Goal: Transaction & Acquisition: Purchase product/service

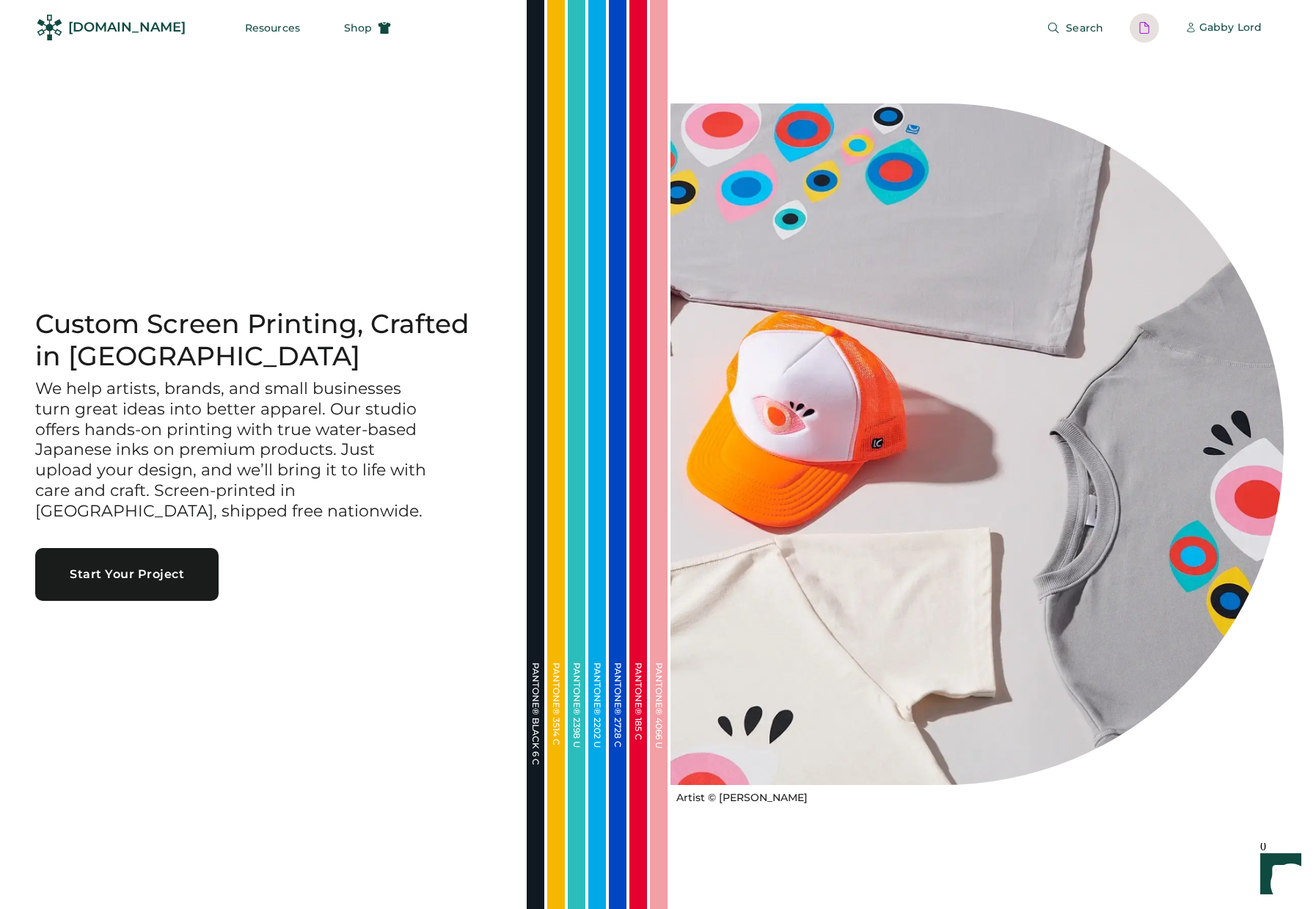
click at [992, 25] on div at bounding box center [1144, 28] width 13 height 13
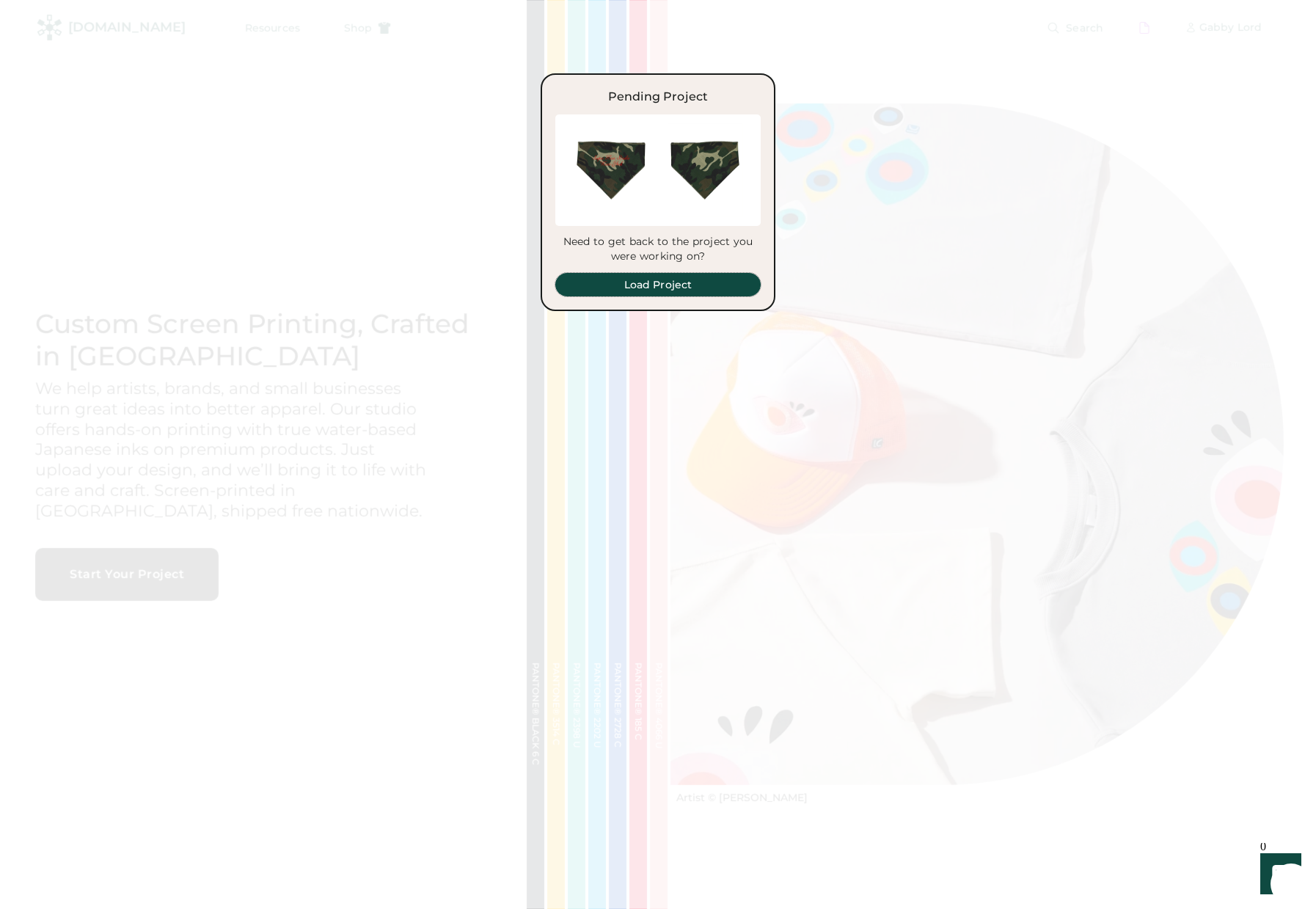
click at [676, 288] on button "Load Project" at bounding box center [658, 284] width 205 height 24
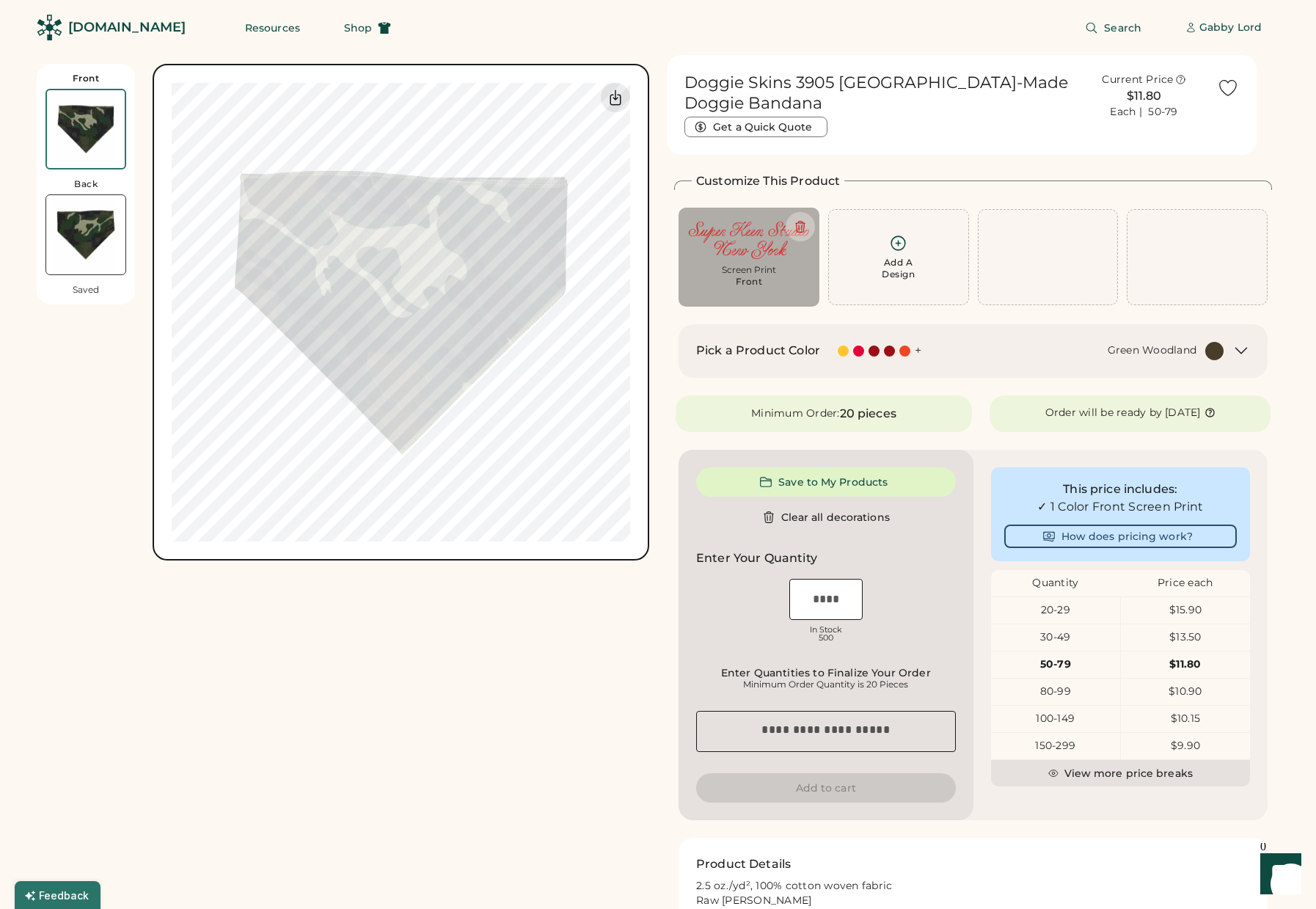
click at [1241, 348] on icon at bounding box center [1241, 351] width 11 height 6
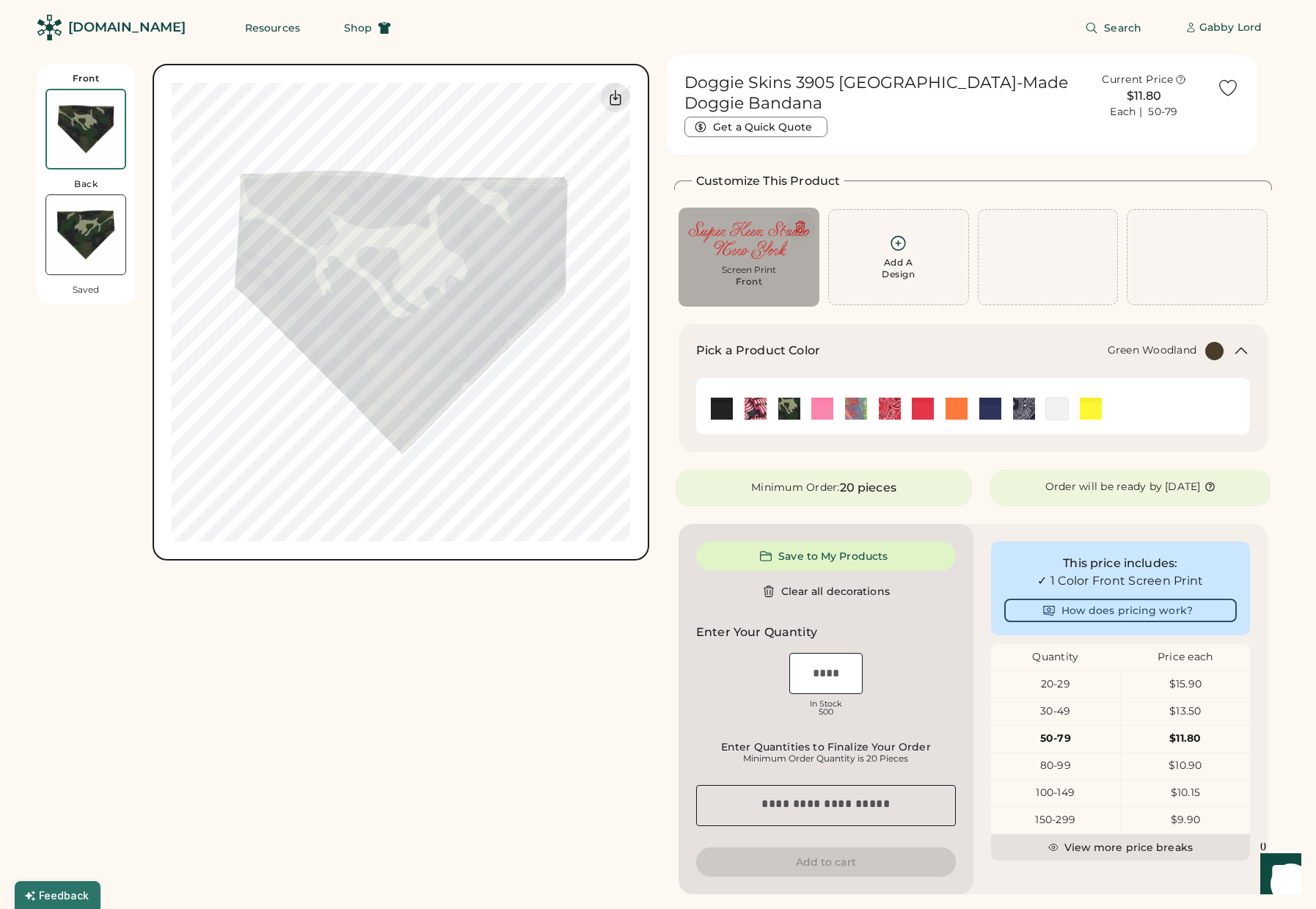
click at [806, 220] on icon at bounding box center [800, 227] width 13 height 13
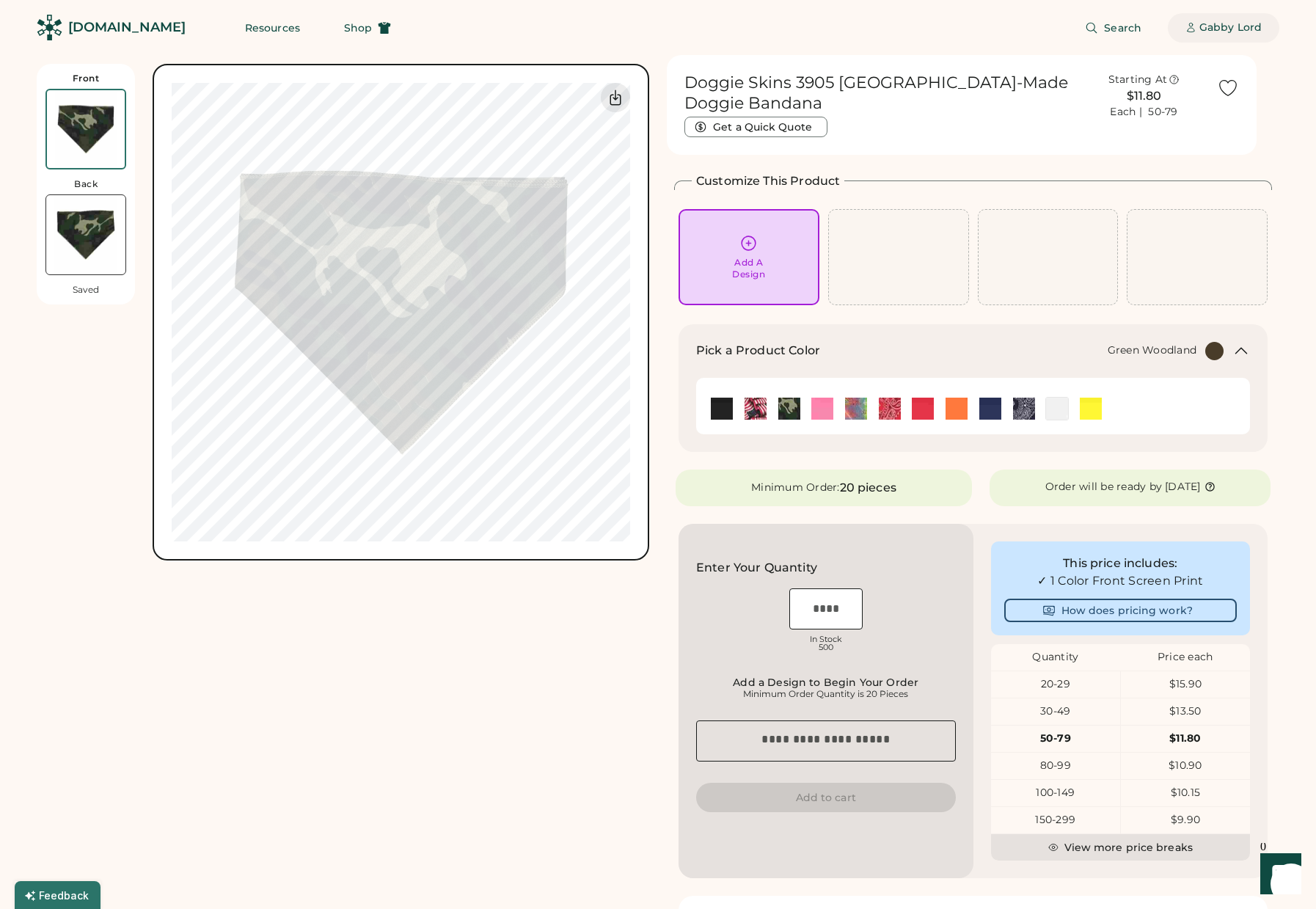
click at [1251, 23] on div "Gabby Lord" at bounding box center [1231, 28] width 62 height 15
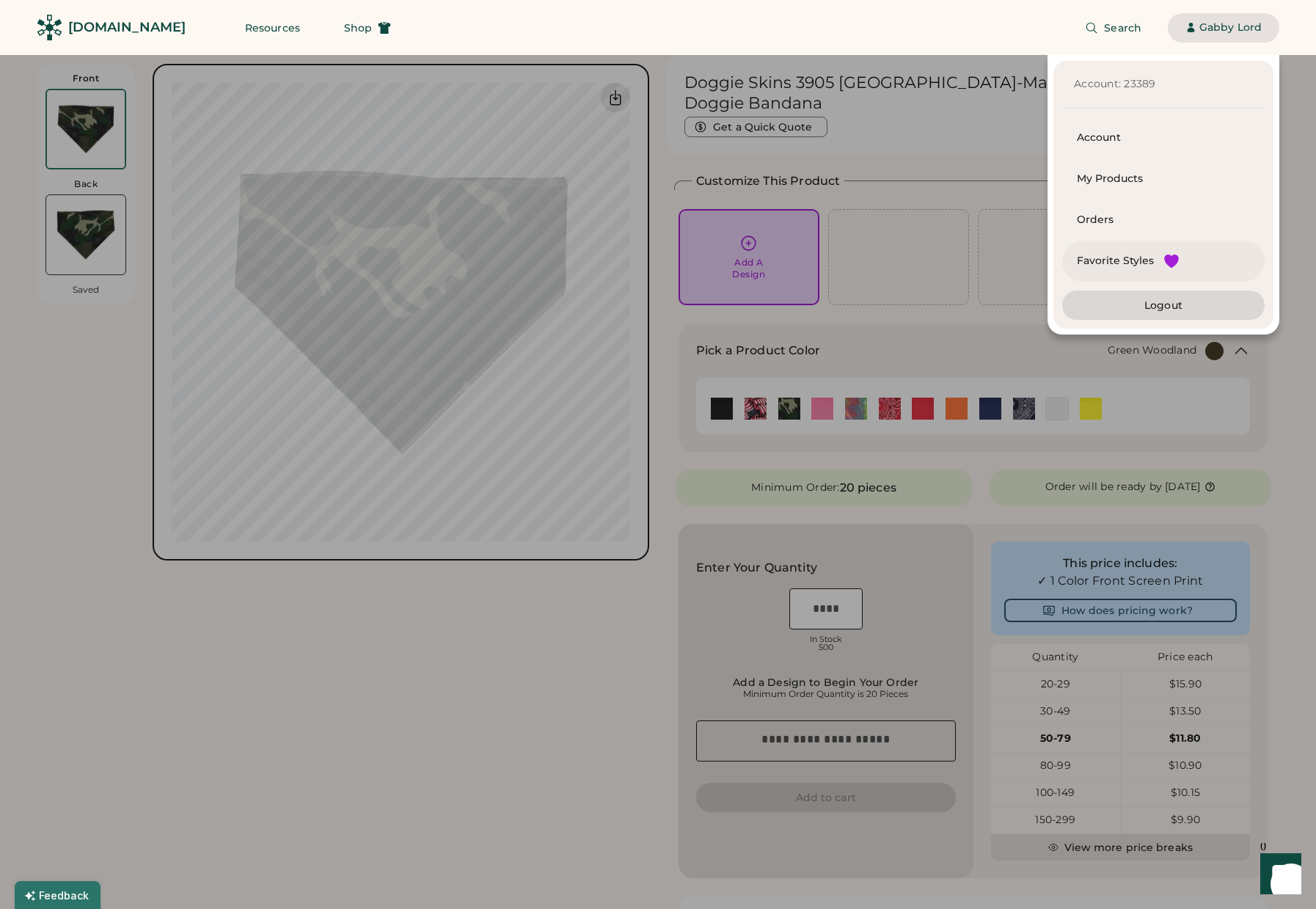
click at [1122, 262] on div "Favorite Styles" at bounding box center [1116, 261] width 77 height 15
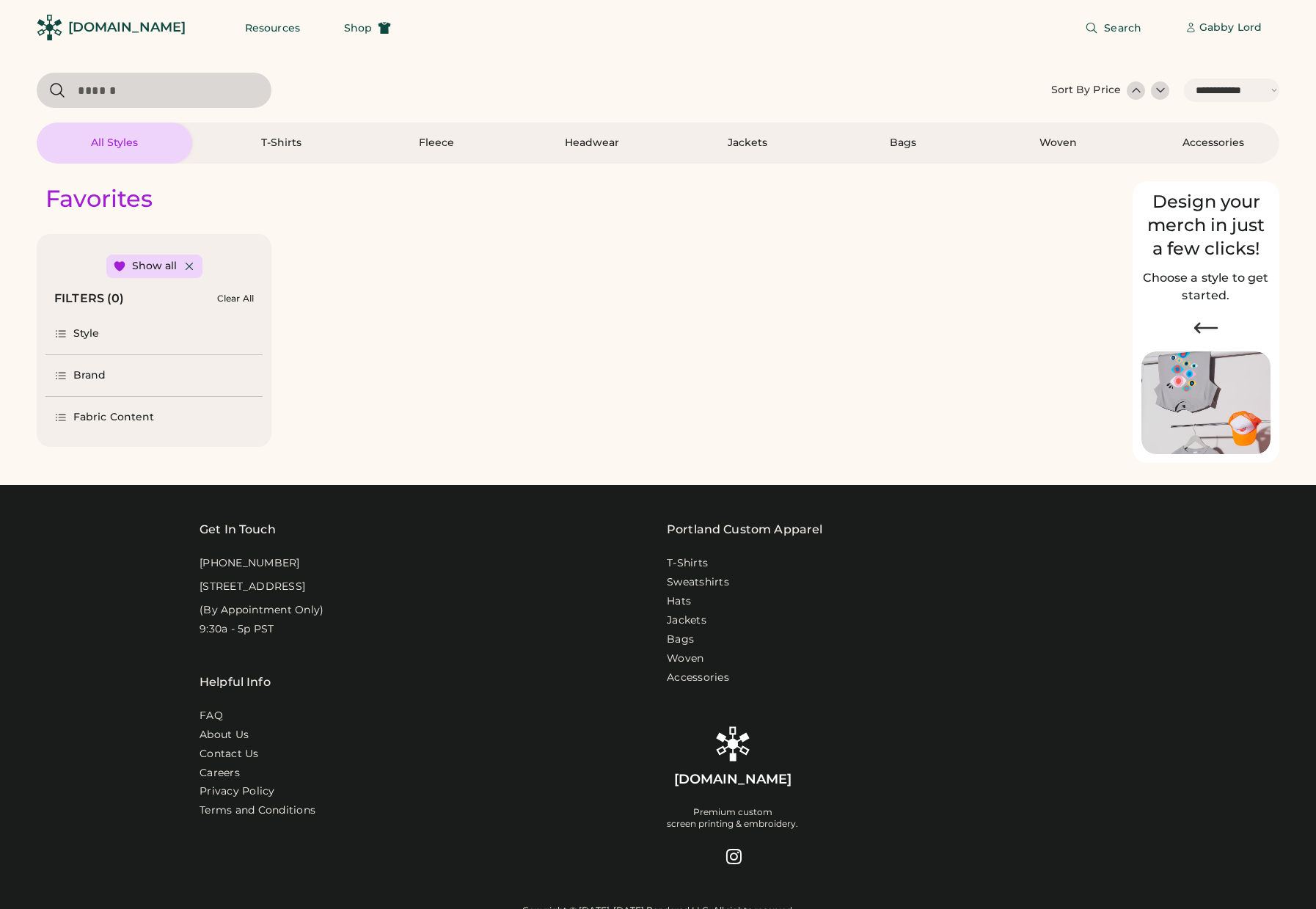
select select "*****"
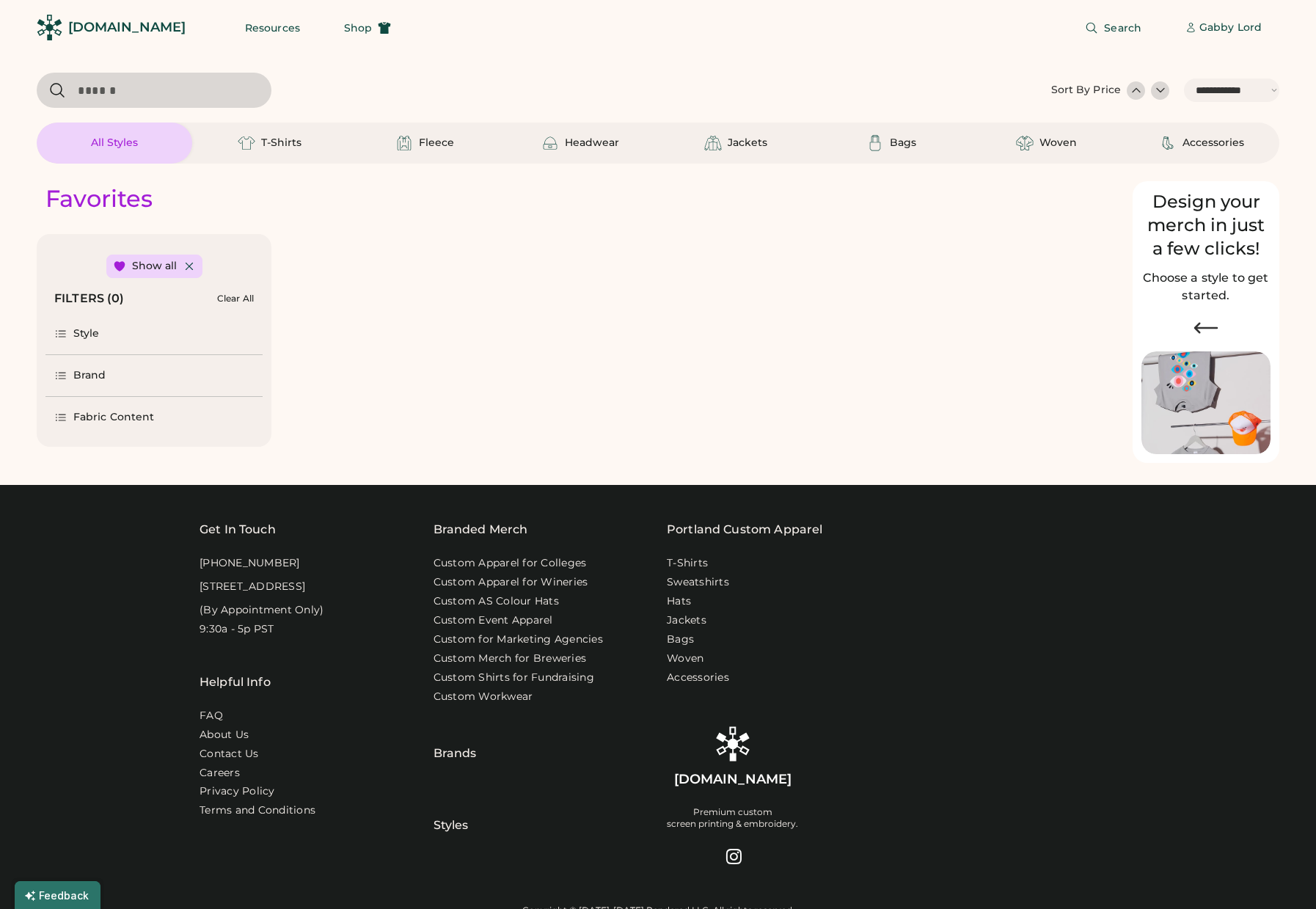
select select "*"
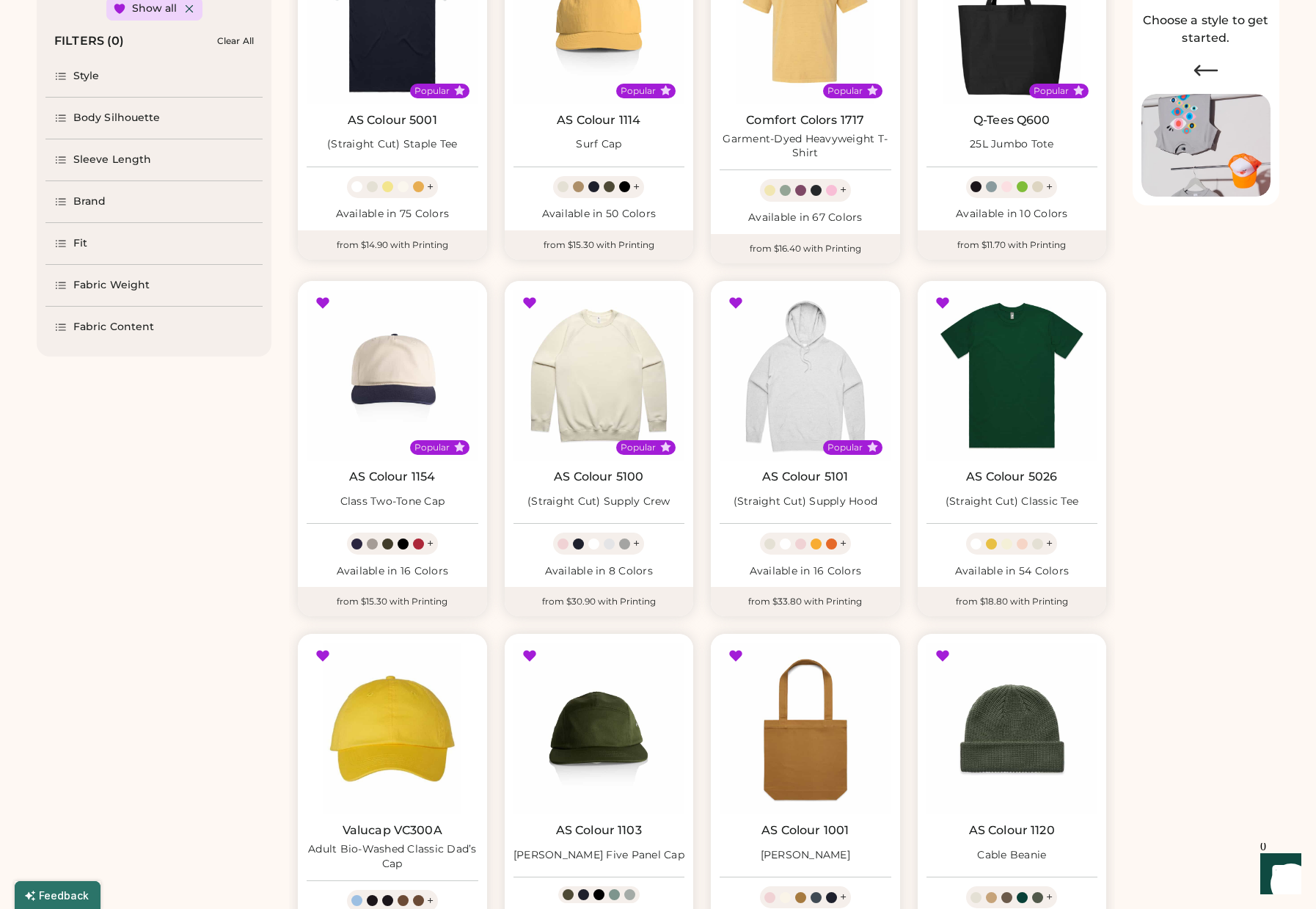
scroll to position [306, 0]
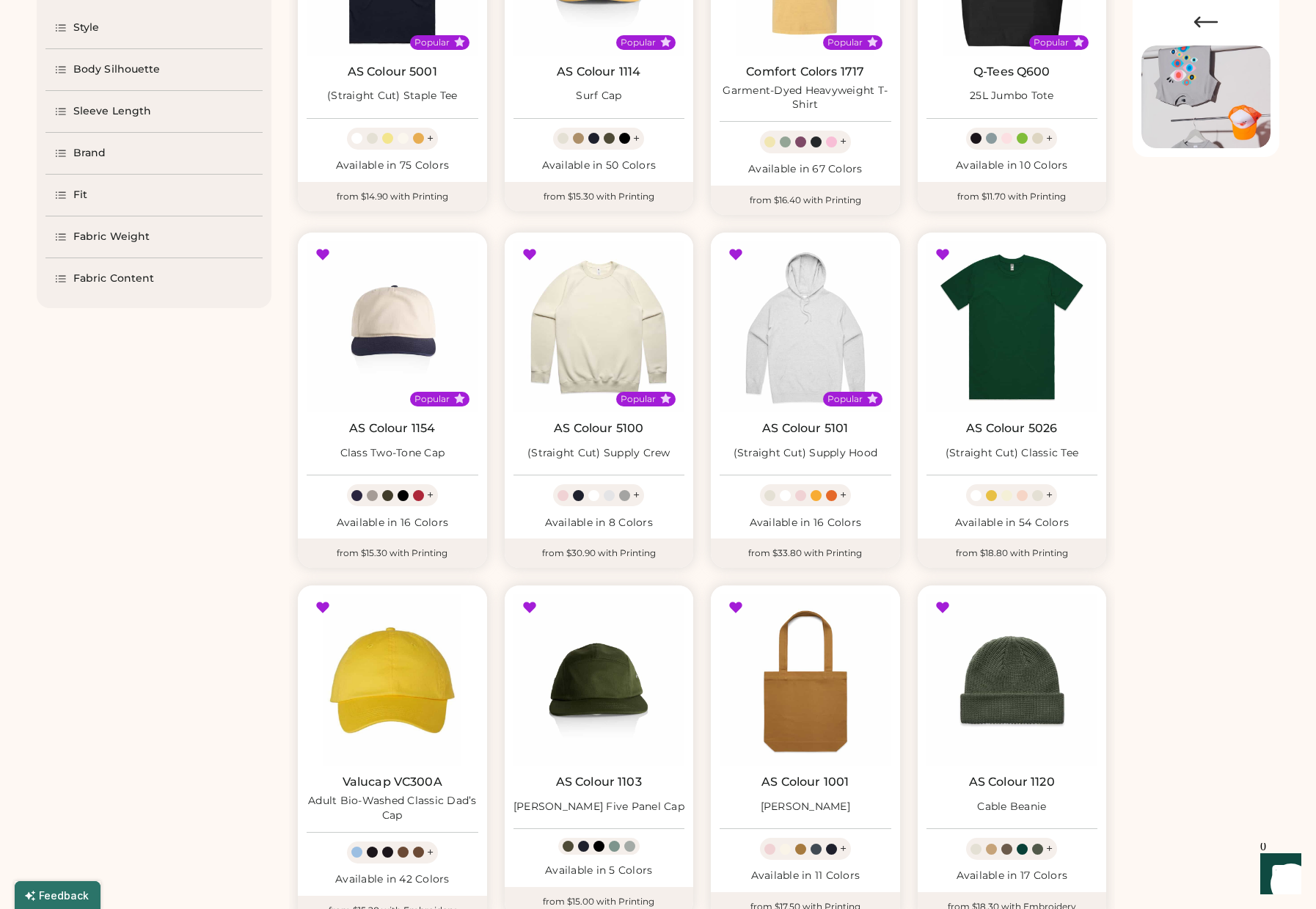
select select "*****"
select select "*"
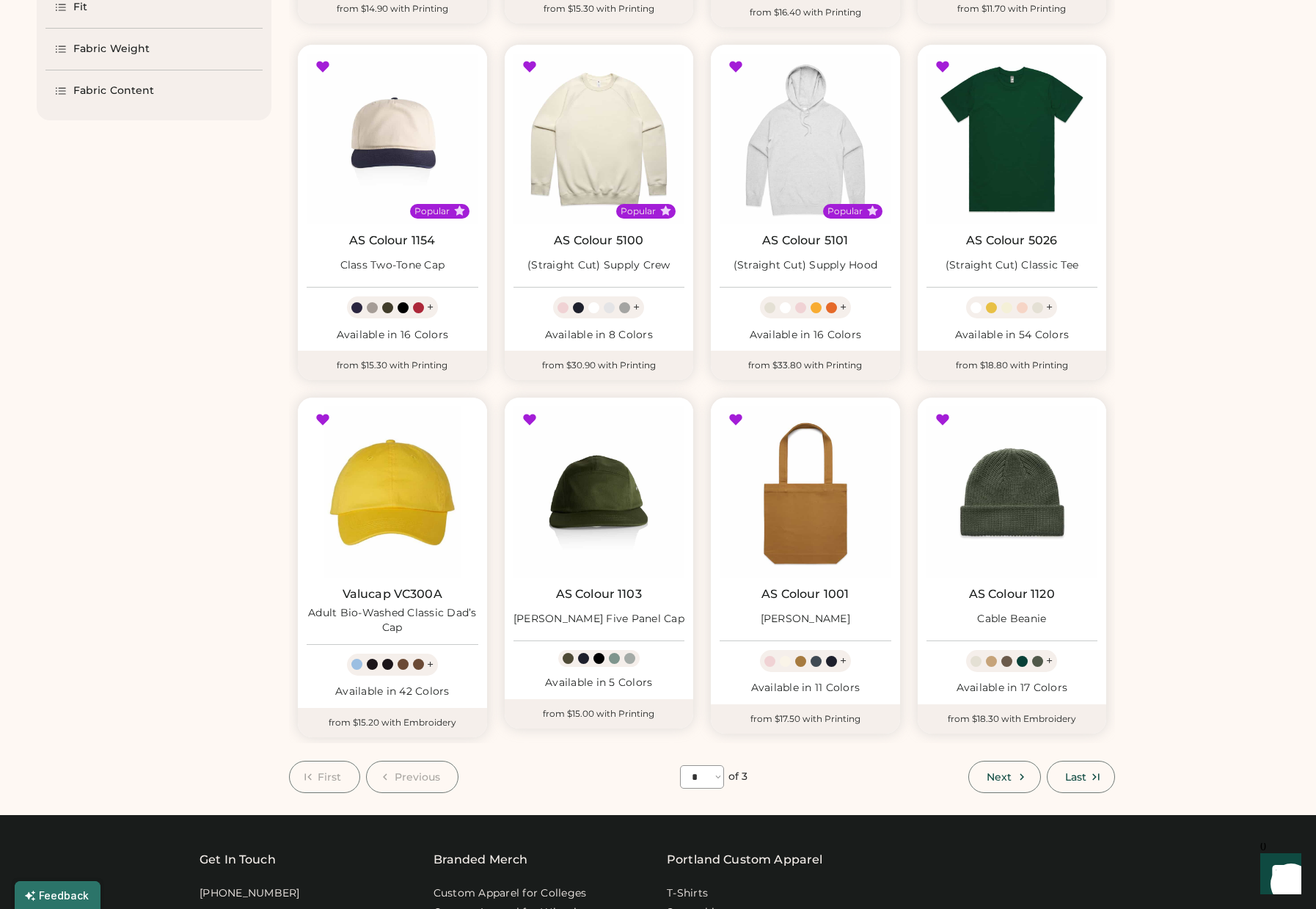
scroll to position [496, 0]
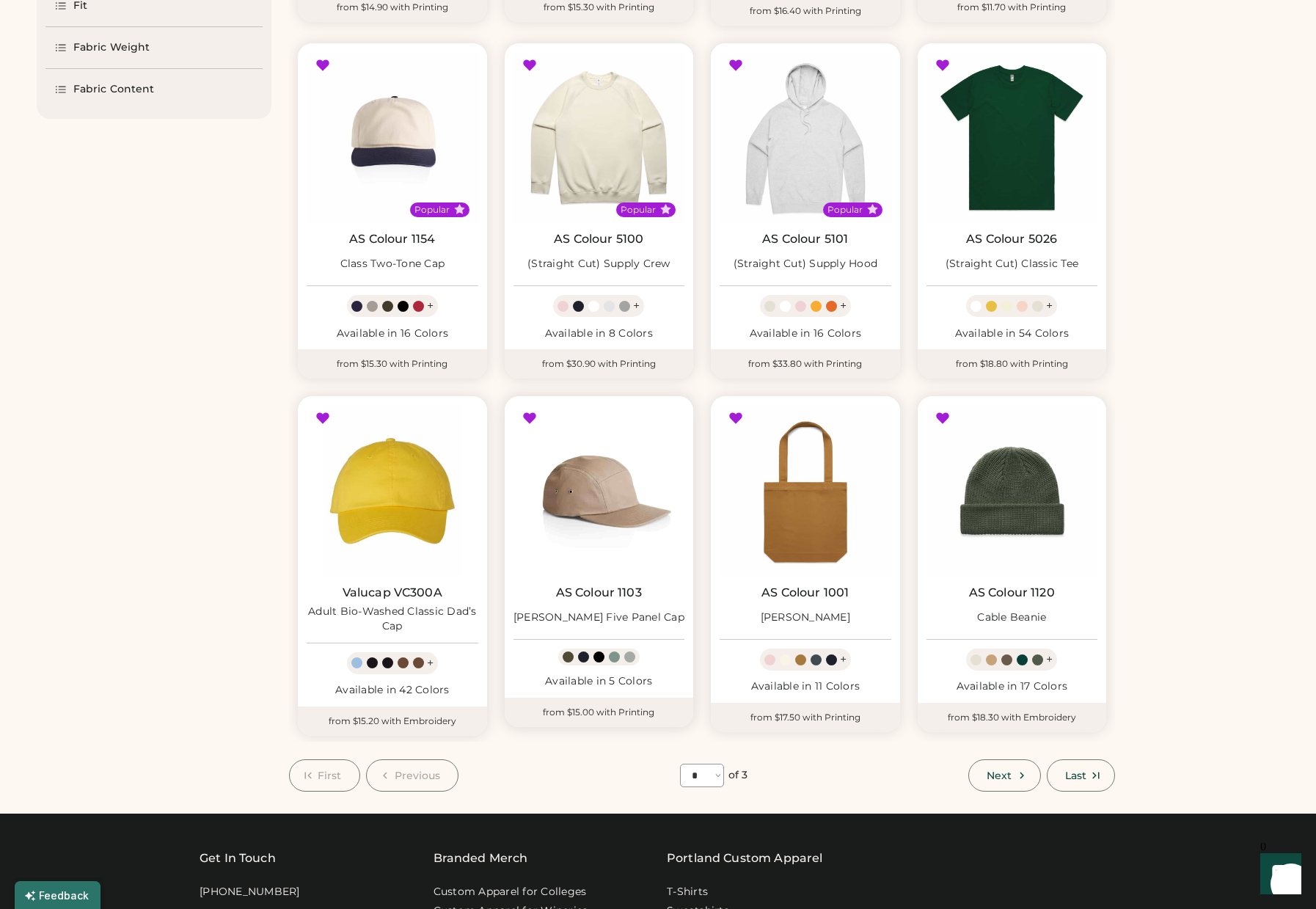
drag, startPoint x: 609, startPoint y: 485, endPoint x: 226, endPoint y: 570, distance: 392.3
click at [226, 570] on div "Favorites Show all FILTERS (0) Clear All Style Body Silhouette Sleeve Length Br…" at bounding box center [658, 229] width 1243 height 1124
click at [607, 491] on img at bounding box center [599, 491] width 172 height 172
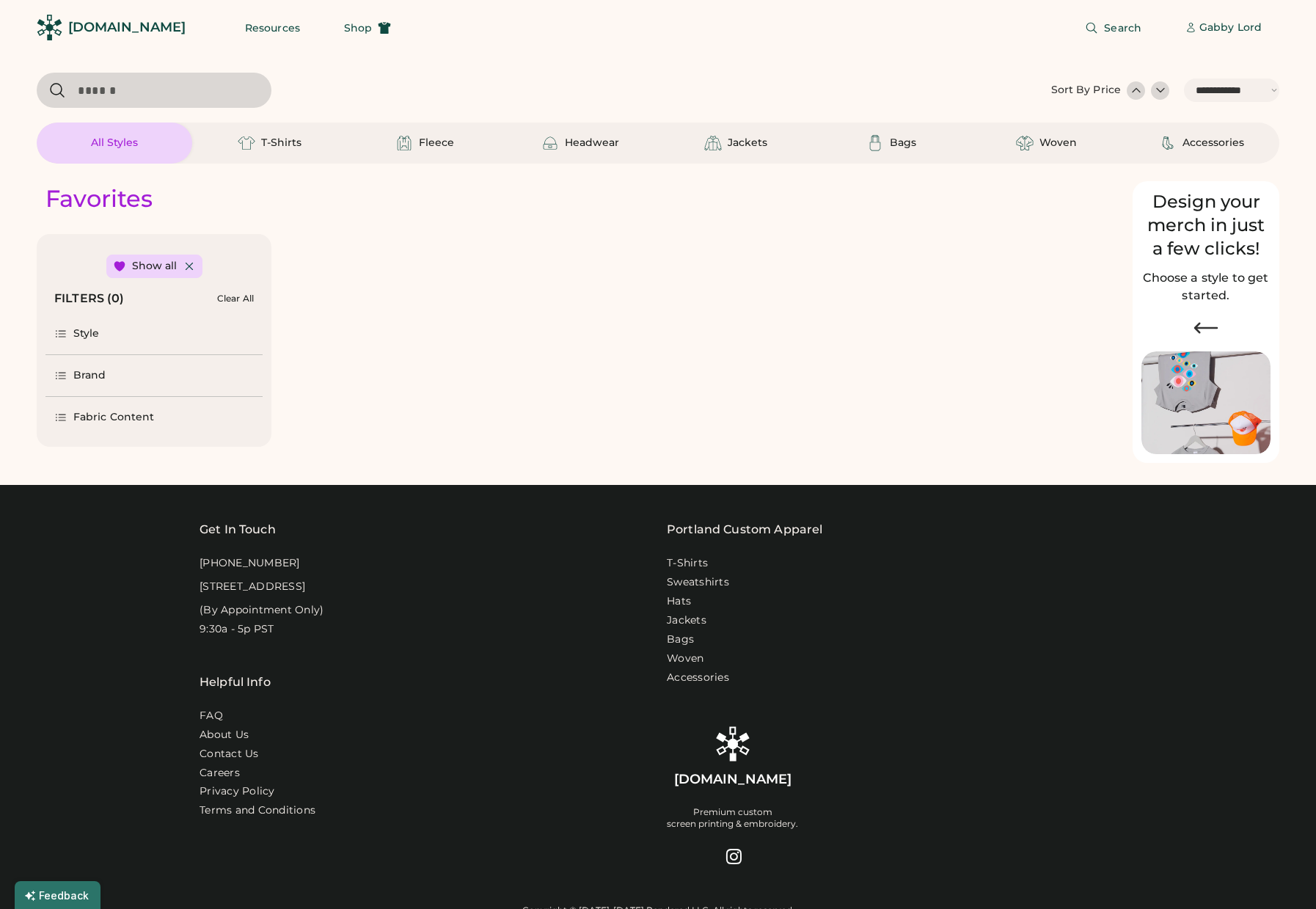
select select "*****"
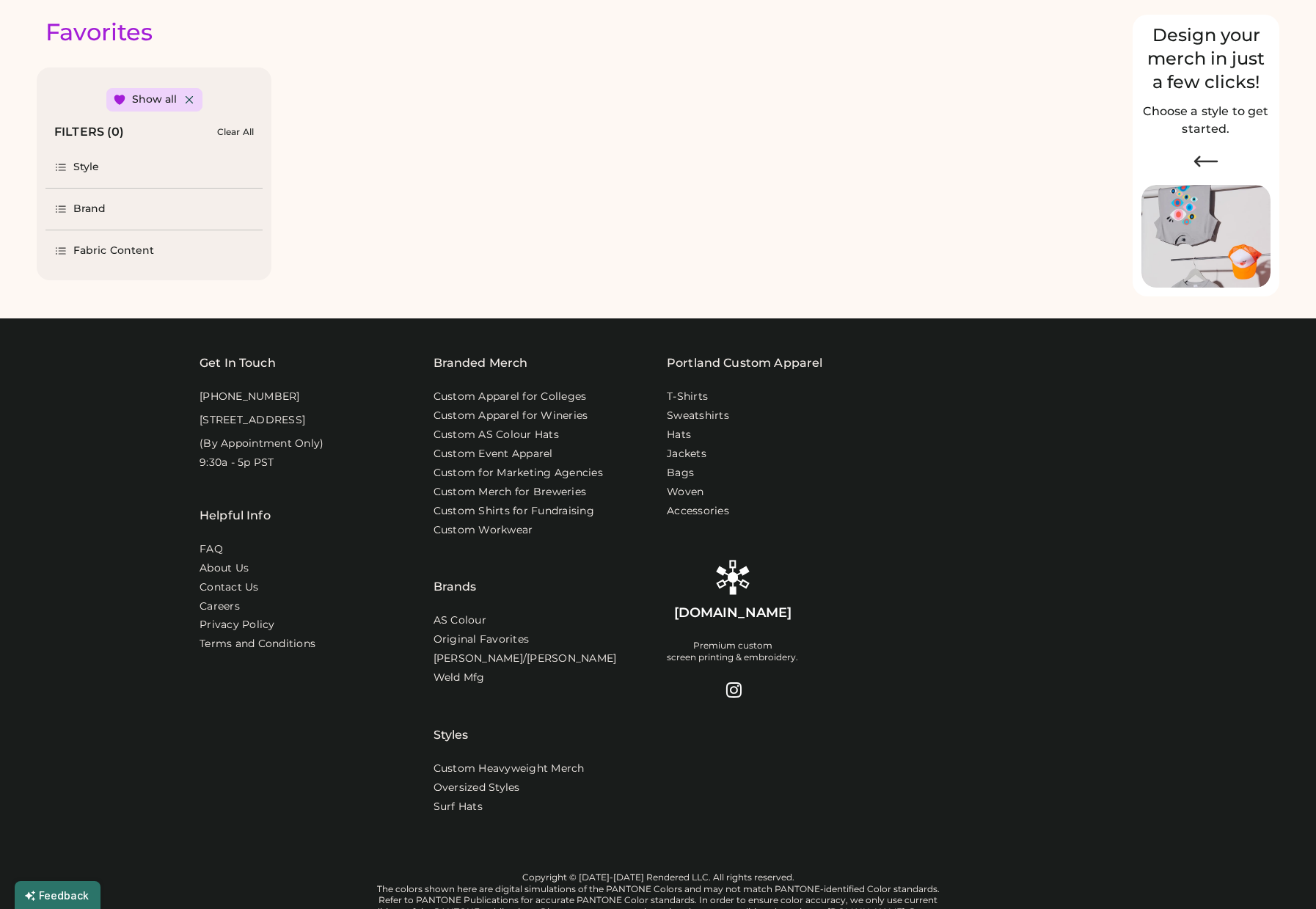
scroll to position [167, 0]
select select "*"
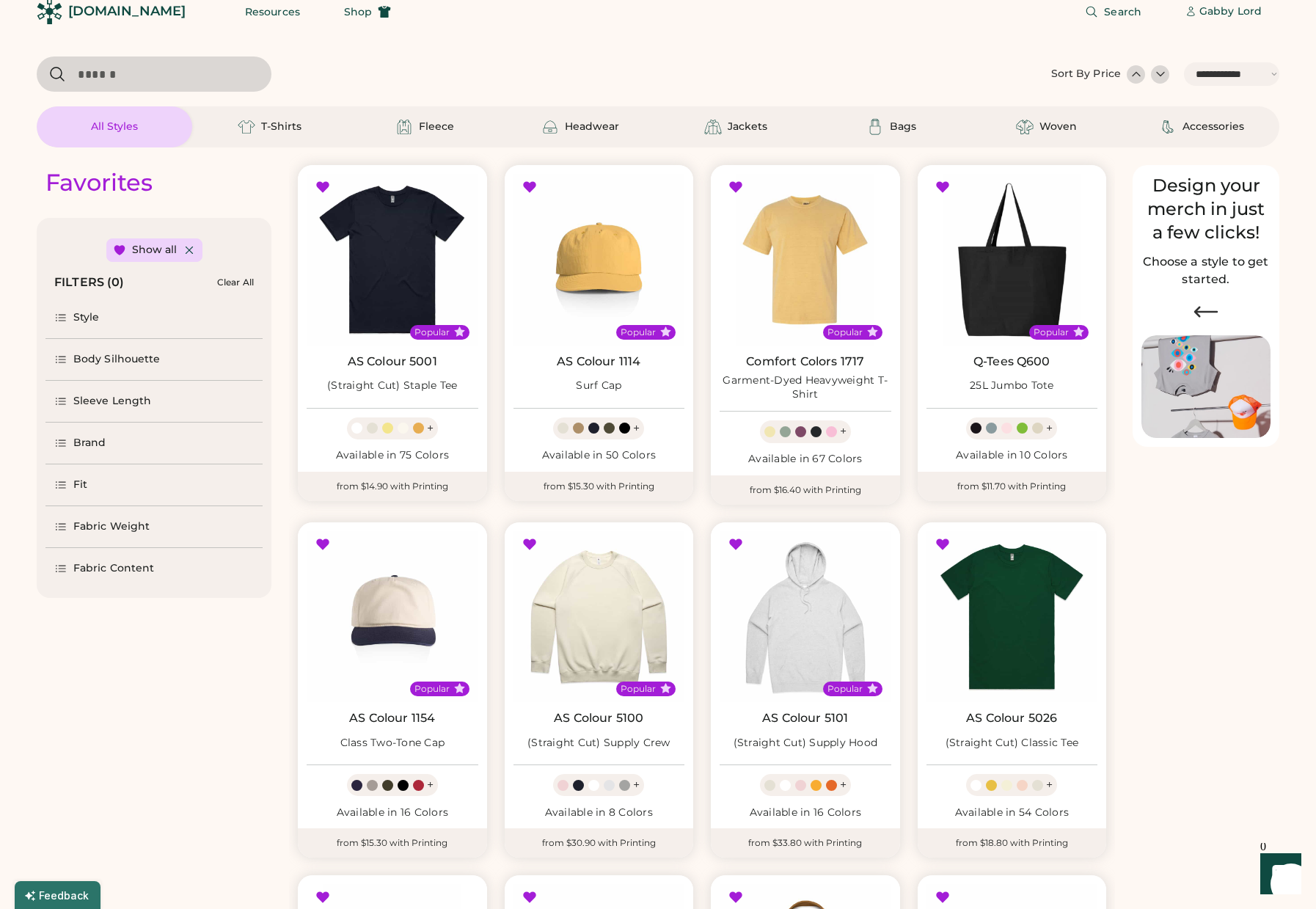
scroll to position [4, 0]
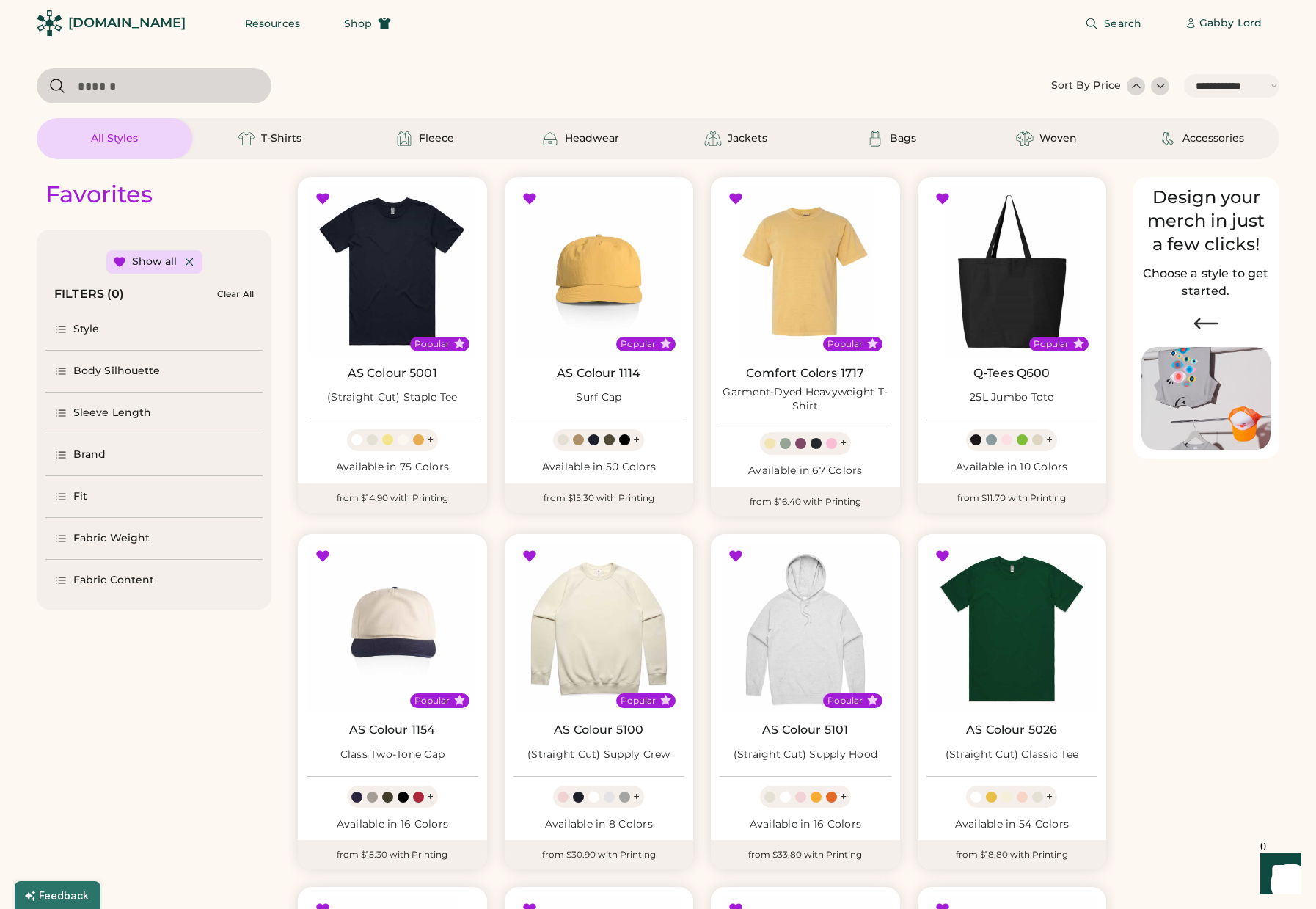
click at [785, 321] on img at bounding box center [805, 271] width 172 height 172
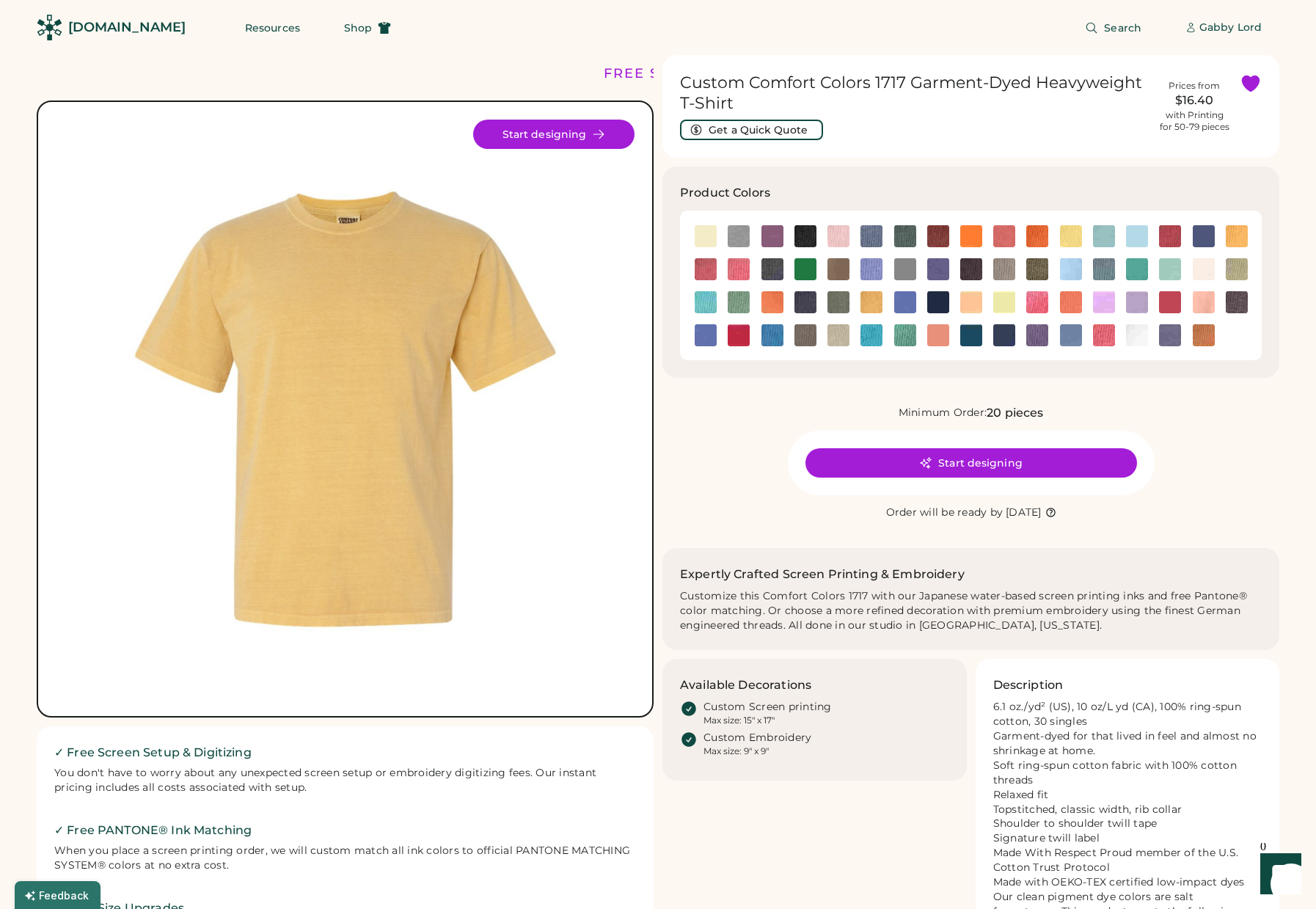
click at [737, 233] on img at bounding box center [739, 236] width 22 height 22
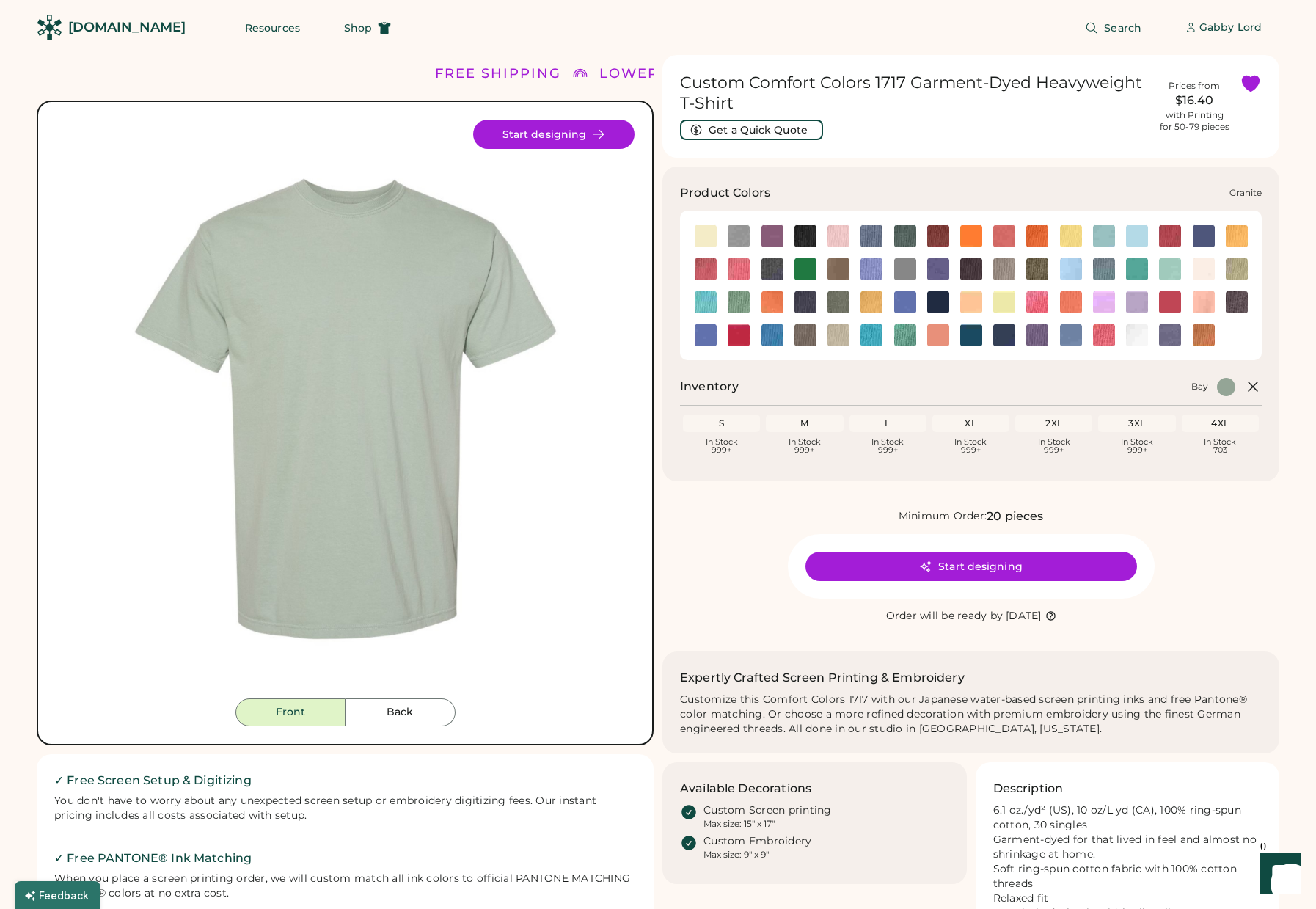
click at [905, 271] on img at bounding box center [905, 269] width 22 height 22
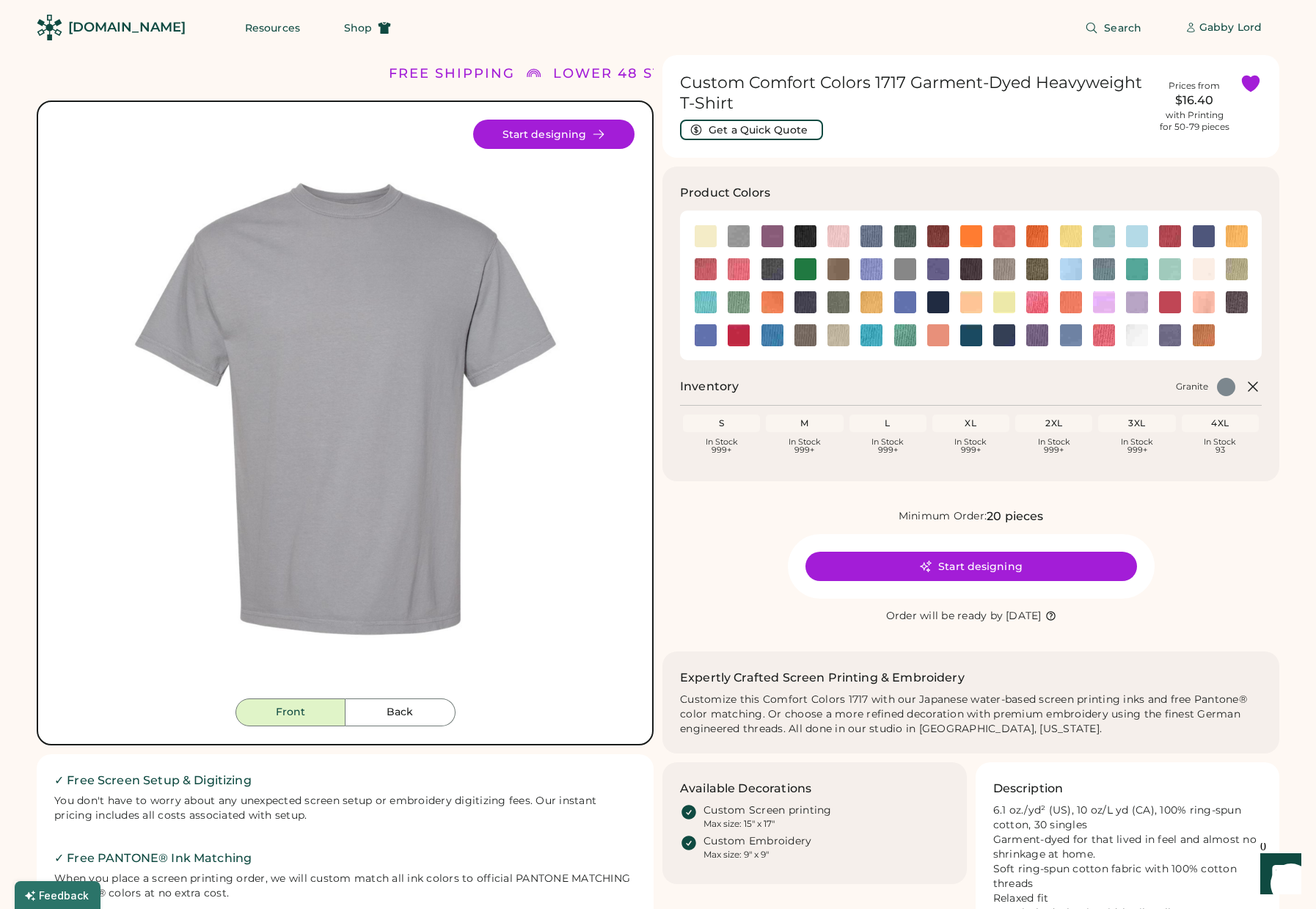
click at [393, 717] on button "Back" at bounding box center [401, 713] width 110 height 28
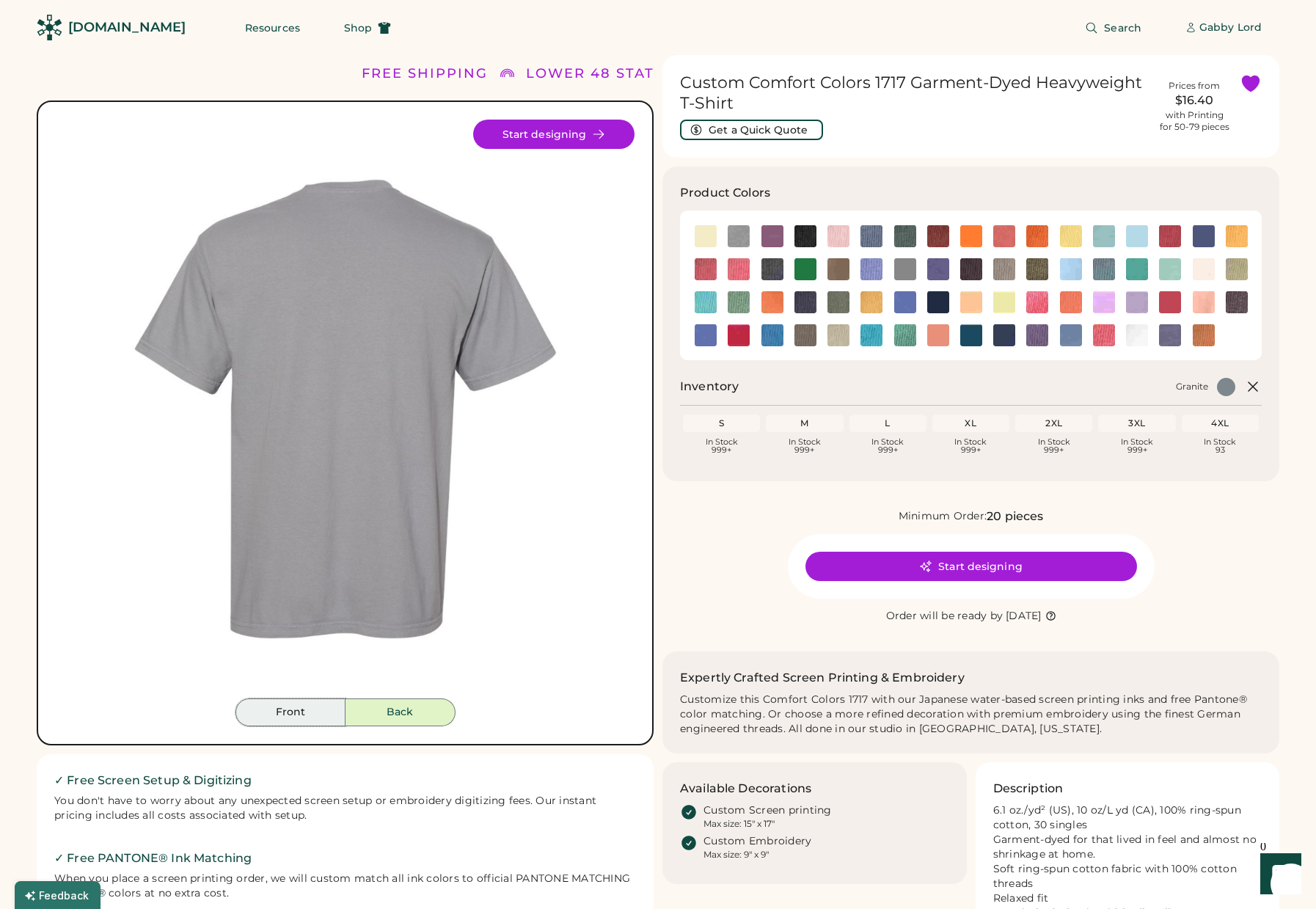
click at [308, 715] on button "Front" at bounding box center [291, 713] width 110 height 28
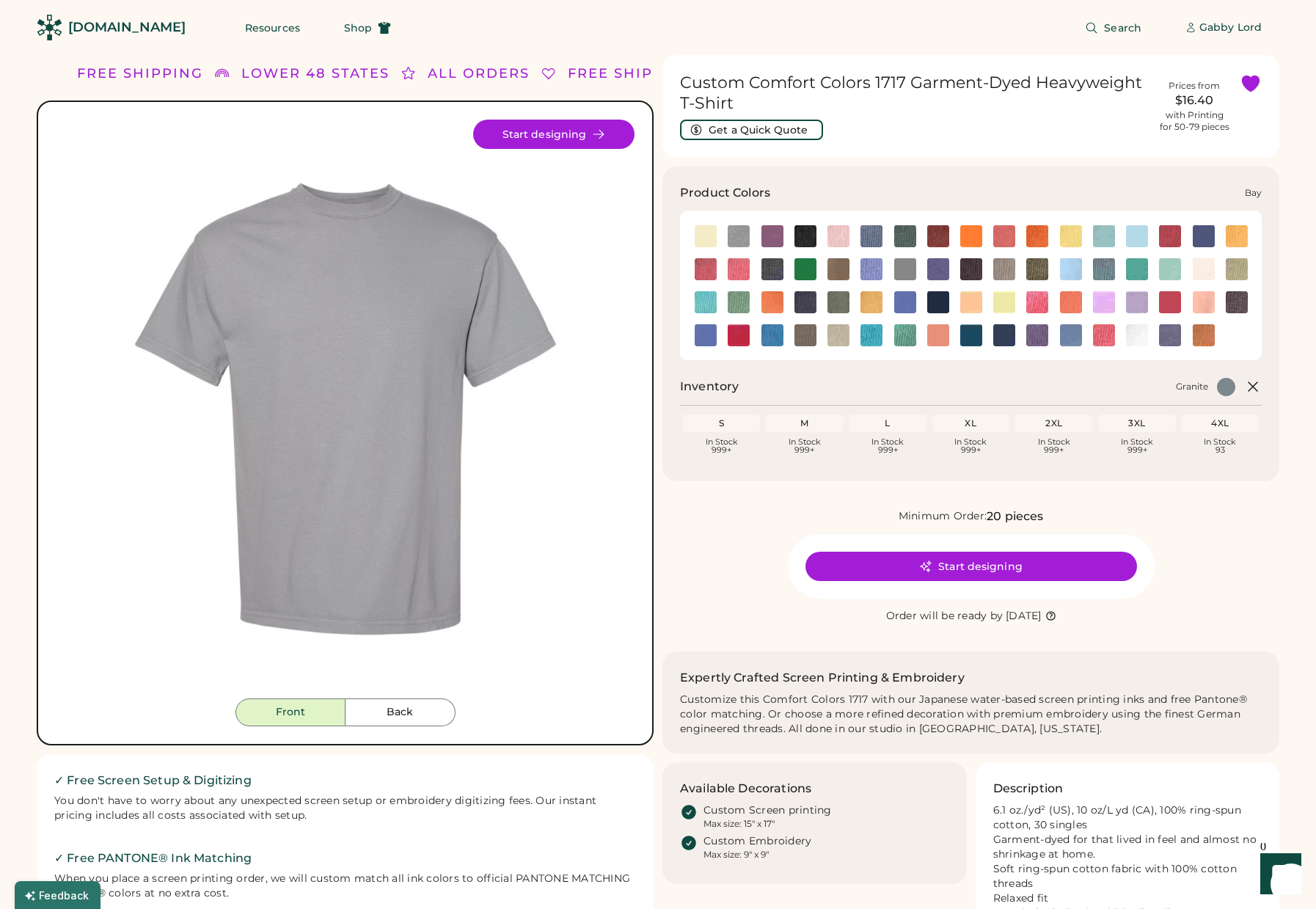
click at [737, 233] on img at bounding box center [739, 236] width 22 height 22
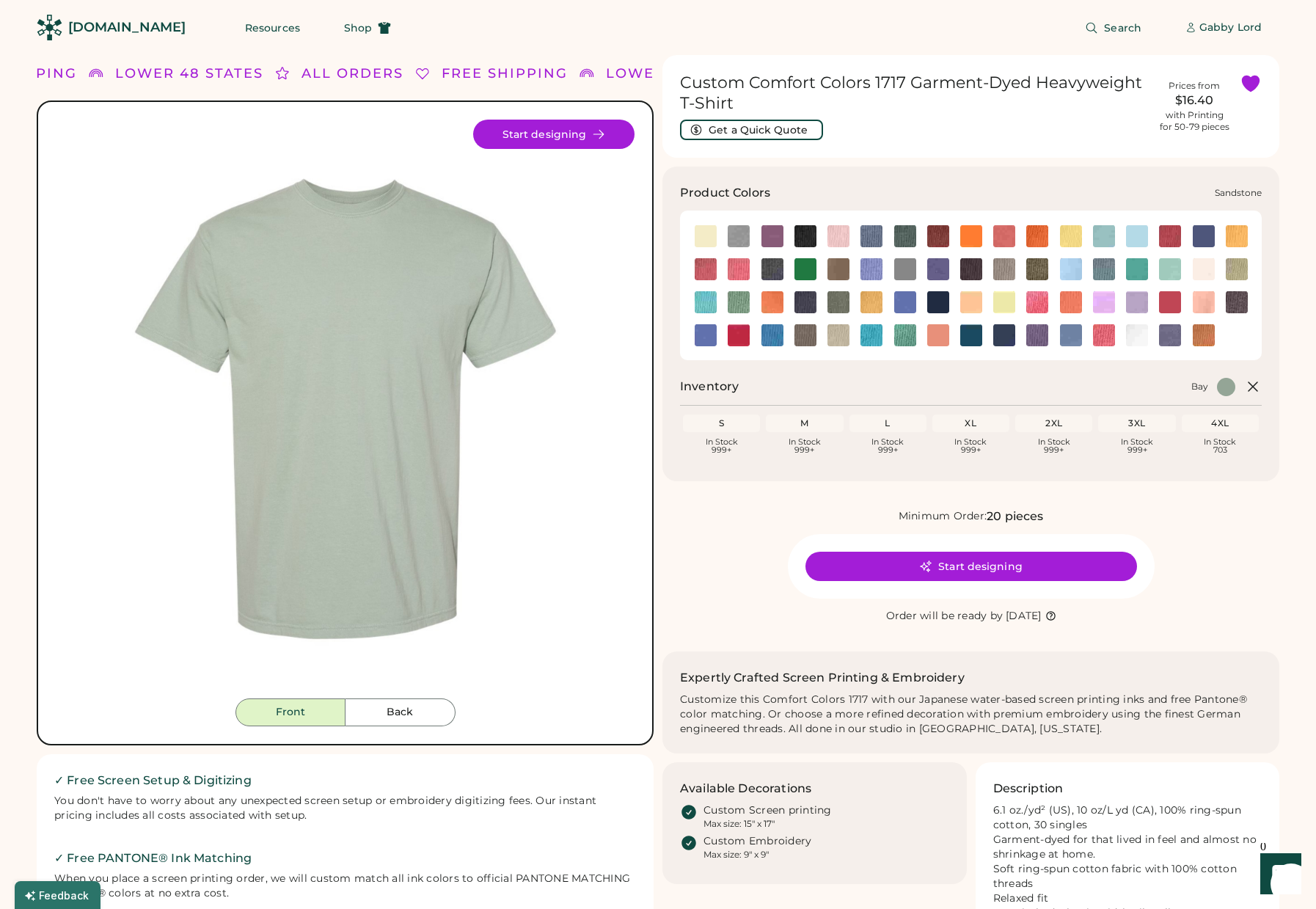
click at [844, 339] on img at bounding box center [838, 335] width 22 height 22
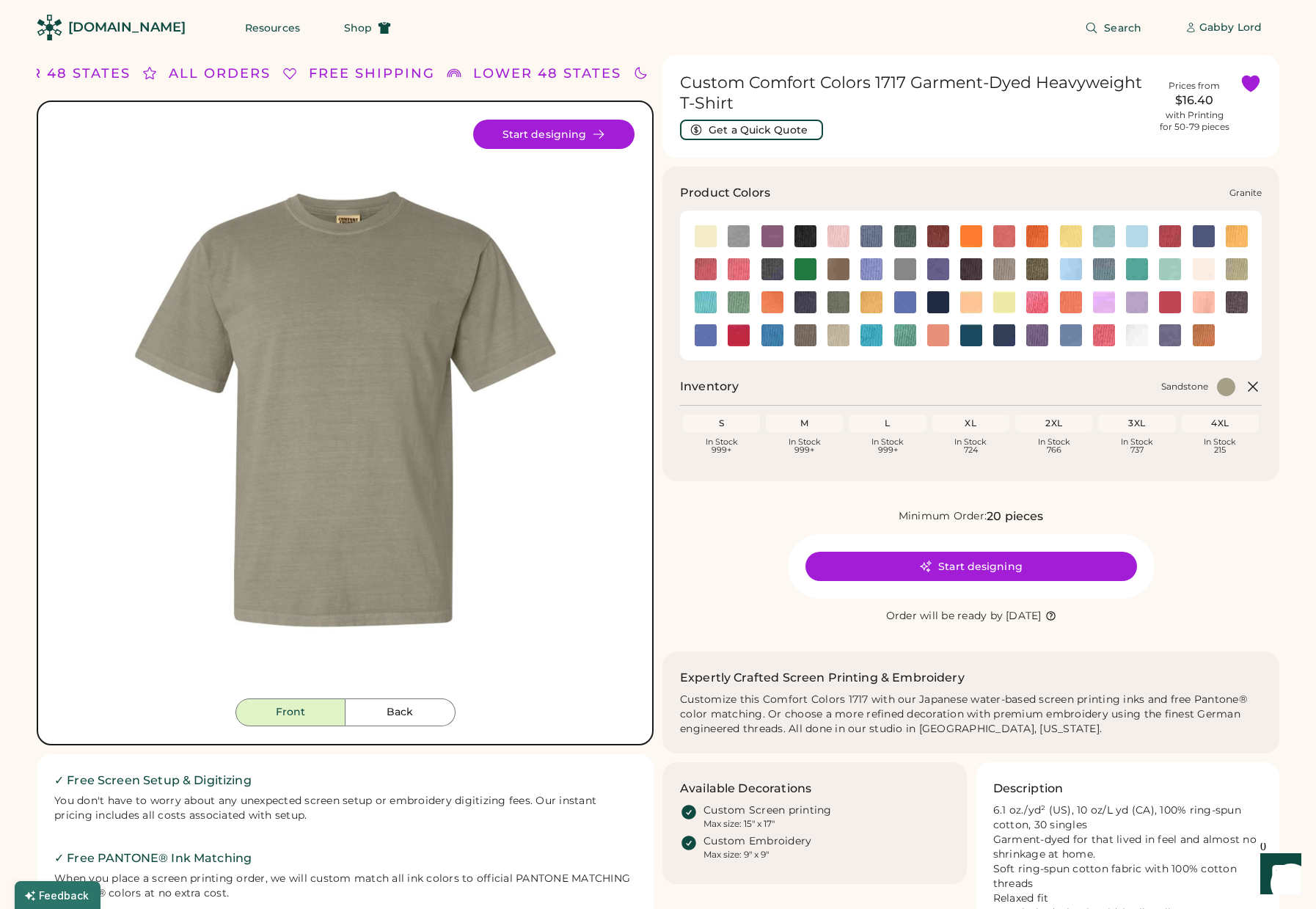
click at [905, 270] on img at bounding box center [905, 269] width 22 height 22
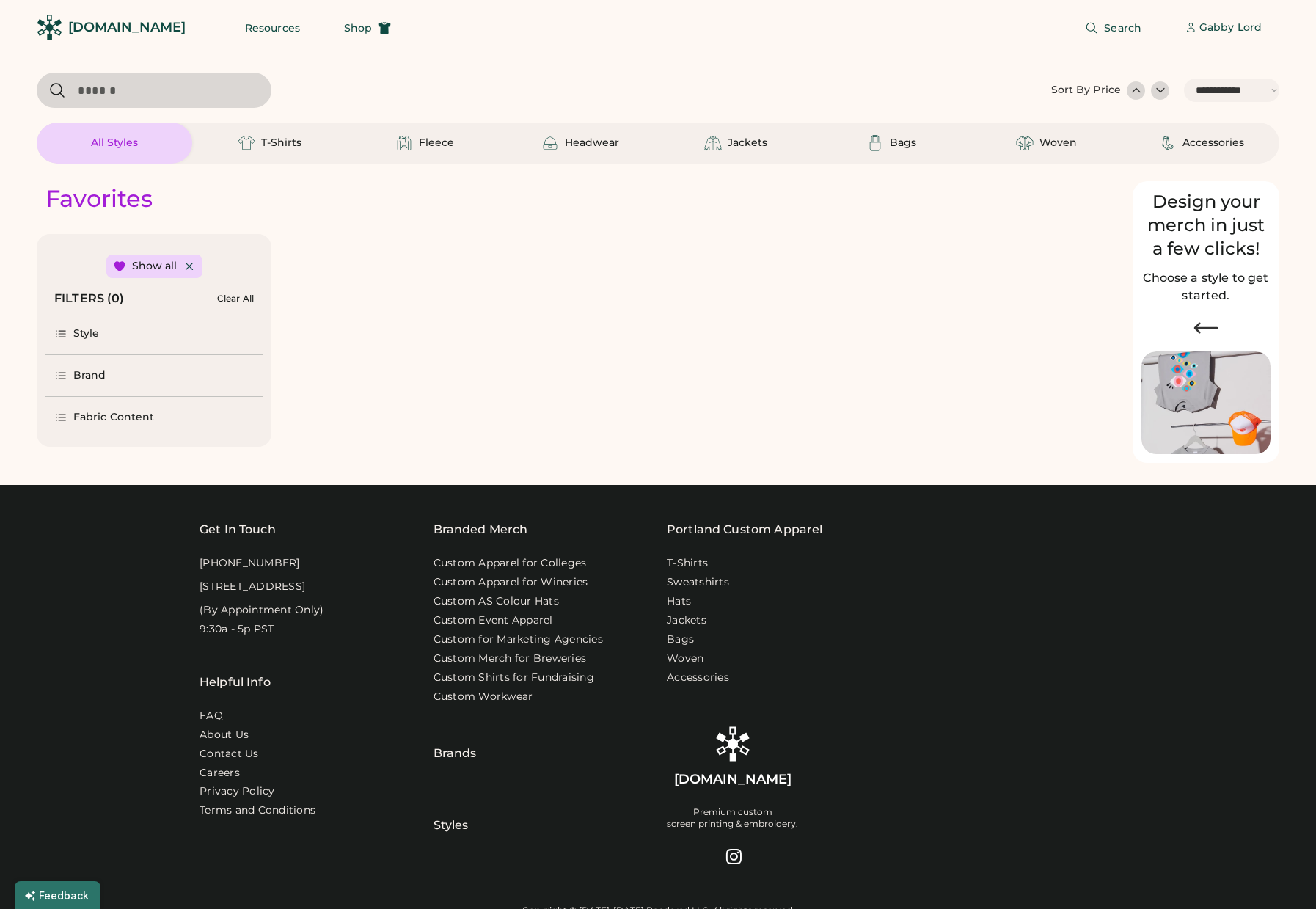
select select "*****"
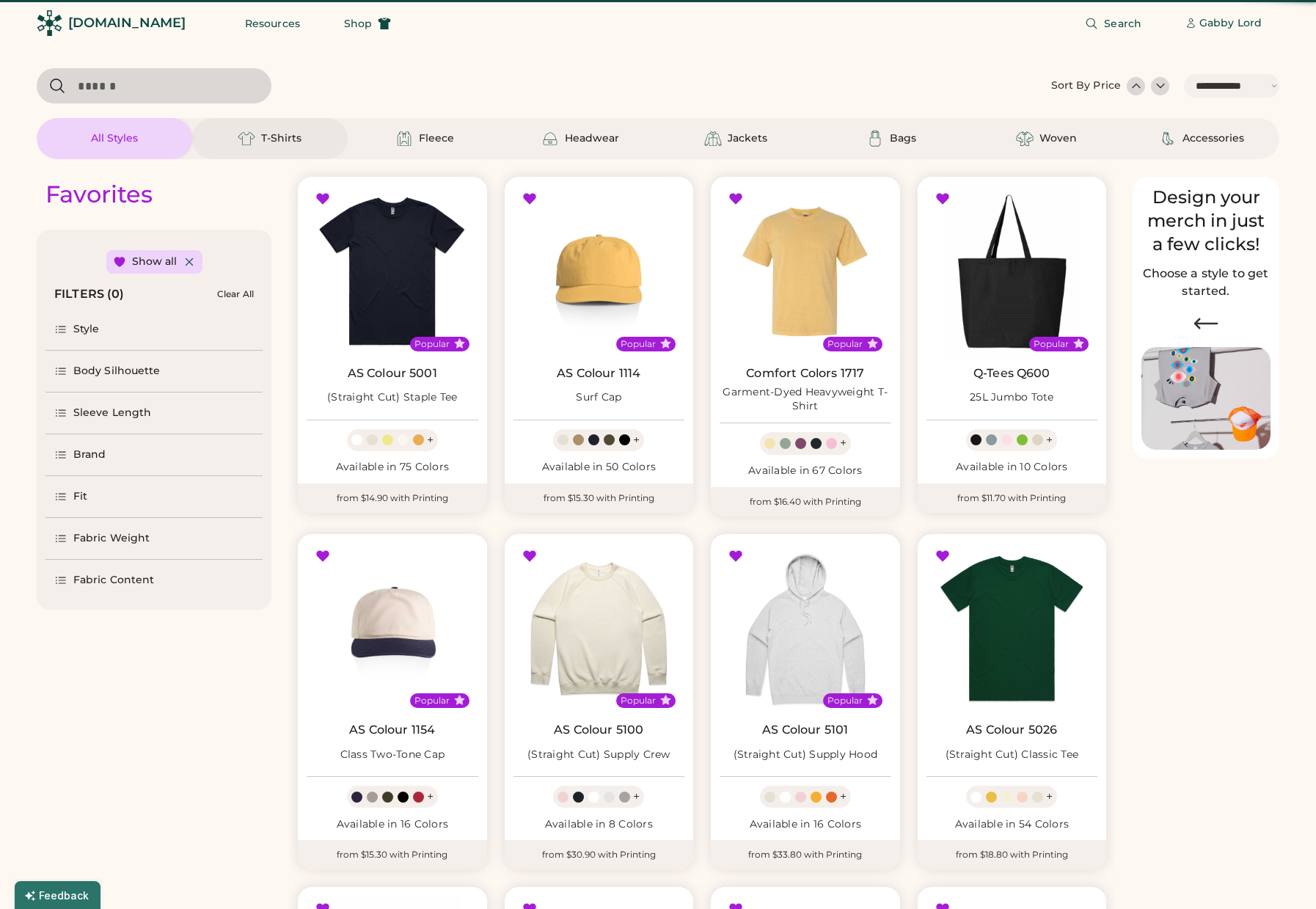
click at [265, 142] on div "T-Shirts" at bounding box center [281, 139] width 40 height 15
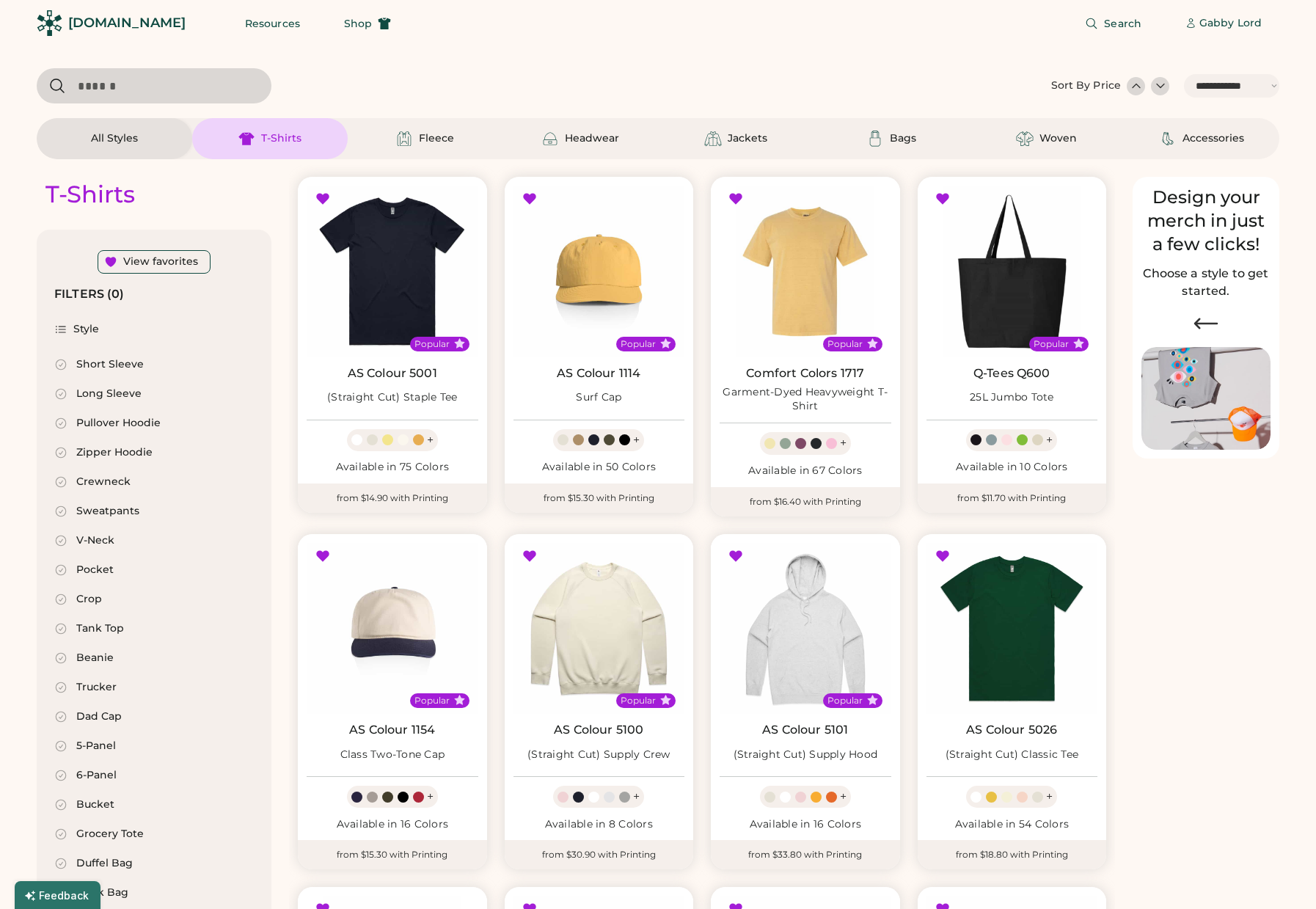
select select "*"
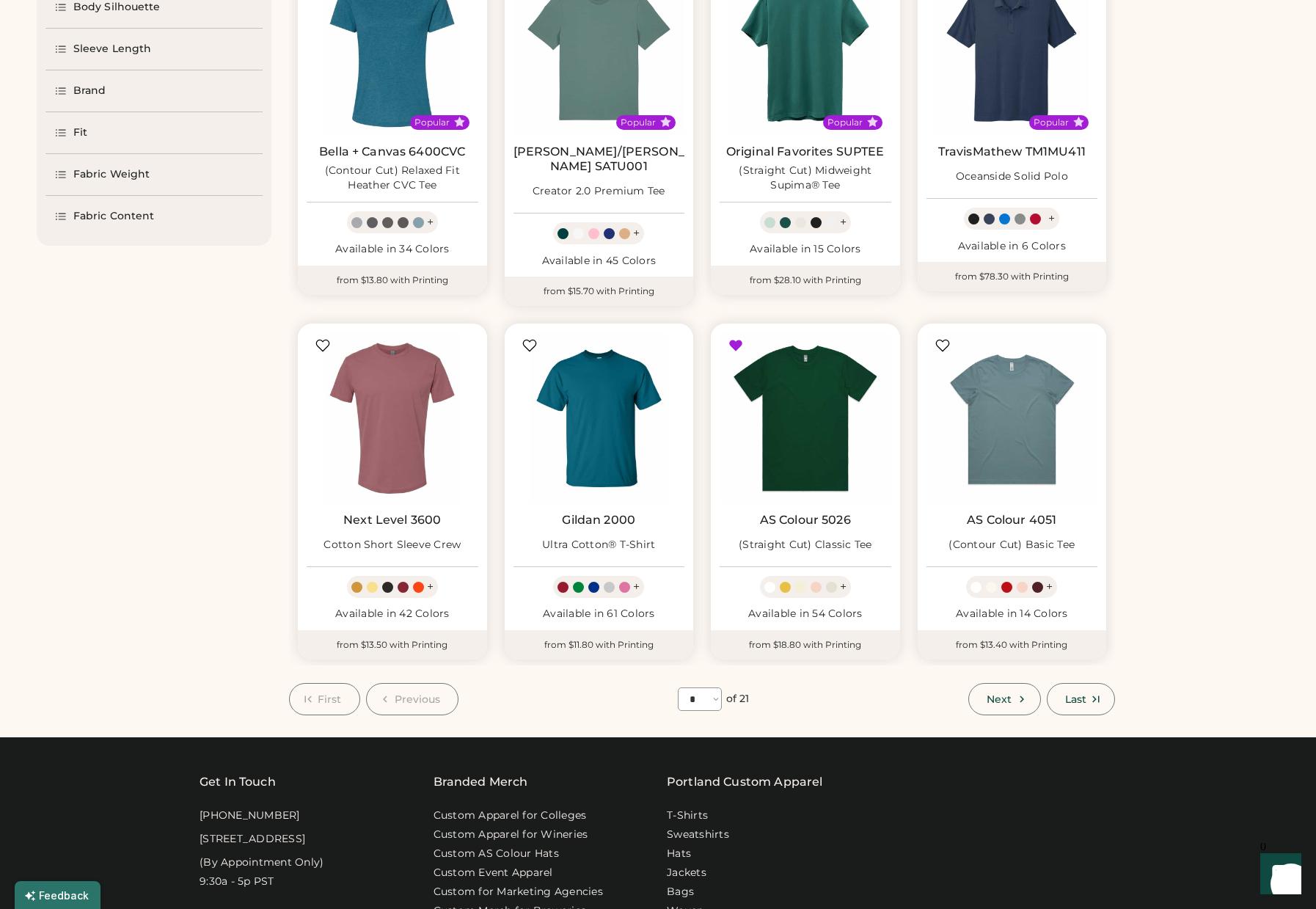
scroll to position [585, 0]
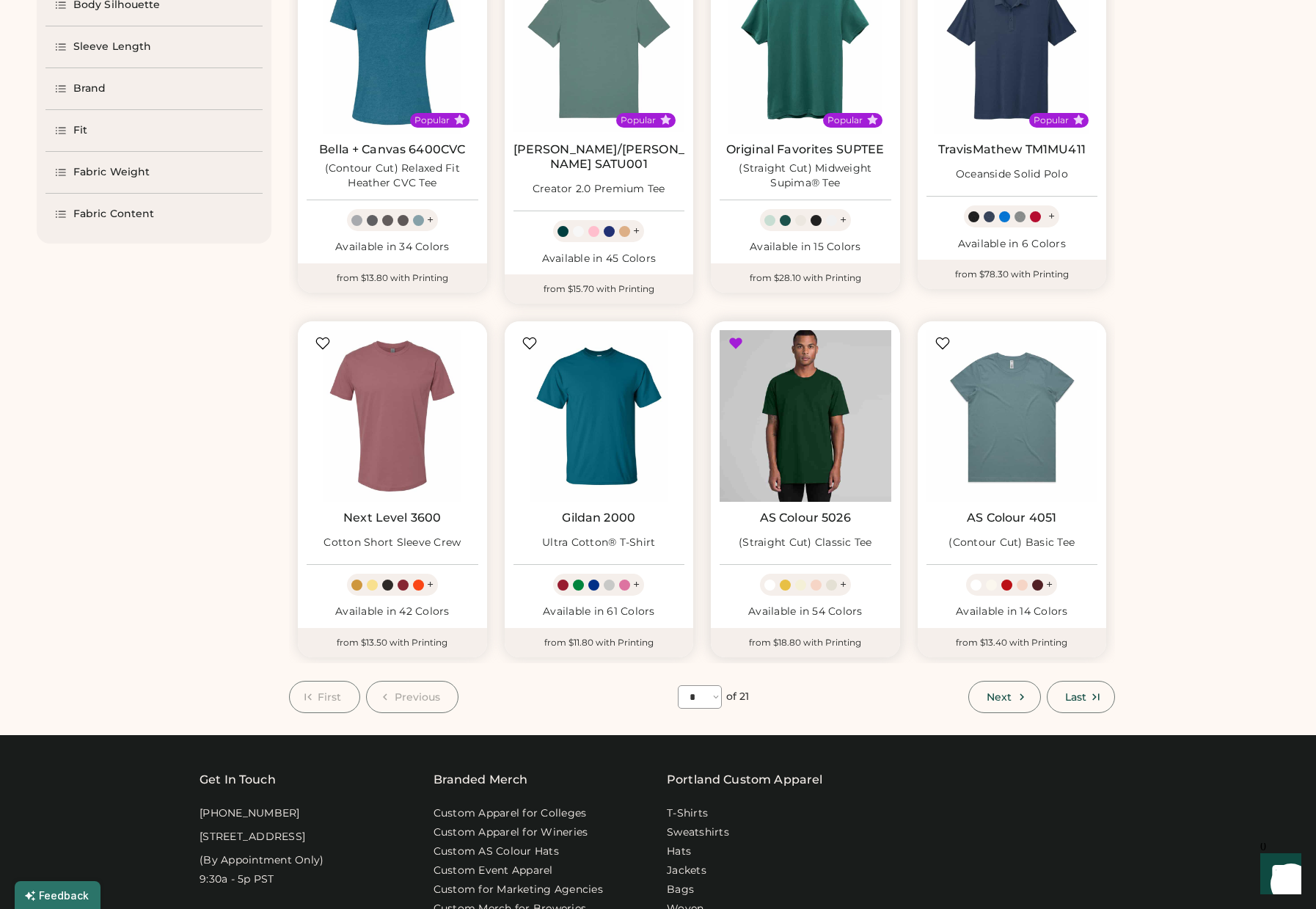
click at [812, 409] on img at bounding box center [805, 416] width 172 height 172
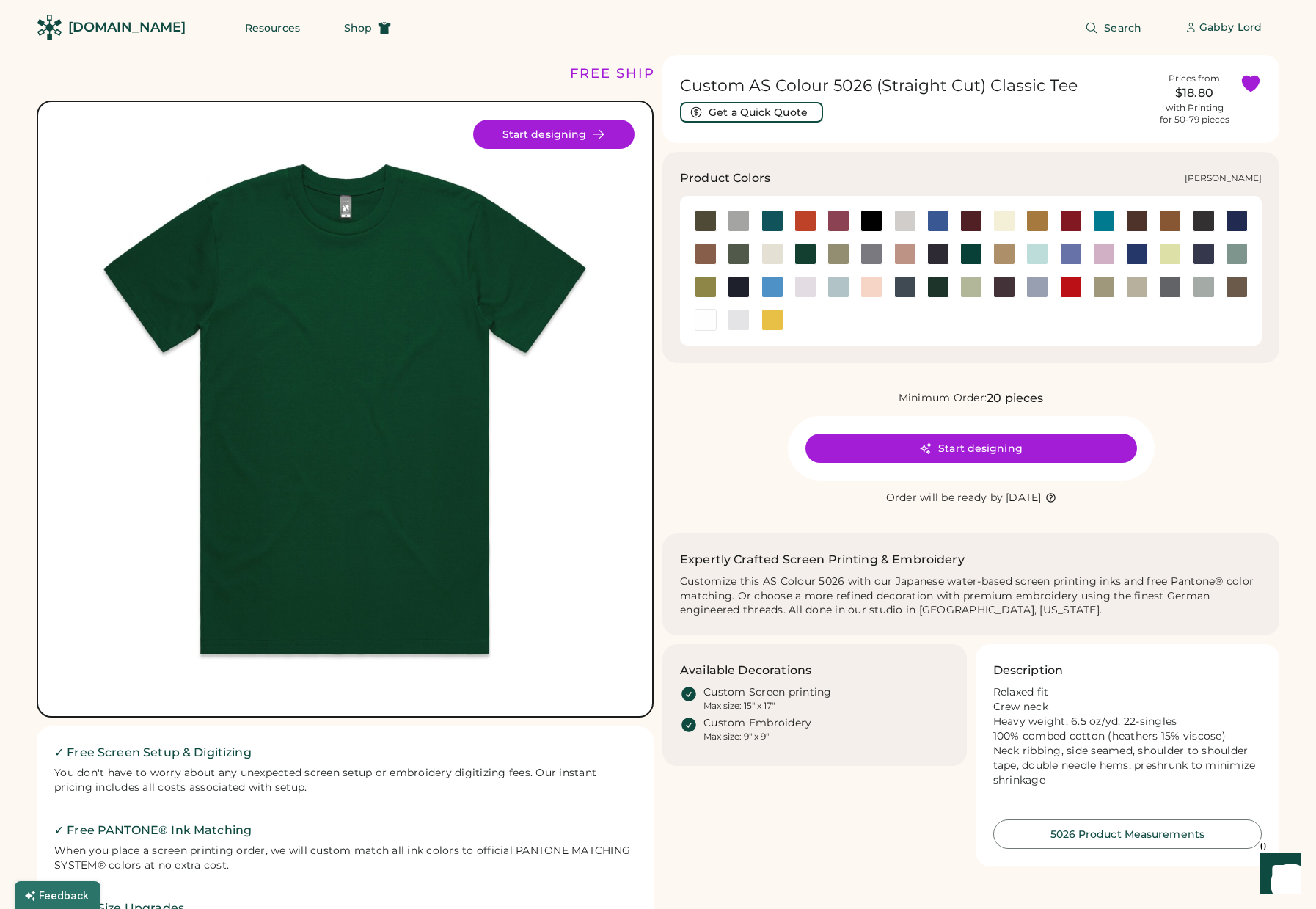
click at [737, 319] on div at bounding box center [739, 320] width 22 height 22
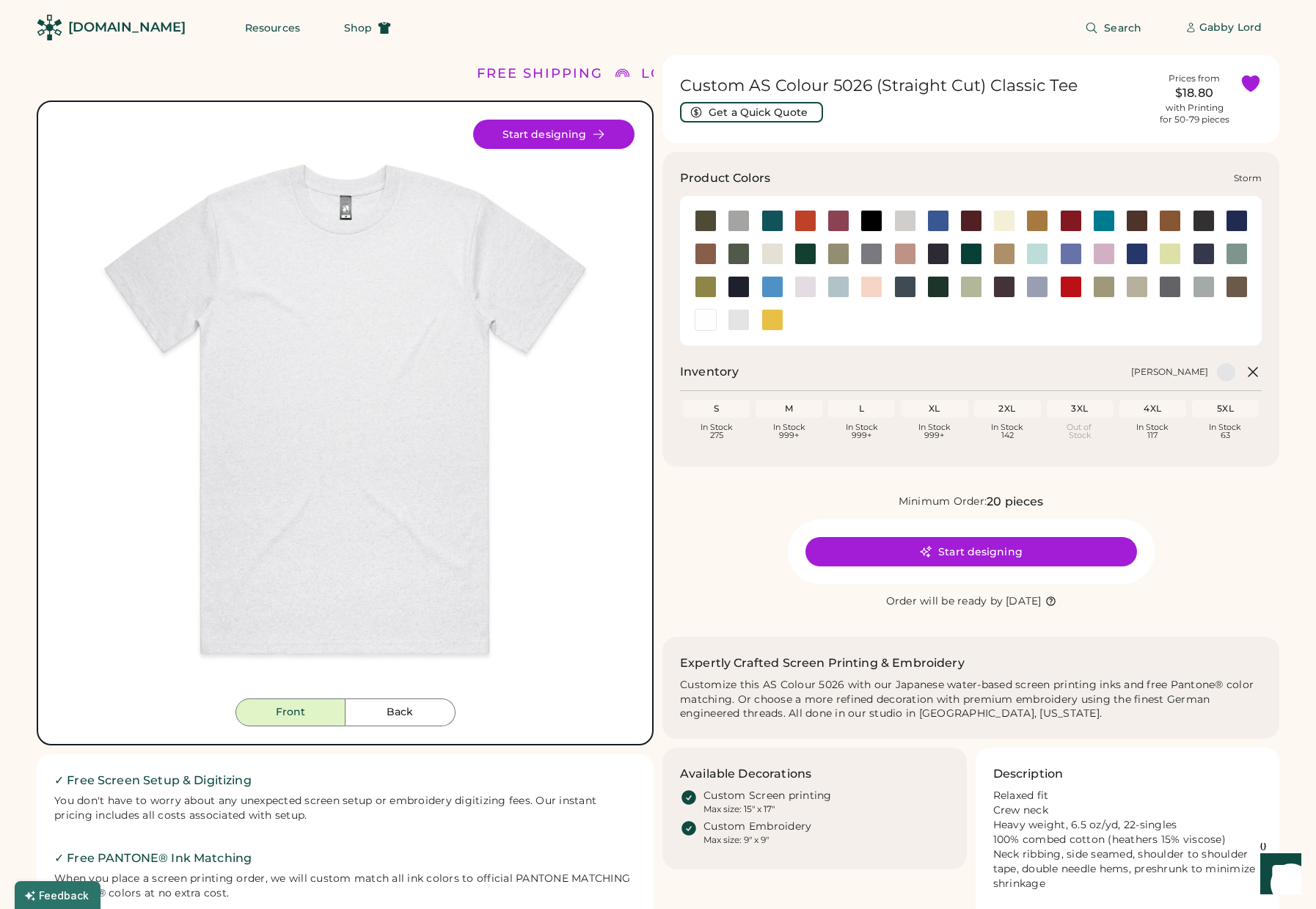
click at [1205, 286] on div at bounding box center [1203, 287] width 22 height 22
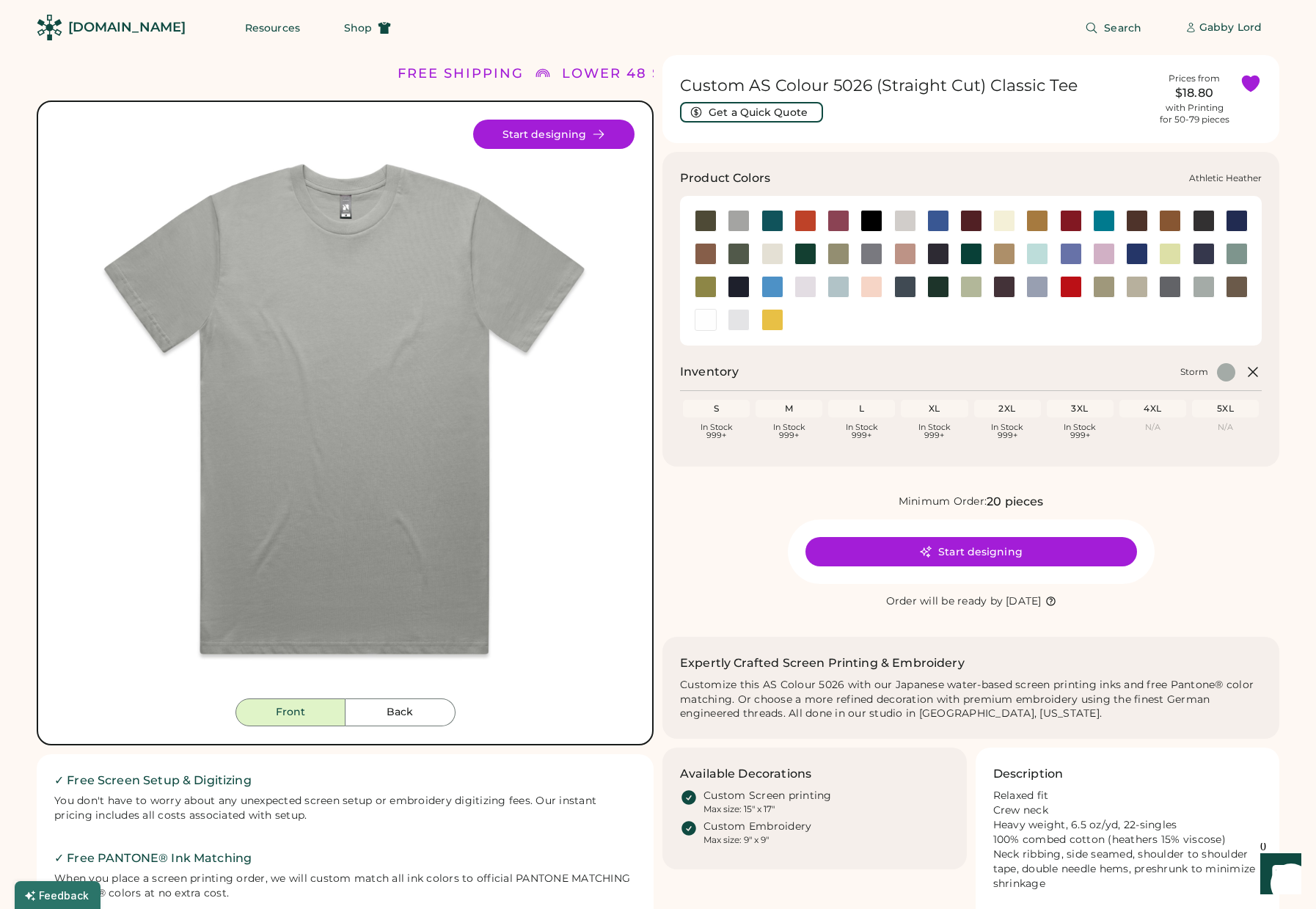
click at [739, 219] on div at bounding box center [739, 220] width 22 height 22
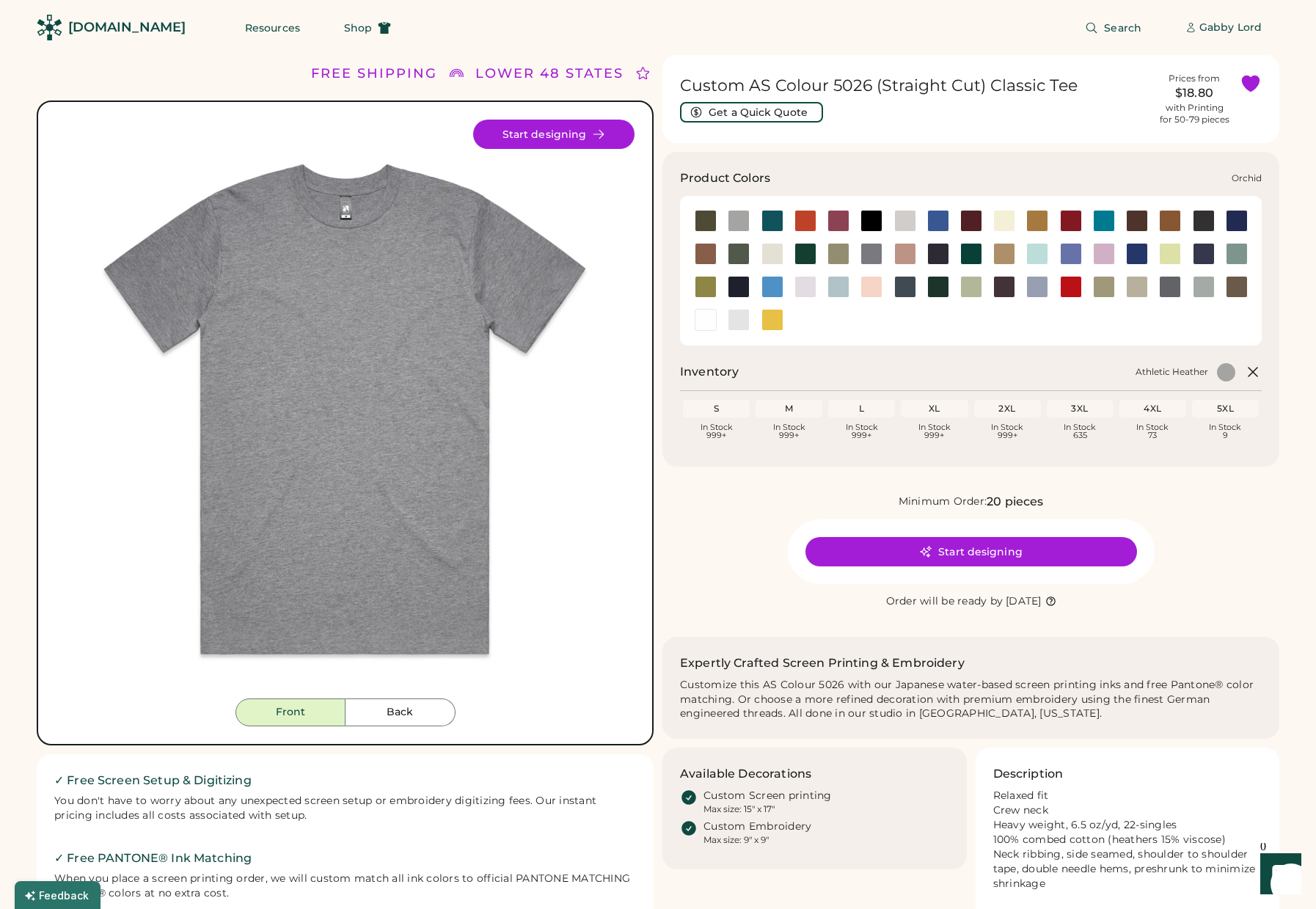
click at [807, 284] on div at bounding box center [805, 287] width 22 height 22
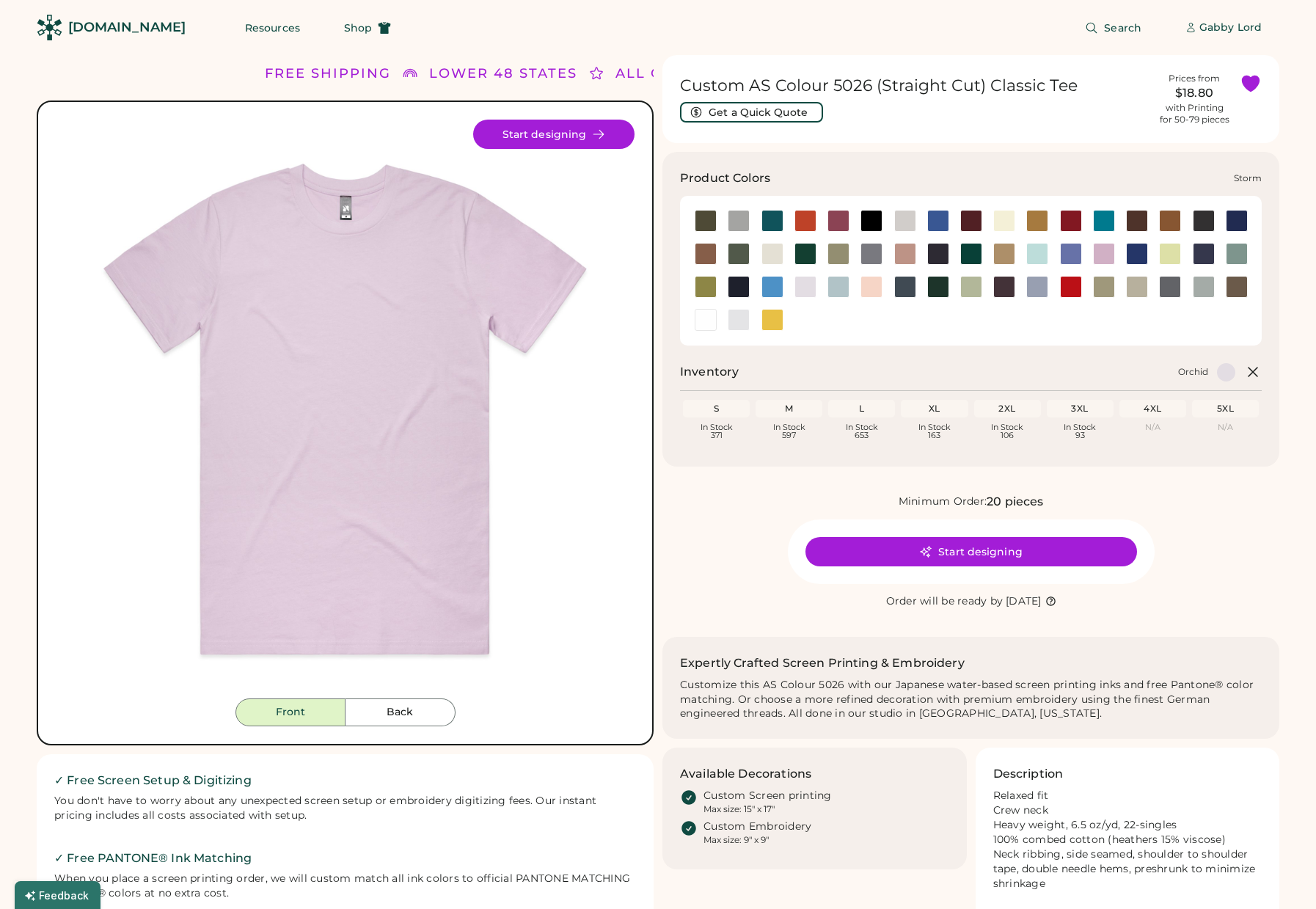
click at [1196, 290] on div at bounding box center [1203, 287] width 22 height 22
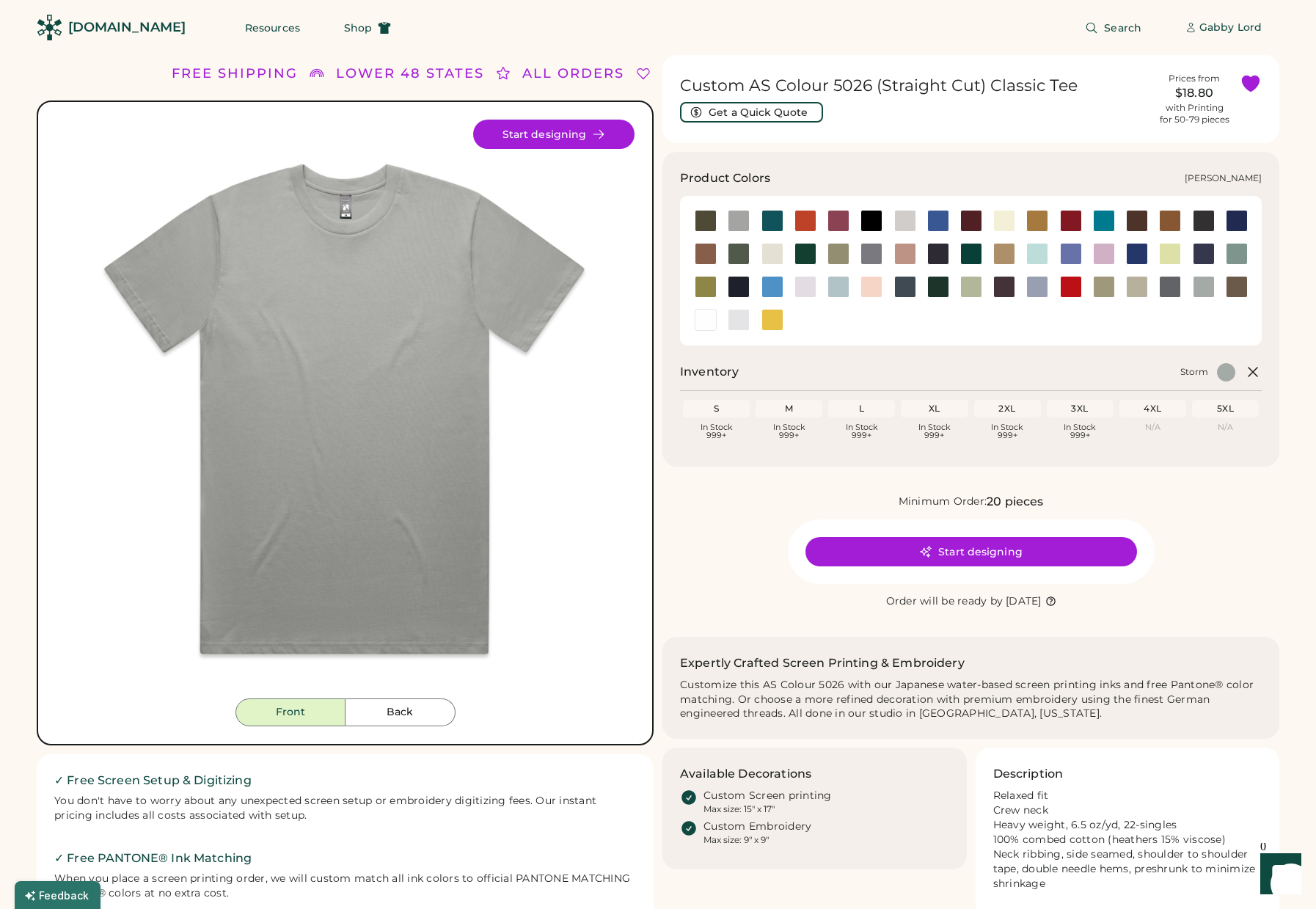
click at [734, 325] on div at bounding box center [739, 320] width 22 height 22
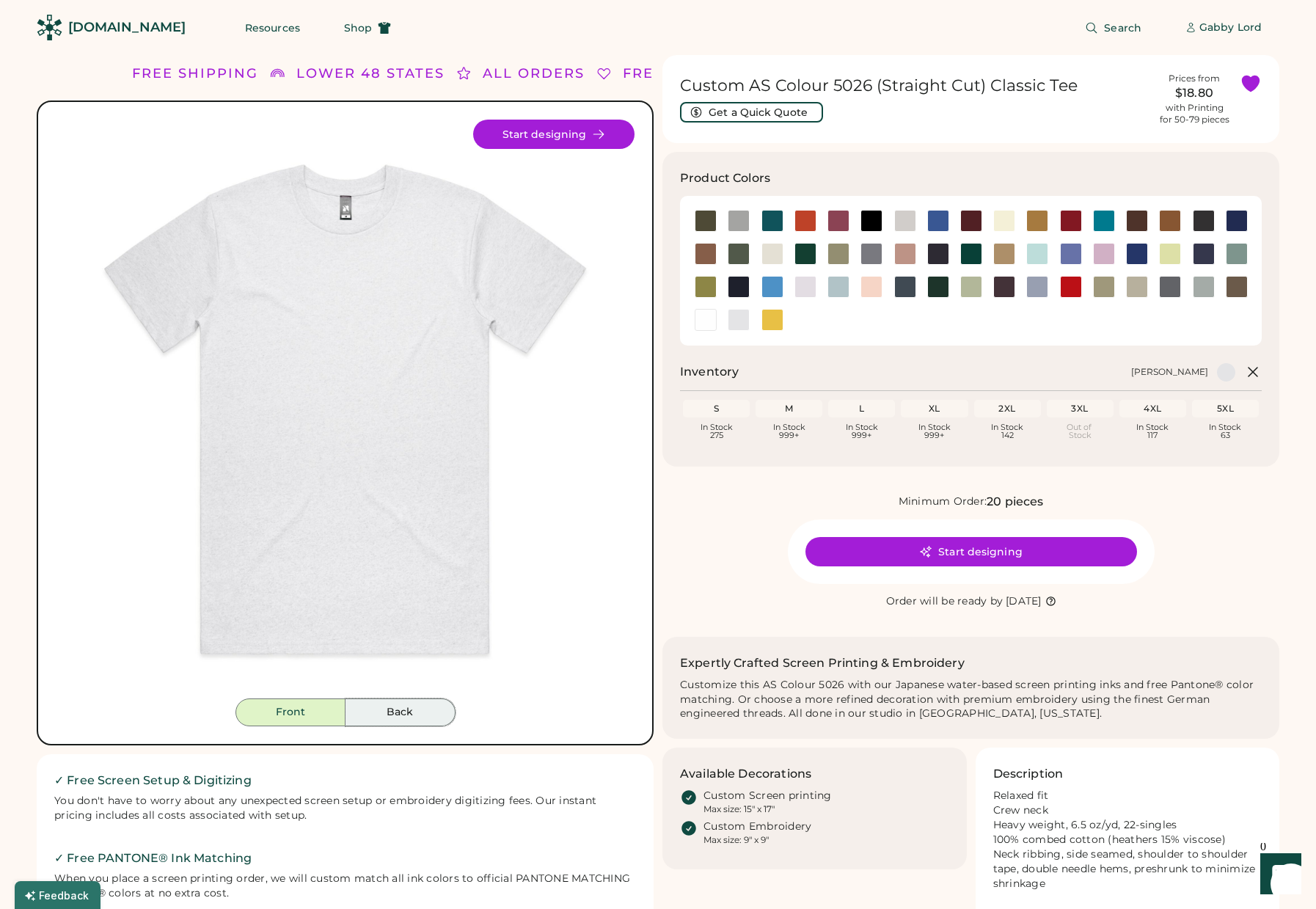
click at [409, 703] on button "Back" at bounding box center [401, 713] width 110 height 28
click at [316, 710] on button "Front" at bounding box center [291, 713] width 110 height 28
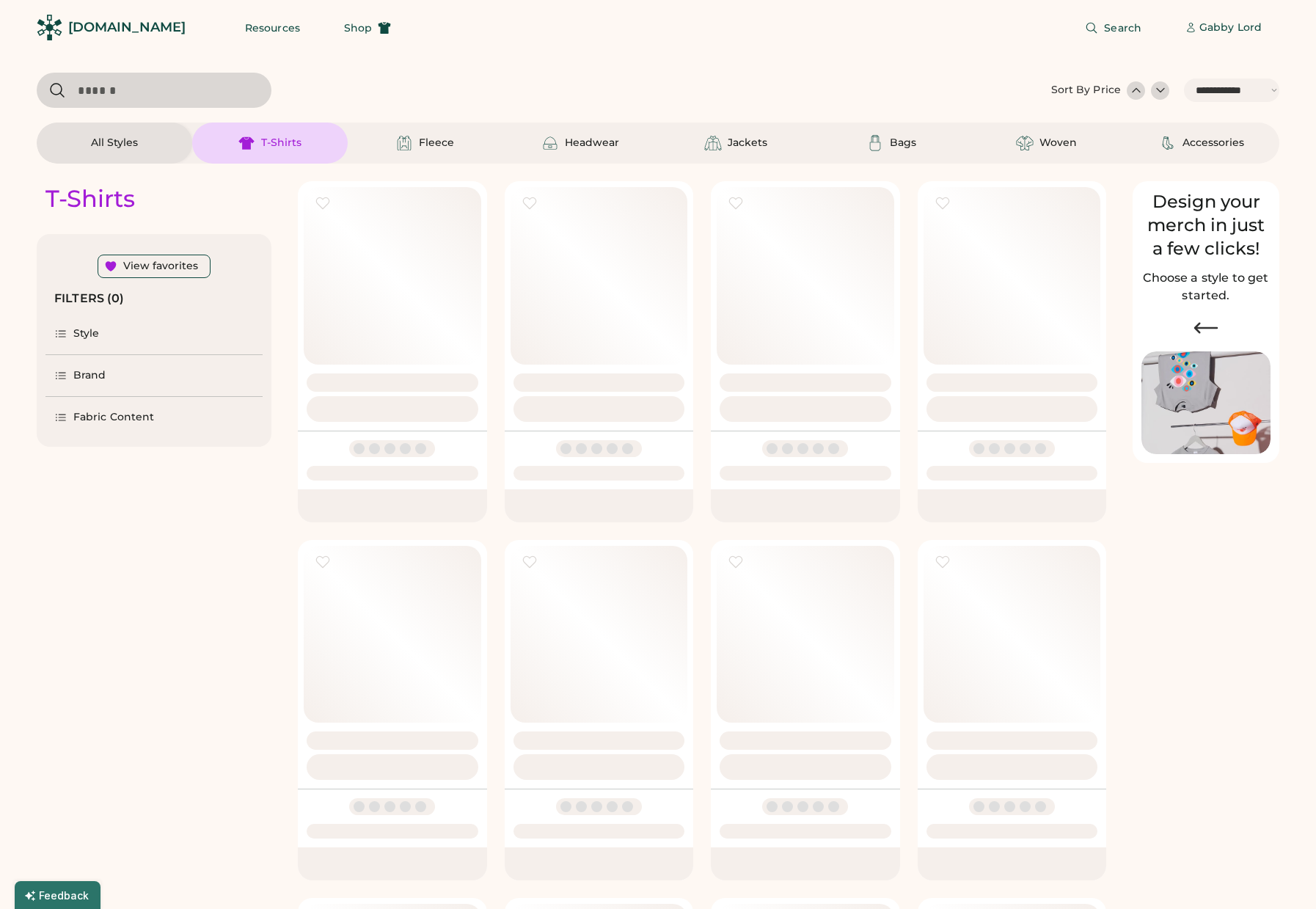
select select "*****"
select select "*"
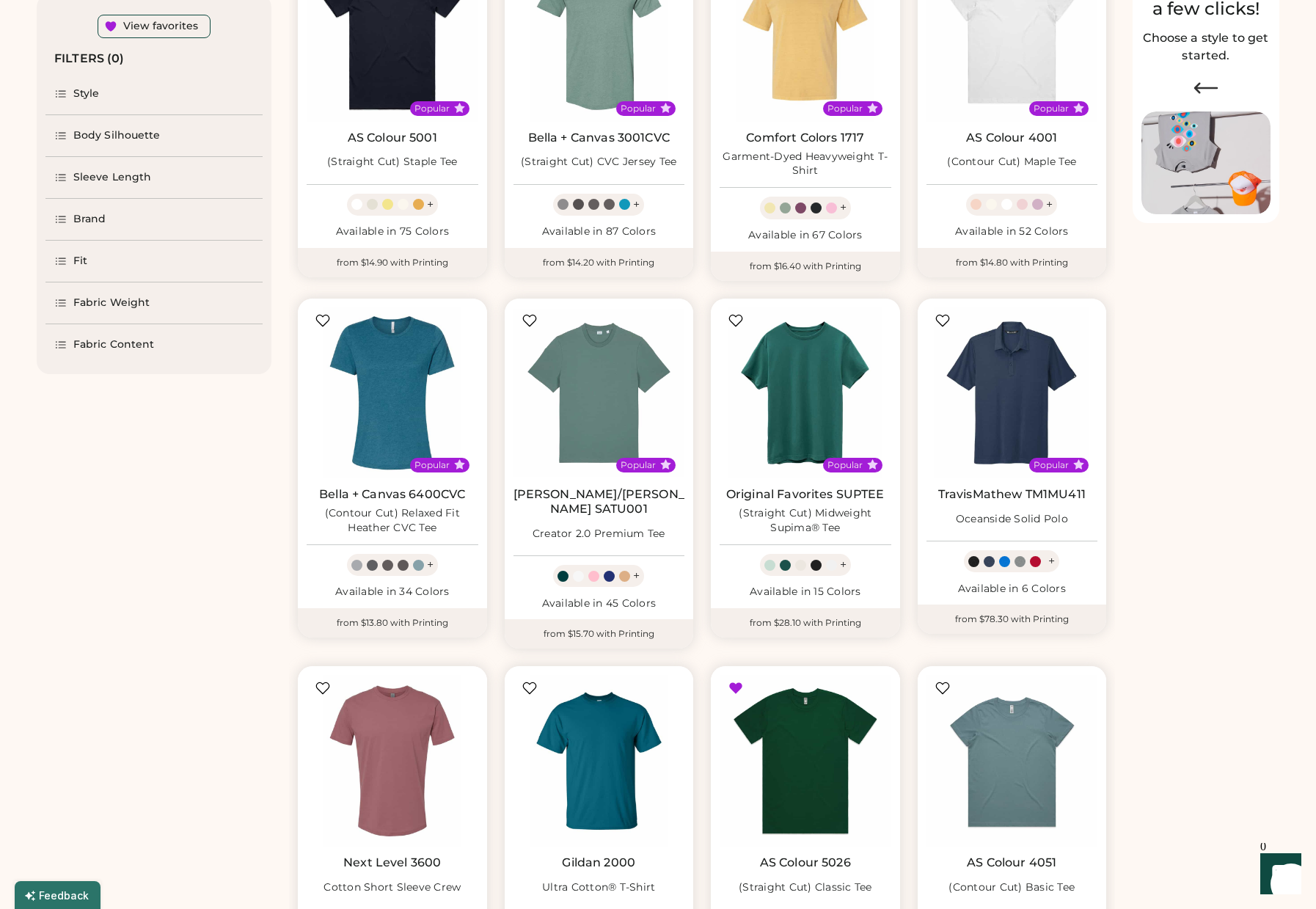
scroll to position [238, 0]
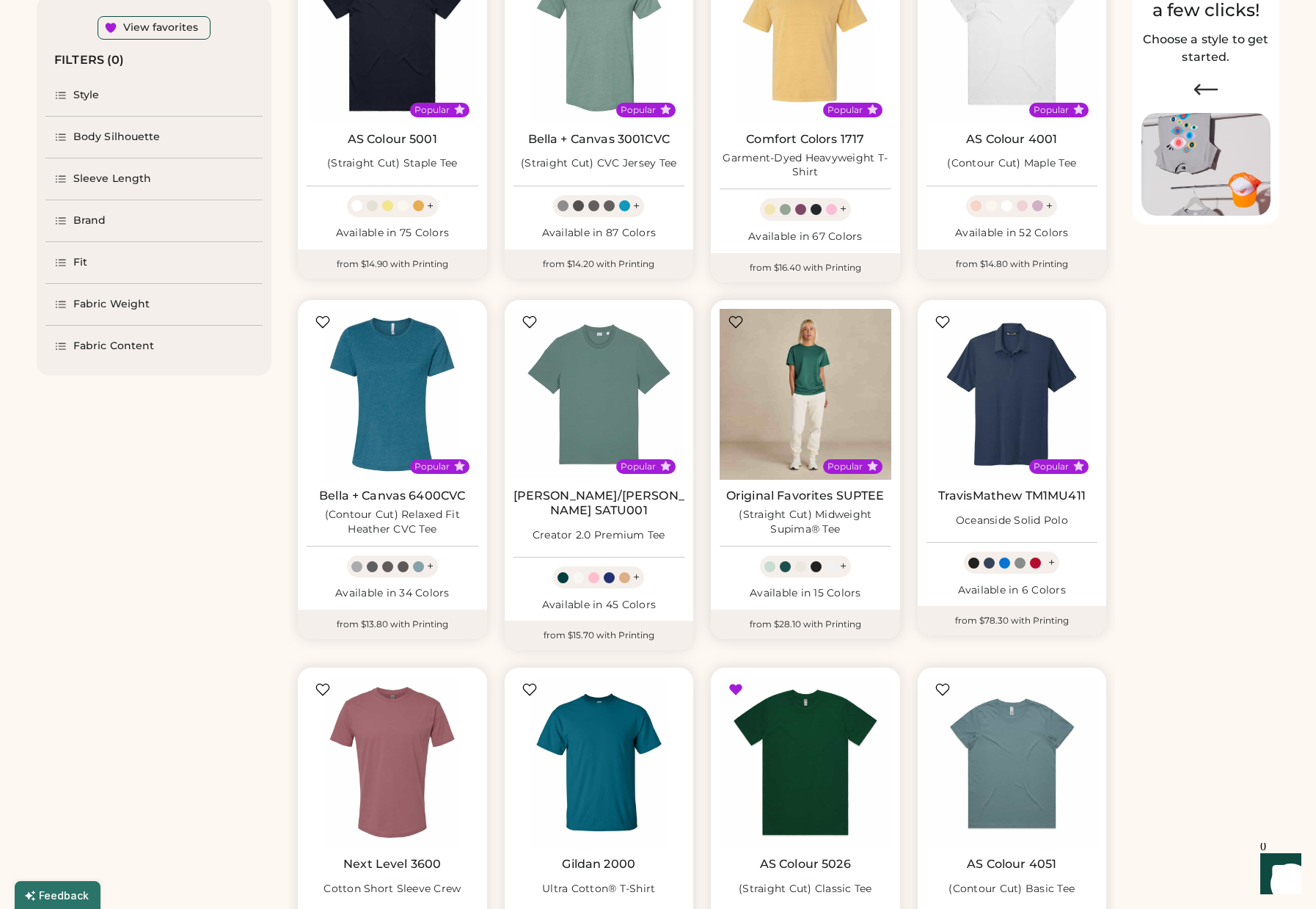
click at [815, 382] on img at bounding box center [805, 395] width 172 height 172
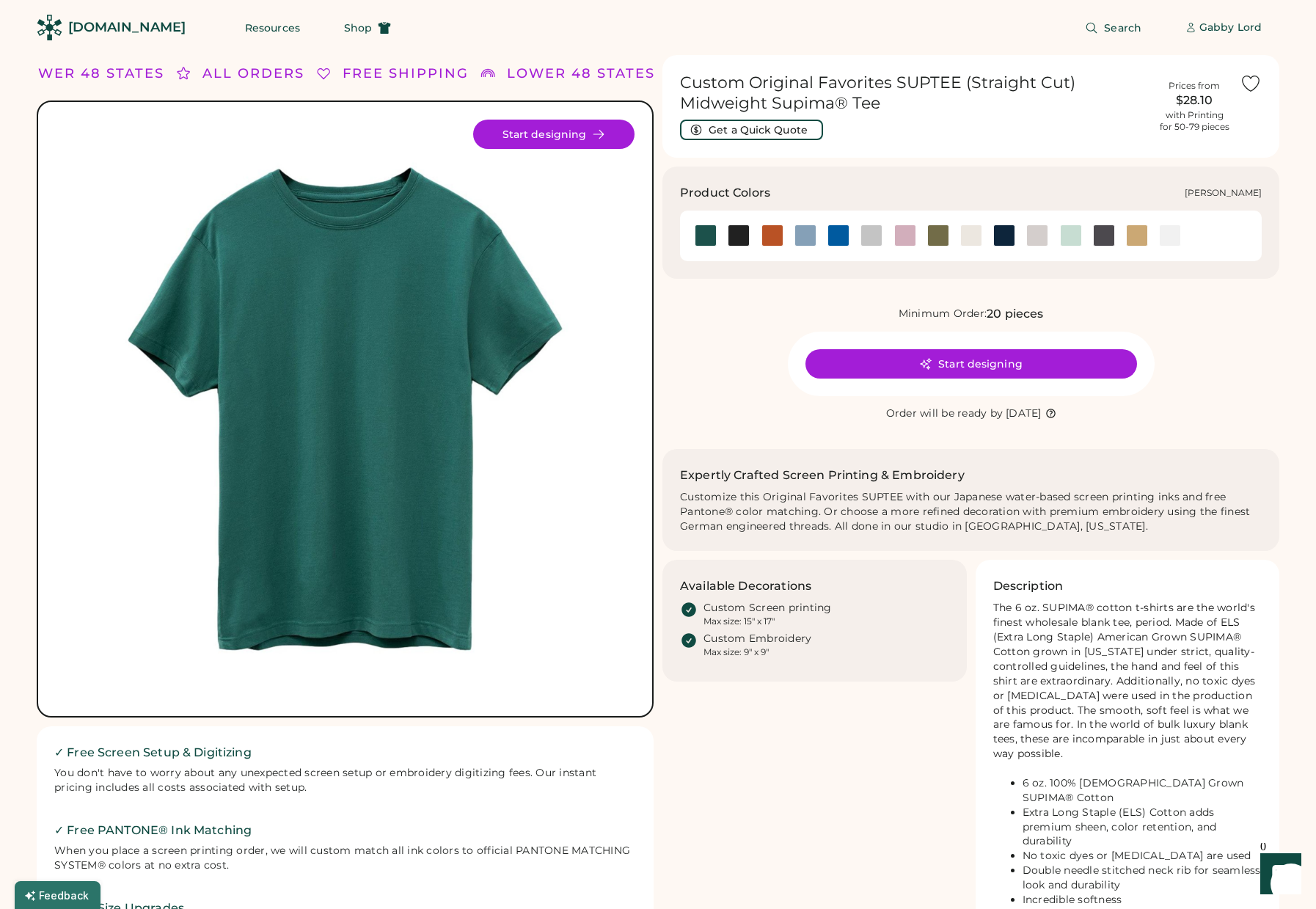
click at [876, 232] on div at bounding box center [871, 235] width 22 height 22
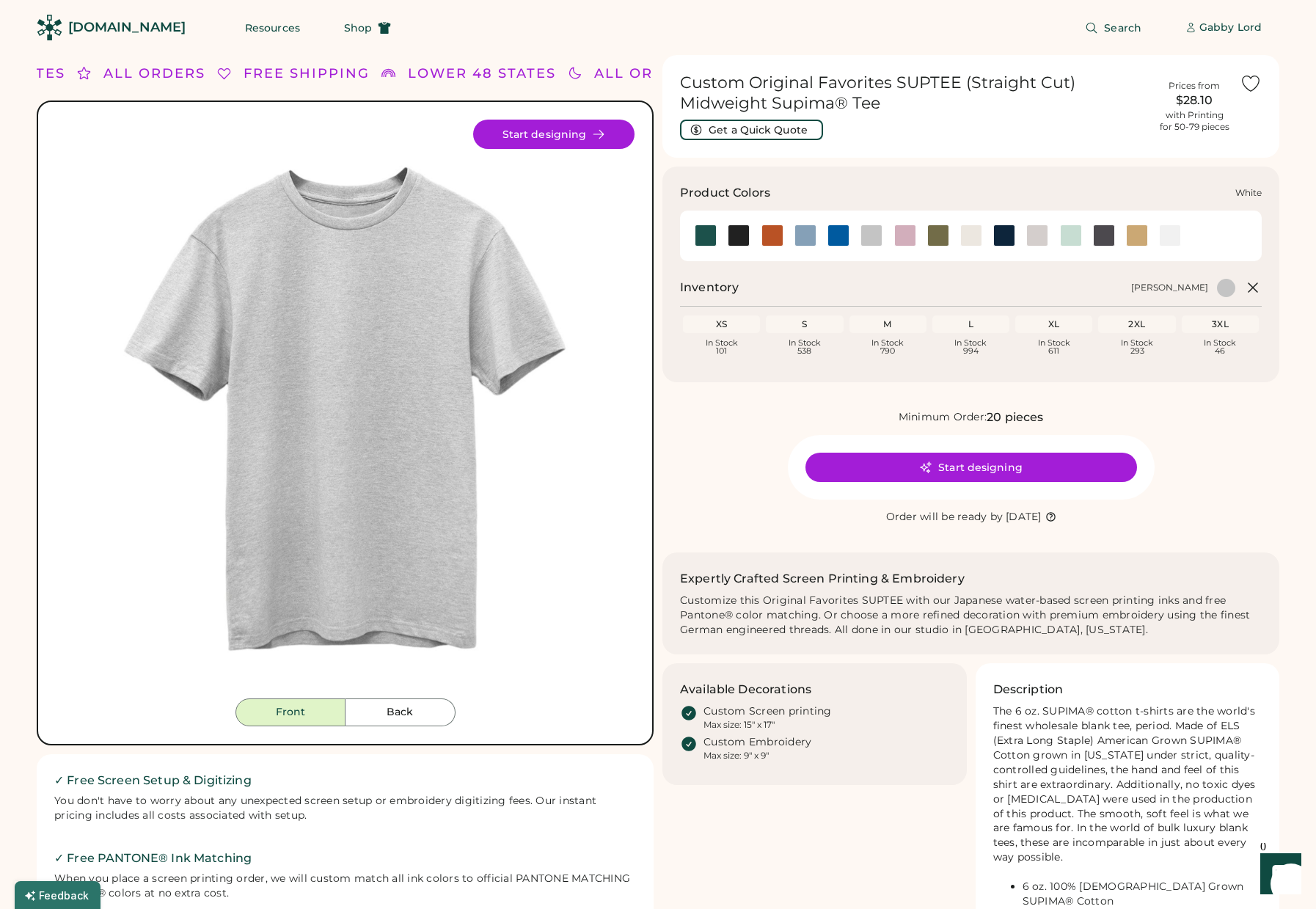
click at [1173, 236] on div at bounding box center [1170, 235] width 22 height 22
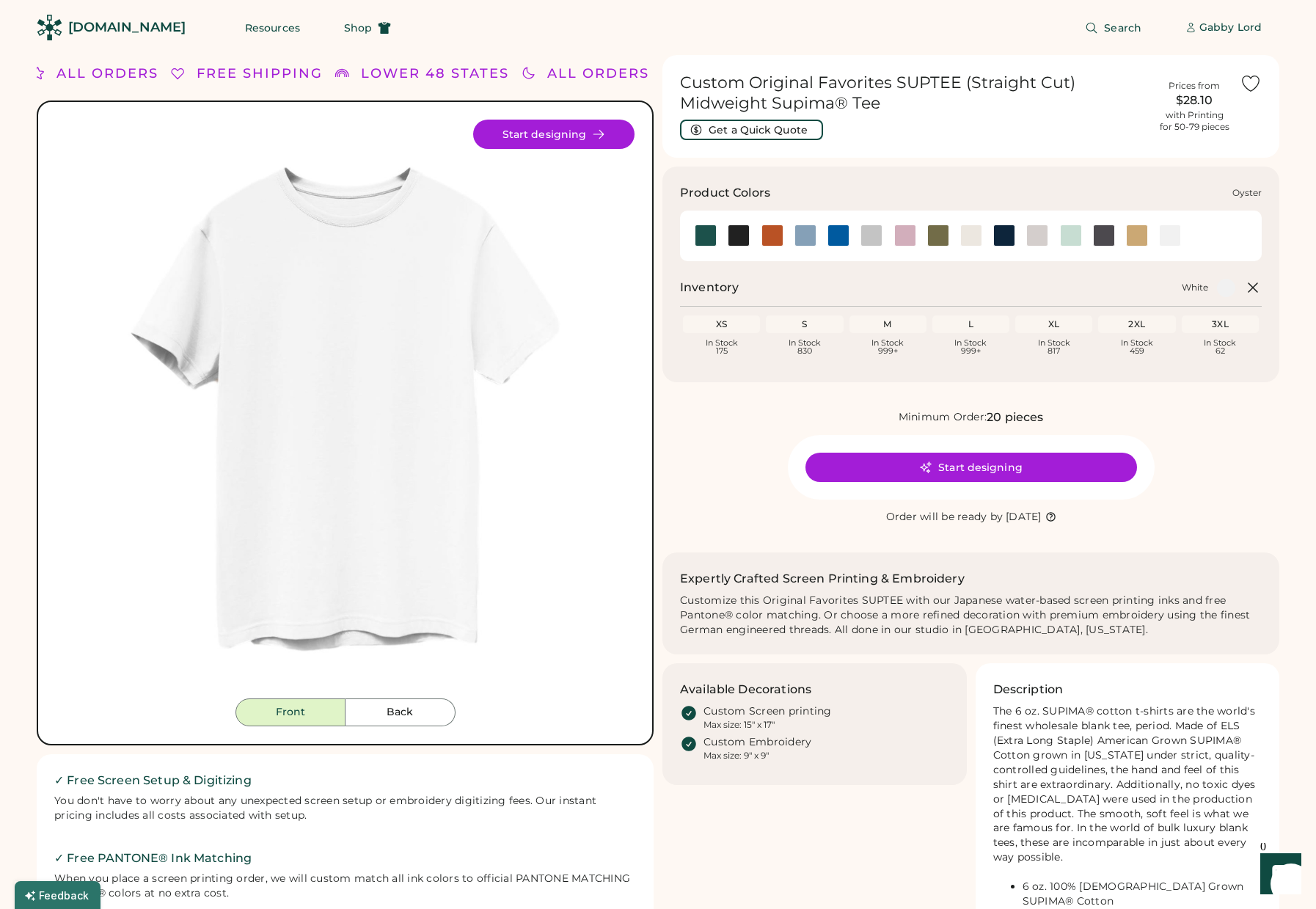
click at [1033, 233] on div at bounding box center [1037, 235] width 22 height 22
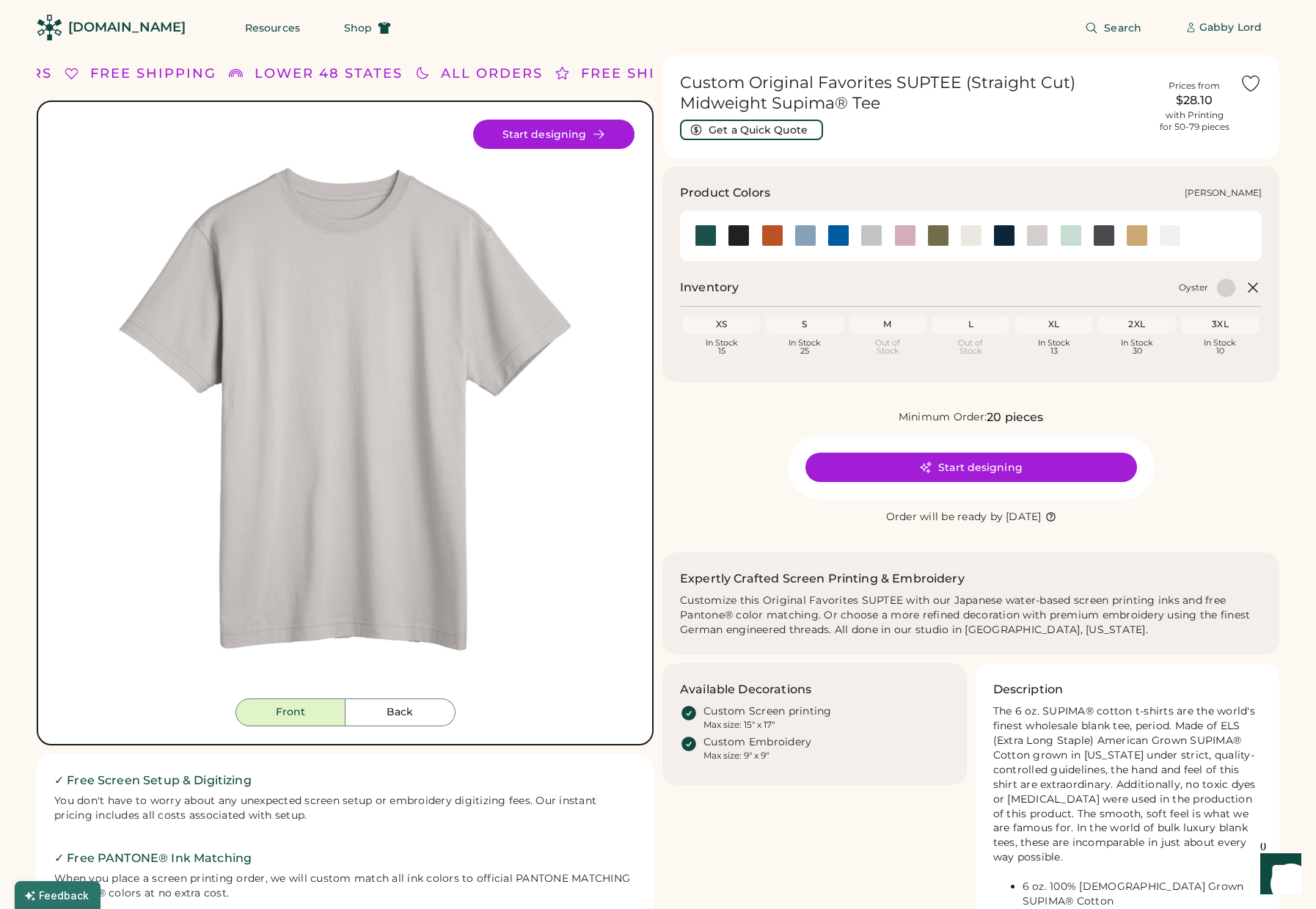
click at [874, 237] on div at bounding box center [871, 235] width 22 height 22
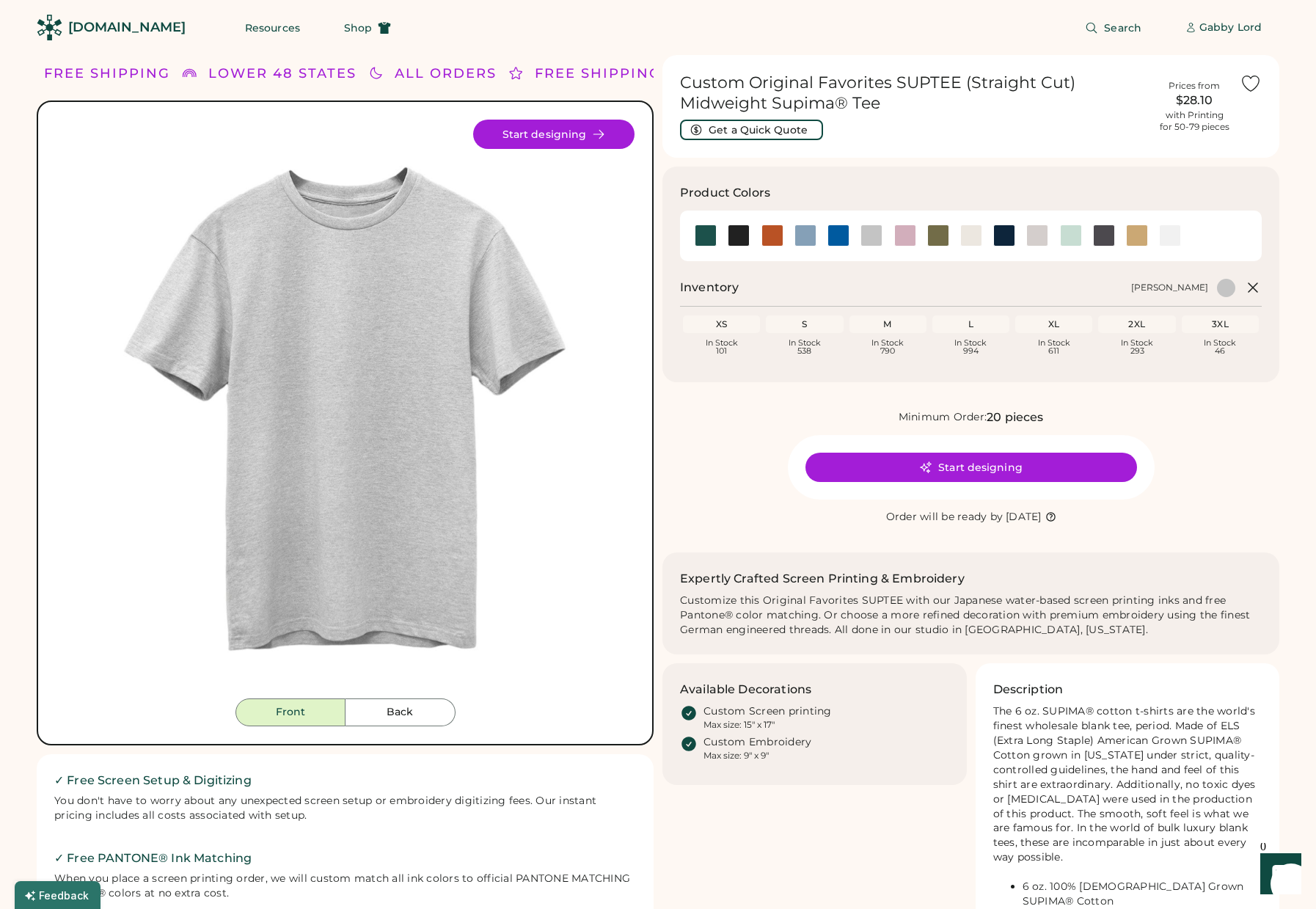
click at [1245, 81] on icon at bounding box center [1250, 83] width 22 height 22
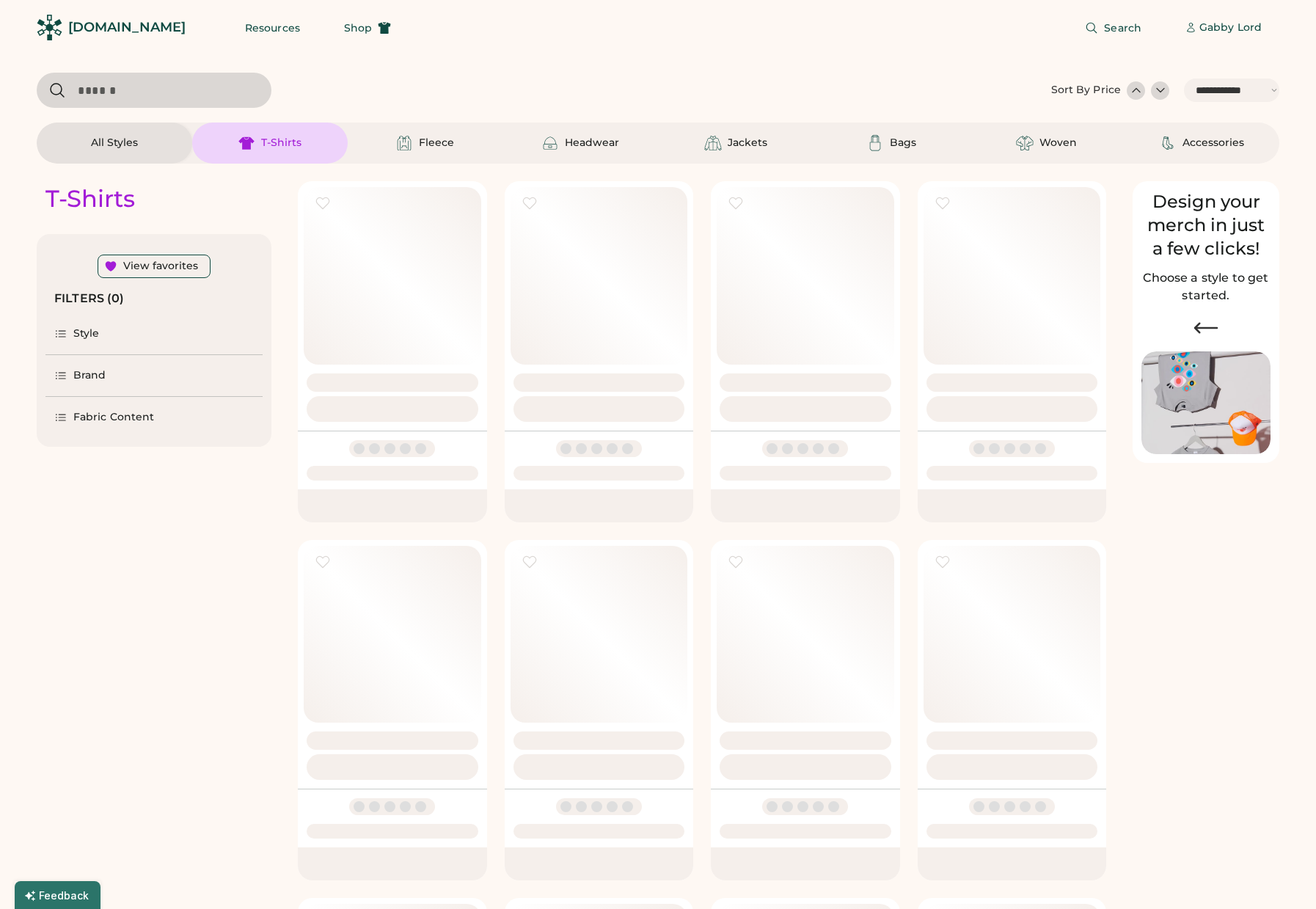
select select "*****"
select select "*"
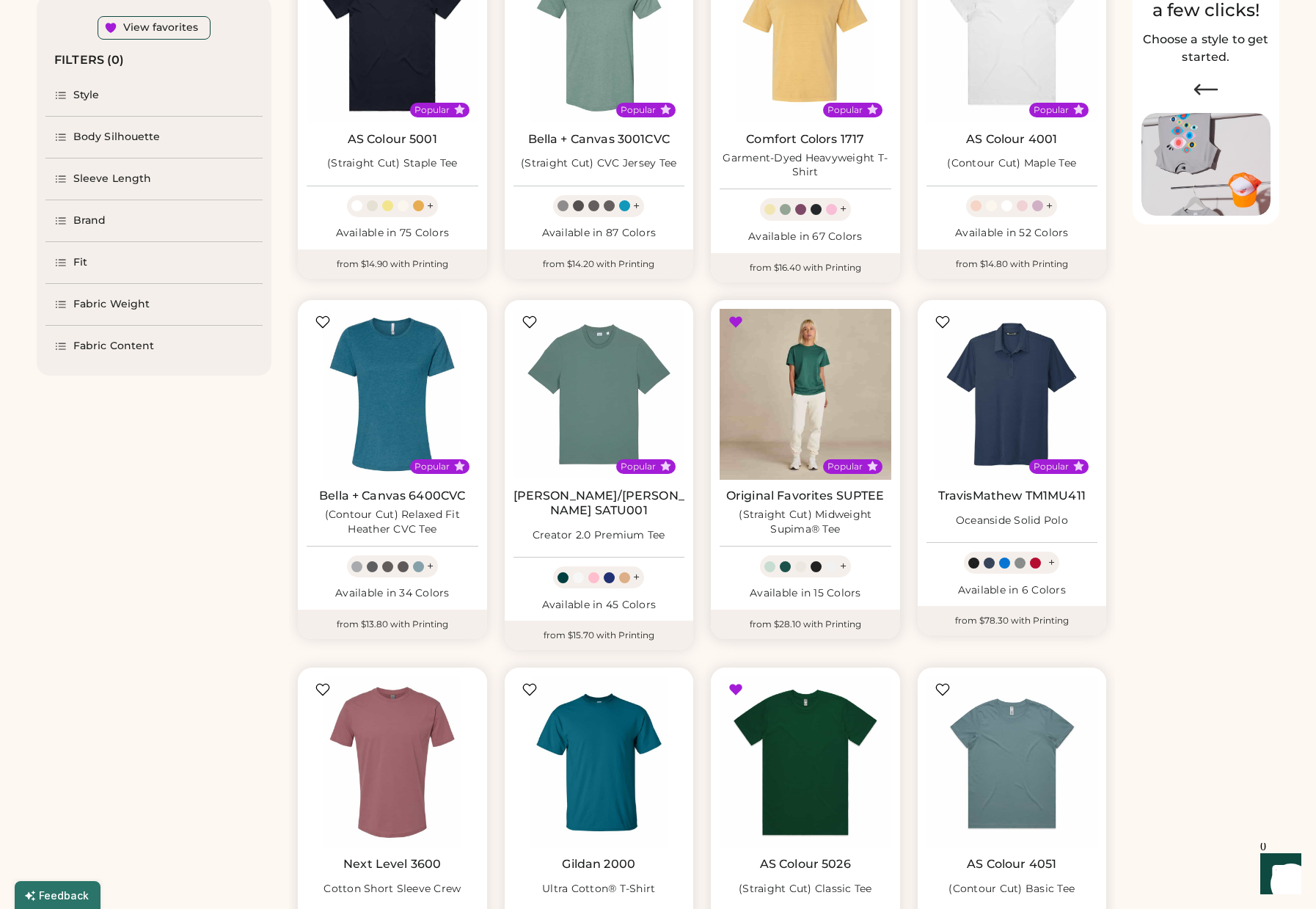
click at [808, 408] on img at bounding box center [805, 395] width 172 height 172
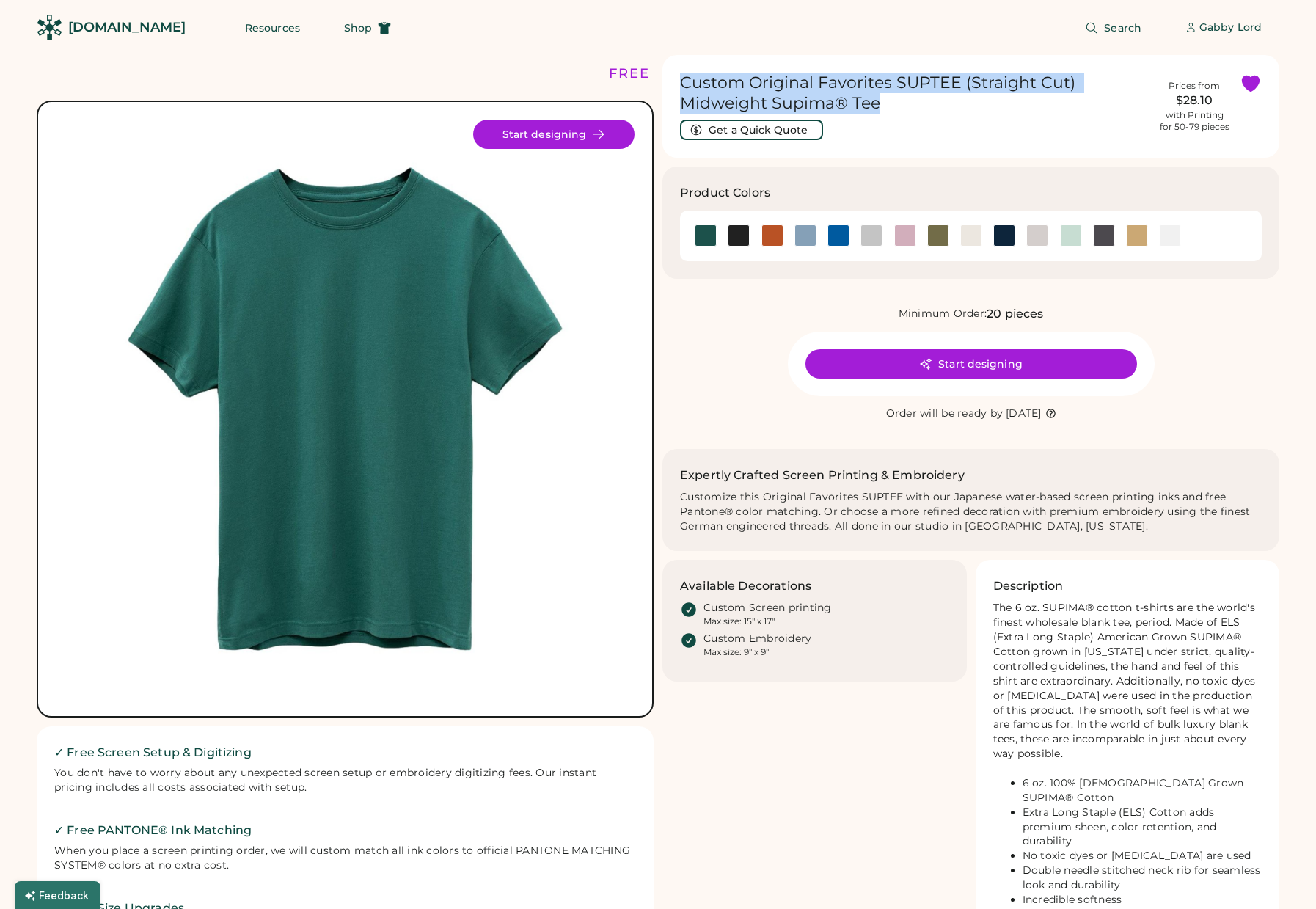
drag, startPoint x: 894, startPoint y: 106, endPoint x: 1012, endPoint y: 6, distance: 154.7
click at [679, 82] on div "Custom Original Favorites SUPTEE (Straight Cut) Midweight Supima® Tee Get a Qui…" at bounding box center [970, 106] width 617 height 103
copy h1 "Custom Original Favorites SUPTEE (Straight Cut) Midweight Supima® Tee"
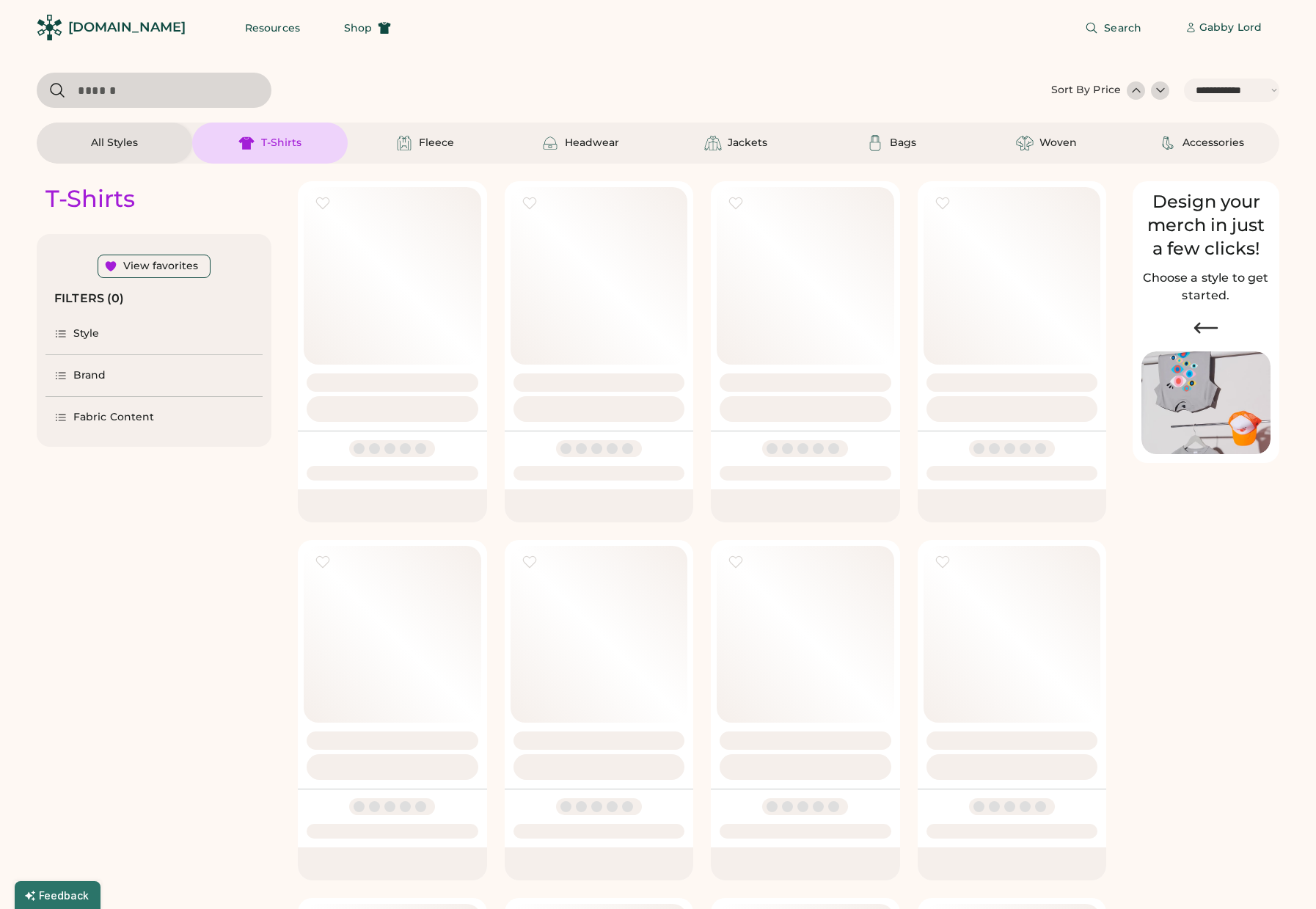
select select "*****"
select select "*"
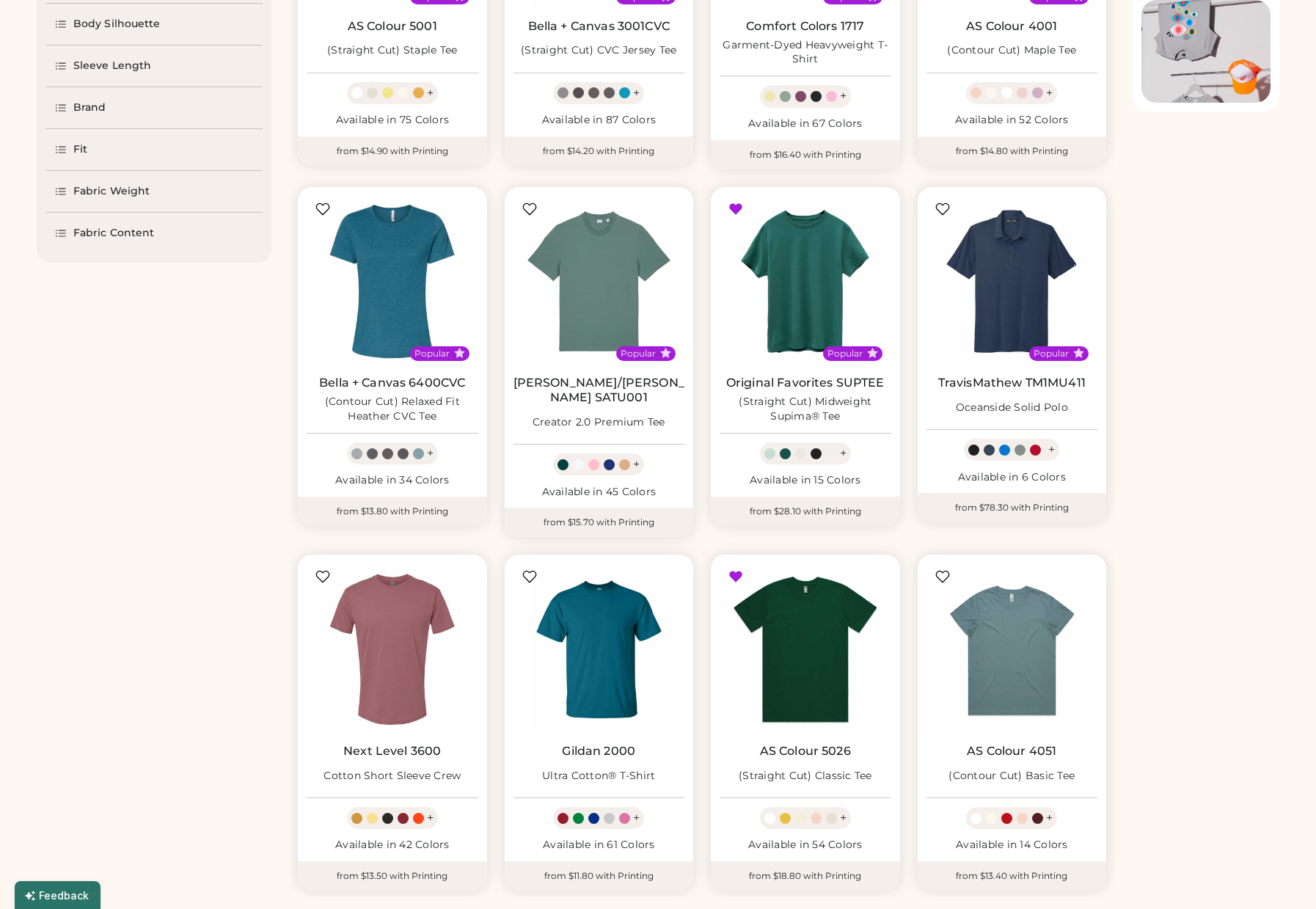
scroll to position [358, 0]
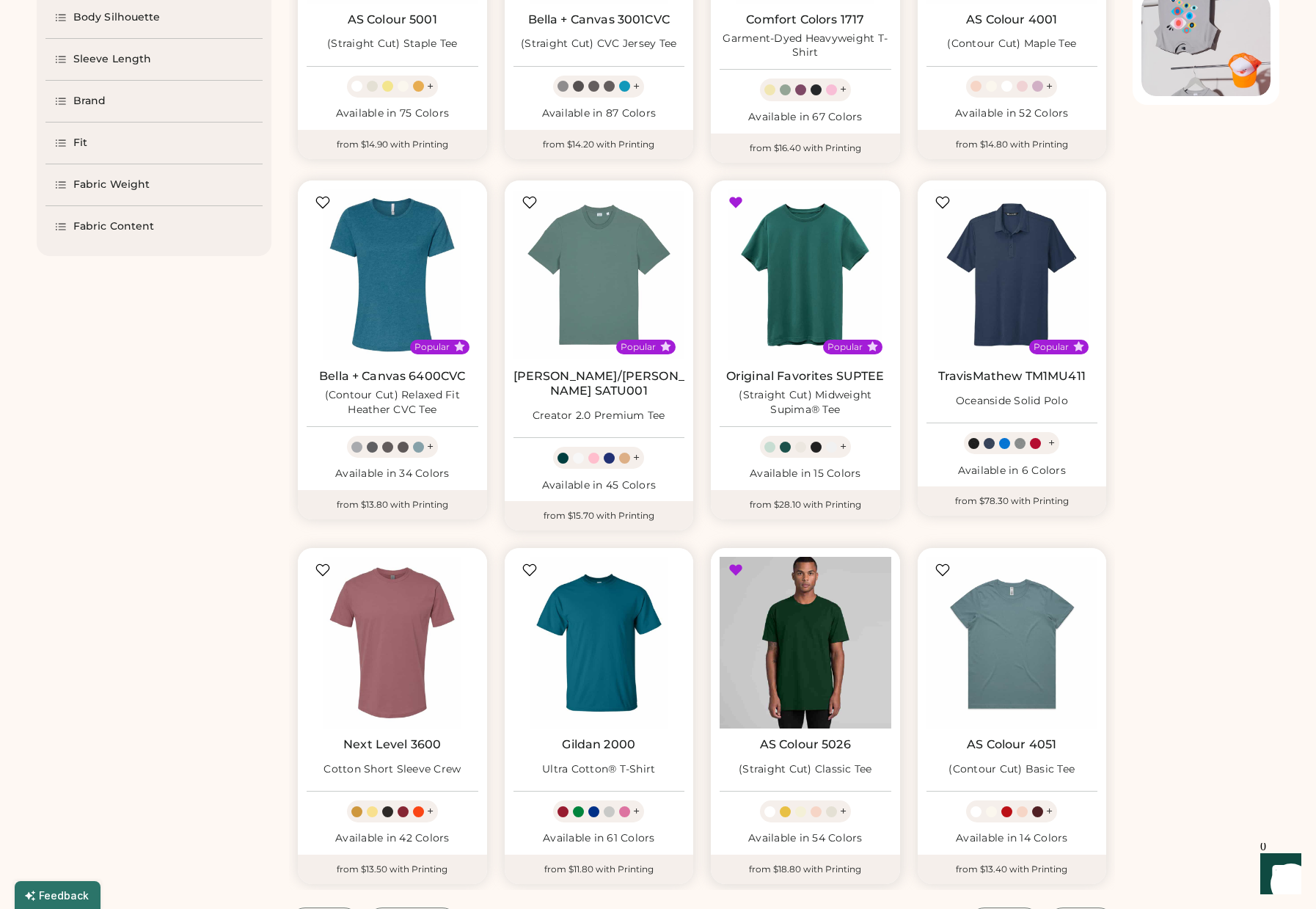
click at [825, 642] on img at bounding box center [805, 643] width 172 height 172
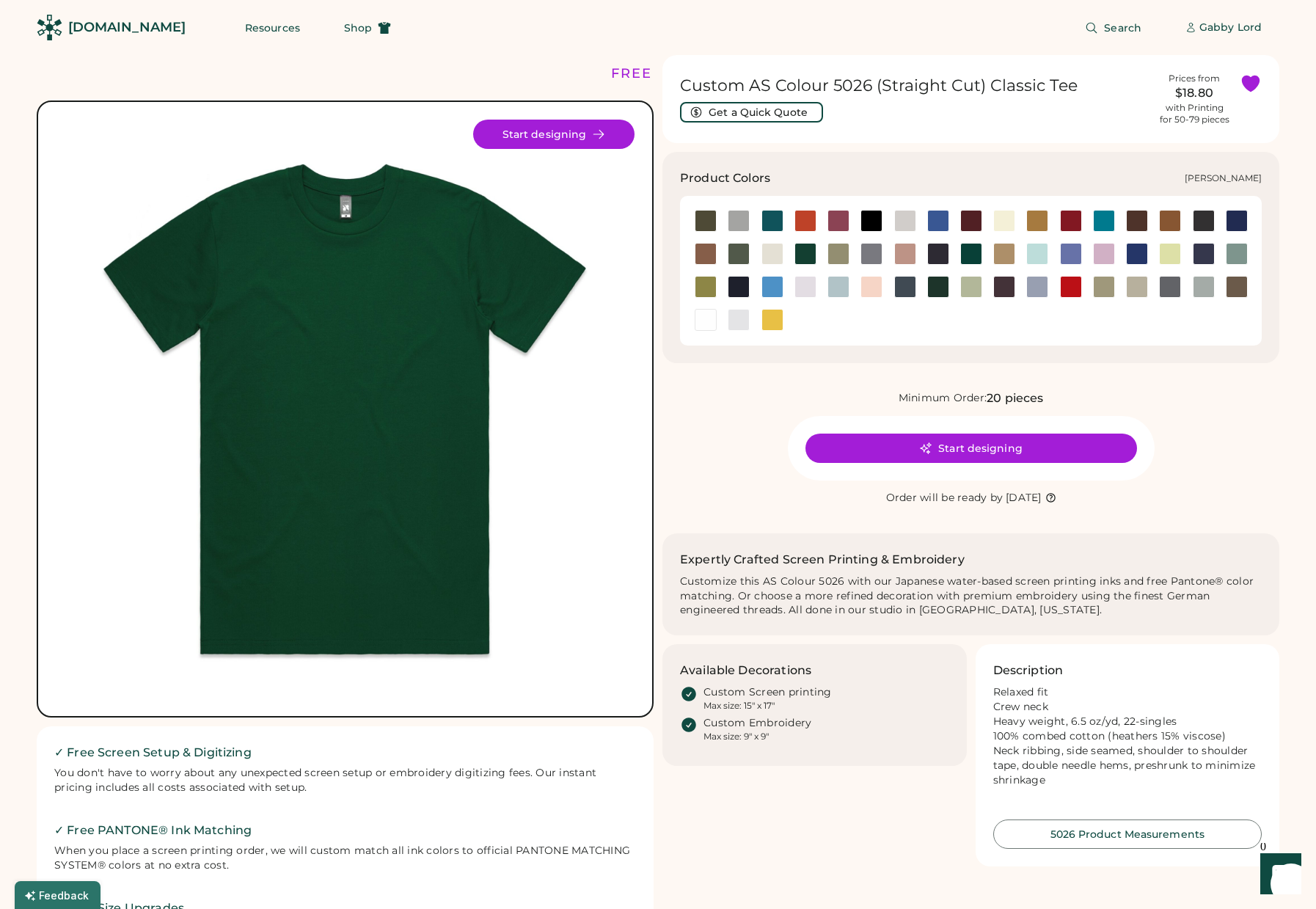
click at [744, 319] on div at bounding box center [739, 320] width 22 height 22
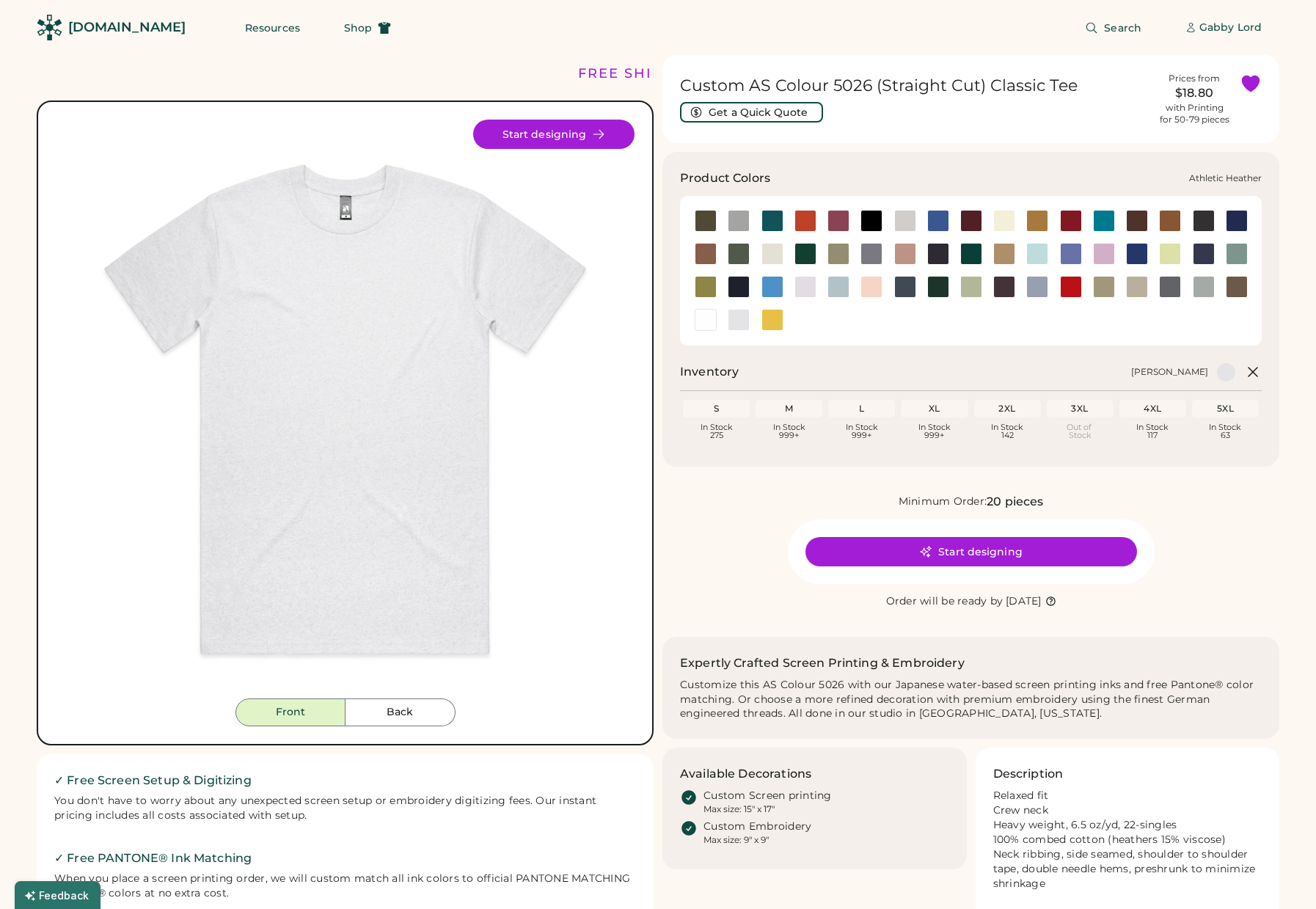
click at [742, 223] on div at bounding box center [739, 220] width 22 height 22
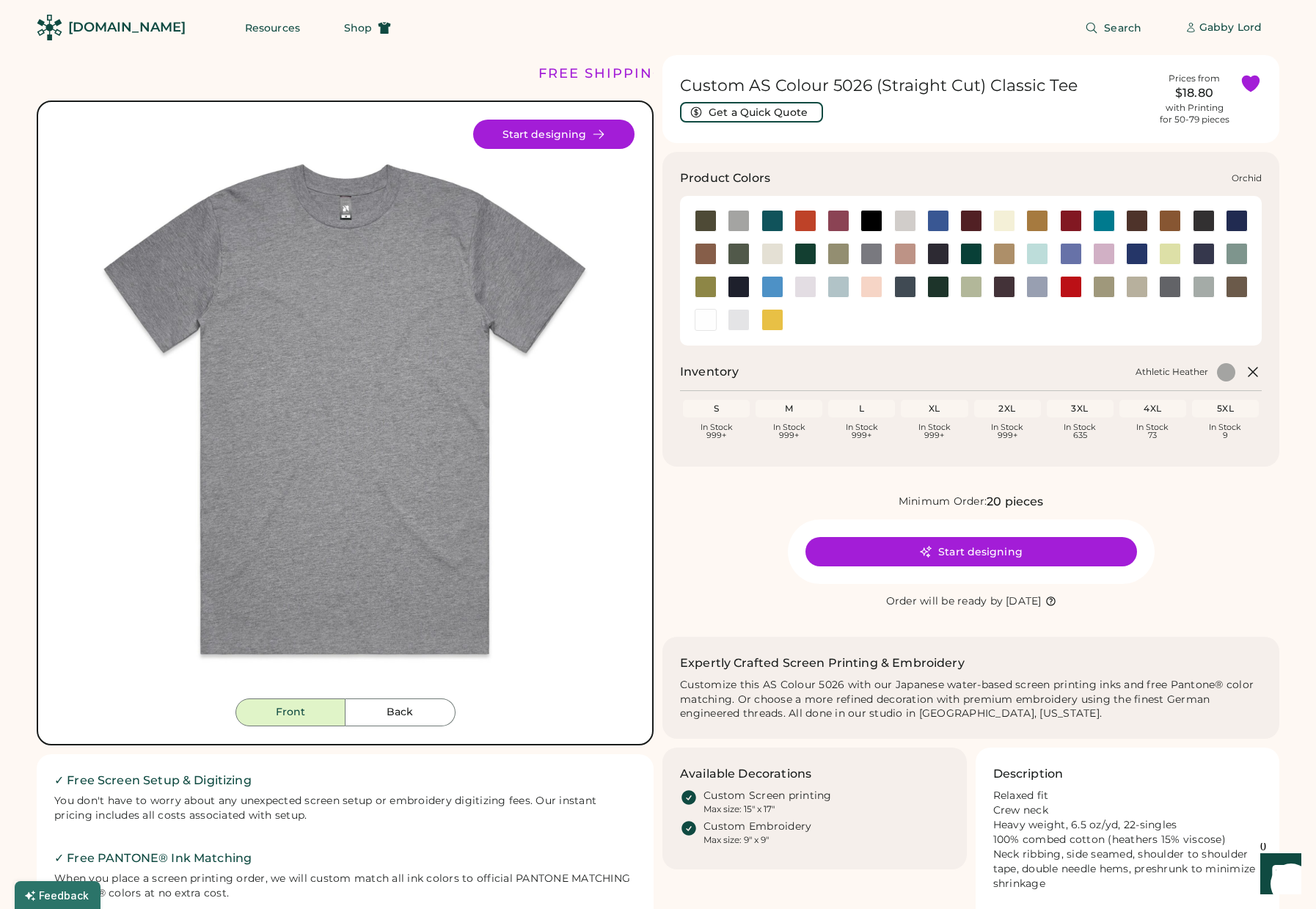
click at [806, 287] on div at bounding box center [805, 287] width 22 height 22
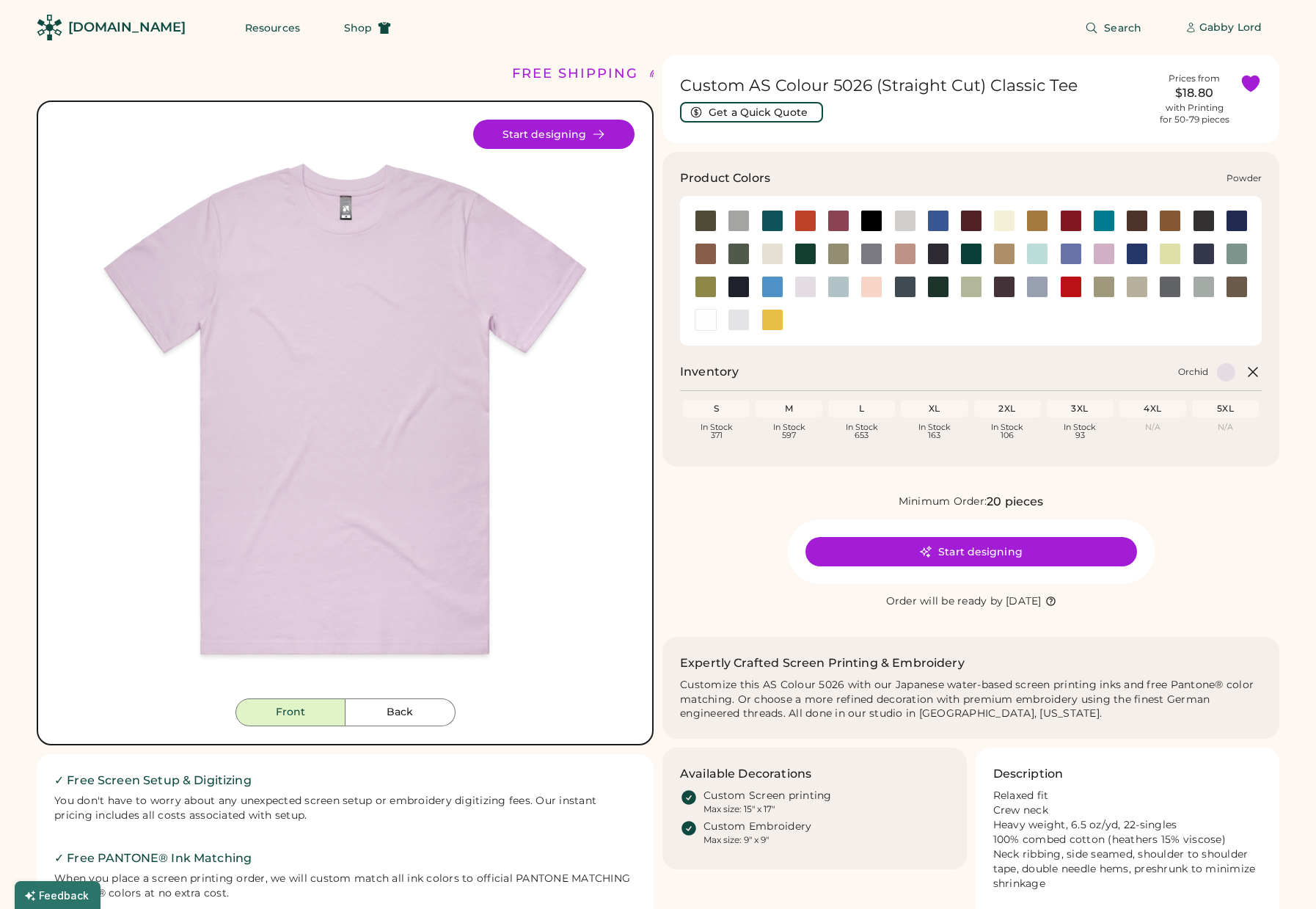
click at [1034, 288] on div at bounding box center [1037, 287] width 22 height 22
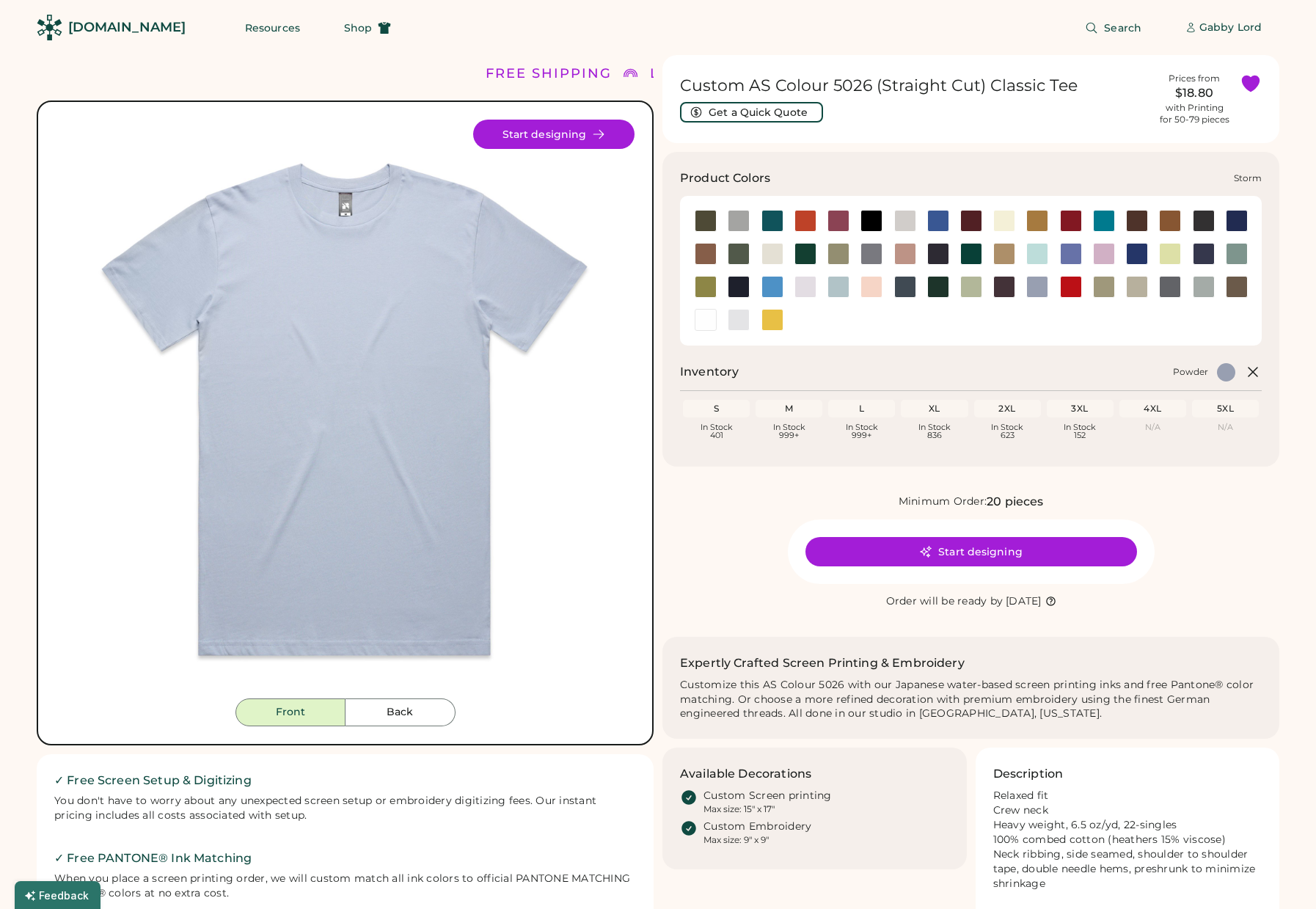
click at [1196, 290] on div at bounding box center [1203, 287] width 22 height 22
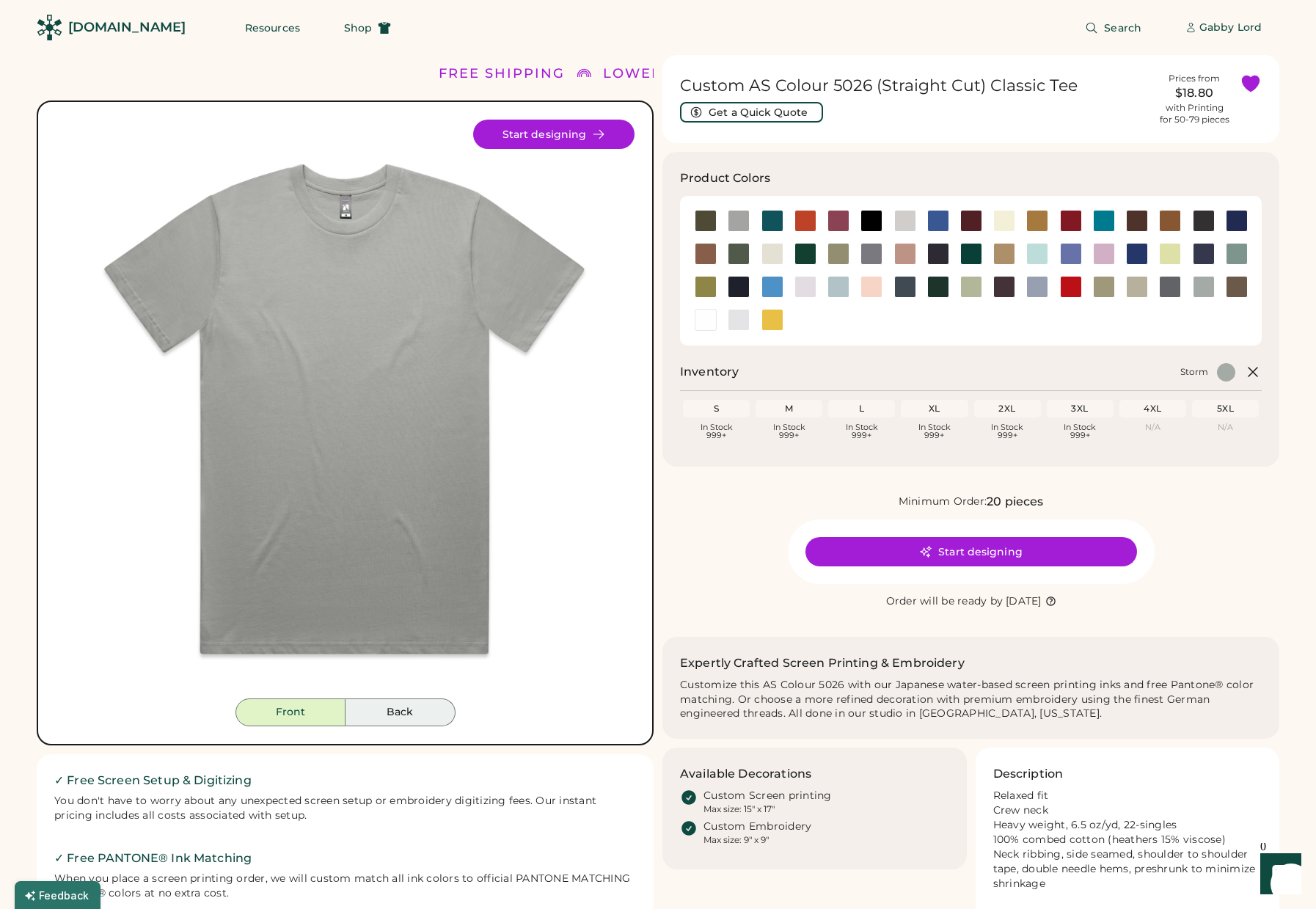
click at [370, 706] on button "Back" at bounding box center [401, 713] width 110 height 28
click at [257, 718] on button "Front" at bounding box center [291, 713] width 110 height 28
drag, startPoint x: 932, startPoint y: 80, endPoint x: 679, endPoint y: 81, distance: 253.0
click at [679, 81] on div "Custom AS Colour 5026 (Straight Cut) Classic Tee Get a Quick Quote Prices from …" at bounding box center [970, 99] width 617 height 88
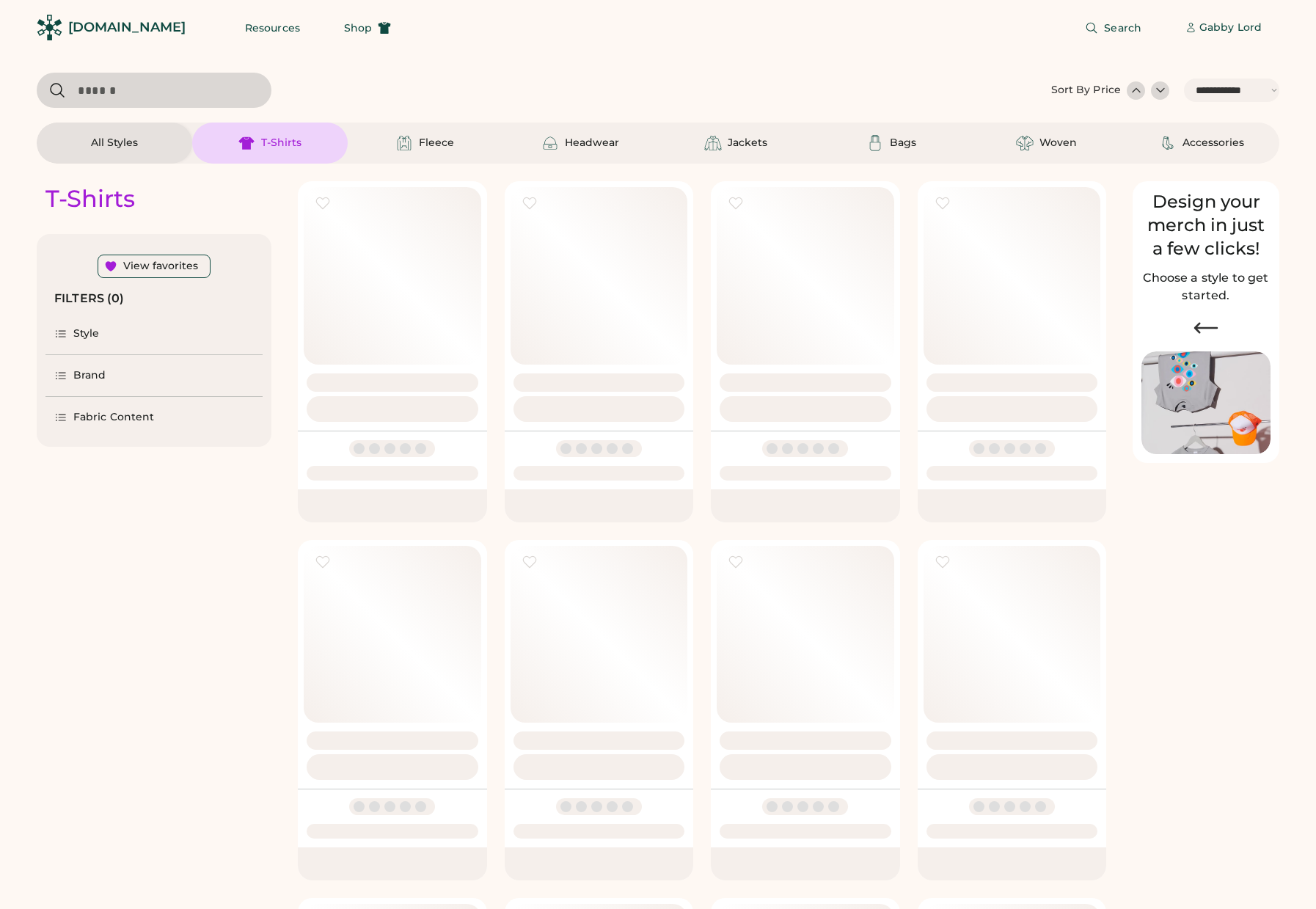
select select "*****"
select select "*"
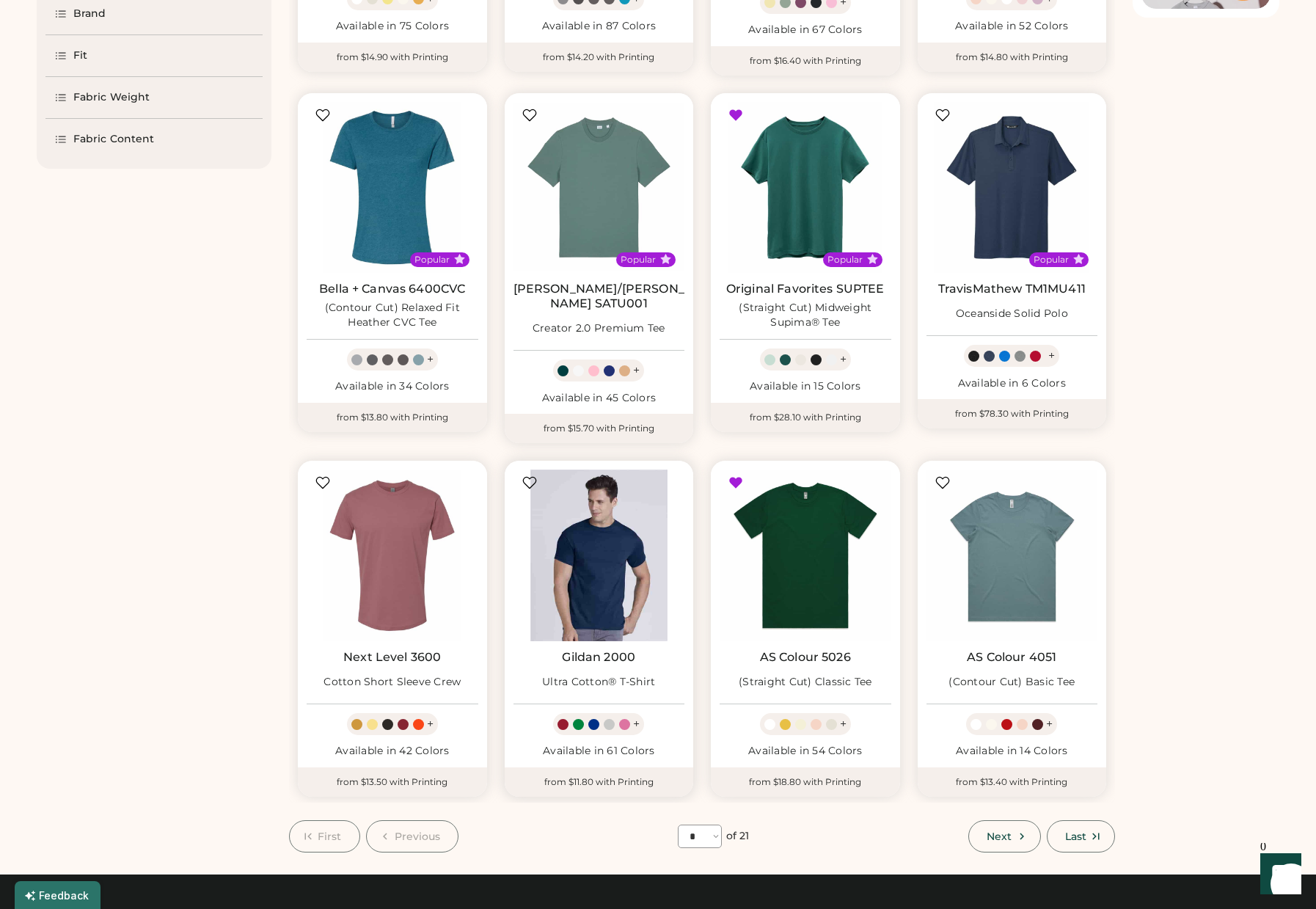
click at [591, 539] on img at bounding box center [599, 556] width 172 height 172
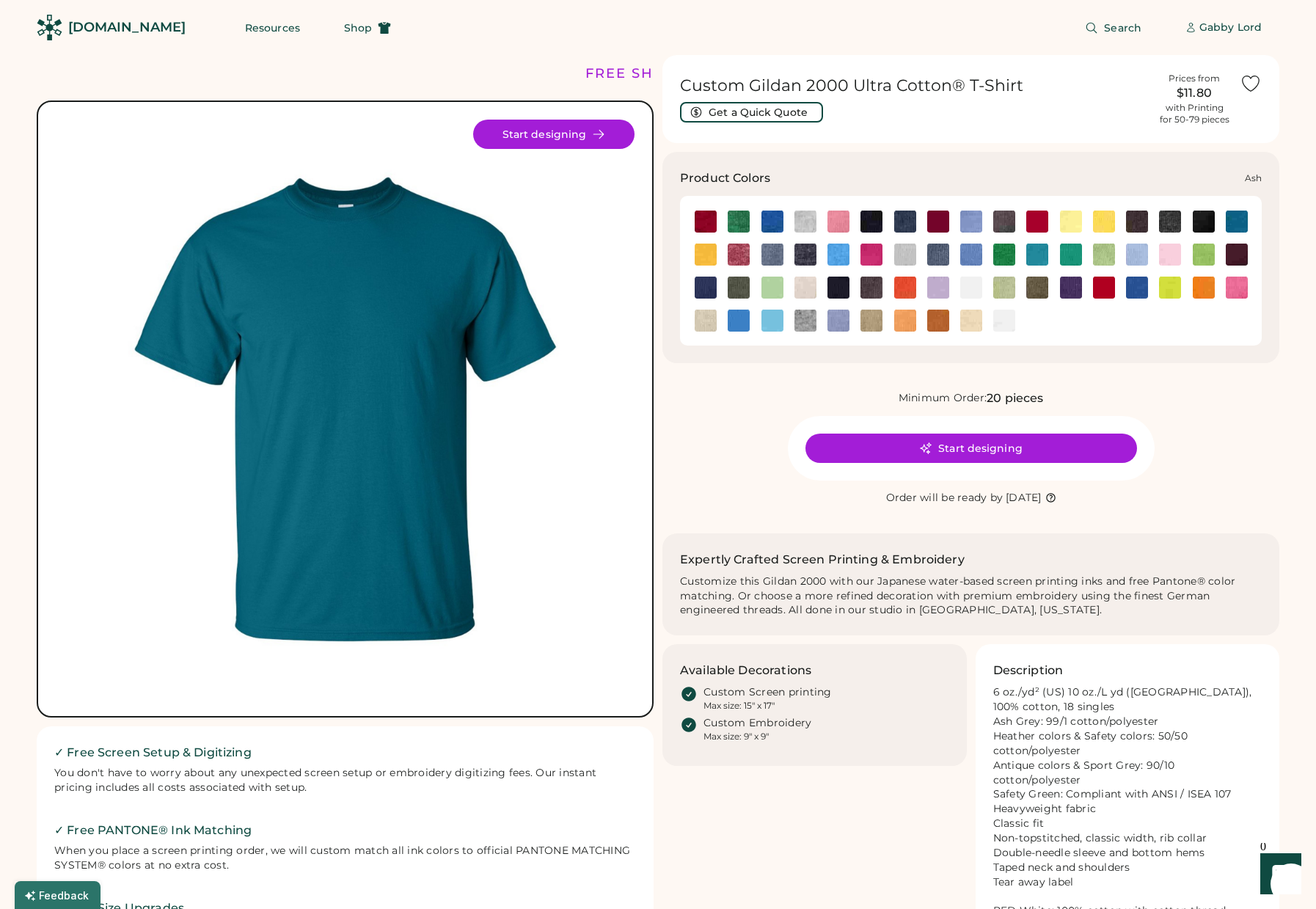
click at [811, 219] on img at bounding box center [805, 221] width 22 height 22
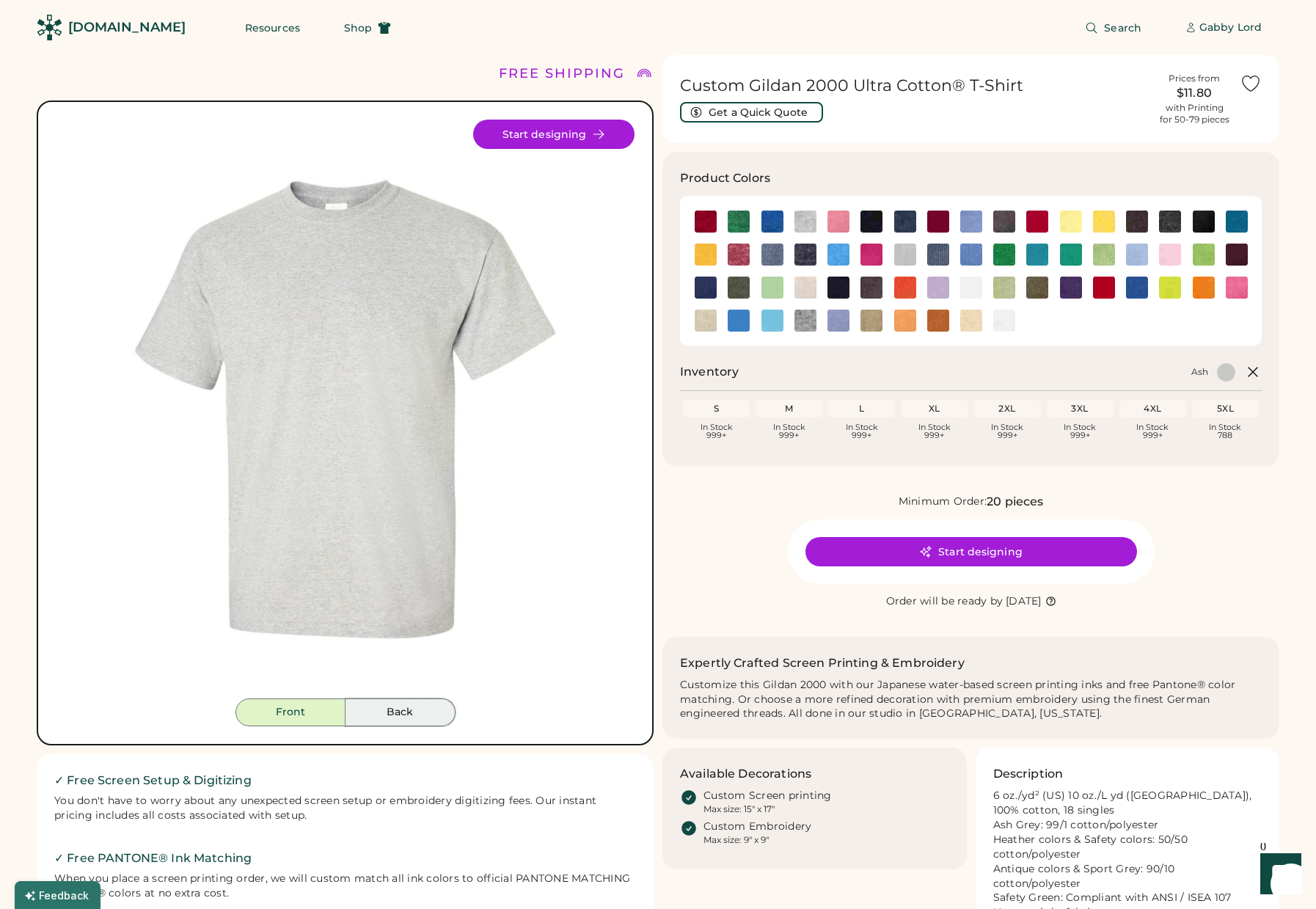
click at [392, 706] on button "Back" at bounding box center [401, 713] width 110 height 28
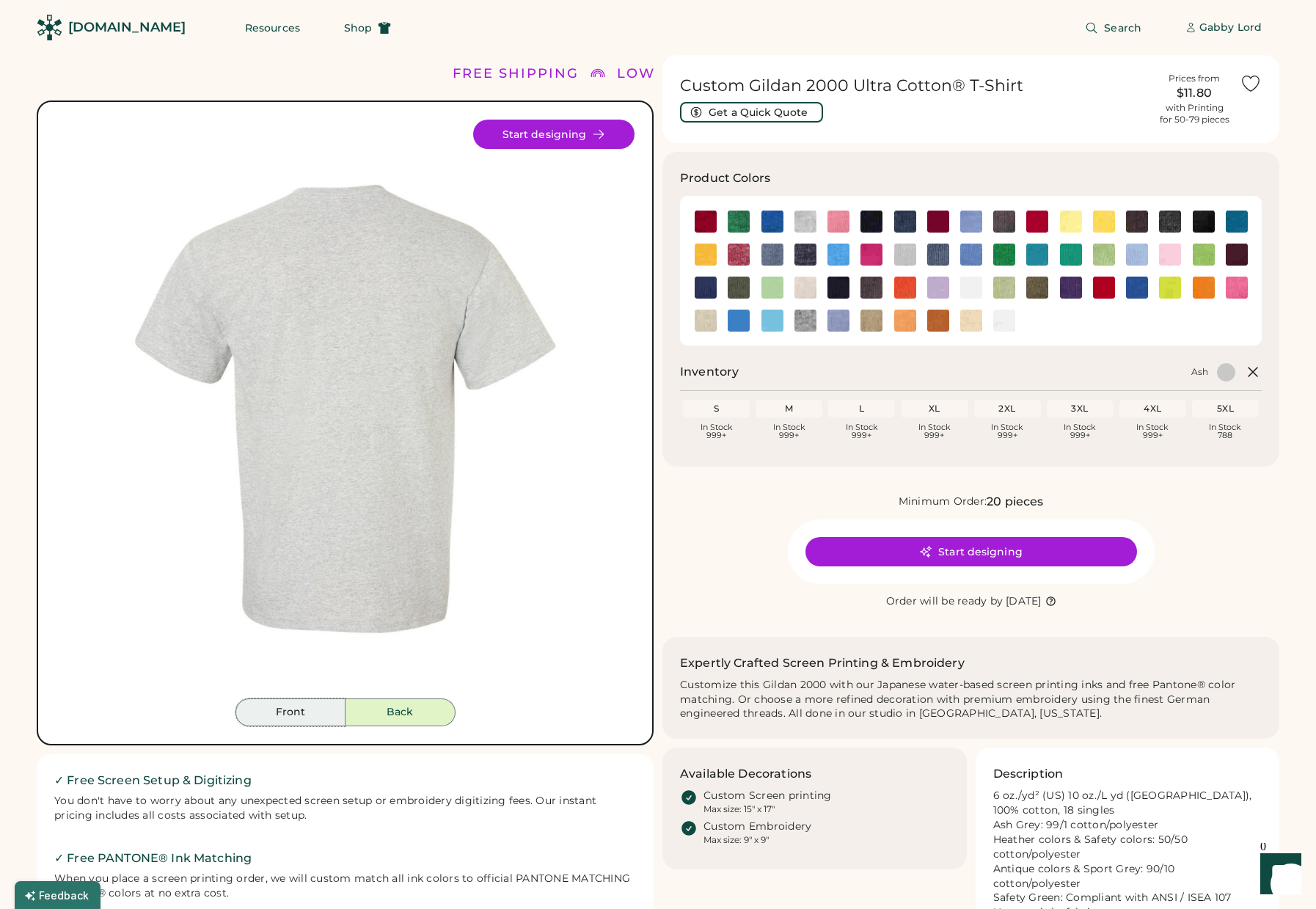
click at [315, 706] on button "Front" at bounding box center [291, 713] width 110 height 28
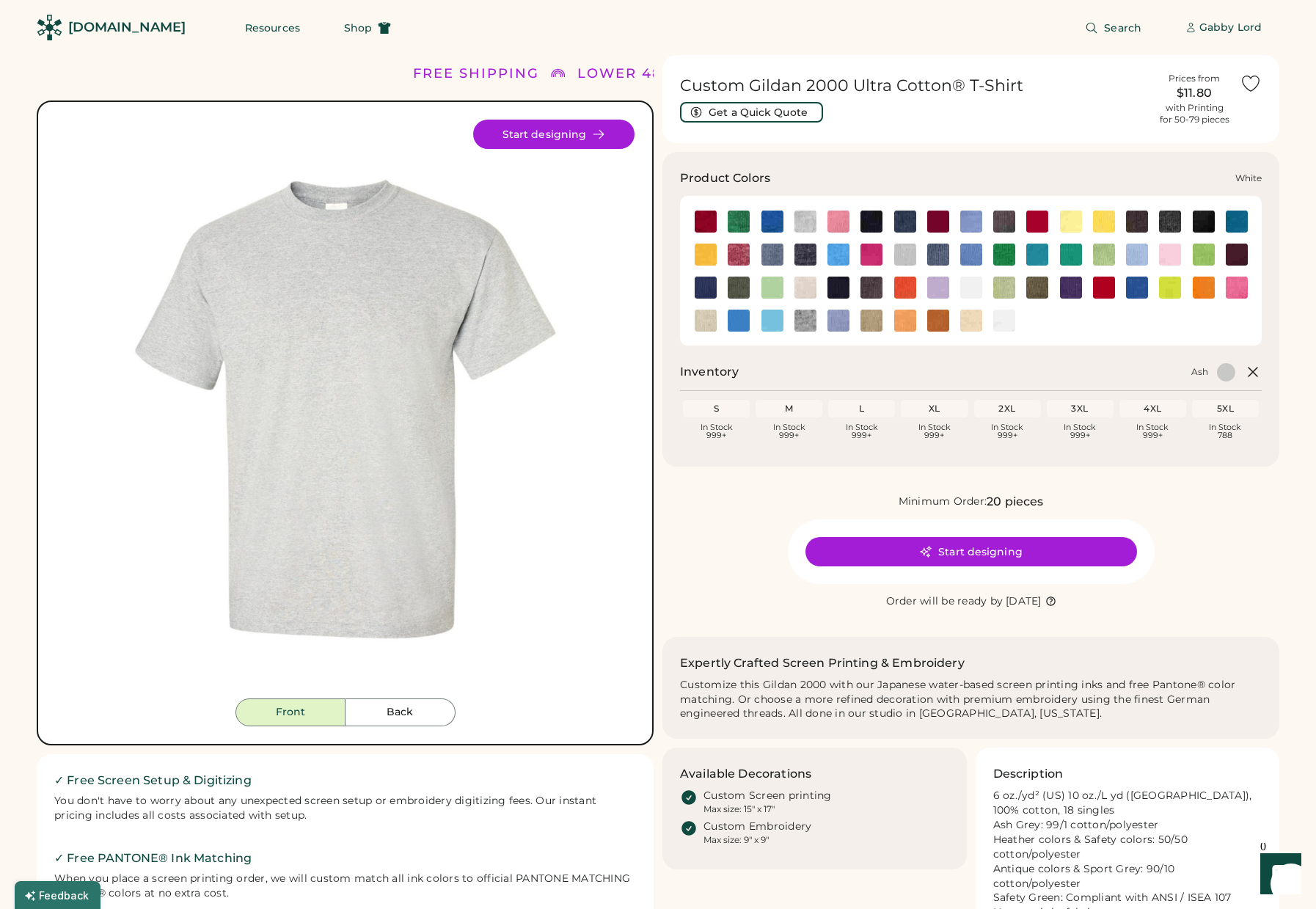
click at [1003, 319] on img at bounding box center [1004, 321] width 22 height 22
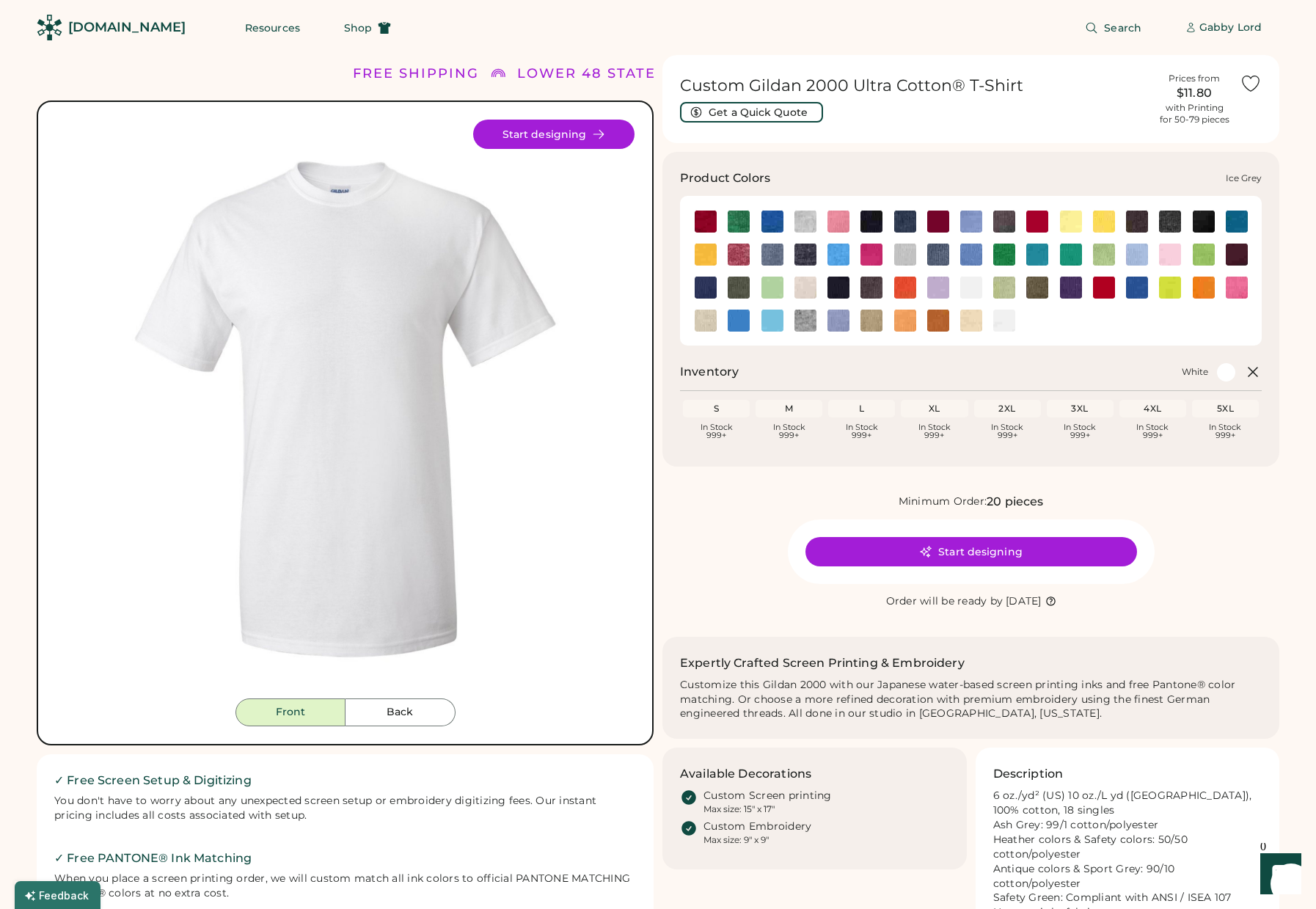
click at [904, 255] on img at bounding box center [905, 254] width 22 height 22
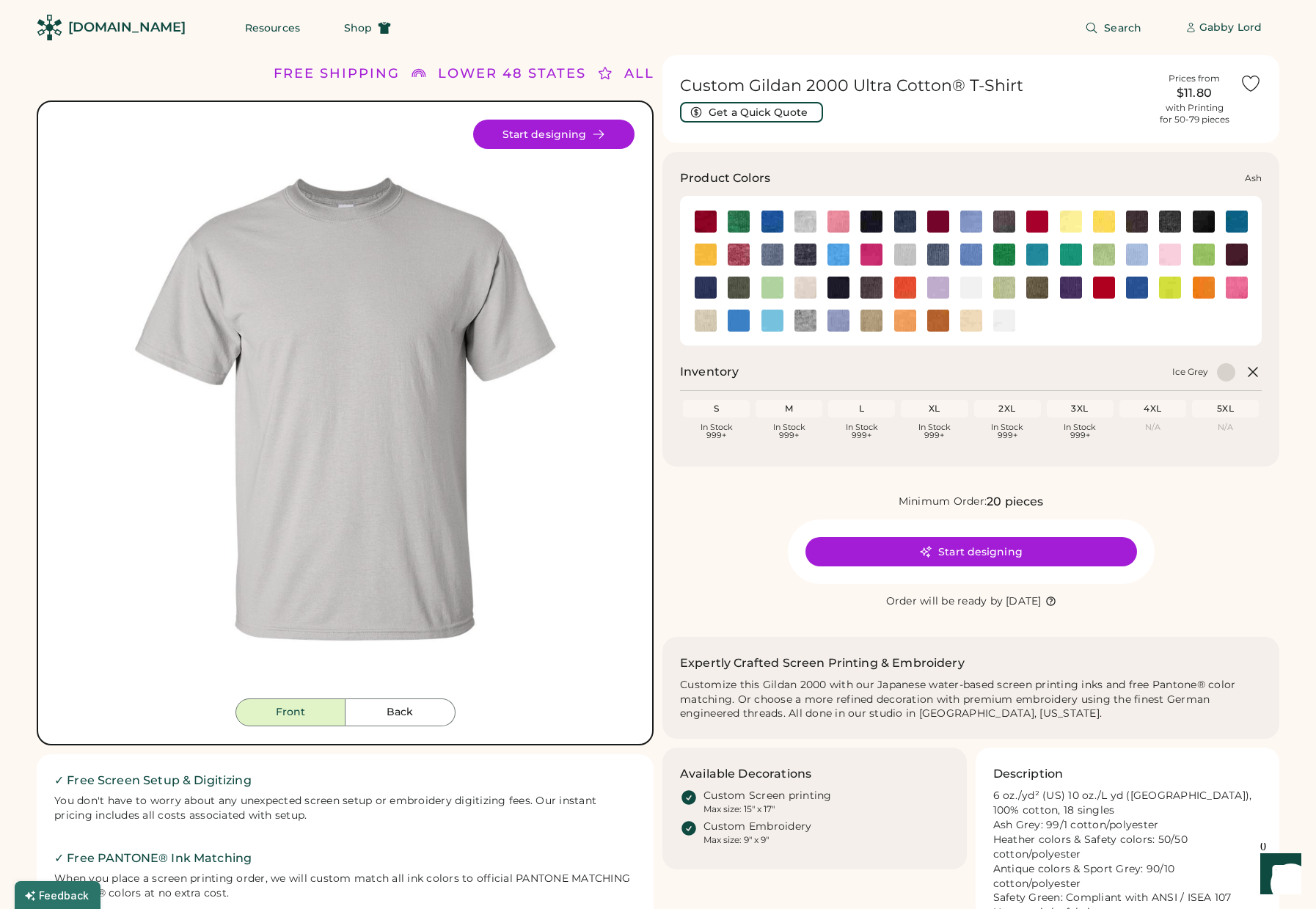
click at [810, 220] on img at bounding box center [805, 221] width 22 height 22
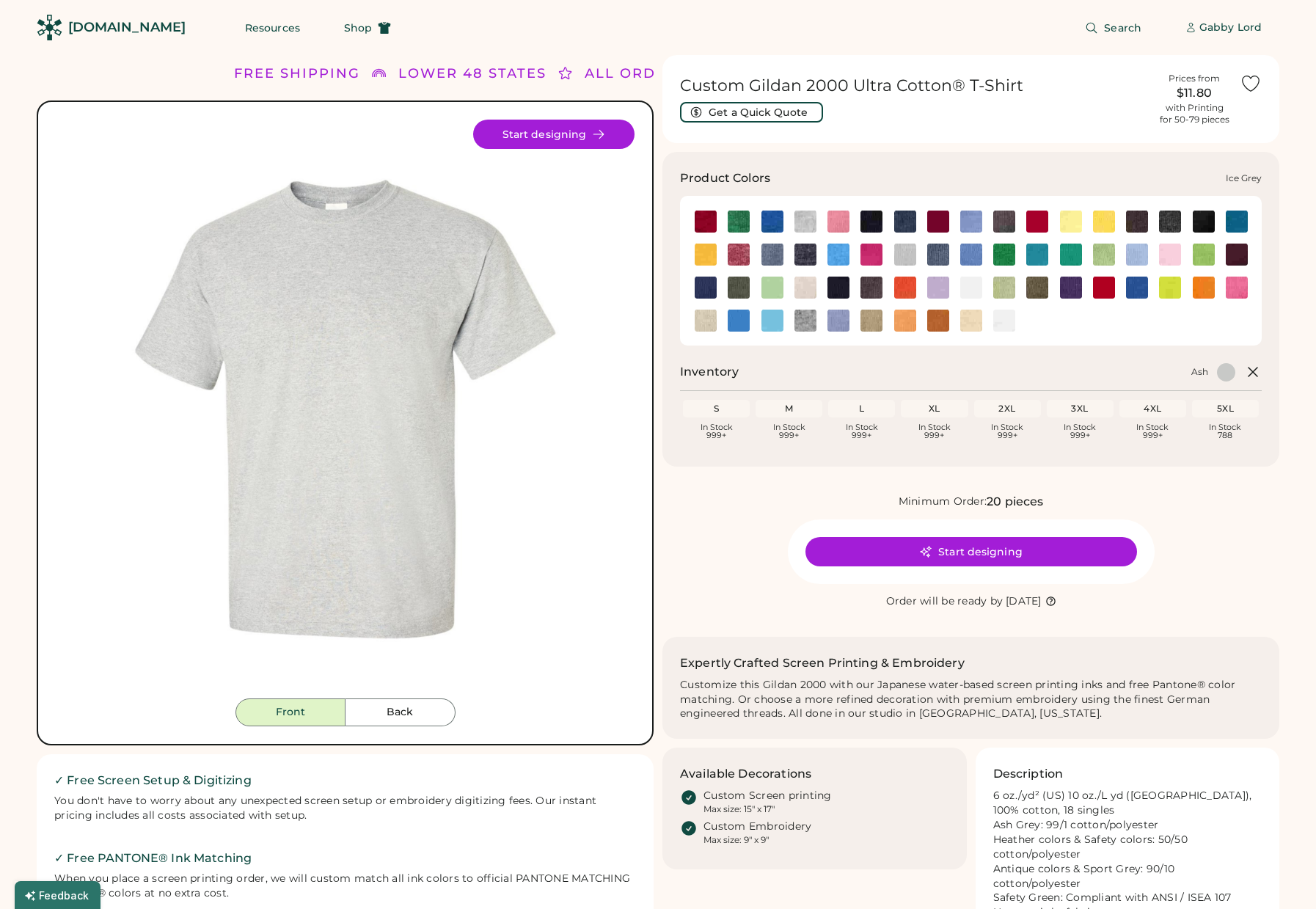
click at [902, 252] on img at bounding box center [905, 254] width 22 height 22
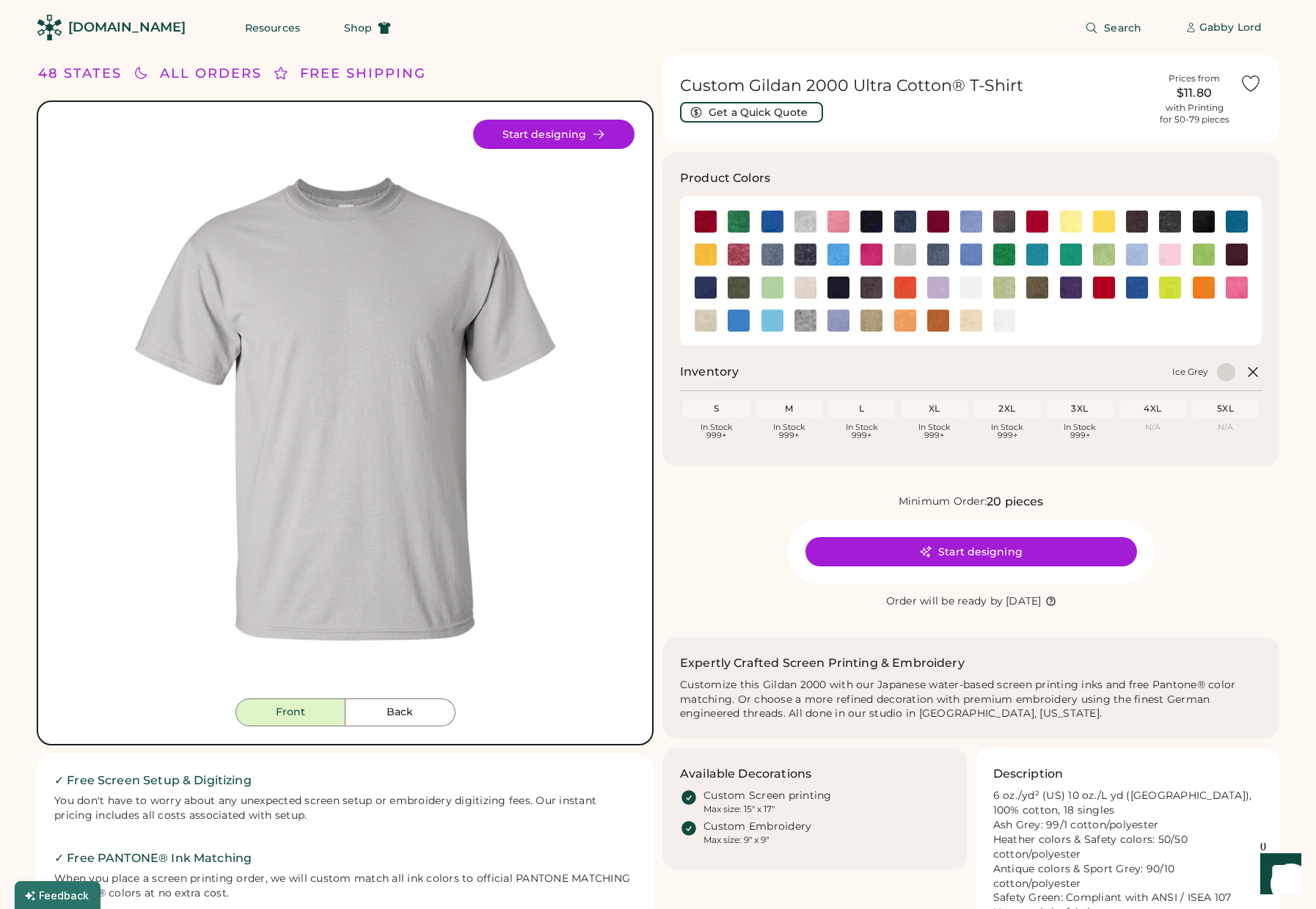
click at [1254, 83] on icon at bounding box center [1250, 83] width 22 height 22
click at [813, 325] on img at bounding box center [805, 321] width 22 height 22
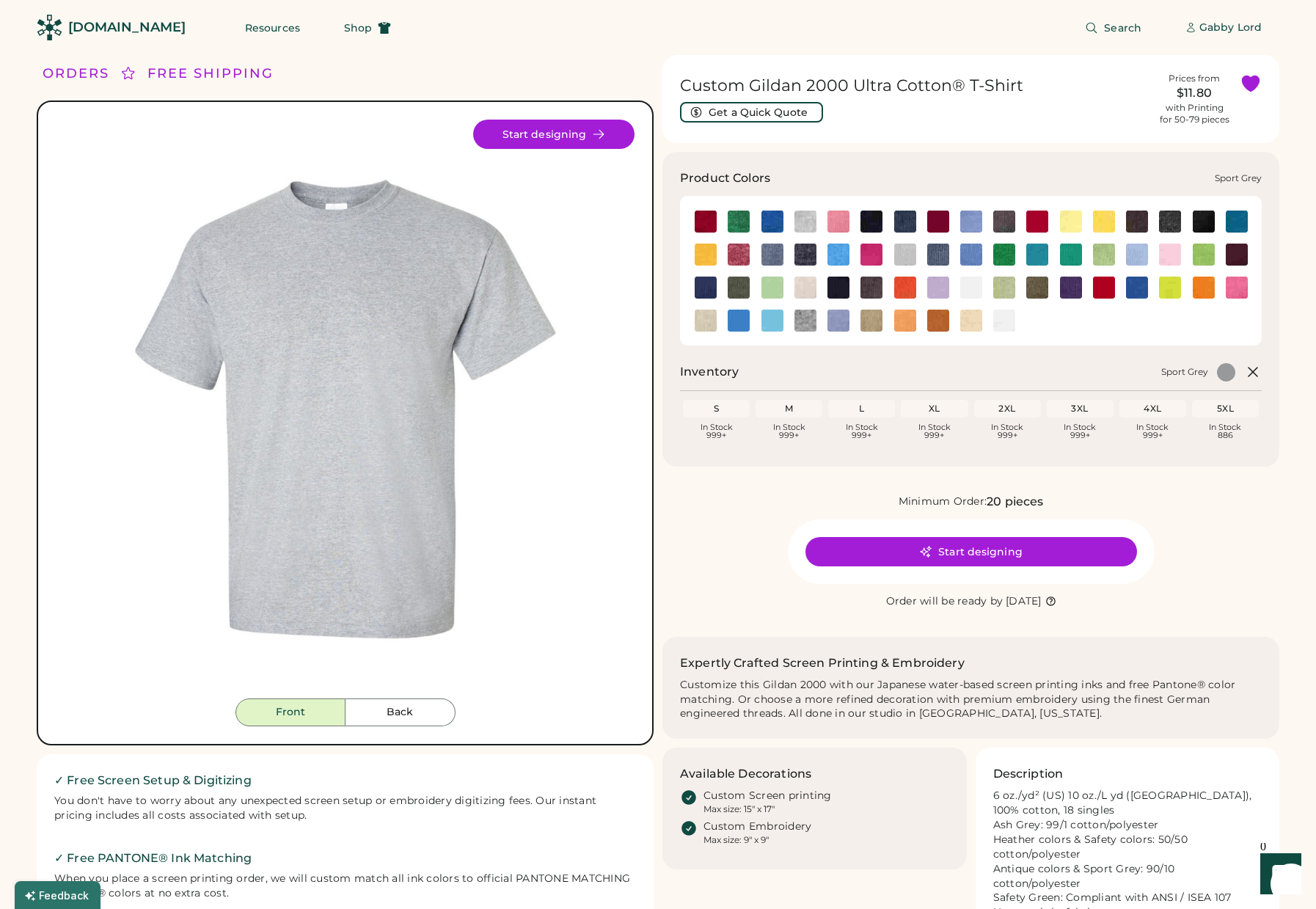
click at [806, 323] on img at bounding box center [805, 321] width 22 height 22
click at [799, 291] on img at bounding box center [805, 288] width 22 height 22
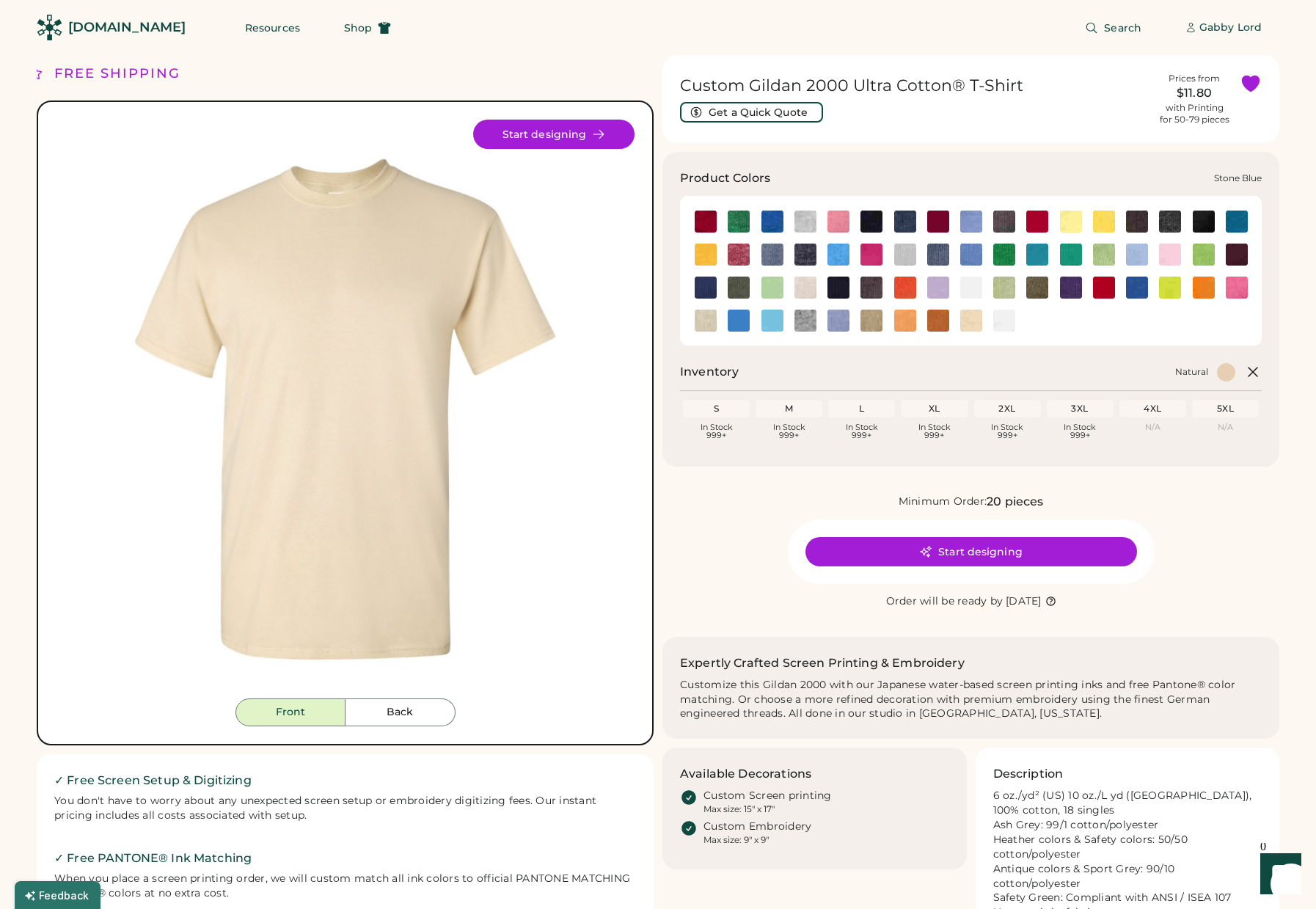
click at [835, 320] on img at bounding box center [838, 321] width 22 height 22
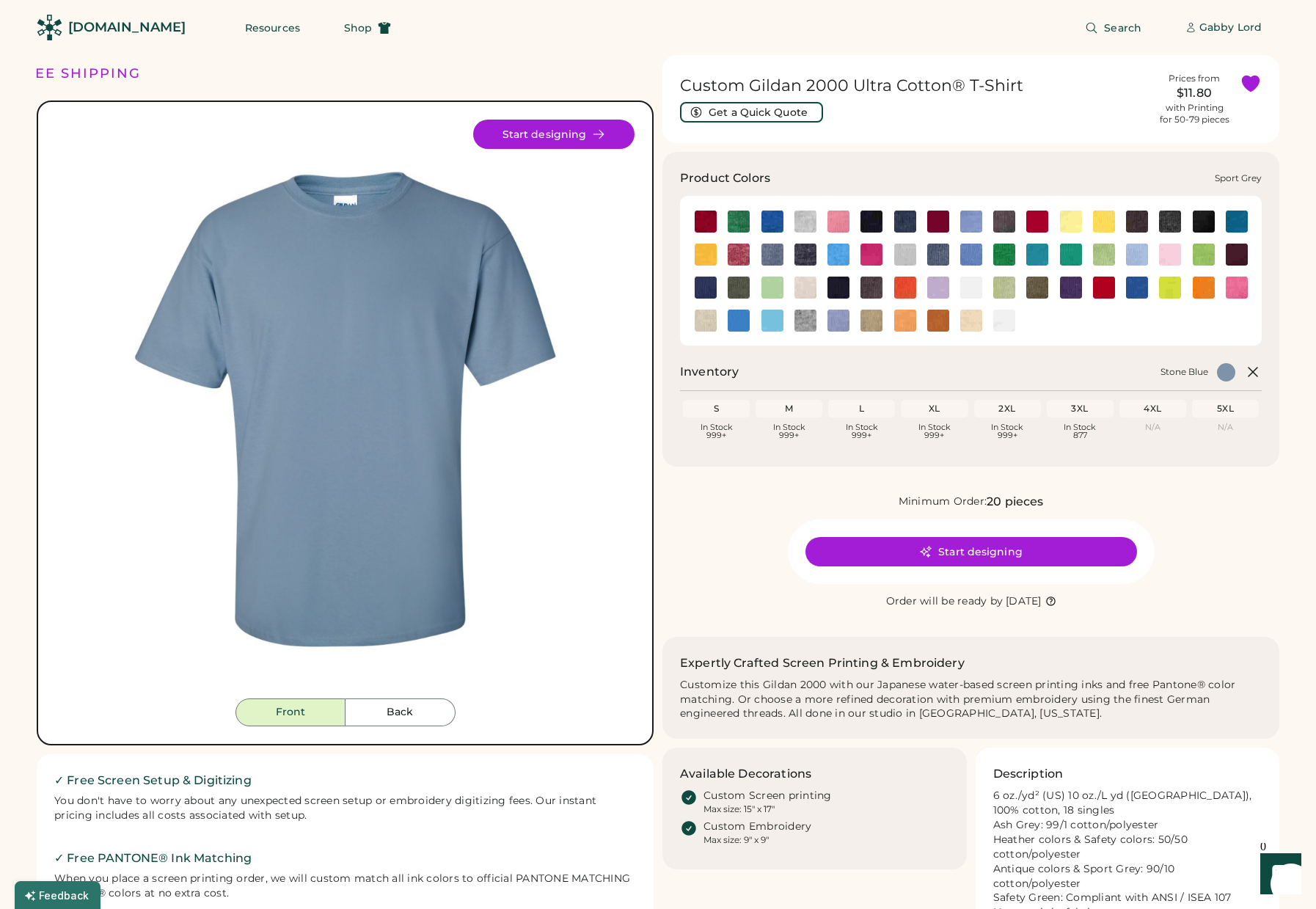
click at [806, 319] on img at bounding box center [805, 321] width 22 height 22
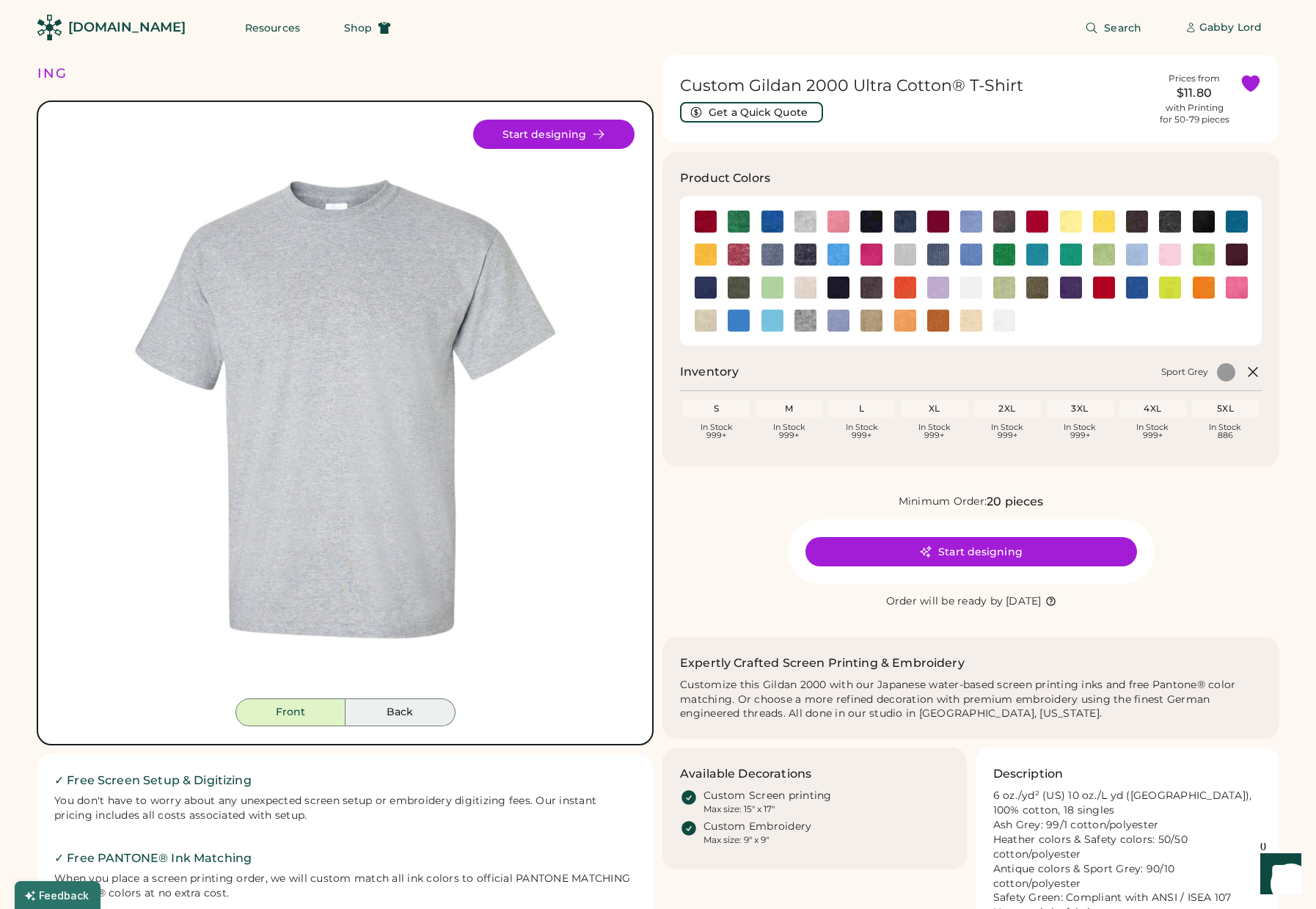
click at [404, 710] on button "Back" at bounding box center [401, 713] width 110 height 28
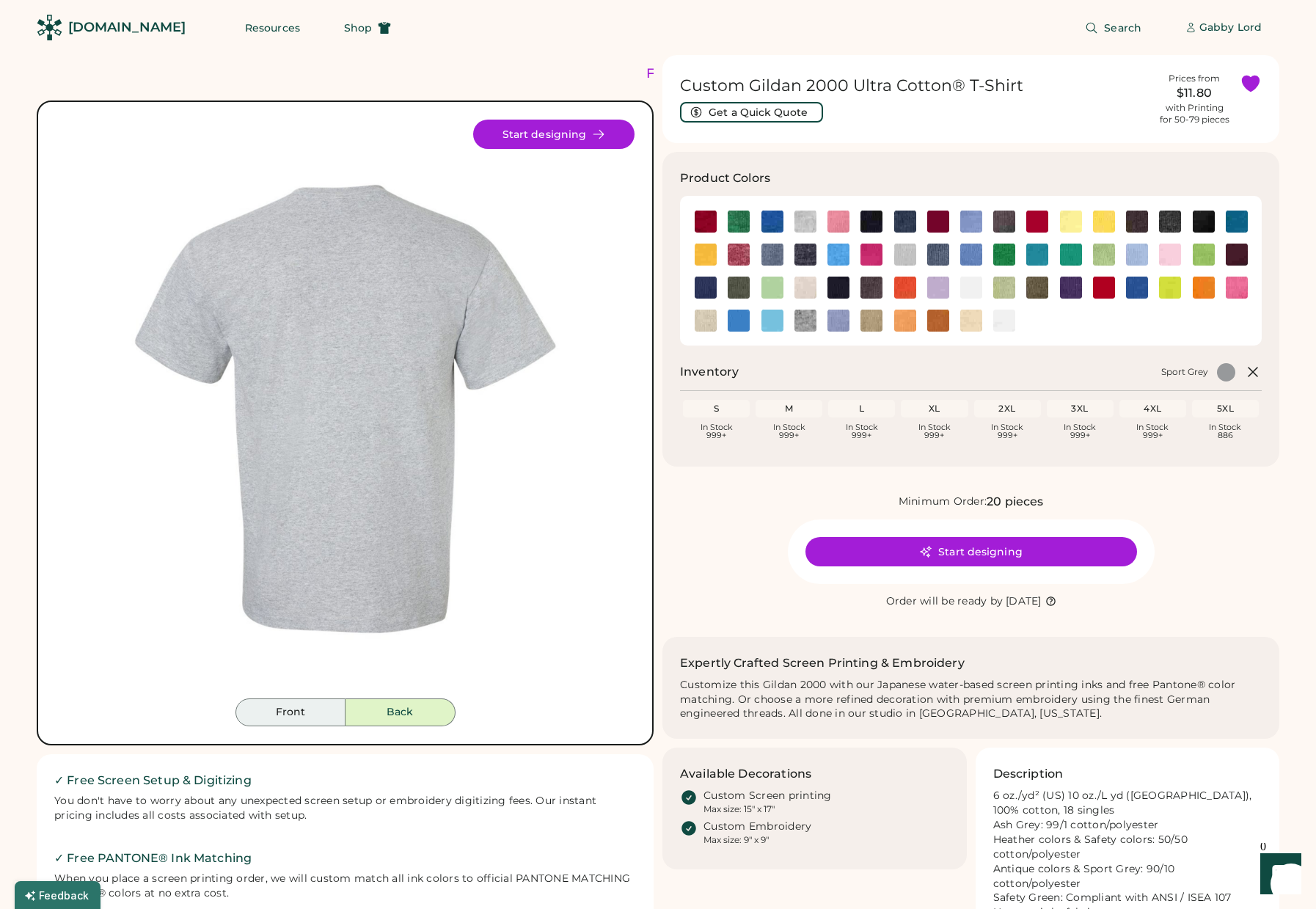
click at [295, 709] on button "Front" at bounding box center [291, 713] width 110 height 28
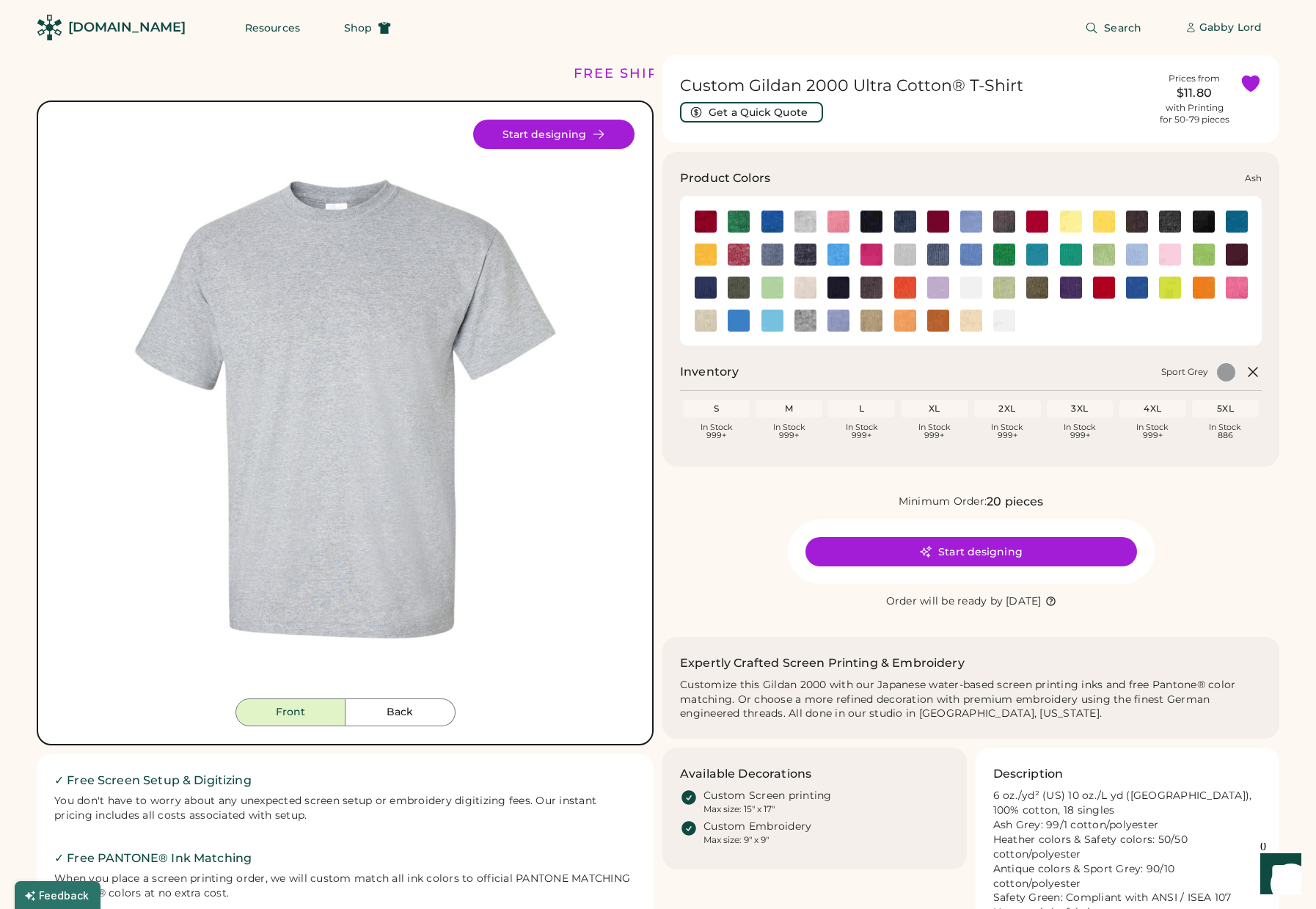
click at [807, 219] on img at bounding box center [805, 221] width 22 height 22
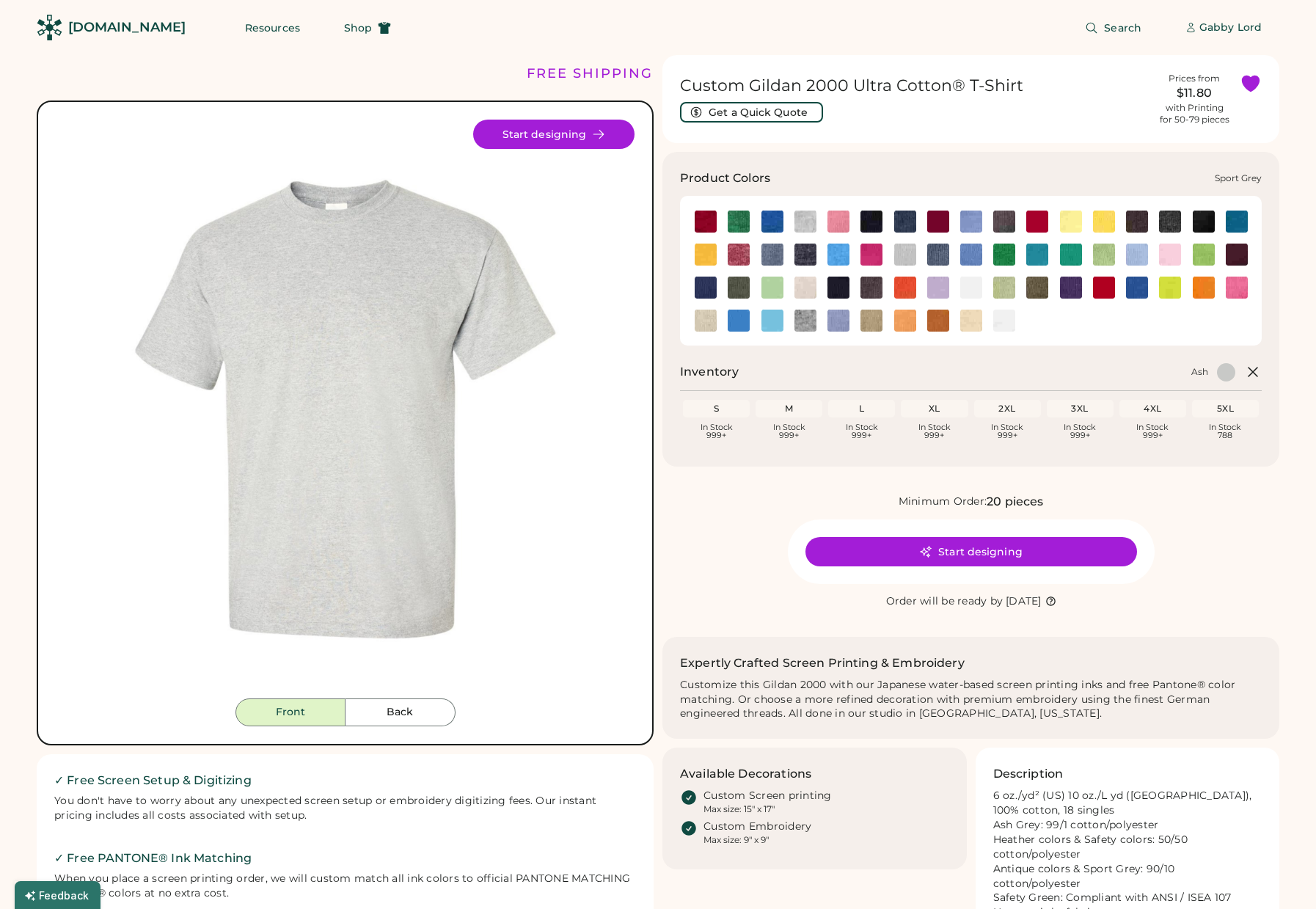
click at [806, 316] on img at bounding box center [805, 321] width 22 height 22
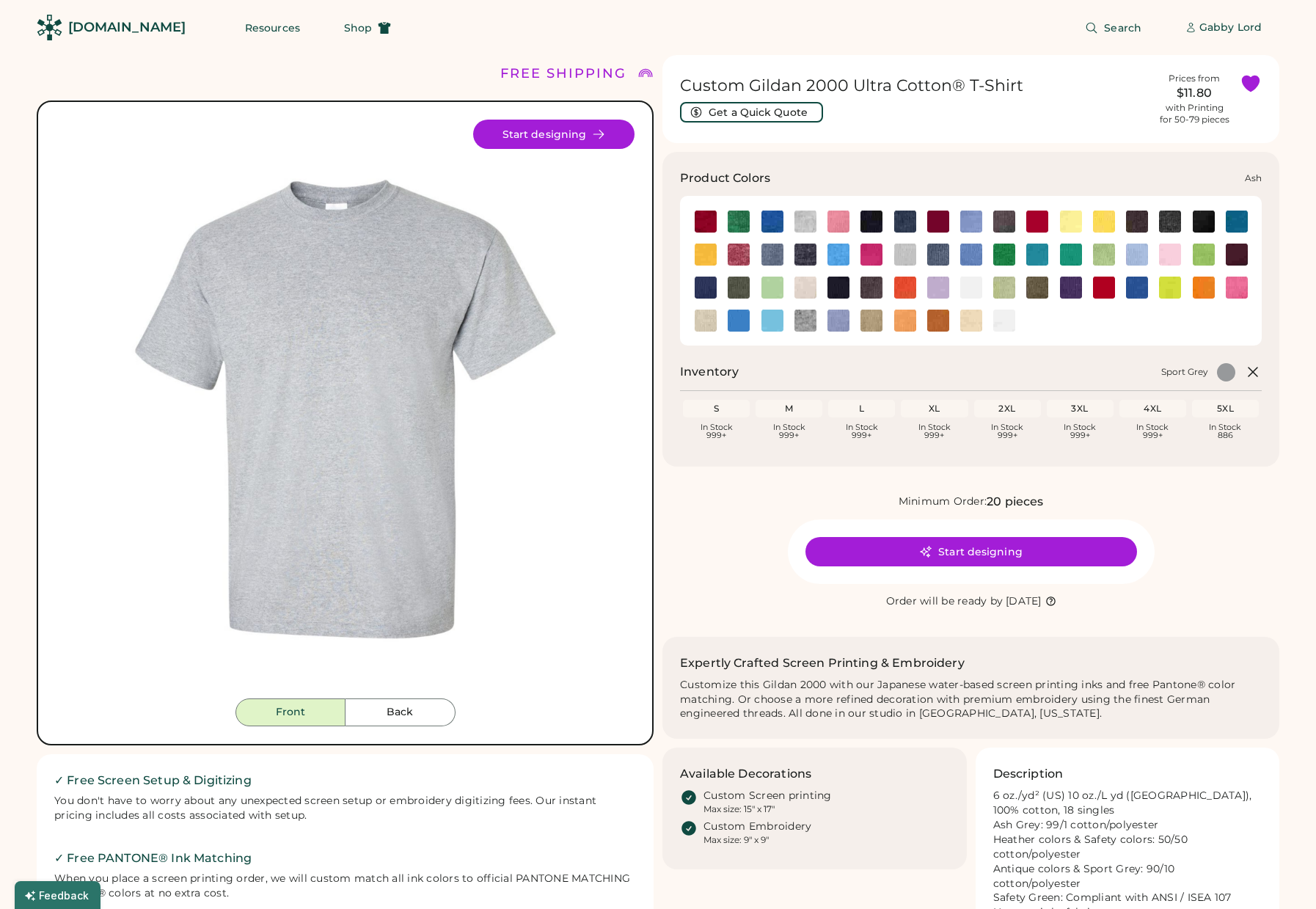
click at [809, 224] on img at bounding box center [805, 221] width 22 height 22
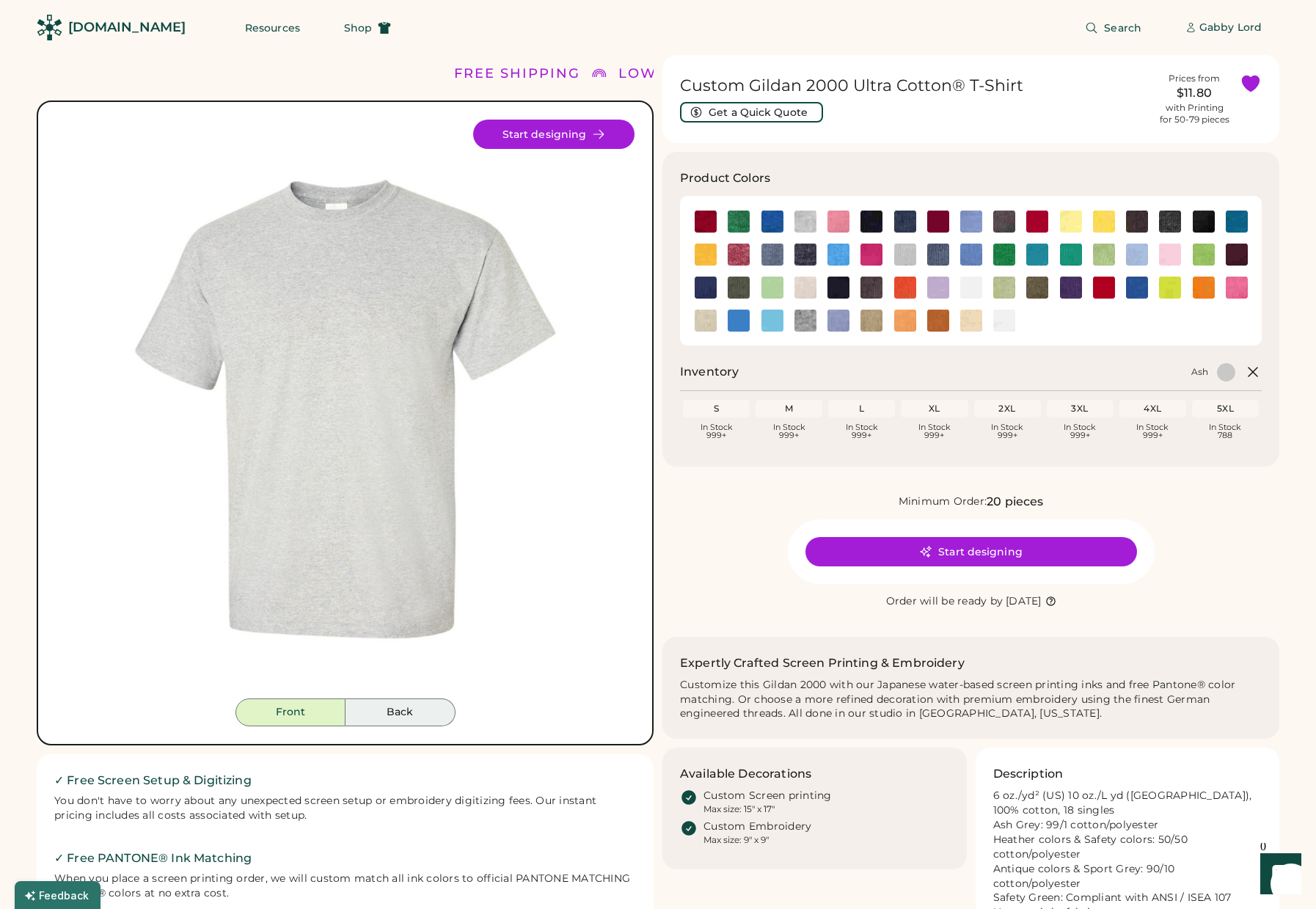
click at [401, 703] on button "Back" at bounding box center [401, 713] width 110 height 28
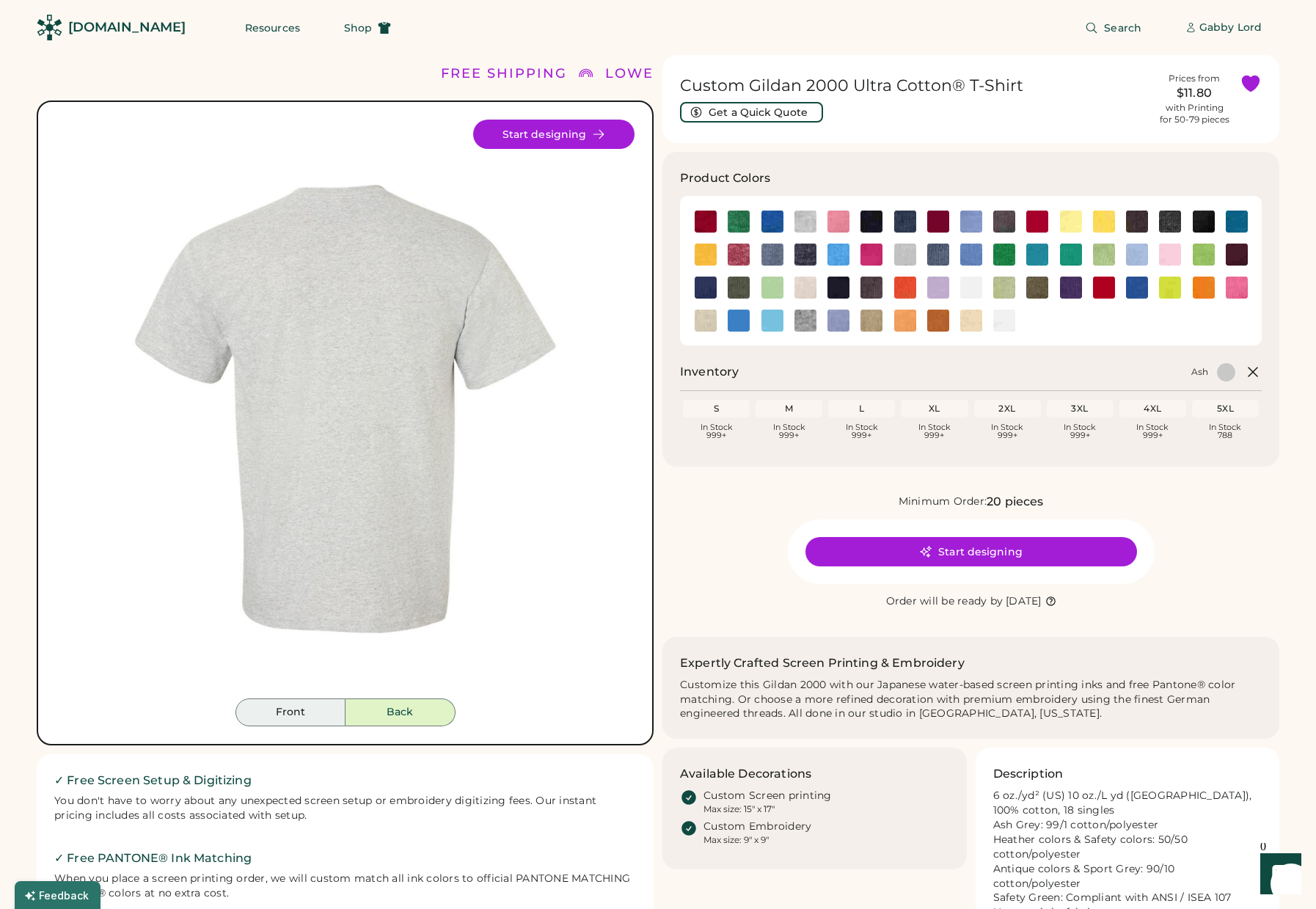
click at [280, 709] on button "Front" at bounding box center [291, 713] width 110 height 28
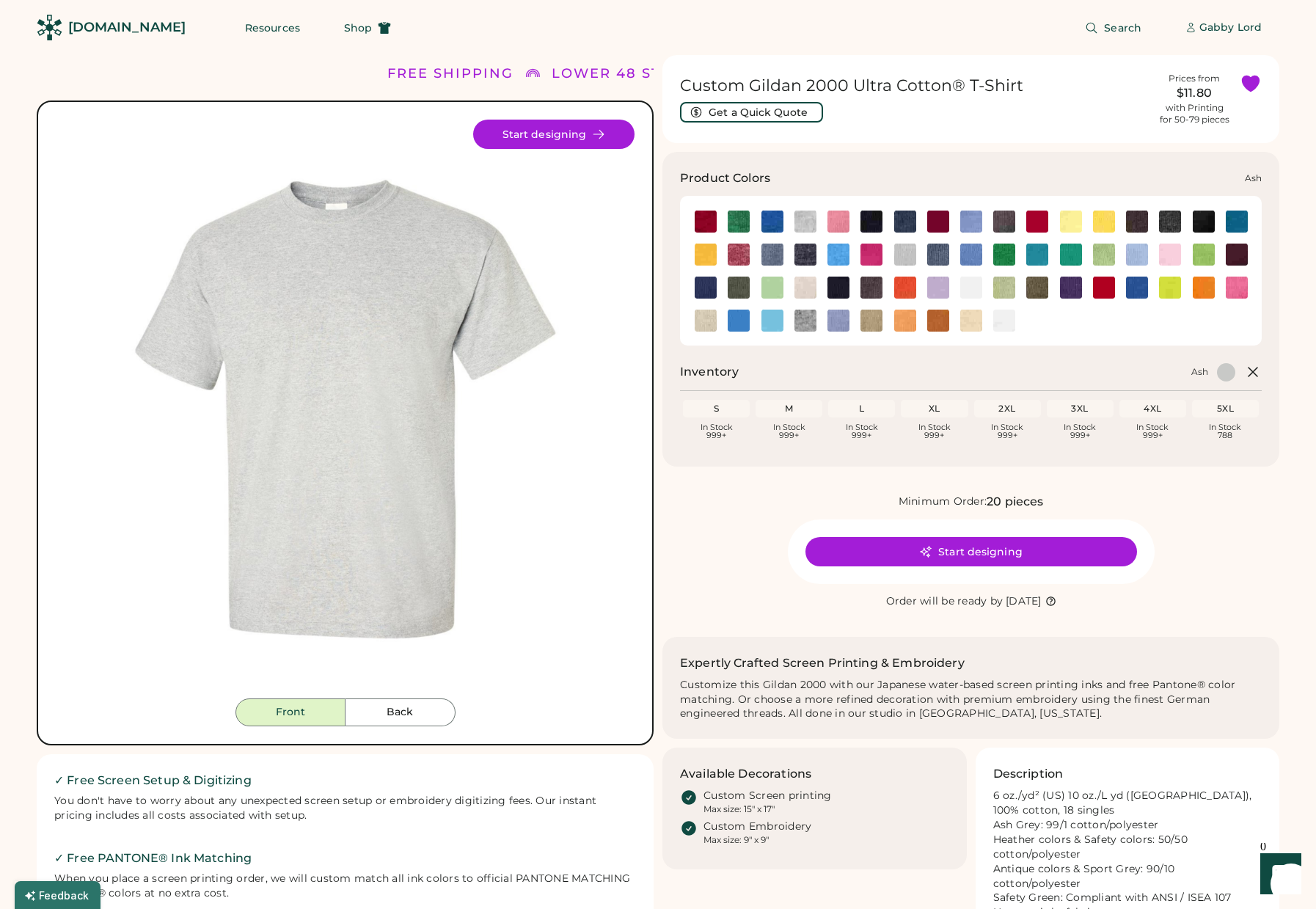
click at [806, 216] on img at bounding box center [805, 221] width 22 height 22
click at [806, 325] on img at bounding box center [805, 321] width 22 height 22
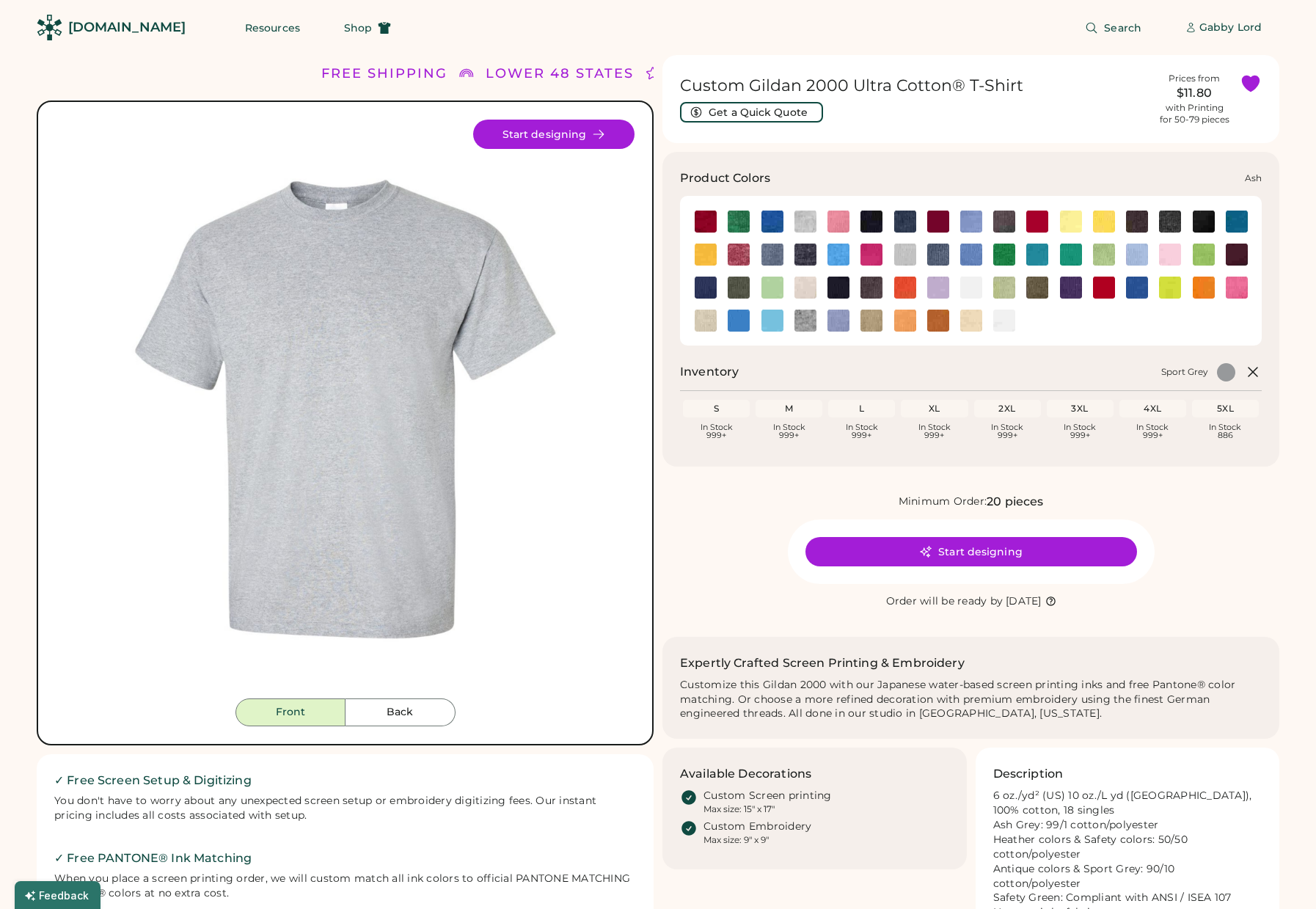
click at [804, 225] on img at bounding box center [805, 221] width 22 height 22
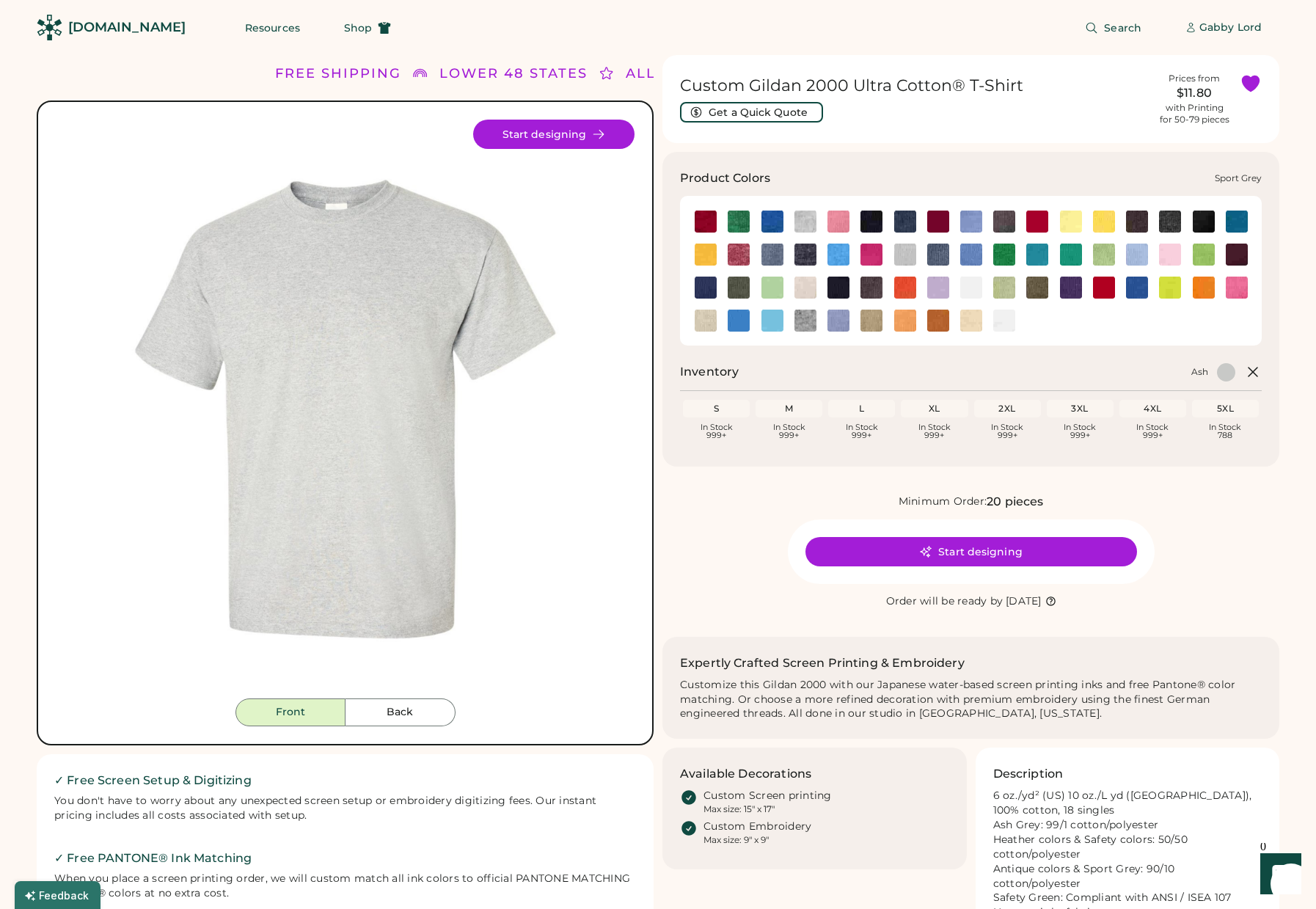
click at [805, 324] on img at bounding box center [805, 321] width 22 height 22
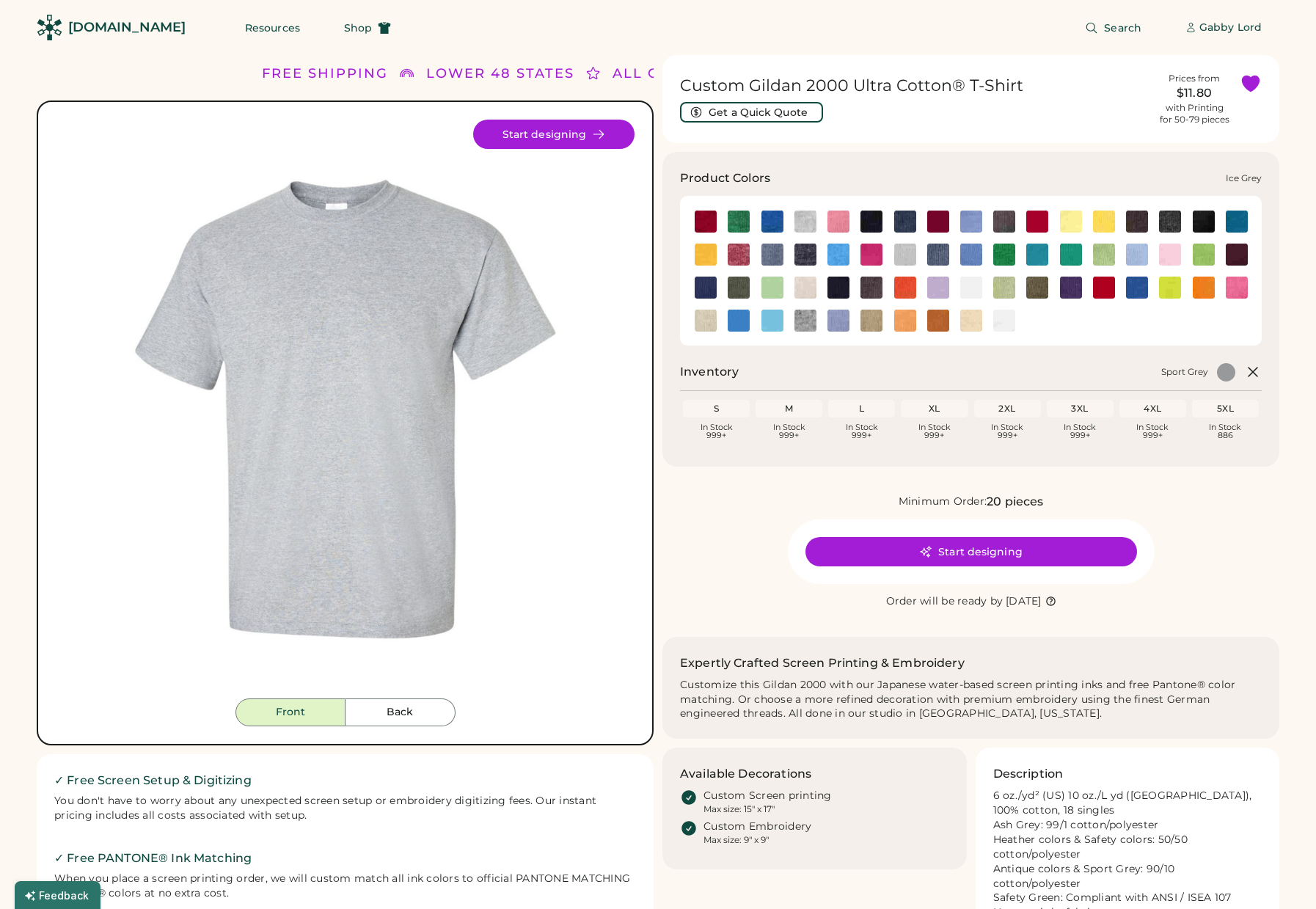
click at [911, 253] on img at bounding box center [905, 254] width 22 height 22
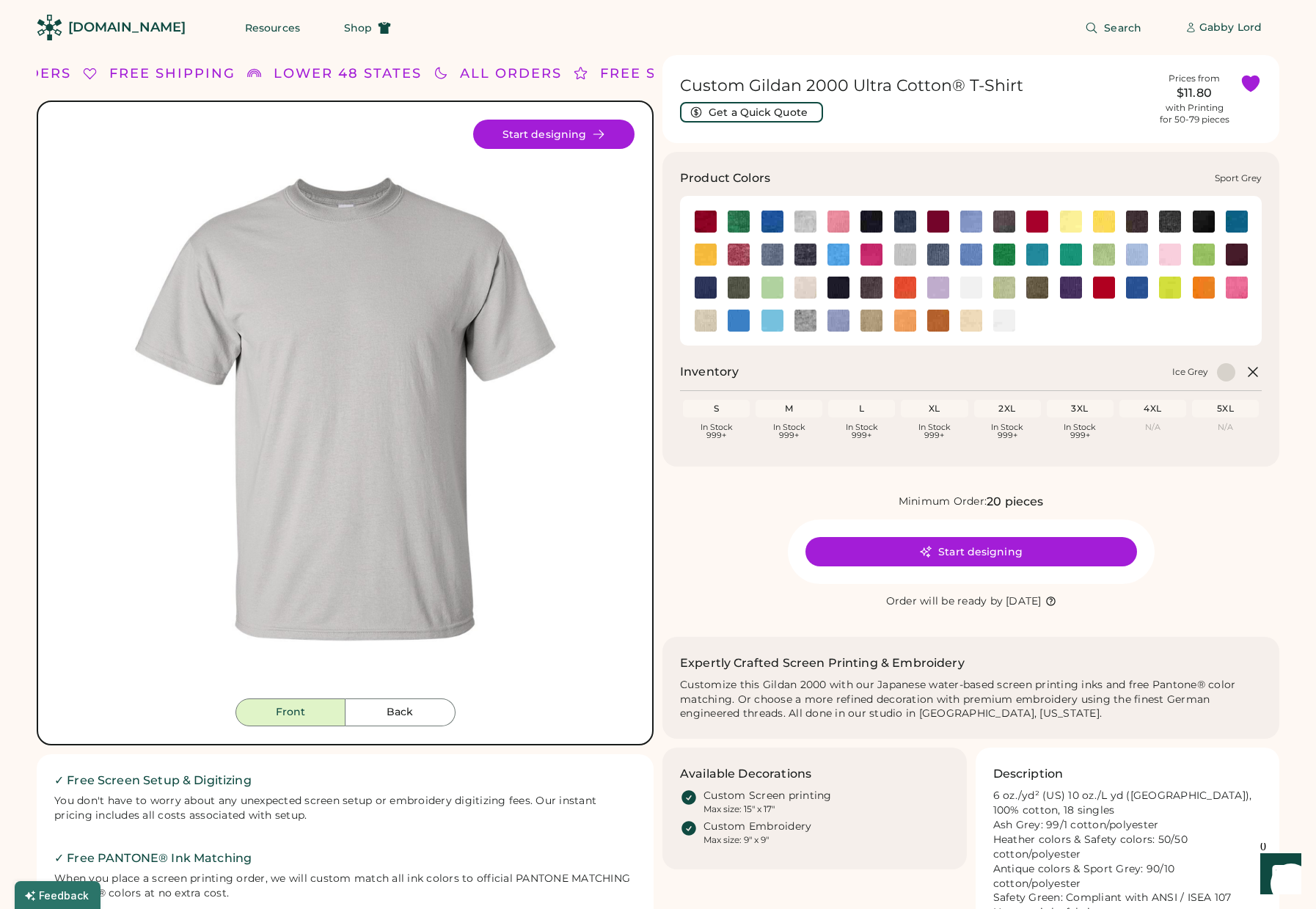
click at [810, 325] on img at bounding box center [805, 321] width 22 height 22
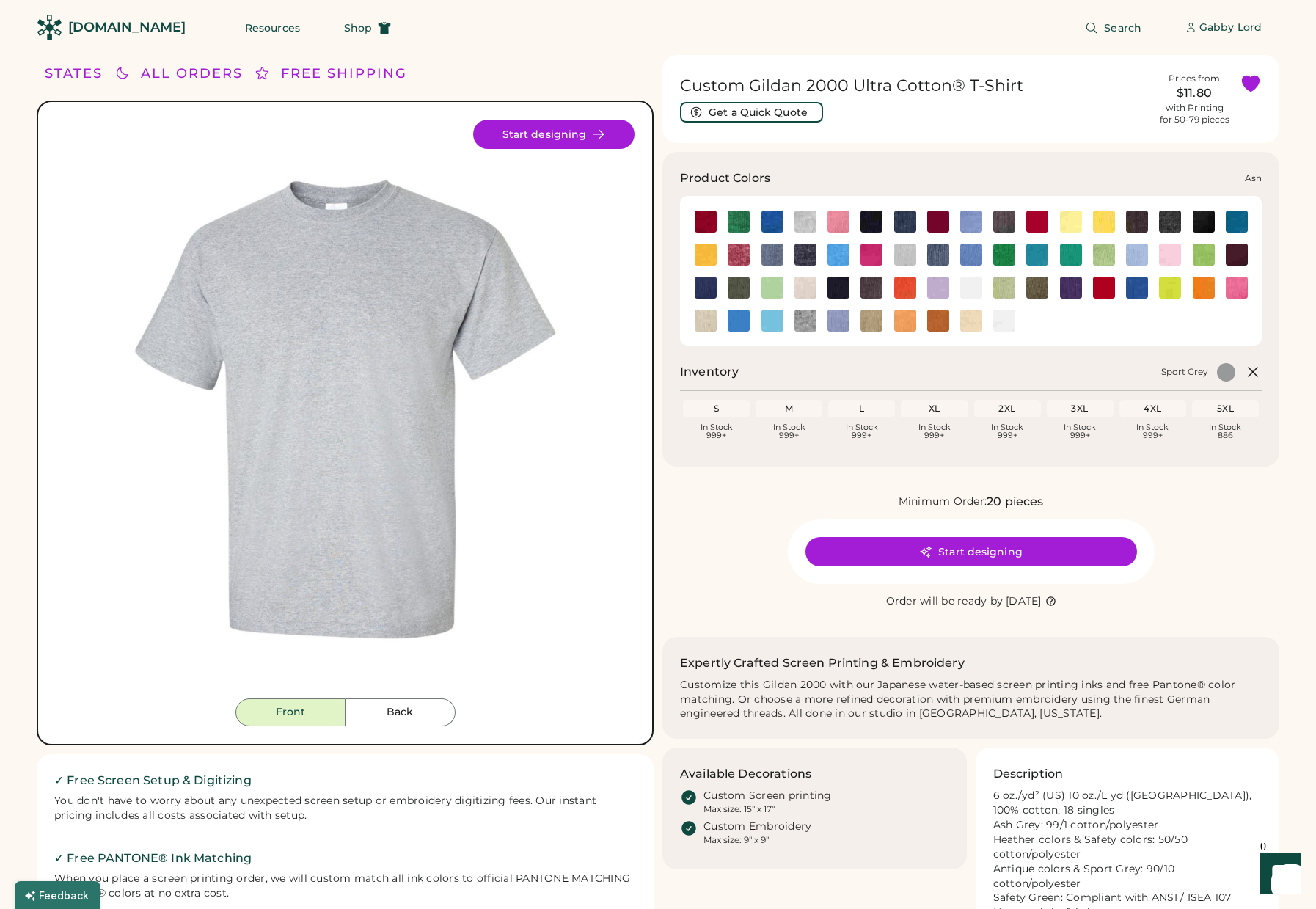
click at [806, 224] on img at bounding box center [805, 221] width 22 height 22
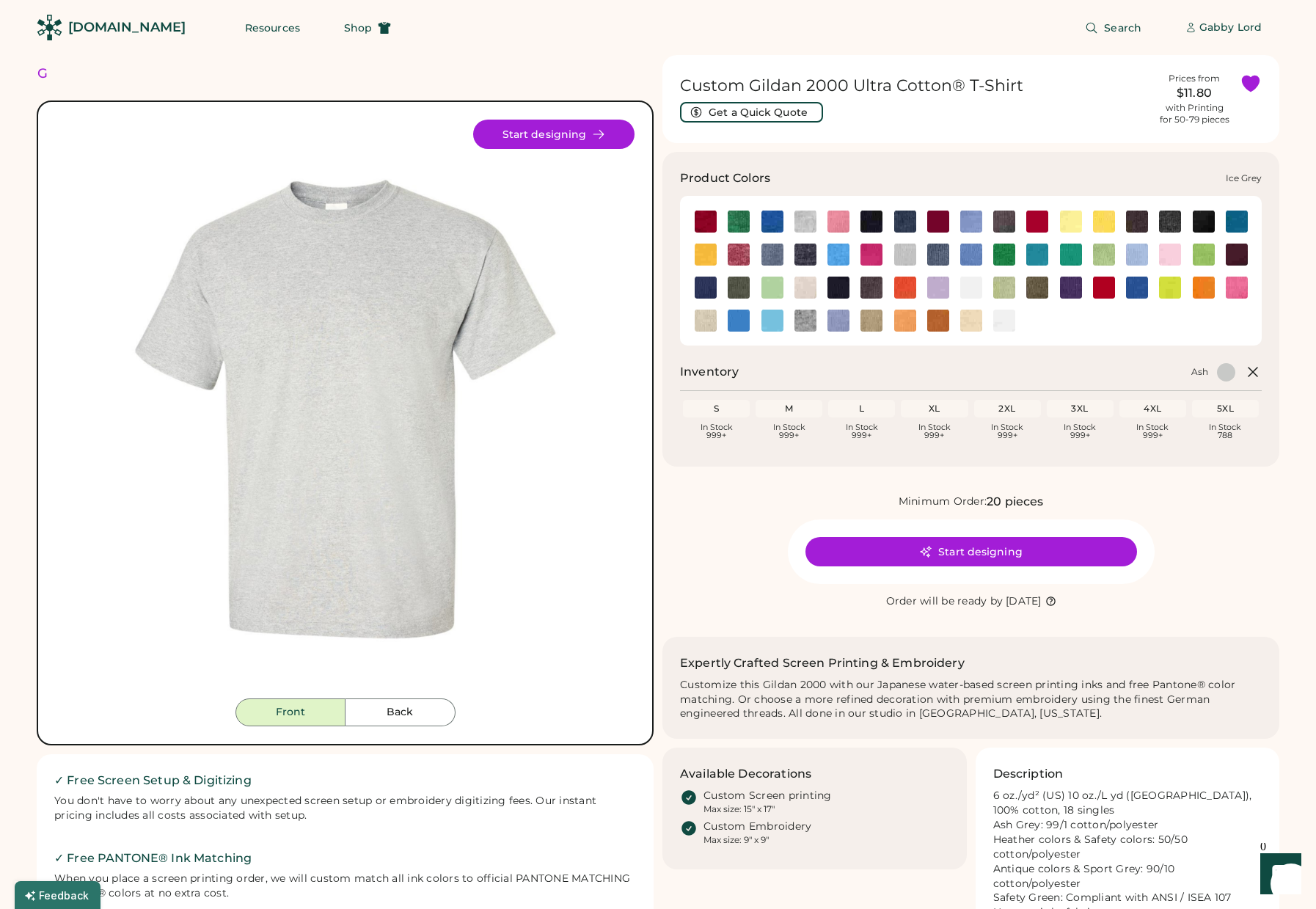
click at [901, 254] on img at bounding box center [905, 254] width 22 height 22
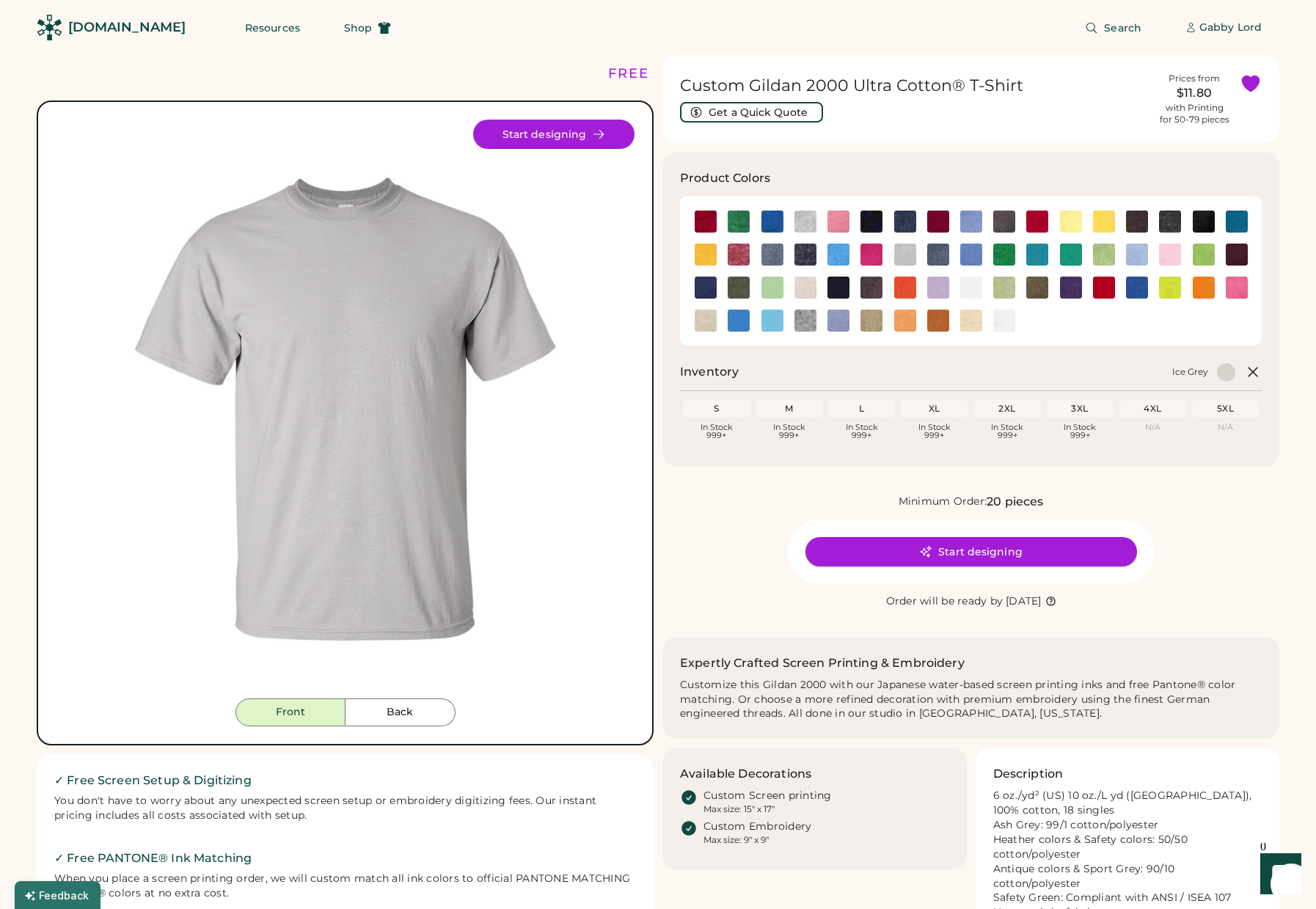
click at [927, 543] on button "Start designing" at bounding box center [972, 552] width 332 height 30
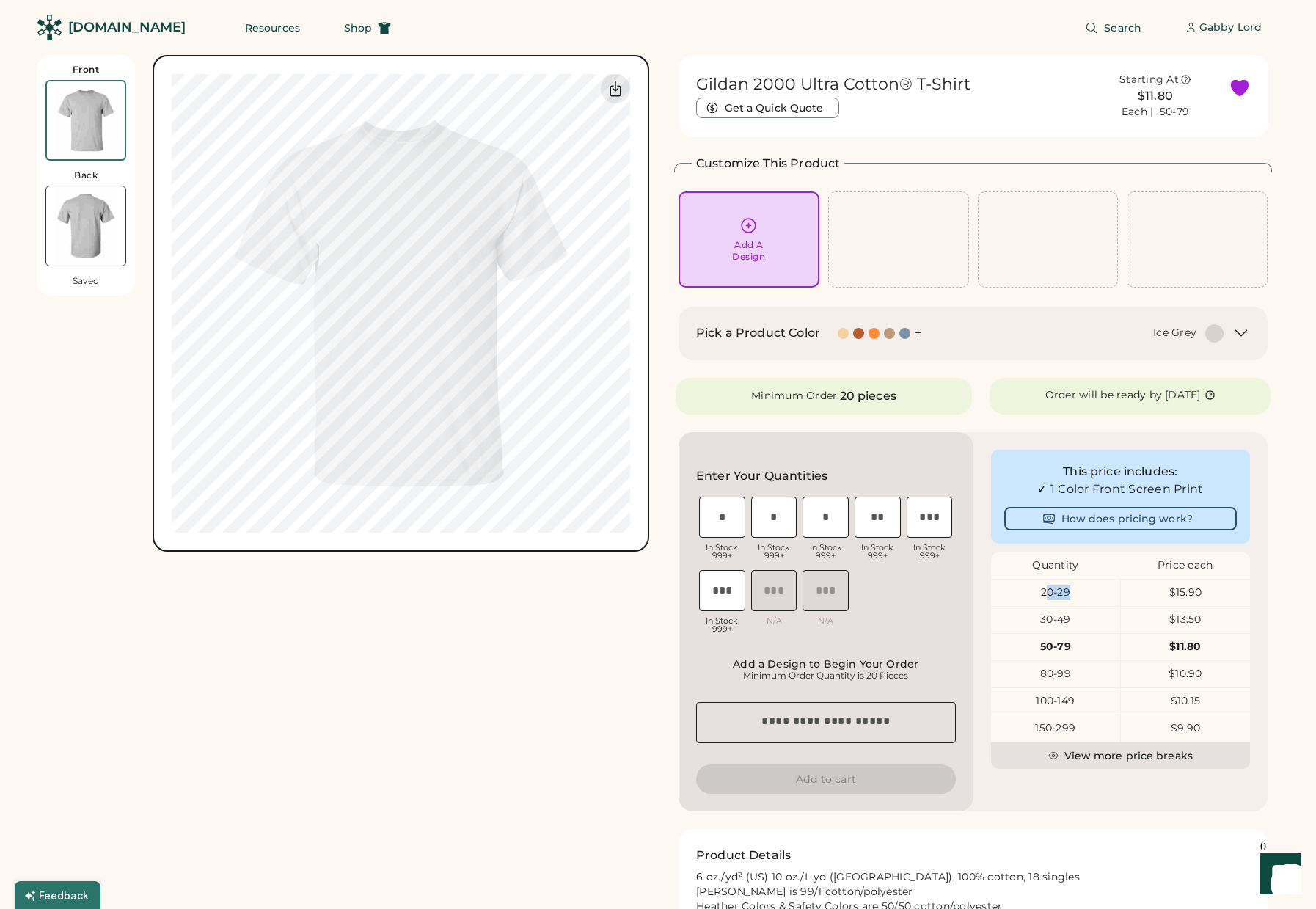
drag, startPoint x: 1047, startPoint y: 593, endPoint x: 1079, endPoint y: 593, distance: 32.0
click at [1079, 593] on div "20-29" at bounding box center [1055, 593] width 129 height 15
click at [1054, 593] on div "20-29" at bounding box center [1055, 593] width 129 height 15
drag, startPoint x: 1036, startPoint y: 593, endPoint x: 1077, endPoint y: 593, distance: 41.0
click at [1077, 593] on div "20-29" at bounding box center [1055, 593] width 129 height 15
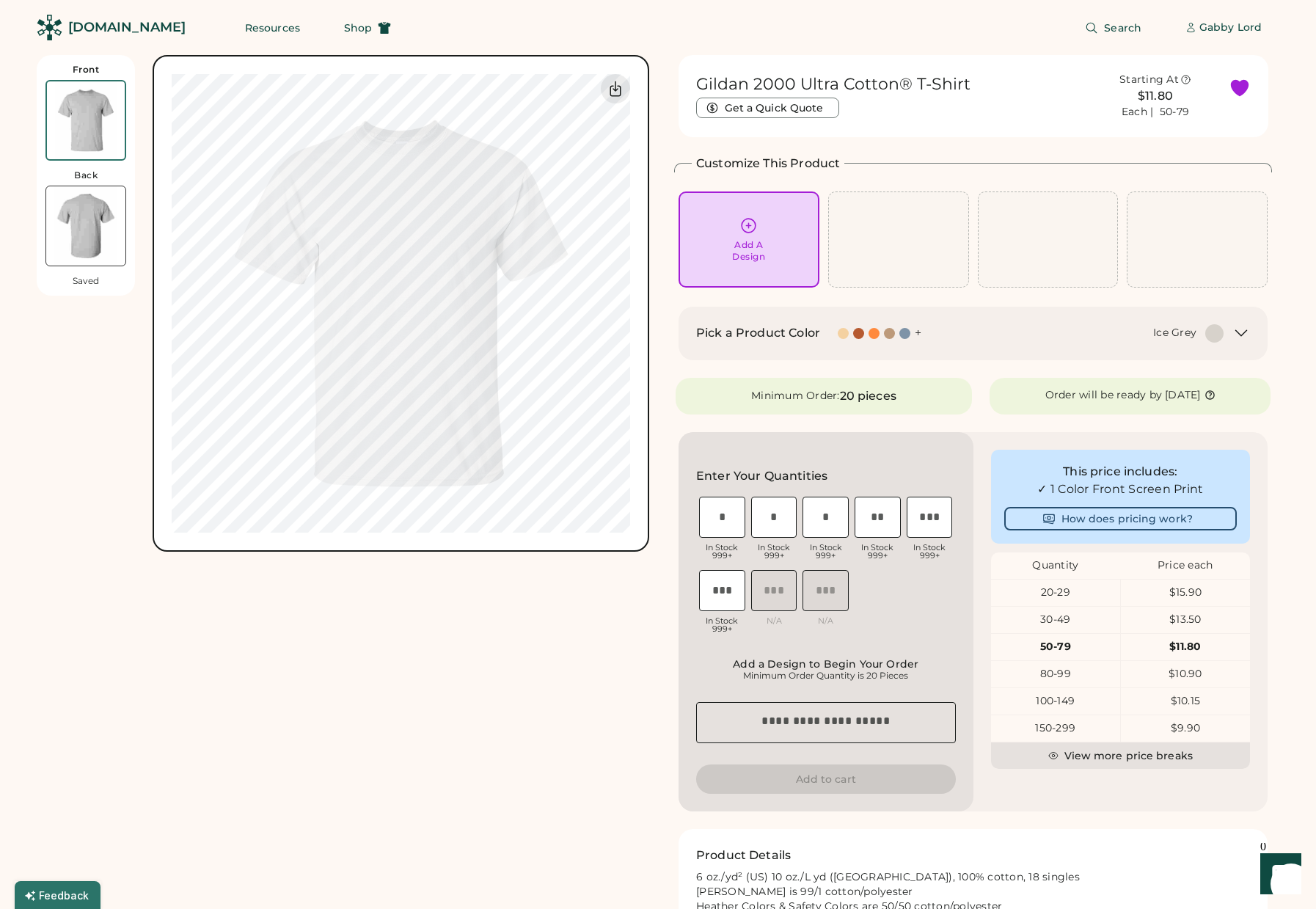
click at [1079, 593] on div "20-29" at bounding box center [1055, 593] width 129 height 15
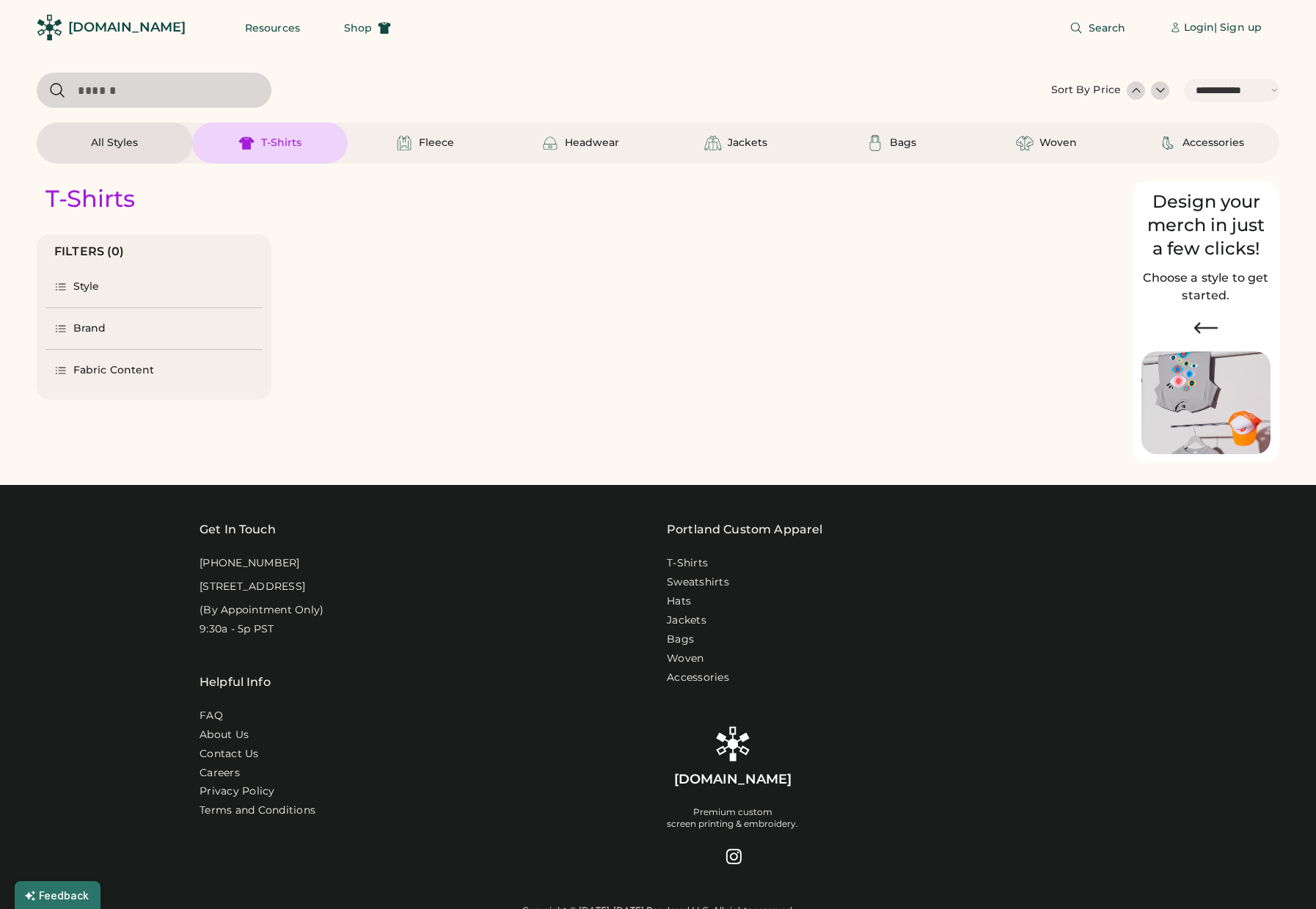
select select "*****"
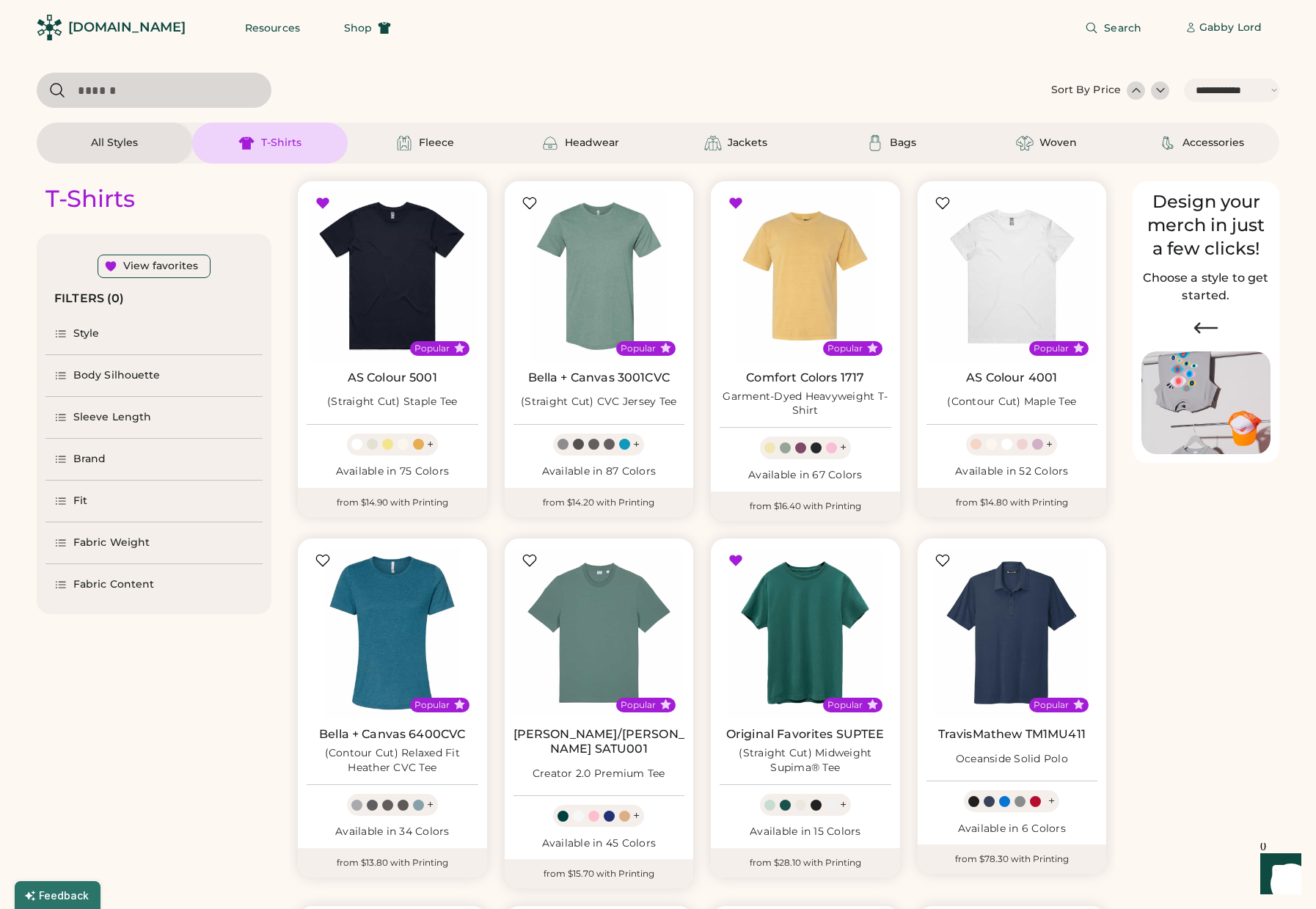
click at [90, 504] on div "Fit" at bounding box center [154, 501] width 217 height 41
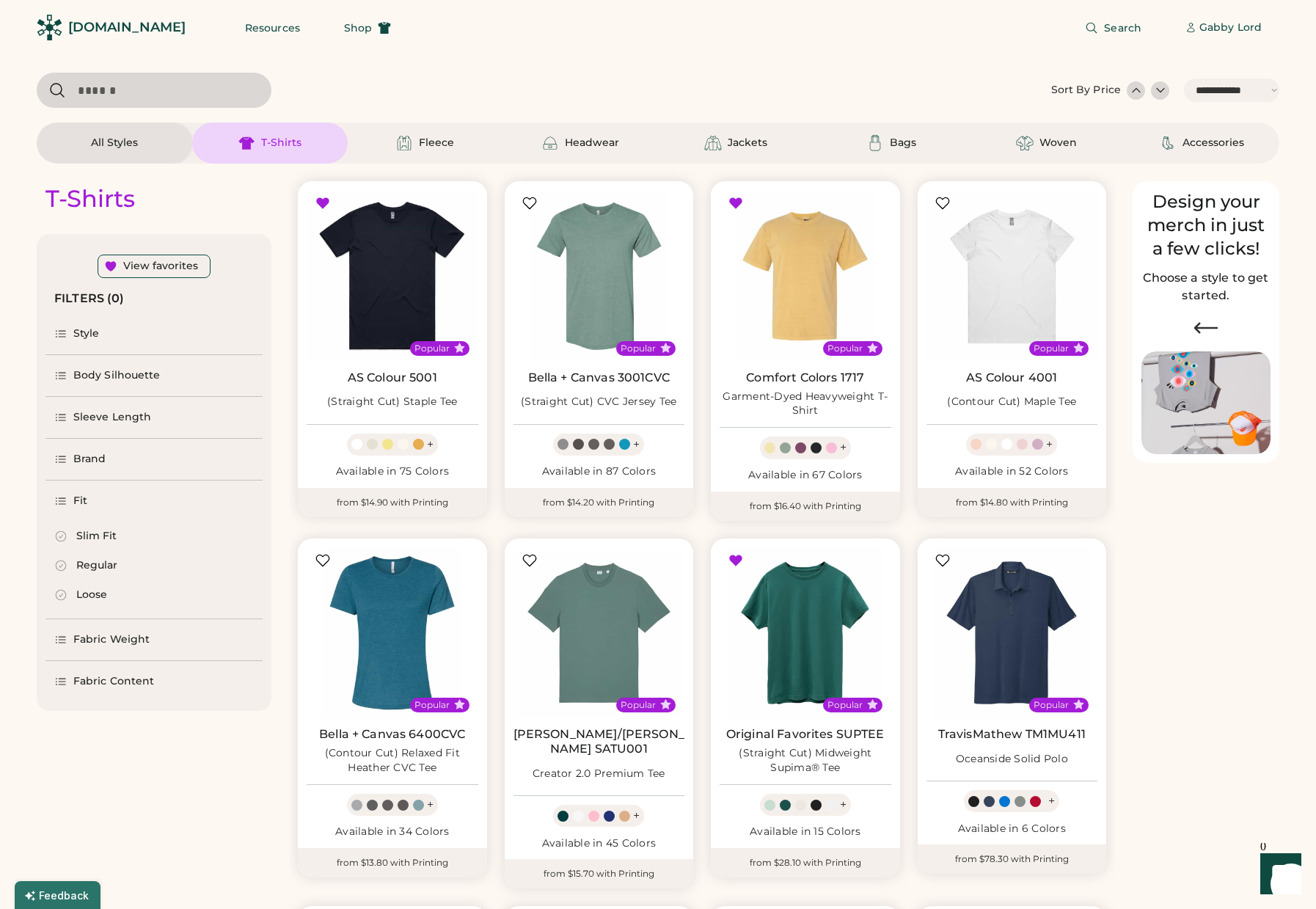
click at [58, 593] on icon at bounding box center [61, 595] width 13 height 13
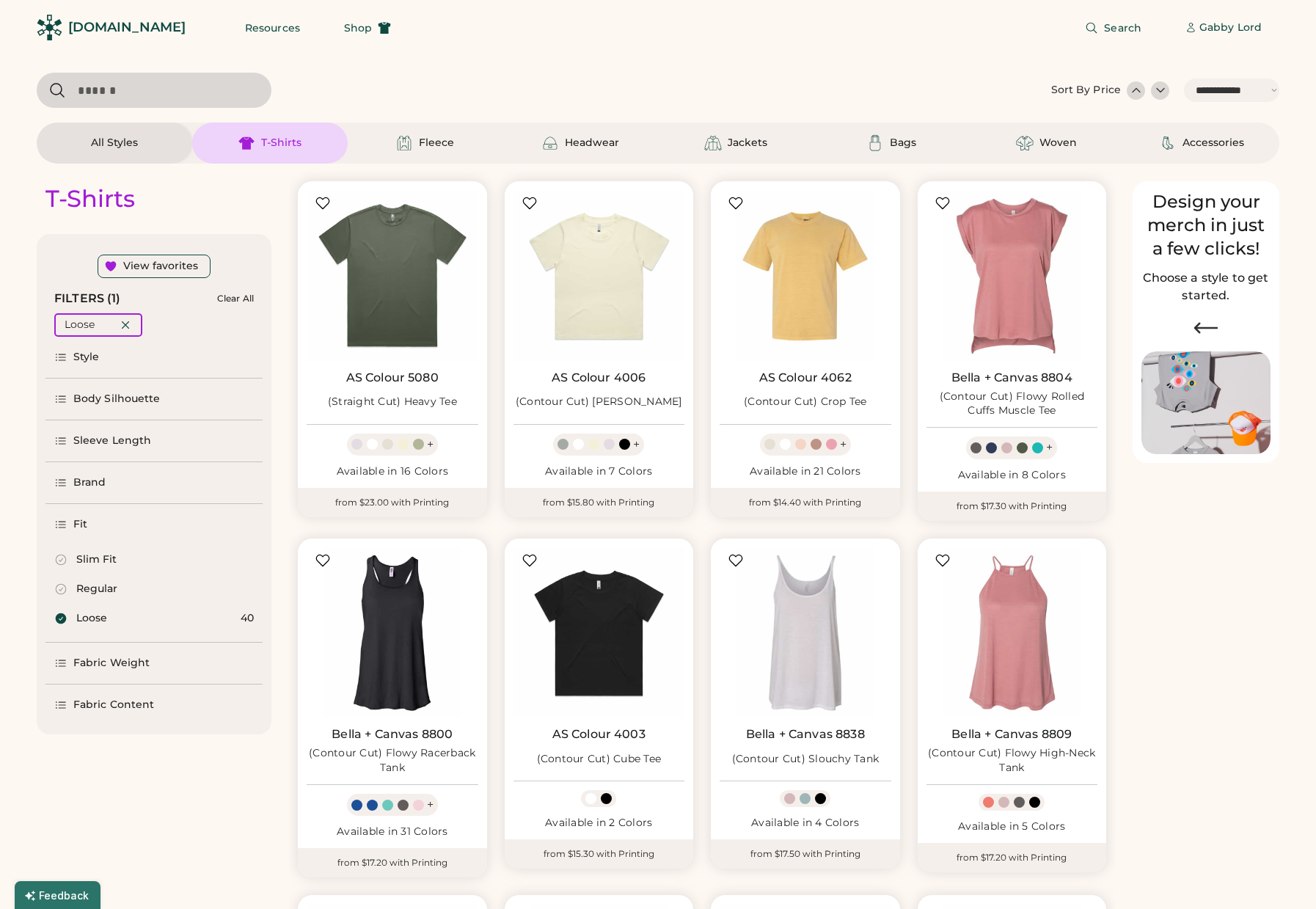
click at [118, 667] on div "Fabric Weight" at bounding box center [111, 663] width 76 height 15
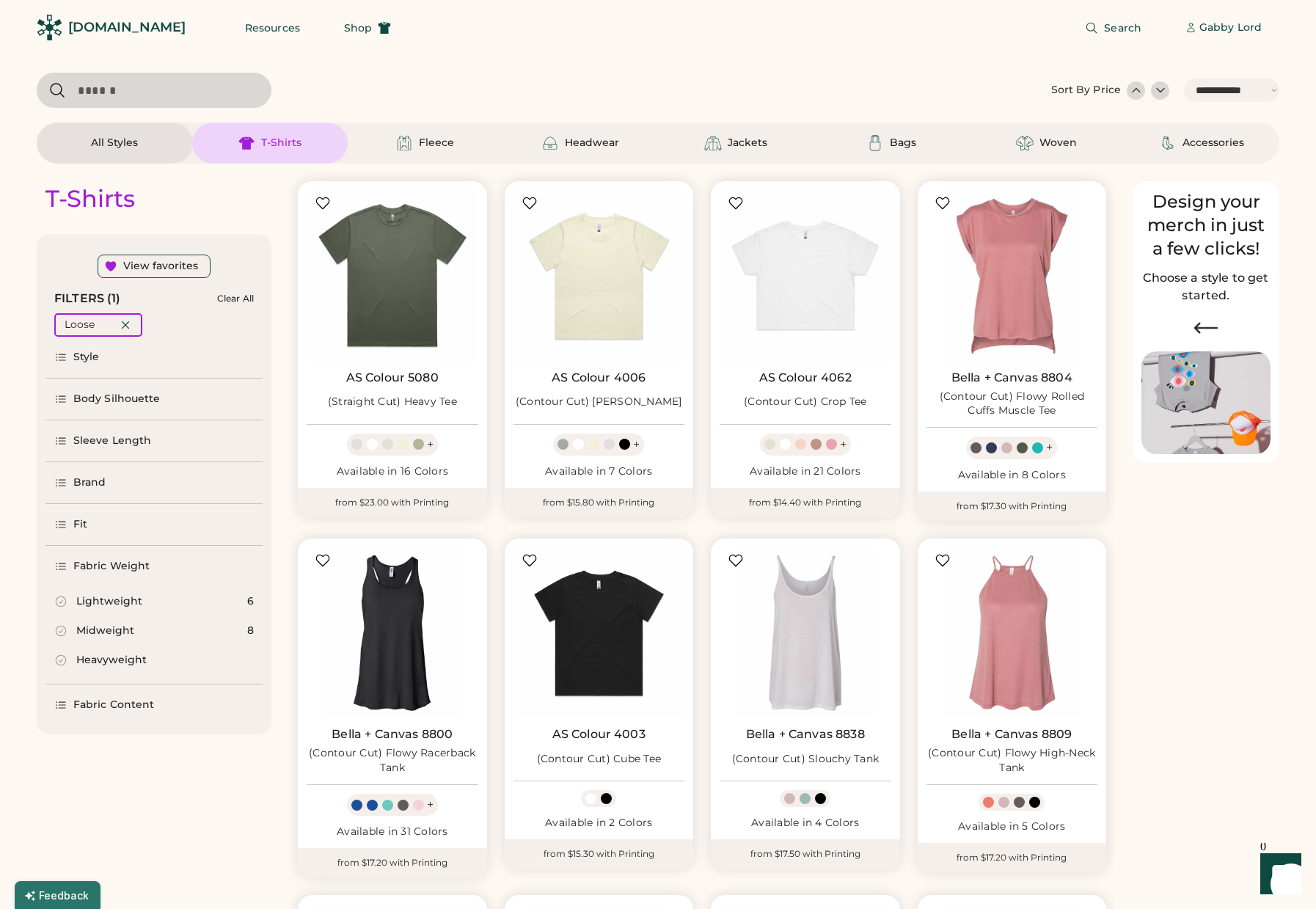
click at [58, 628] on icon at bounding box center [61, 631] width 13 height 13
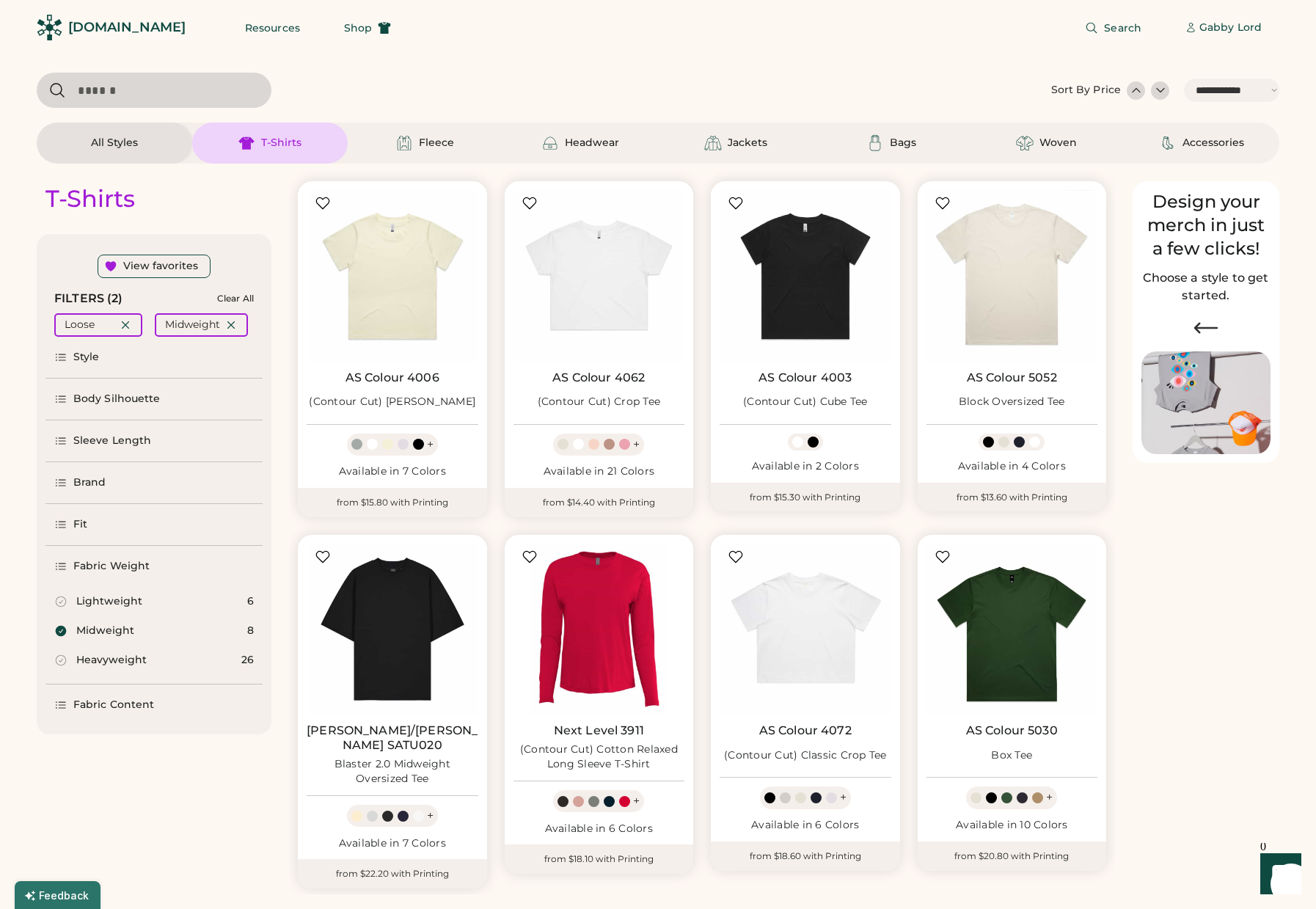
click at [62, 661] on icon at bounding box center [61, 660] width 11 height 11
select select "*"
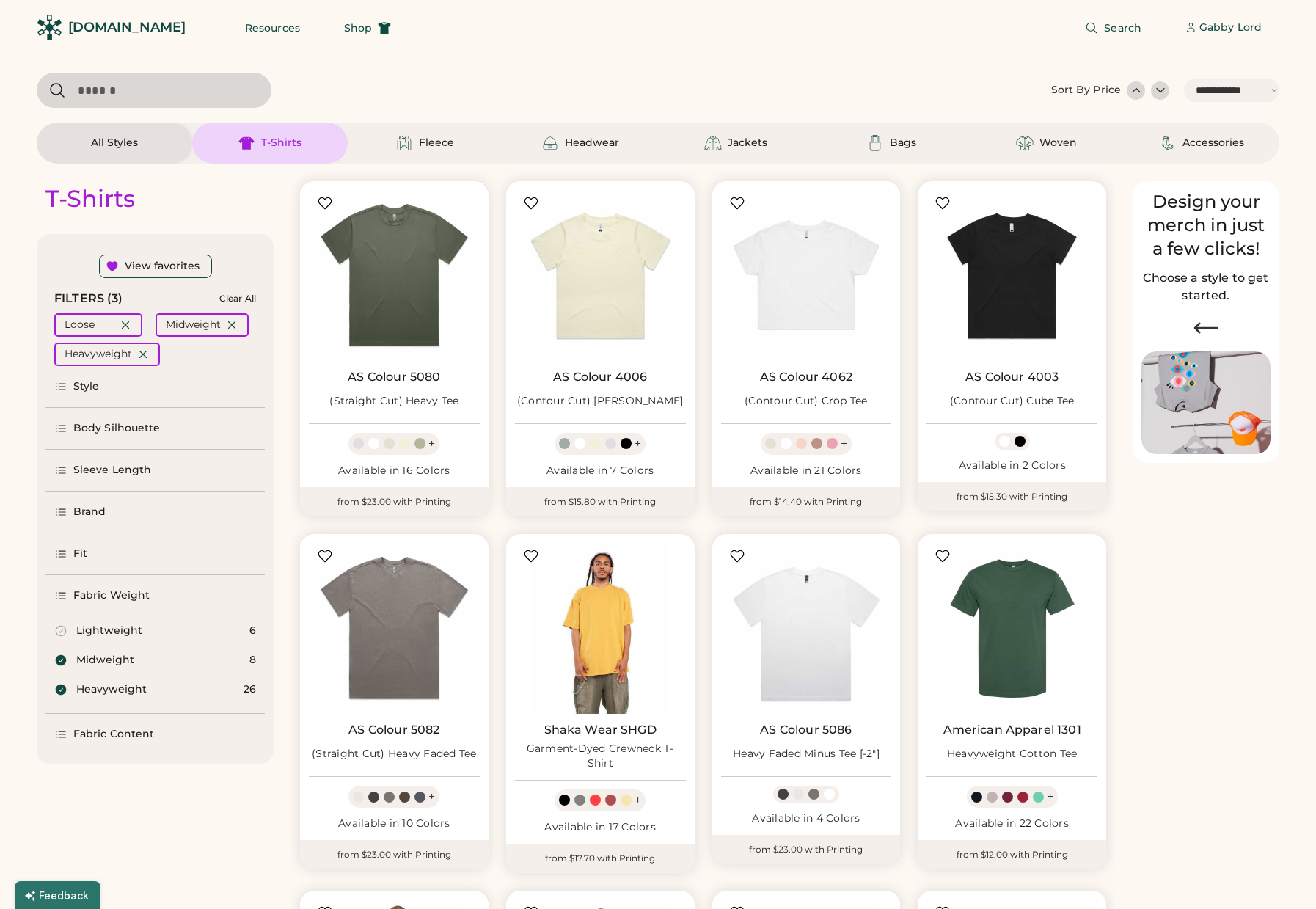
click at [127, 737] on div "Fabric Content" at bounding box center [113, 735] width 81 height 15
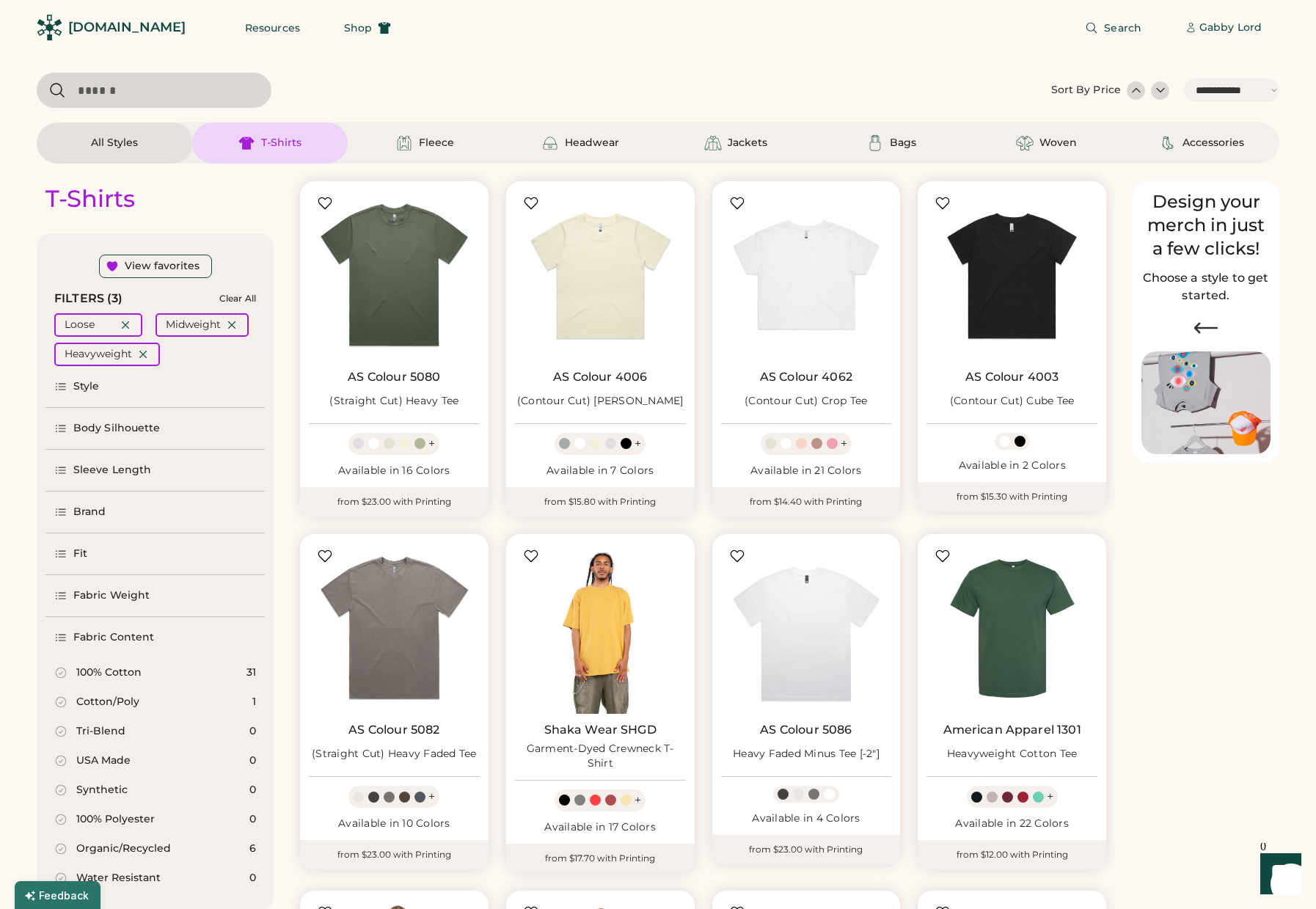
click at [102, 474] on div "Sleeve Length" at bounding box center [112, 470] width 78 height 15
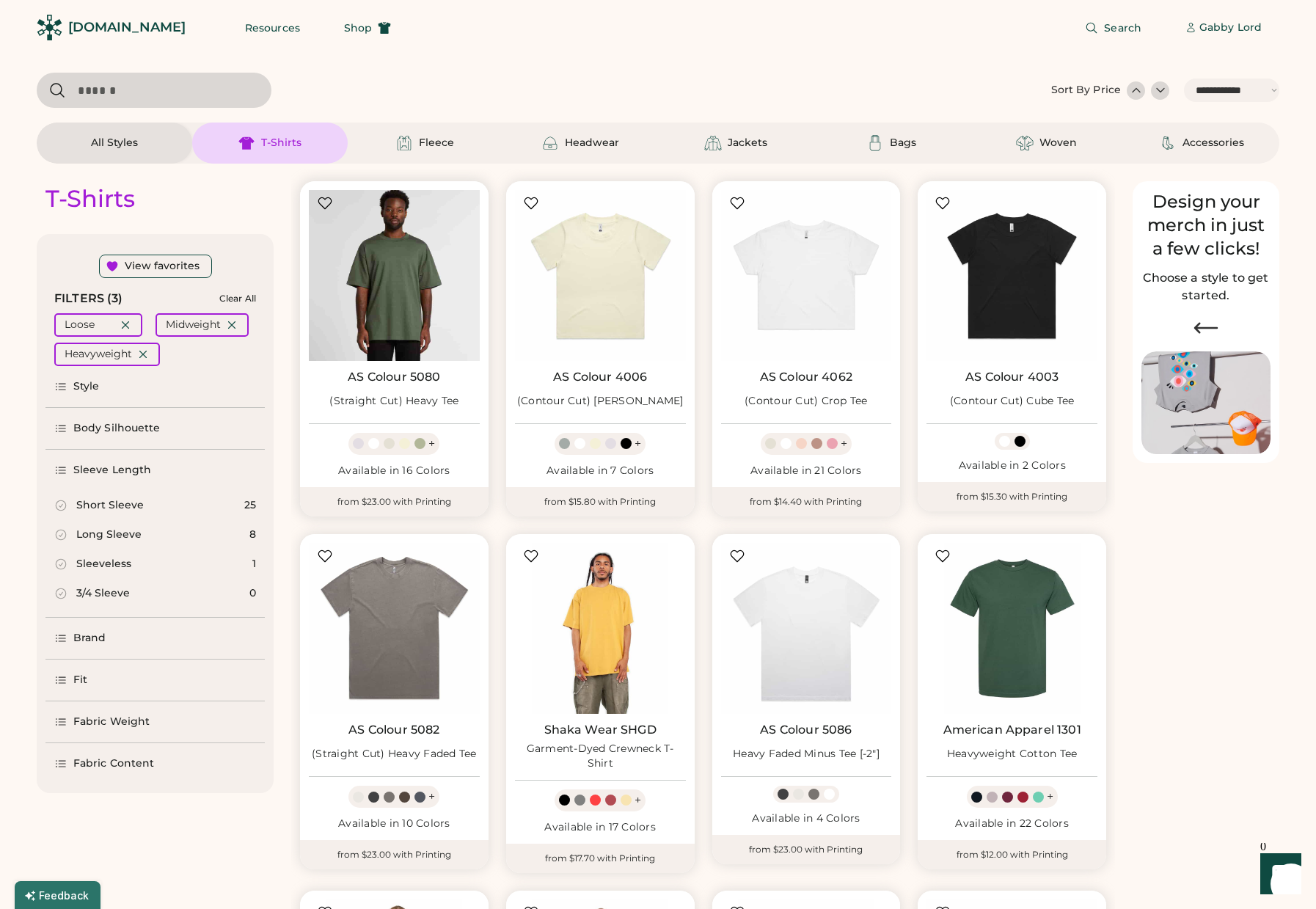
click at [403, 305] on img at bounding box center [394, 275] width 171 height 171
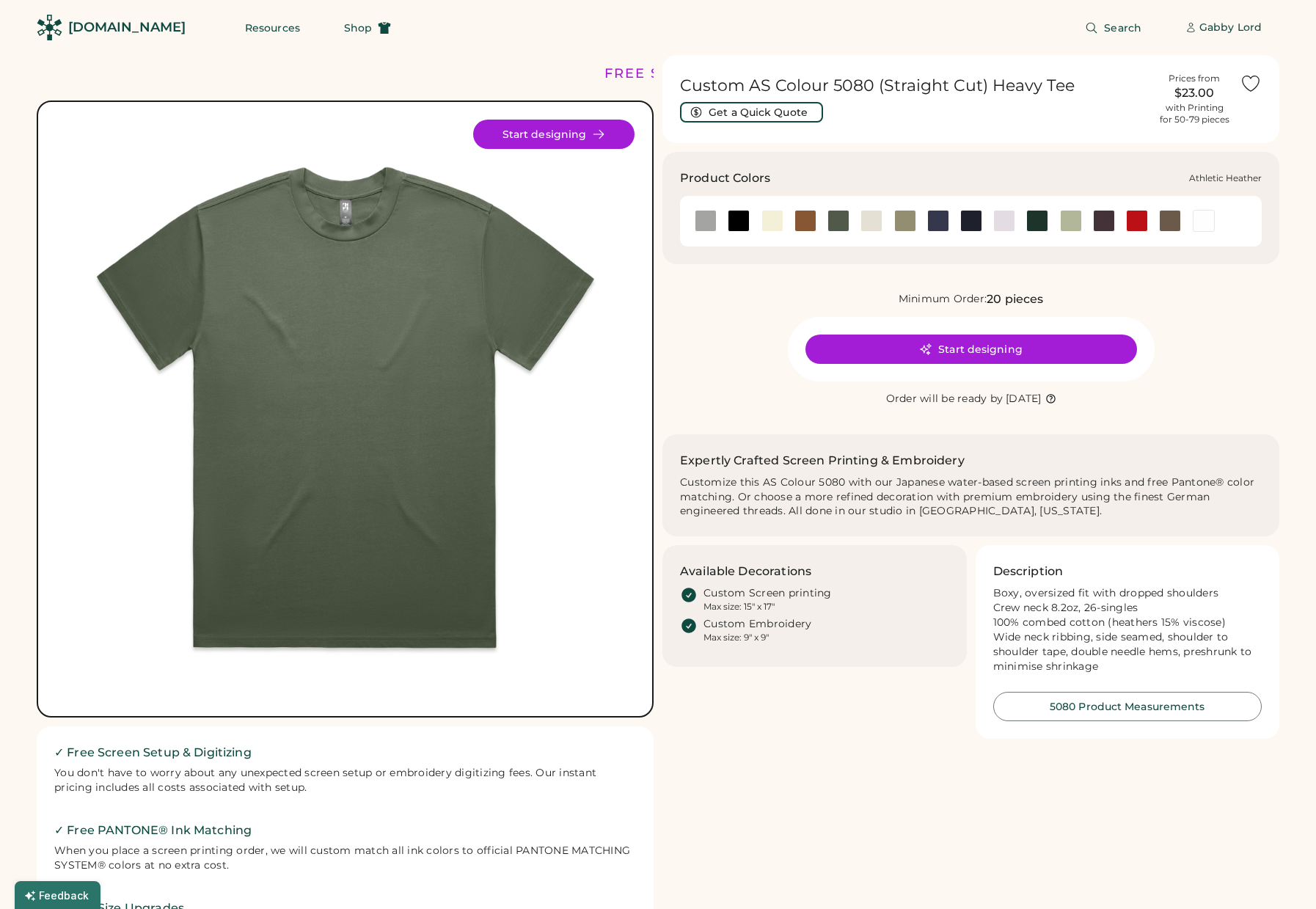
click at [702, 222] on div at bounding box center [706, 220] width 22 height 22
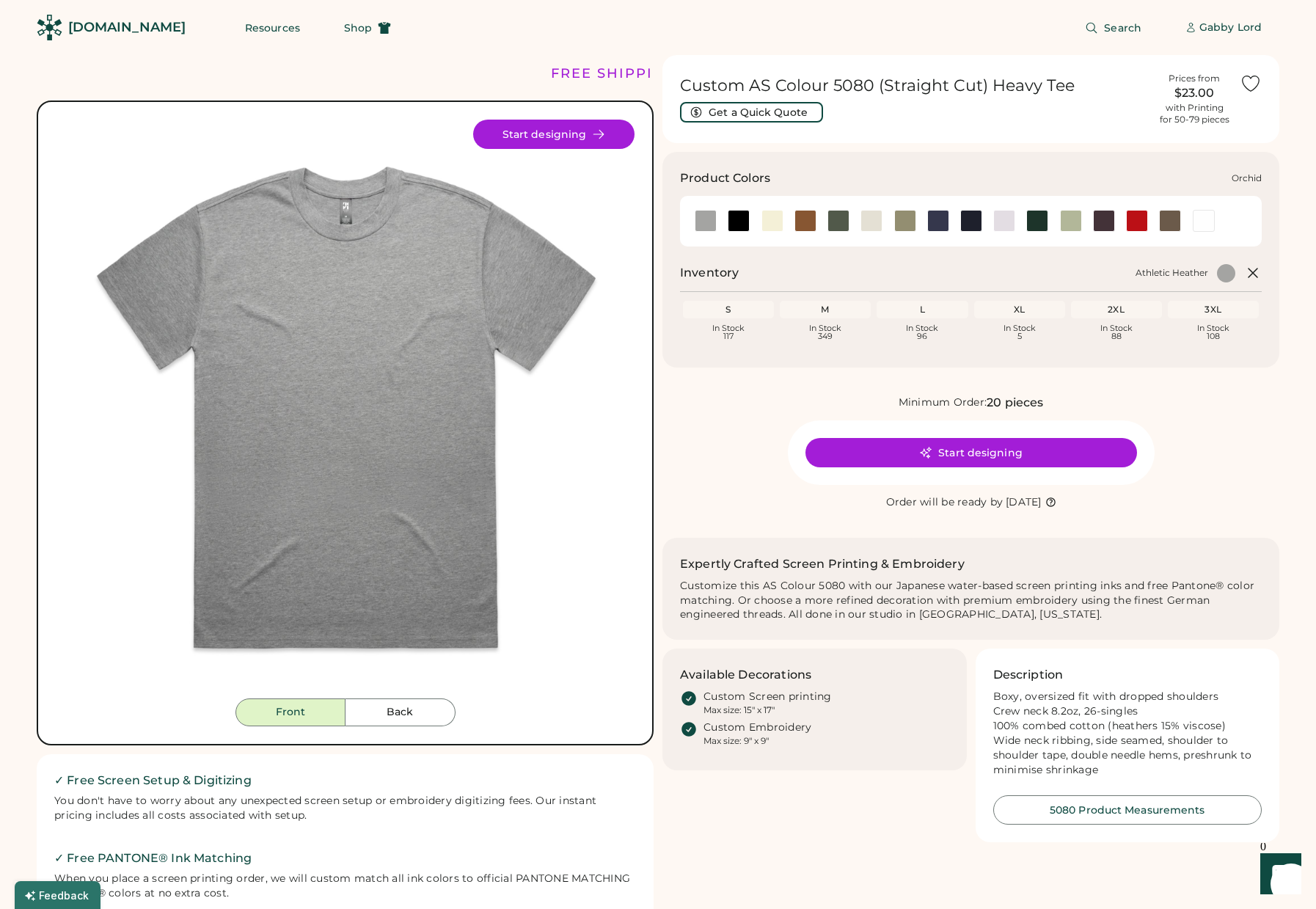
click at [1008, 221] on div at bounding box center [1004, 220] width 22 height 22
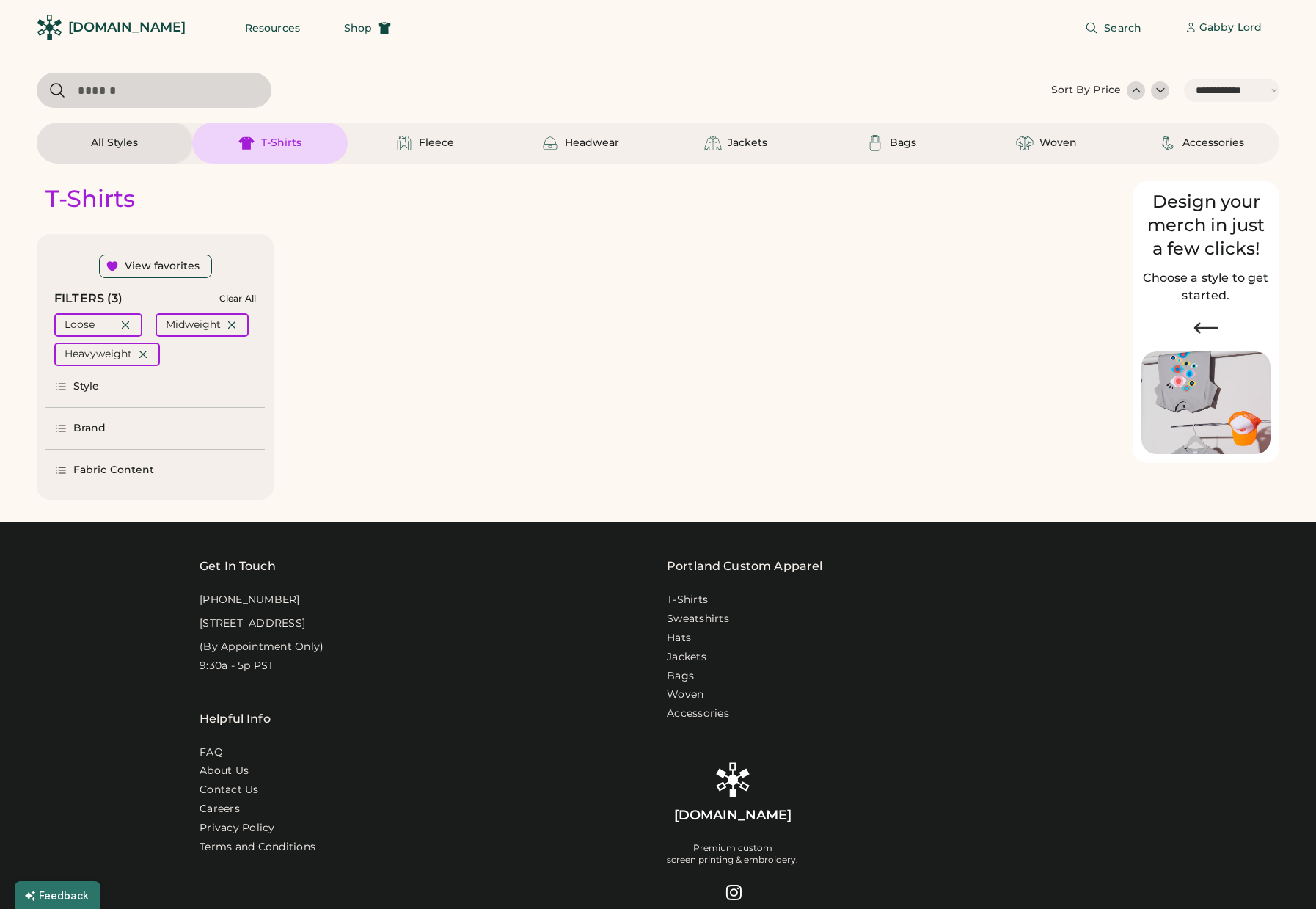
select select "*****"
select select "*"
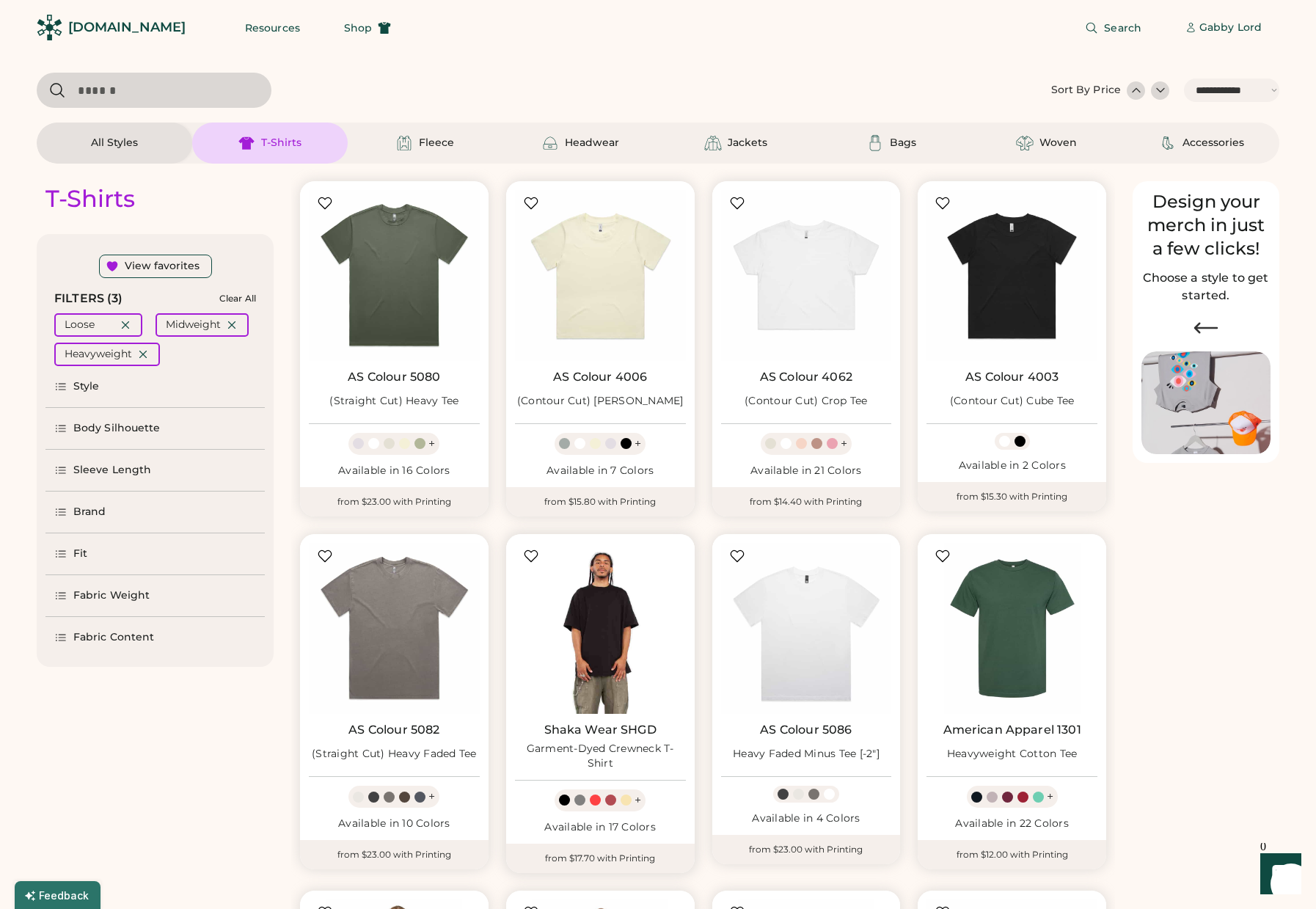
click at [595, 632] on img at bounding box center [600, 629] width 171 height 171
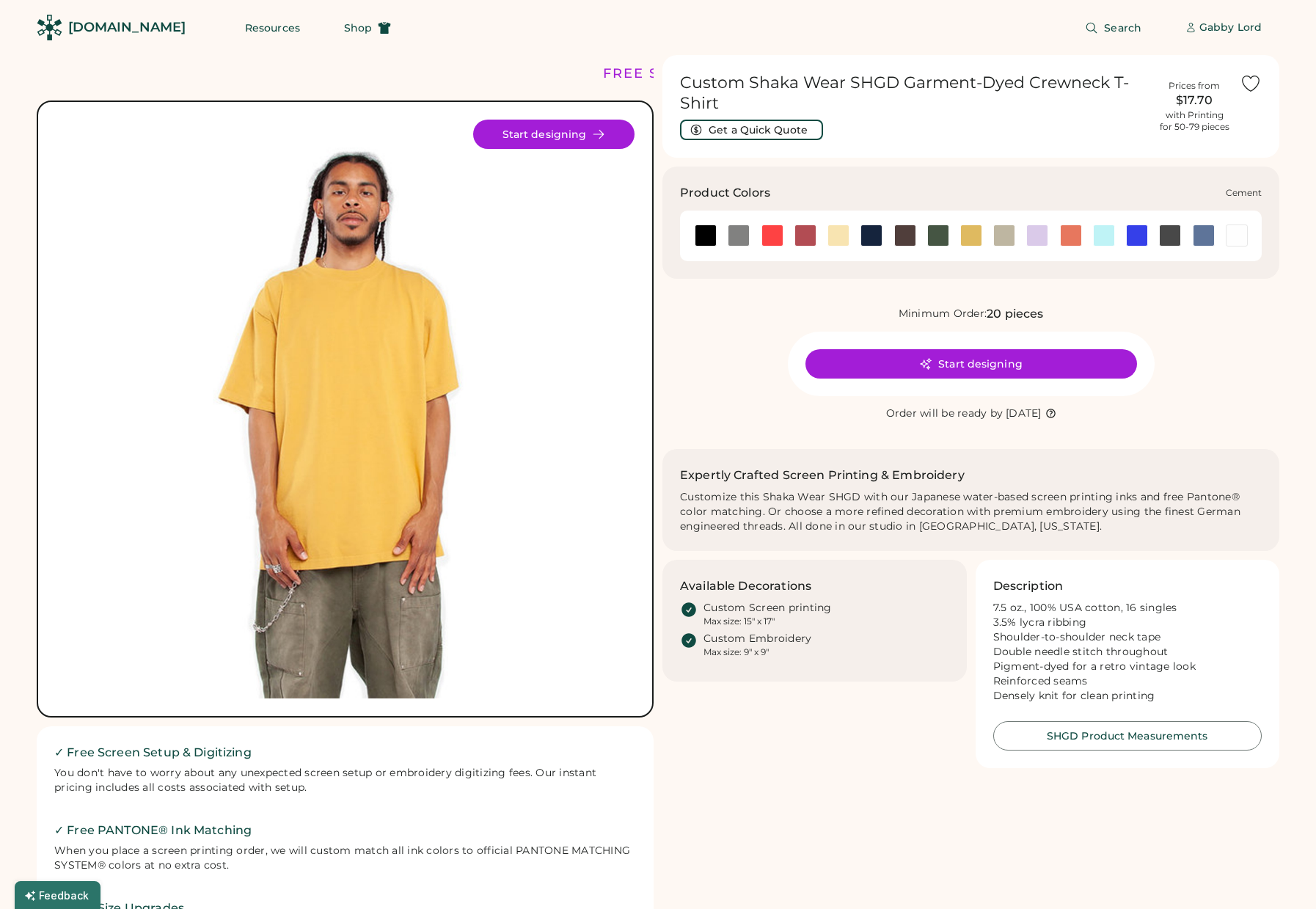
click at [738, 231] on div at bounding box center [739, 235] width 22 height 22
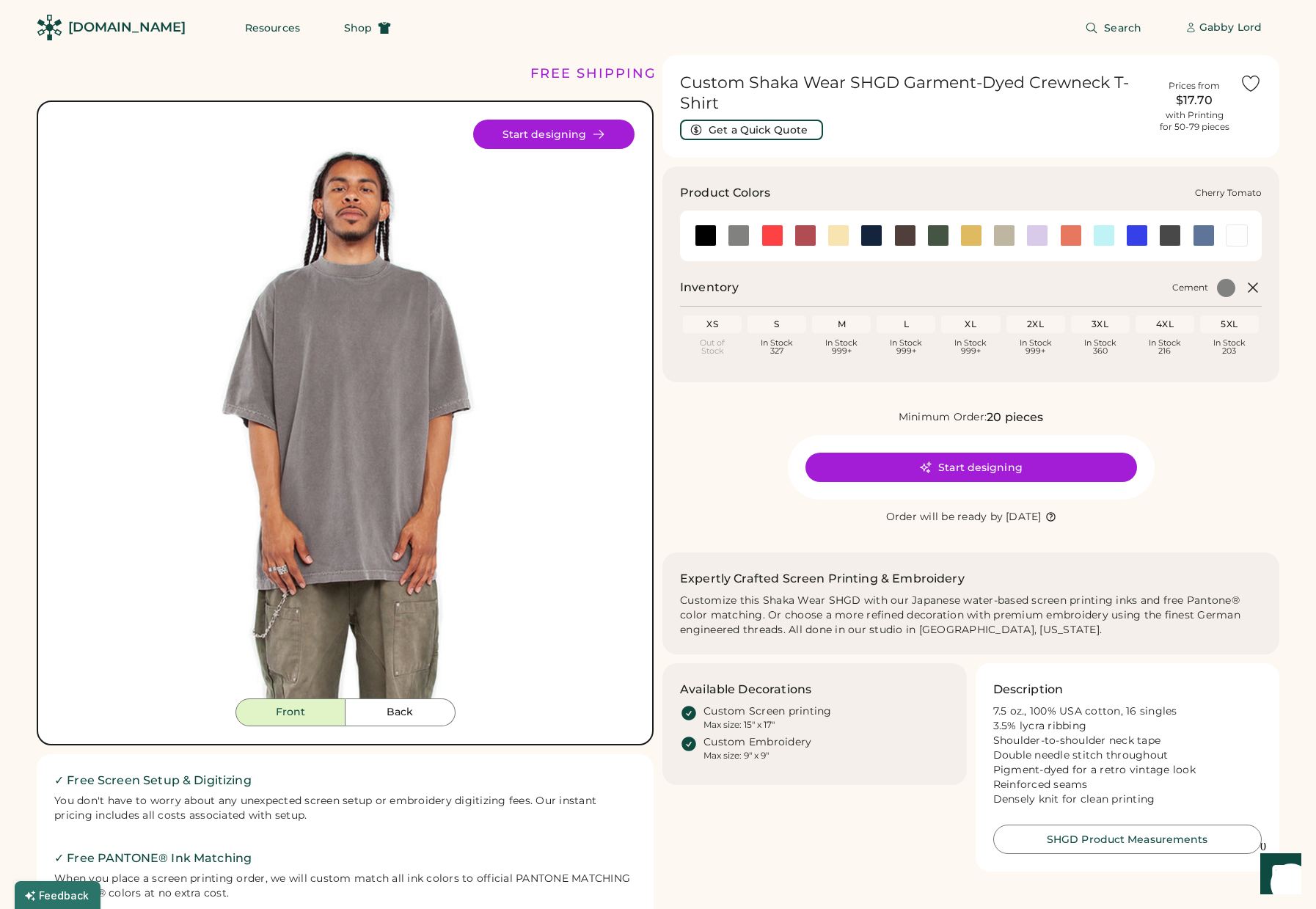
click at [770, 232] on div at bounding box center [772, 235] width 22 height 22
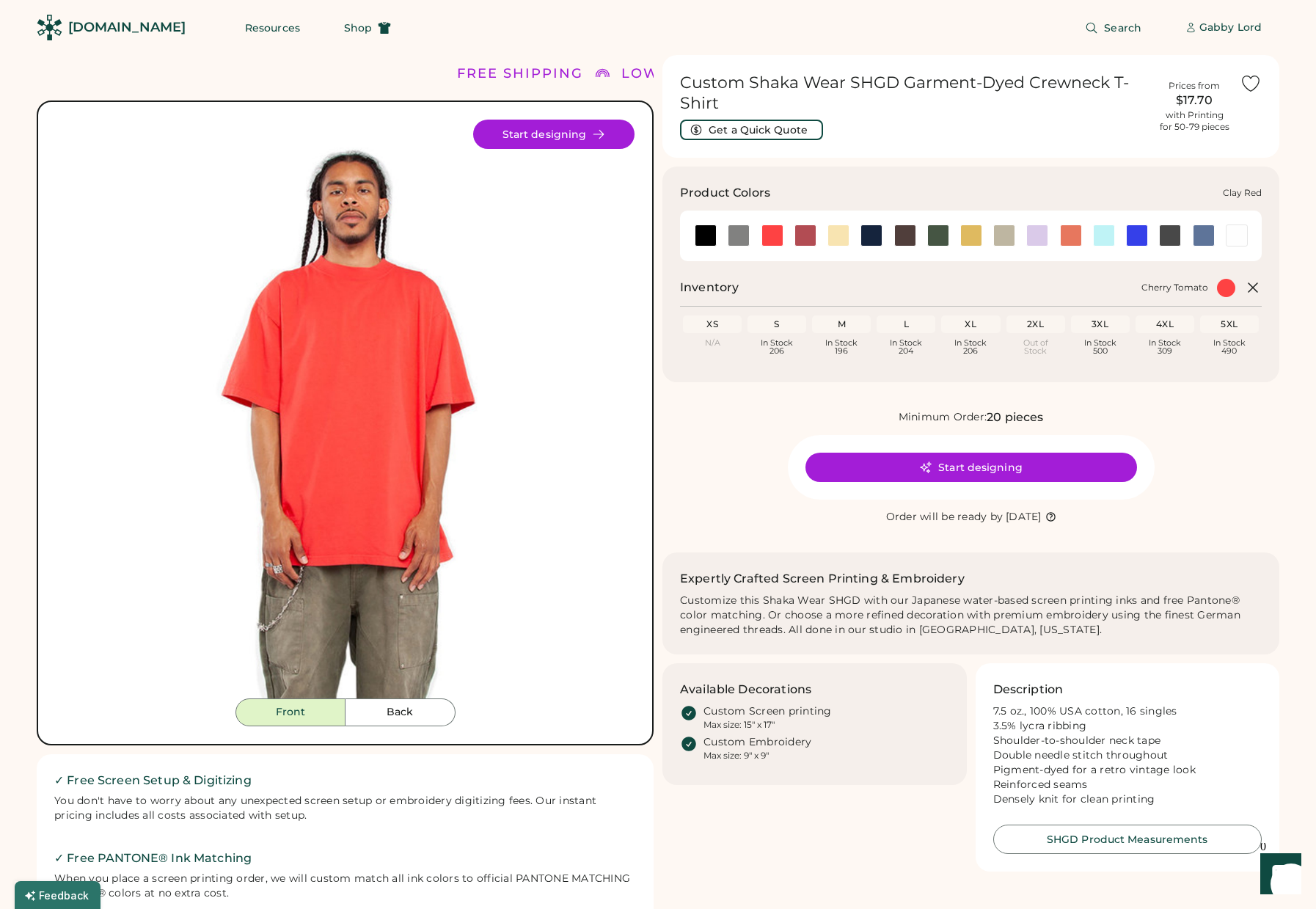
click at [804, 237] on div at bounding box center [805, 235] width 22 height 22
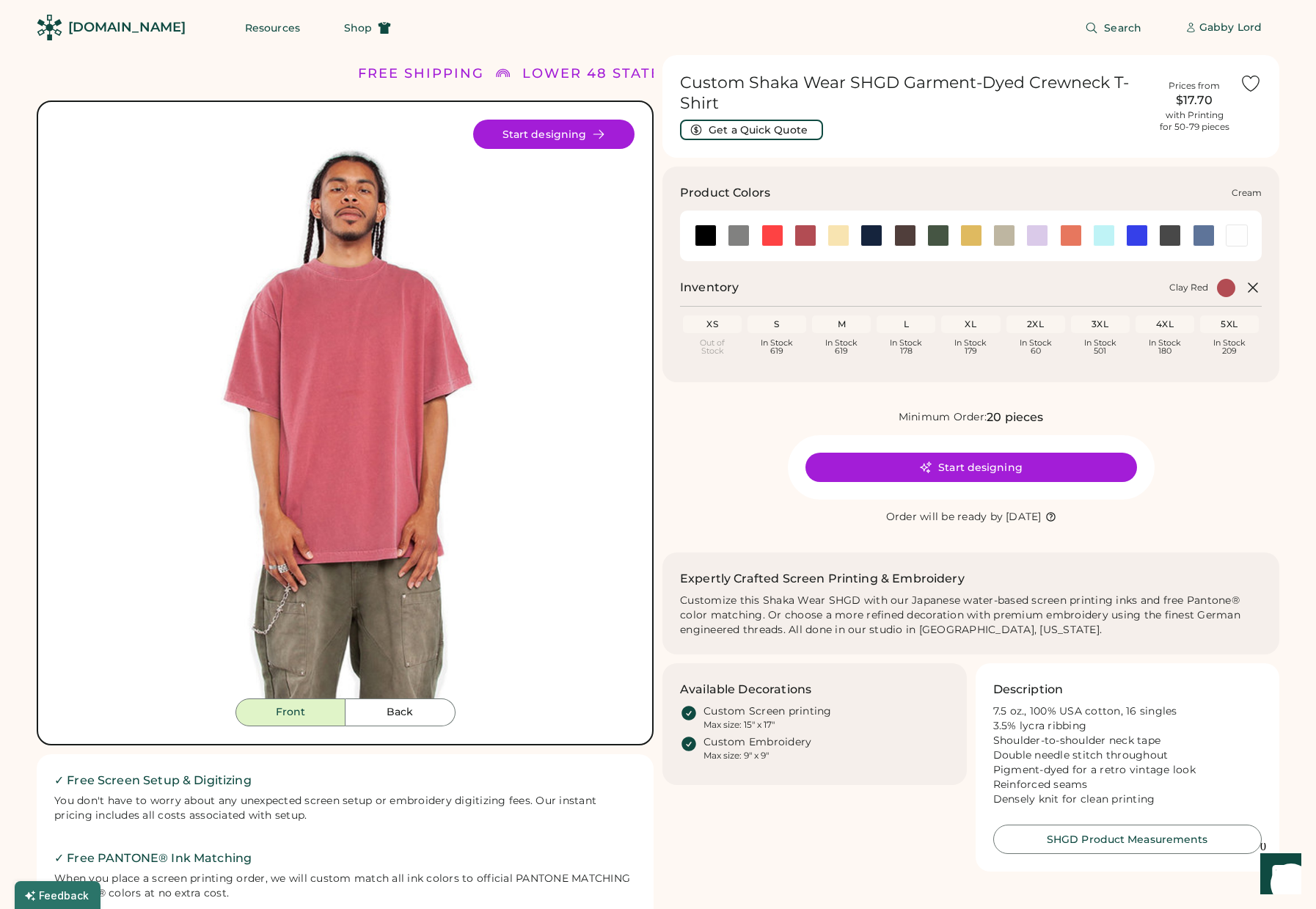
click at [833, 238] on div at bounding box center [838, 235] width 22 height 22
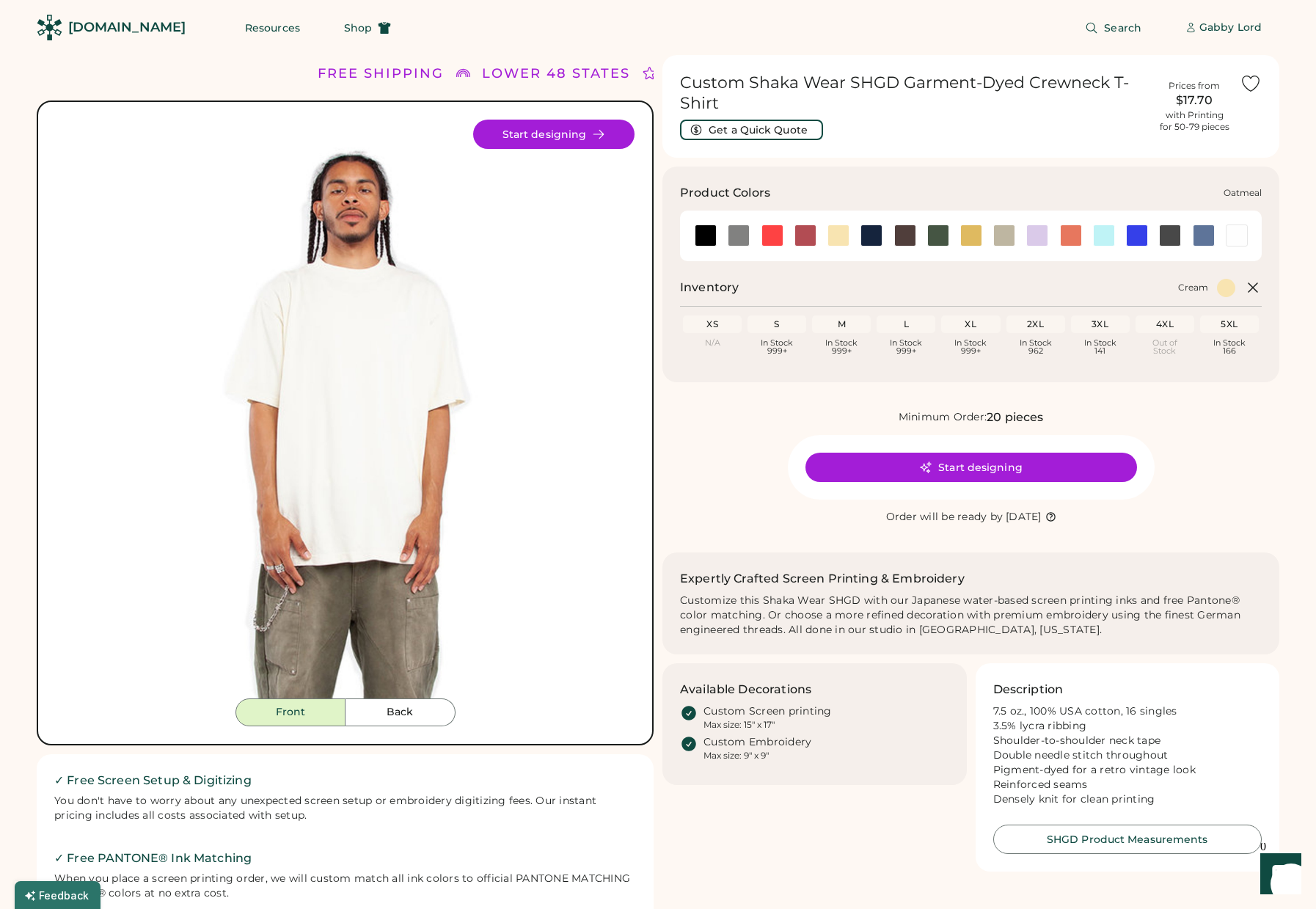
click at [1009, 238] on div at bounding box center [1004, 235] width 22 height 22
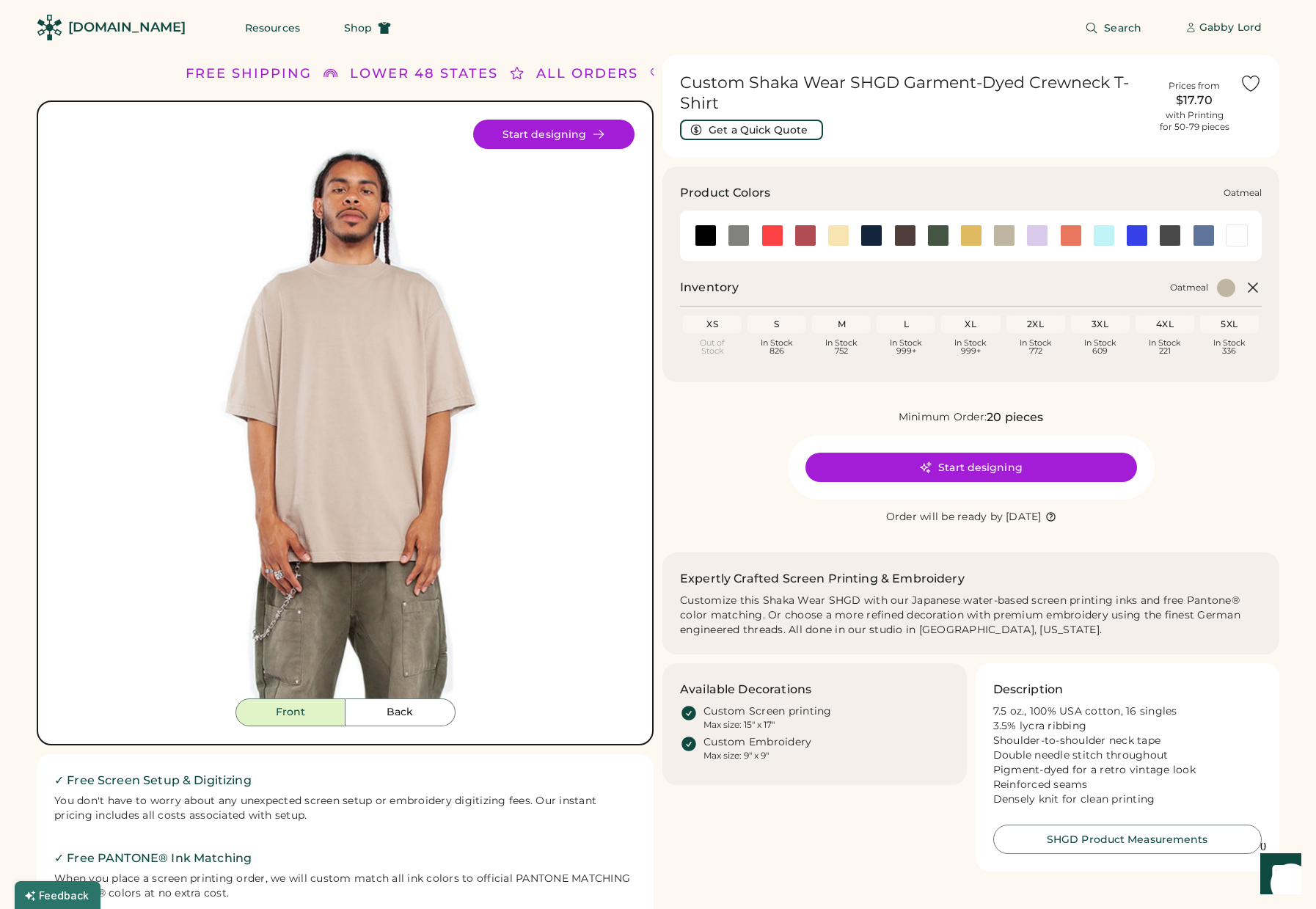
click at [1008, 233] on div at bounding box center [1004, 235] width 22 height 22
click at [1034, 238] on div at bounding box center [1037, 235] width 22 height 22
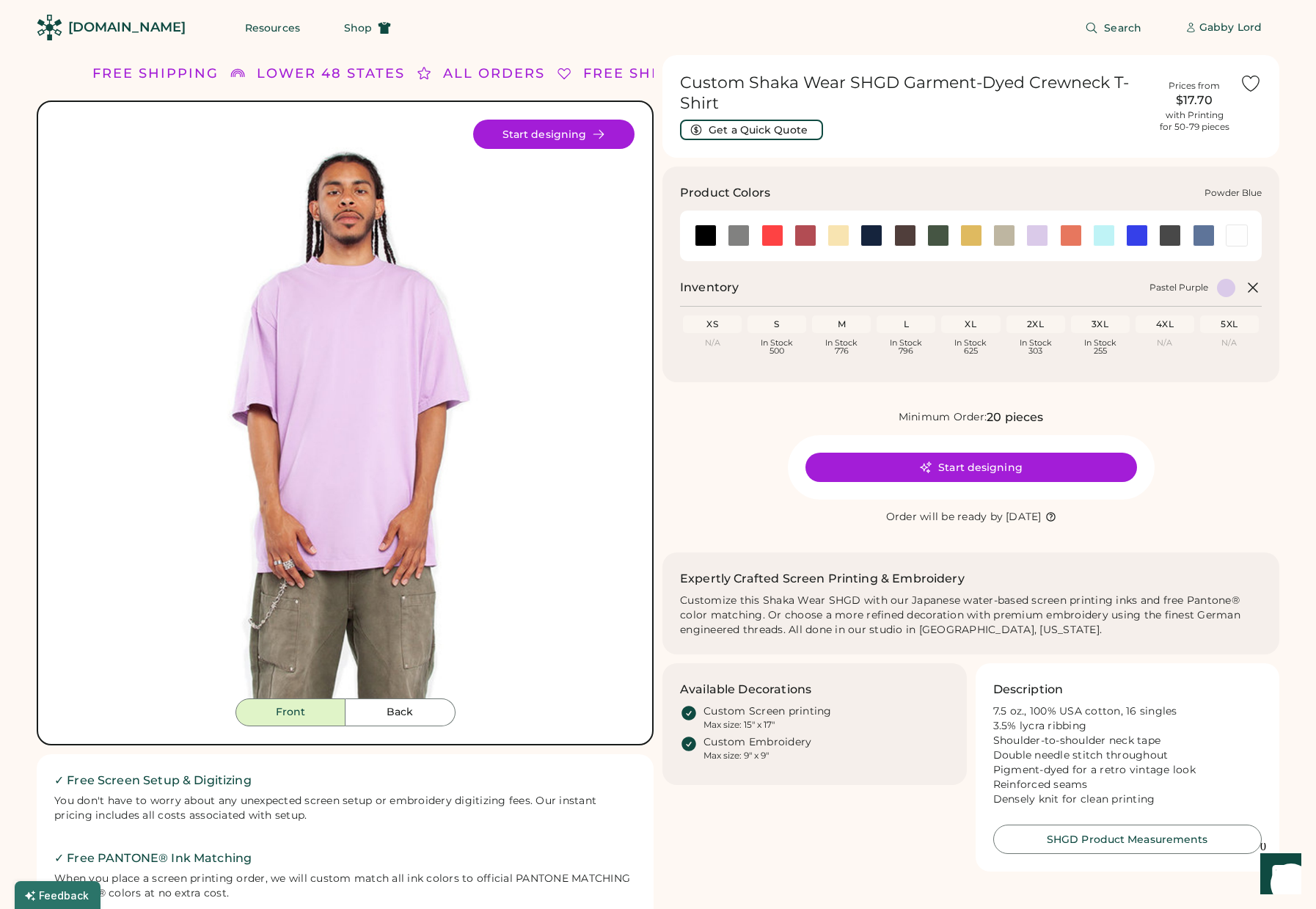
click at [1107, 241] on div at bounding box center [1104, 235] width 22 height 22
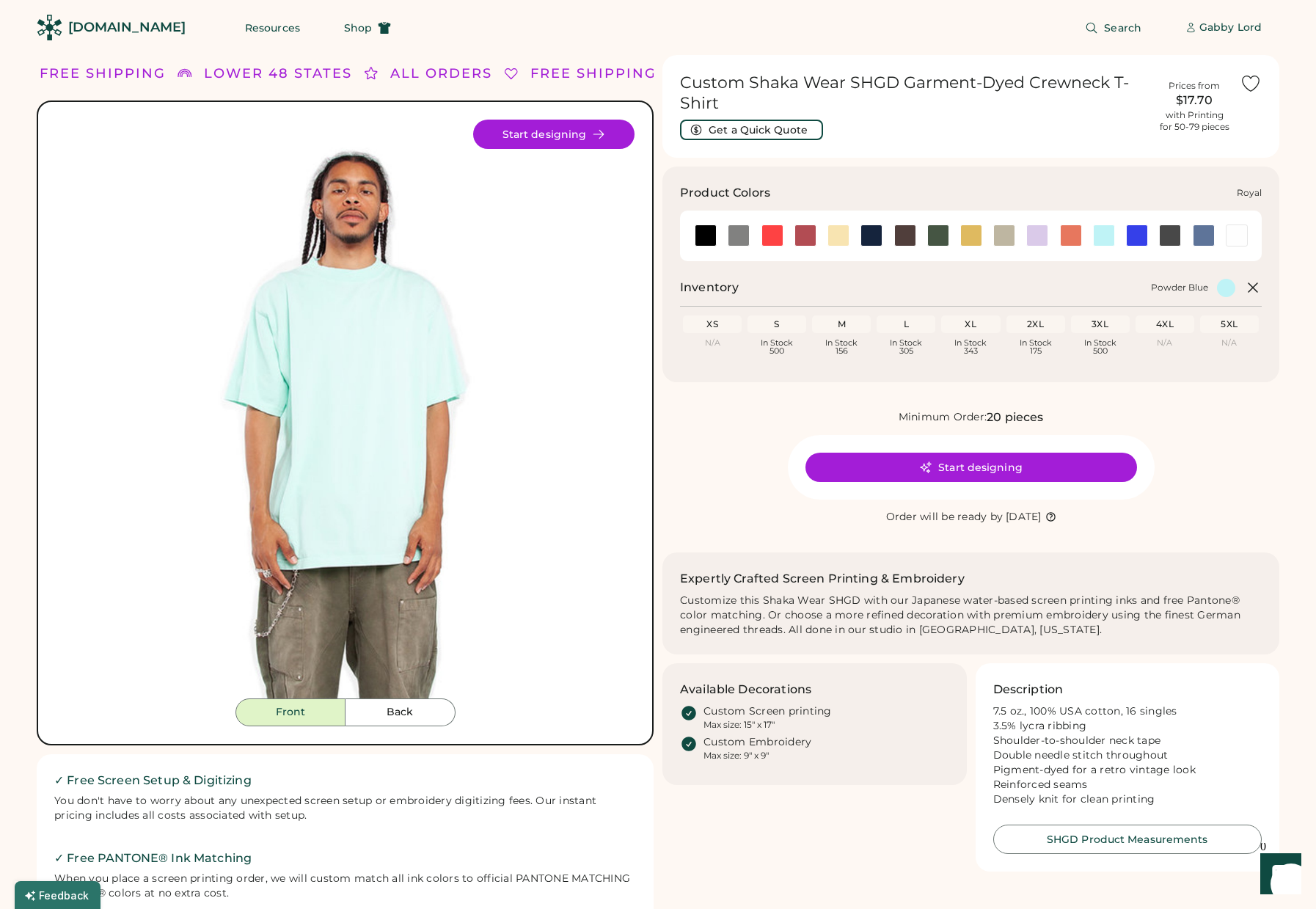
click at [1130, 239] on div at bounding box center [1137, 235] width 22 height 22
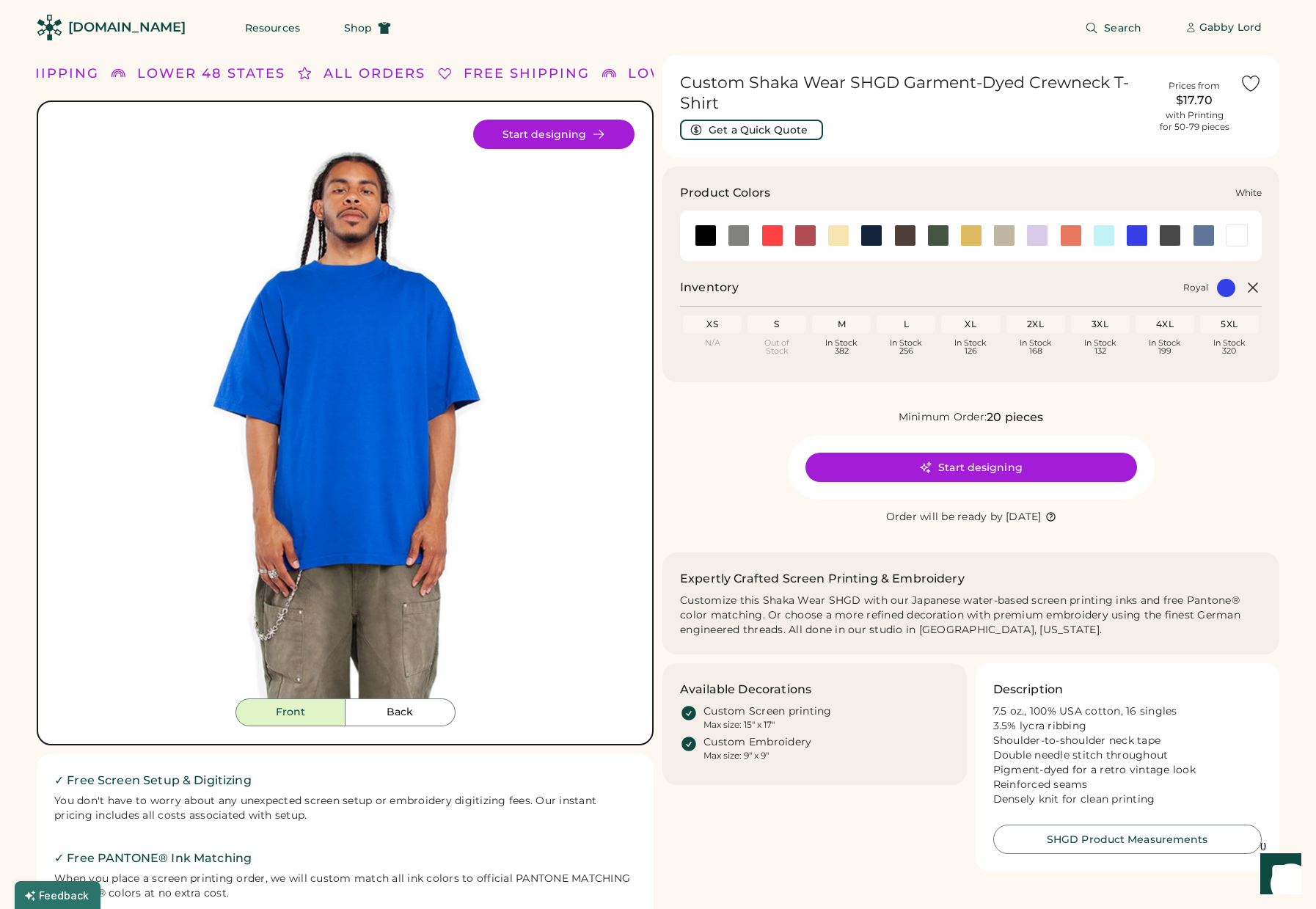
click at [1236, 234] on div at bounding box center [1236, 235] width 22 height 22
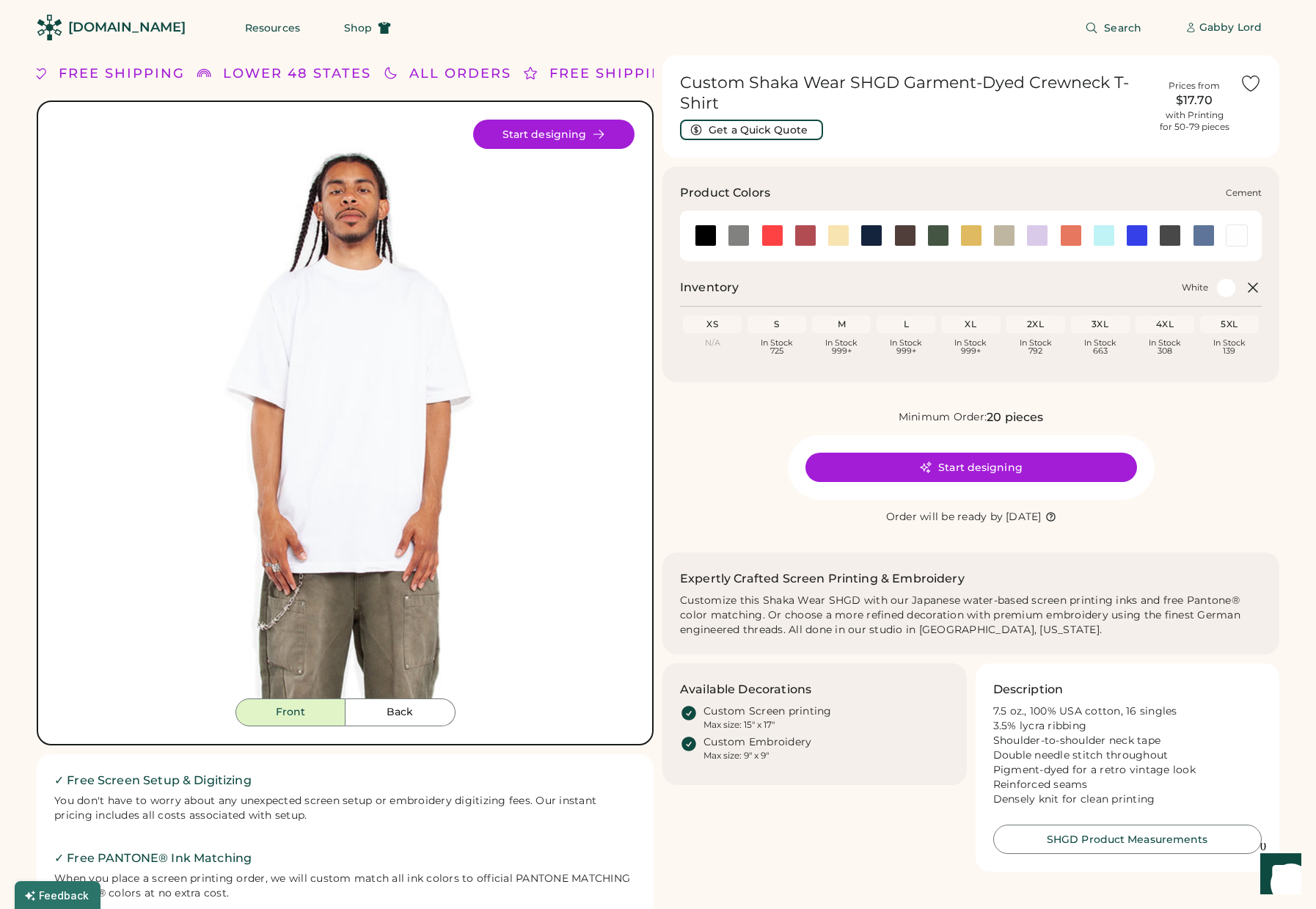
click at [737, 233] on div at bounding box center [739, 235] width 22 height 22
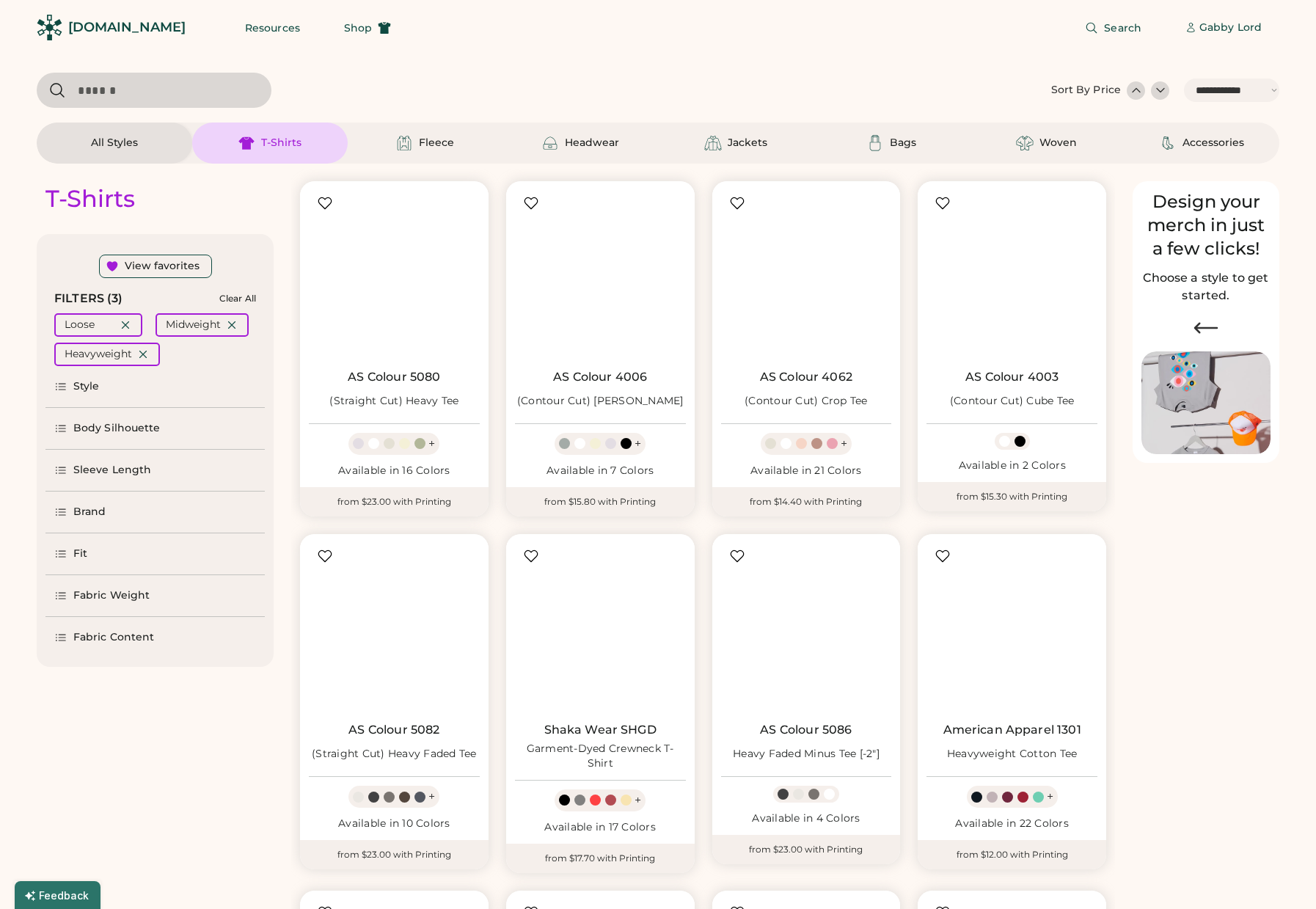
select select "*****"
select select "*"
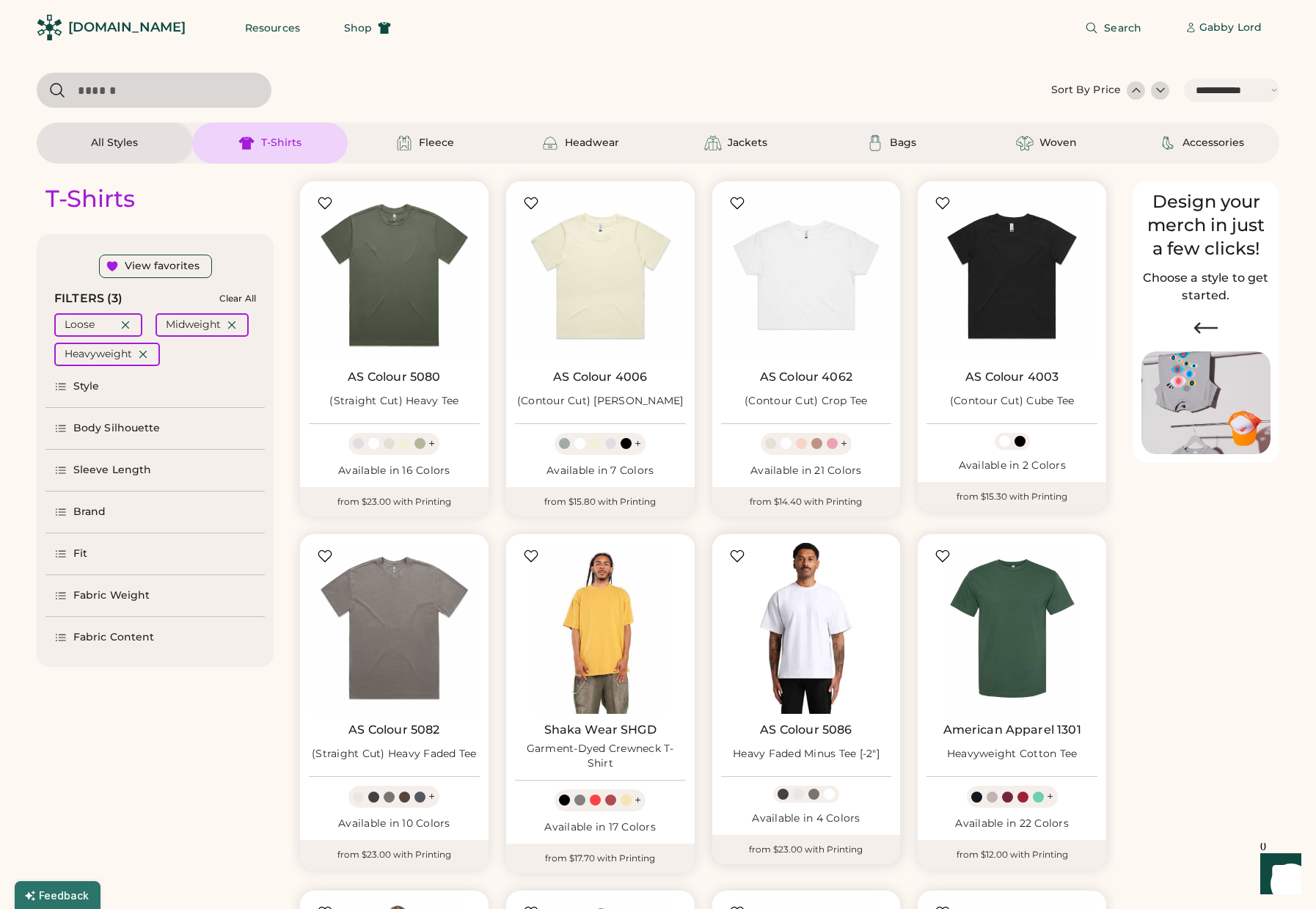
scroll to position [135, 0]
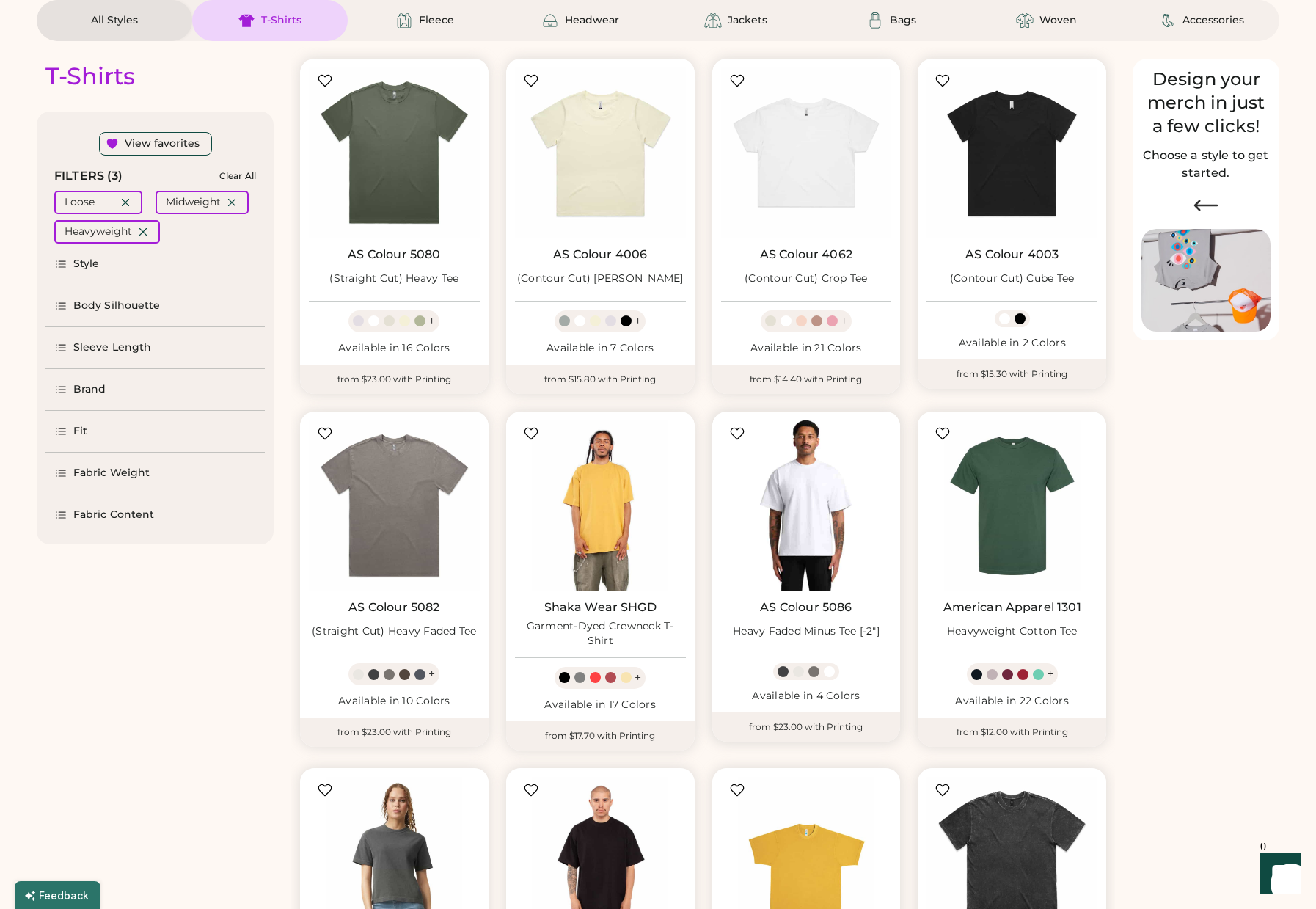
select select "*****"
select select "*"
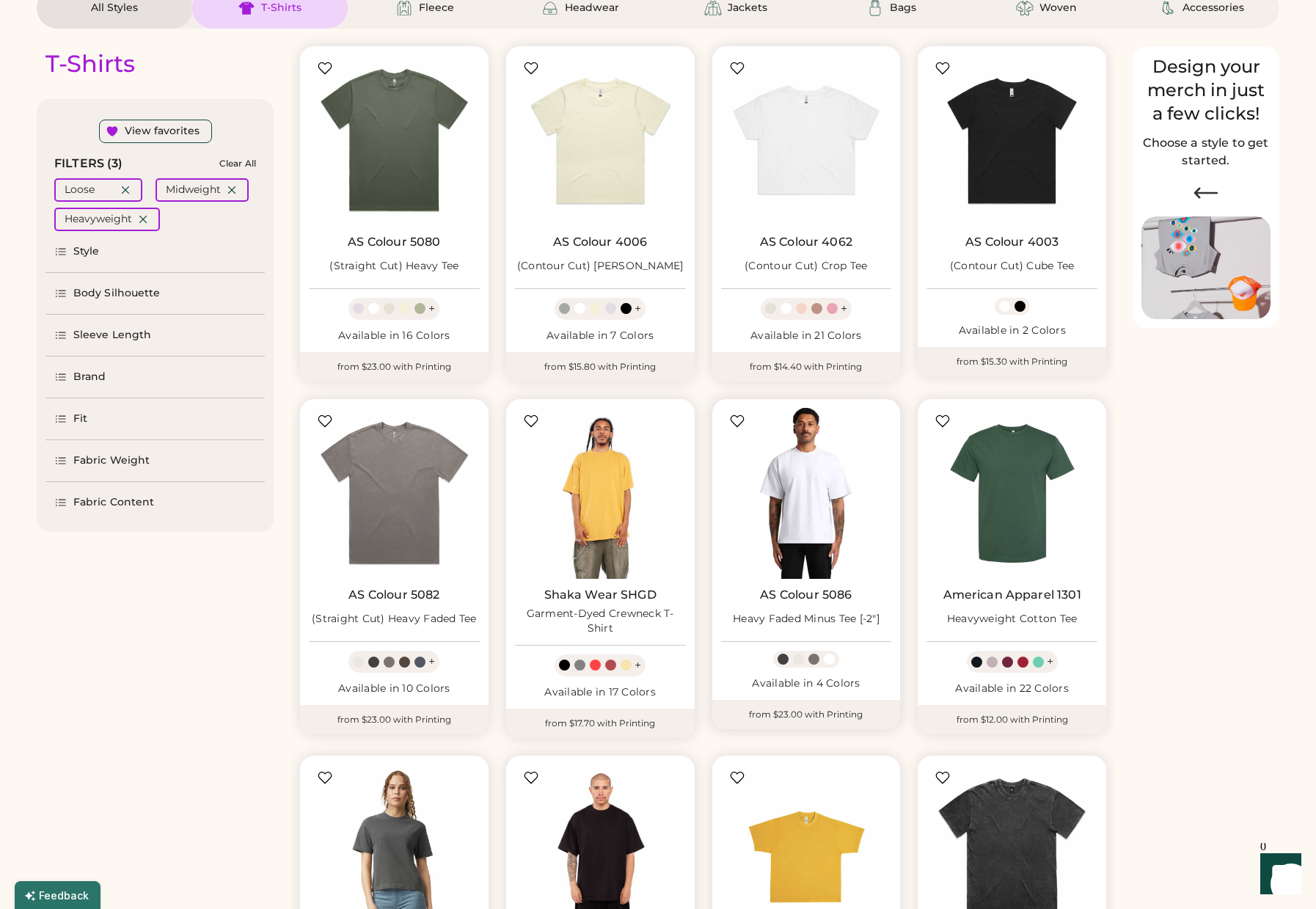
scroll to position [134, 0]
click at [799, 661] on div at bounding box center [798, 660] width 11 height 11
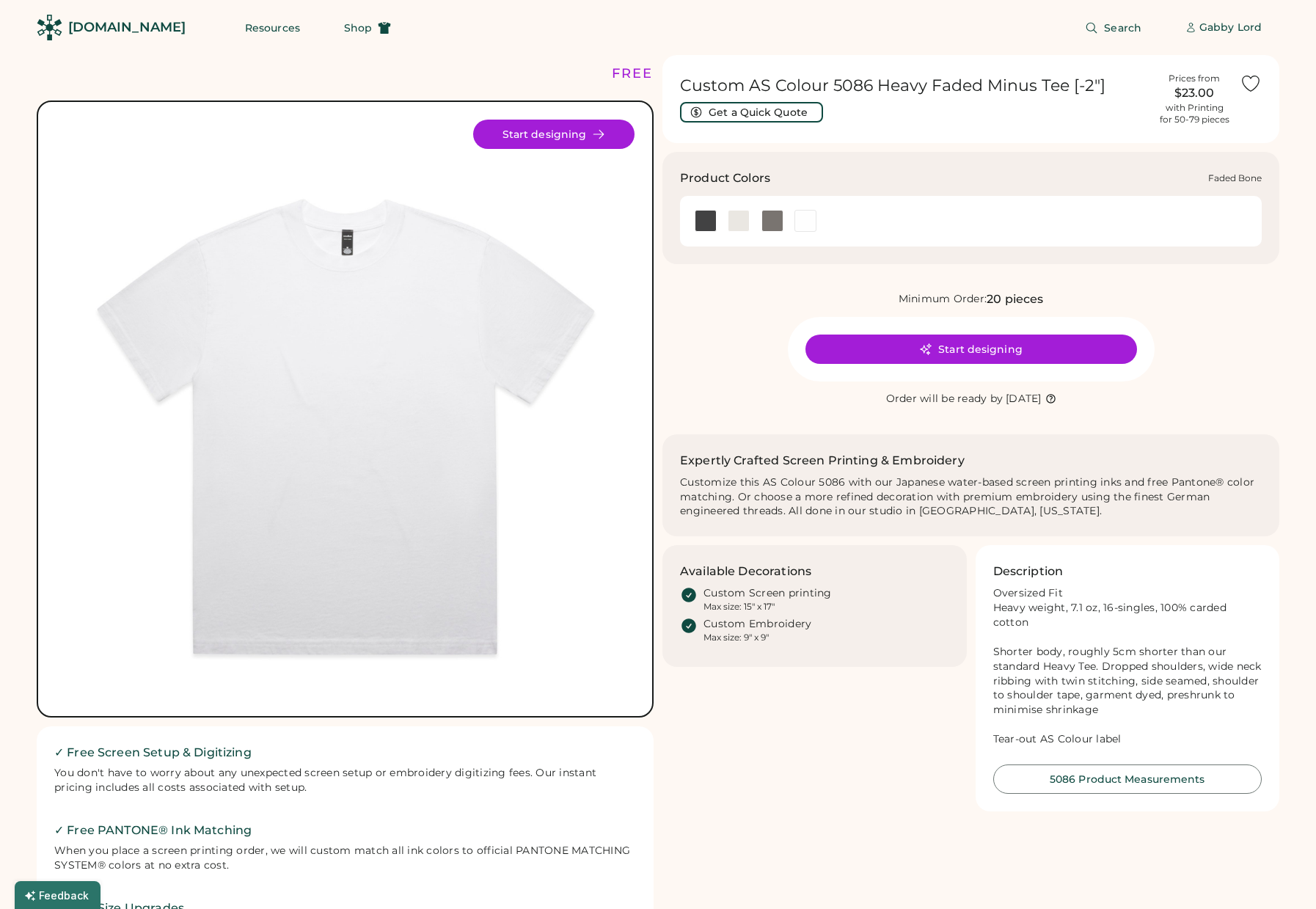
click at [740, 219] on div at bounding box center [739, 220] width 22 height 22
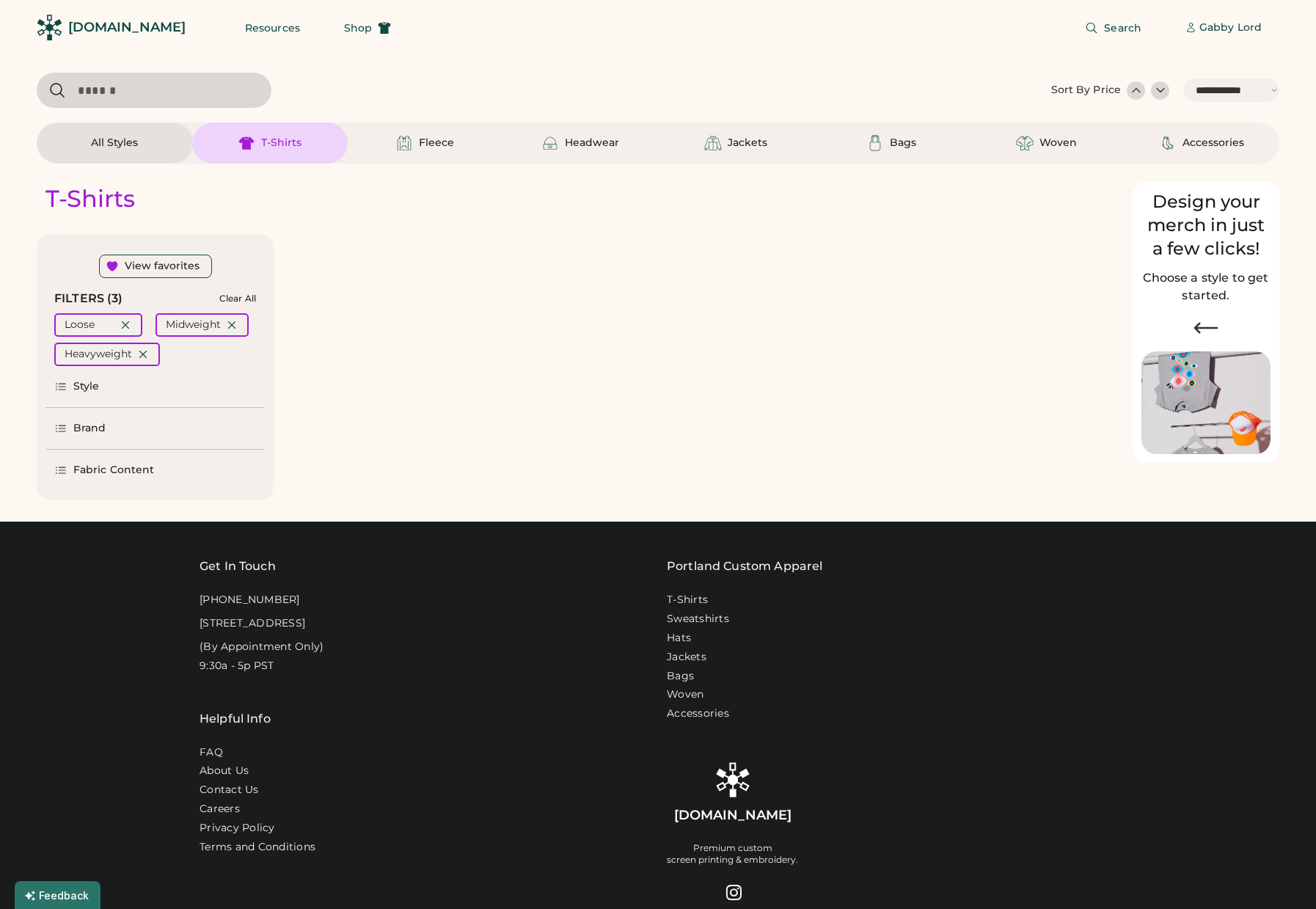
select select "*****"
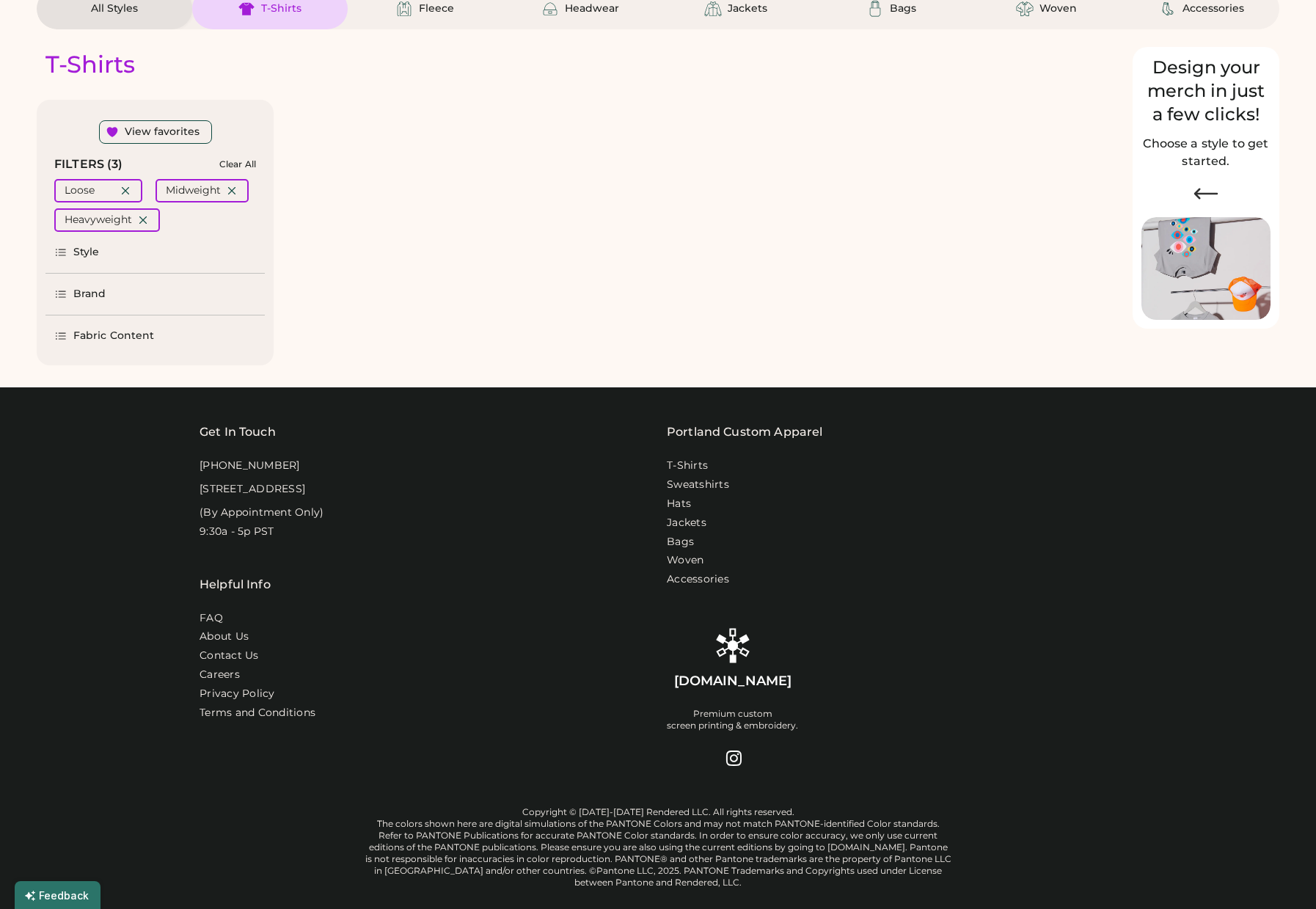
select select "*"
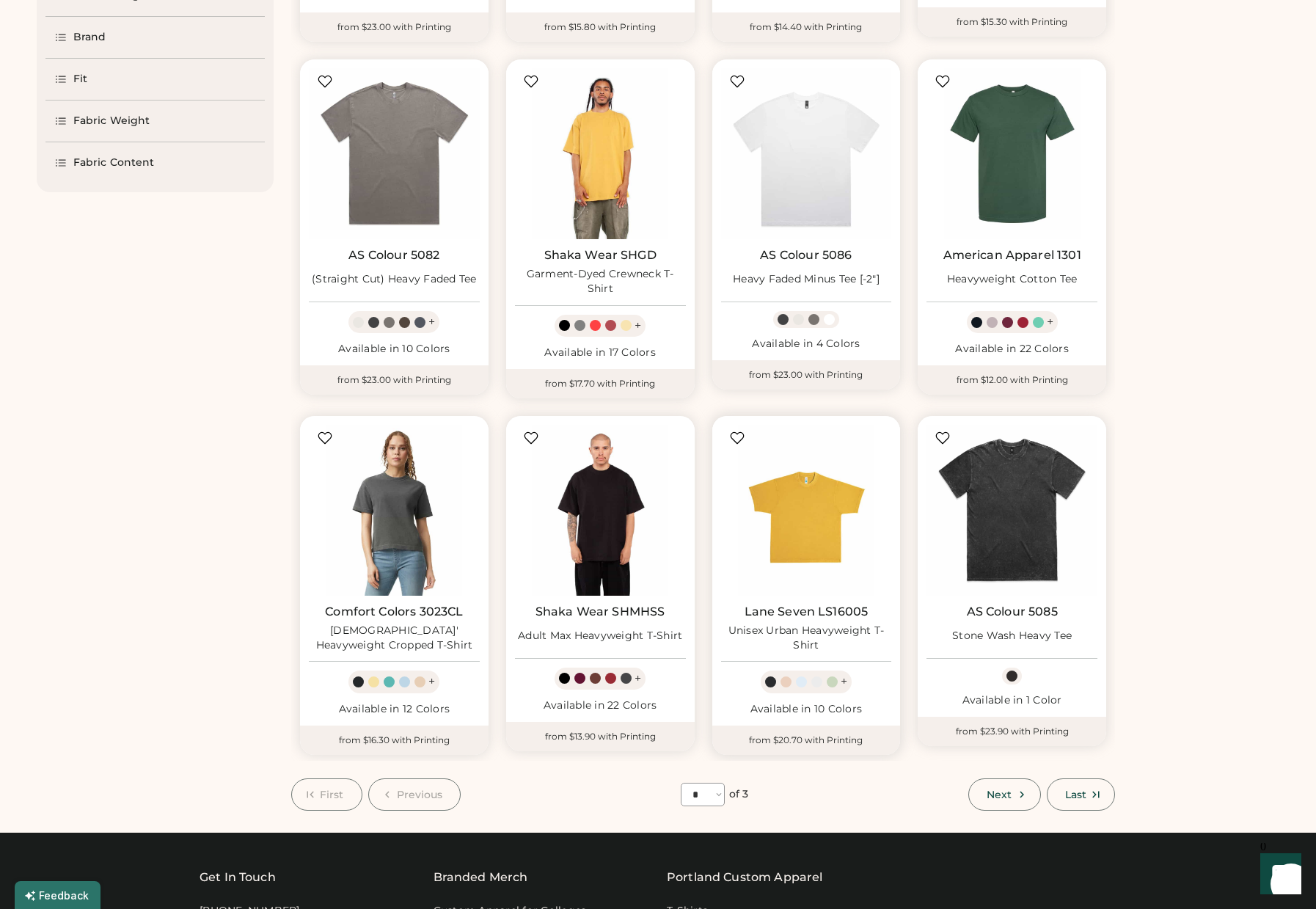
scroll to position [470, 0]
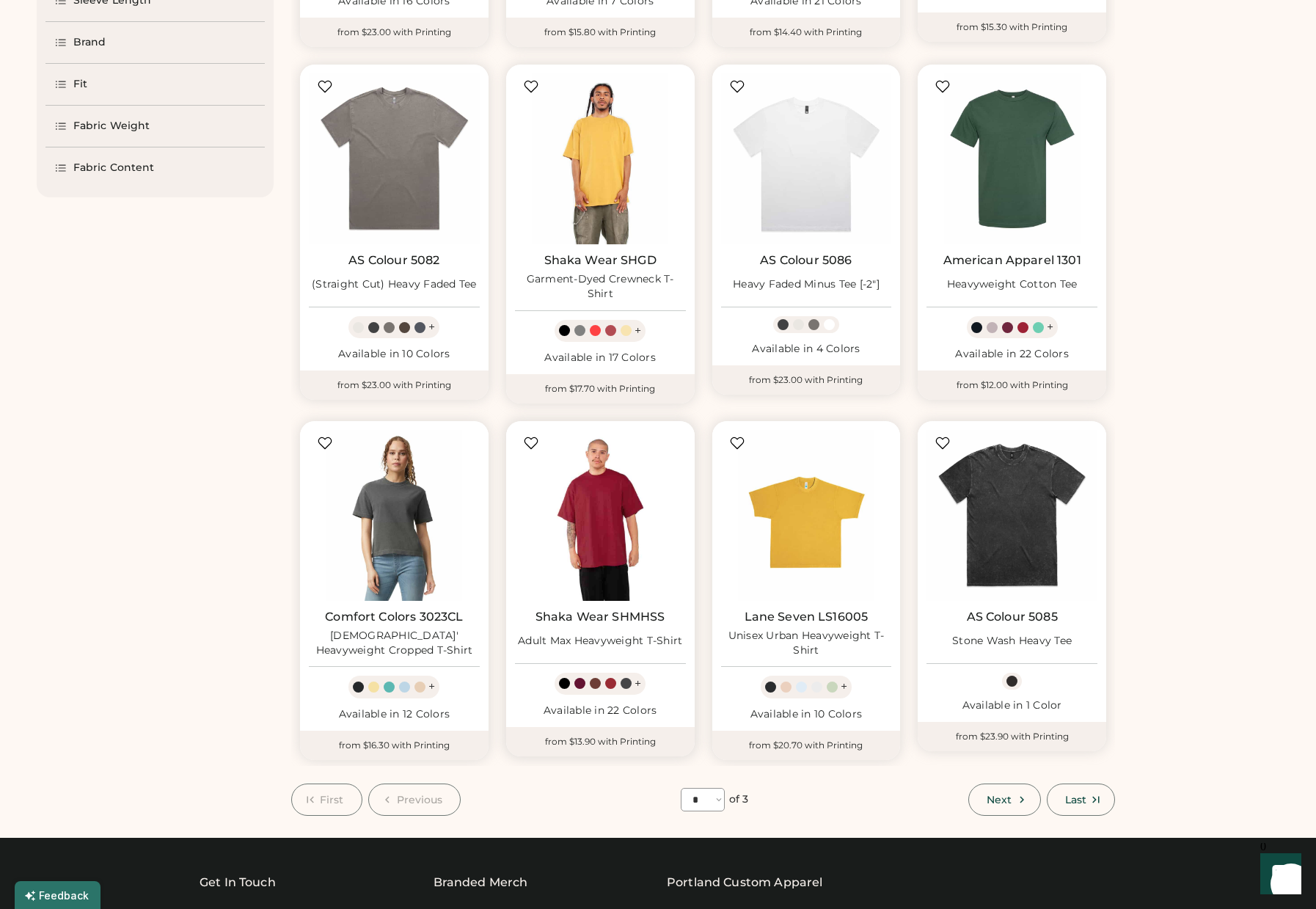
click at [613, 533] on img at bounding box center [600, 515] width 171 height 171
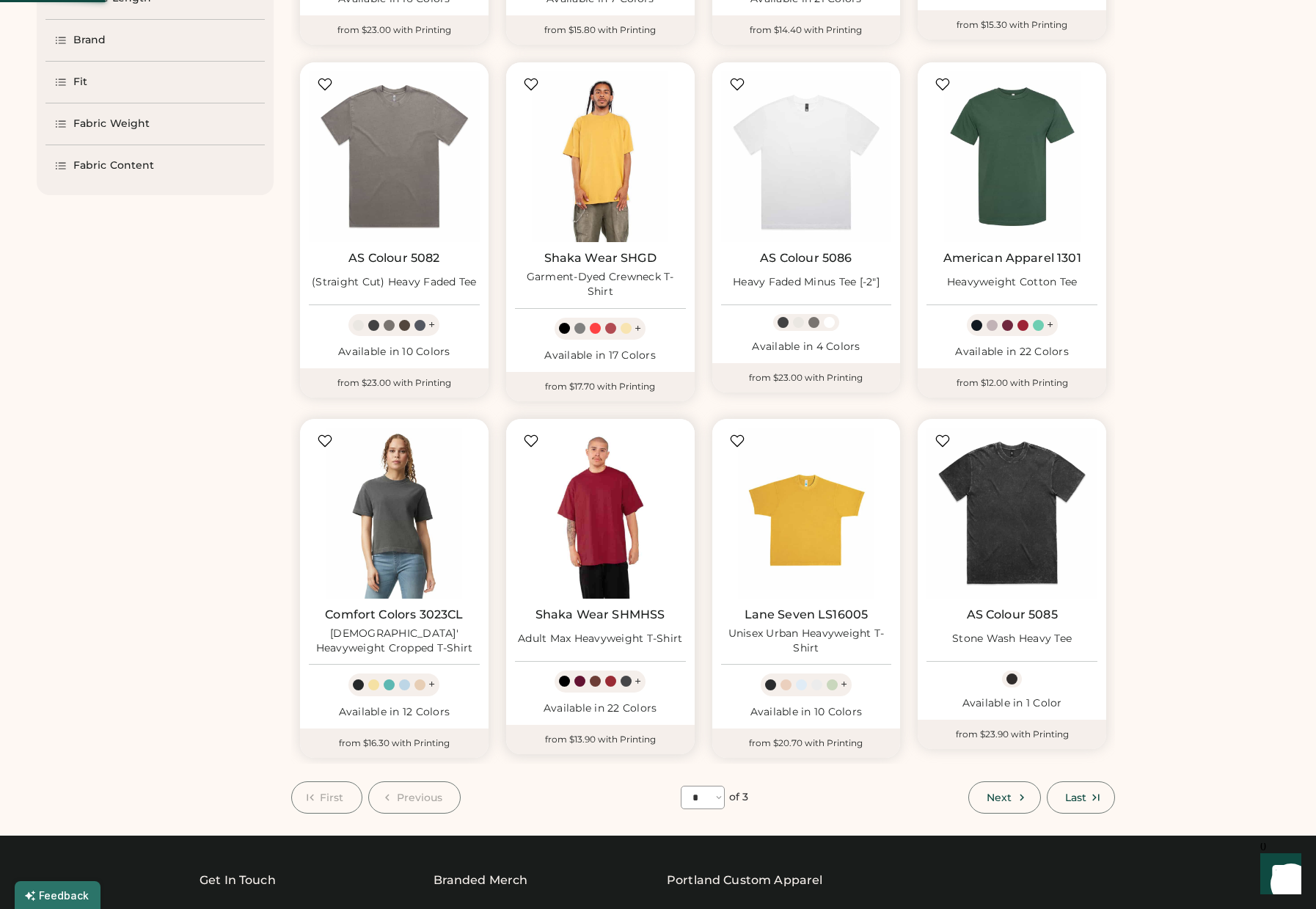
scroll to position [473, 0]
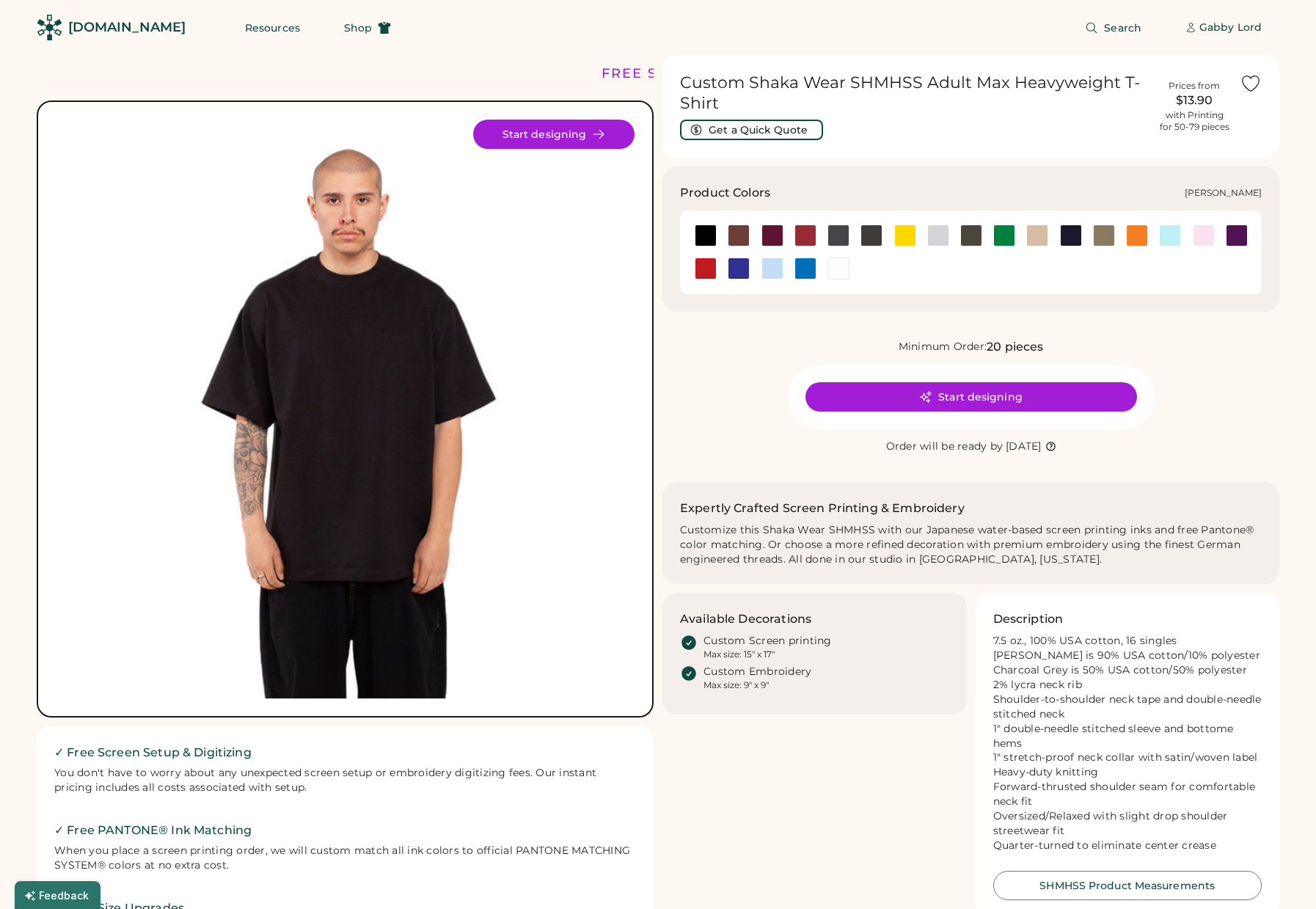
click at [936, 233] on div at bounding box center [938, 235] width 22 height 22
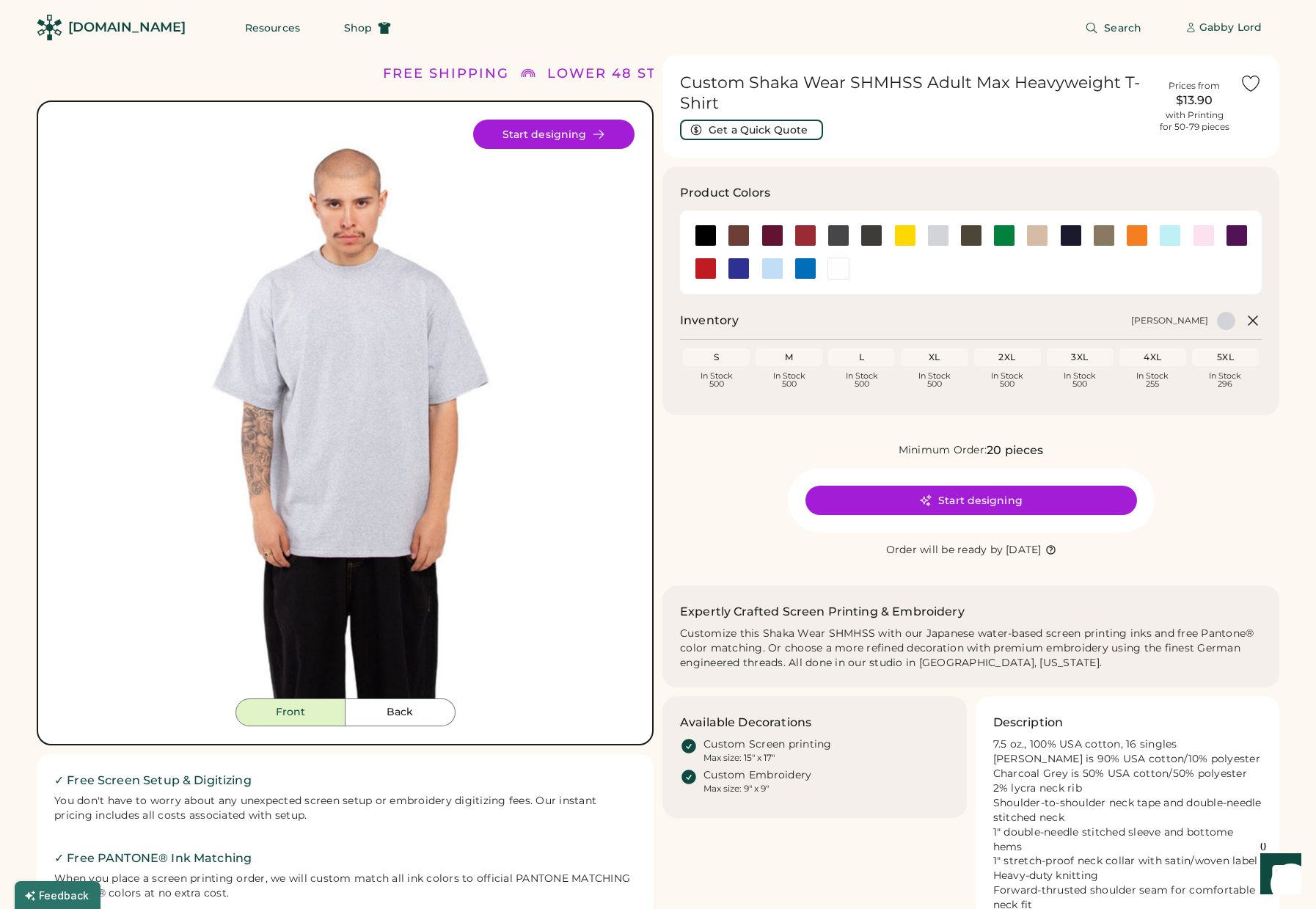
click at [1246, 84] on icon at bounding box center [1250, 83] width 22 height 22
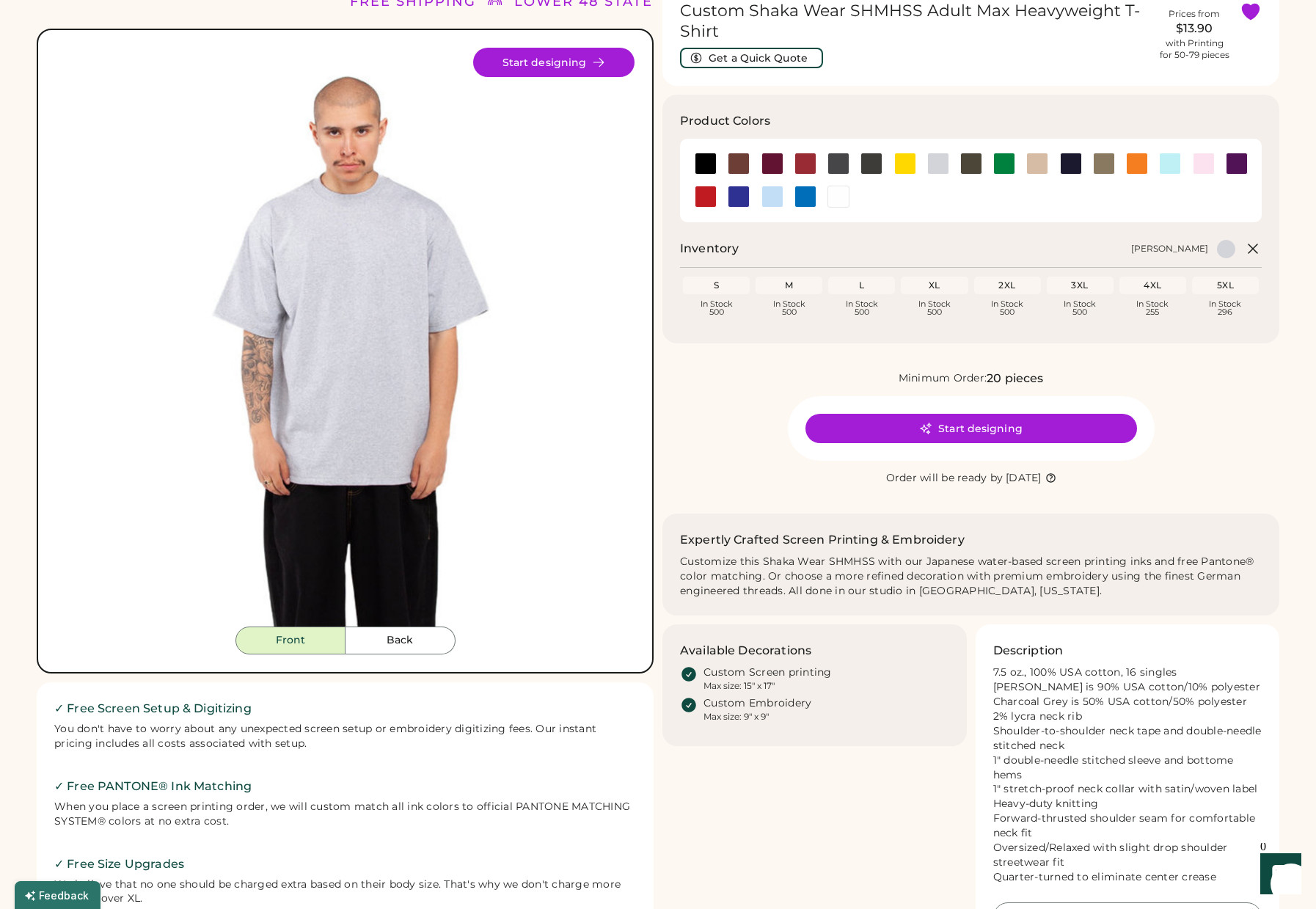
scroll to position [84, 0]
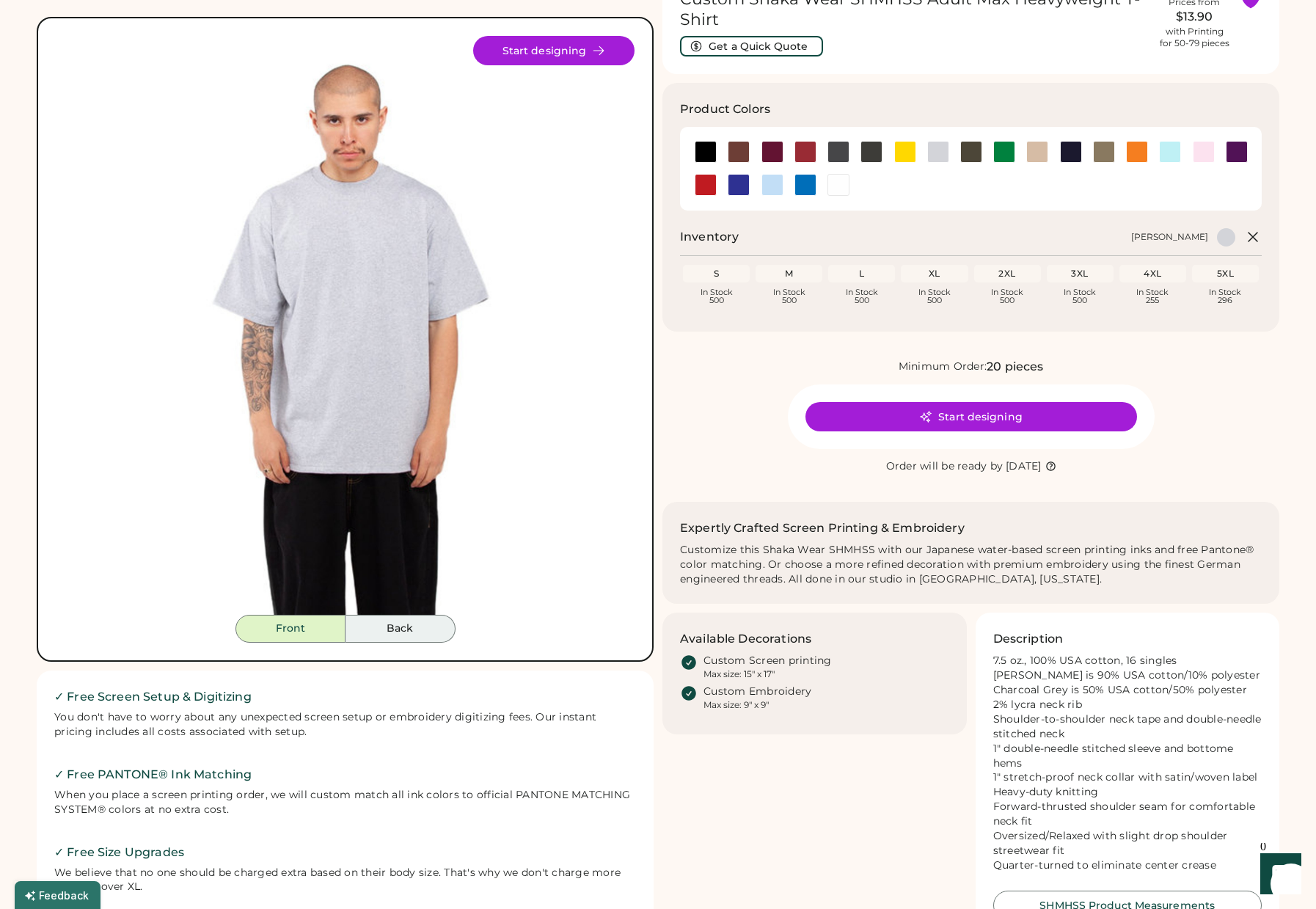
click at [387, 632] on button "Back" at bounding box center [401, 629] width 110 height 28
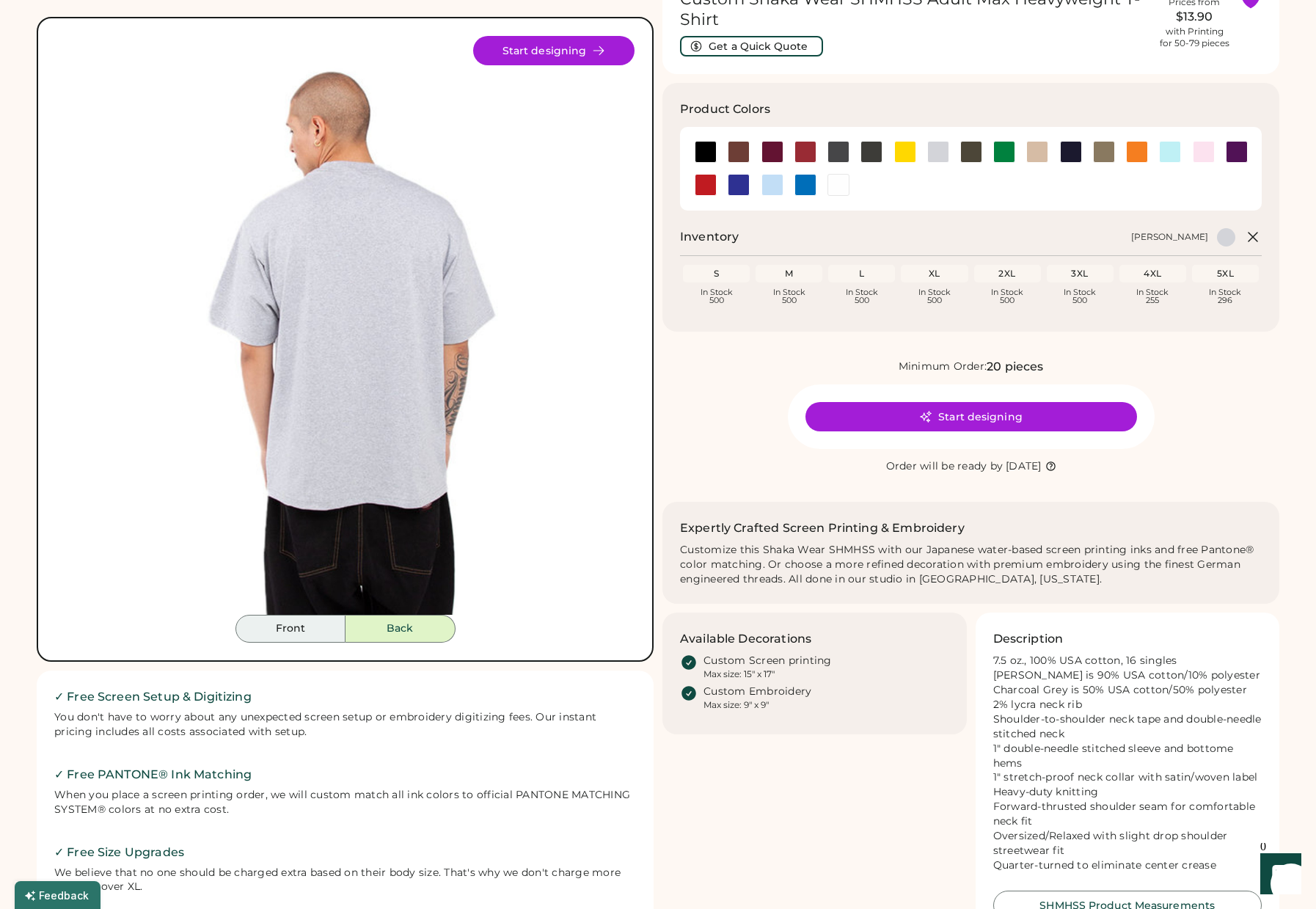
click at [306, 630] on button "Front" at bounding box center [291, 629] width 110 height 28
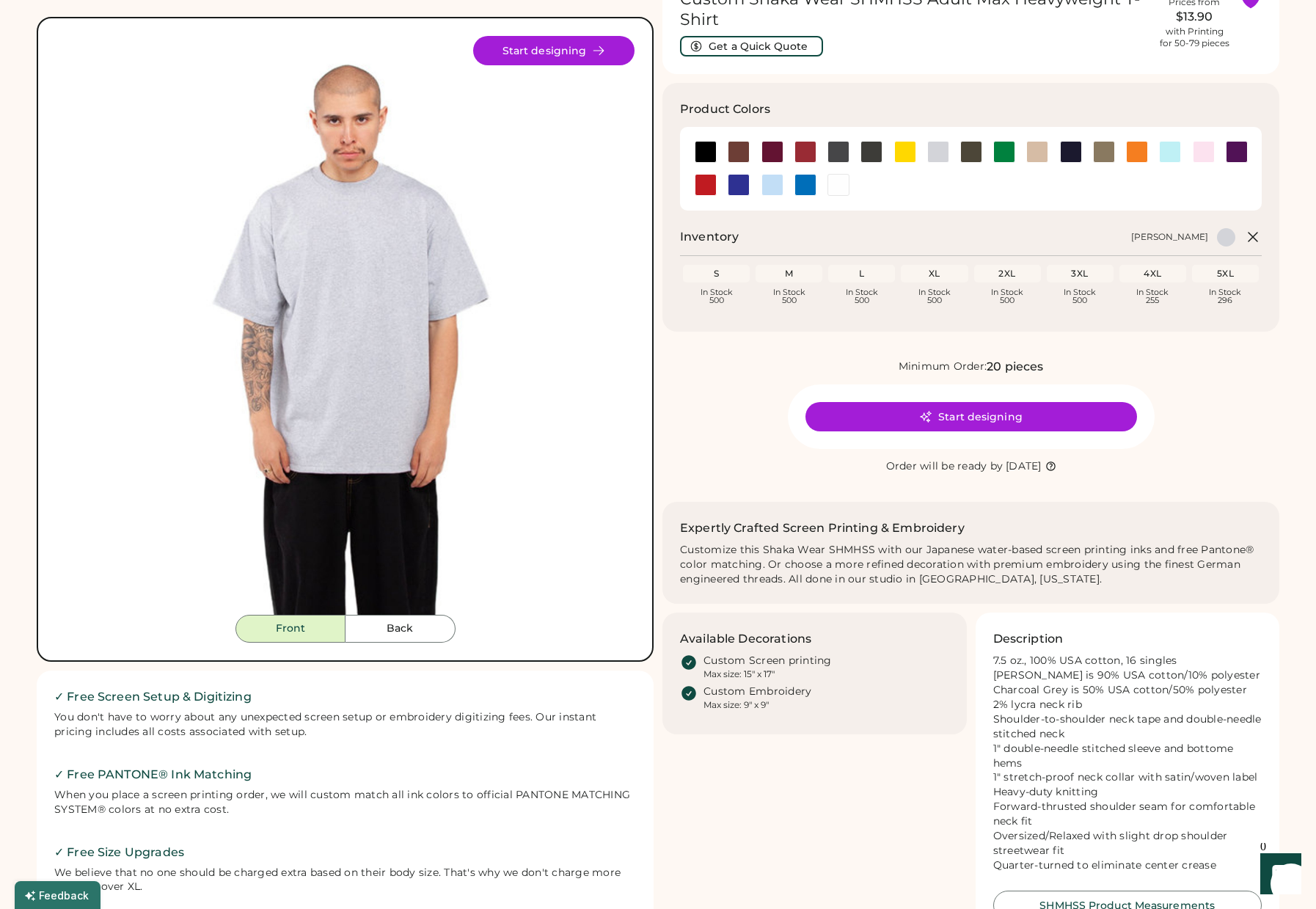
scroll to position [0, 0]
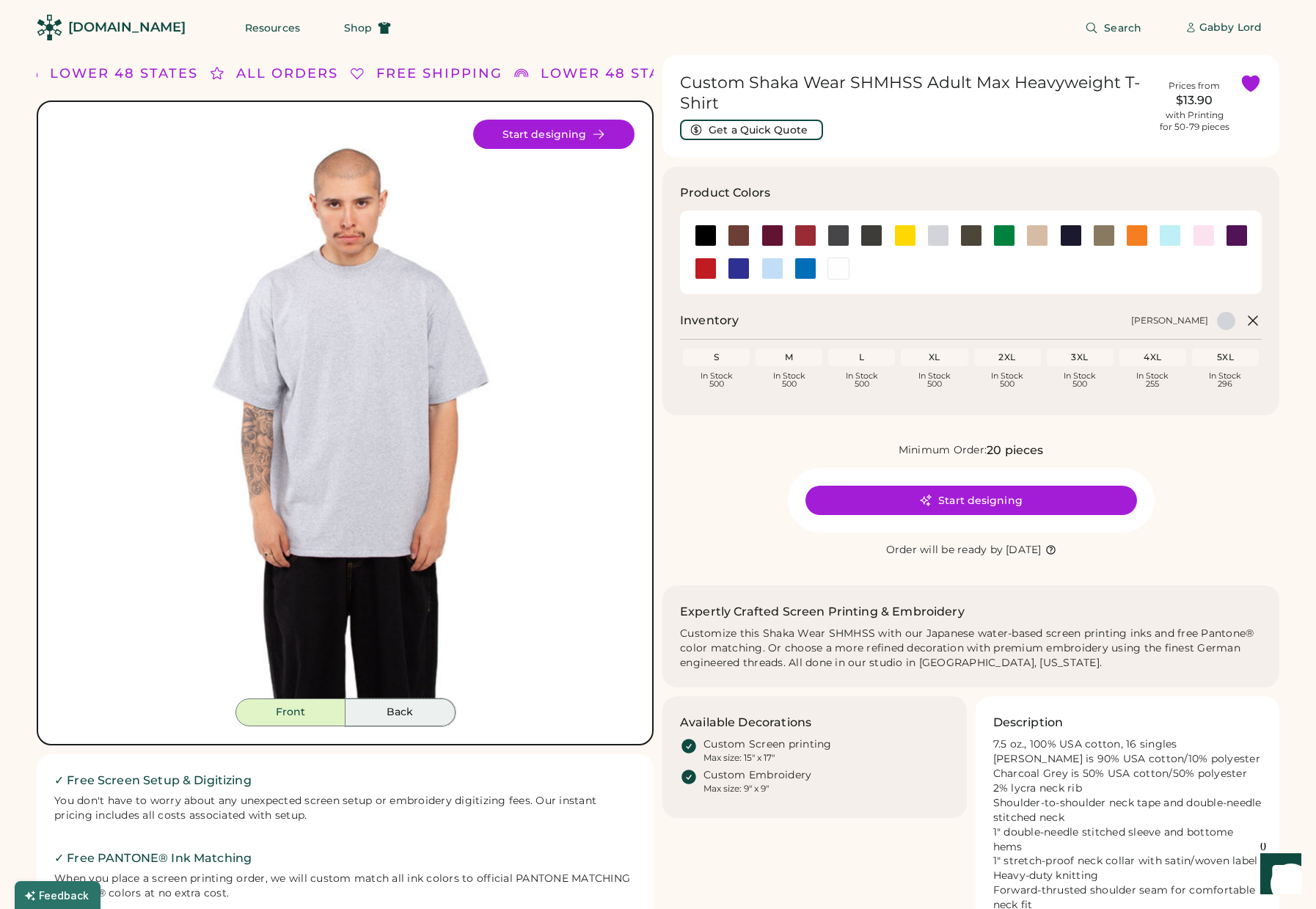
click at [407, 708] on button "Back" at bounding box center [401, 713] width 110 height 28
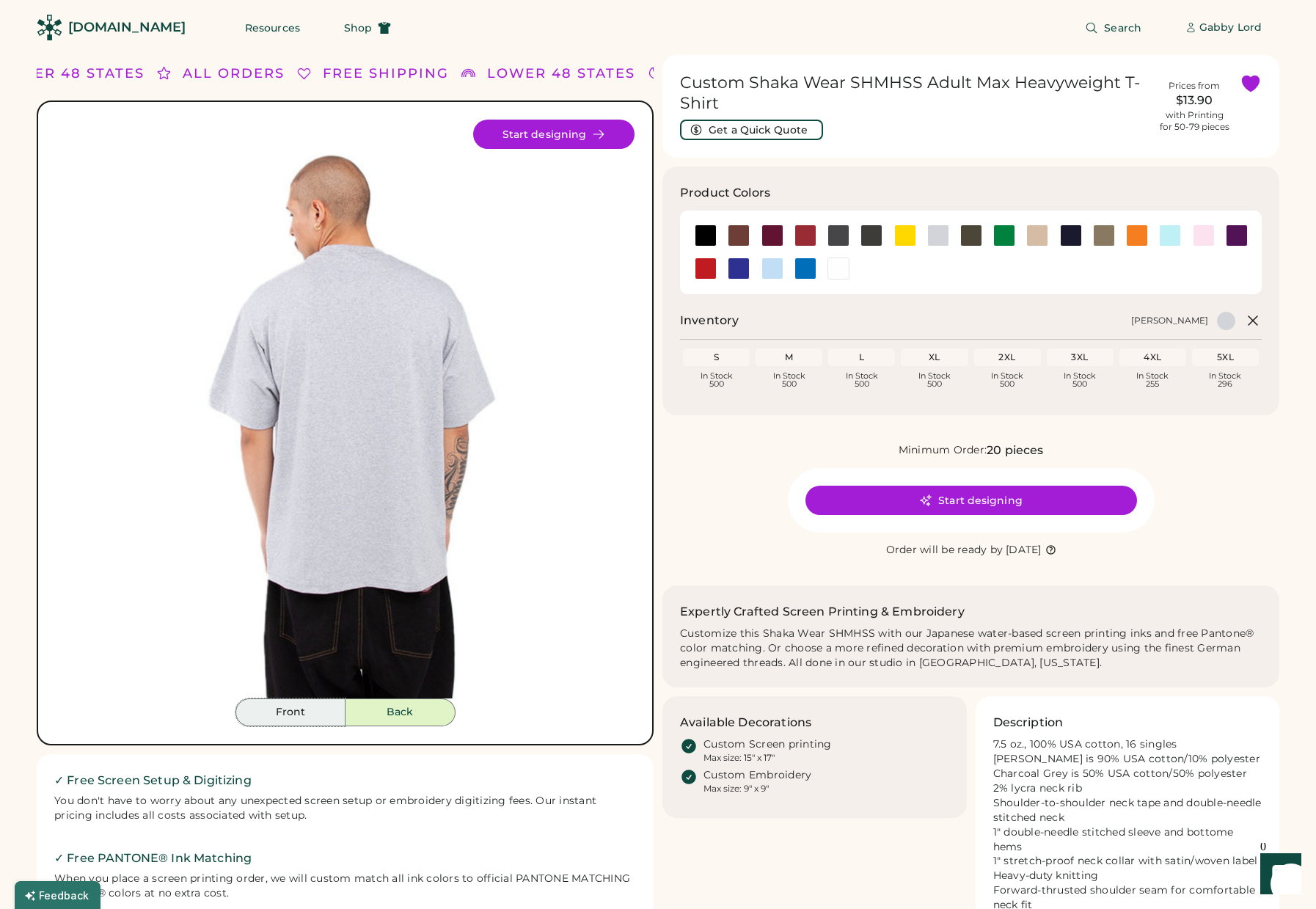
click at [301, 707] on button "Front" at bounding box center [291, 713] width 110 height 28
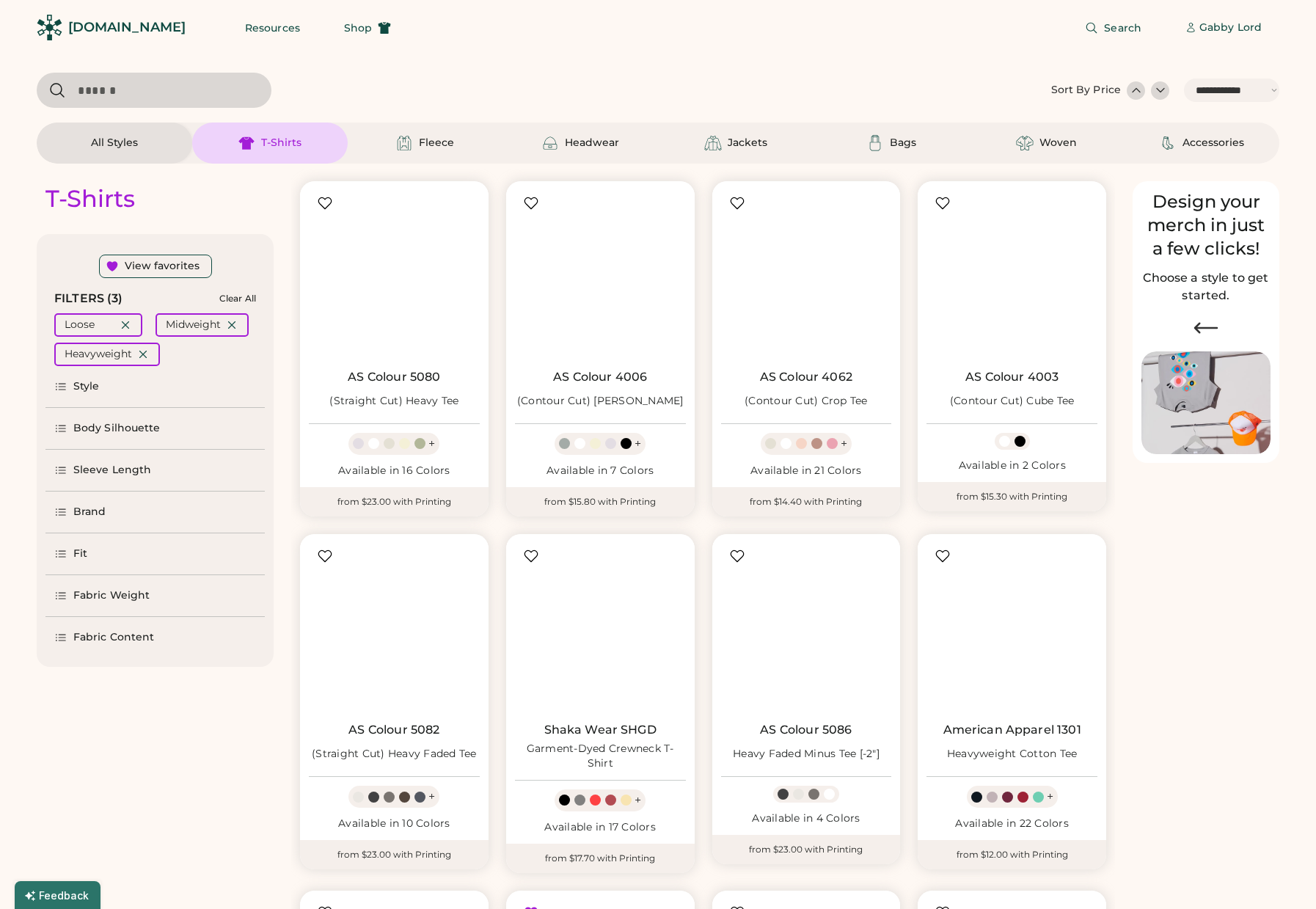
select select "*****"
select select "*"
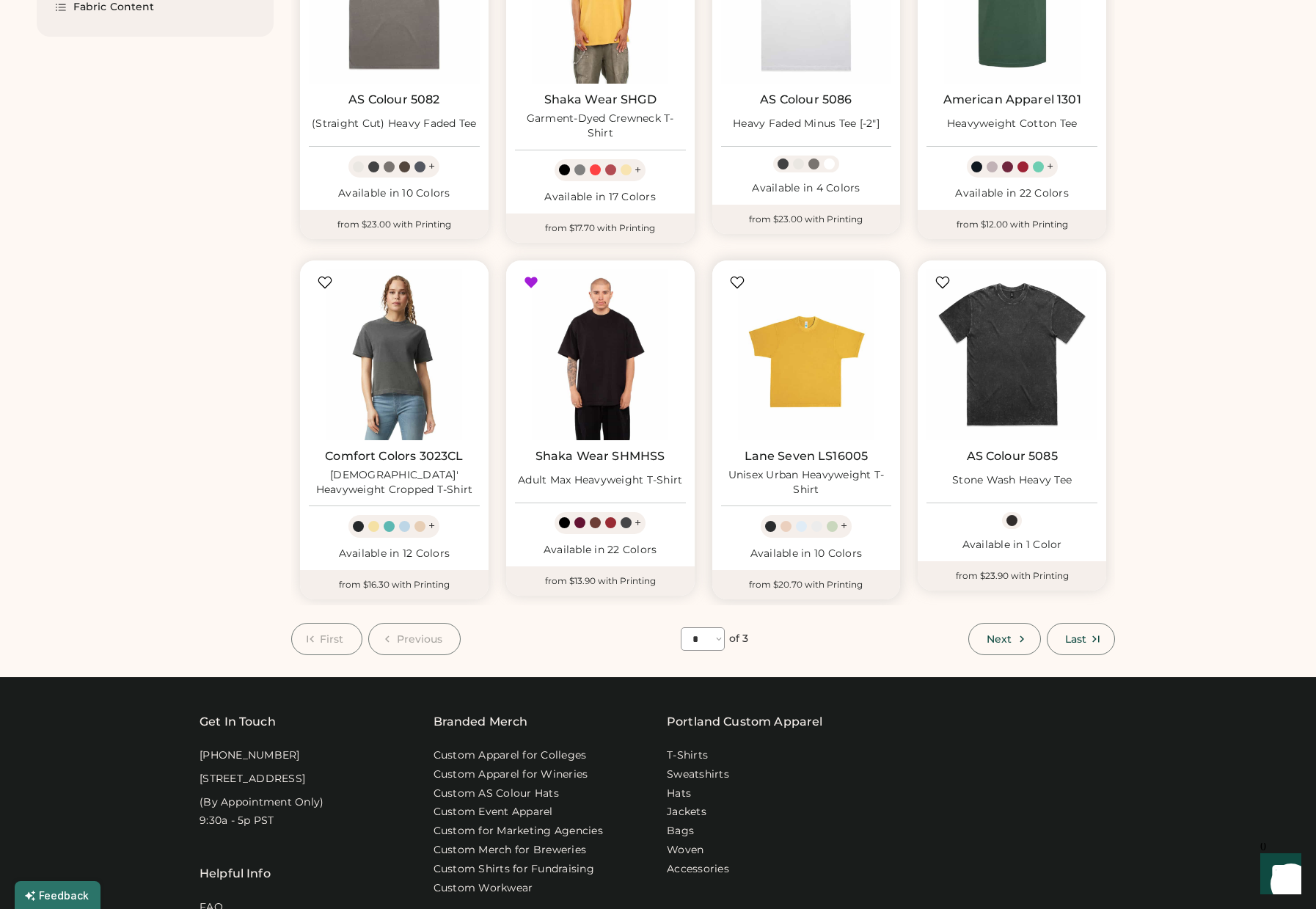
scroll to position [634, 0]
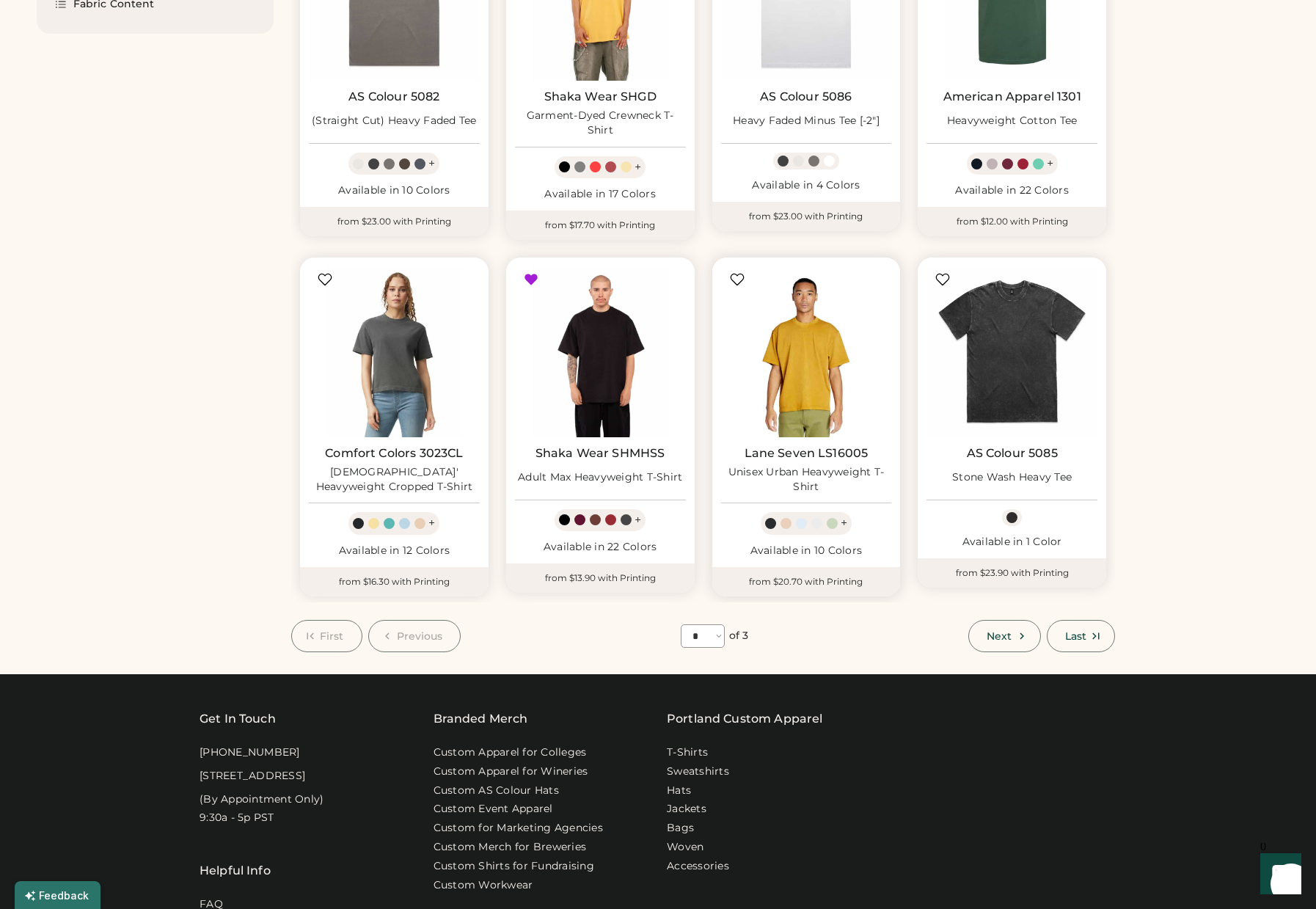
click at [815, 371] on img at bounding box center [807, 352] width 171 height 171
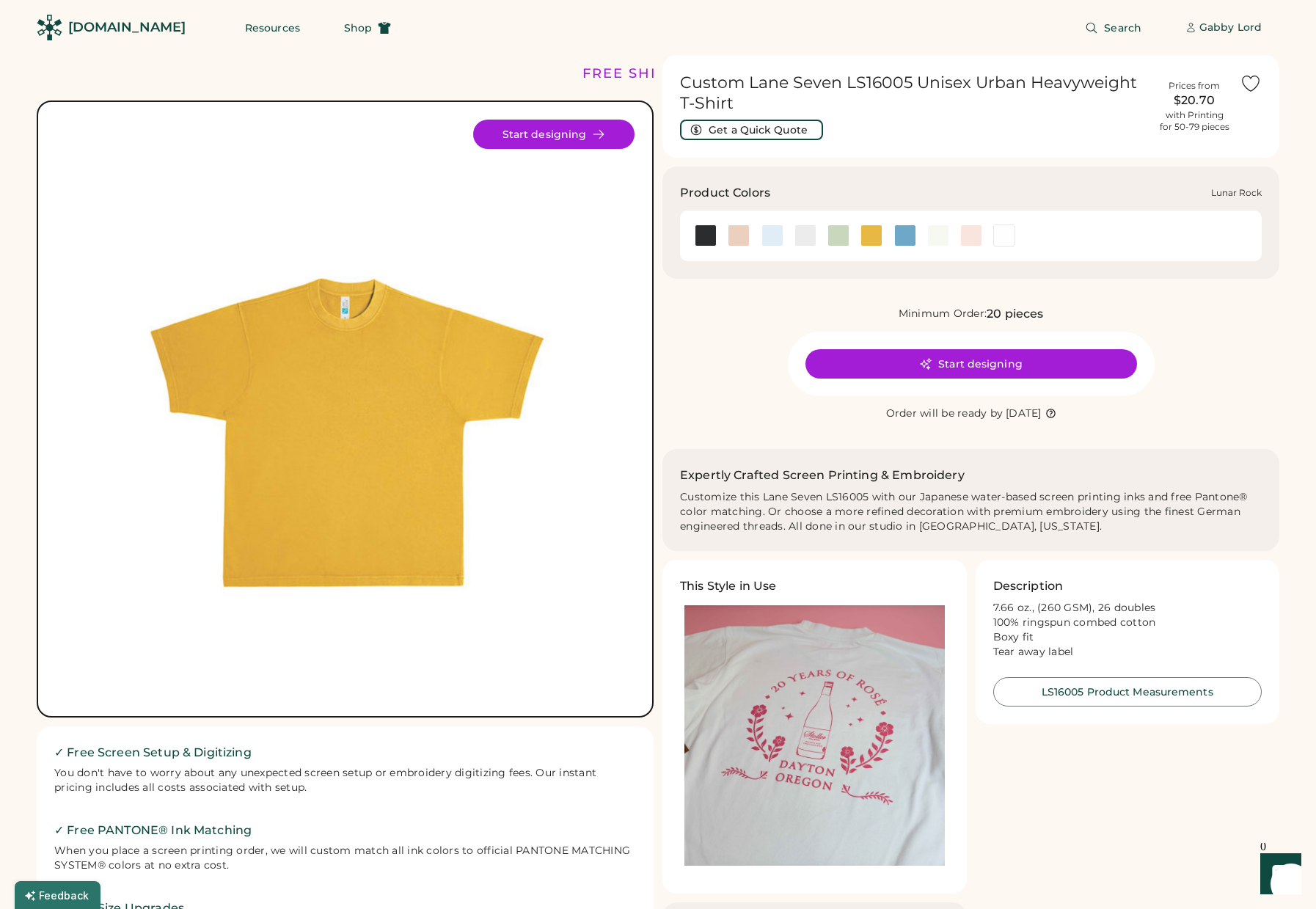
click at [803, 233] on div at bounding box center [805, 235] width 22 height 22
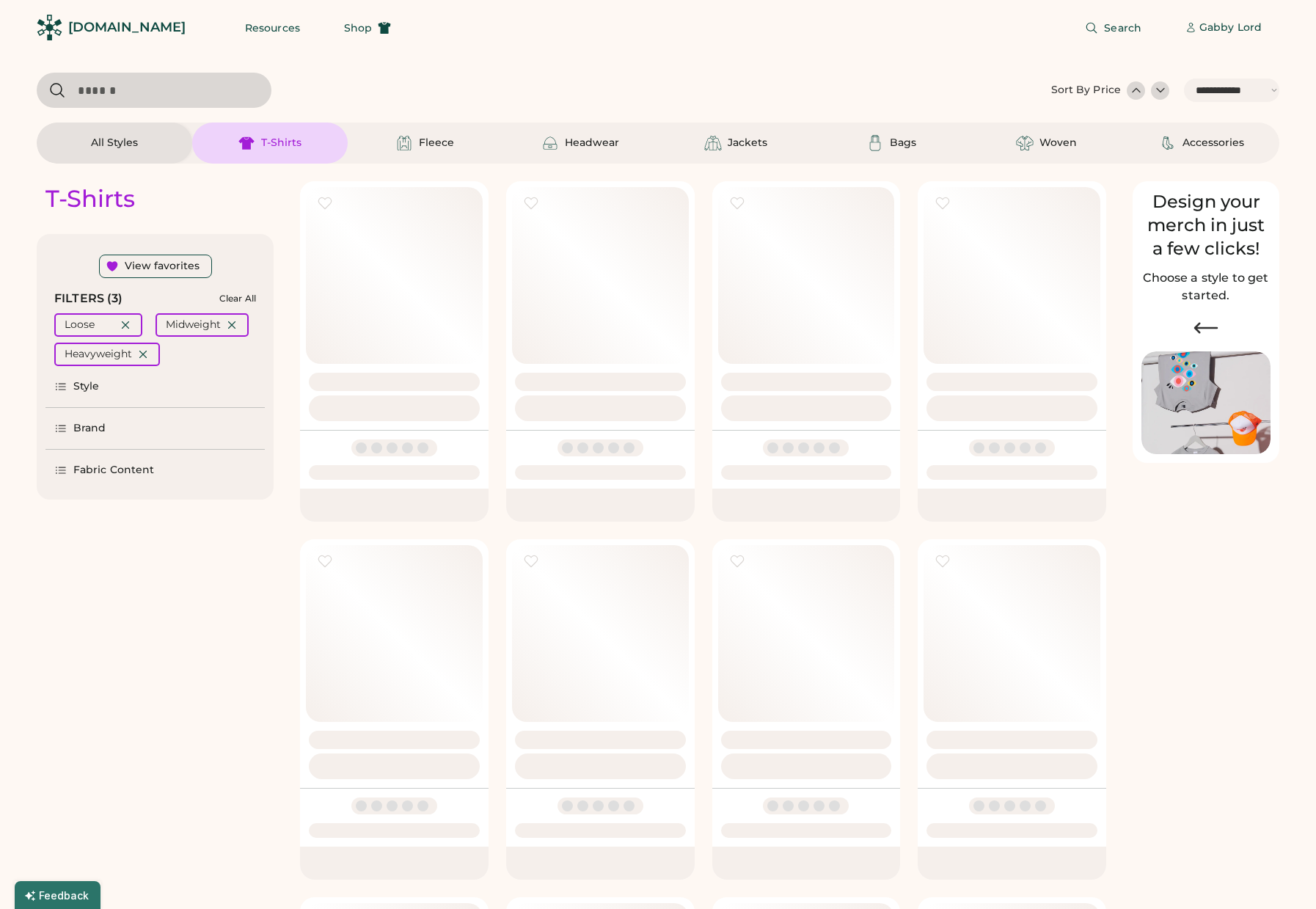
select select "*****"
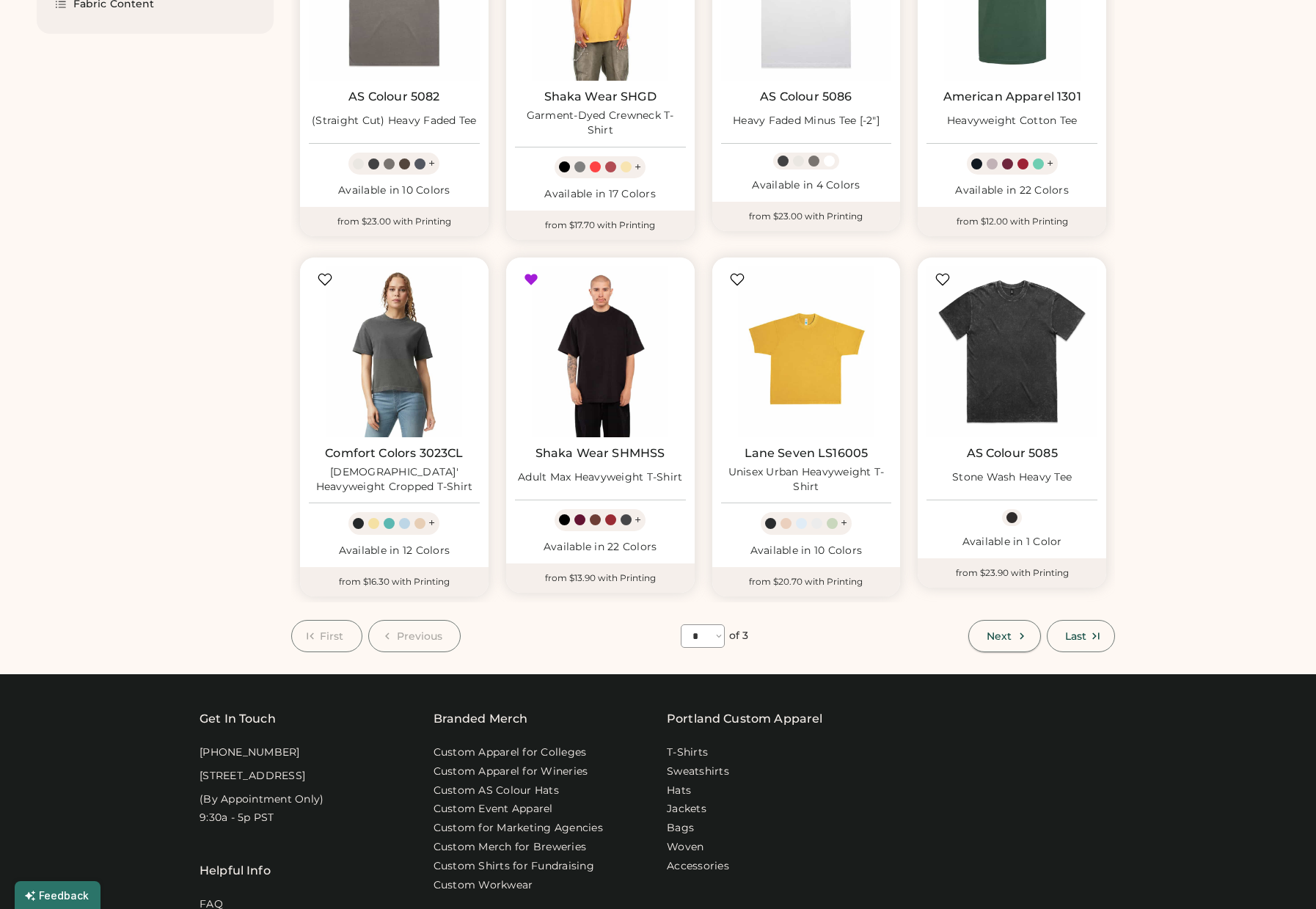
click at [1015, 632] on icon at bounding box center [1022, 636] width 13 height 13
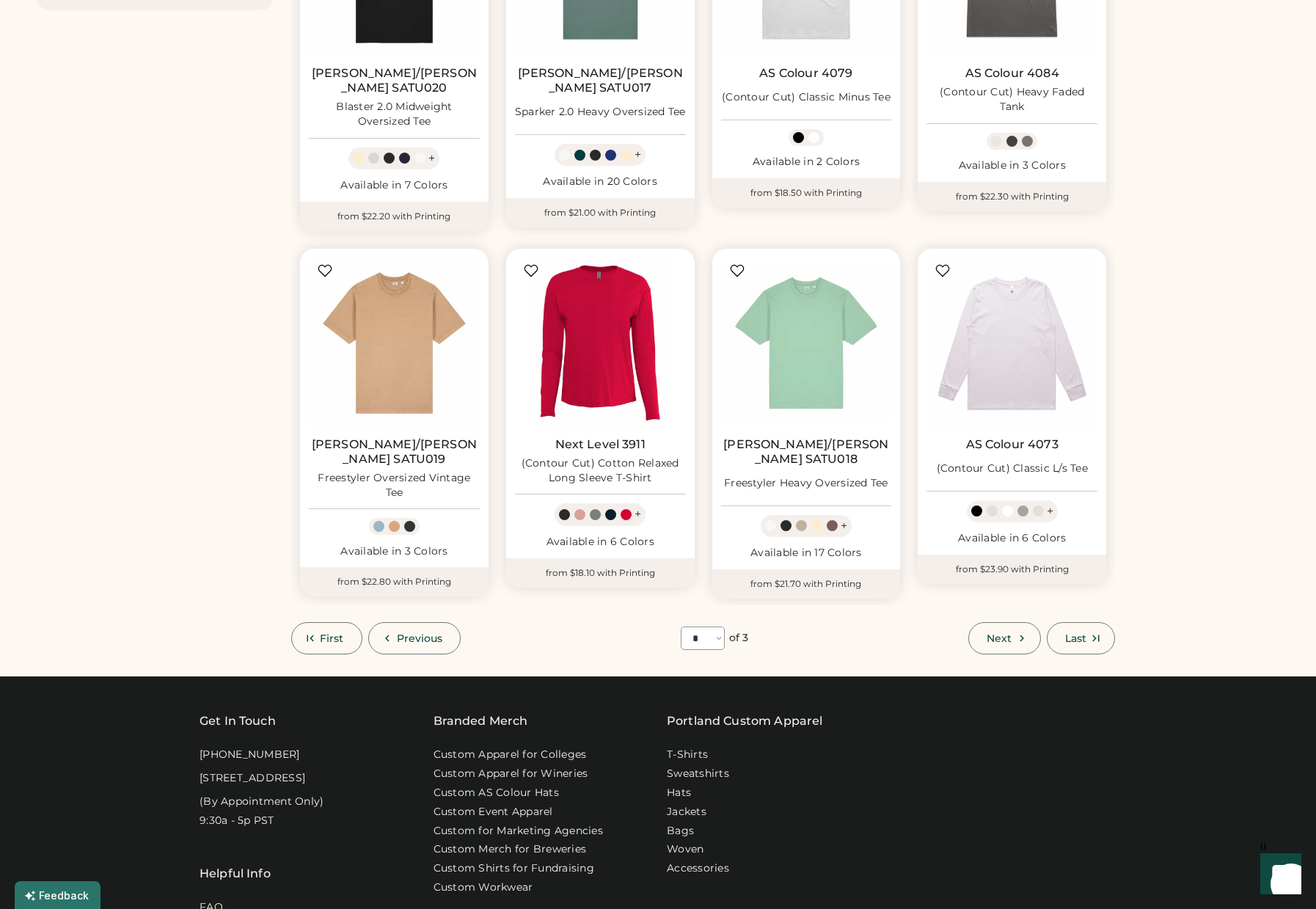
scroll to position [653, 0]
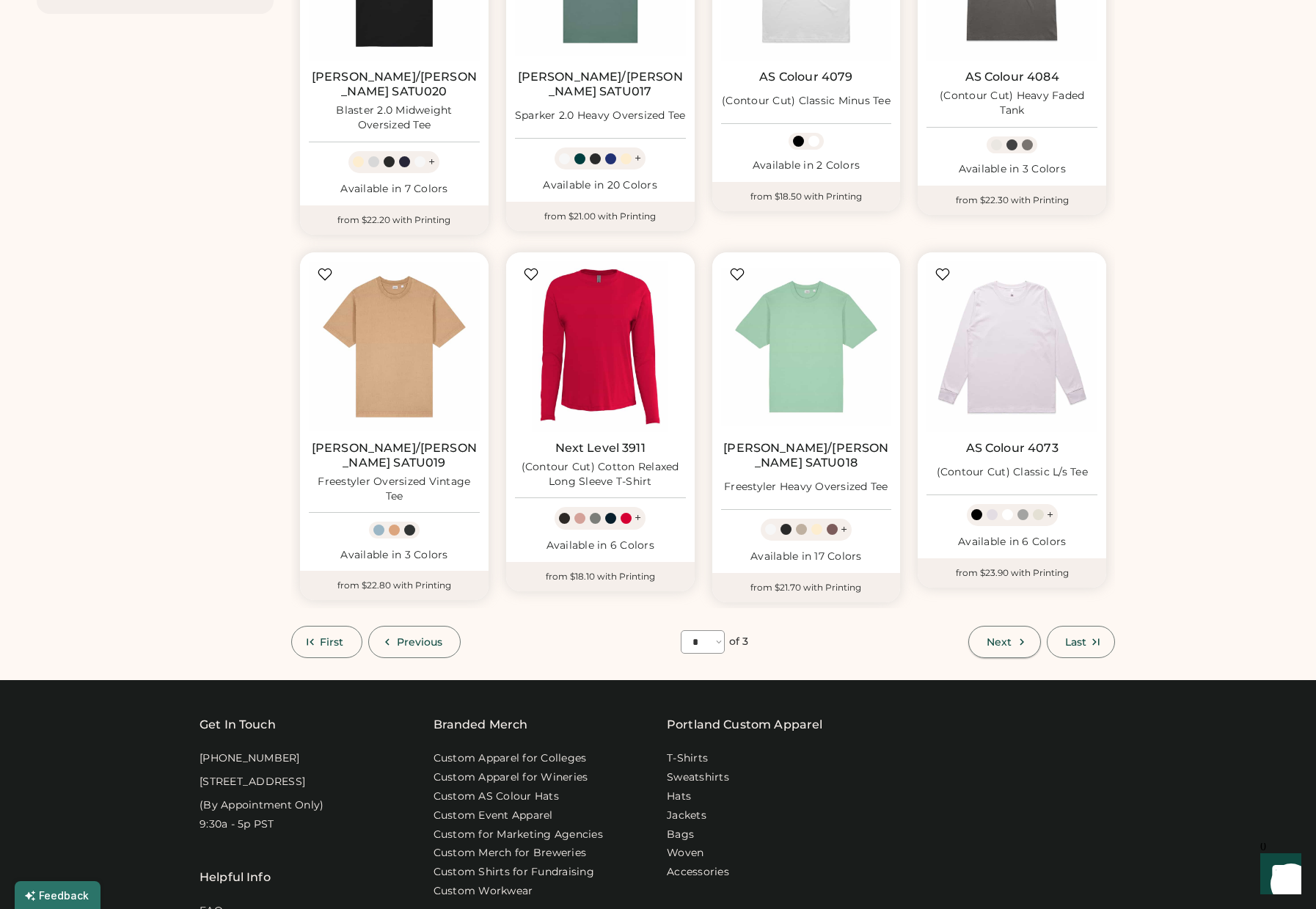
click at [982, 626] on button "Next" at bounding box center [1005, 642] width 72 height 32
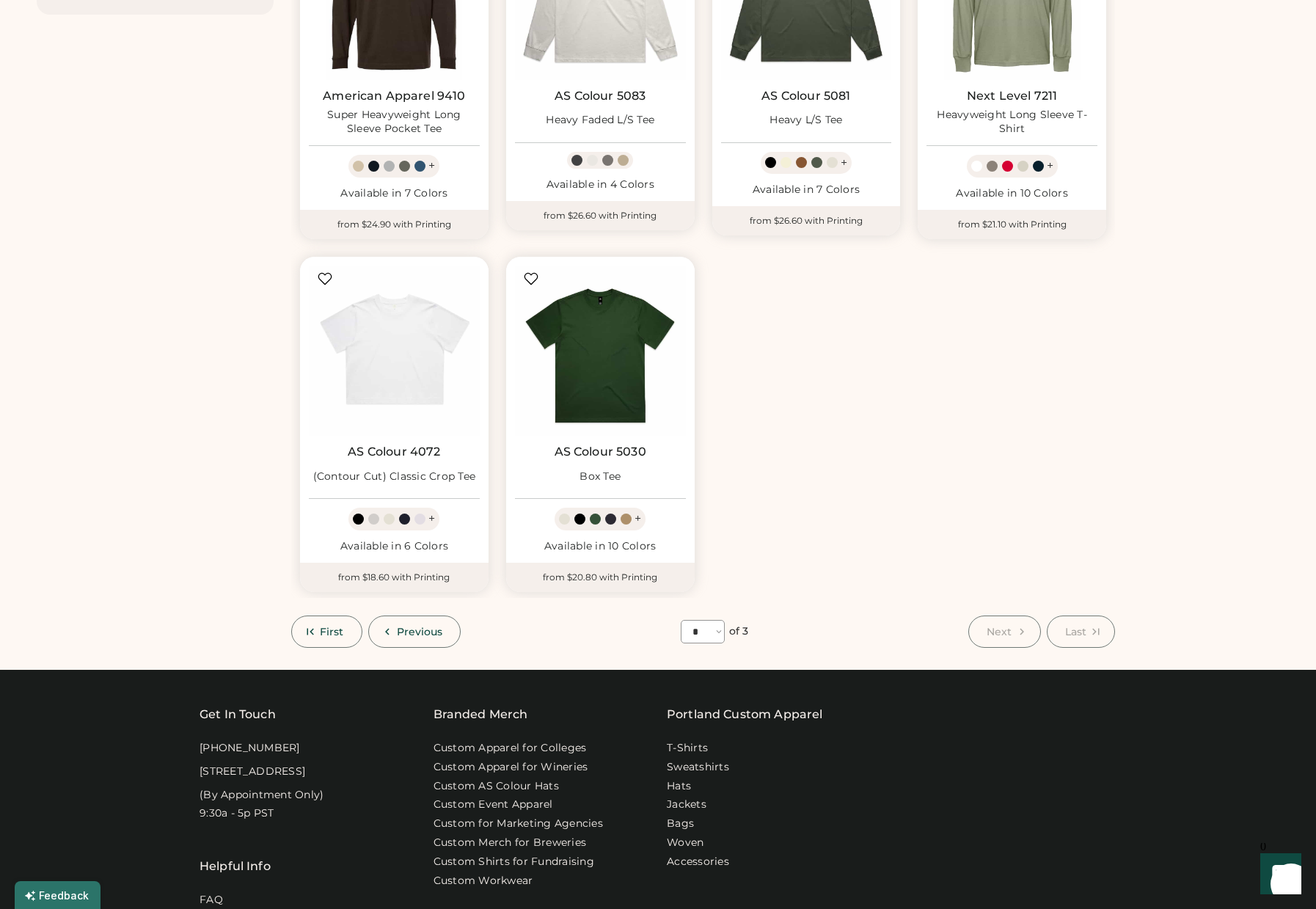
scroll to position [694, 0]
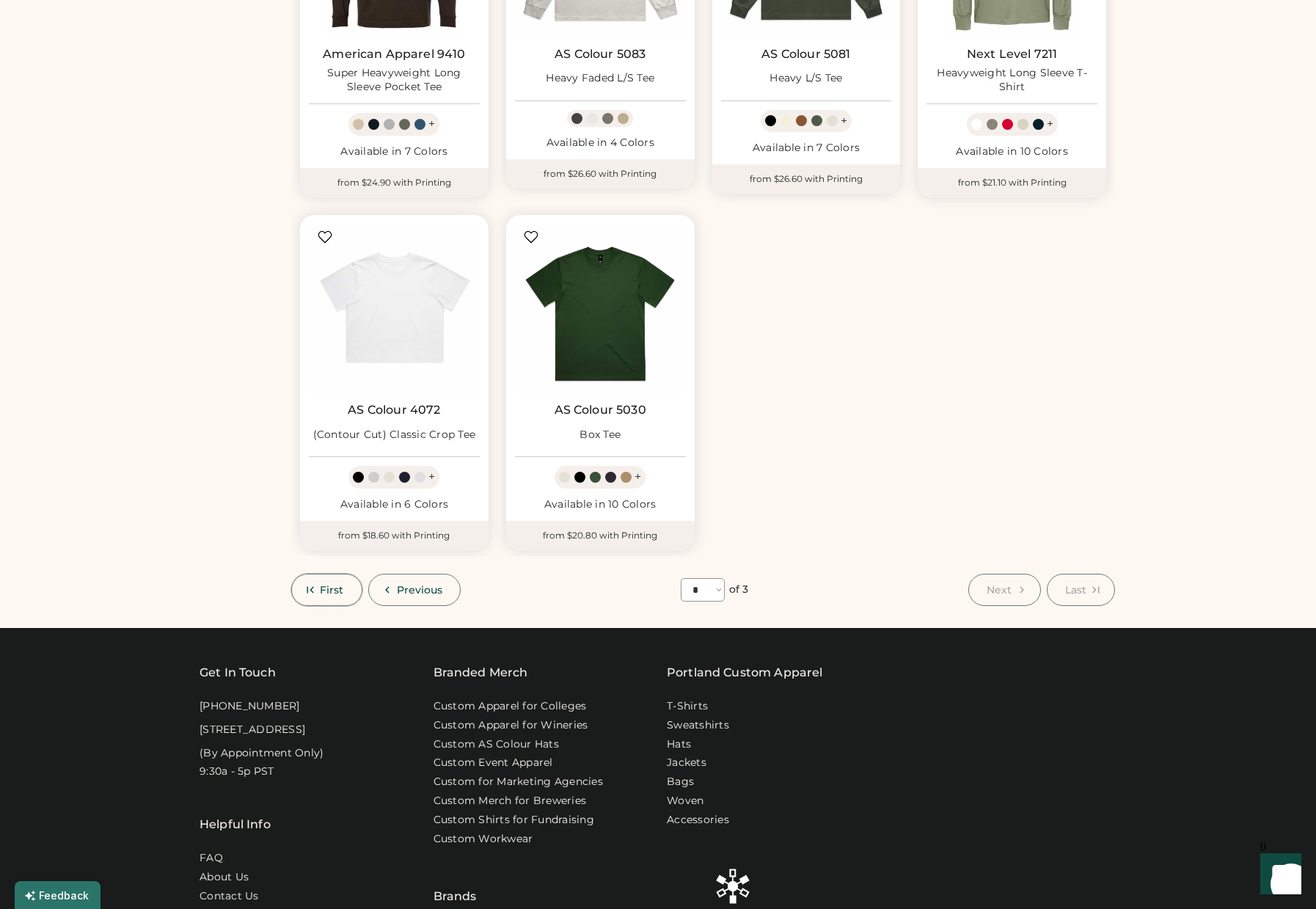
click at [325, 585] on span "First" at bounding box center [331, 590] width 24 height 11
select select "*"
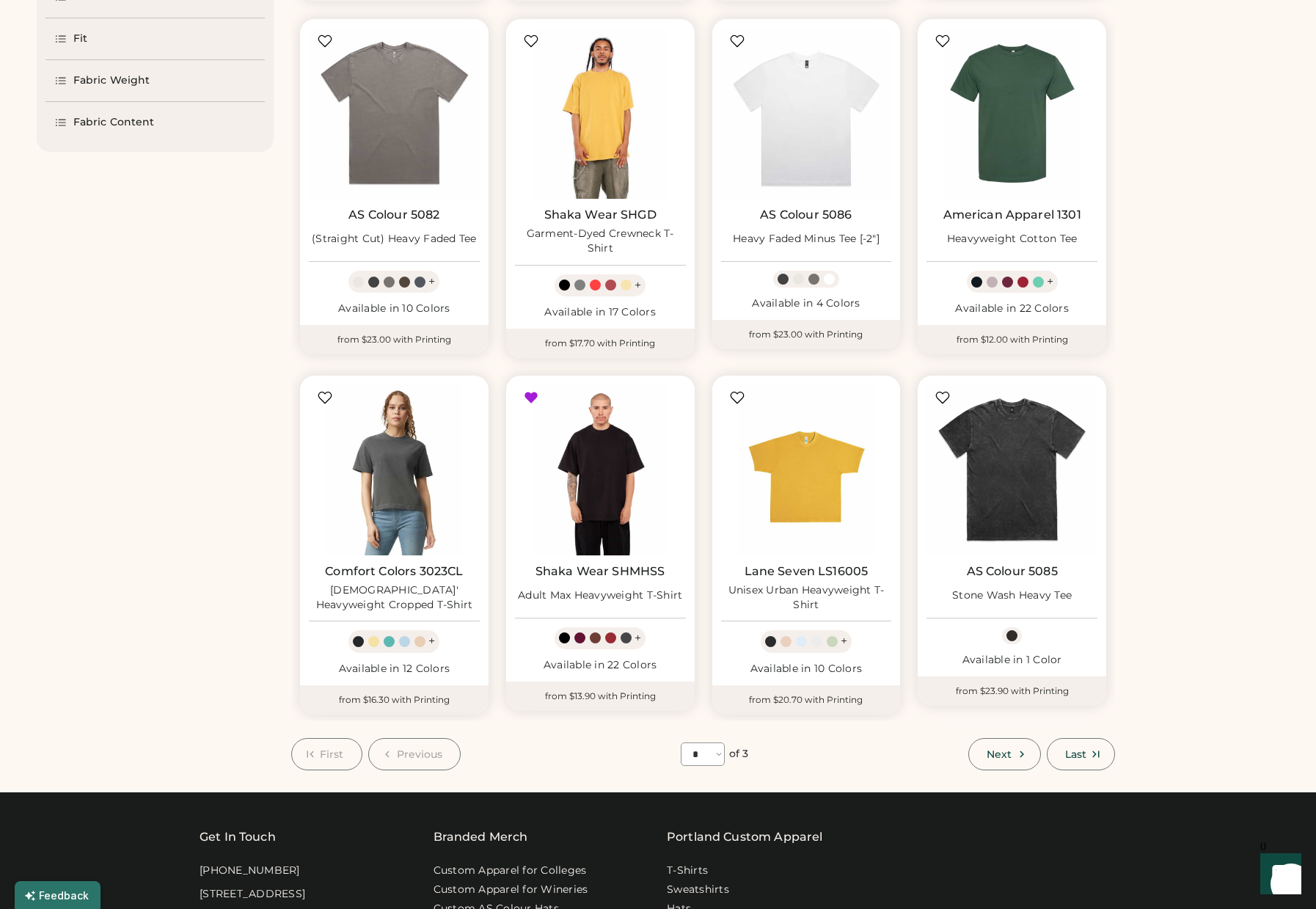
scroll to position [516, 0]
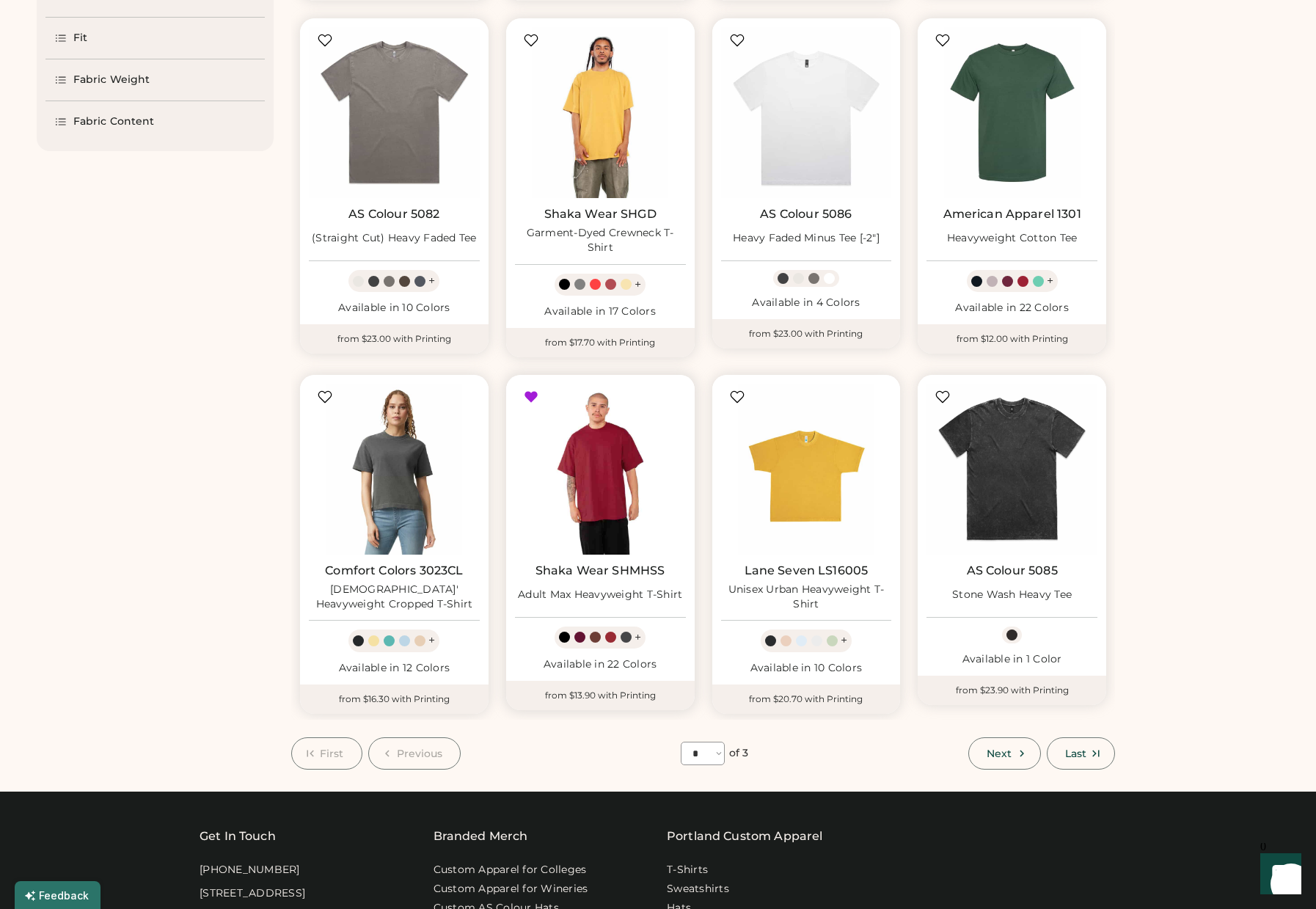
click at [598, 475] on img at bounding box center [600, 469] width 171 height 171
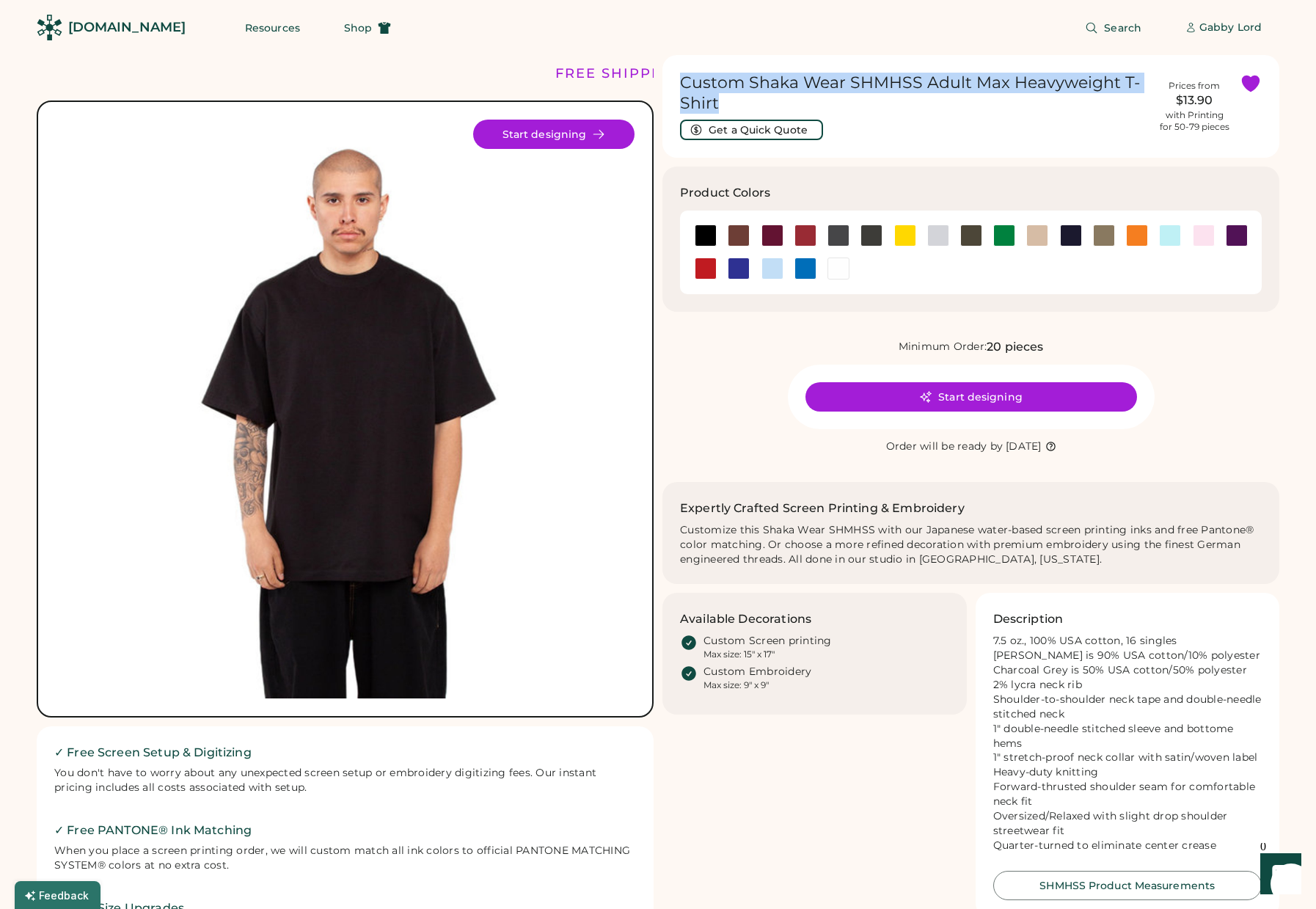
drag, startPoint x: 723, startPoint y: 106, endPoint x: 681, endPoint y: 83, distance: 47.9
click at [681, 83] on h1 "Custom Shaka Wear SHMHSS Adult Max Heavyweight T-Shirt" at bounding box center [914, 93] width 469 height 41
copy h1 "Custom Shaka Wear SHMHSS Adult Max Heavyweight T-Shirt"
click at [931, 45] on div "Search [PERSON_NAME]" at bounding box center [844, 27] width 871 height 55
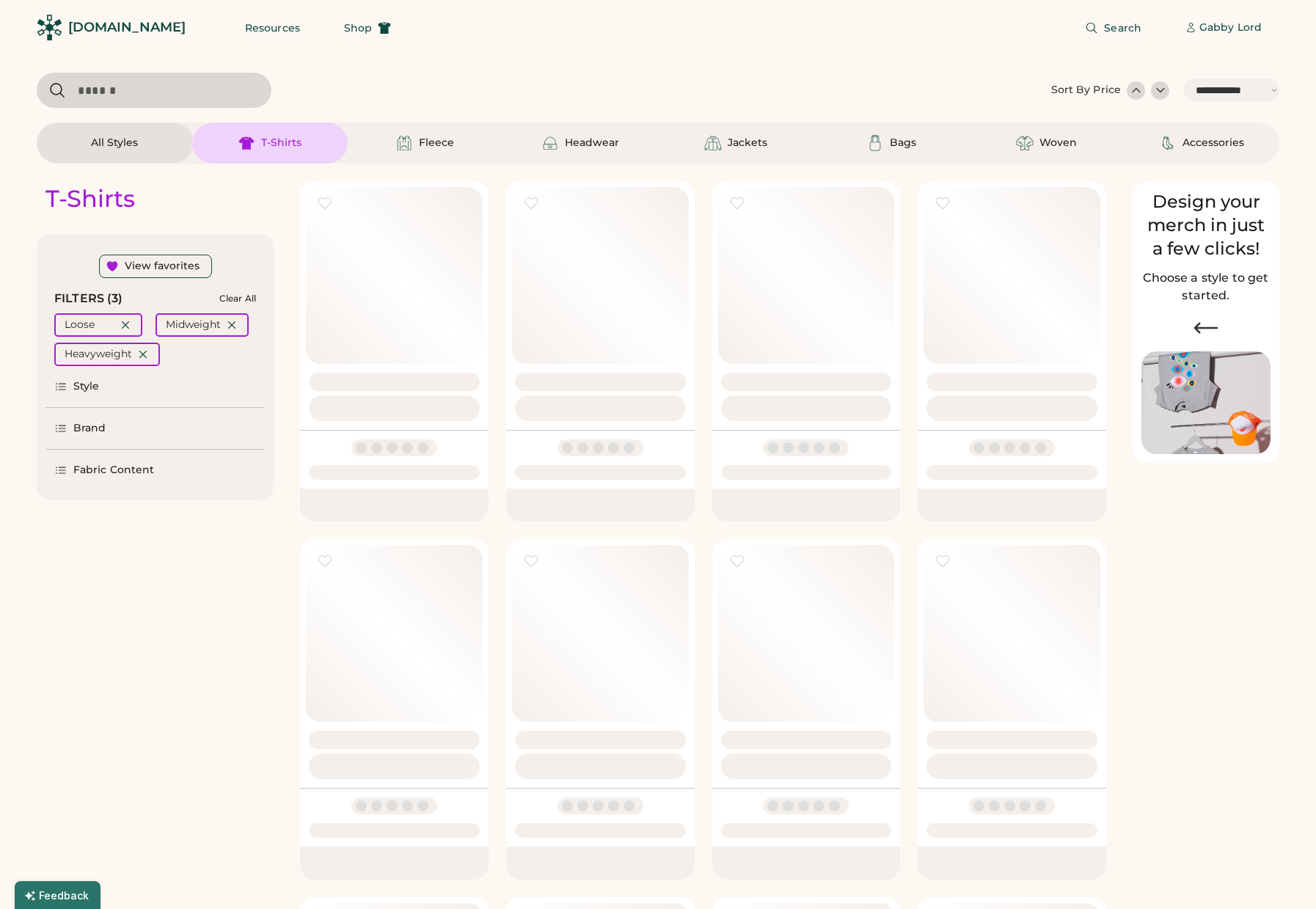
select select "*****"
select select "*"
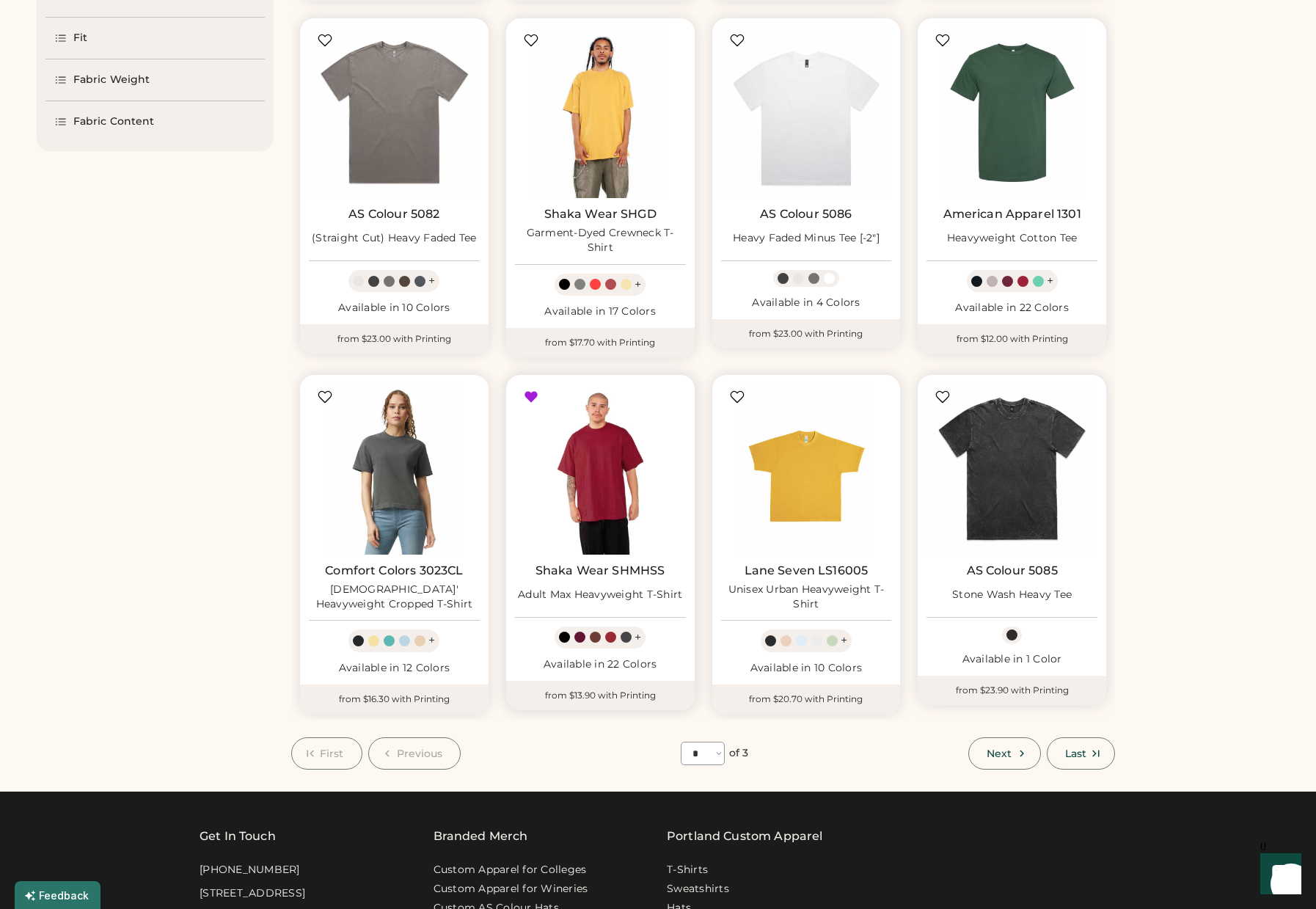
click at [603, 504] on img at bounding box center [600, 469] width 171 height 171
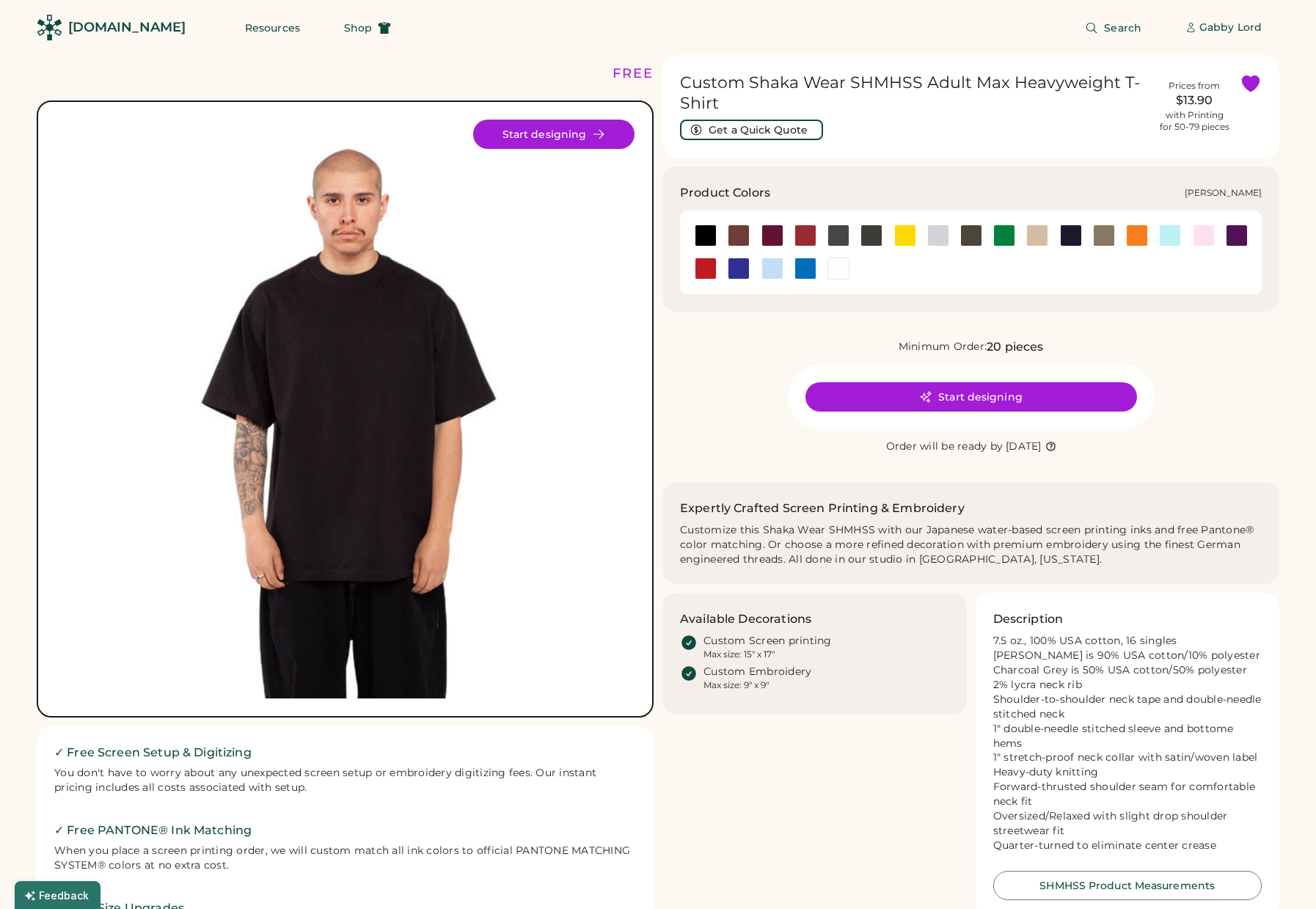
click at [945, 235] on div at bounding box center [938, 235] width 22 height 22
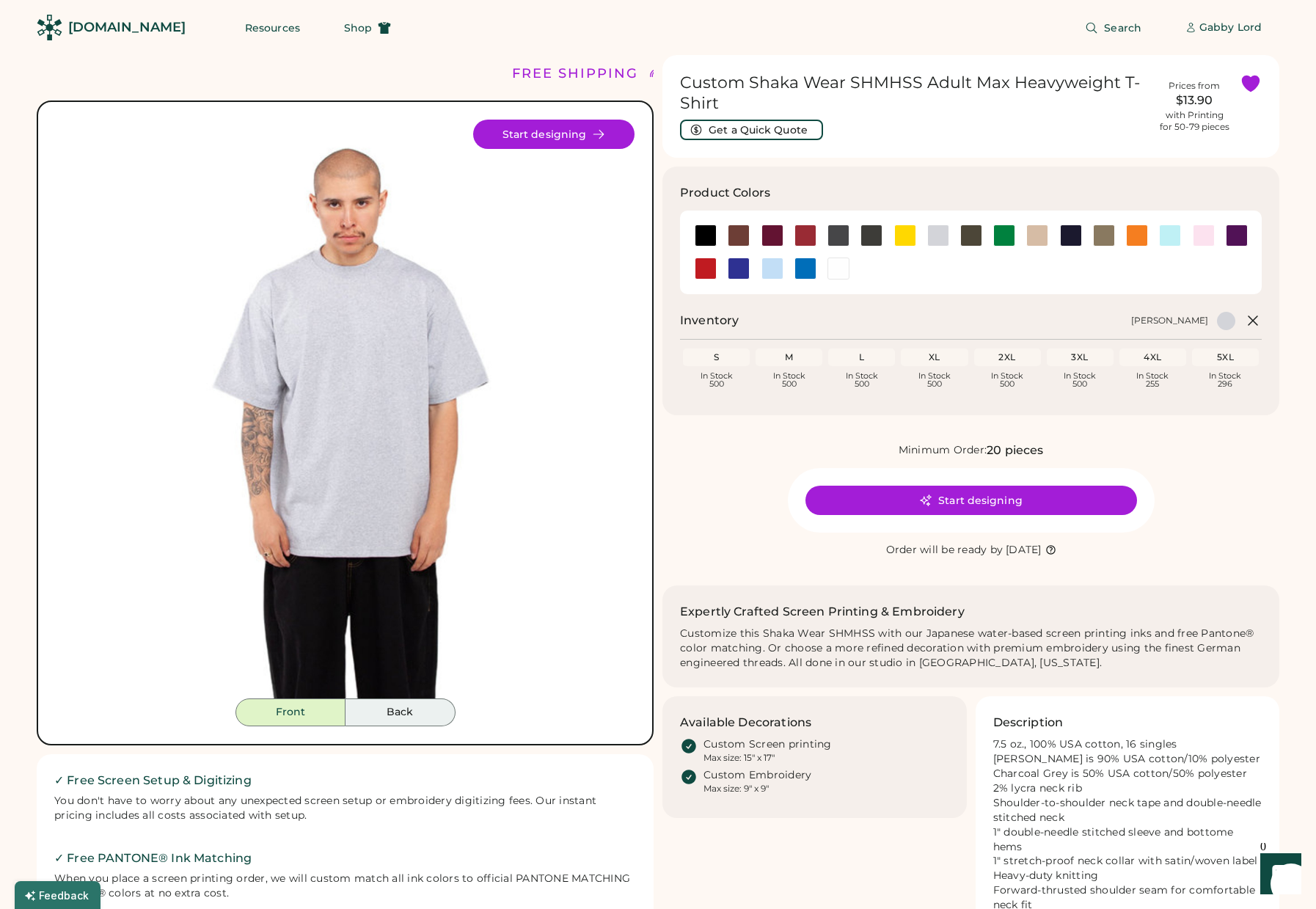
drag, startPoint x: 381, startPoint y: 720, endPoint x: 352, endPoint y: 713, distance: 29.8
click at [381, 720] on button "Back" at bounding box center [401, 713] width 110 height 28
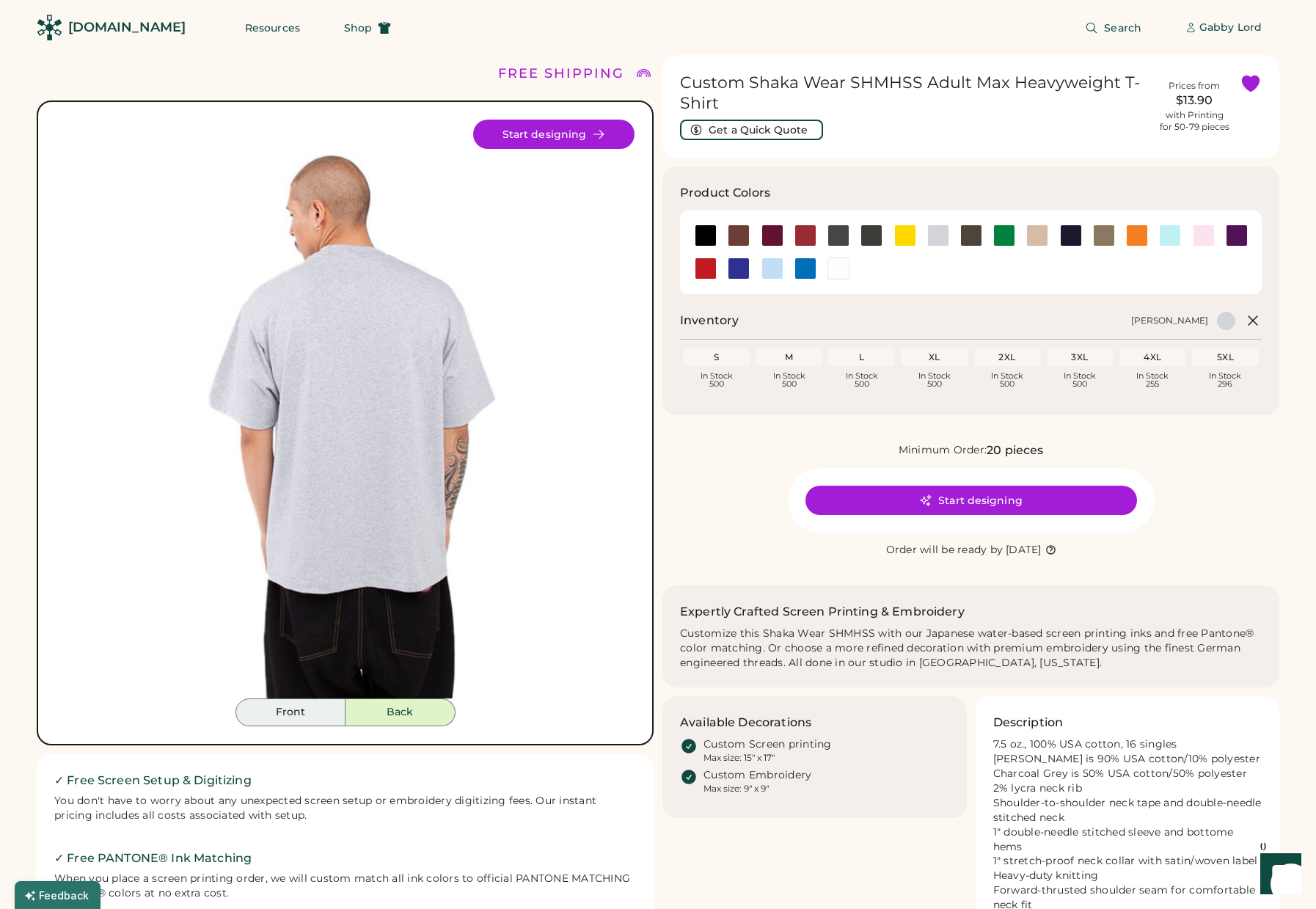
click at [304, 706] on button "Front" at bounding box center [291, 713] width 110 height 28
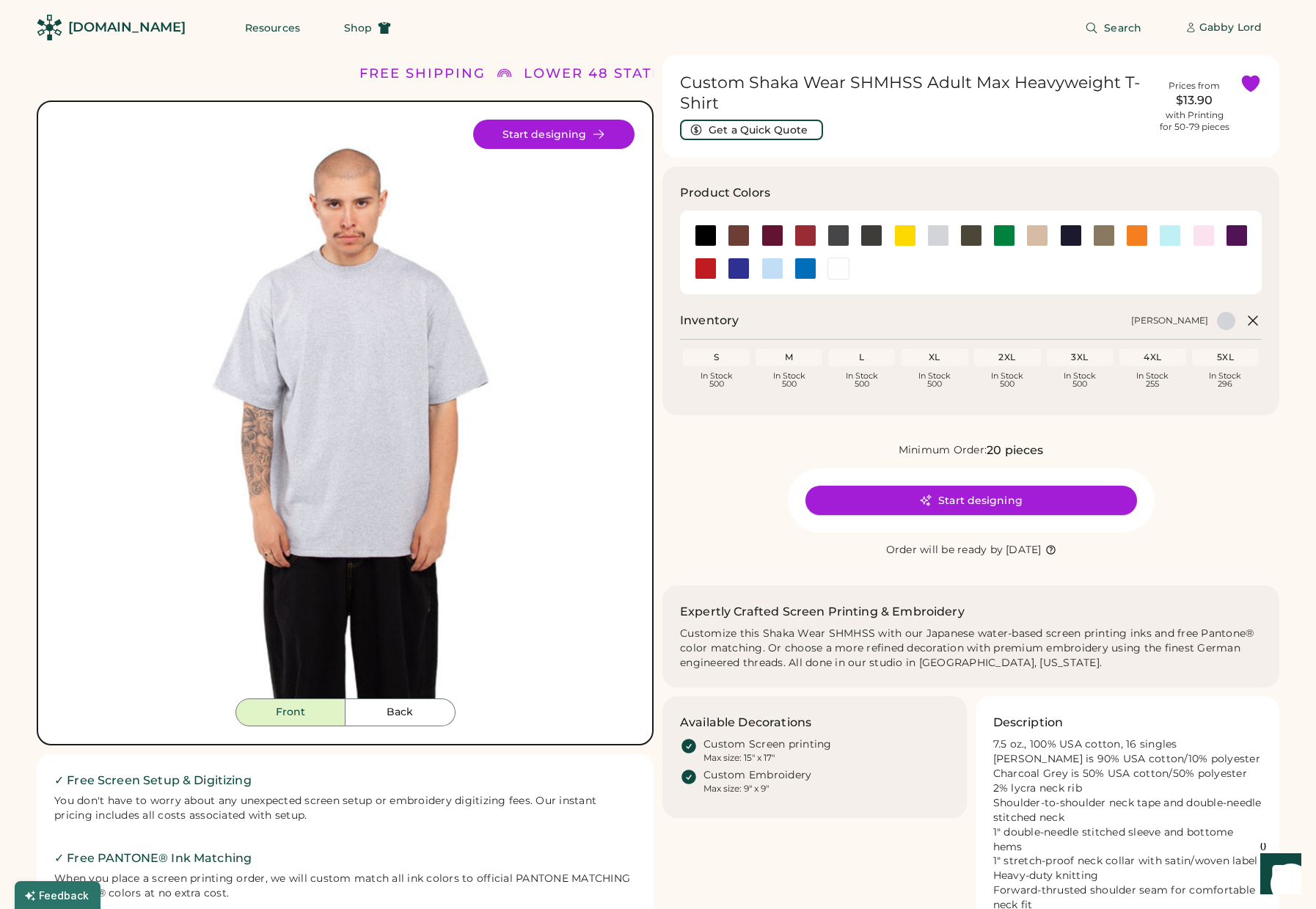
click at [979, 498] on button "Start designing" at bounding box center [972, 501] width 332 height 30
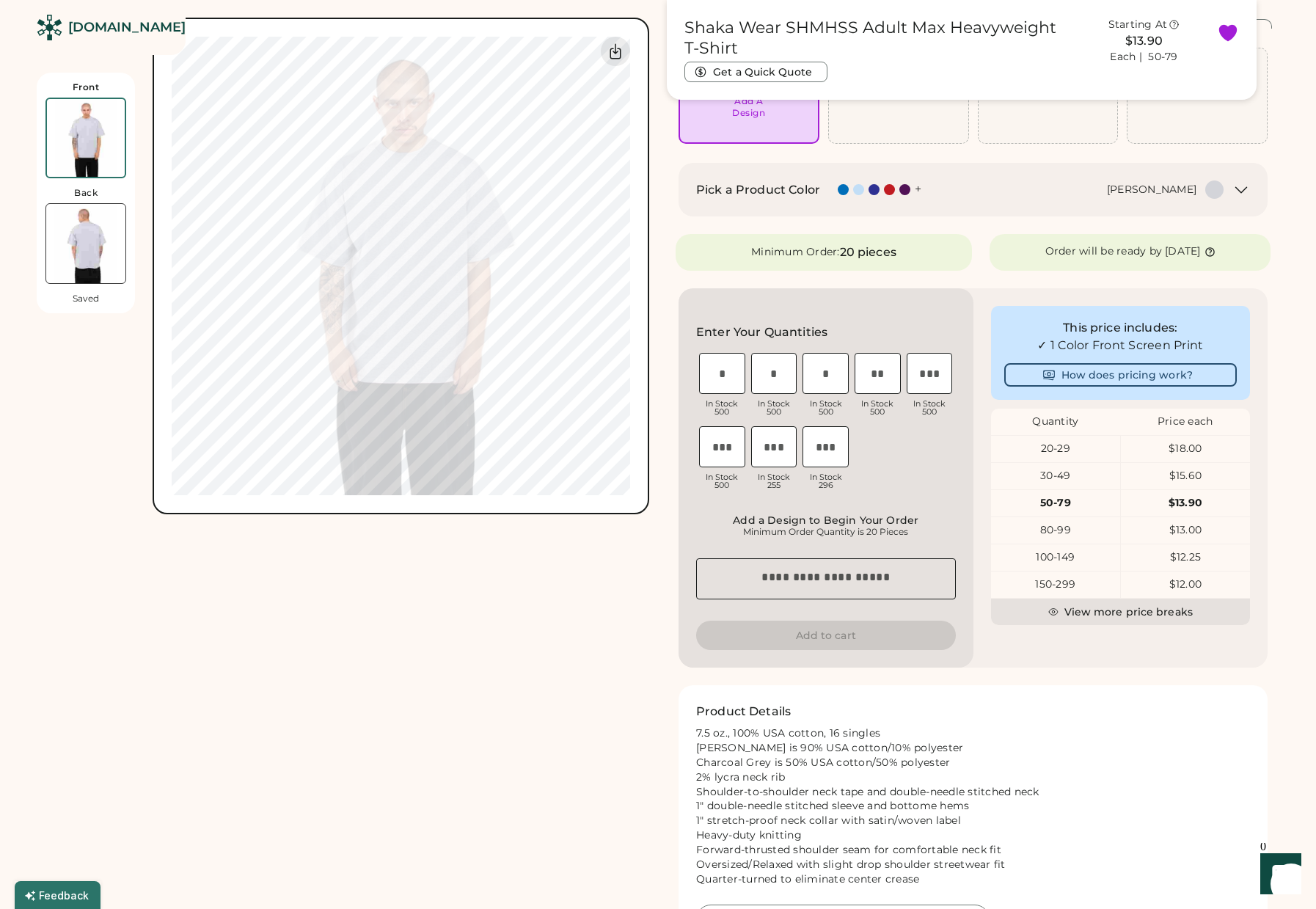
scroll to position [187, 0]
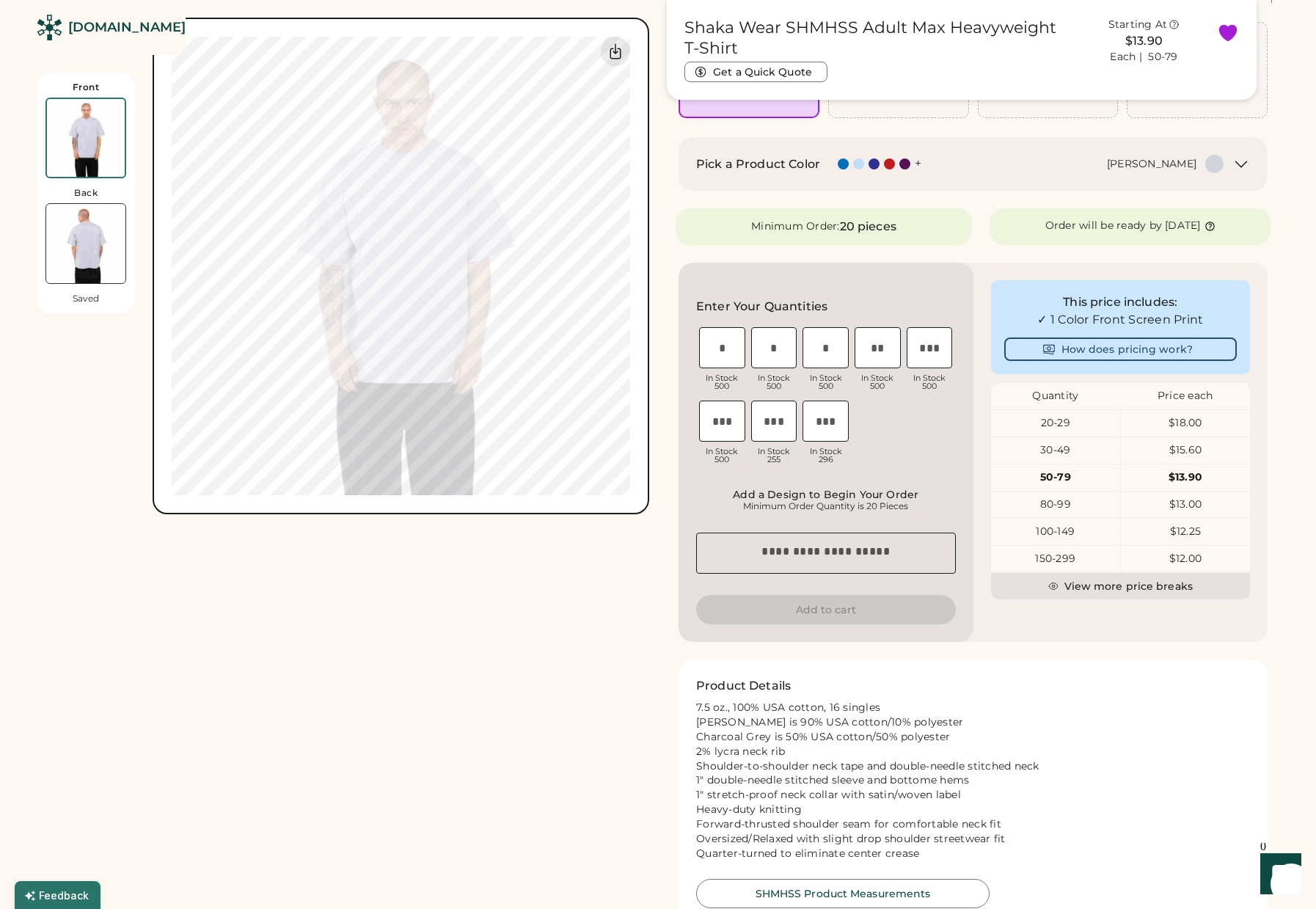
click at [792, 500] on div "Add a Design to Begin Your Order" at bounding box center [826, 495] width 251 height 12
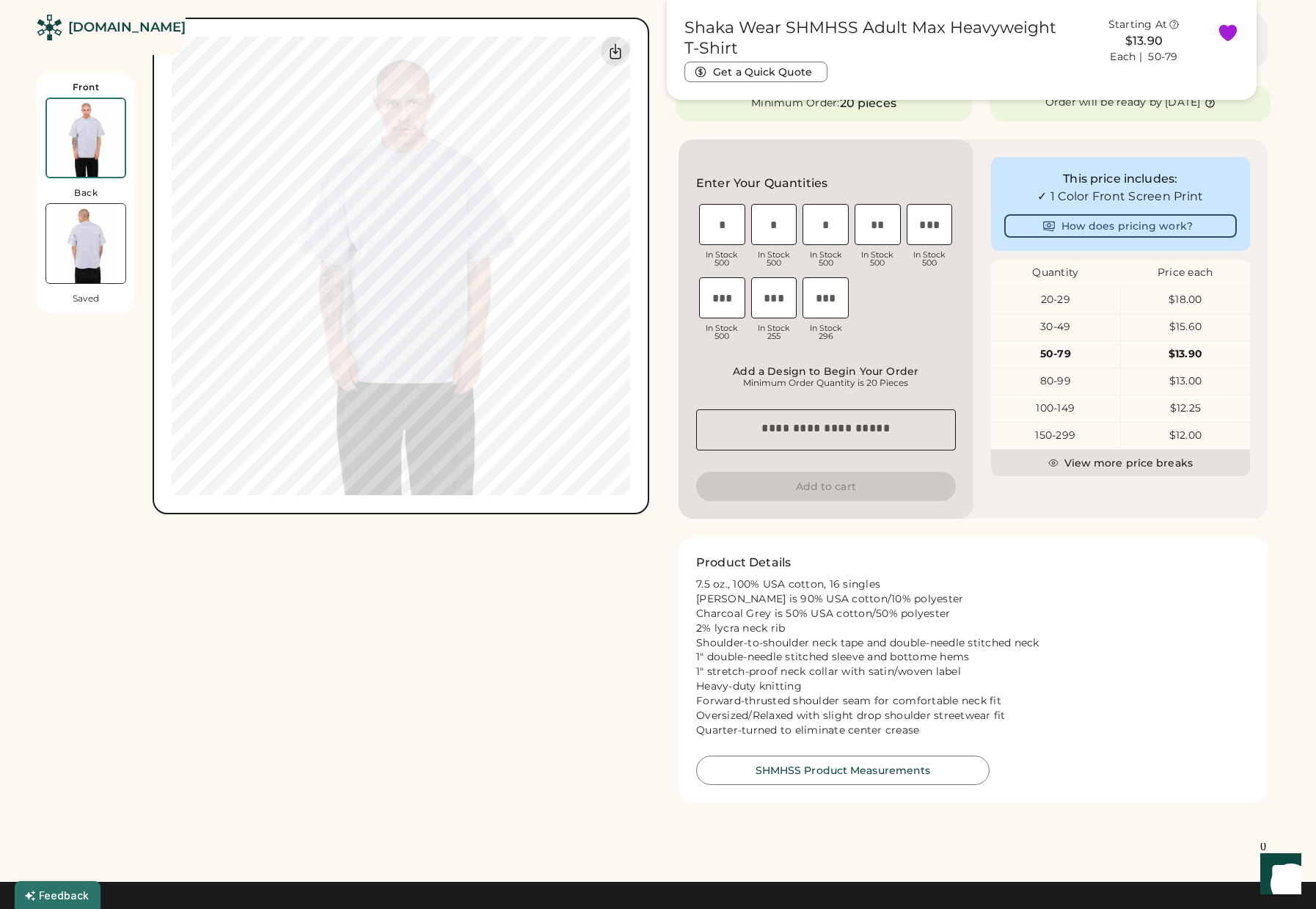
scroll to position [483, 0]
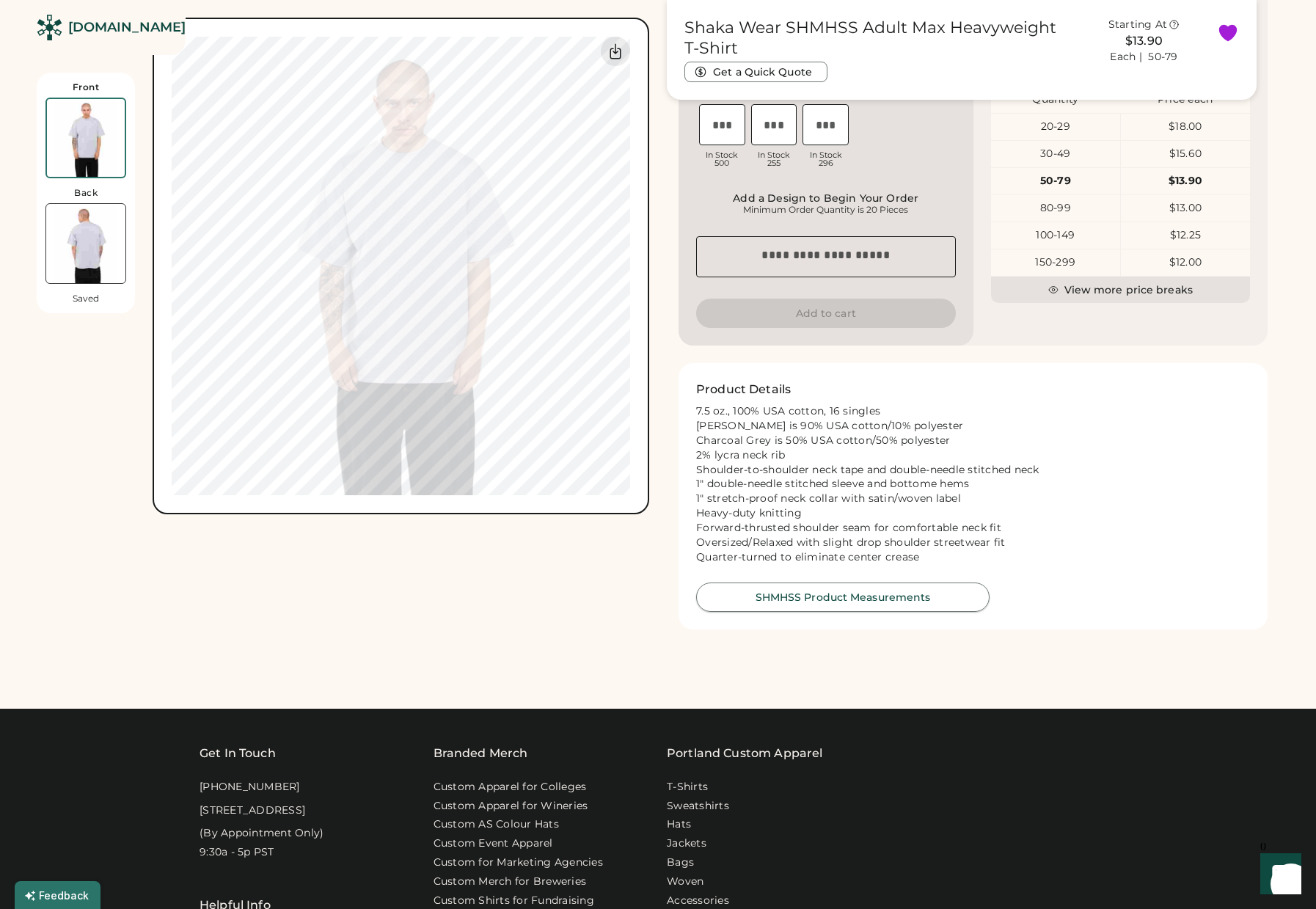
click at [881, 600] on button "SHMHSS Product Measurements" at bounding box center [842, 598] width 293 height 30
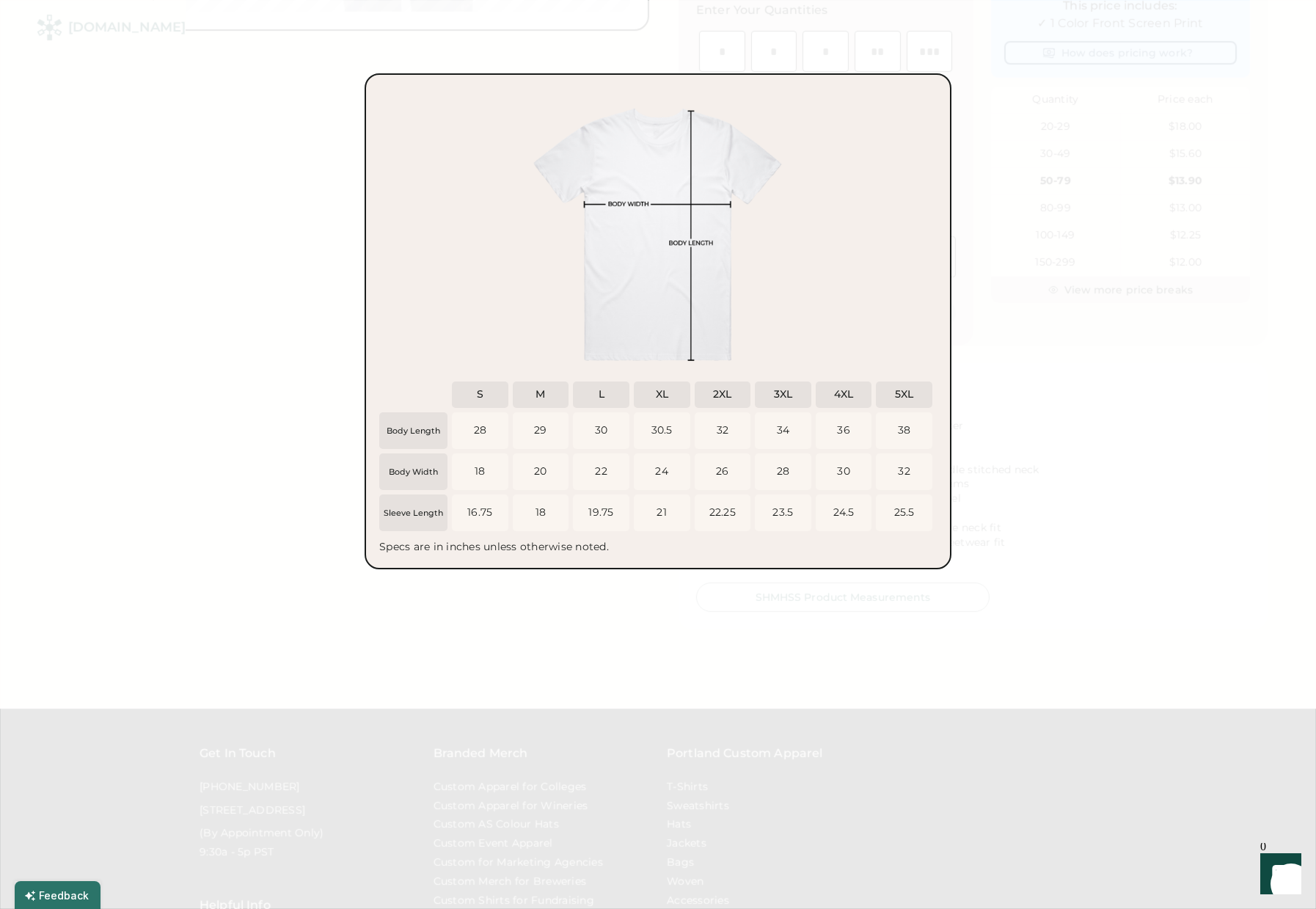
click at [1072, 456] on div at bounding box center [658, 454] width 1316 height 909
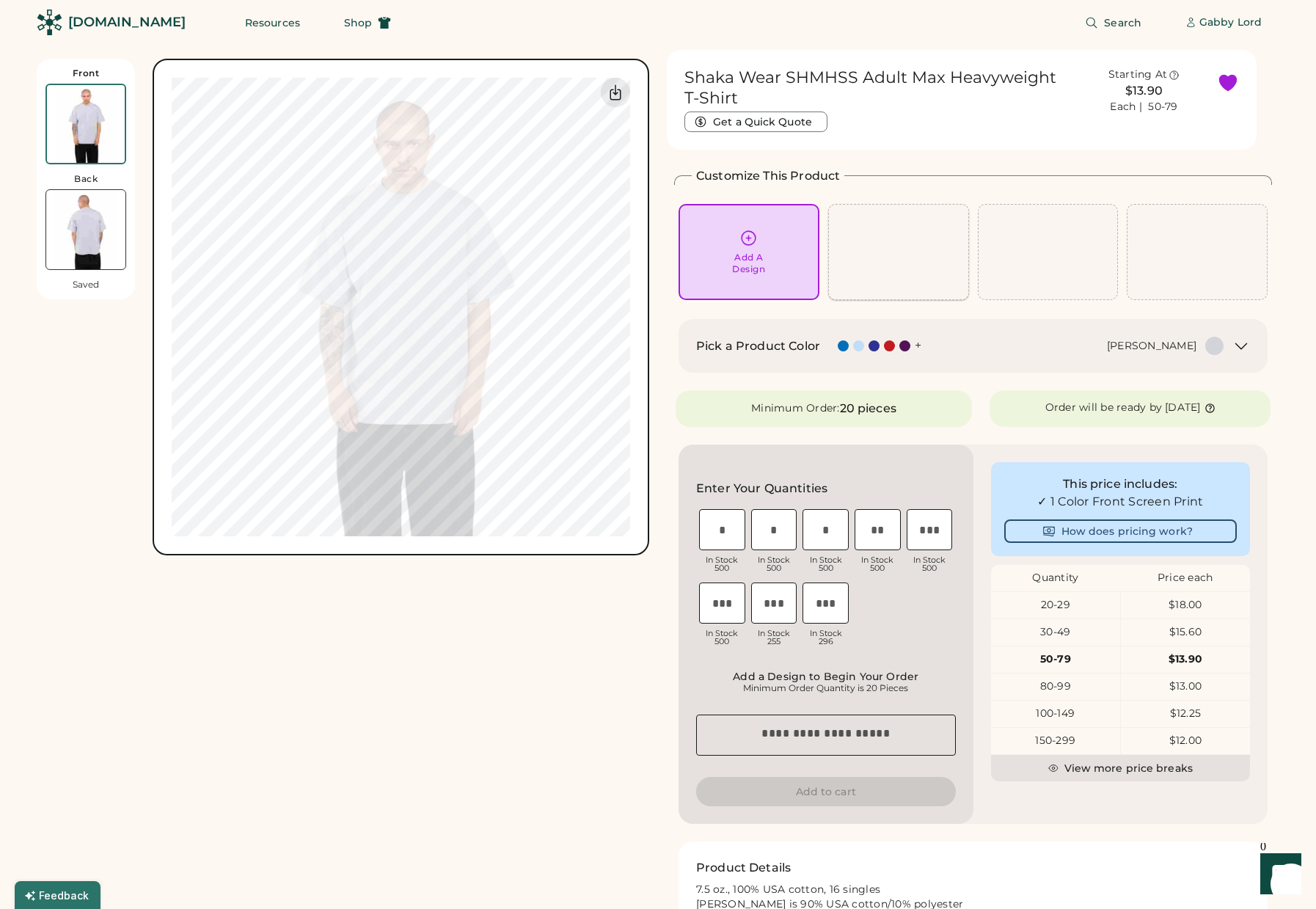
scroll to position [0, 0]
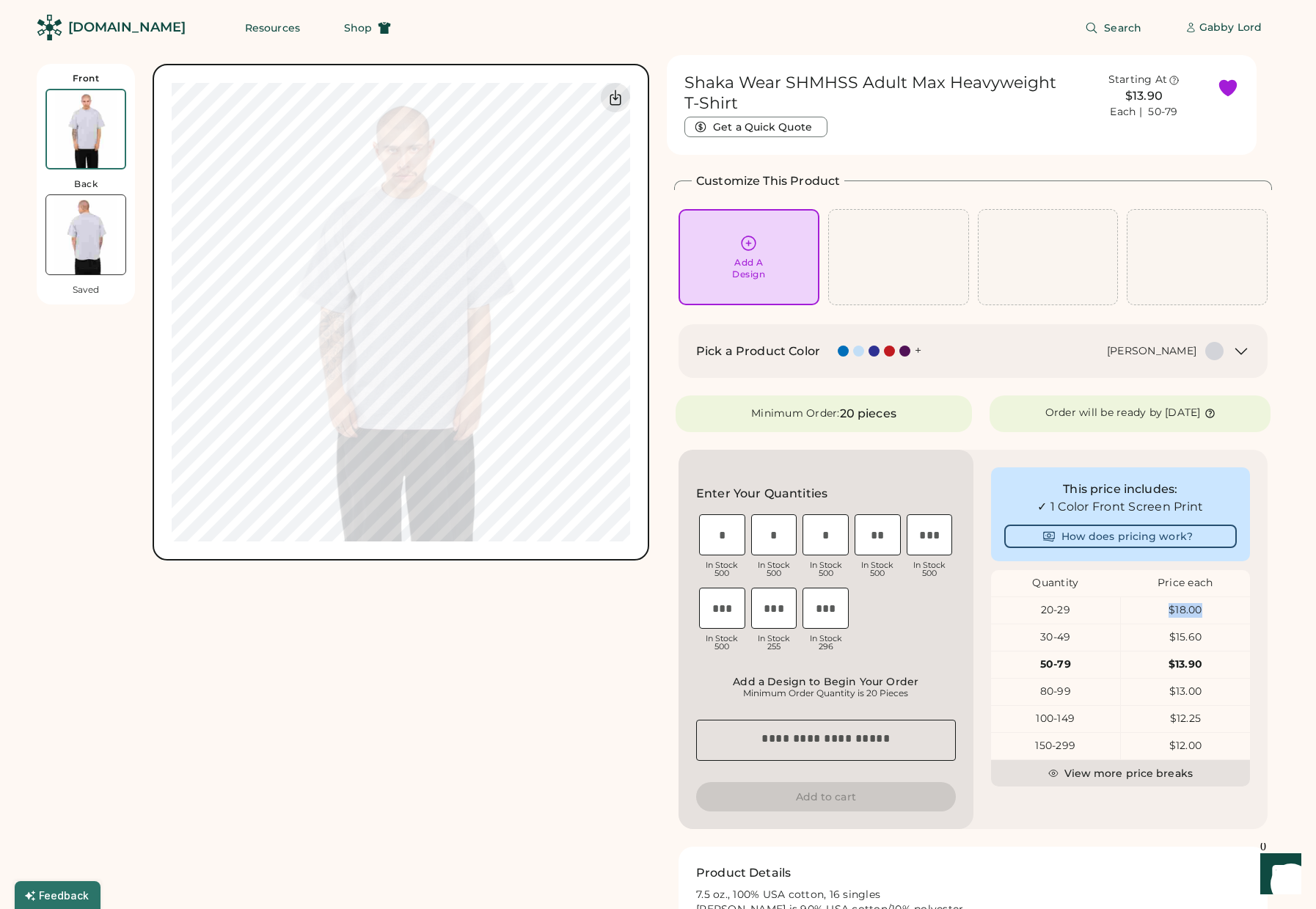
drag, startPoint x: 1209, startPoint y: 607, endPoint x: 1166, endPoint y: 611, distance: 43.2
click at [1166, 611] on div "$18.00" at bounding box center [1185, 611] width 129 height 15
click at [1110, 542] on button "How does pricing work?" at bounding box center [1121, 536] width 233 height 24
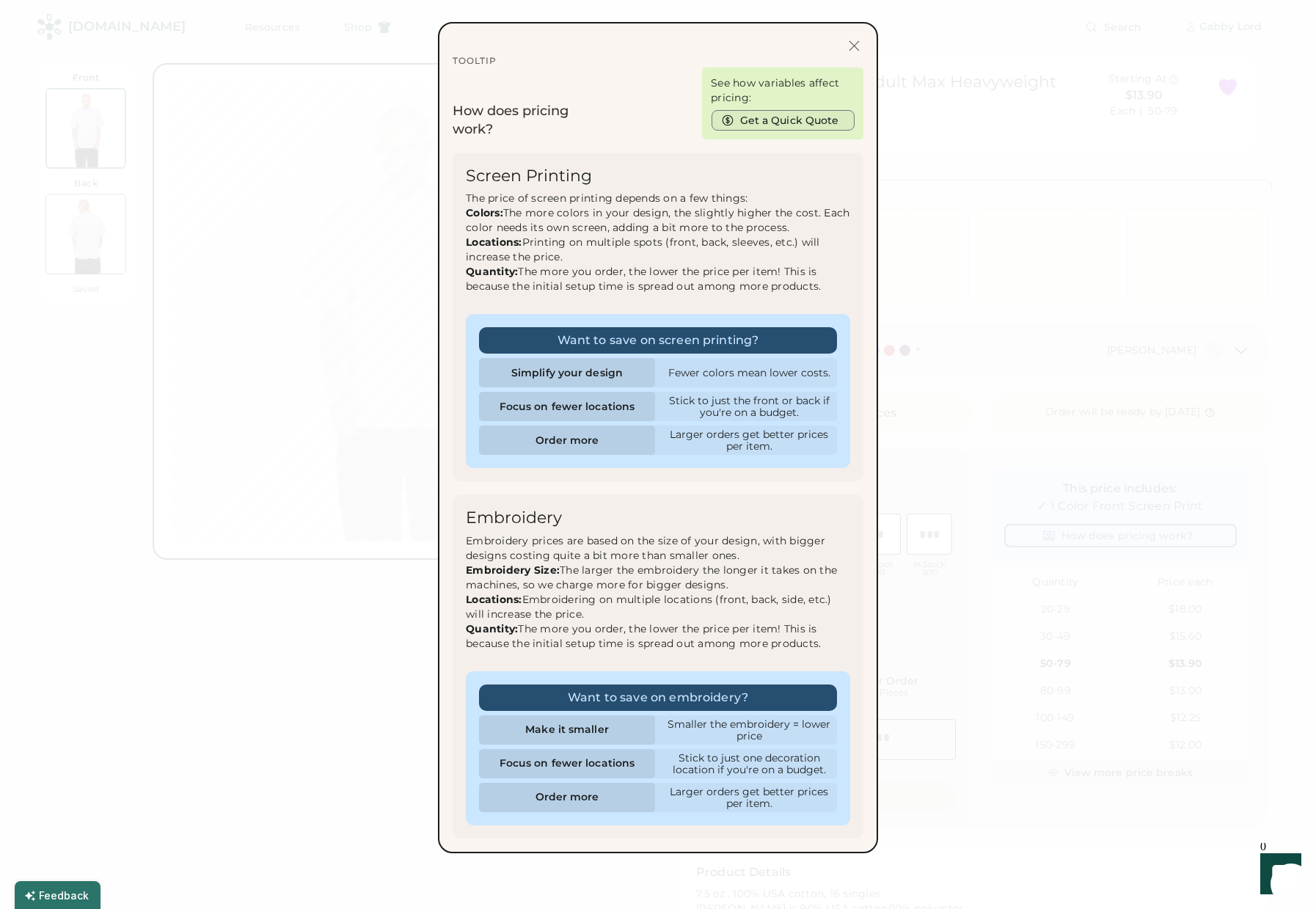
click at [798, 124] on button "Get a Quick Quote" at bounding box center [783, 120] width 143 height 21
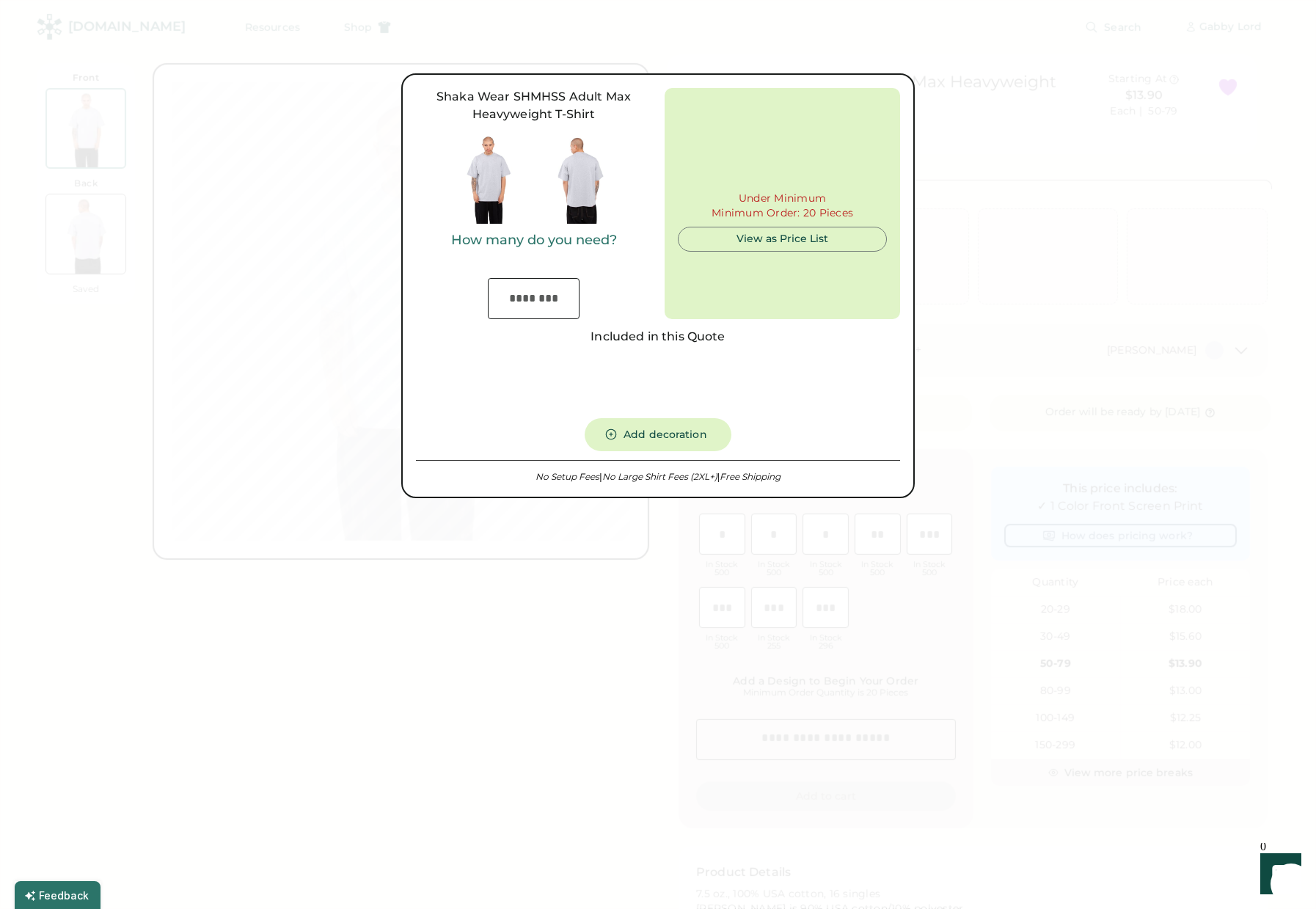
type input "***"
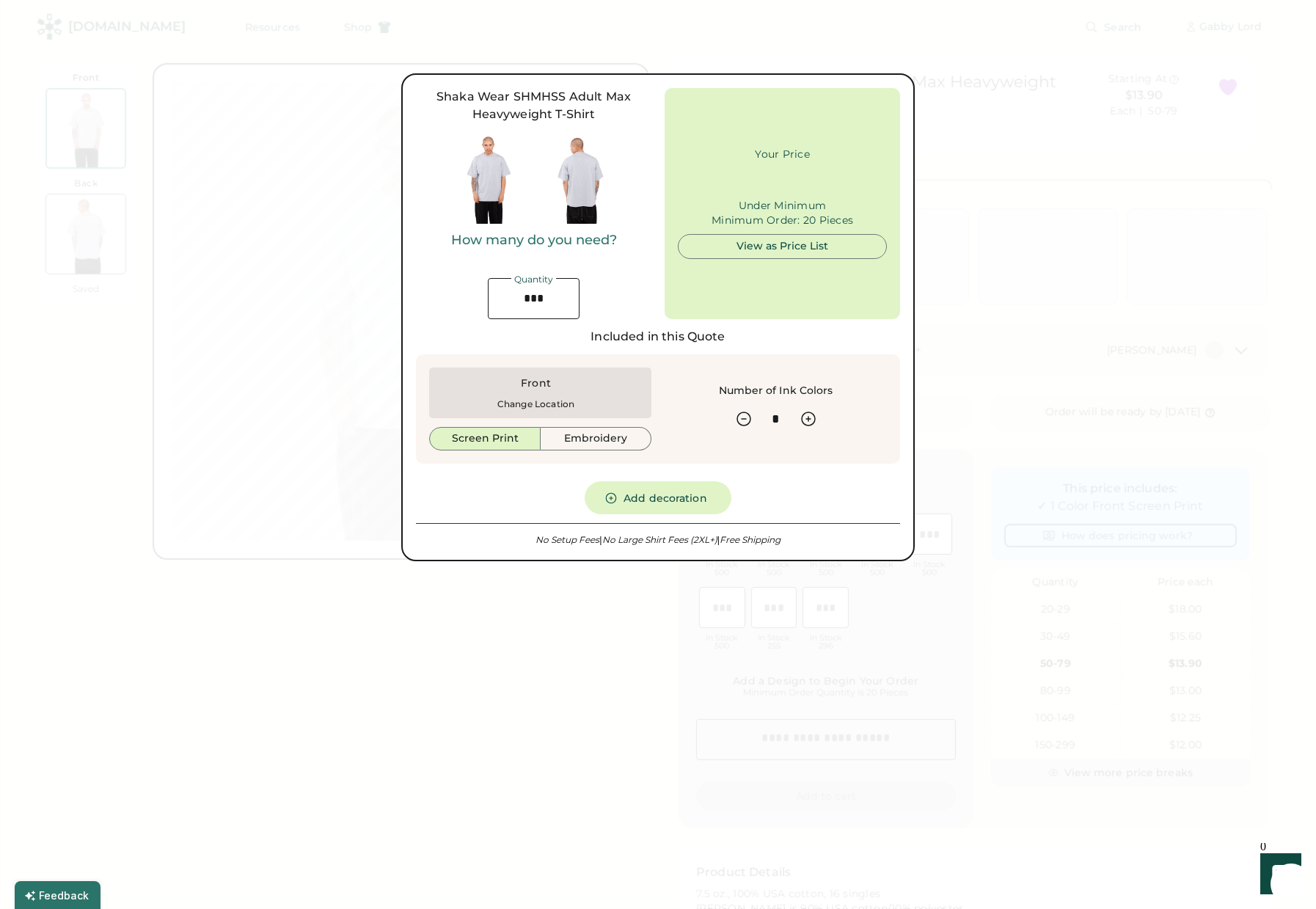
type input "******"
drag, startPoint x: 553, startPoint y: 300, endPoint x: 507, endPoint y: 293, distance: 46.5
click at [507, 293] on input "input" at bounding box center [534, 298] width 92 height 41
type input "**"
type input "*****"
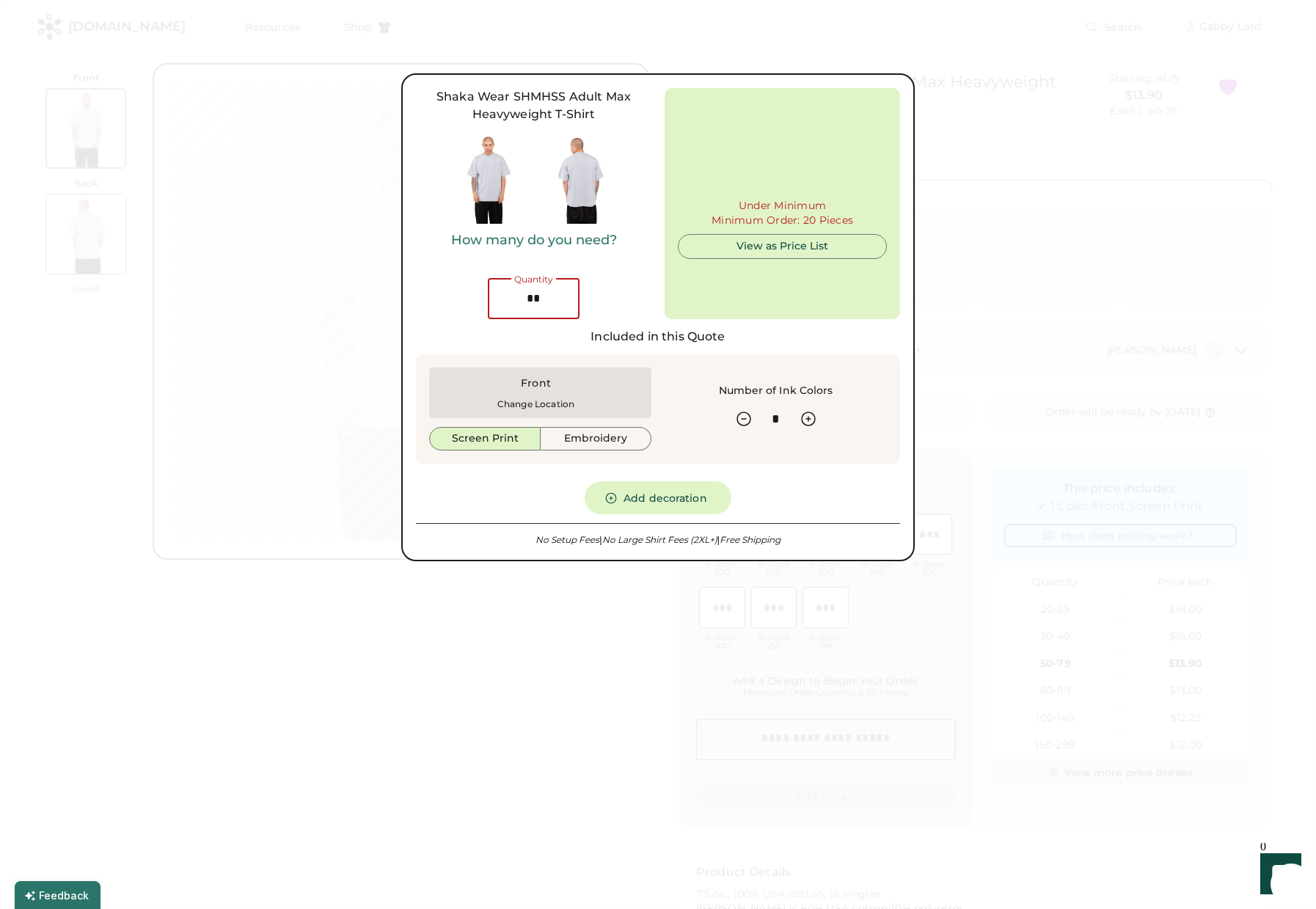
type input "**"
click at [593, 280] on div "How many do you need? Quantity" at bounding box center [533, 275] width 236 height 86
type input "******"
click at [812, 419] on icon at bounding box center [808, 418] width 17 height 17
type input "*"
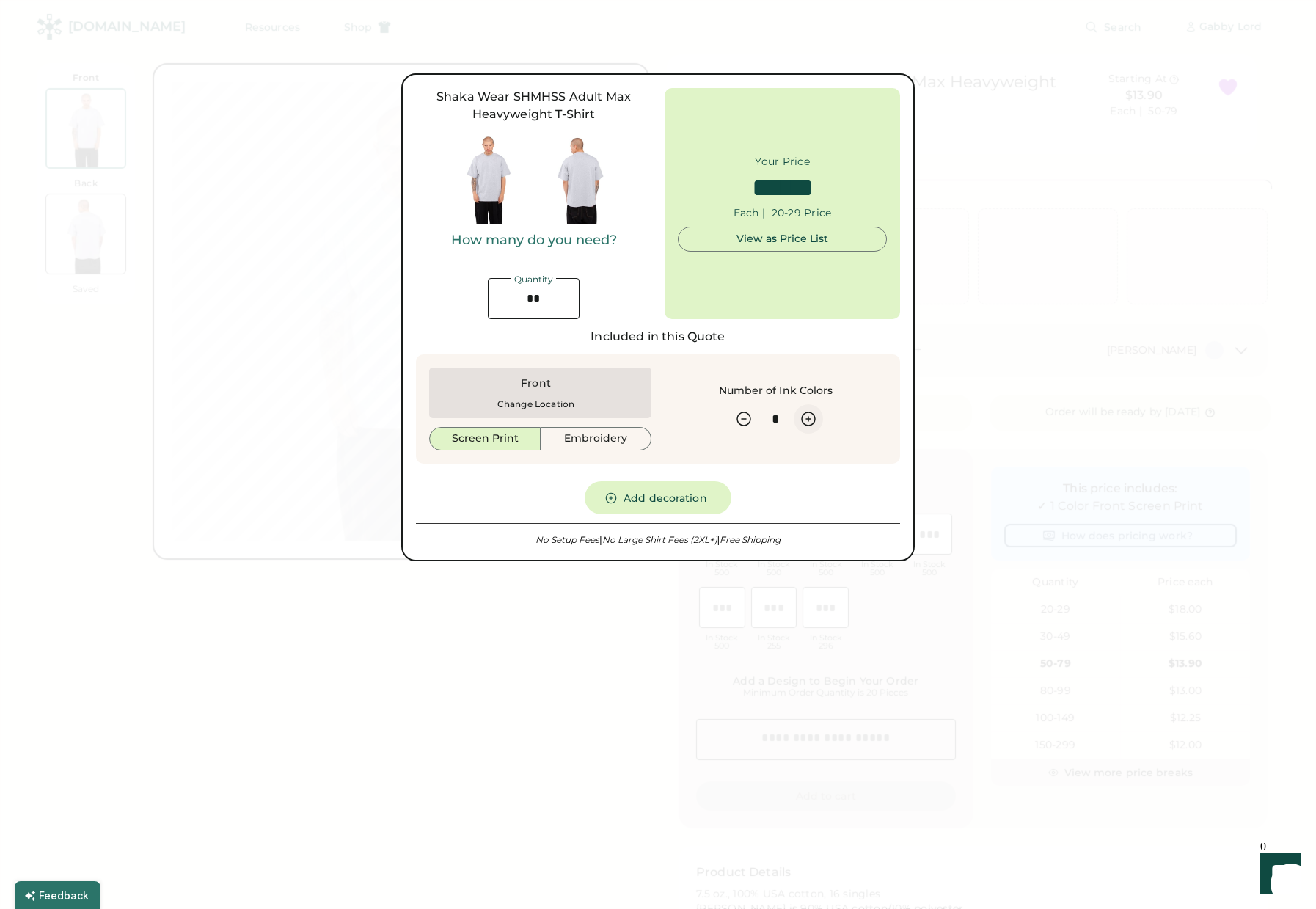
type input "******"
click at [565, 401] on div "Change Location" at bounding box center [536, 404] width 77 height 11
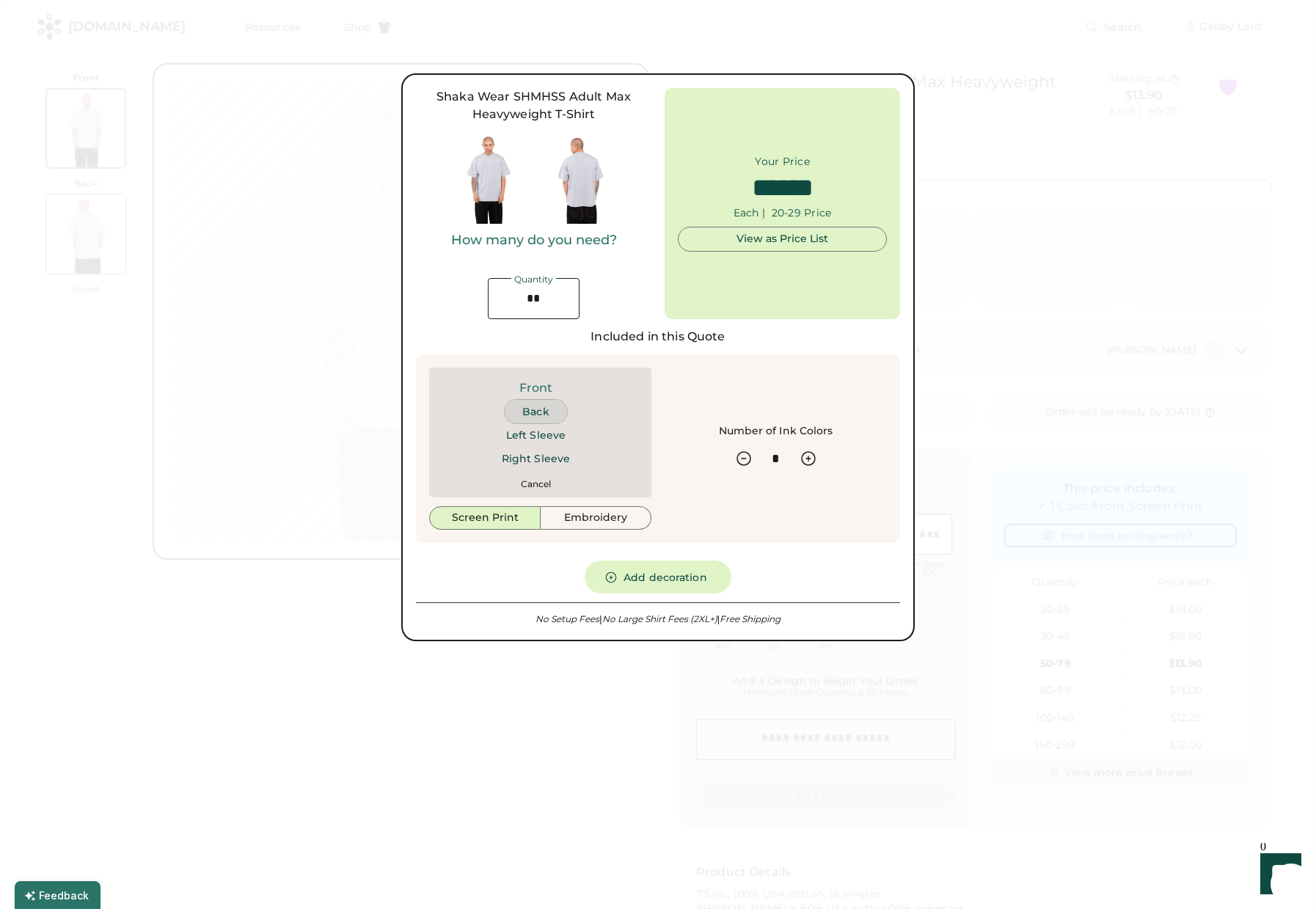
click at [545, 408] on button "Back" at bounding box center [535, 412] width 62 height 24
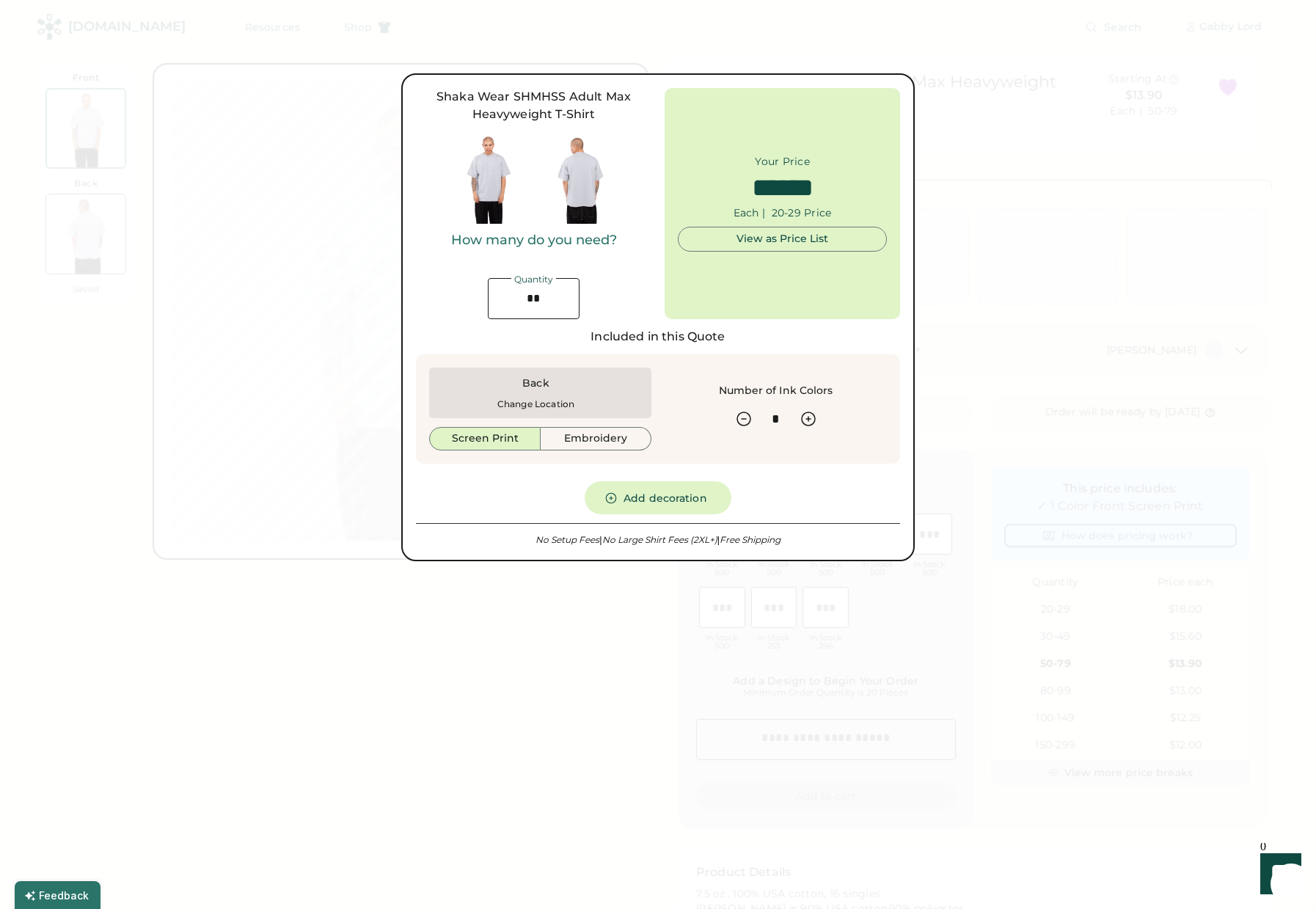
click at [524, 382] on div "Back" at bounding box center [536, 384] width 26 height 15
click at [537, 388] on div "Back" at bounding box center [536, 384] width 26 height 15
click at [534, 407] on div "Change Location" at bounding box center [536, 404] width 77 height 11
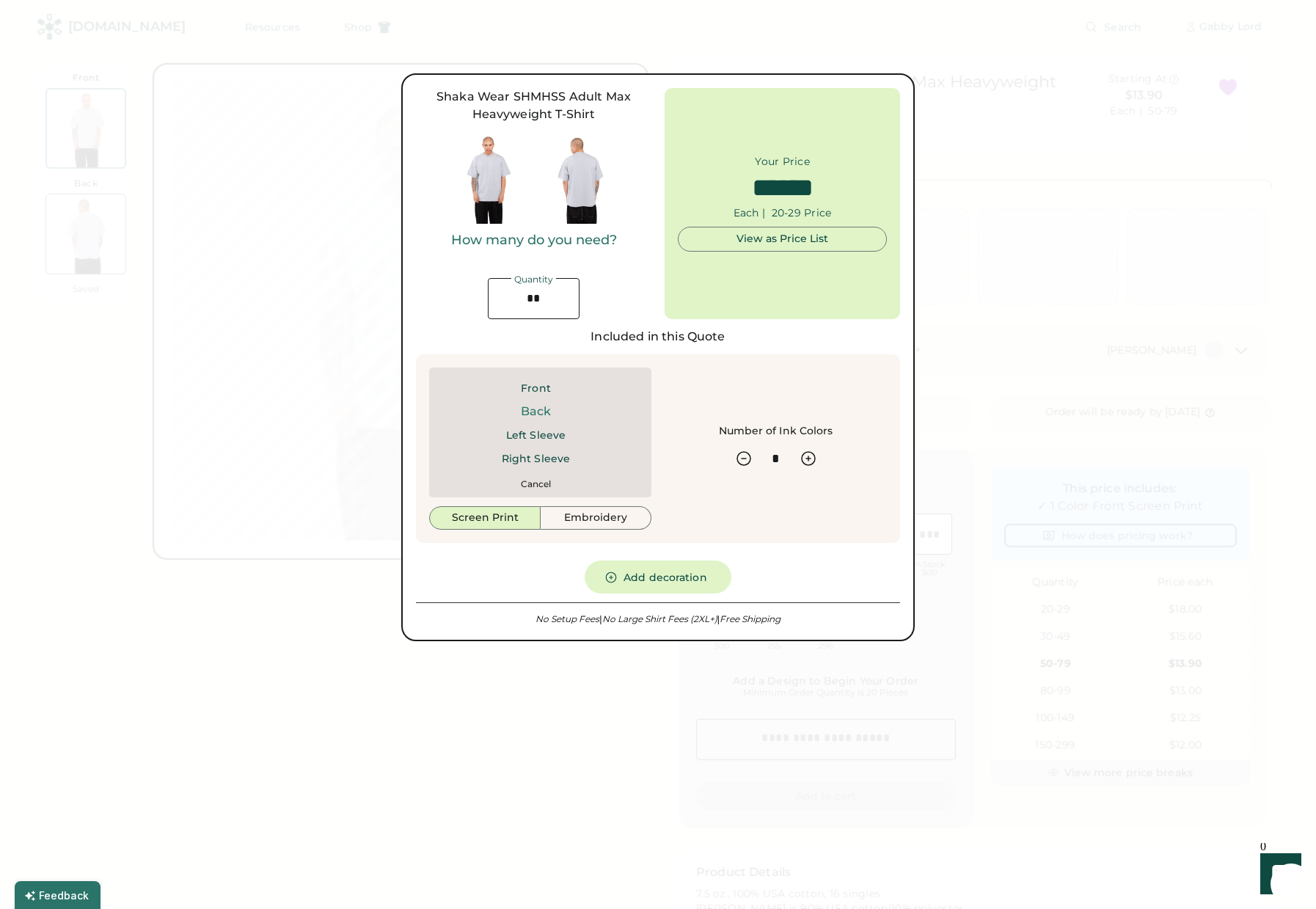
click at [327, 556] on div at bounding box center [658, 454] width 1316 height 909
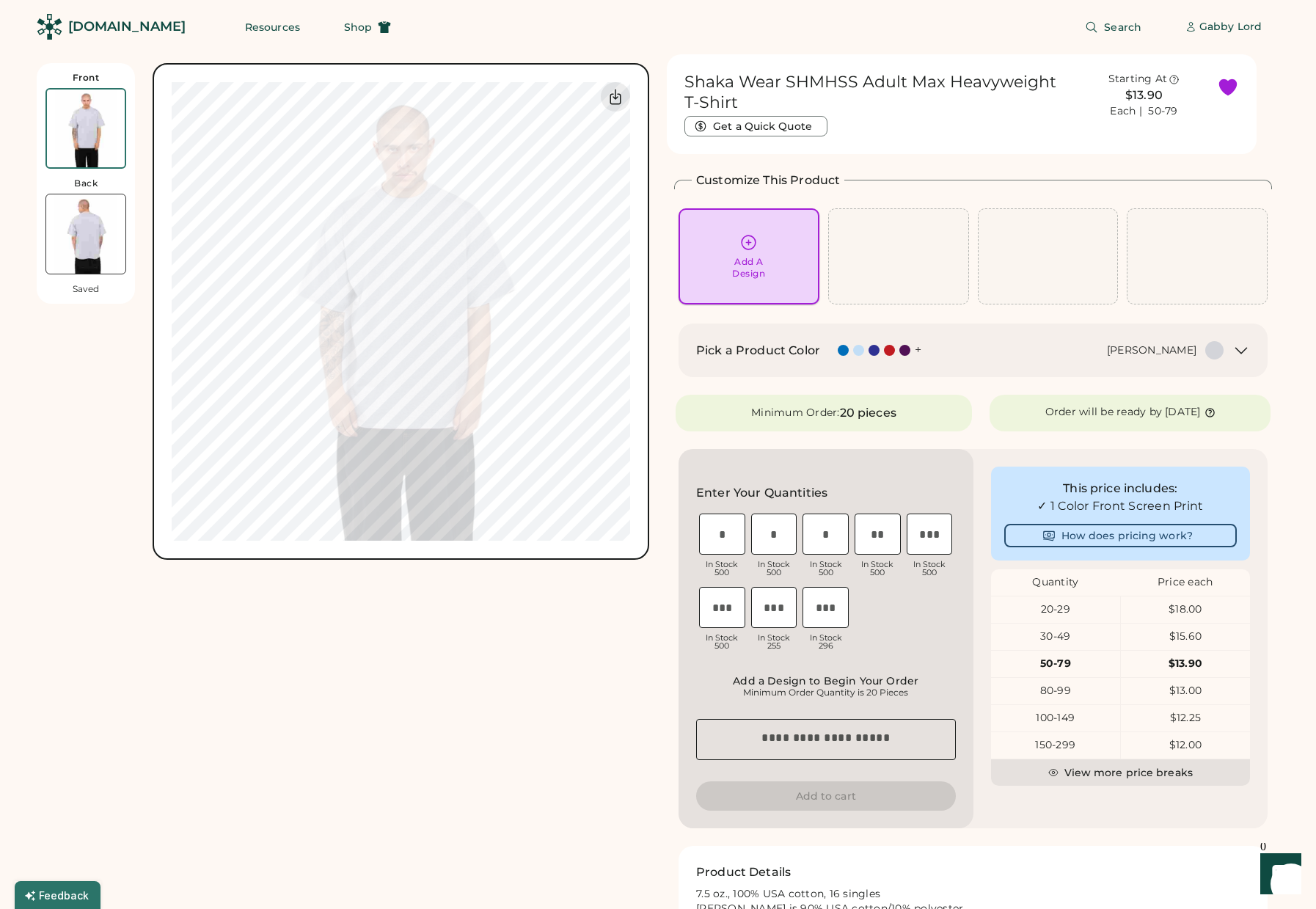
click at [734, 261] on div "Add A Design" at bounding box center [748, 268] width 33 height 24
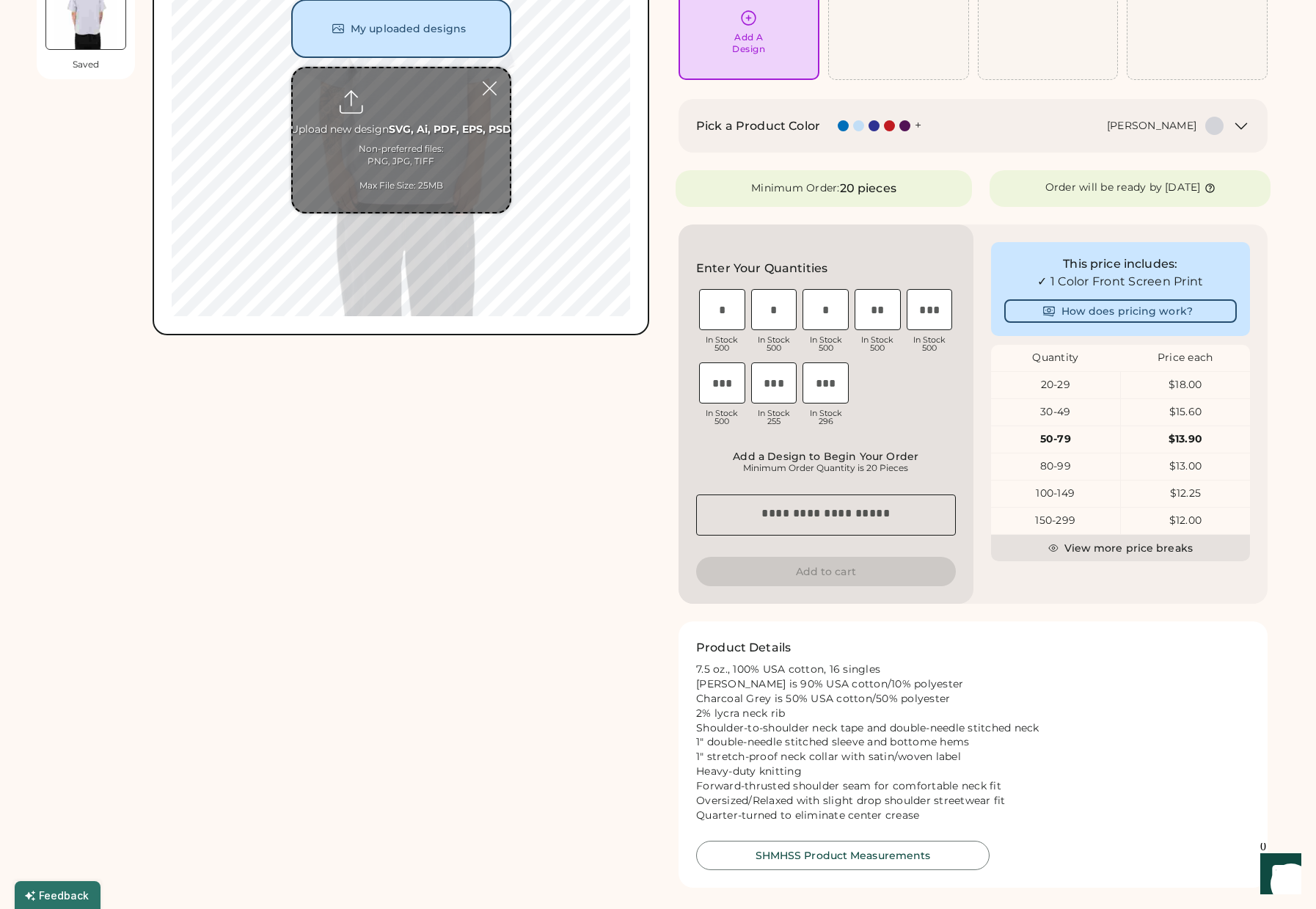
scroll to position [0, 0]
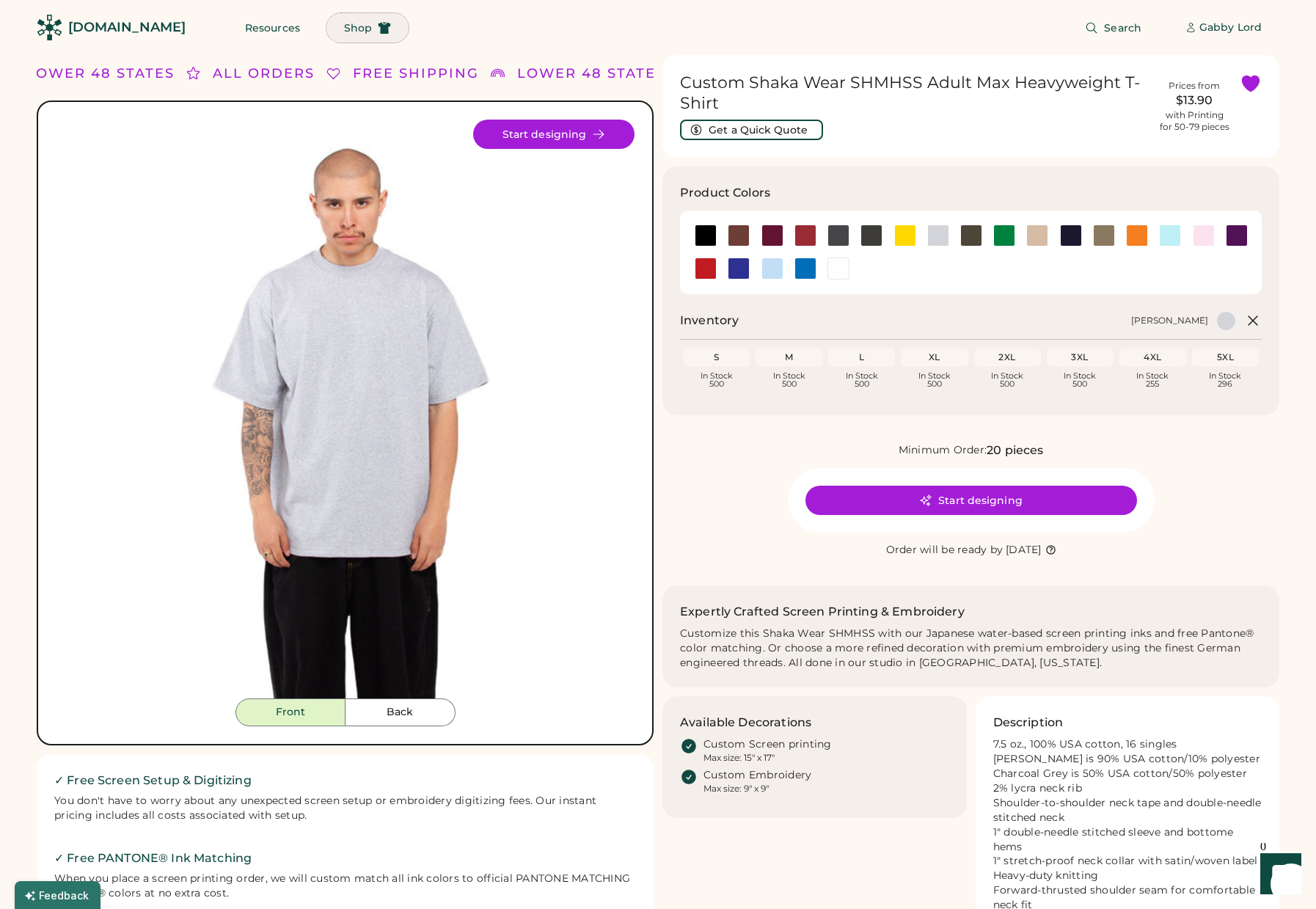
click at [344, 31] on span "Shop" at bounding box center [358, 28] width 28 height 11
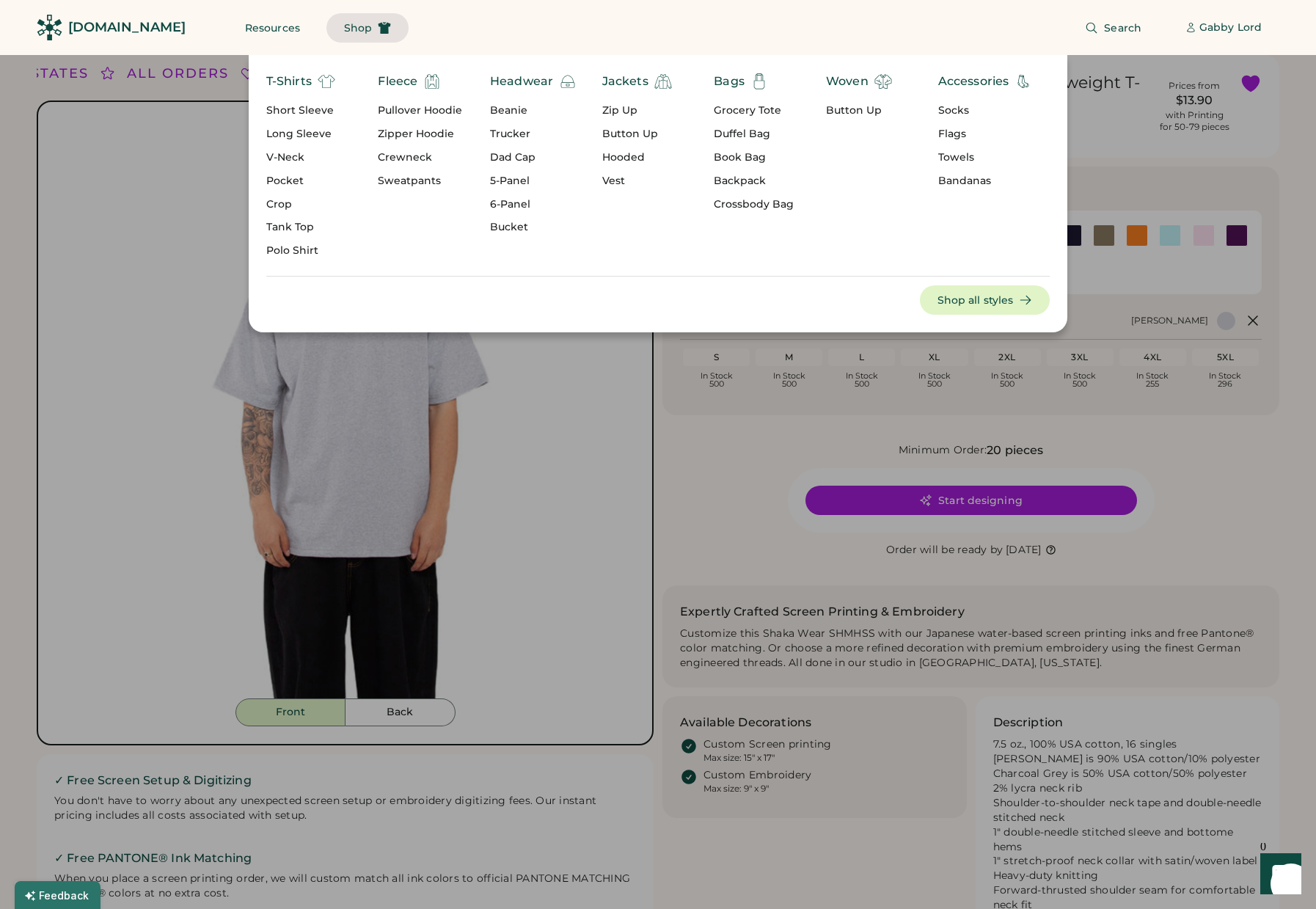
click at [515, 179] on div "5-Panel" at bounding box center [533, 182] width 86 height 15
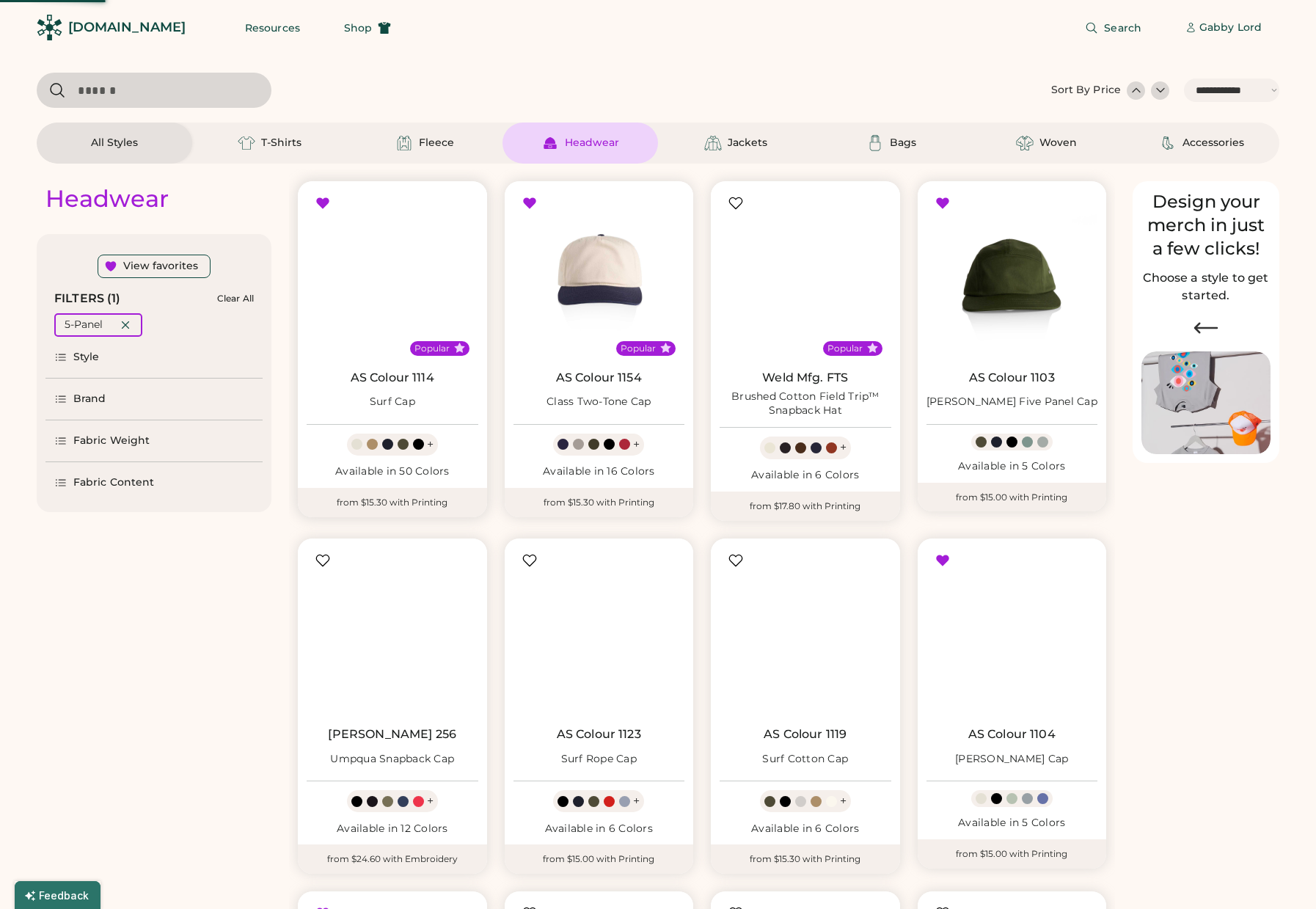
select select "*****"
select select "*"
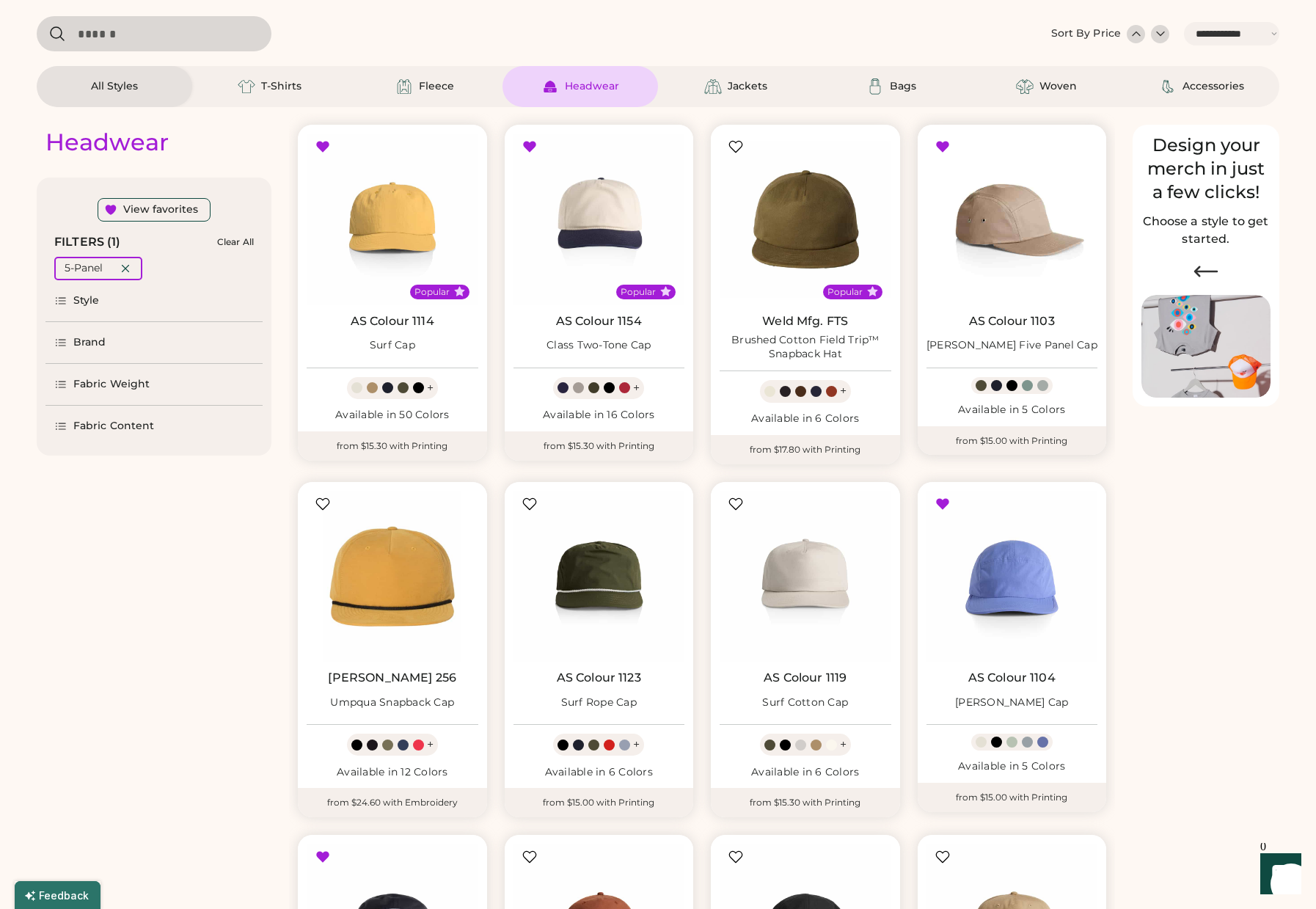
select select "*****"
select select "*"
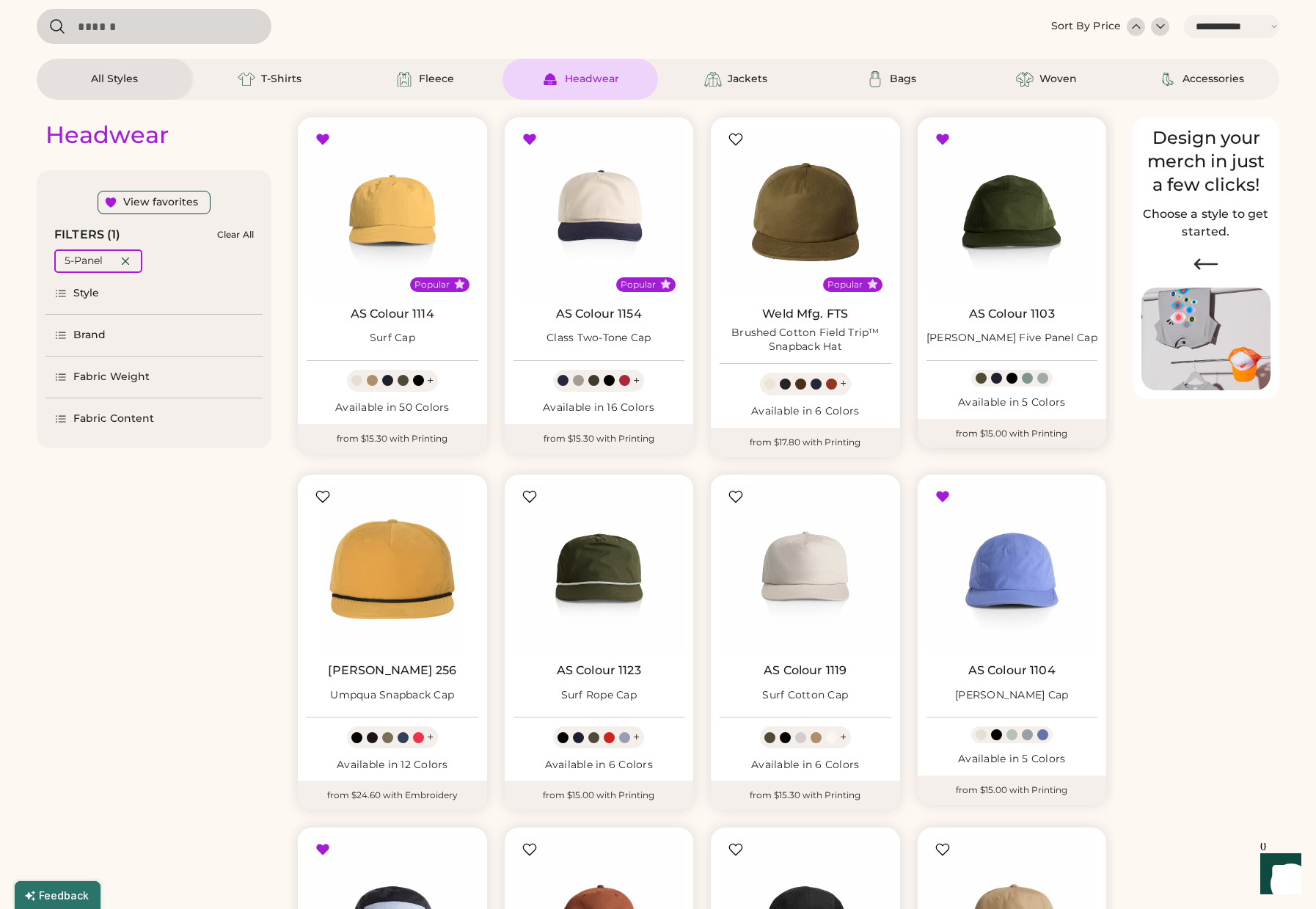
scroll to position [81, 0]
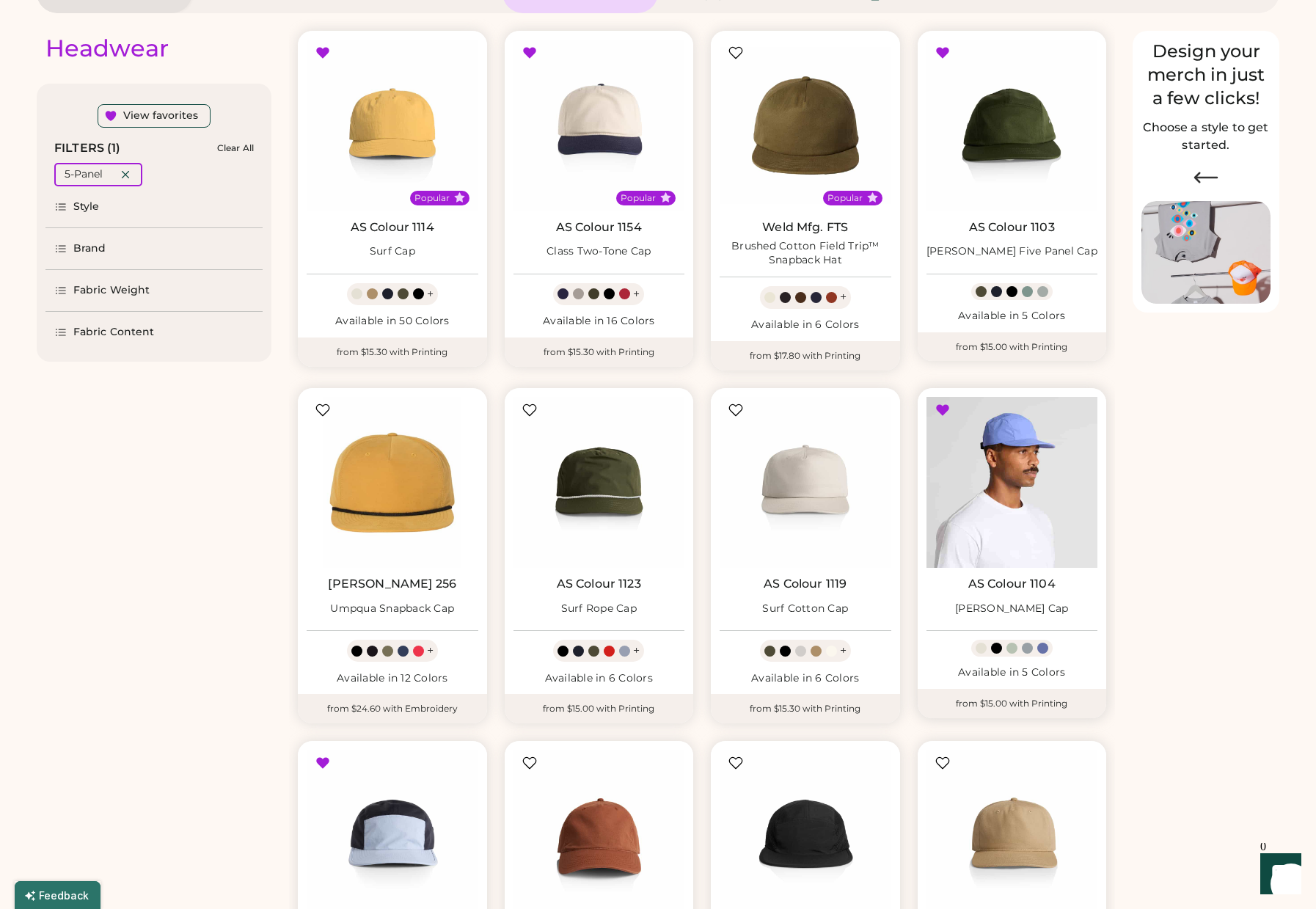
click at [1020, 518] on img at bounding box center [1012, 482] width 172 height 172
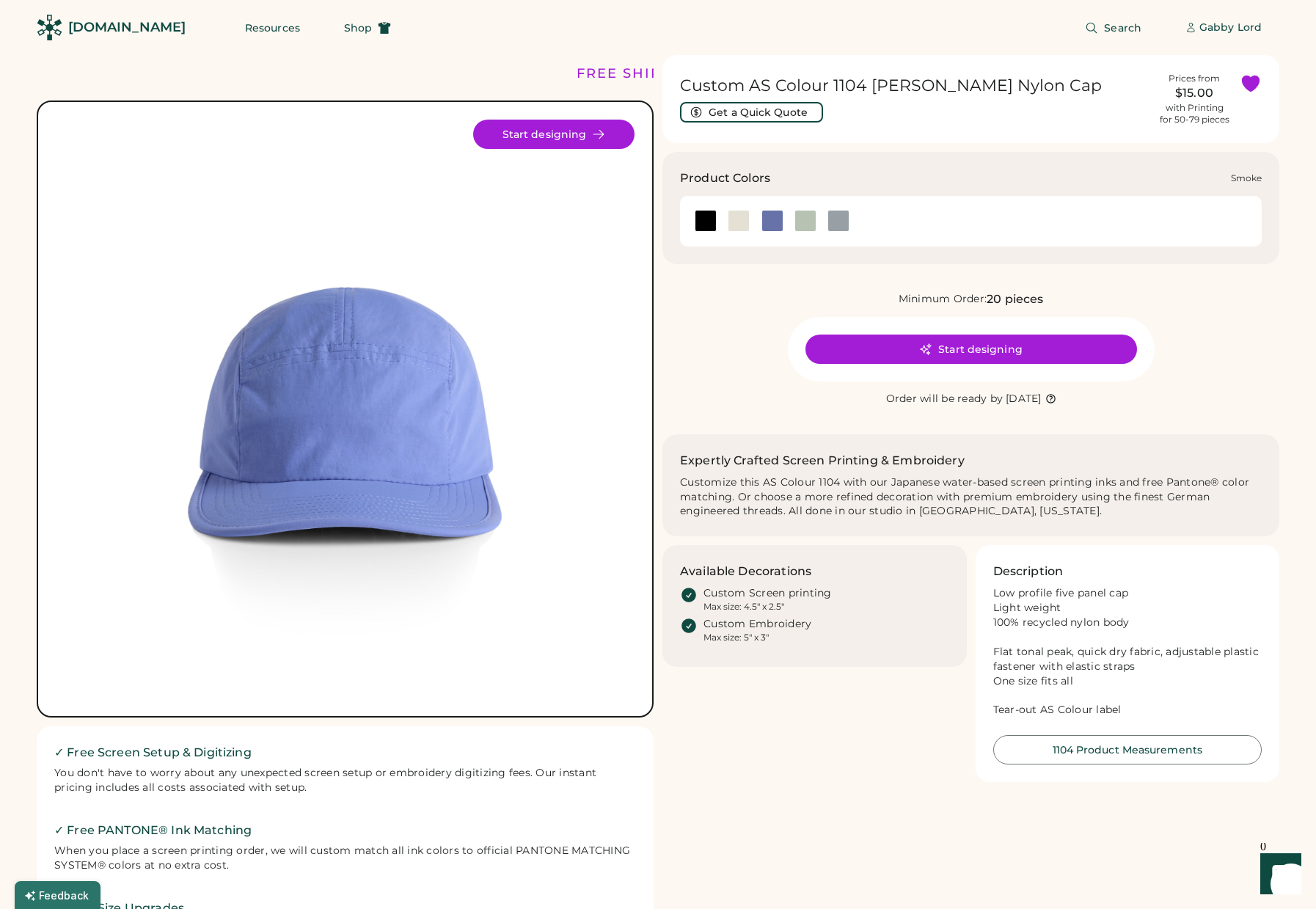
click at [845, 223] on div at bounding box center [838, 220] width 22 height 22
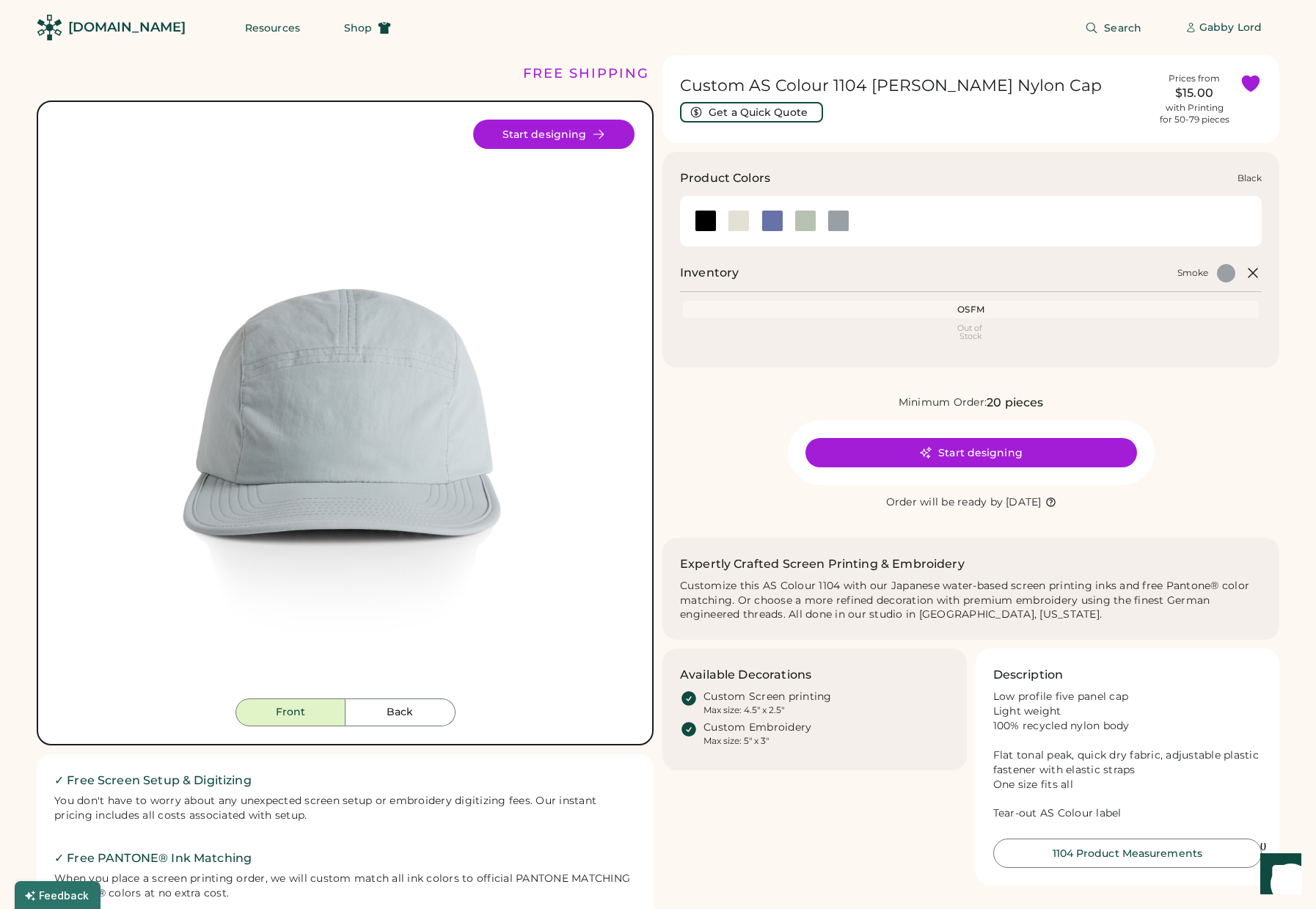
click at [704, 219] on div at bounding box center [706, 220] width 22 height 22
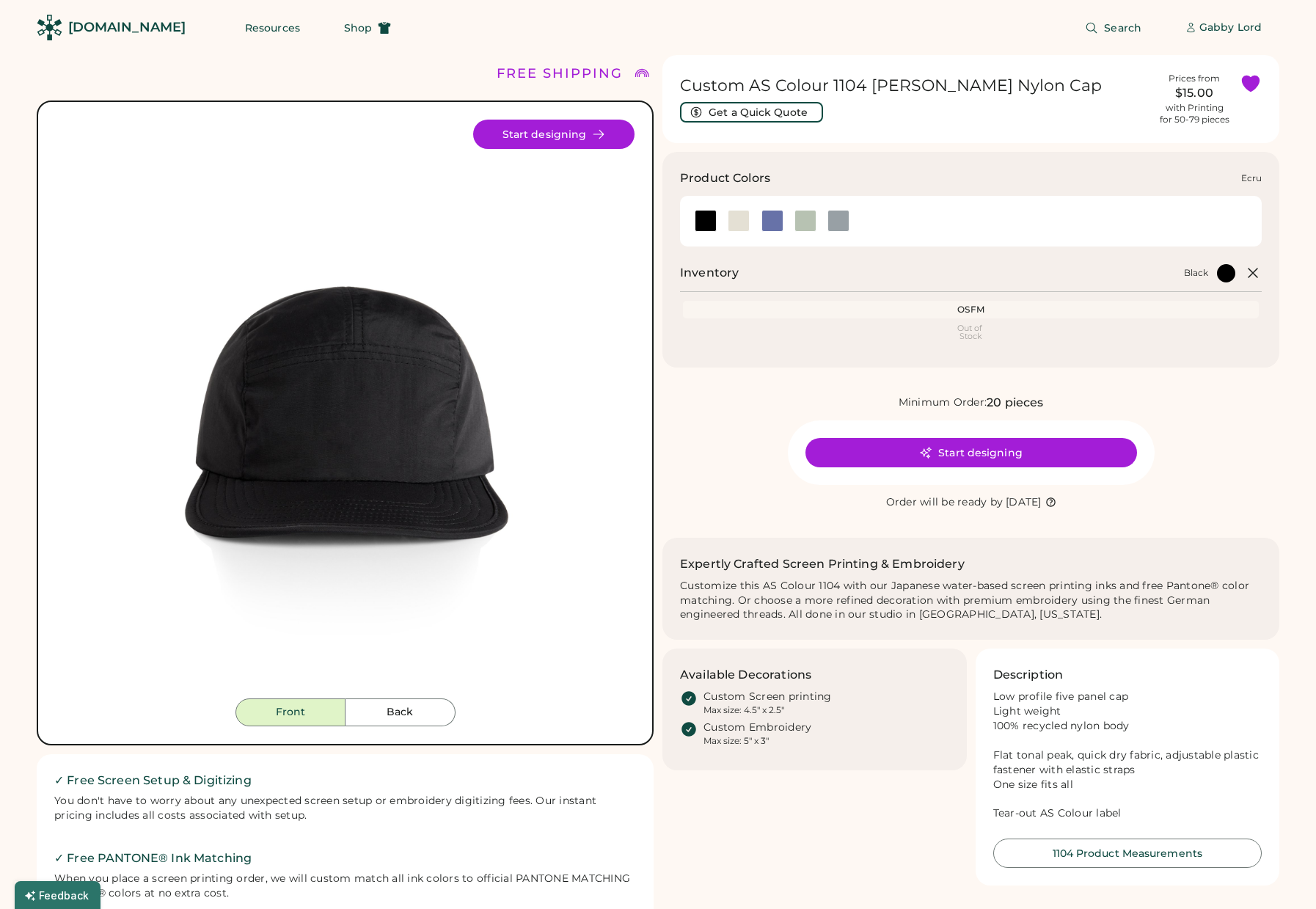
click at [739, 220] on div at bounding box center [739, 220] width 22 height 22
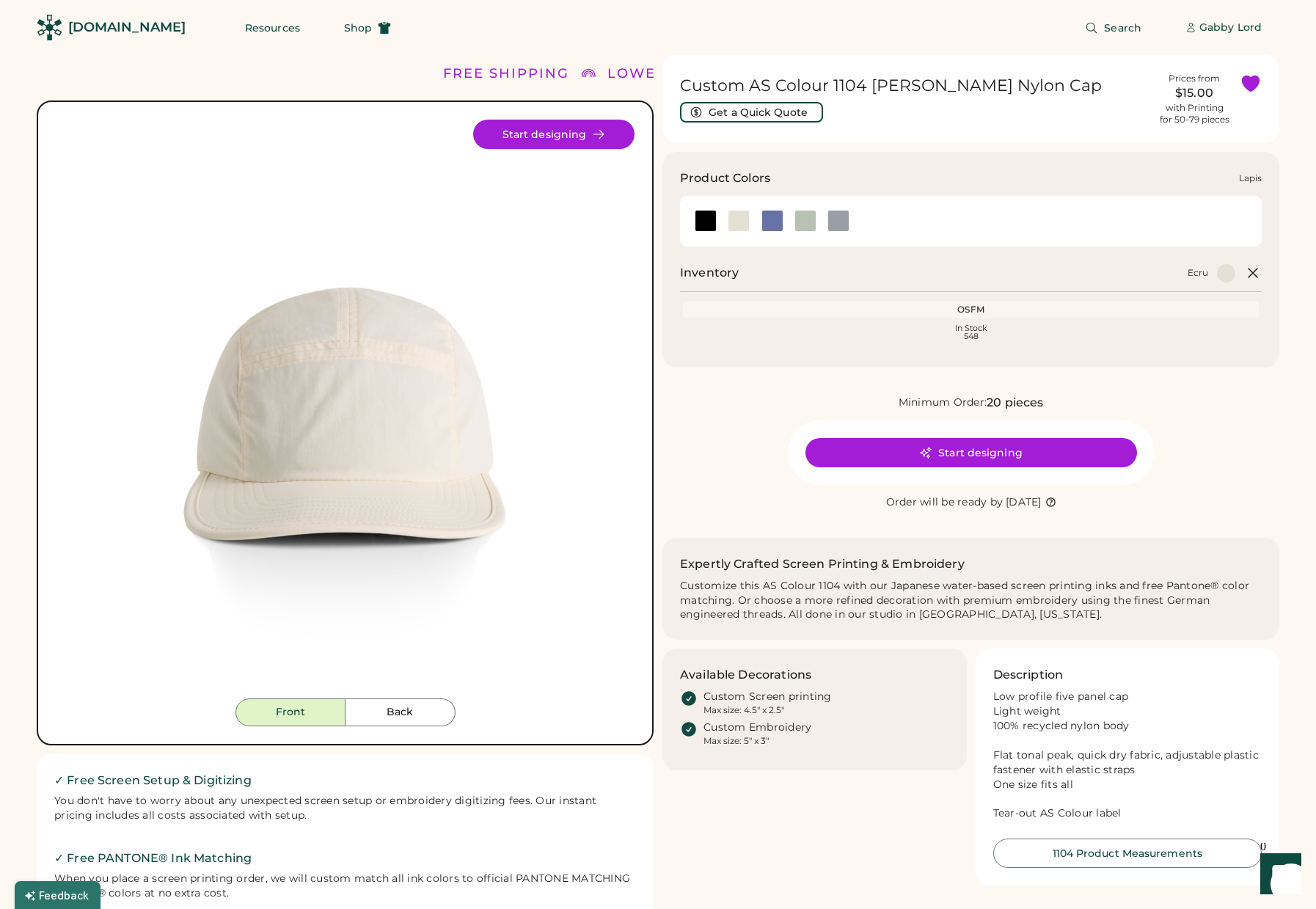
click at [772, 220] on div at bounding box center [772, 220] width 22 height 22
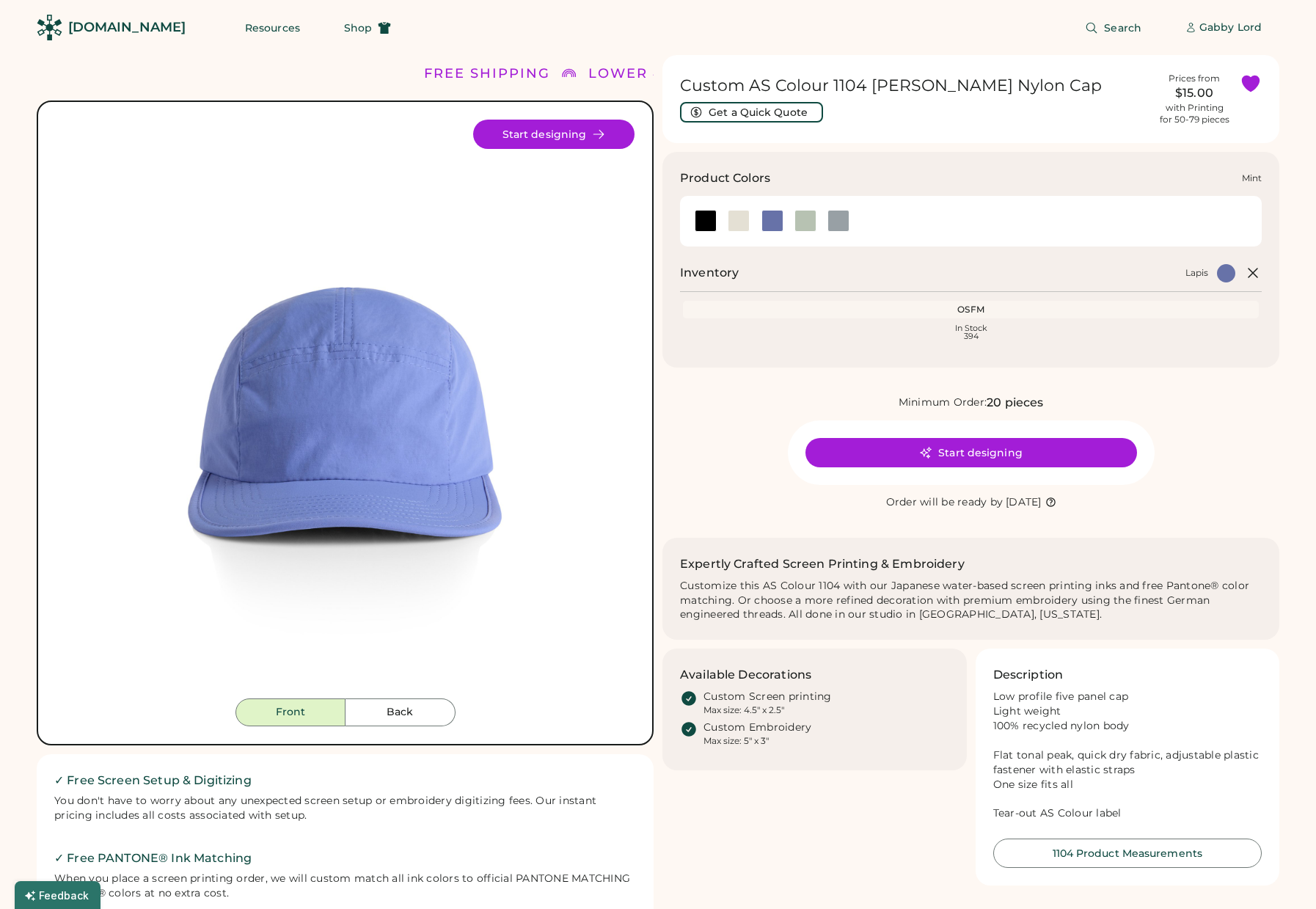
drag, startPoint x: 795, startPoint y: 219, endPoint x: 829, endPoint y: 219, distance: 34.0
click at [796, 219] on div at bounding box center [805, 220] width 22 height 22
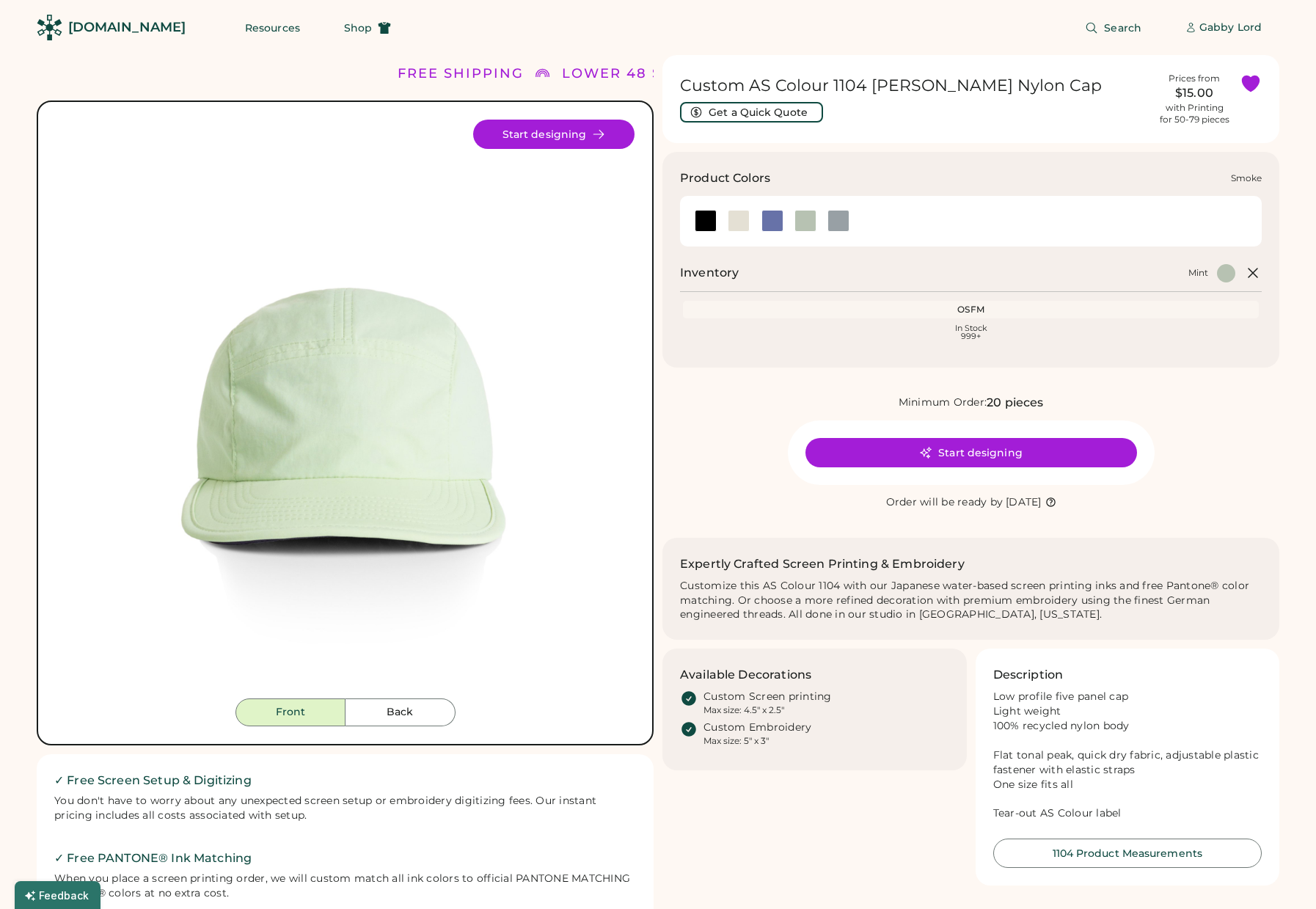
click at [847, 219] on div at bounding box center [838, 220] width 22 height 22
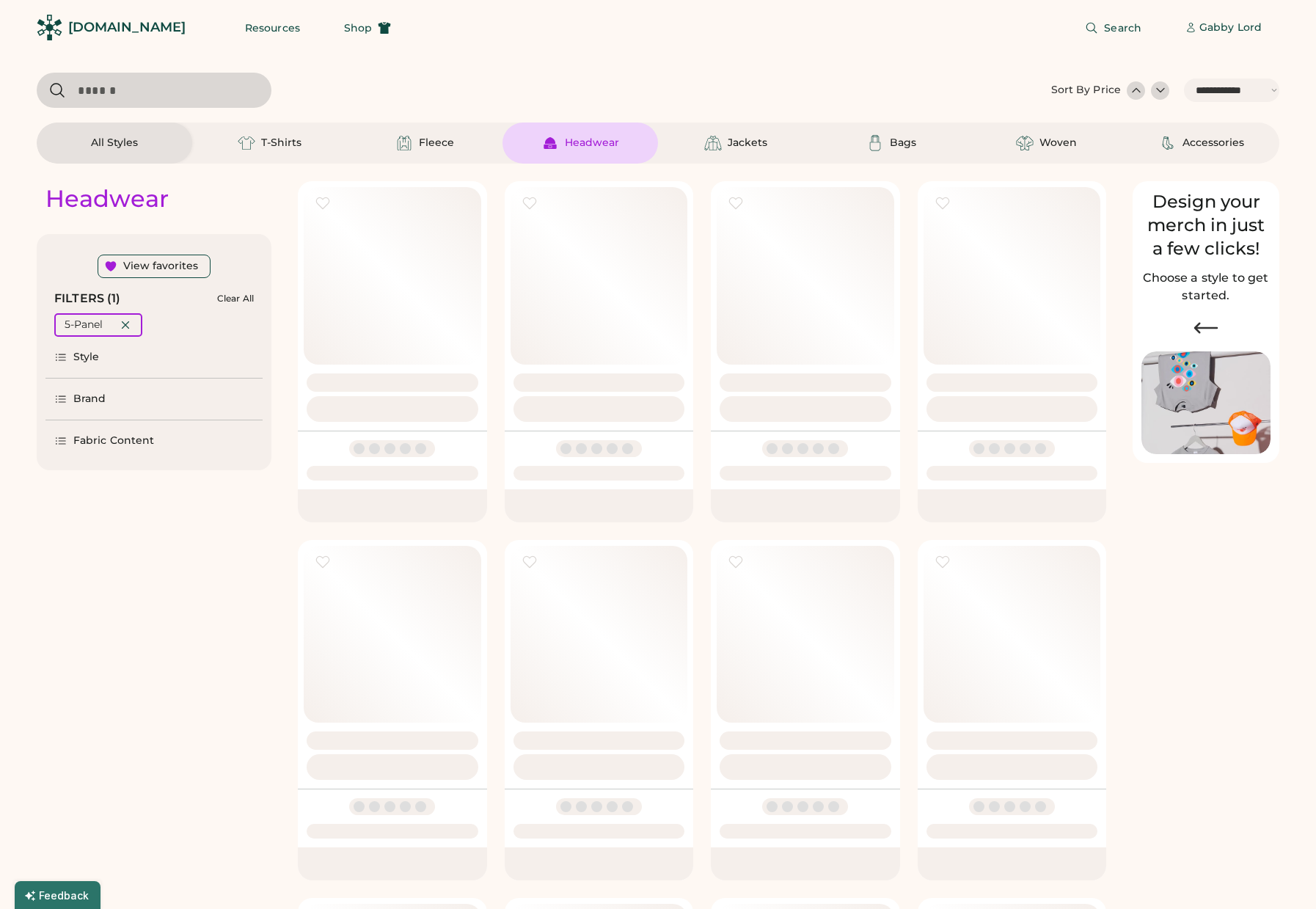
select select "*****"
select select "*"
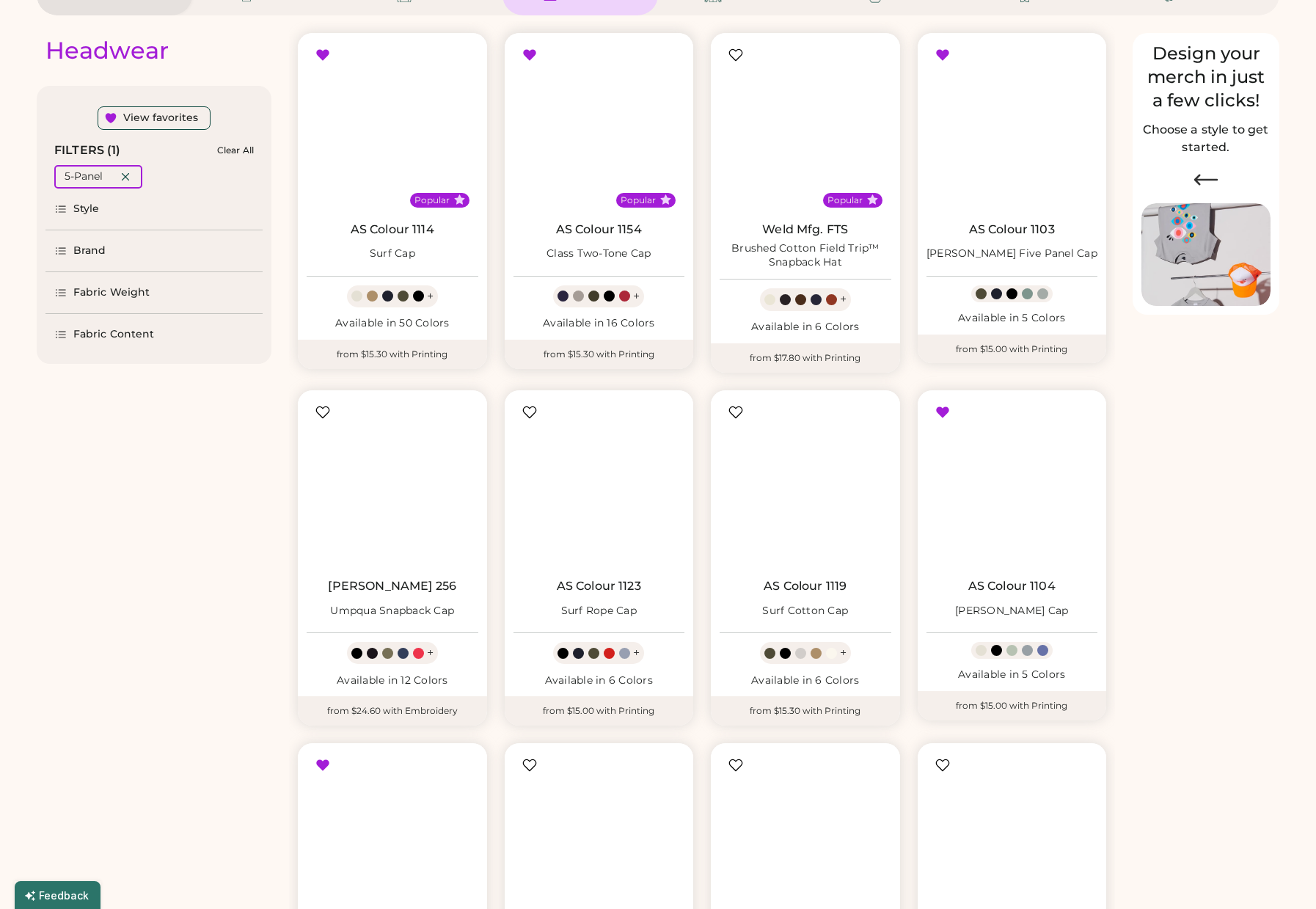
scroll to position [148, 0]
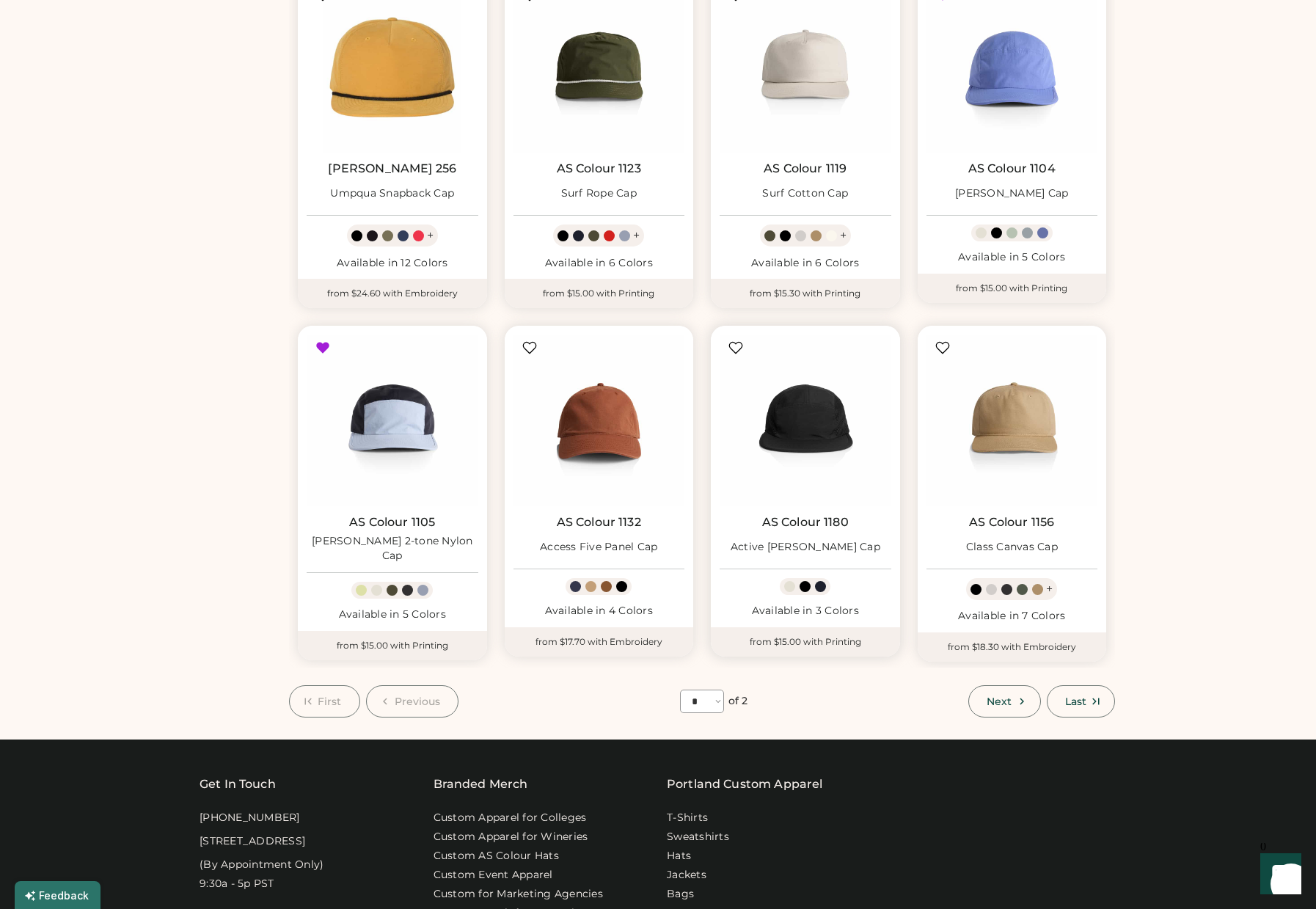
scroll to position [582, 0]
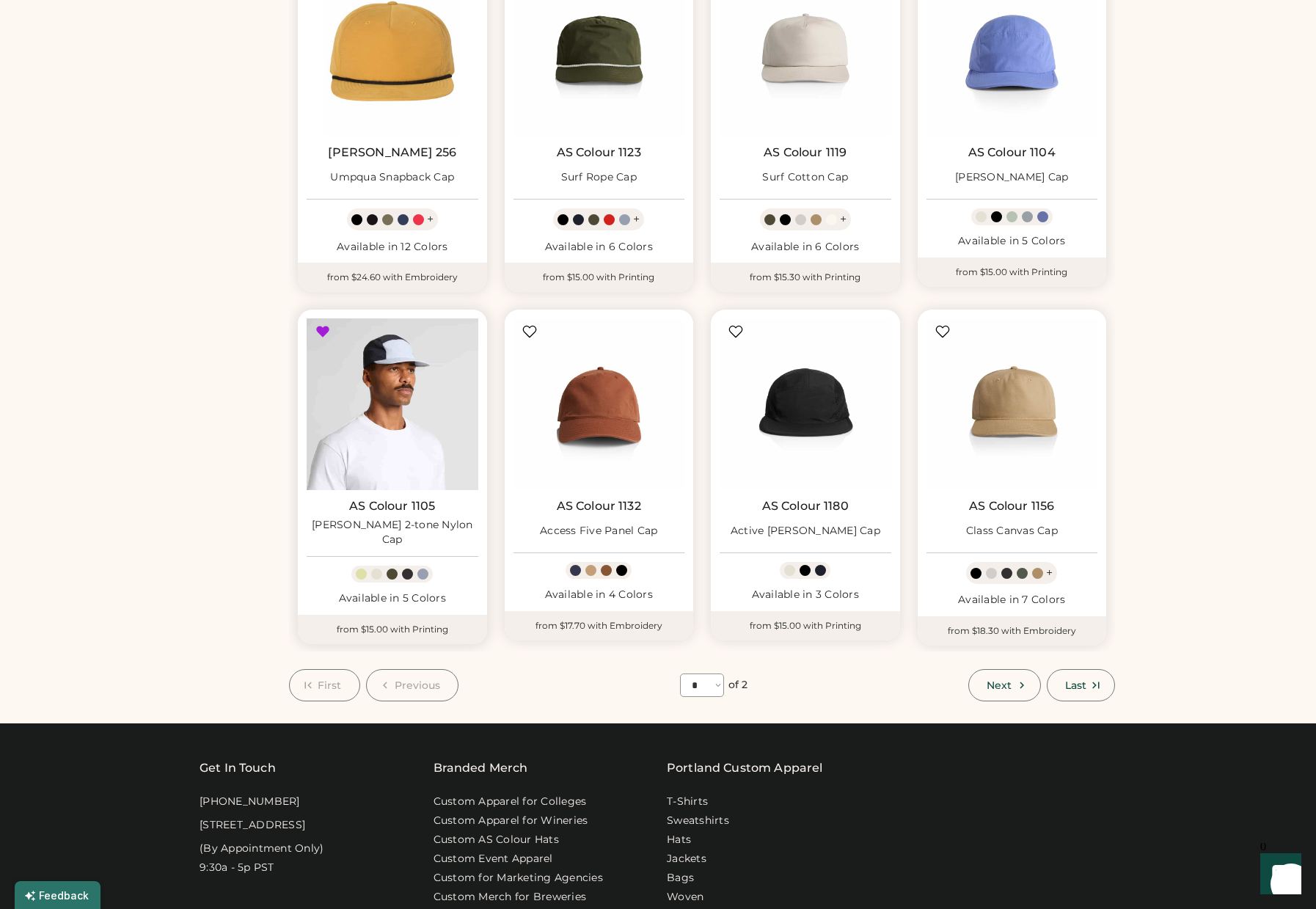
click at [367, 418] on img at bounding box center [392, 404] width 172 height 172
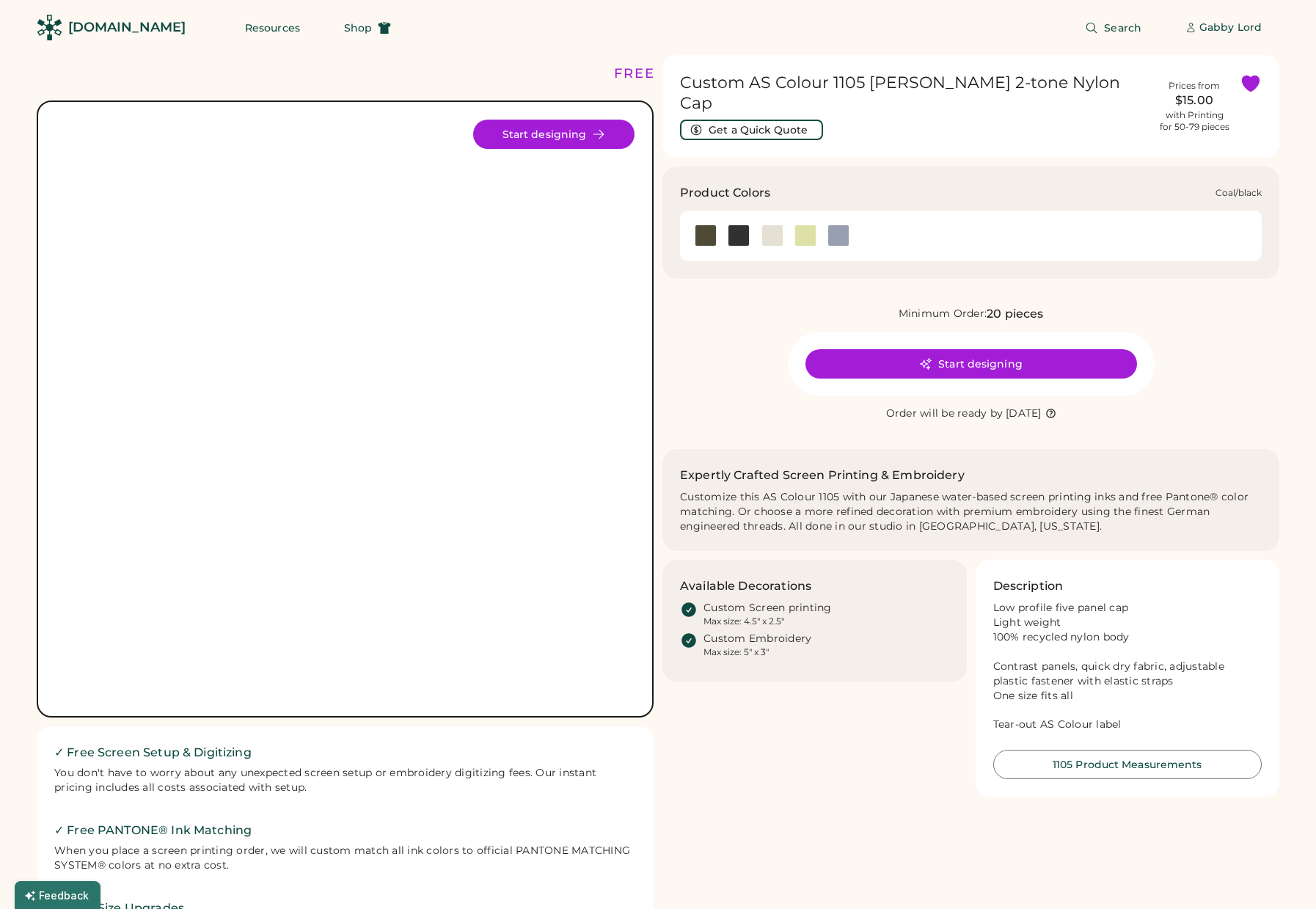
click at [740, 224] on div at bounding box center [739, 235] width 22 height 22
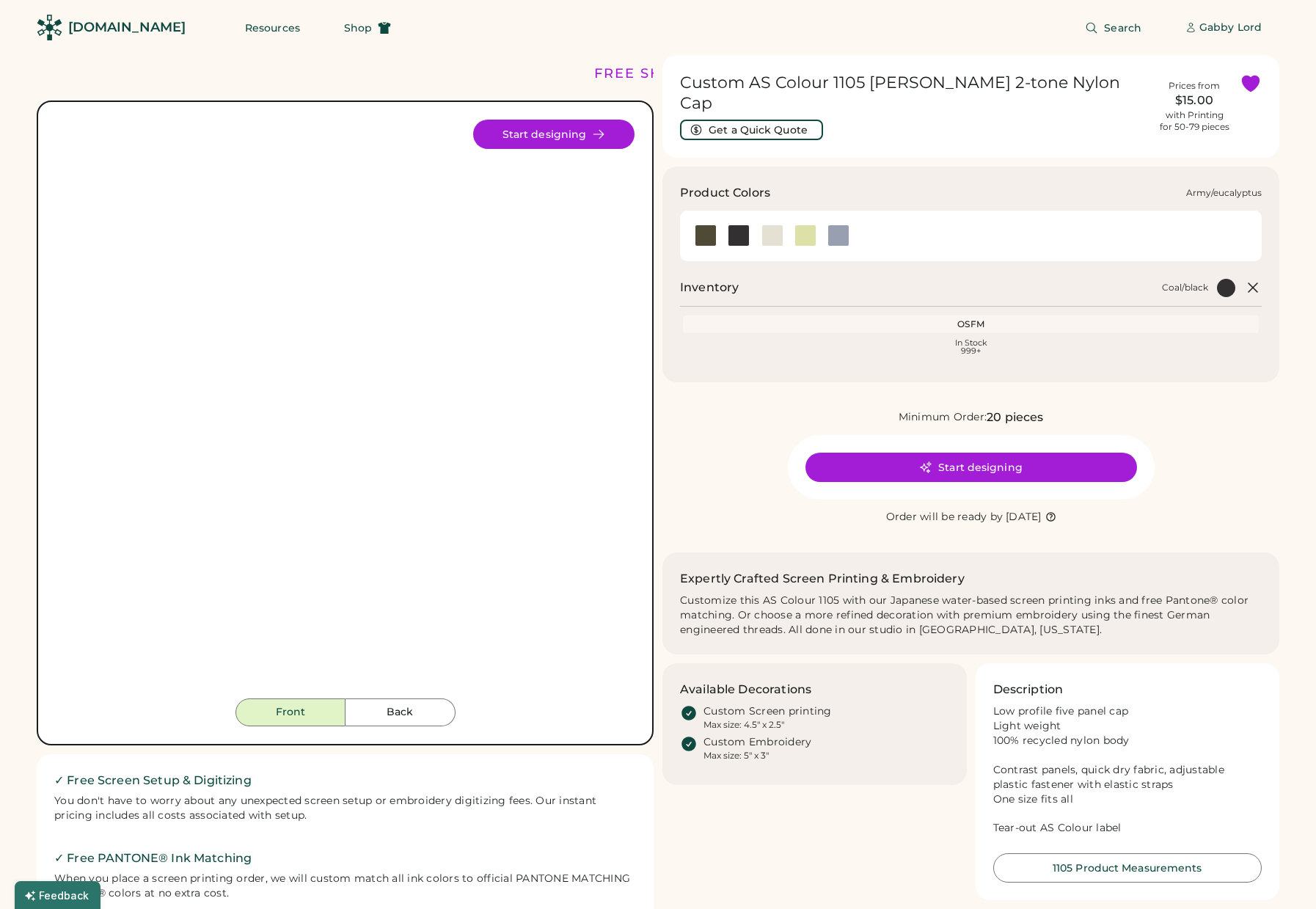
click at [702, 224] on div at bounding box center [706, 235] width 22 height 22
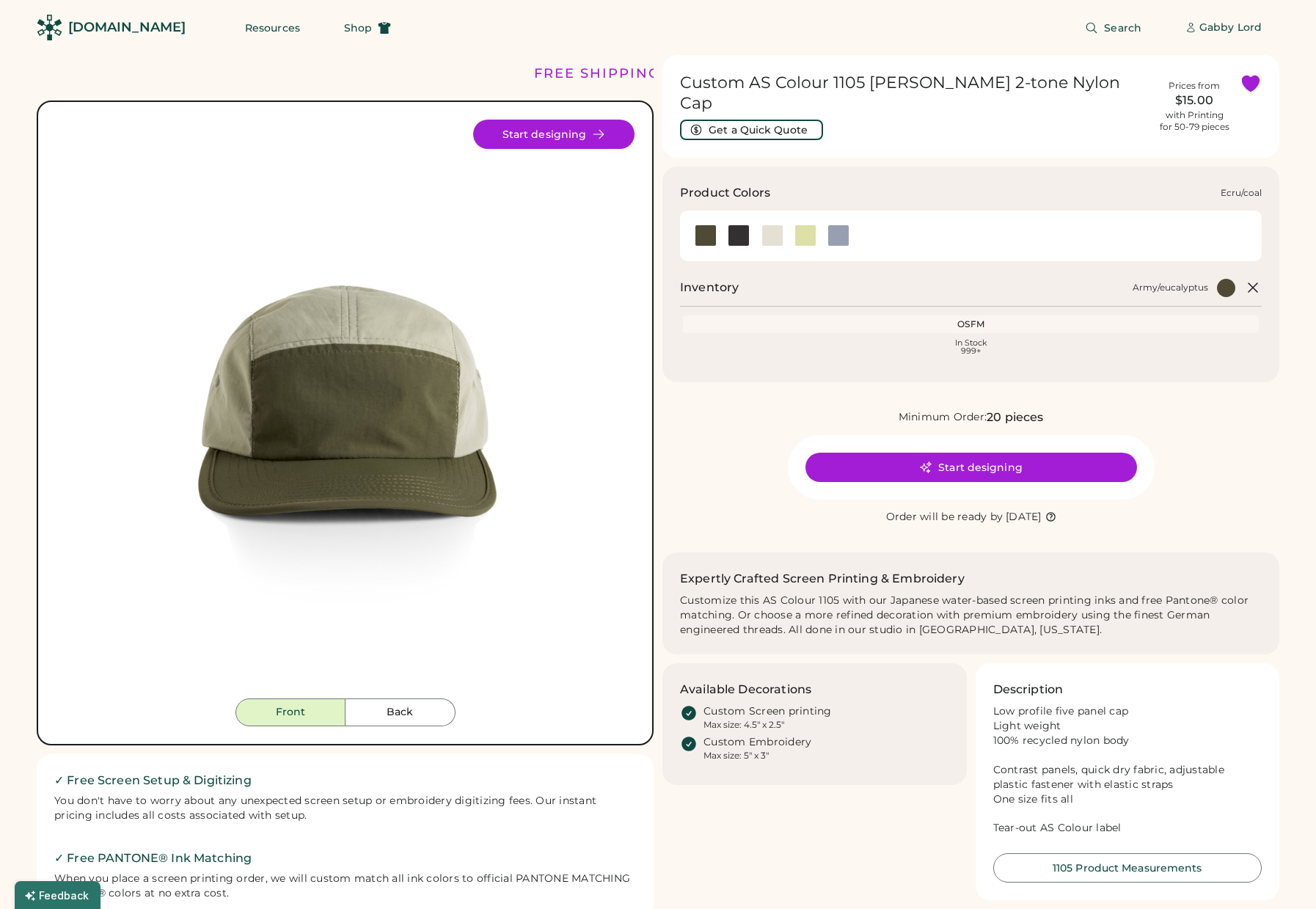
click at [776, 224] on div at bounding box center [772, 235] width 22 height 22
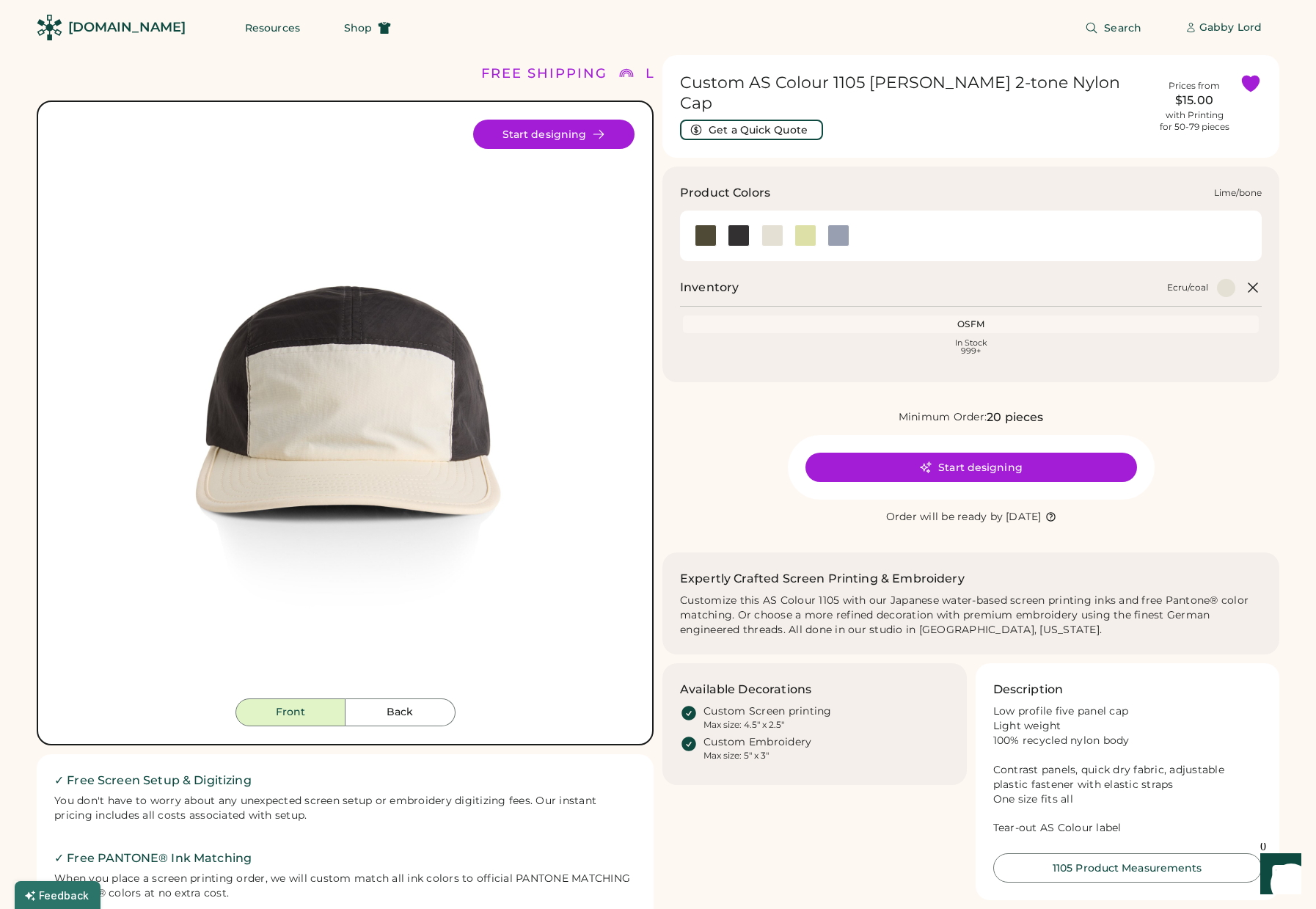
click at [809, 224] on div at bounding box center [805, 235] width 22 height 22
click at [771, 224] on div at bounding box center [772, 235] width 22 height 22
click at [835, 224] on div at bounding box center [838, 235] width 22 height 22
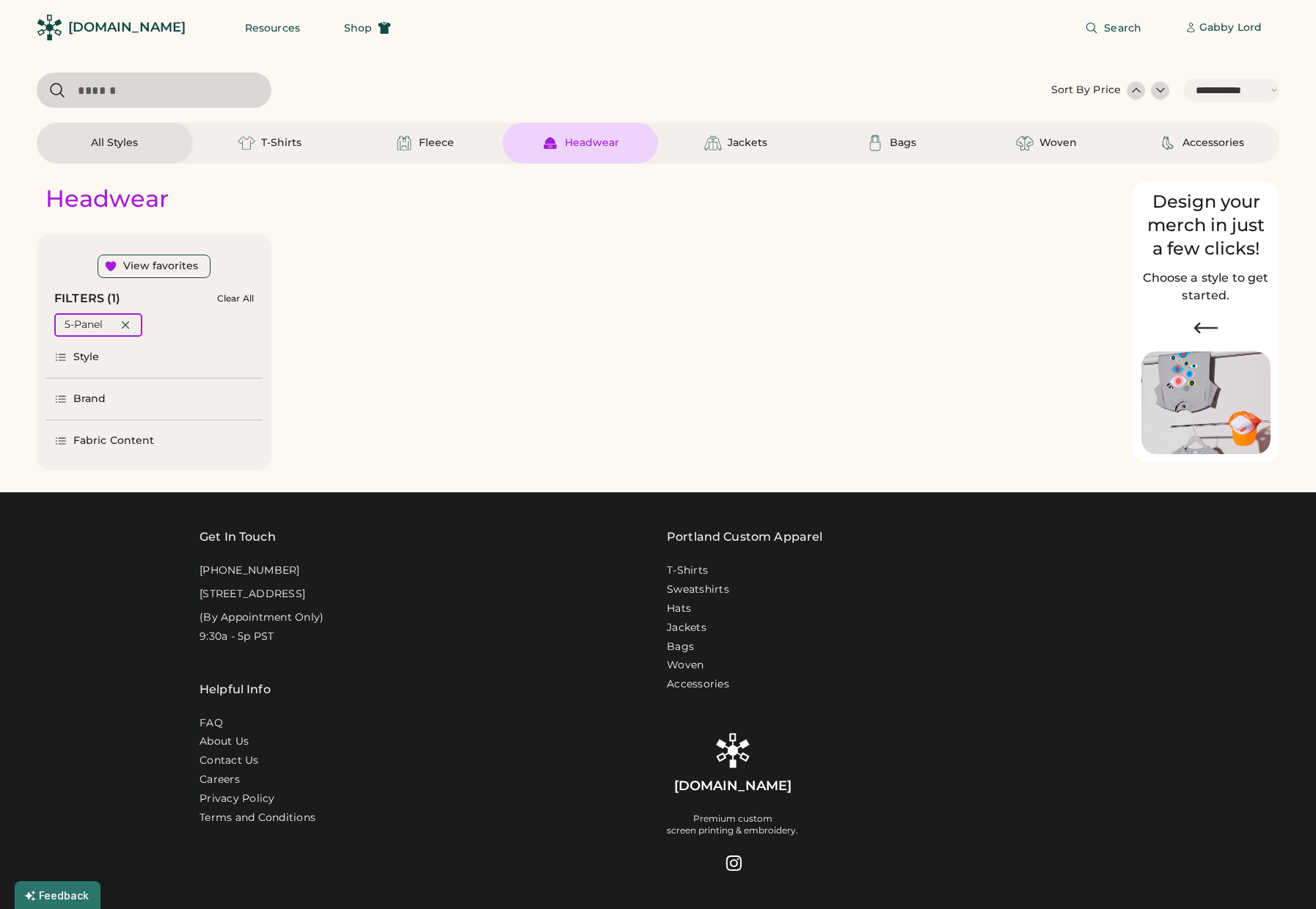
select select "*****"
select select "*"
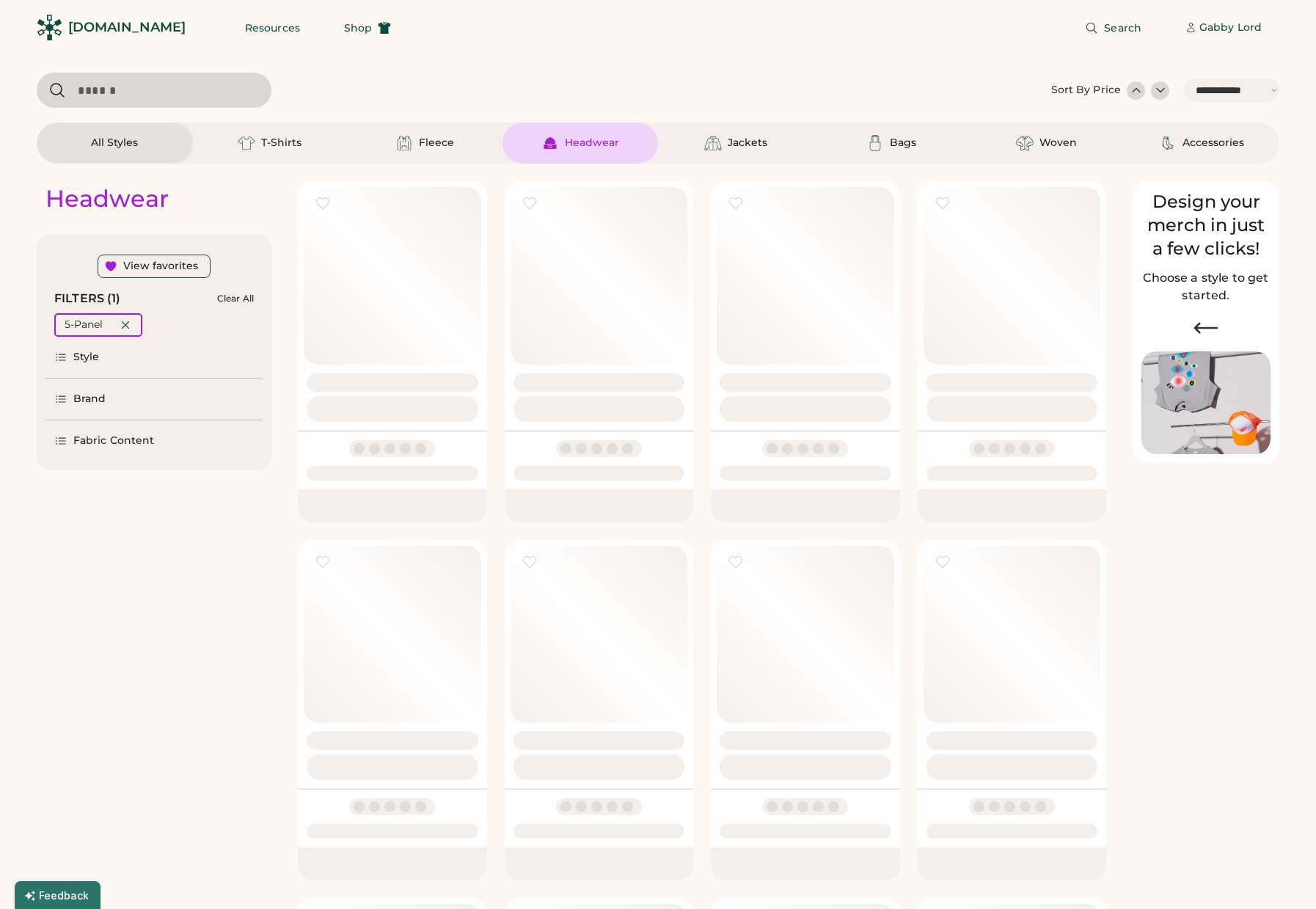
scroll to position [174, 0]
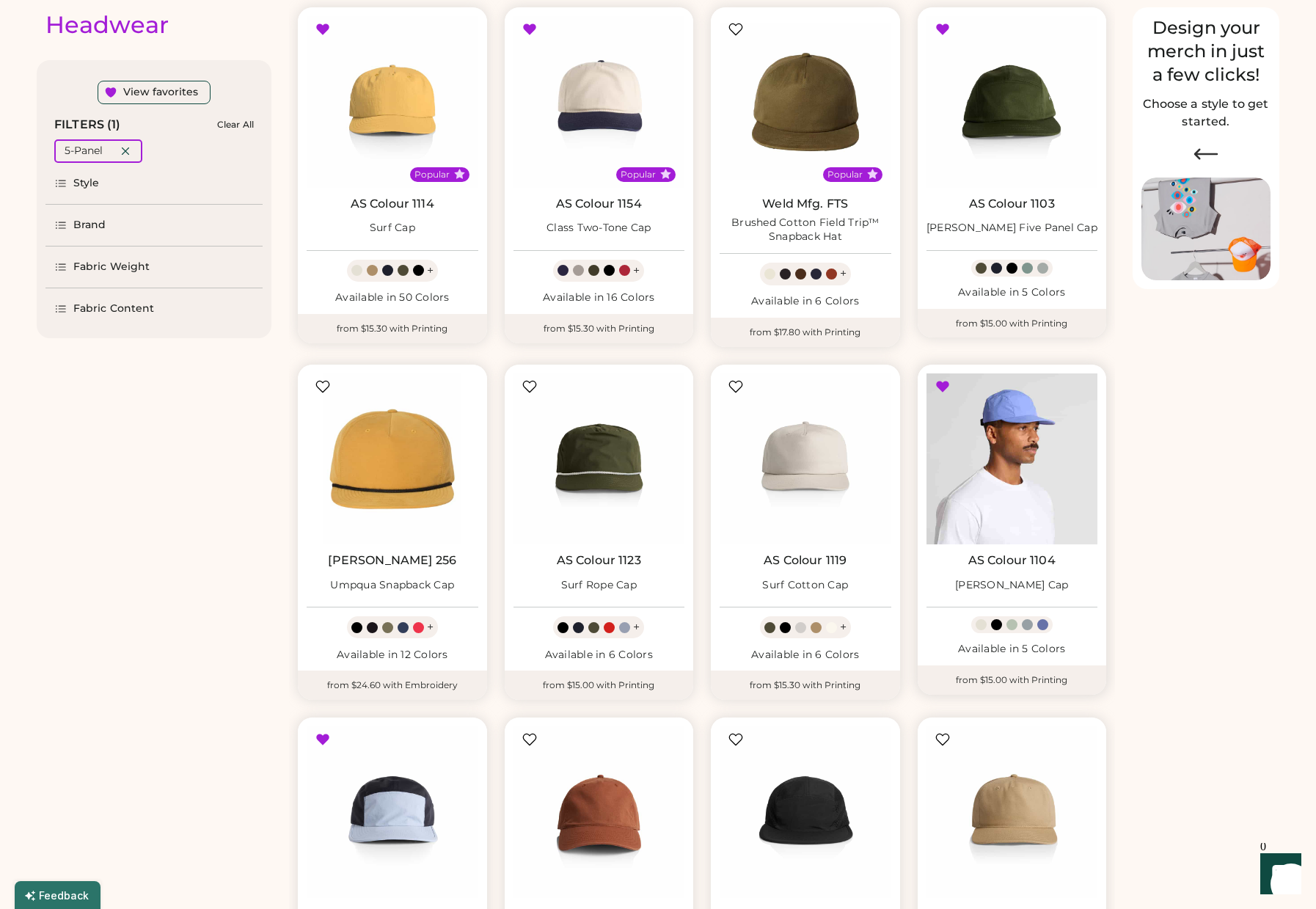
click at [1027, 437] on img at bounding box center [1012, 459] width 172 height 172
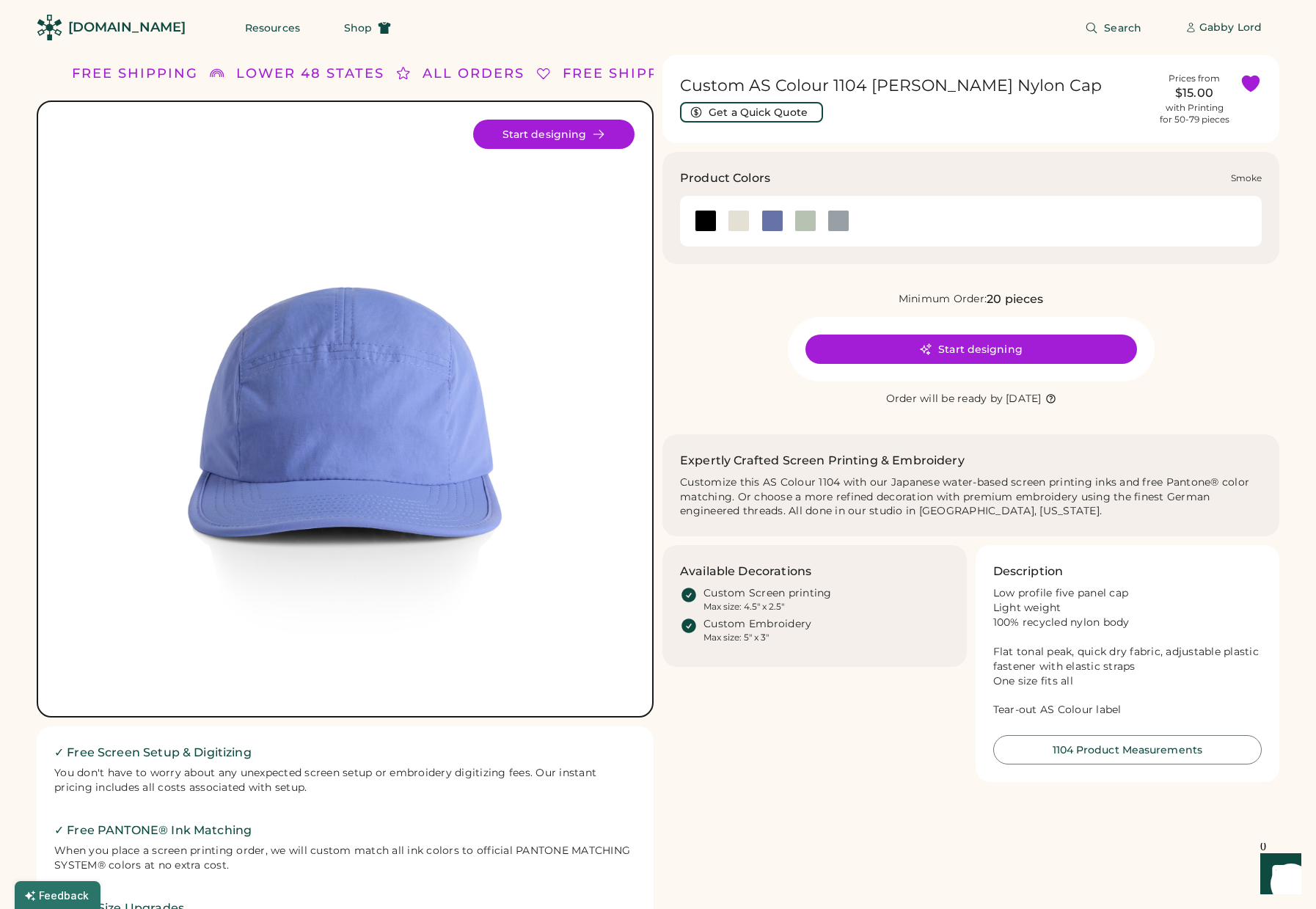
click at [843, 223] on div at bounding box center [838, 220] width 22 height 22
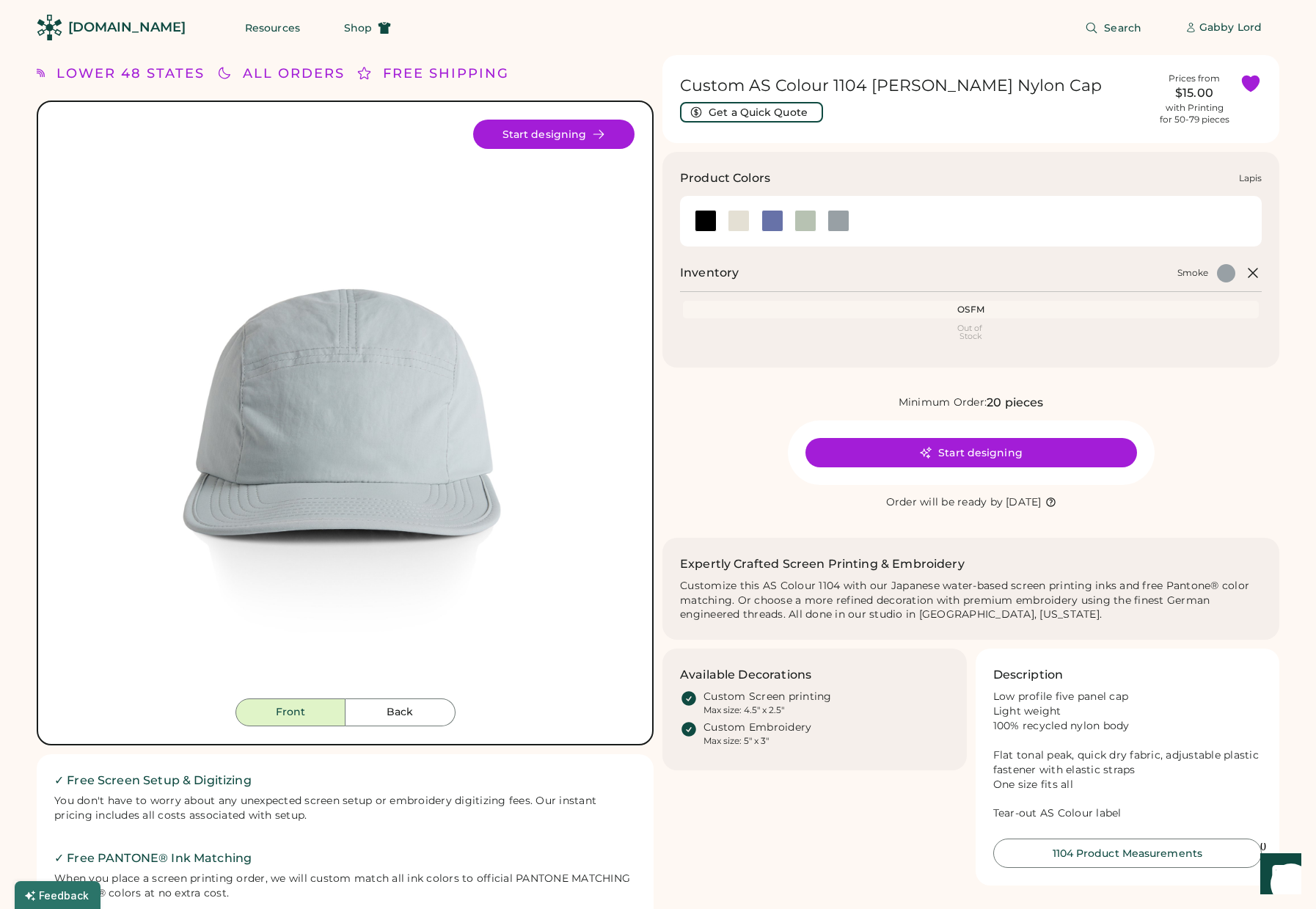
click at [771, 223] on div at bounding box center [772, 220] width 22 height 22
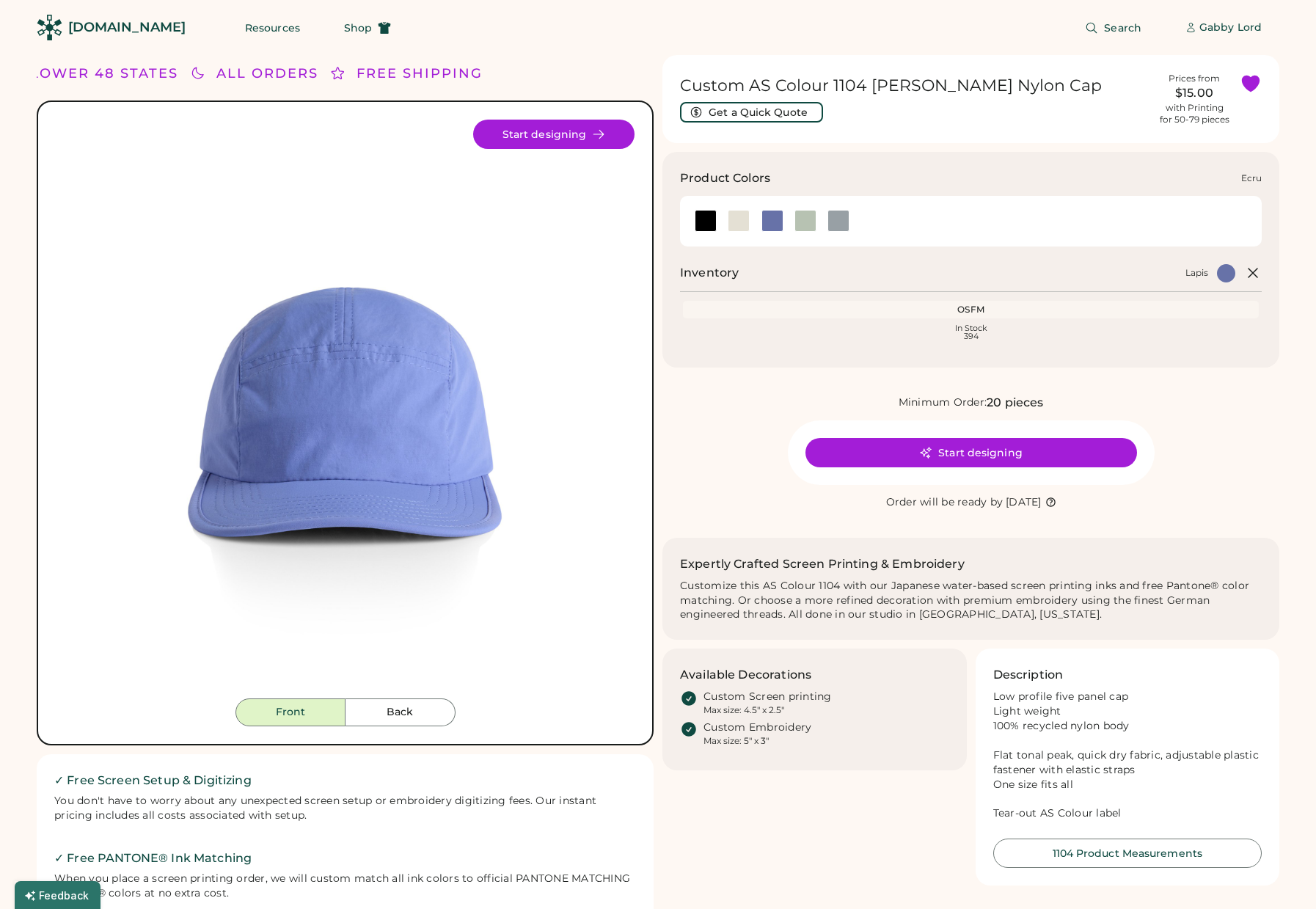
click at [749, 218] on div at bounding box center [739, 220] width 22 height 22
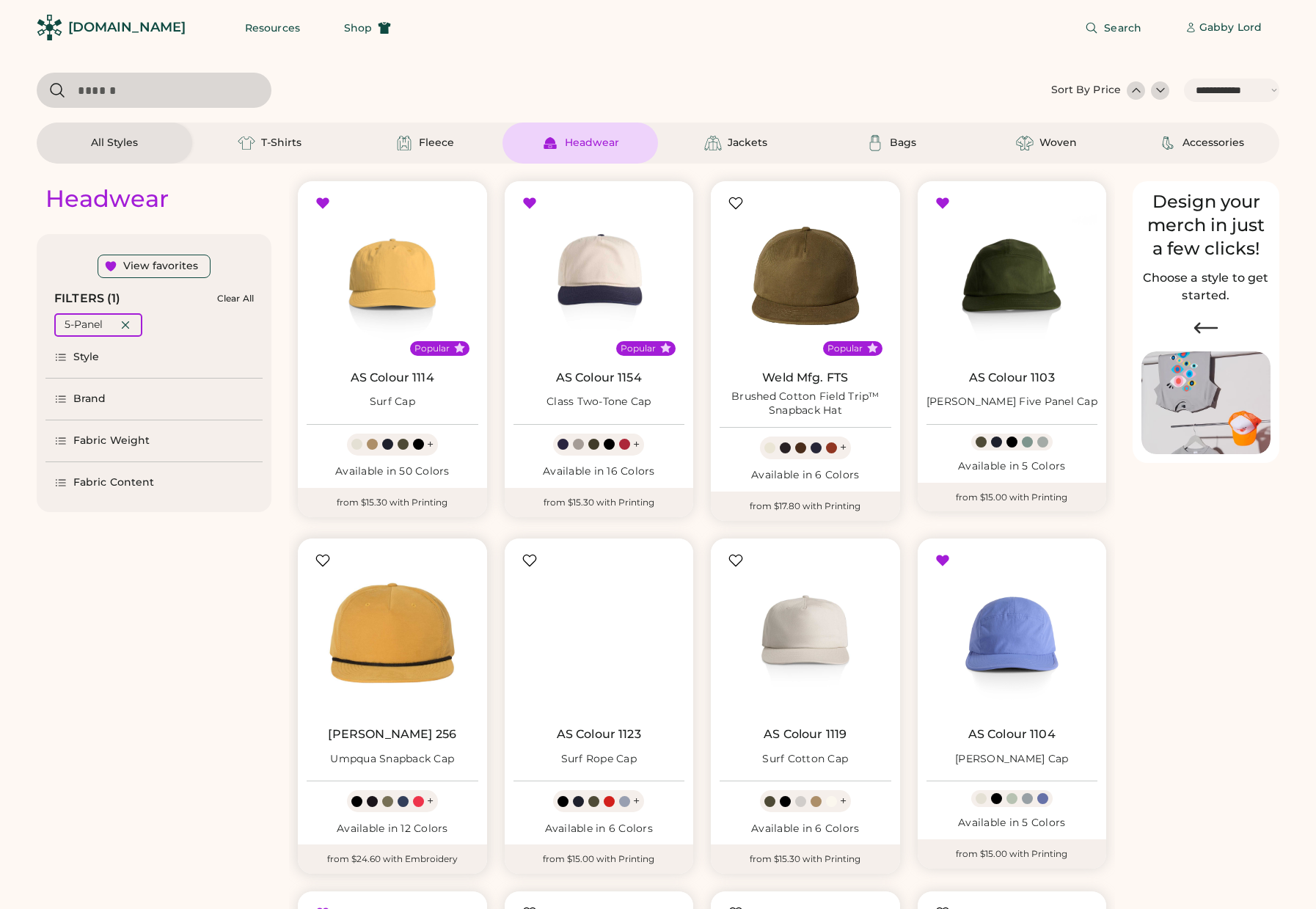
select select "*****"
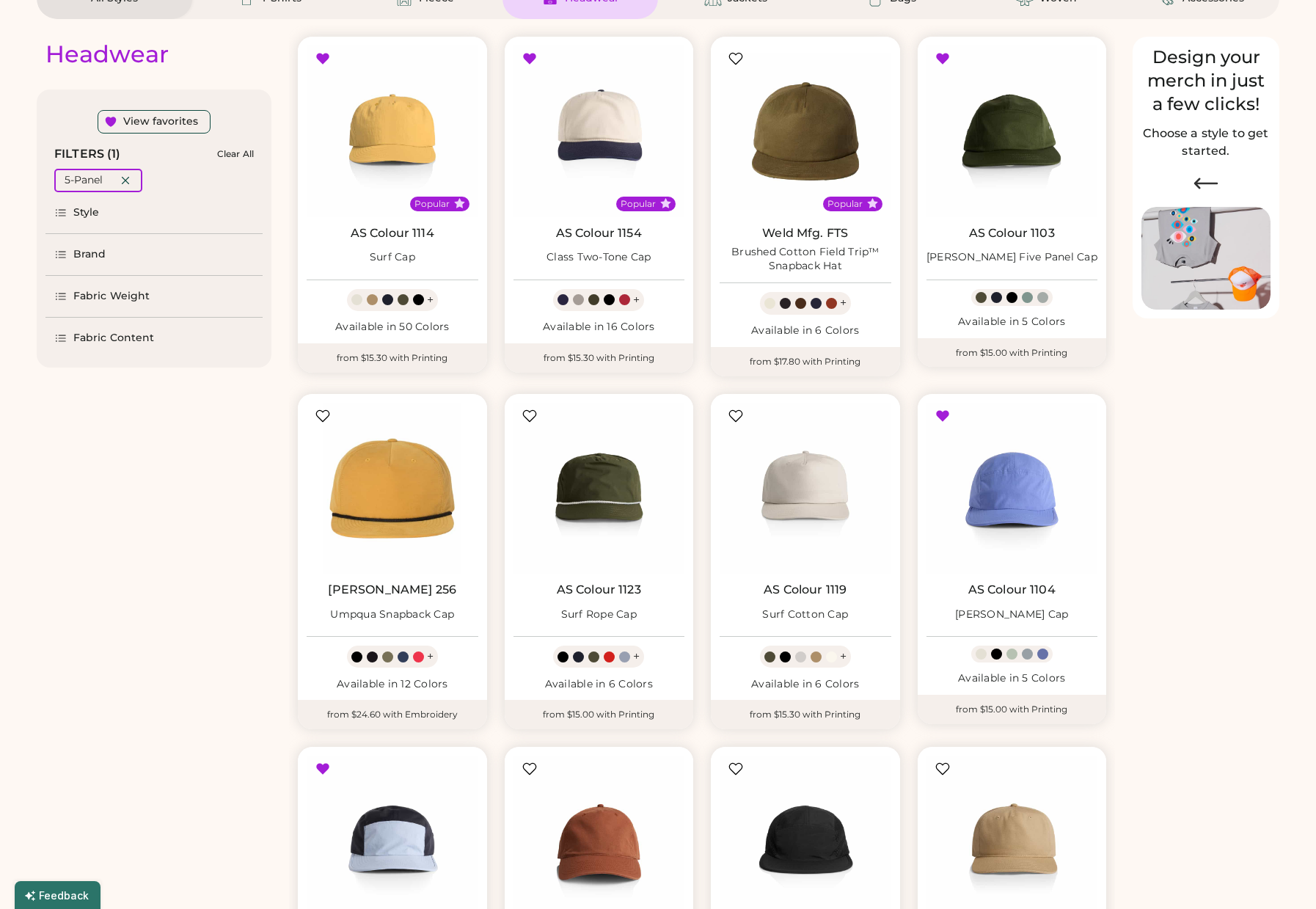
click at [85, 210] on div "Style" at bounding box center [86, 213] width 26 height 15
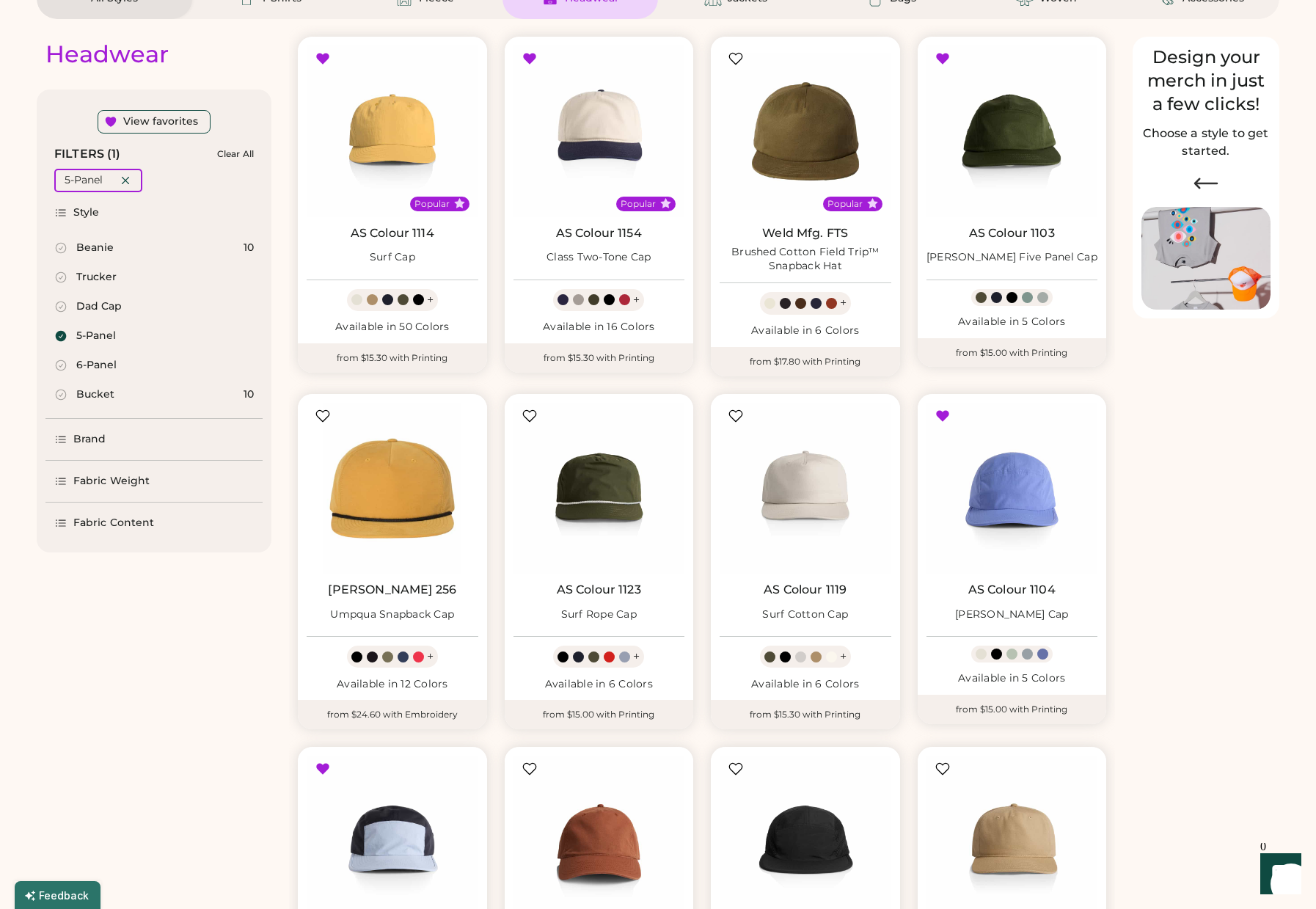
scroll to position [143, 0]
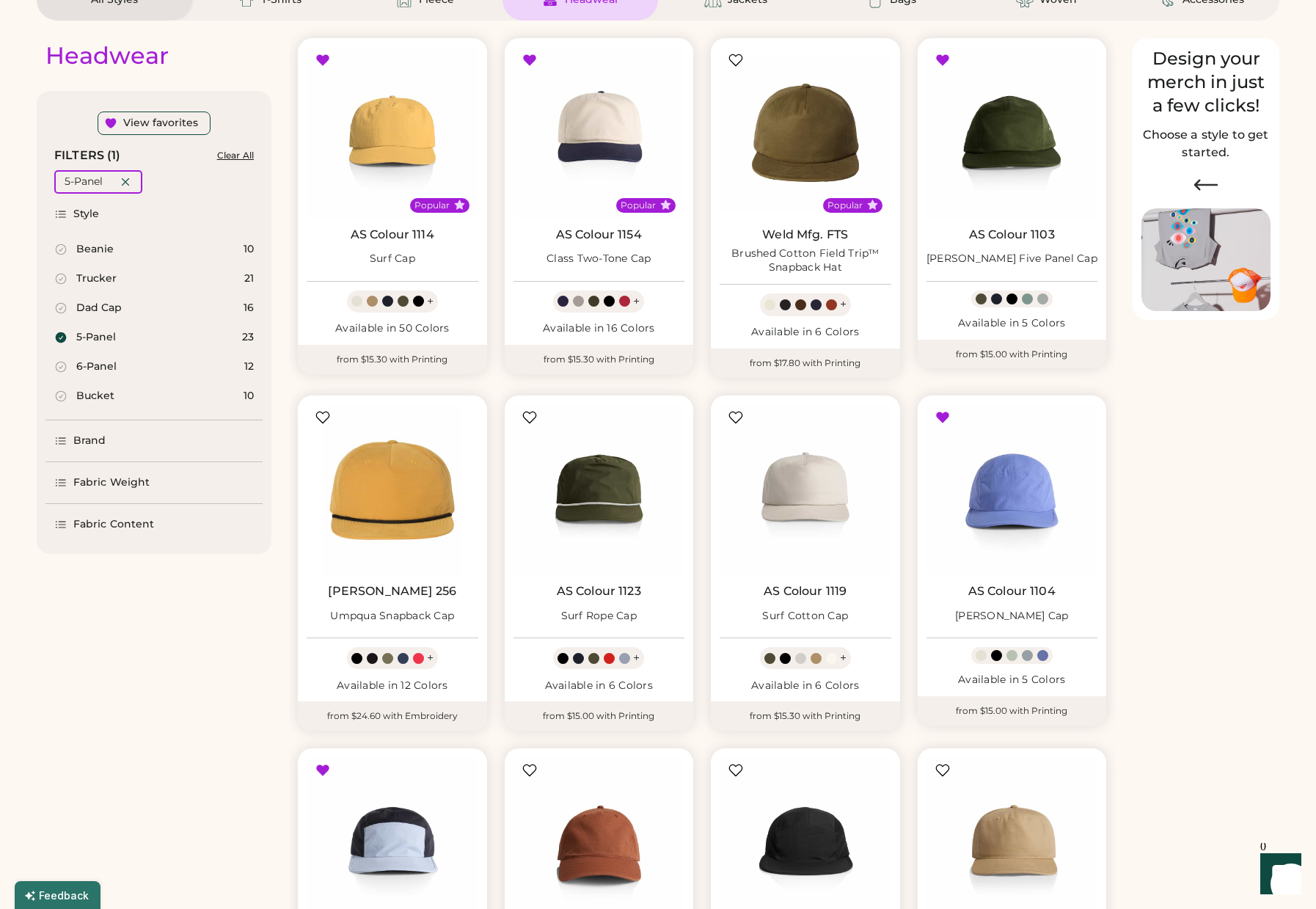
click at [243, 155] on div "Clear All" at bounding box center [235, 155] width 37 height 11
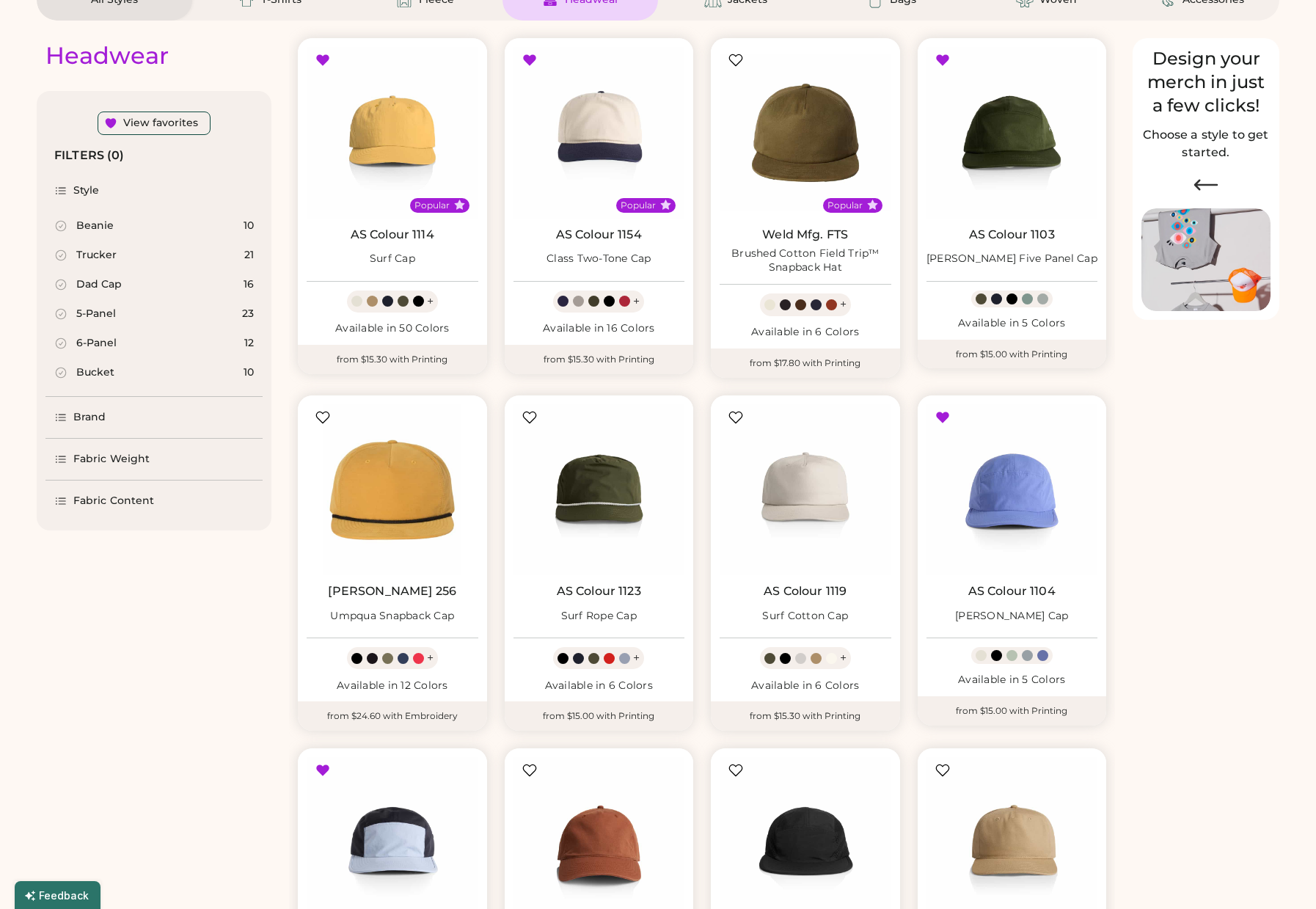
select select "*"
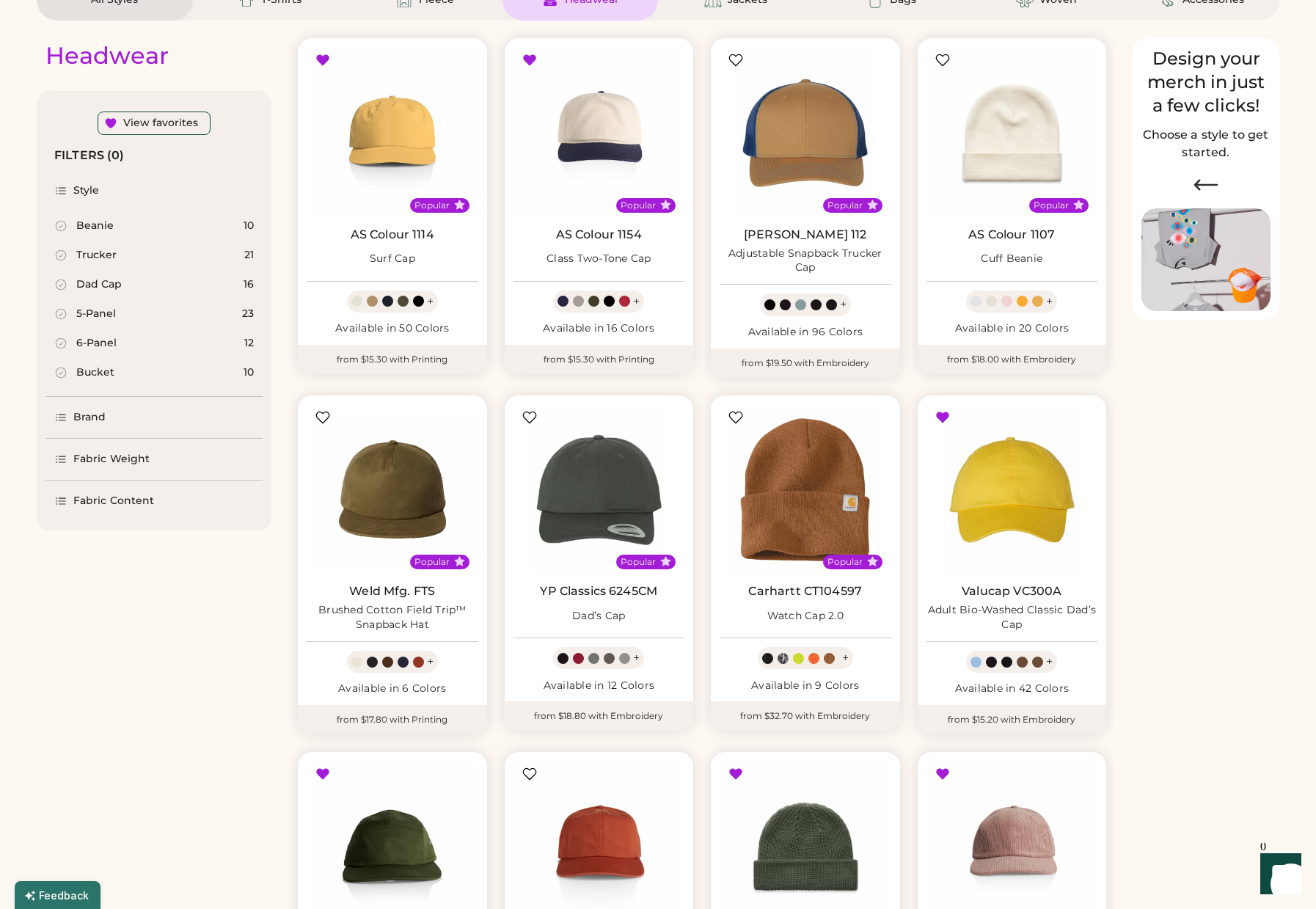
click at [109, 491] on div "Fabric Content" at bounding box center [154, 501] width 217 height 41
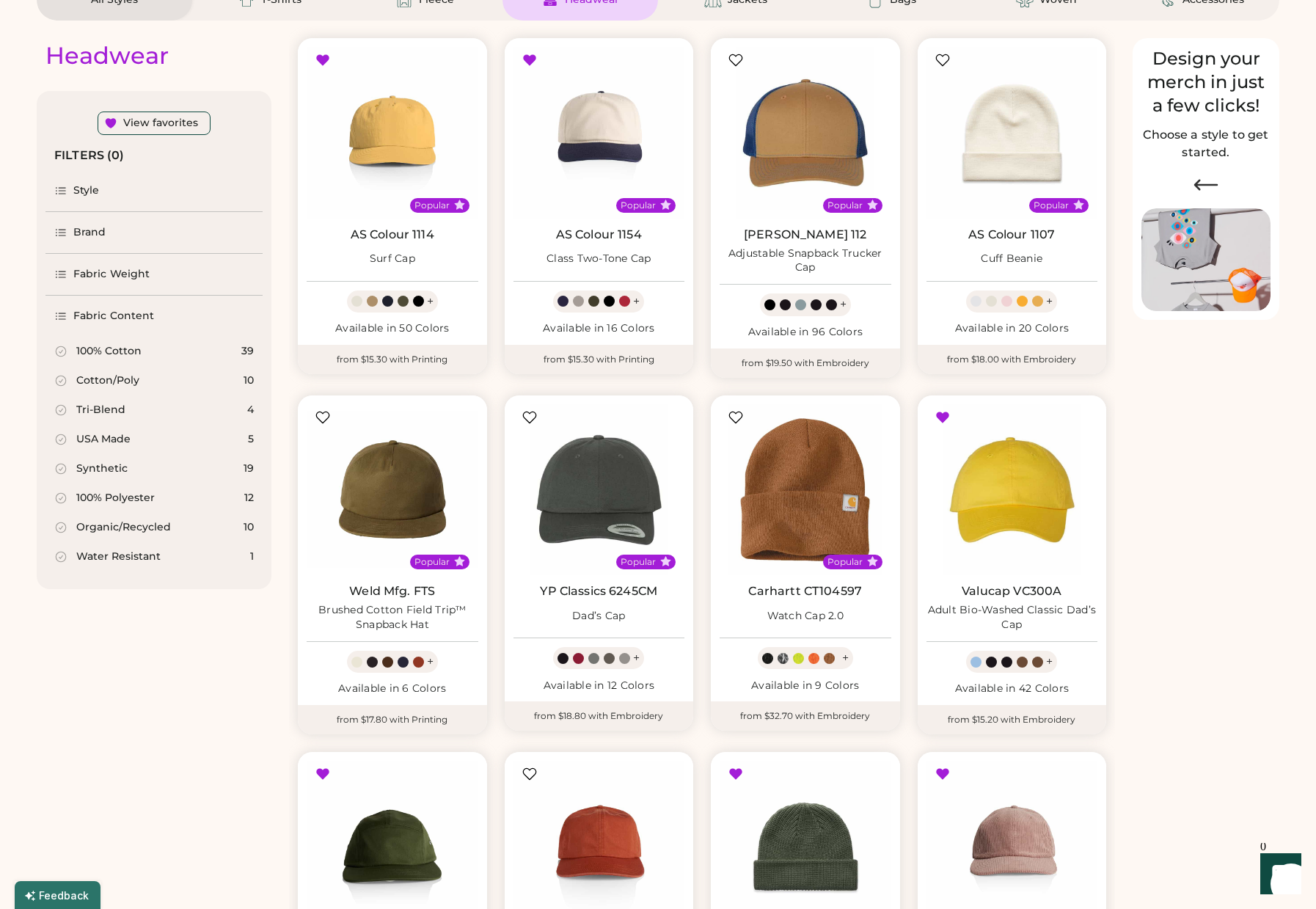
click at [63, 554] on icon at bounding box center [61, 557] width 13 height 13
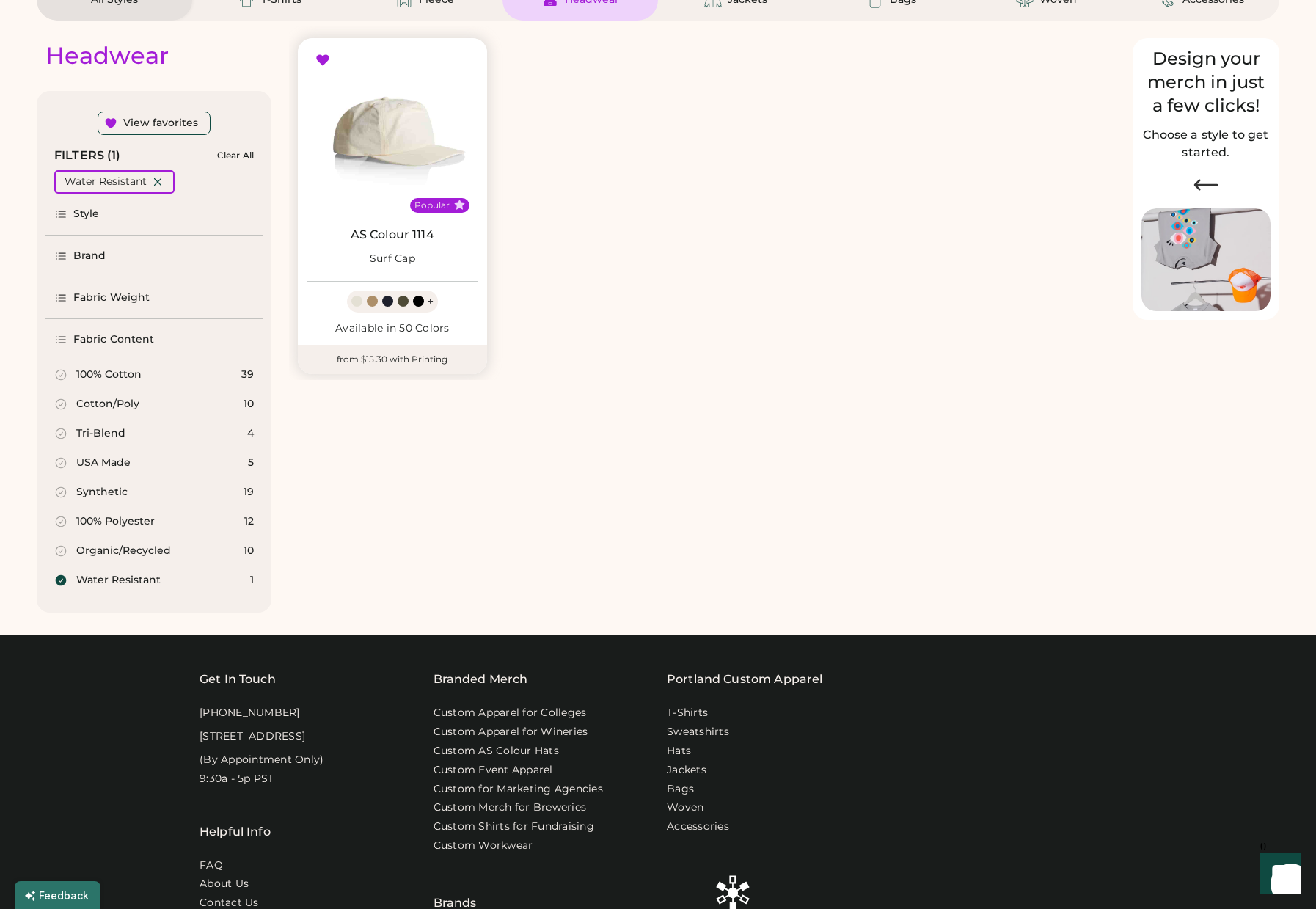
click at [422, 141] on img at bounding box center [392, 132] width 172 height 172
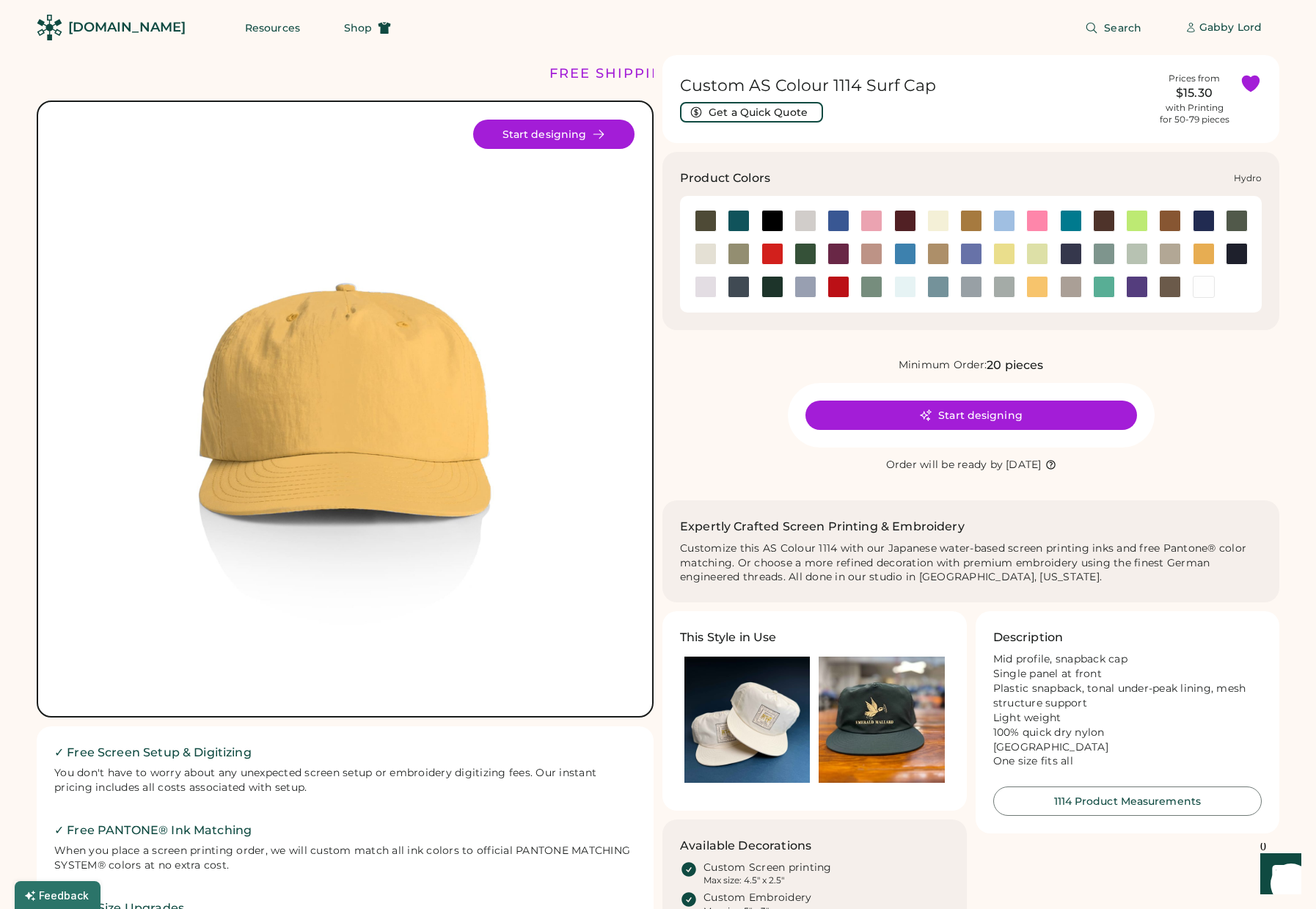
click at [908, 252] on div at bounding box center [905, 254] width 22 height 22
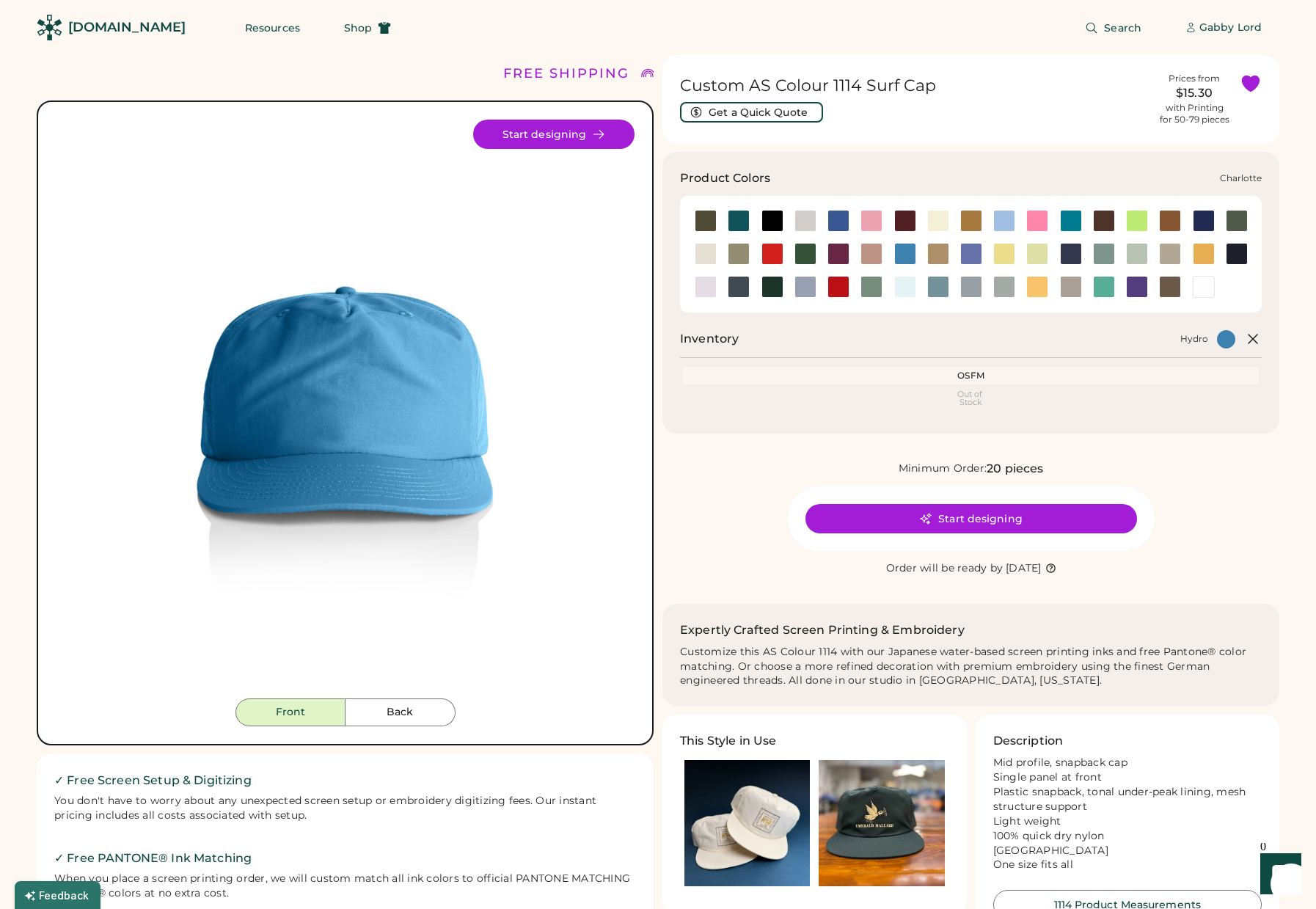
click at [1073, 219] on div at bounding box center [1070, 220] width 22 height 22
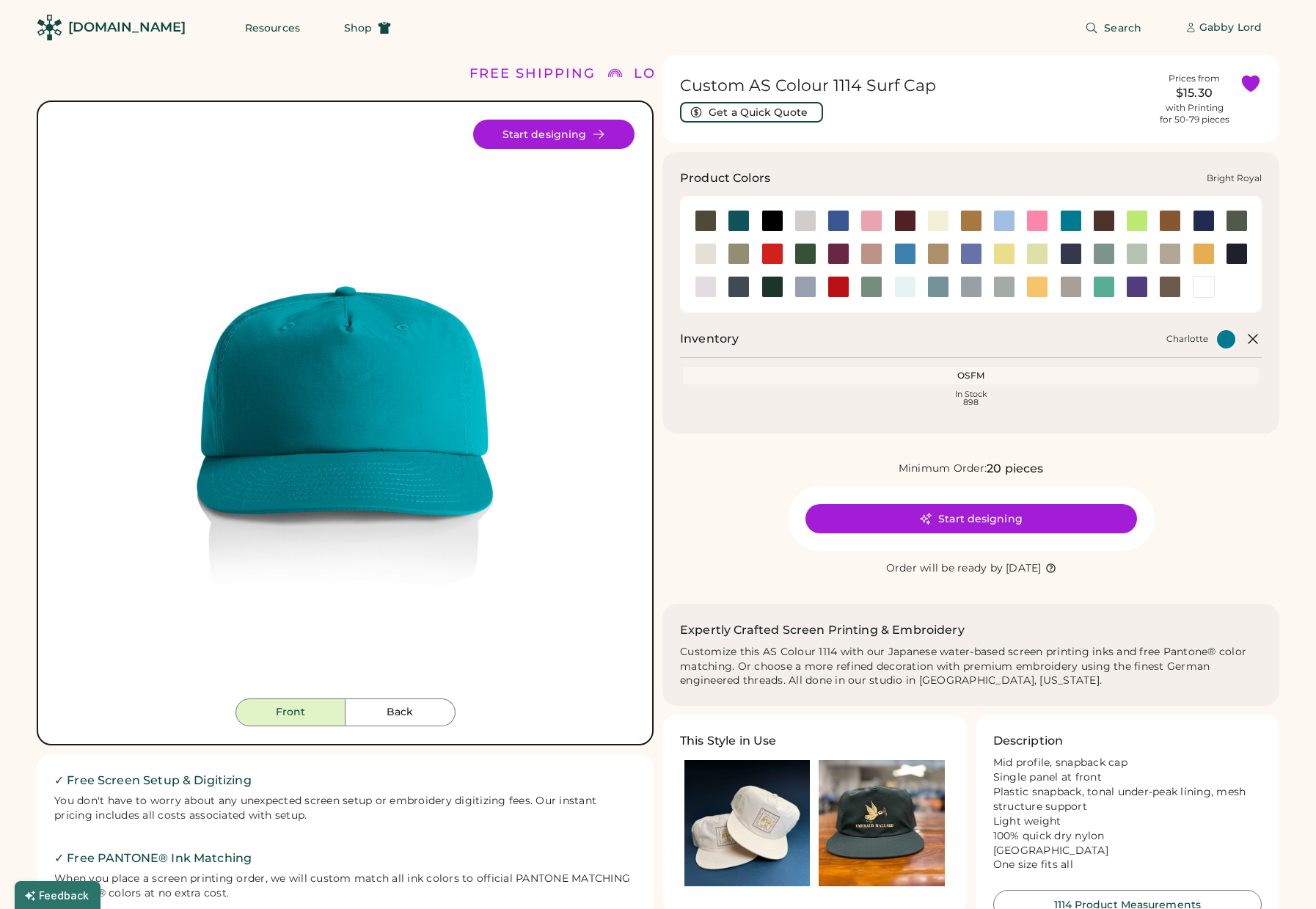
click at [840, 224] on div at bounding box center [838, 220] width 22 height 22
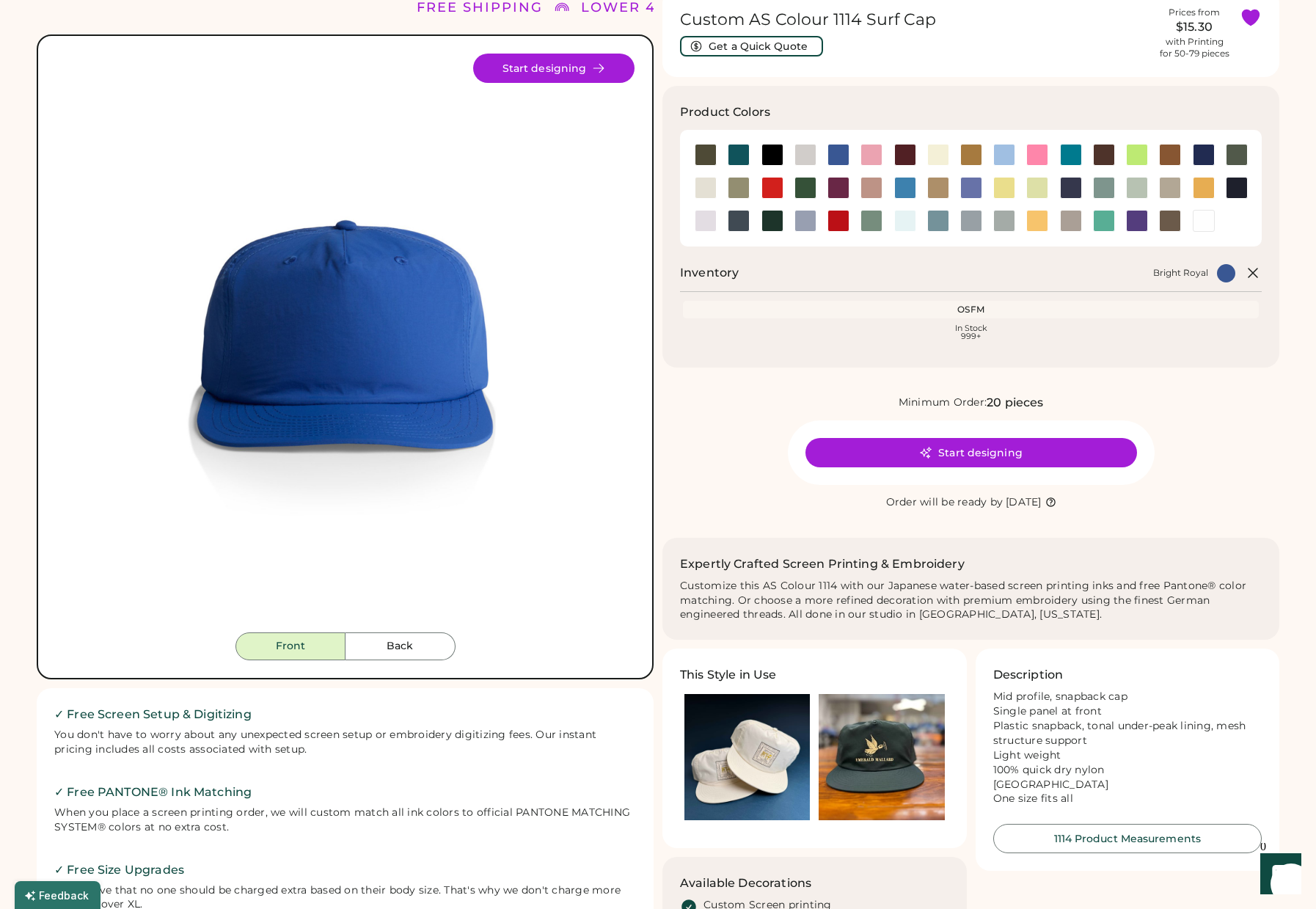
scroll to position [102, 0]
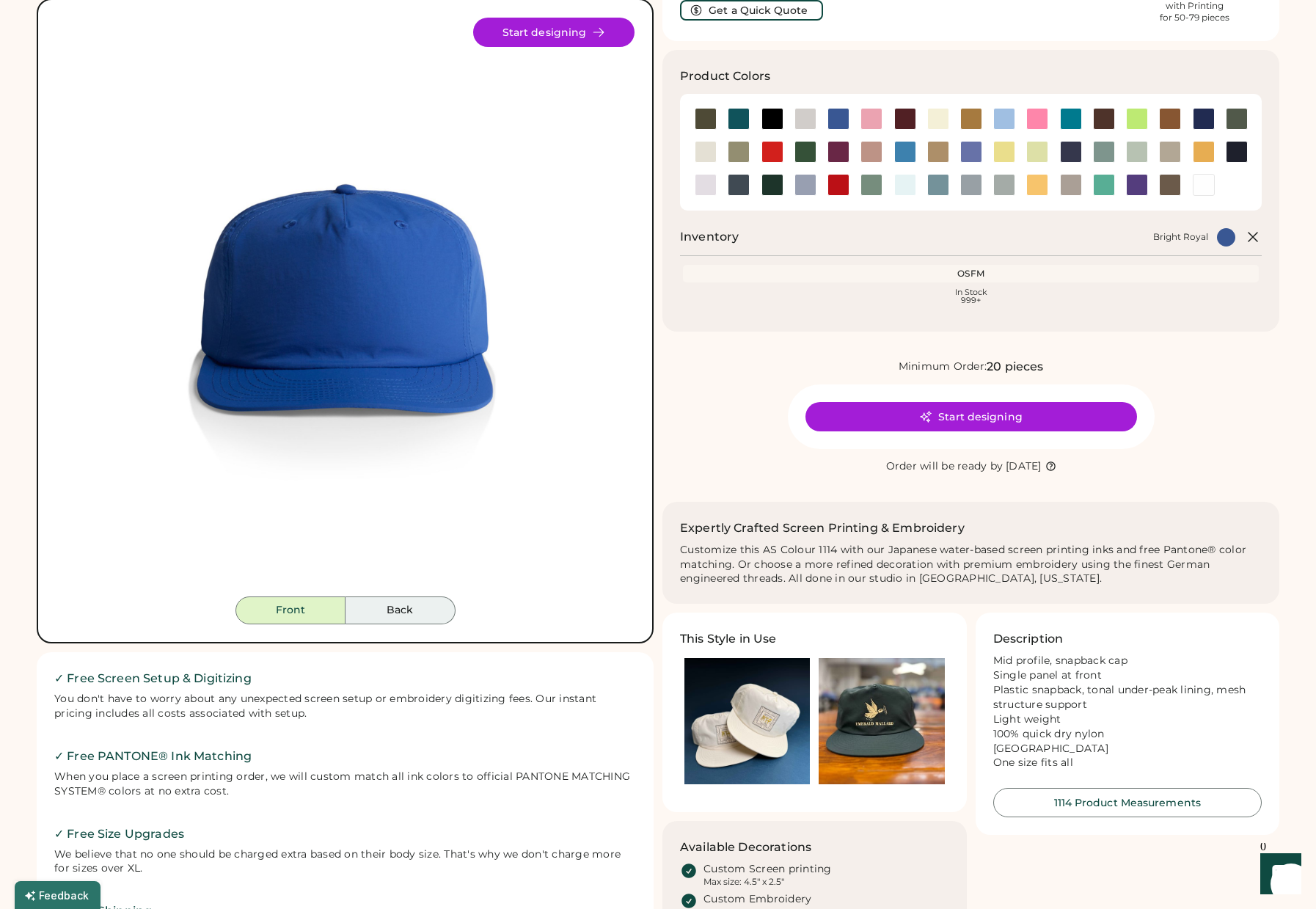
click at [396, 611] on button "Back" at bounding box center [401, 611] width 110 height 28
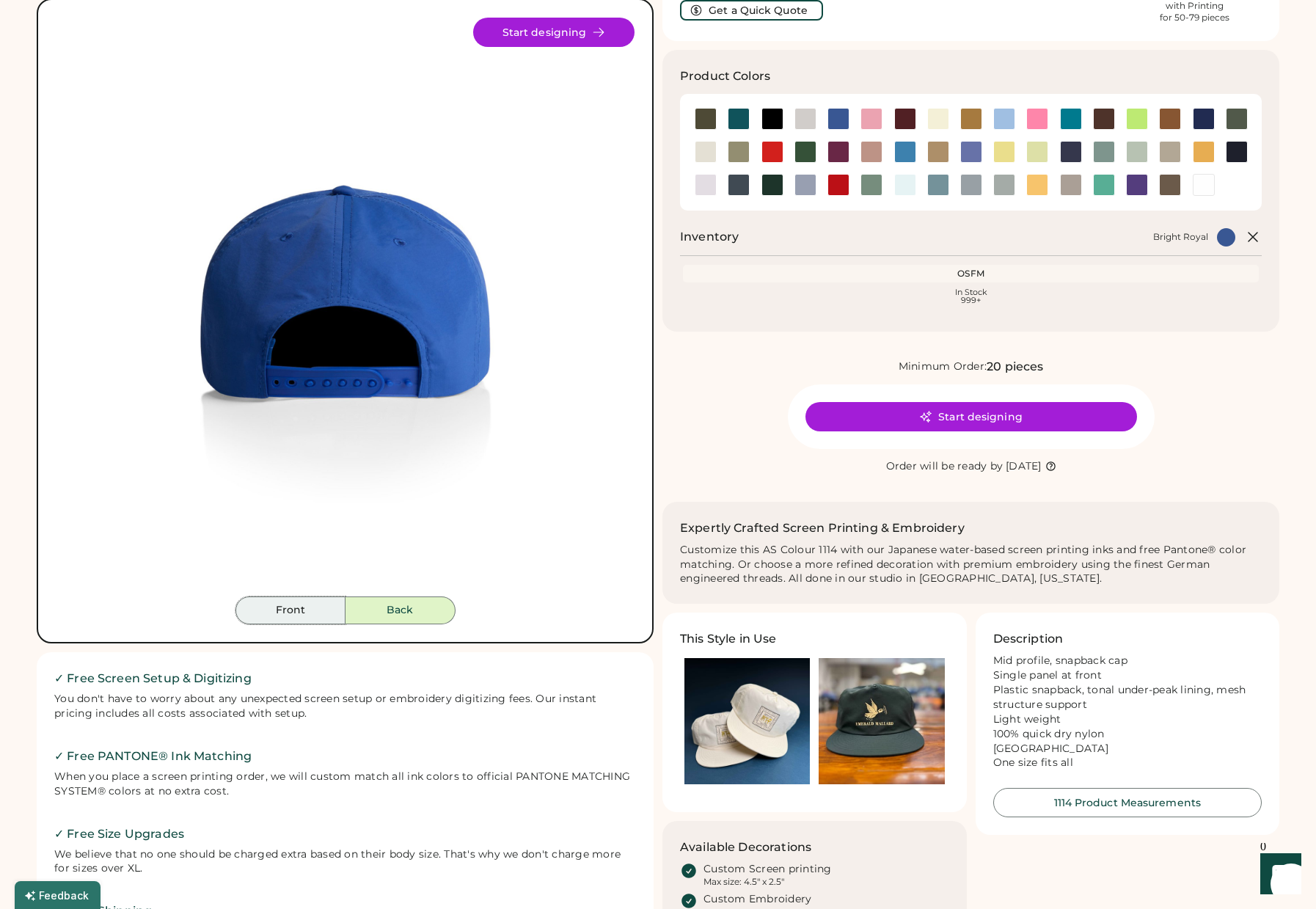
click at [295, 604] on button "Front" at bounding box center [291, 611] width 110 height 28
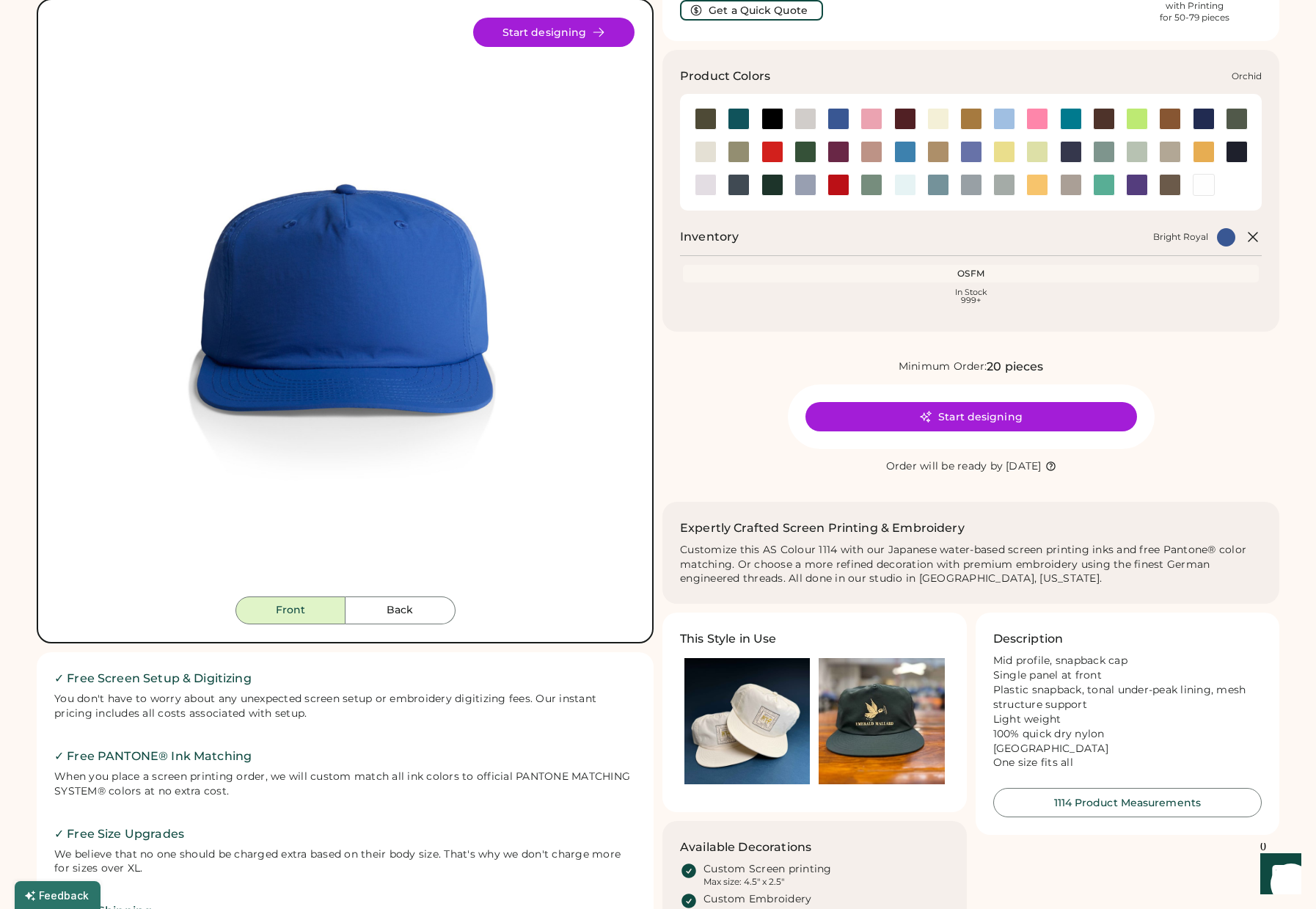
click at [705, 189] on div at bounding box center [706, 185] width 22 height 22
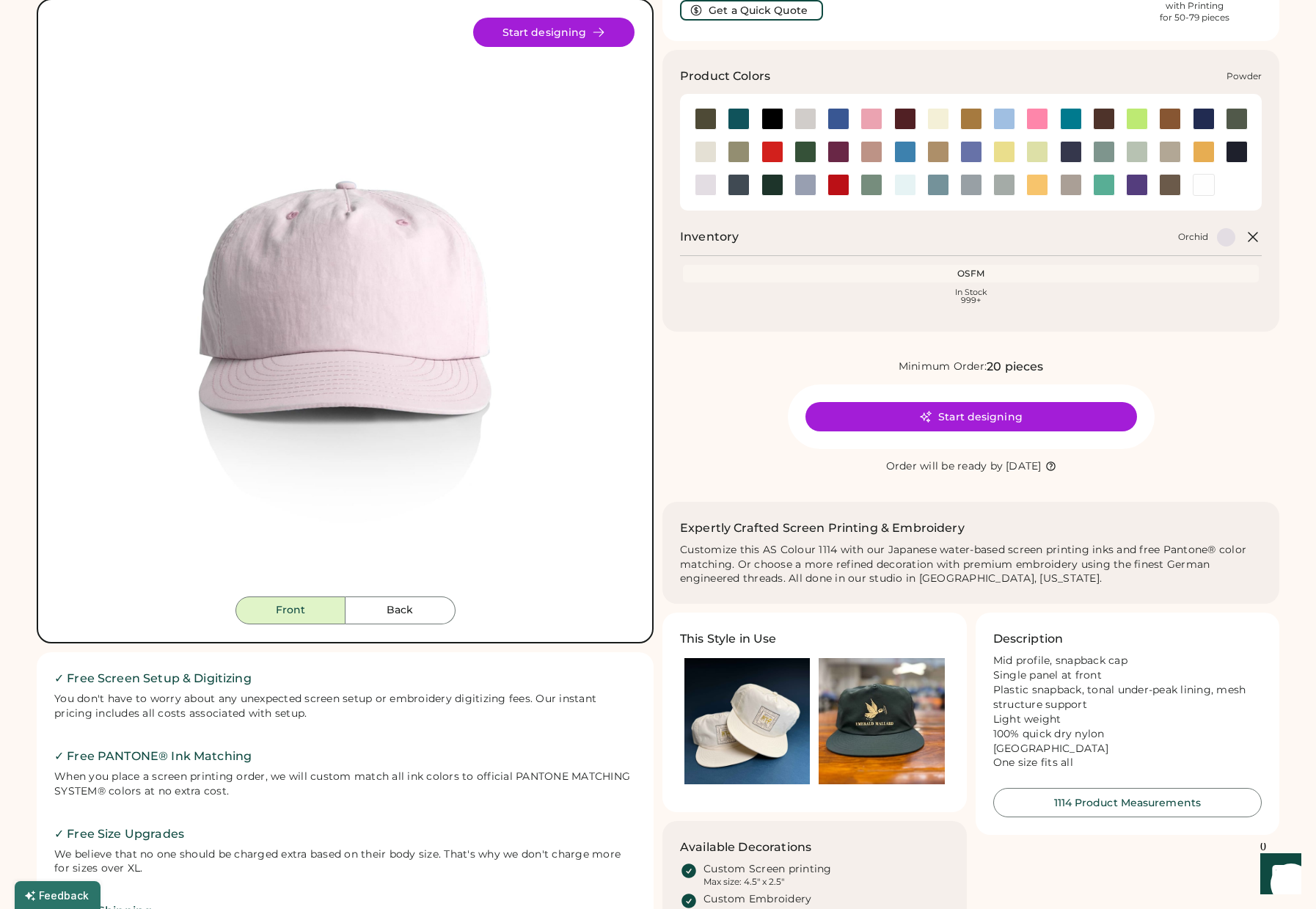
click at [803, 187] on div at bounding box center [805, 185] width 22 height 22
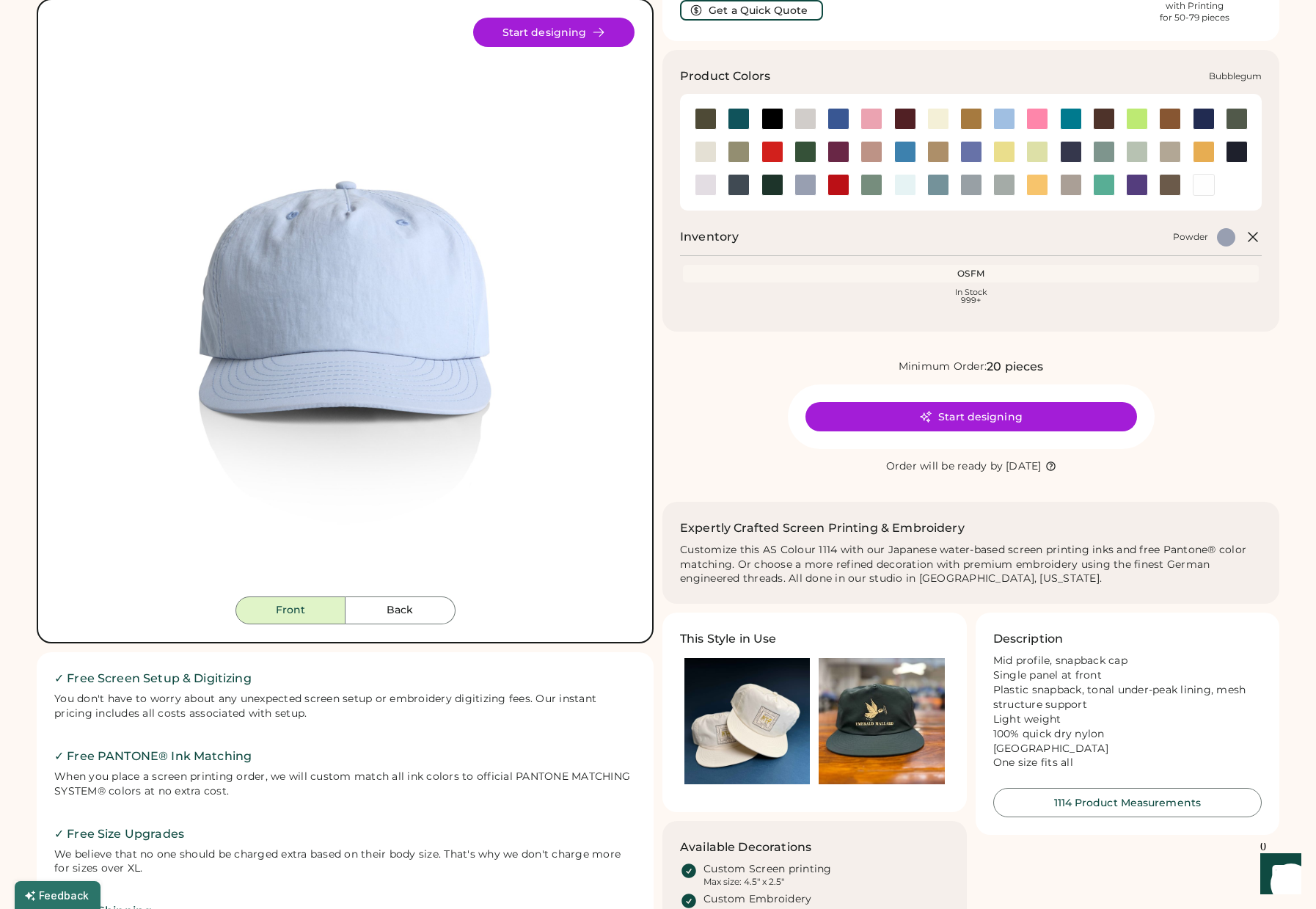
click at [867, 118] on div at bounding box center [871, 118] width 22 height 22
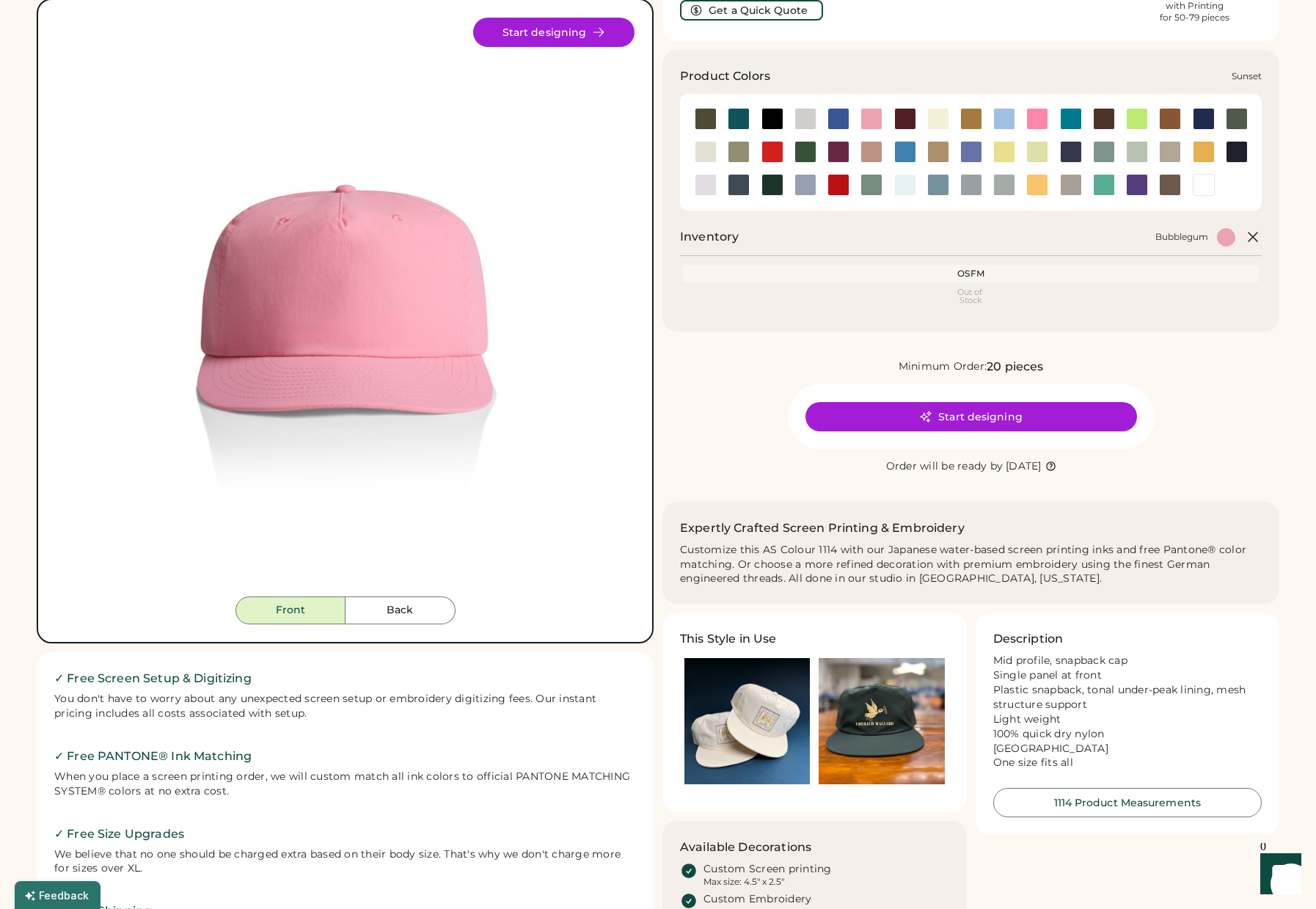
click at [1036, 181] on div at bounding box center [1037, 185] width 22 height 22
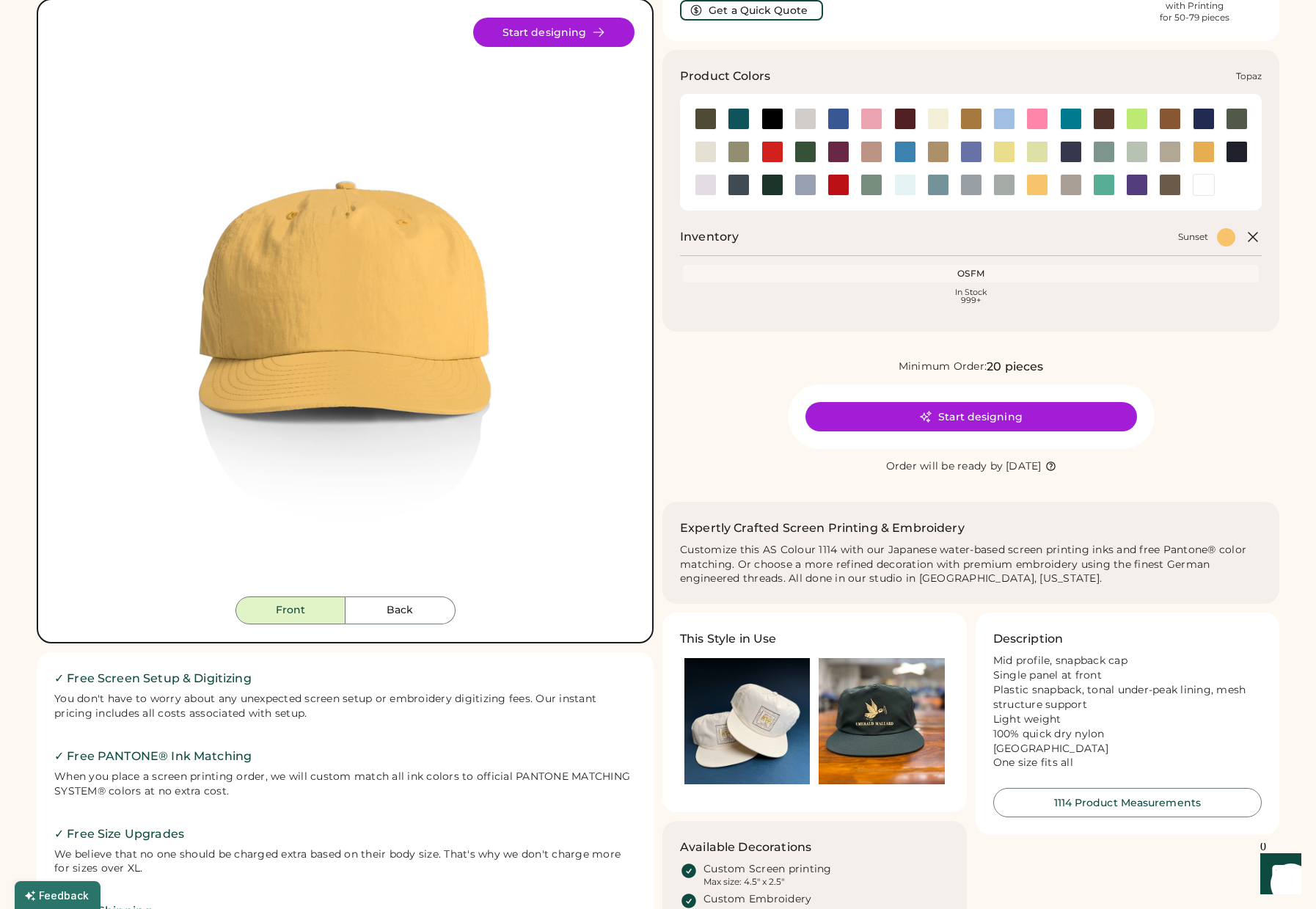
click at [1102, 189] on div at bounding box center [1104, 185] width 22 height 22
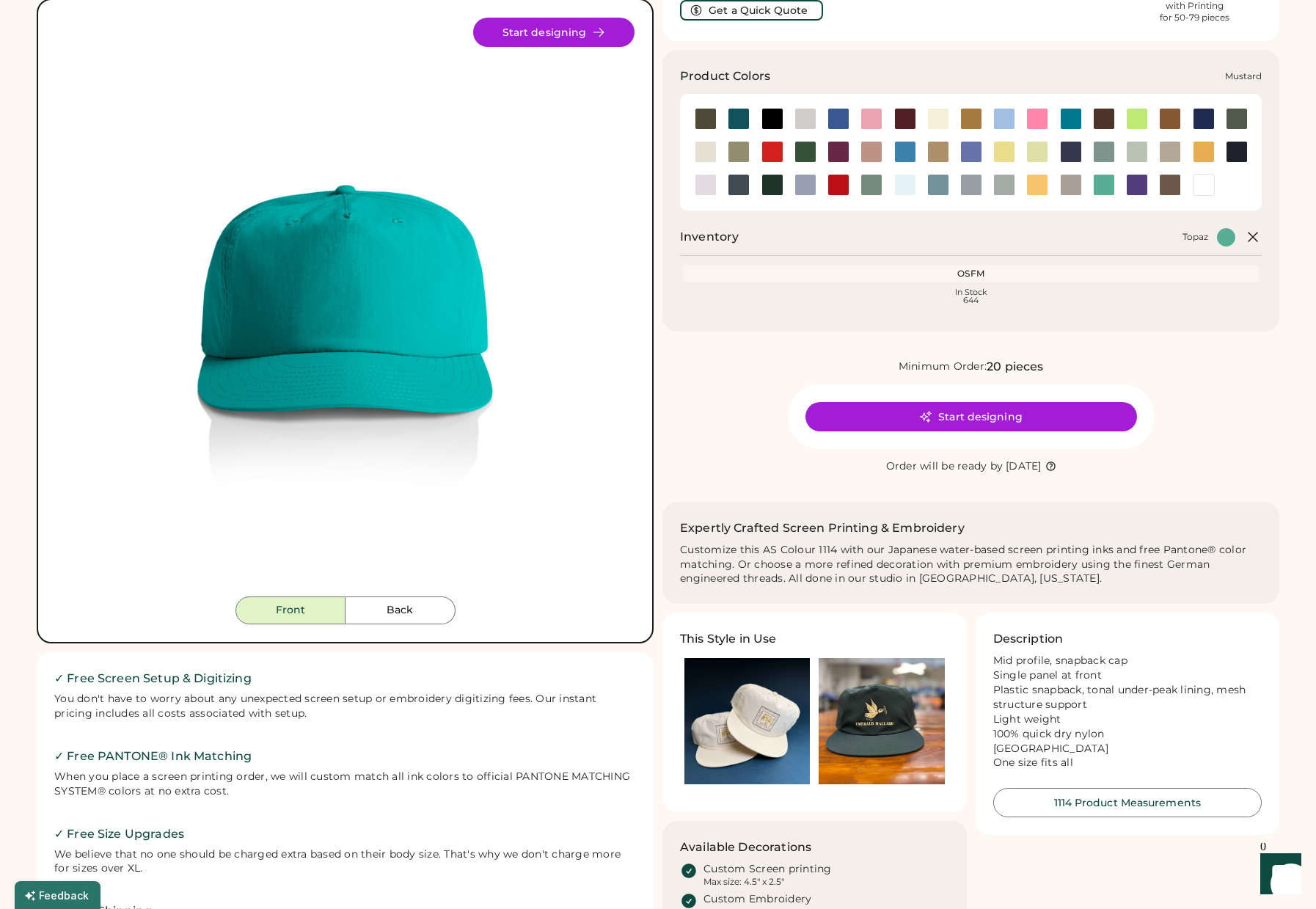
drag, startPoint x: 1199, startPoint y: 152, endPoint x: 1180, endPoint y: 155, distance: 19.2
click at [1199, 152] on div at bounding box center [1203, 151] width 22 height 22
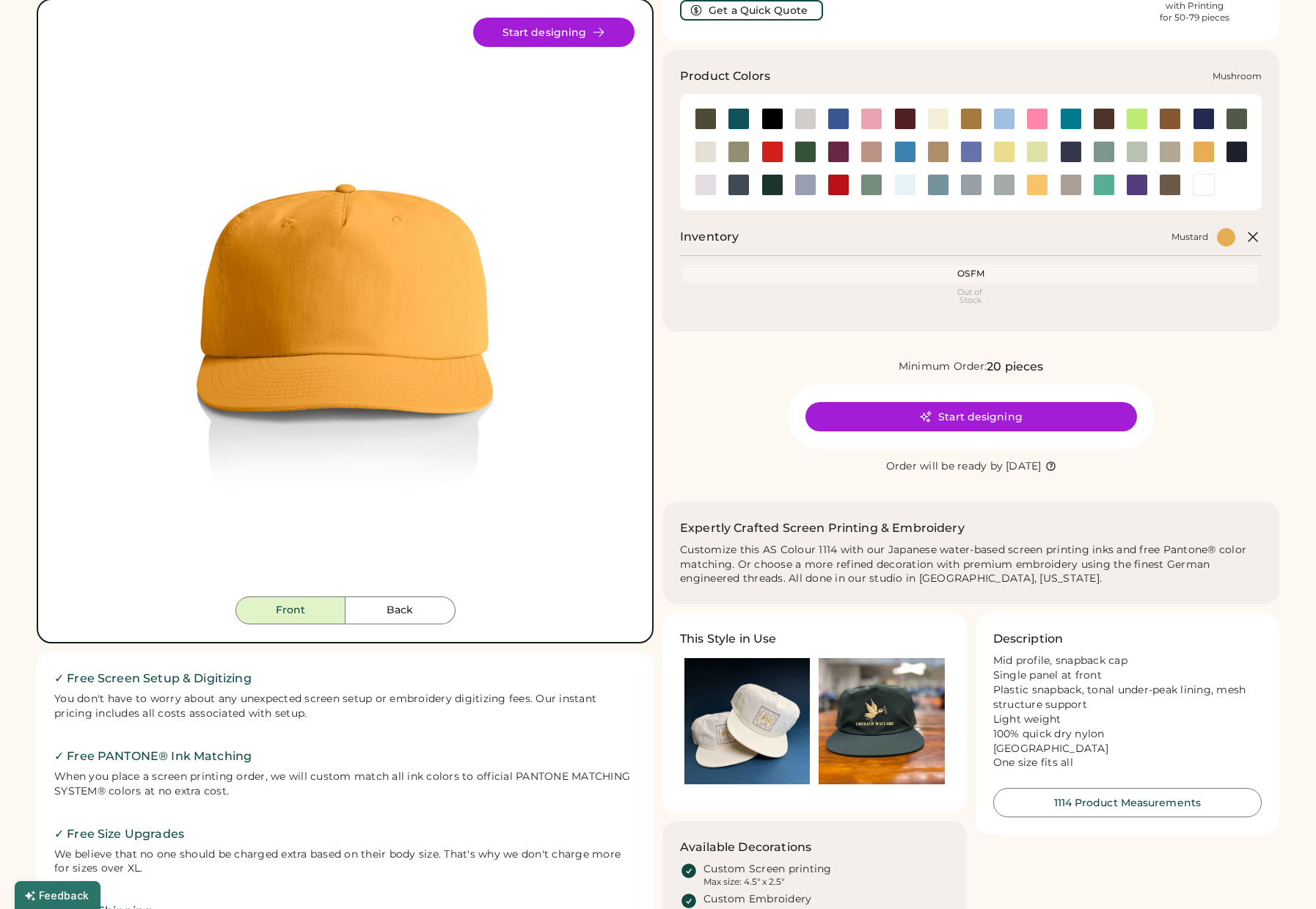
click at [1169, 153] on div at bounding box center [1170, 151] width 22 height 22
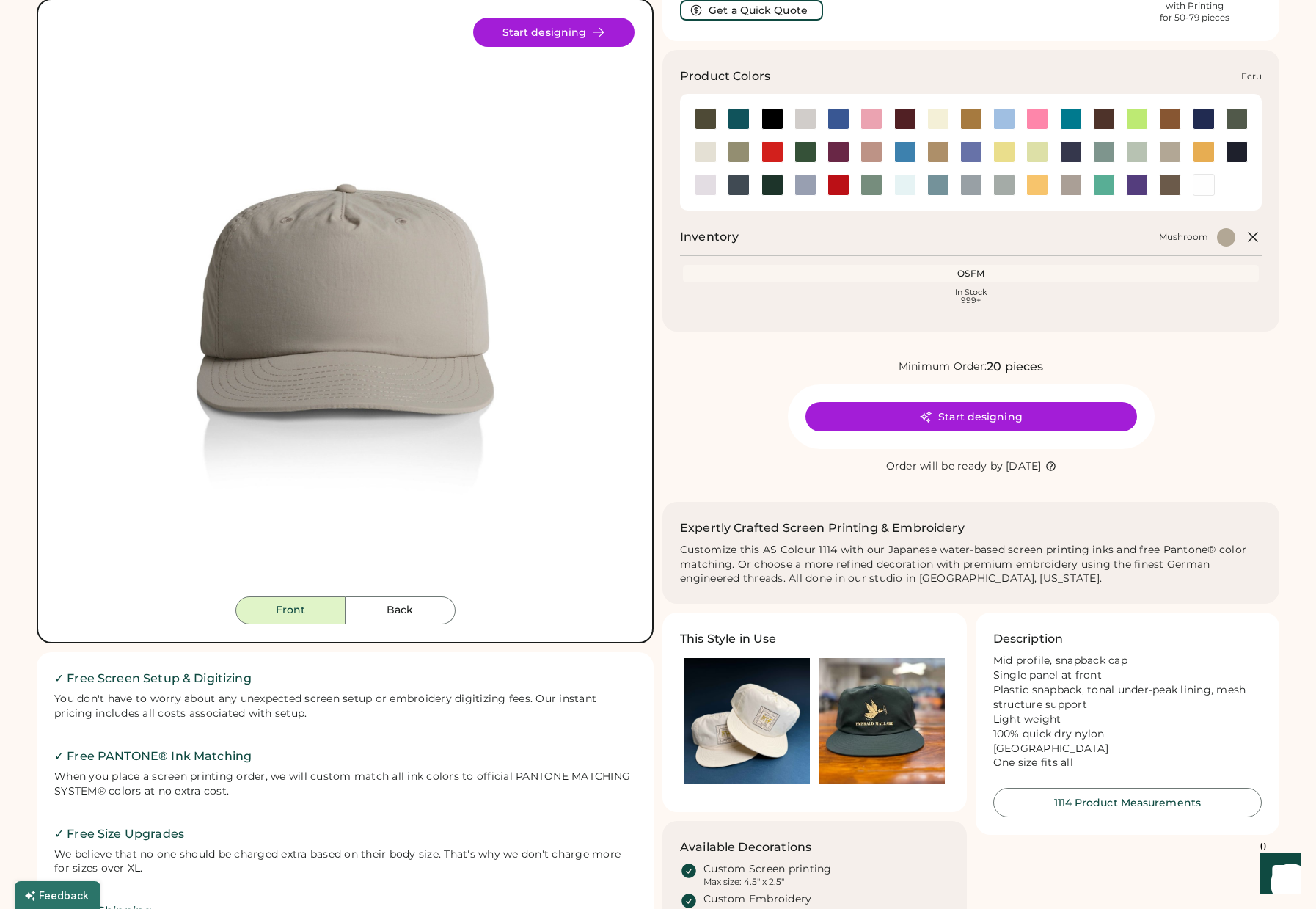
click at [713, 160] on div at bounding box center [706, 151] width 22 height 22
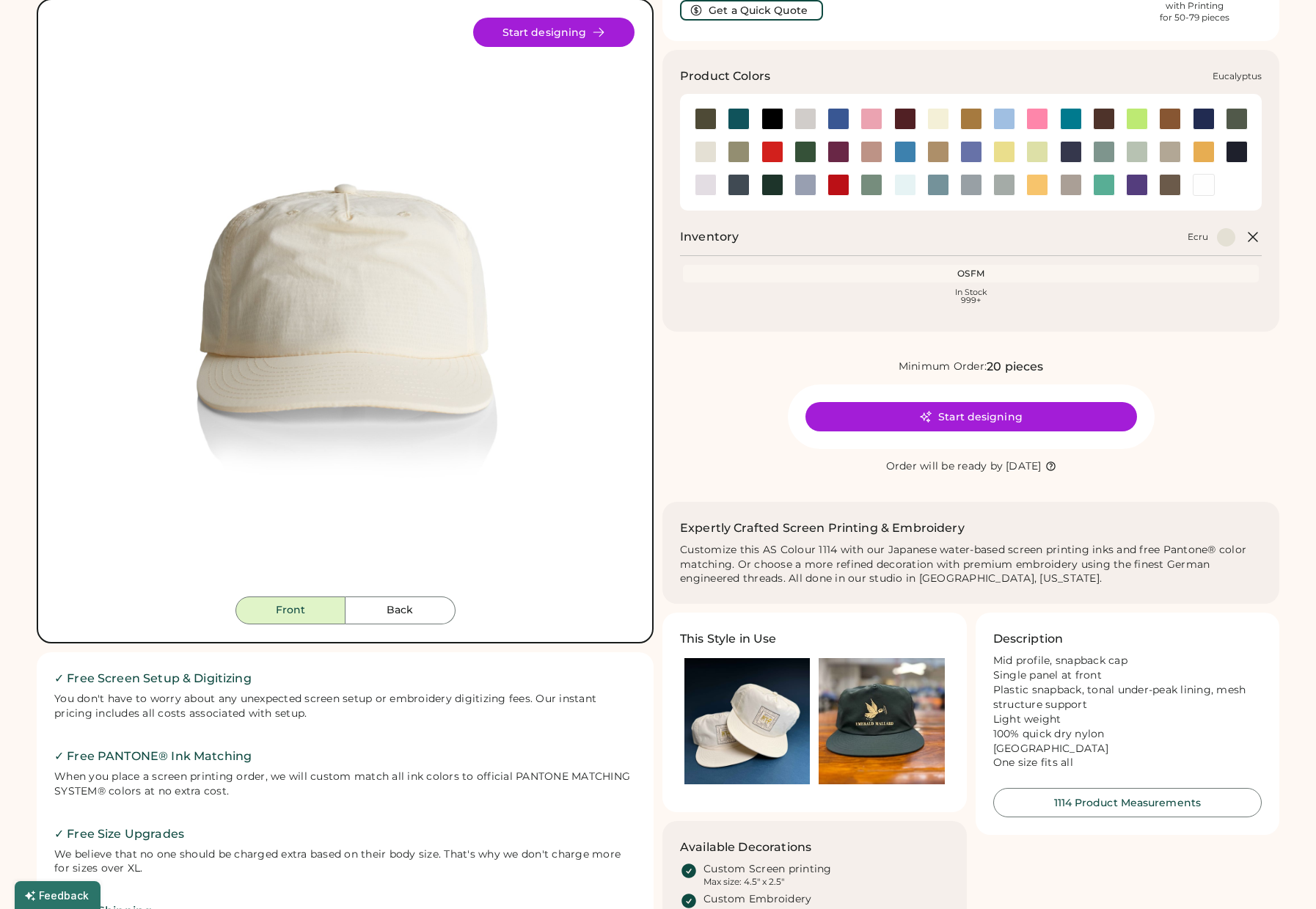
click at [739, 155] on div at bounding box center [739, 151] width 22 height 22
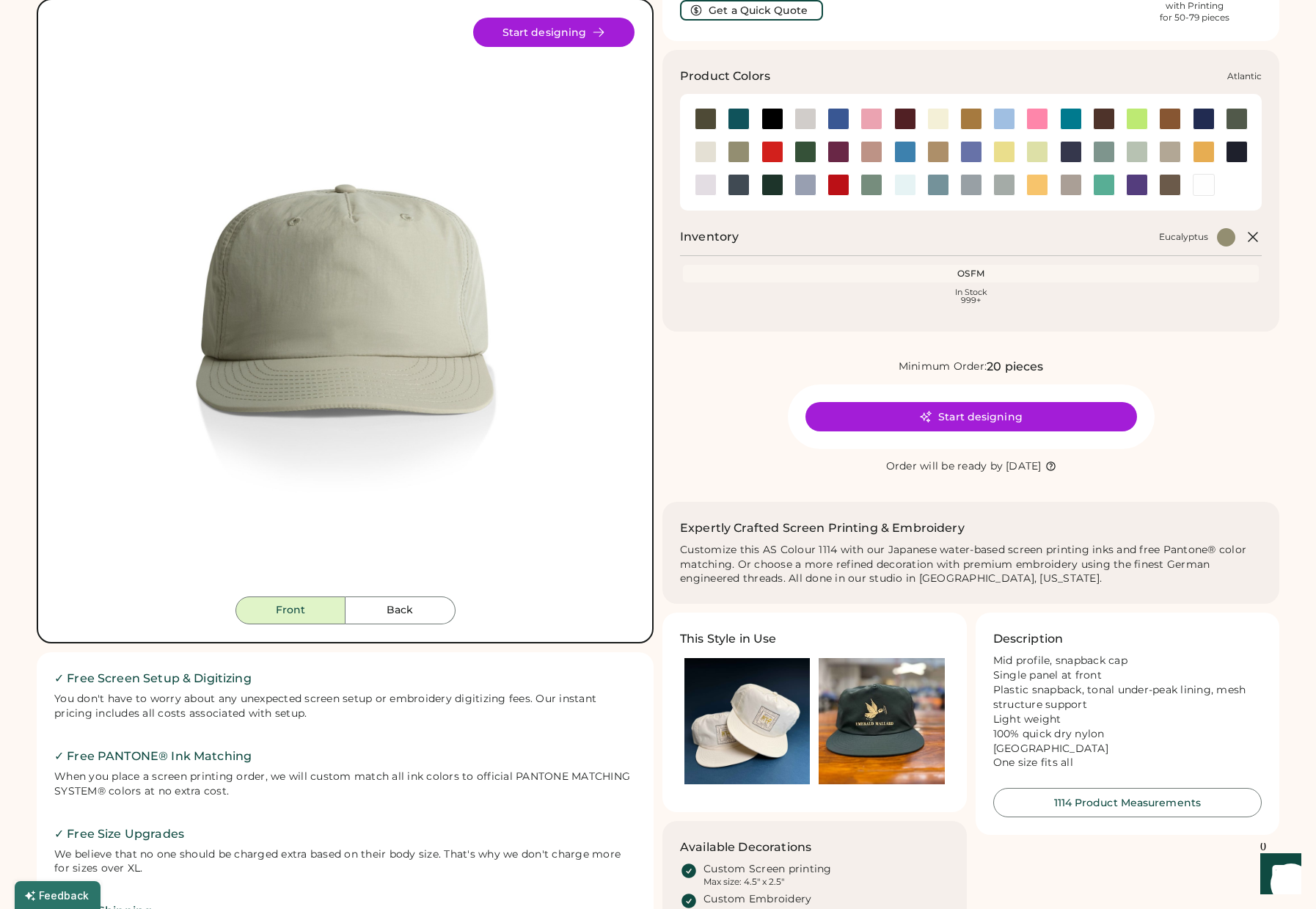
click at [737, 117] on div at bounding box center [739, 118] width 22 height 22
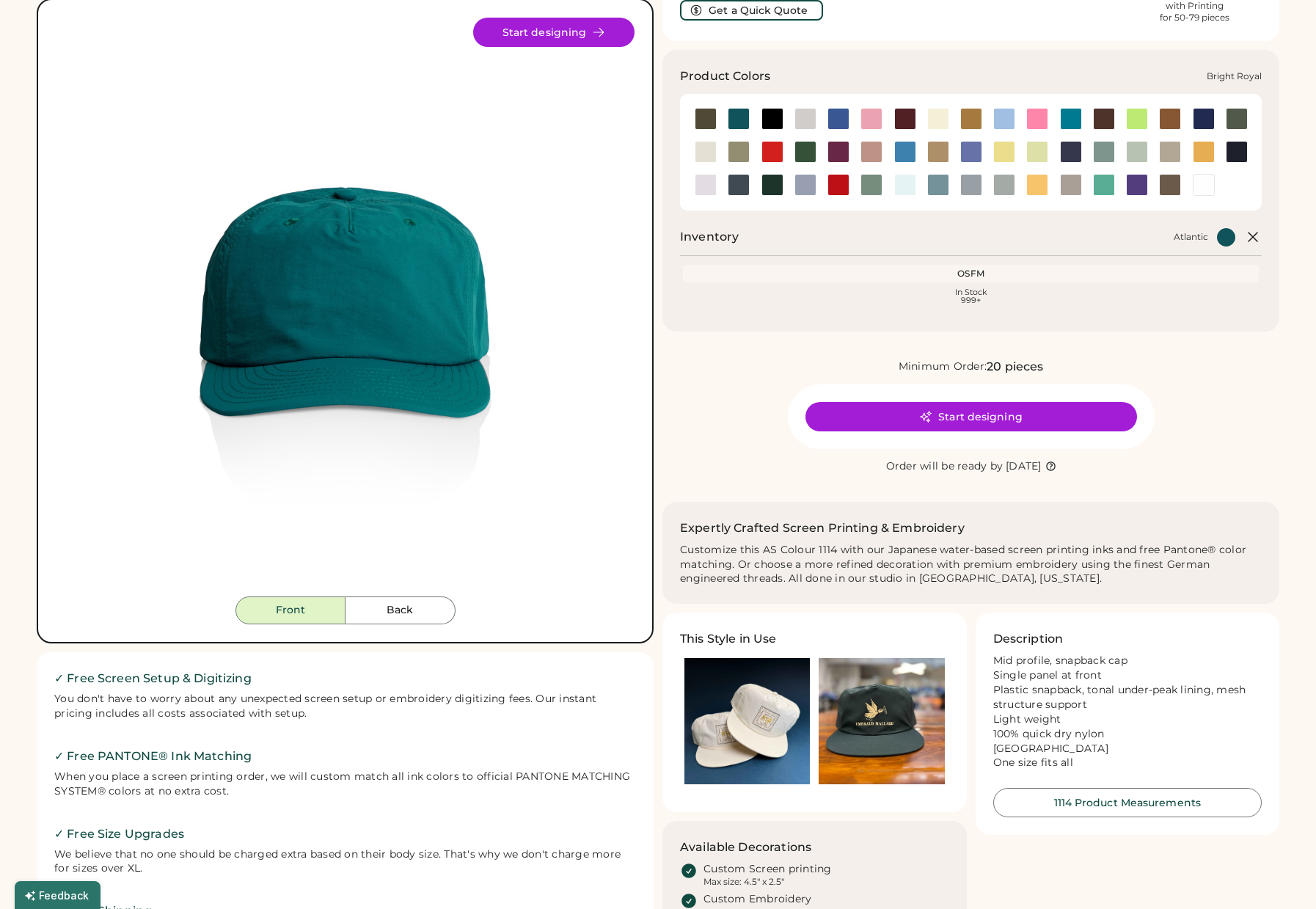
click at [835, 122] on div at bounding box center [838, 118] width 22 height 22
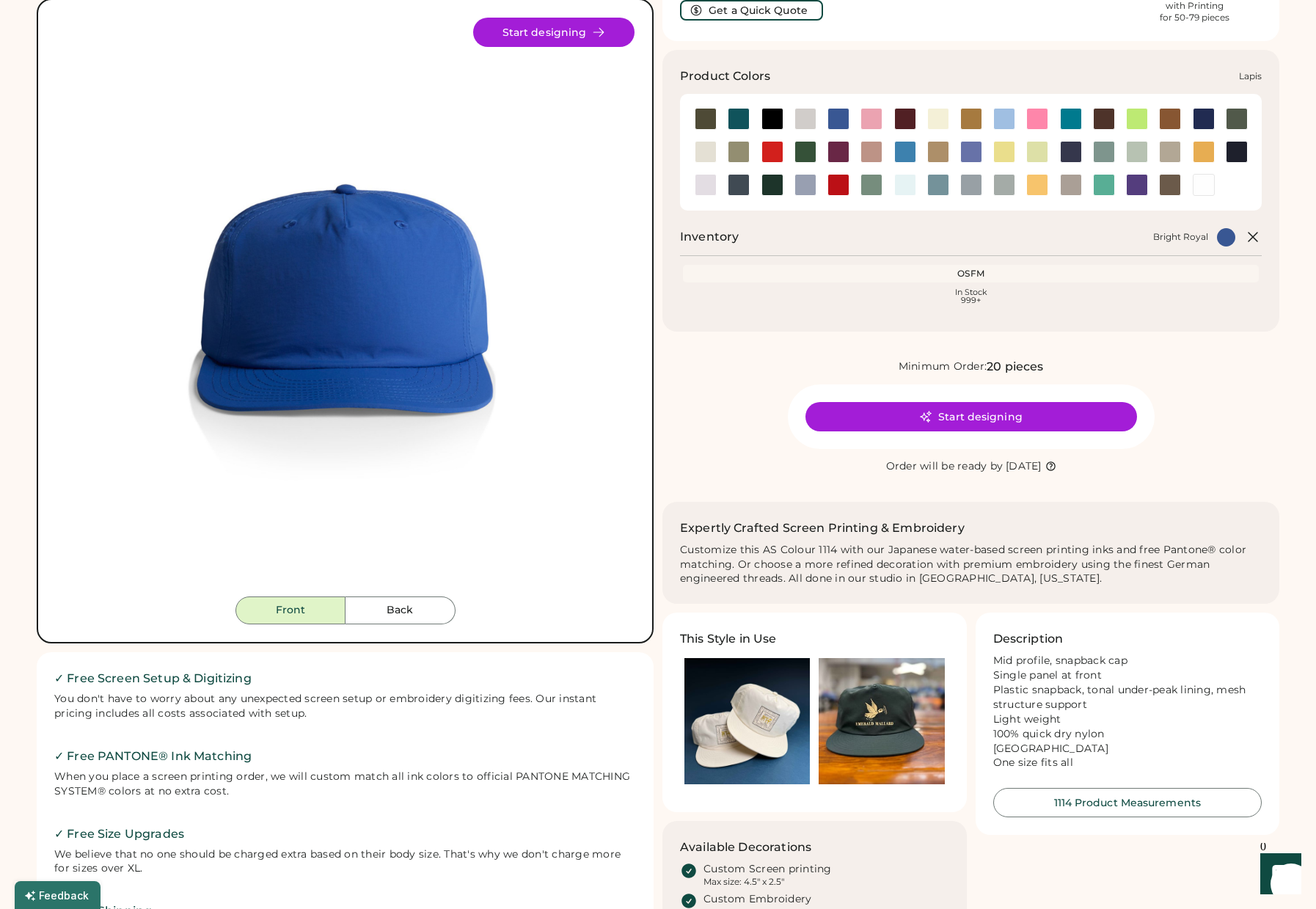
click at [964, 155] on div at bounding box center [971, 151] width 22 height 22
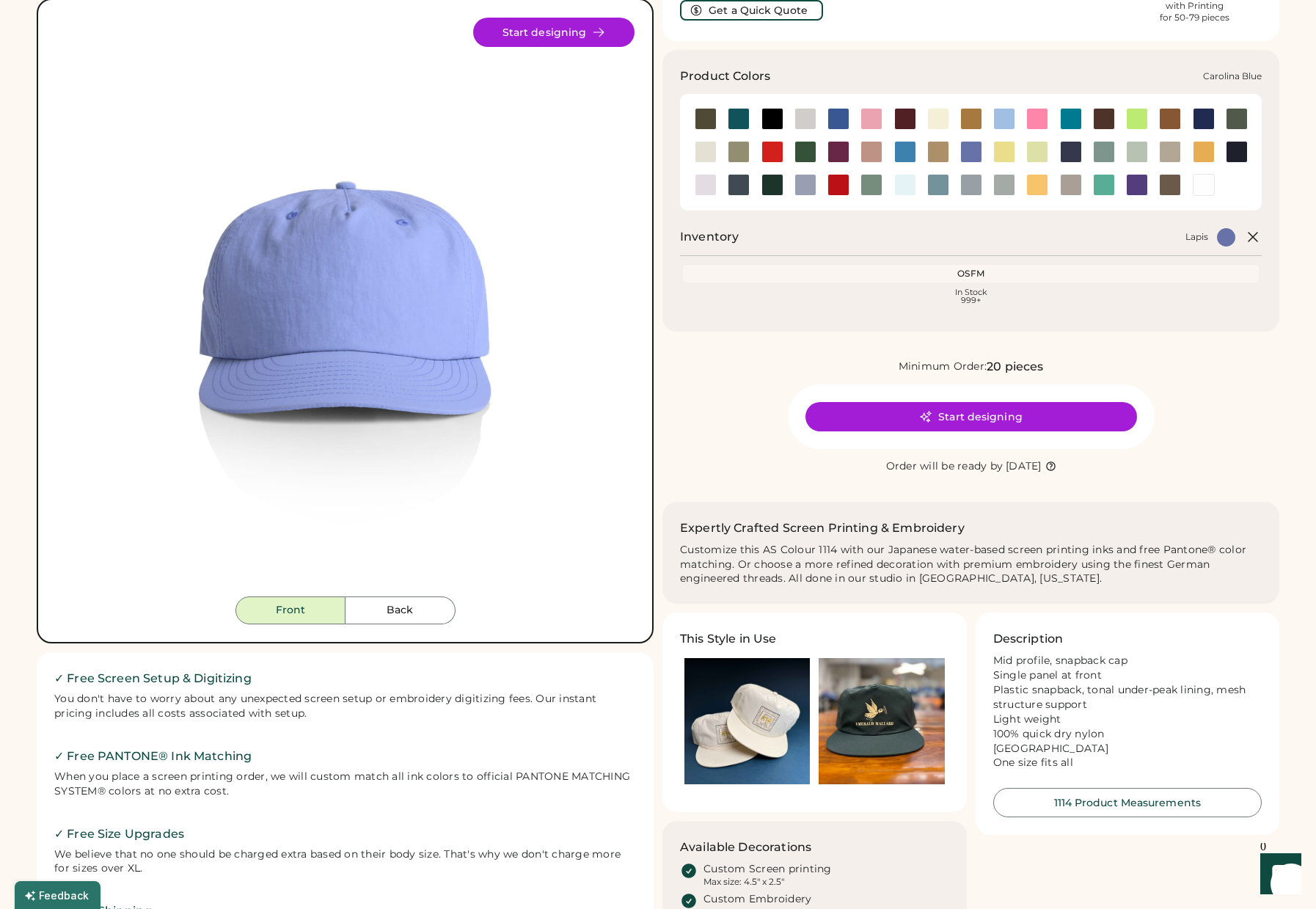
click at [1006, 123] on div at bounding box center [1004, 118] width 22 height 22
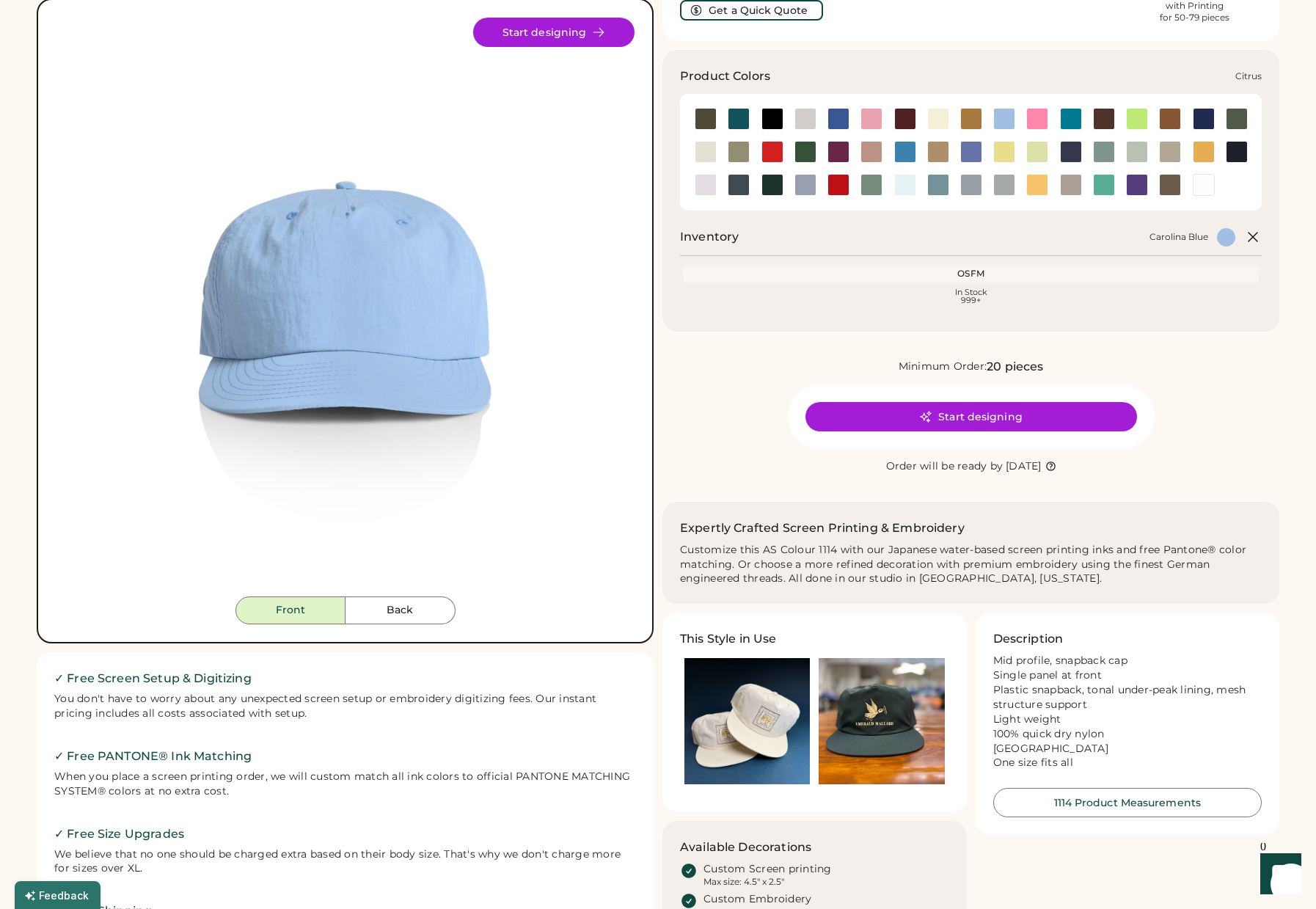
click at [1125, 122] on div at bounding box center [1137, 118] width 33 height 22
click at [1136, 120] on div at bounding box center [1137, 118] width 22 height 22
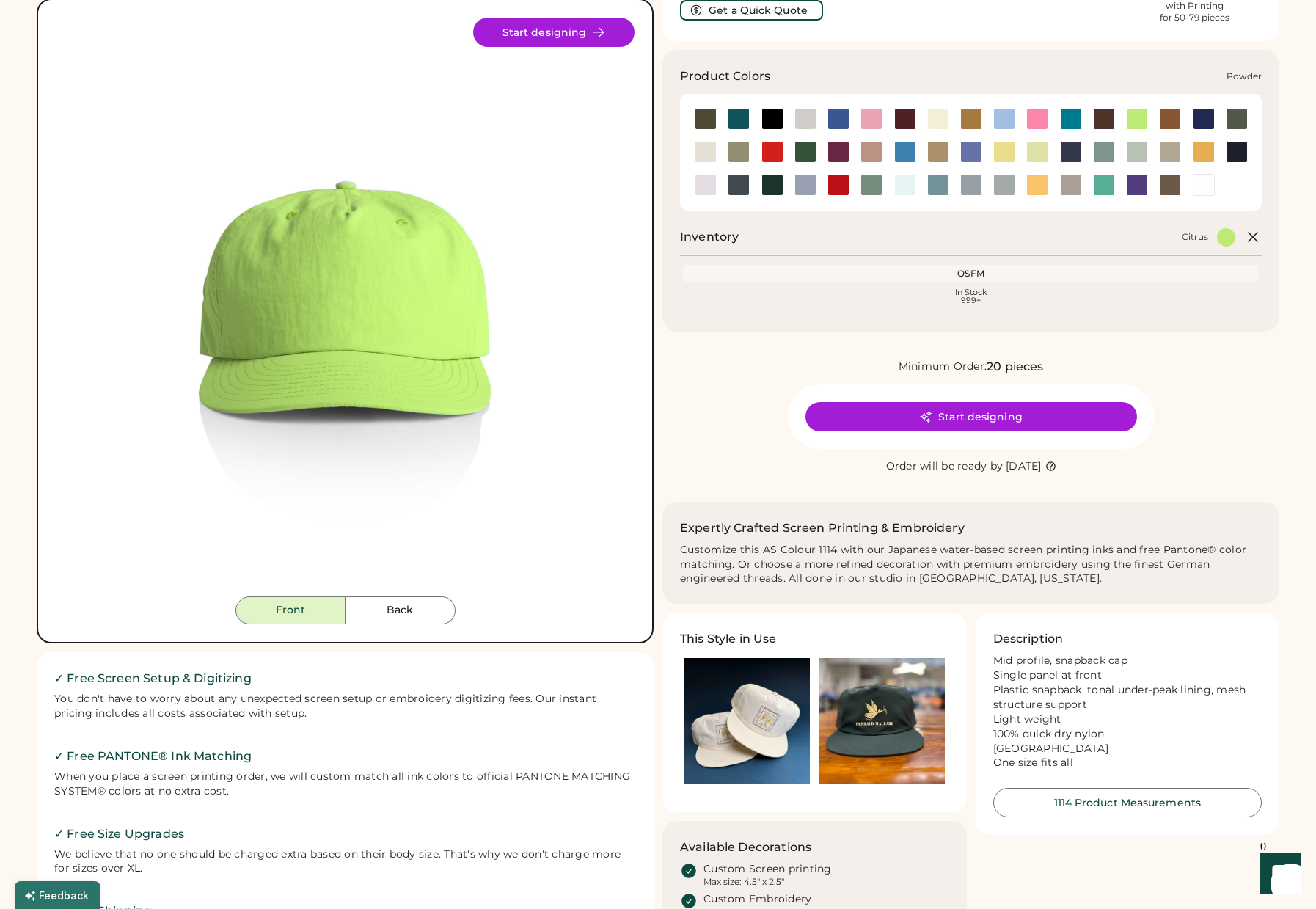
click at [805, 187] on div at bounding box center [805, 185] width 22 height 22
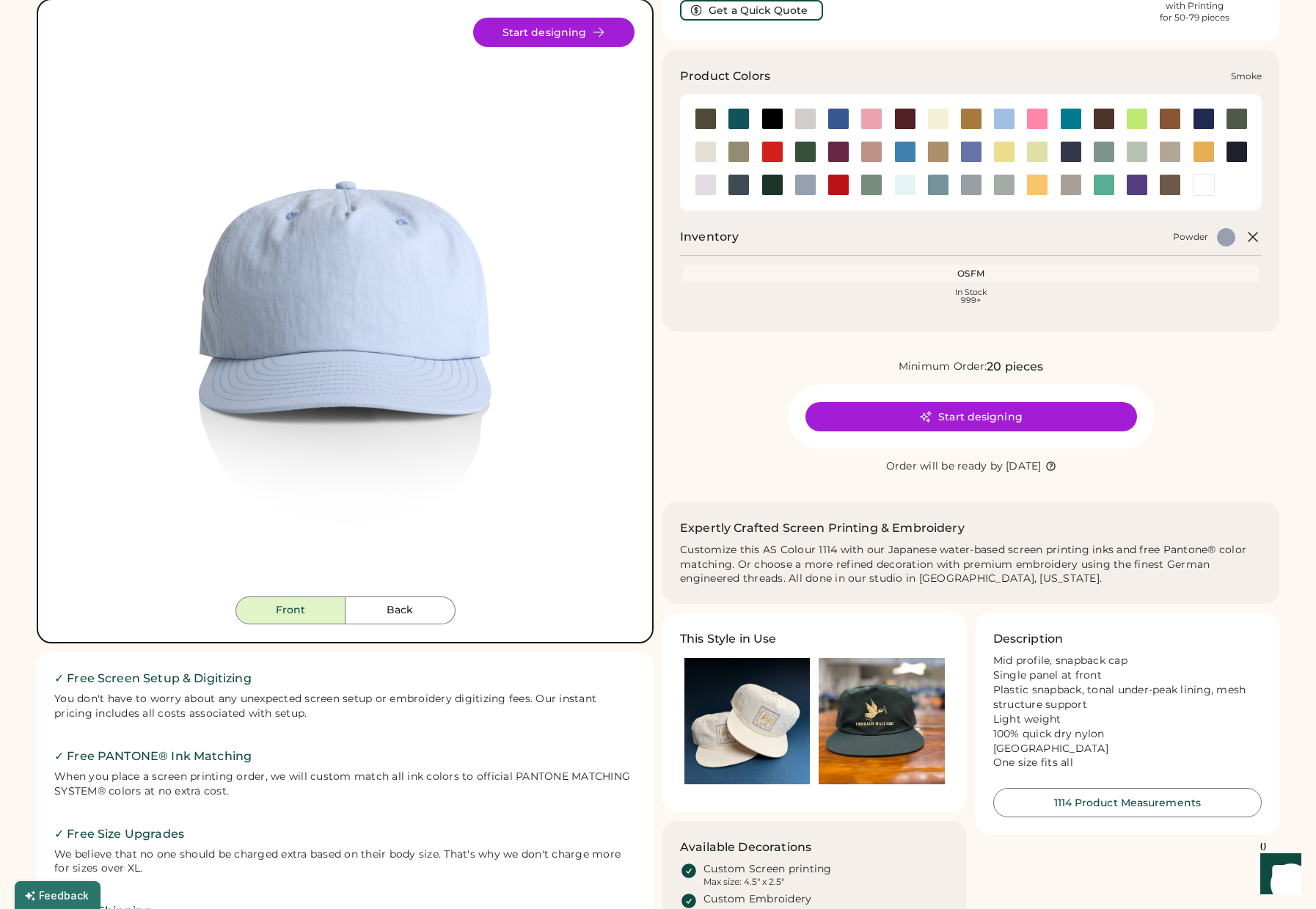
click at [970, 189] on div at bounding box center [971, 185] width 22 height 22
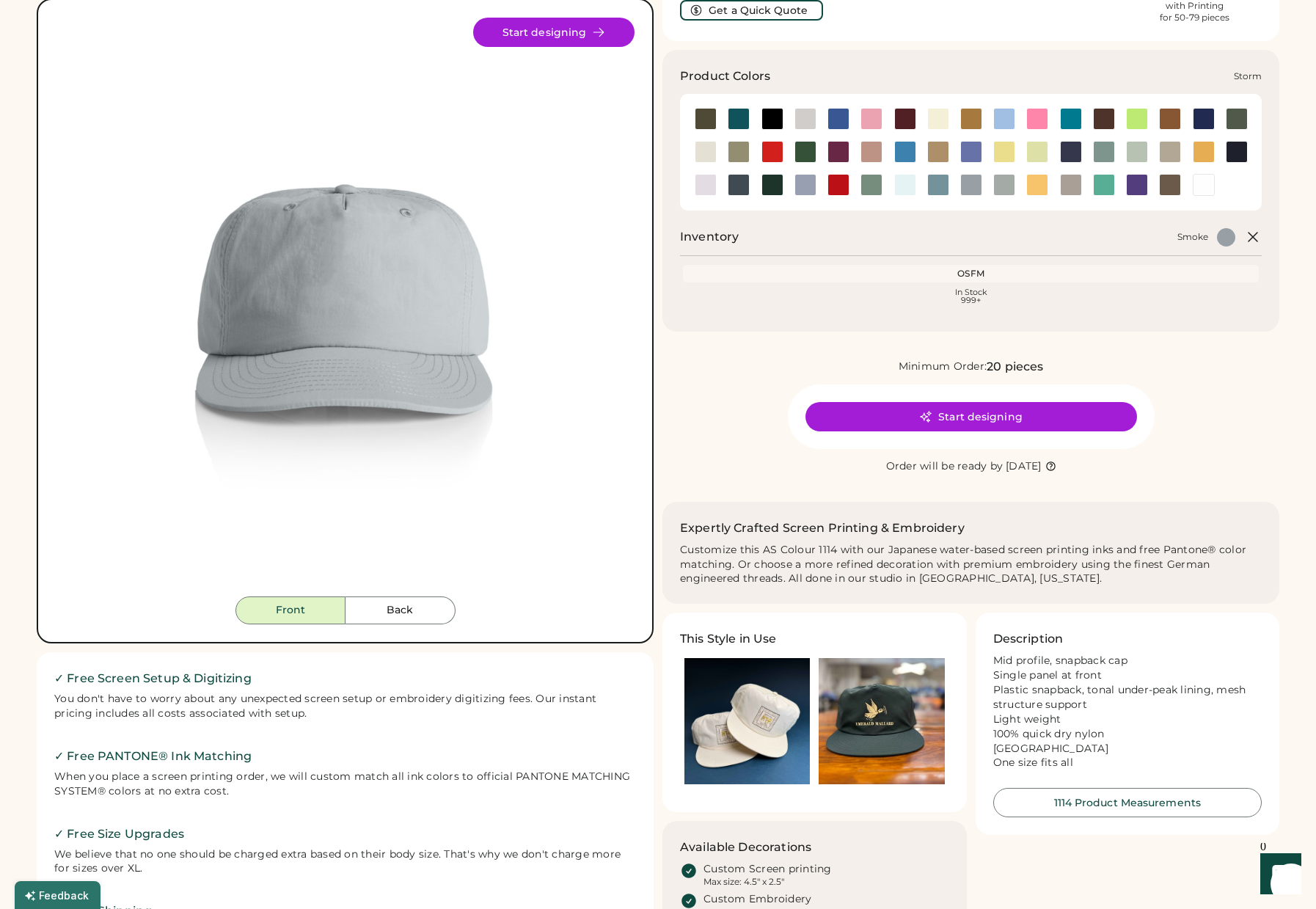
click at [1008, 184] on div at bounding box center [1004, 185] width 22 height 22
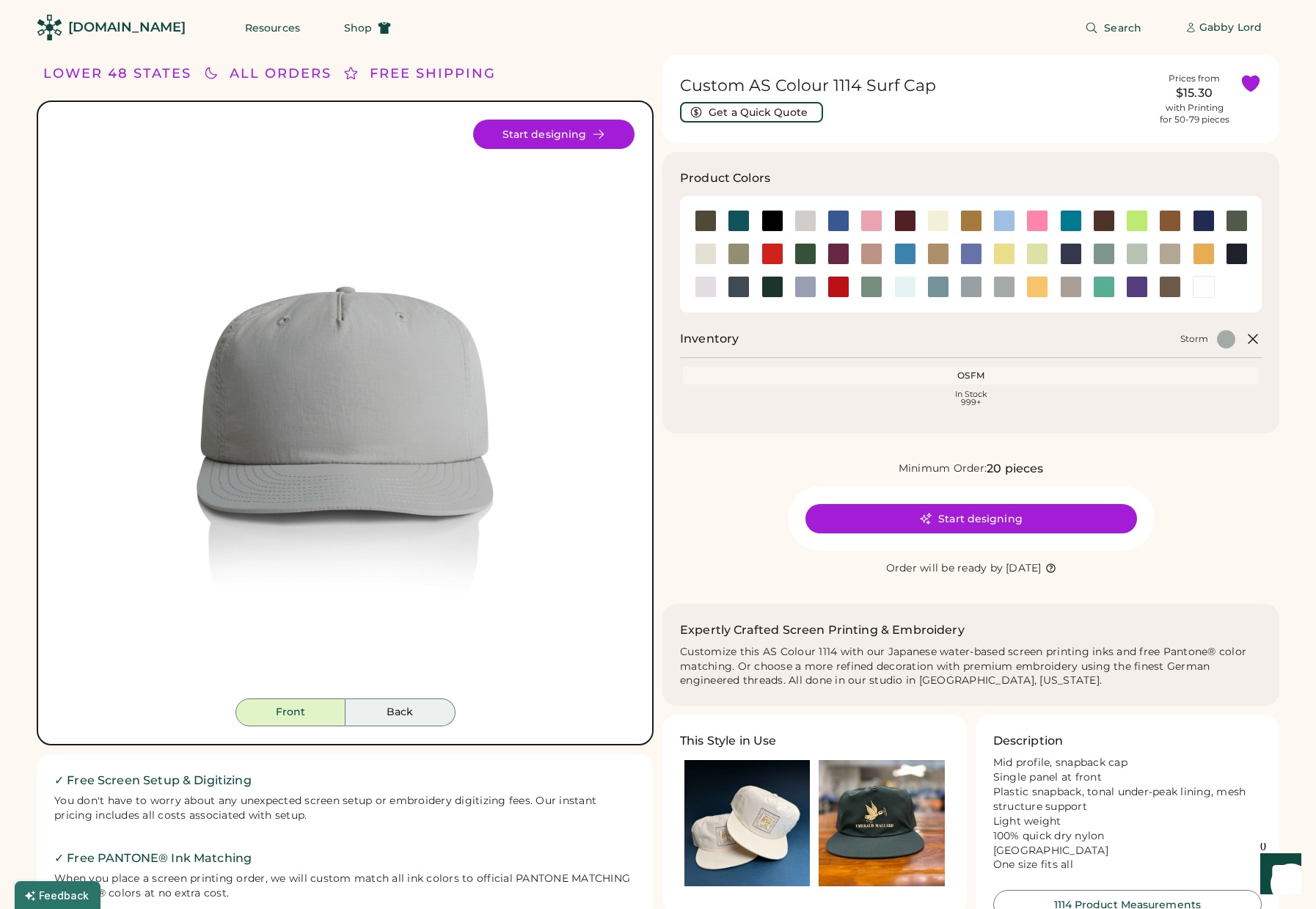
click at [426, 710] on button "Back" at bounding box center [401, 713] width 110 height 28
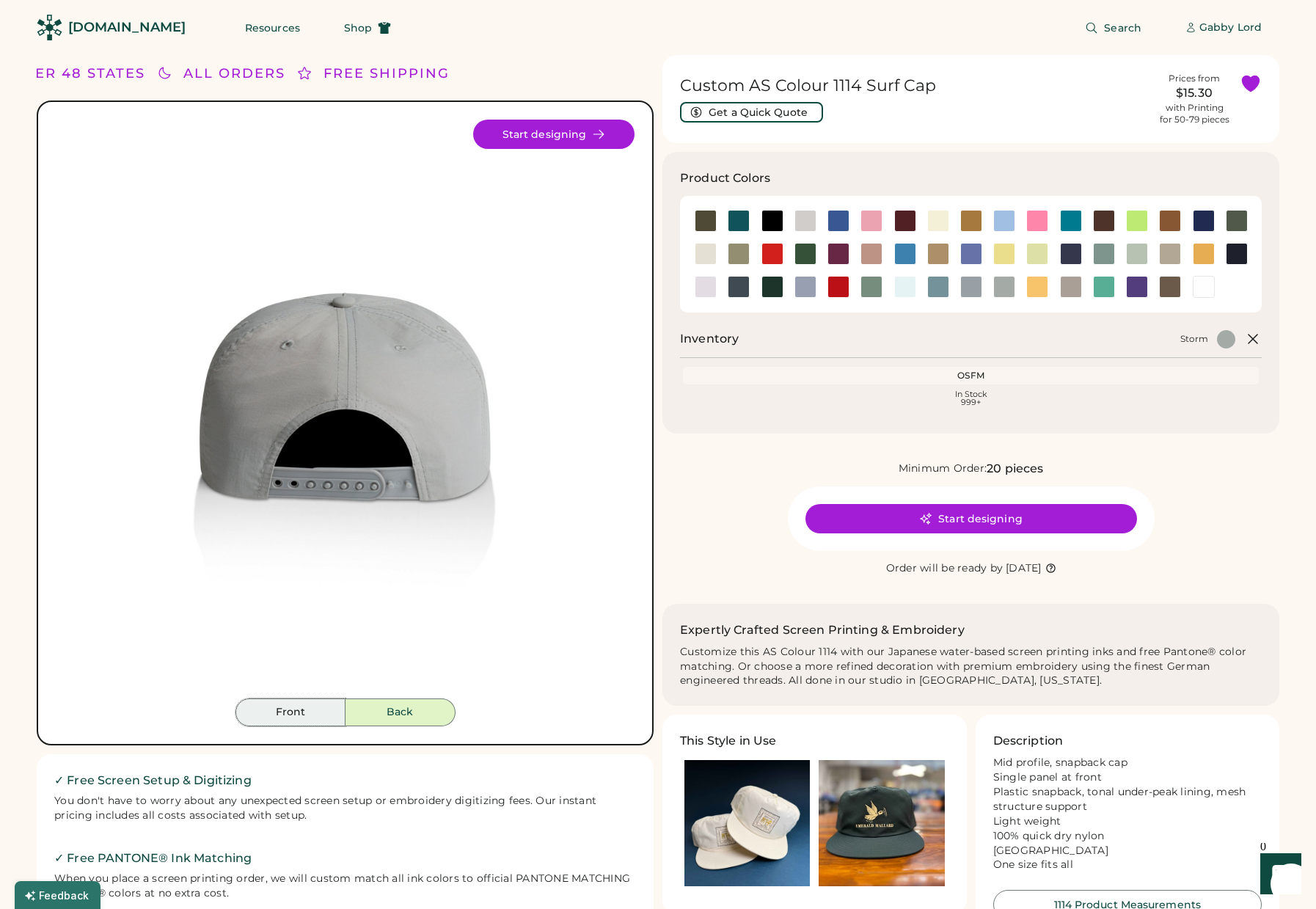
click at [283, 717] on button "Front" at bounding box center [291, 713] width 110 height 28
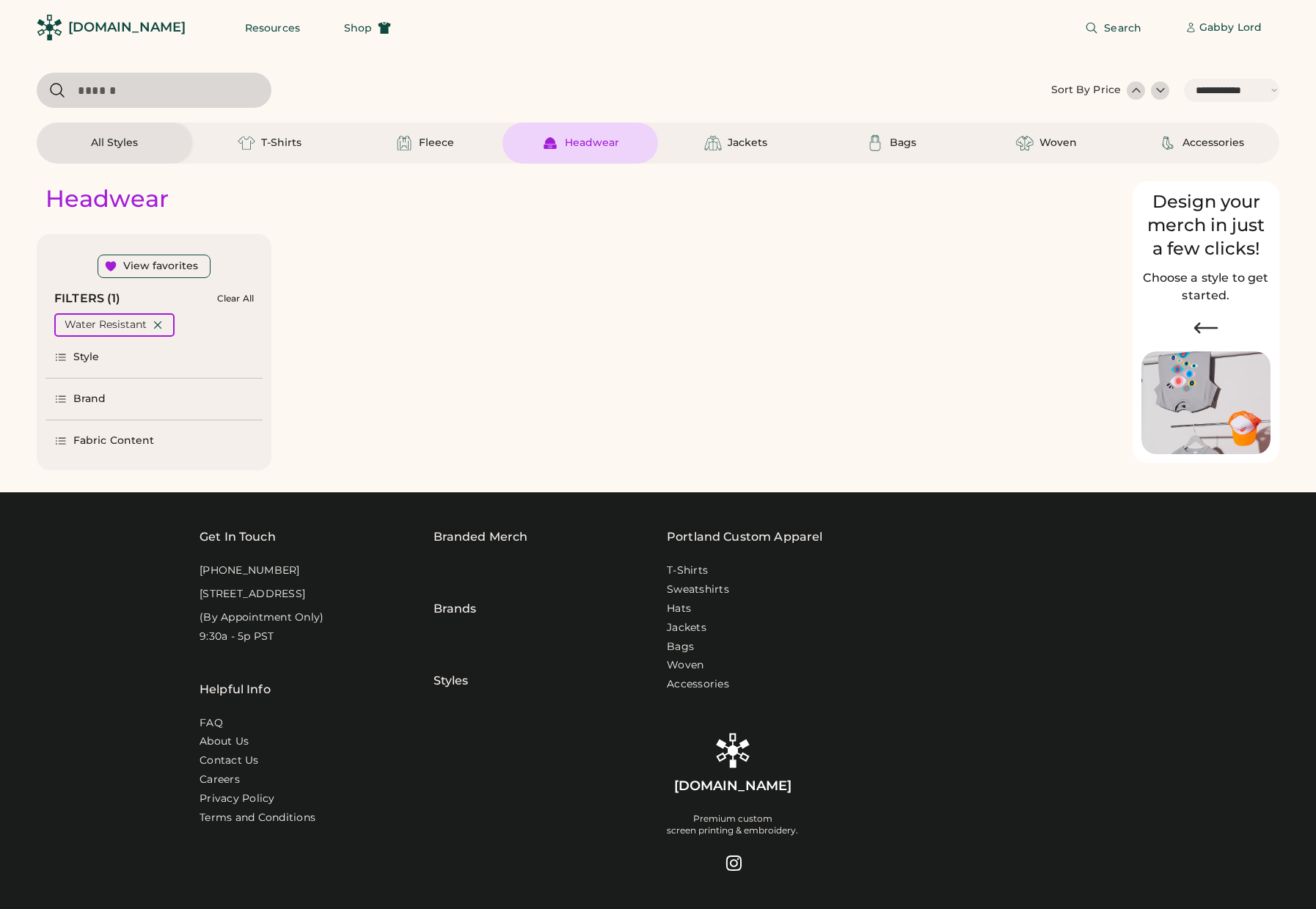
select select "*****"
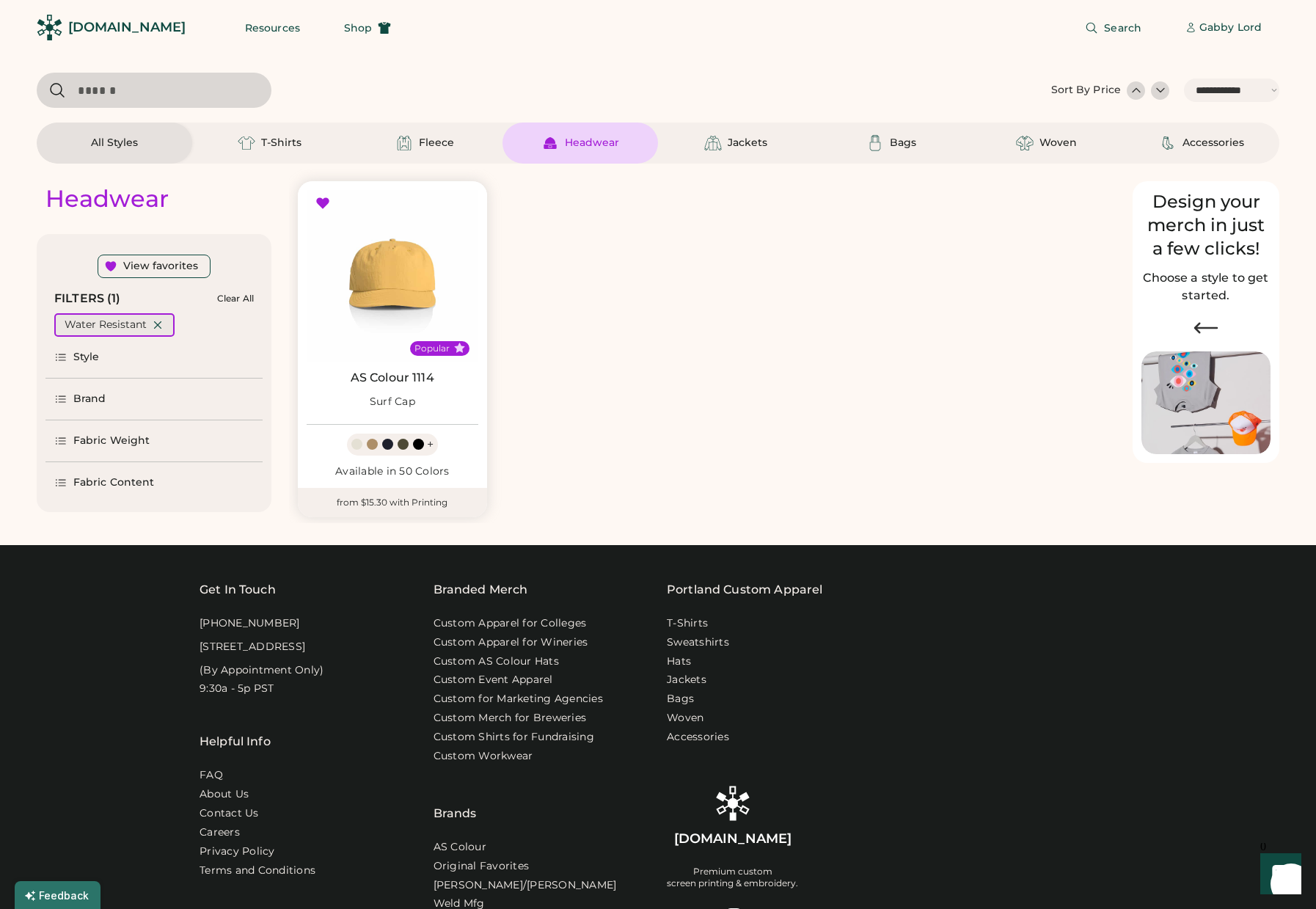
drag, startPoint x: 160, startPoint y: 325, endPoint x: 170, endPoint y: 358, distance: 34.5
click at [160, 325] on icon at bounding box center [158, 325] width 13 height 13
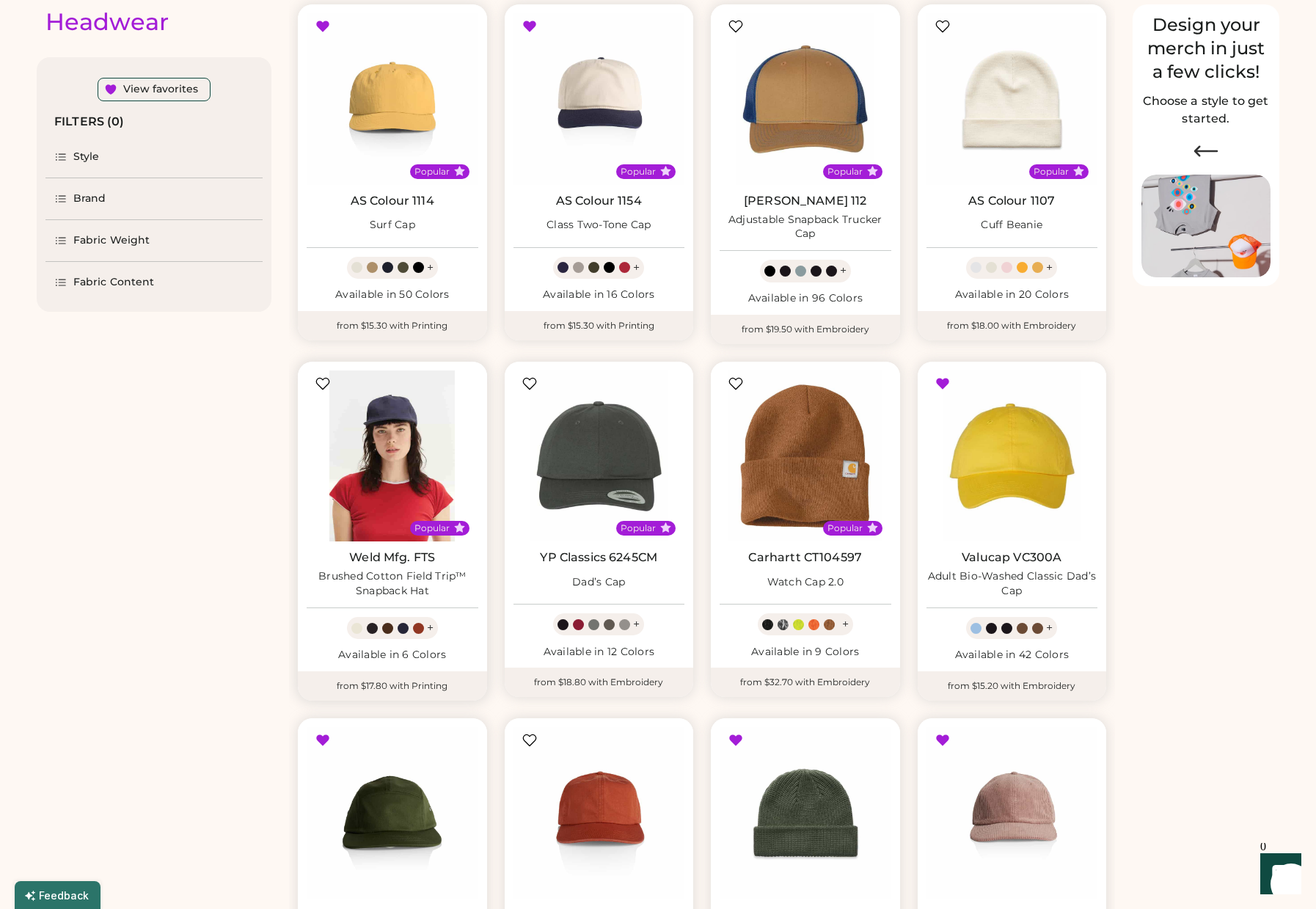
scroll to position [376, 0]
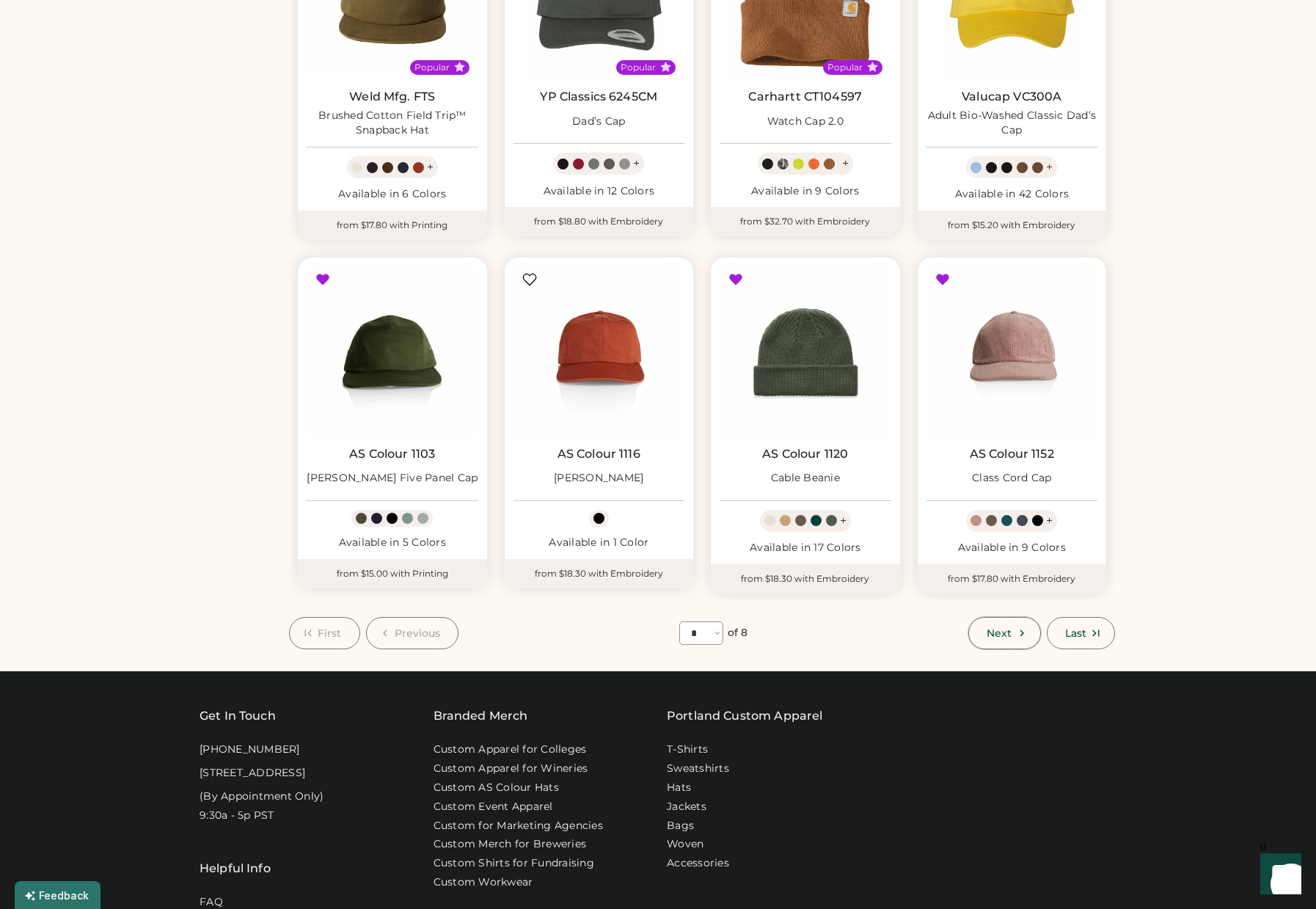
click at [1008, 628] on span "Next" at bounding box center [999, 633] width 25 height 11
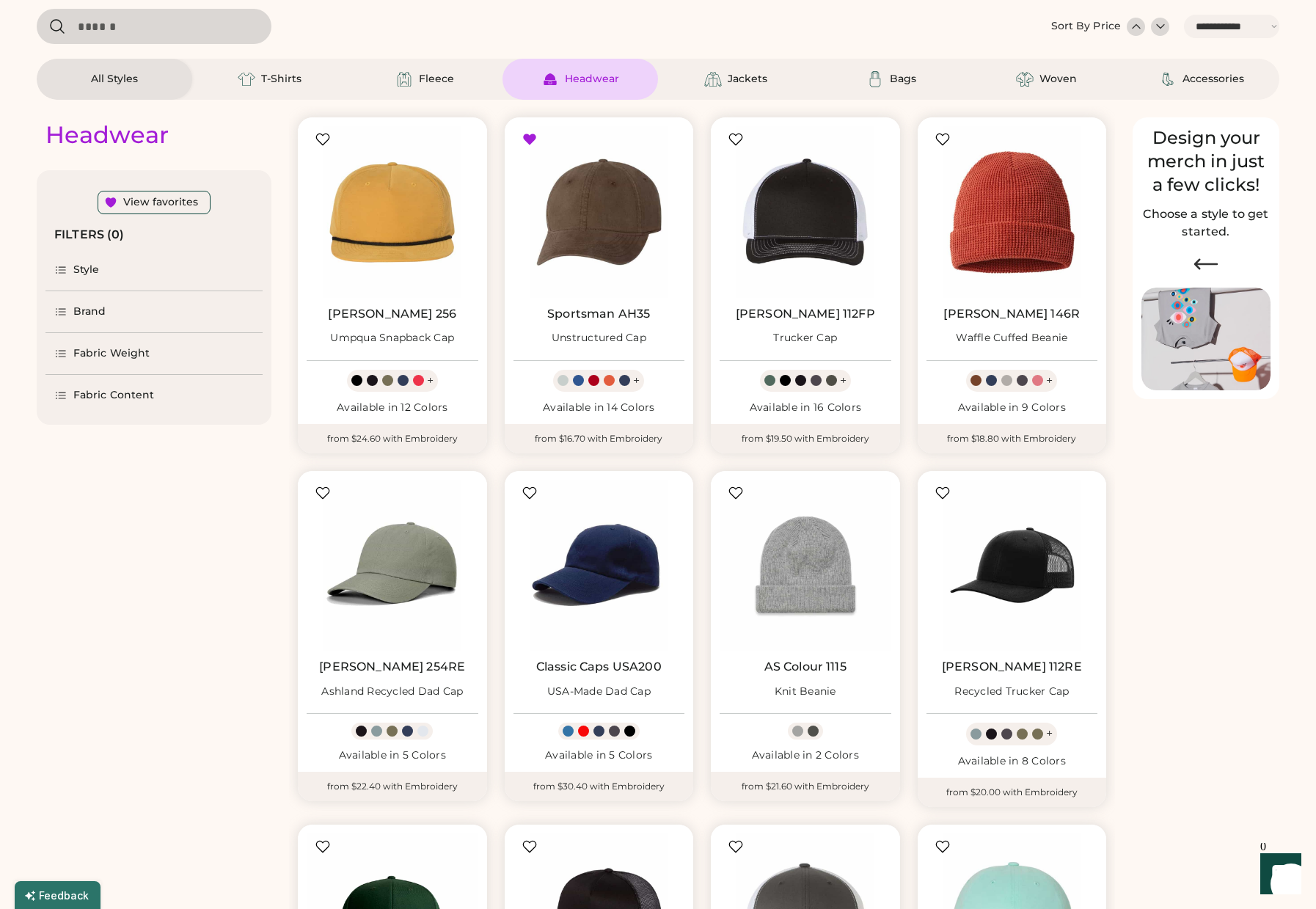
click at [102, 355] on div "Fabric Weight" at bounding box center [111, 353] width 76 height 15
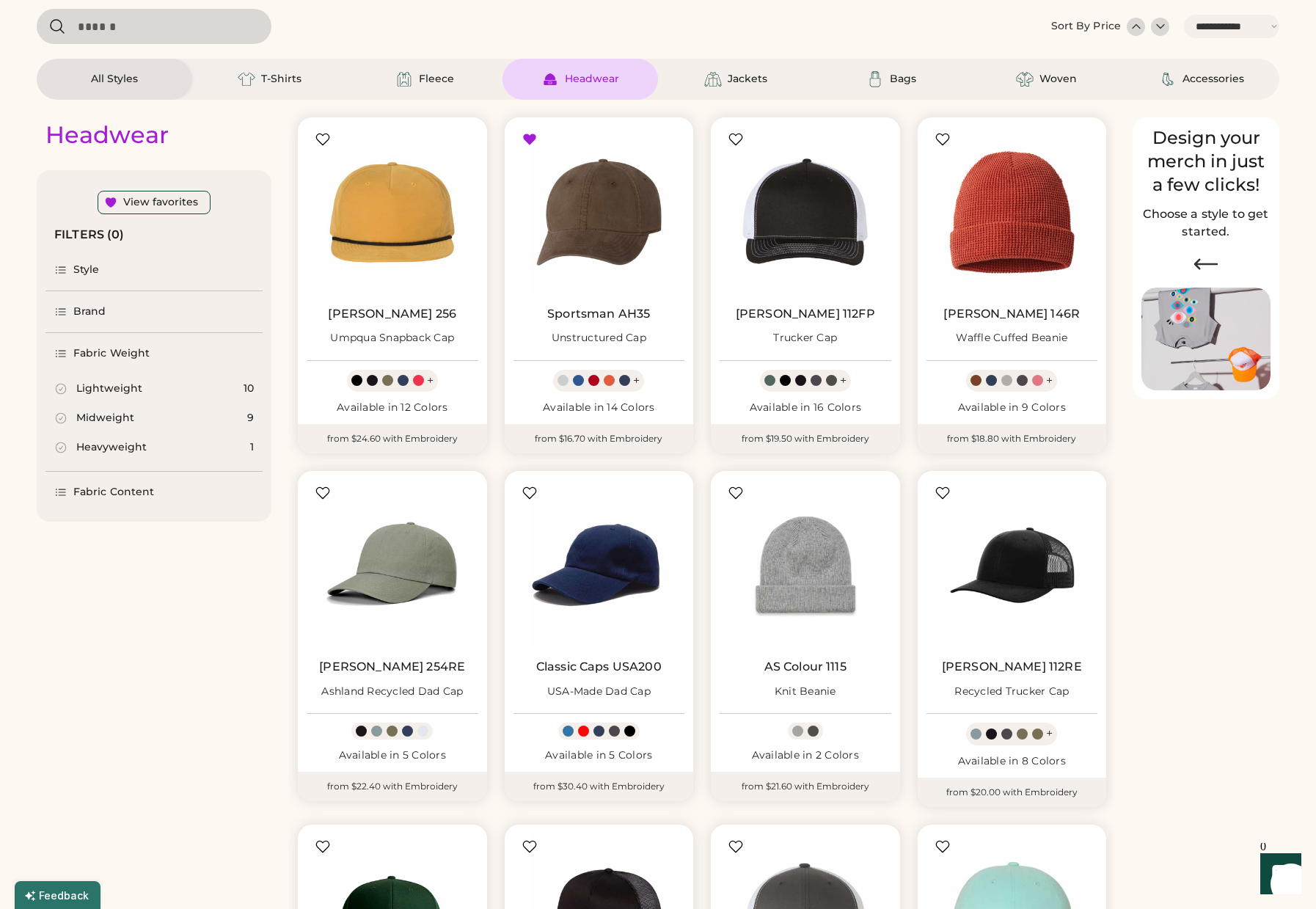
click at [101, 355] on div "Fabric Weight" at bounding box center [111, 353] width 76 height 15
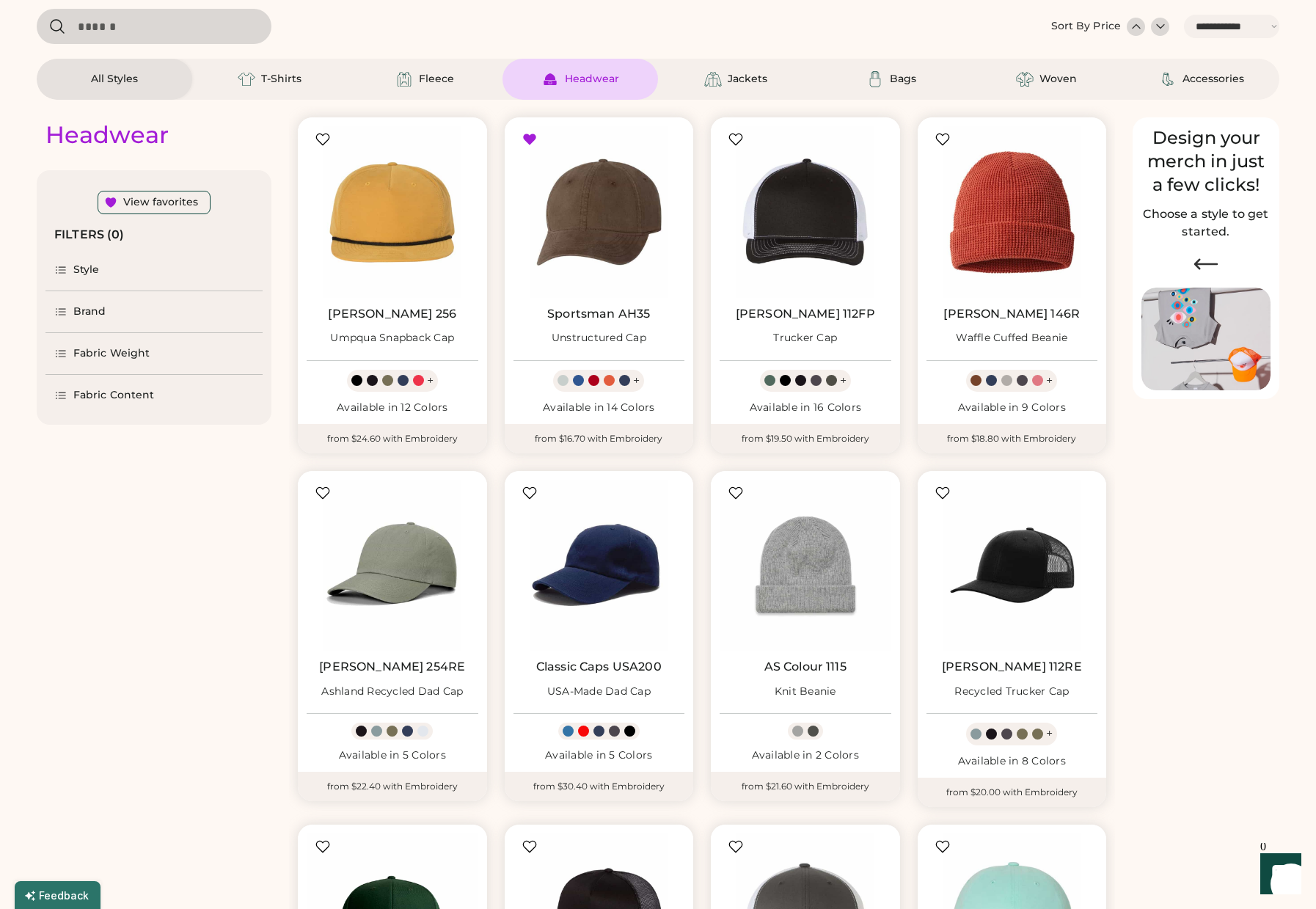
click at [108, 400] on div "Fabric Content" at bounding box center [113, 395] width 81 height 15
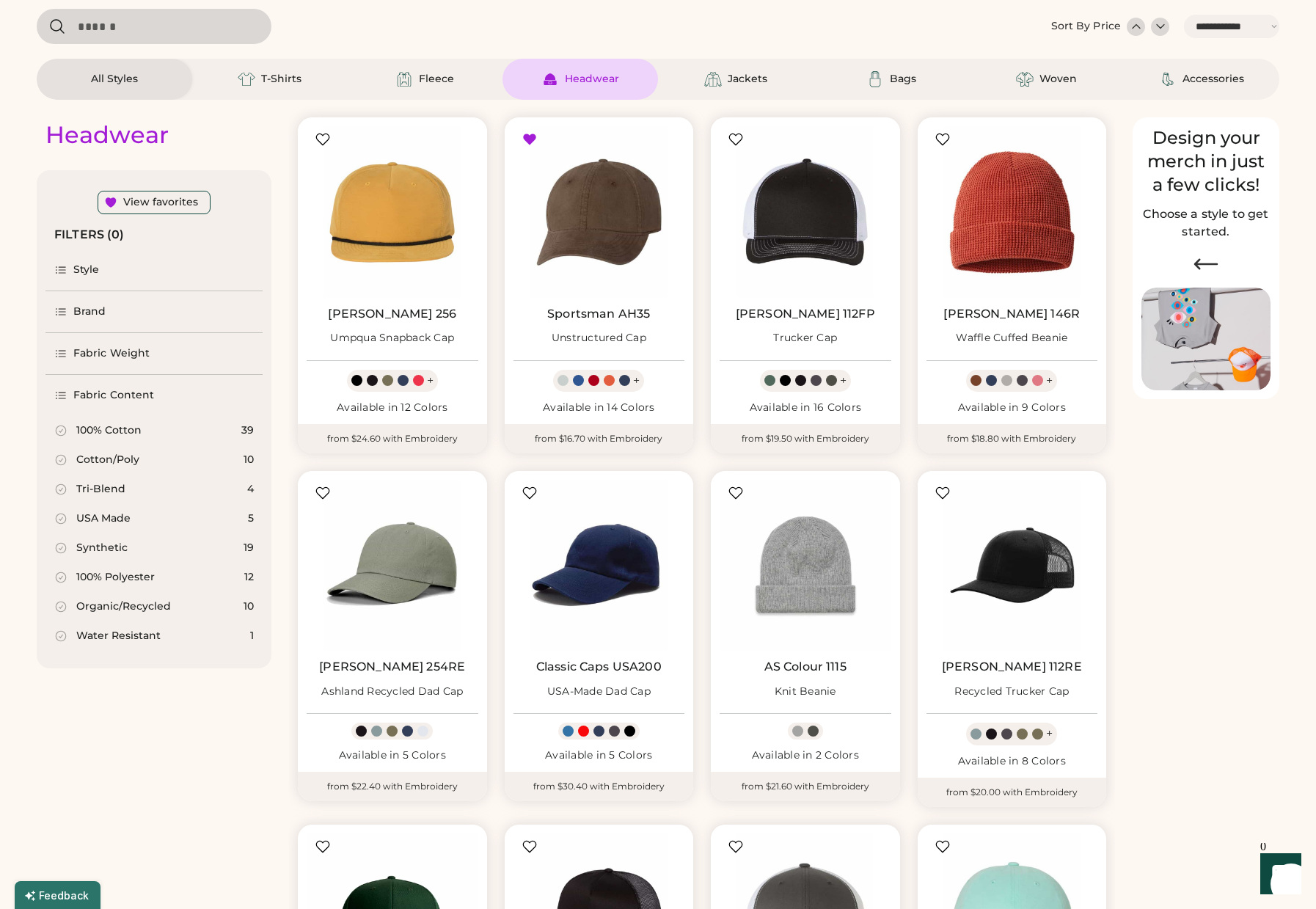
click at [62, 546] on icon at bounding box center [61, 548] width 13 height 13
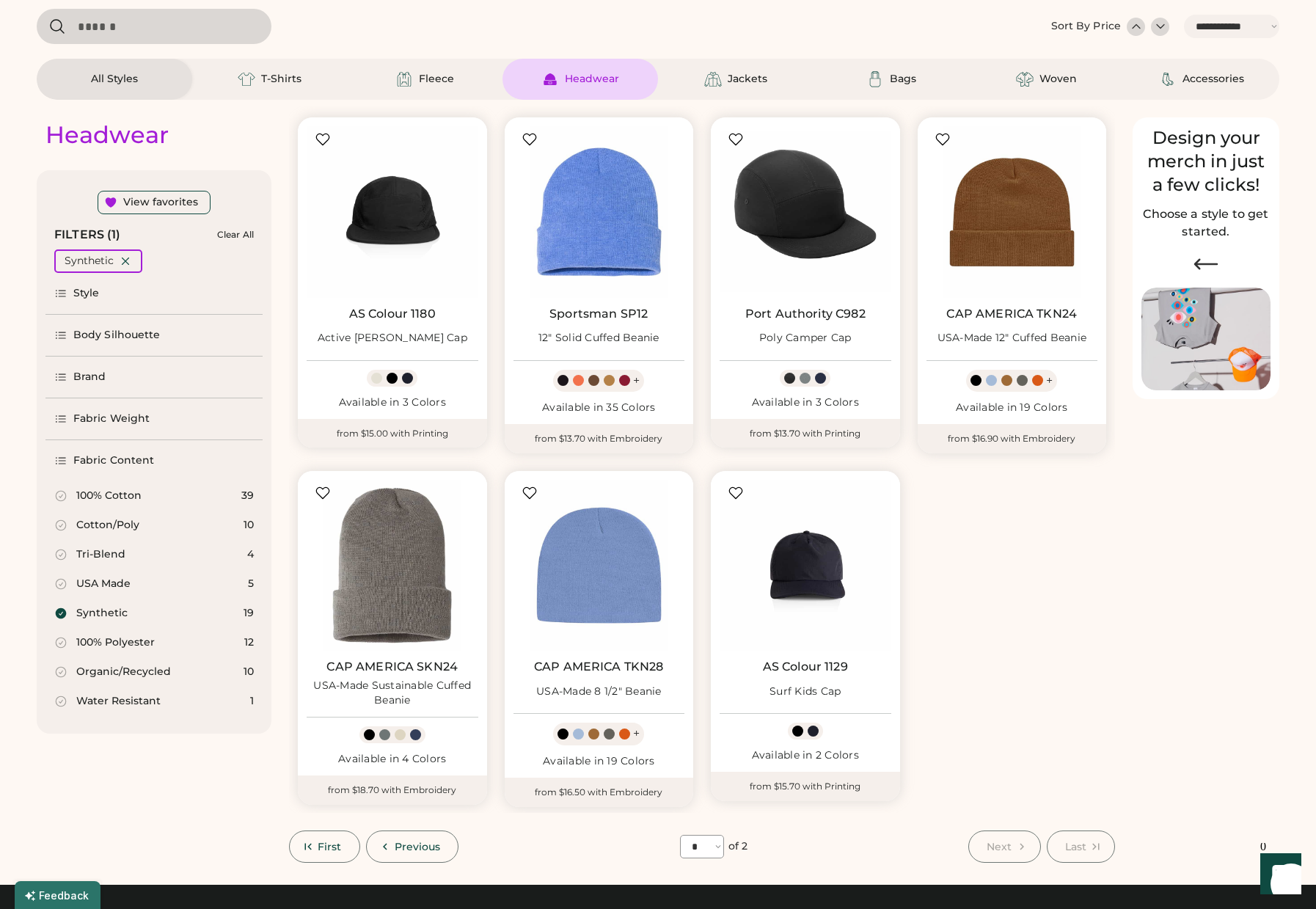
click at [59, 611] on icon at bounding box center [61, 613] width 11 height 11
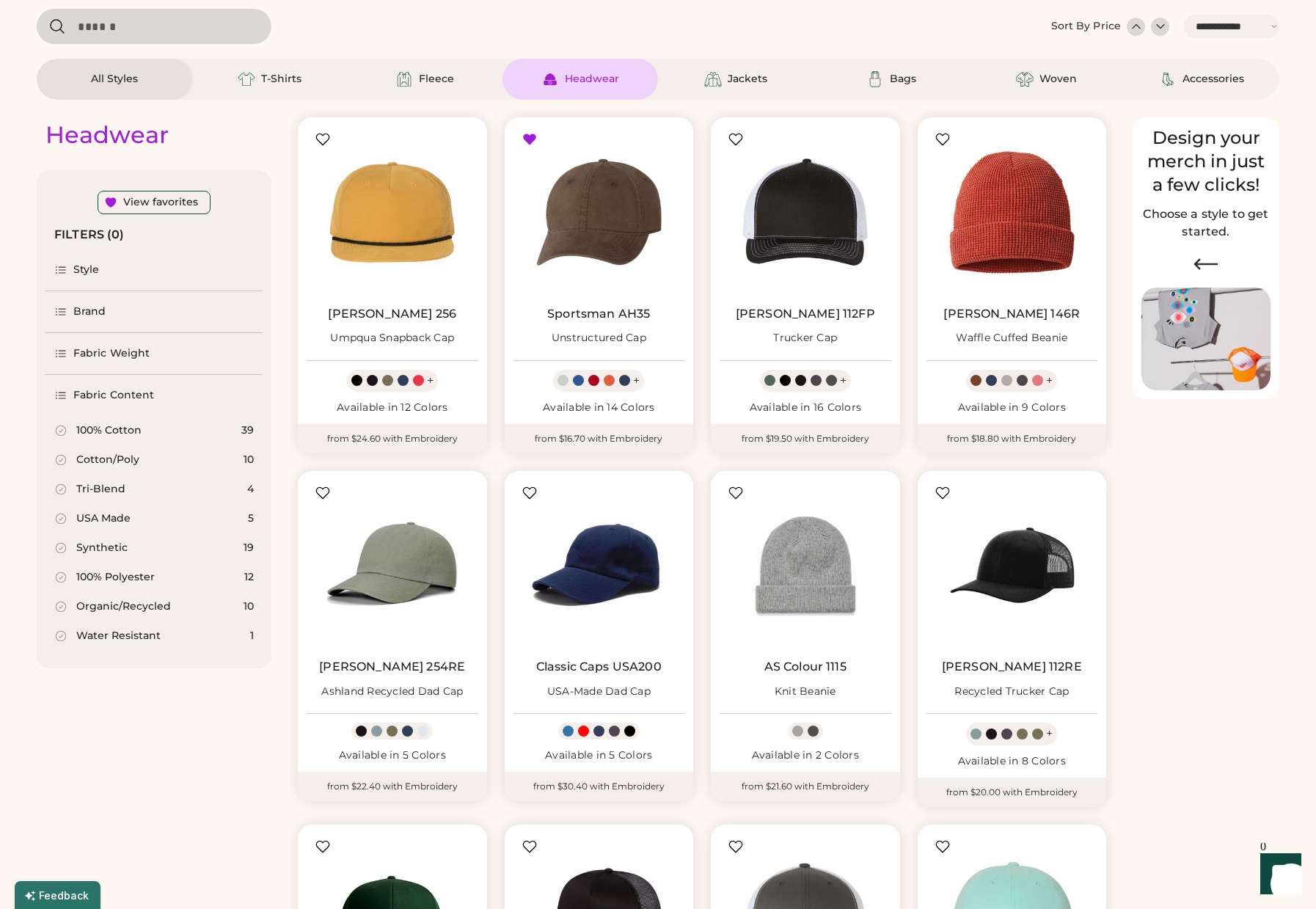
click at [61, 456] on icon at bounding box center [61, 460] width 13 height 13
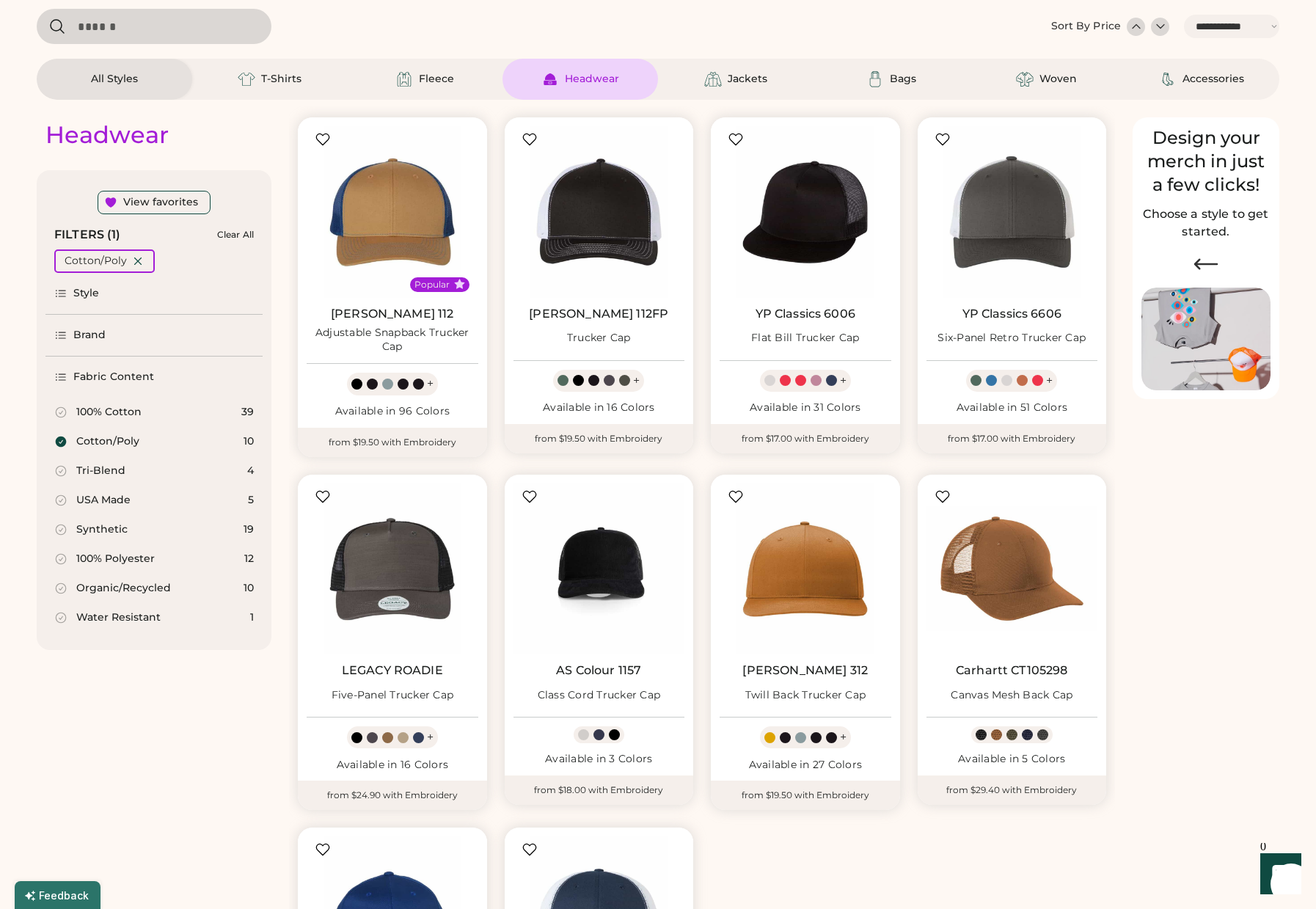
click at [61, 456] on div "Cotton/Poly 10" at bounding box center [154, 442] width 217 height 30
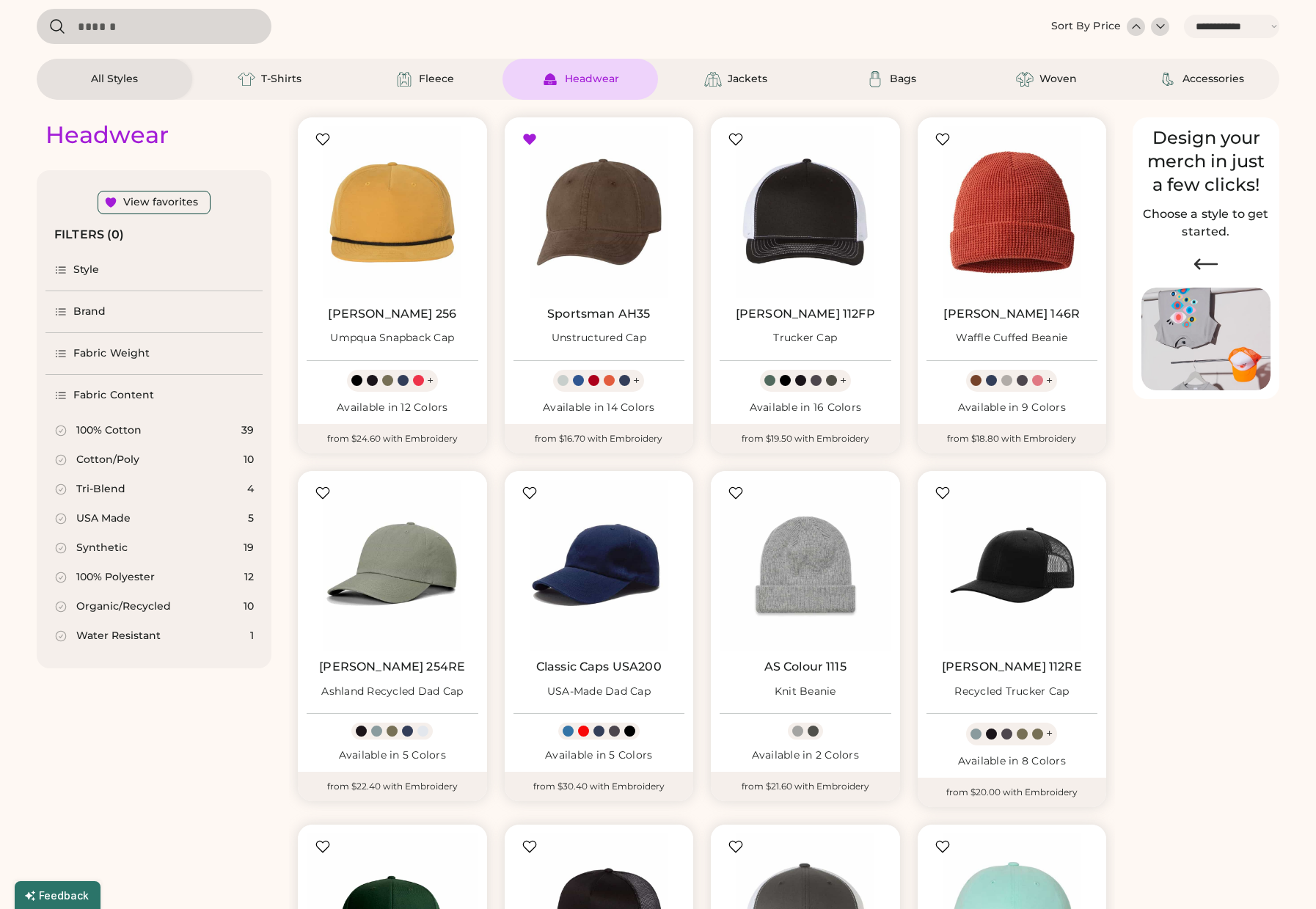
click at [63, 434] on icon at bounding box center [61, 431] width 13 height 13
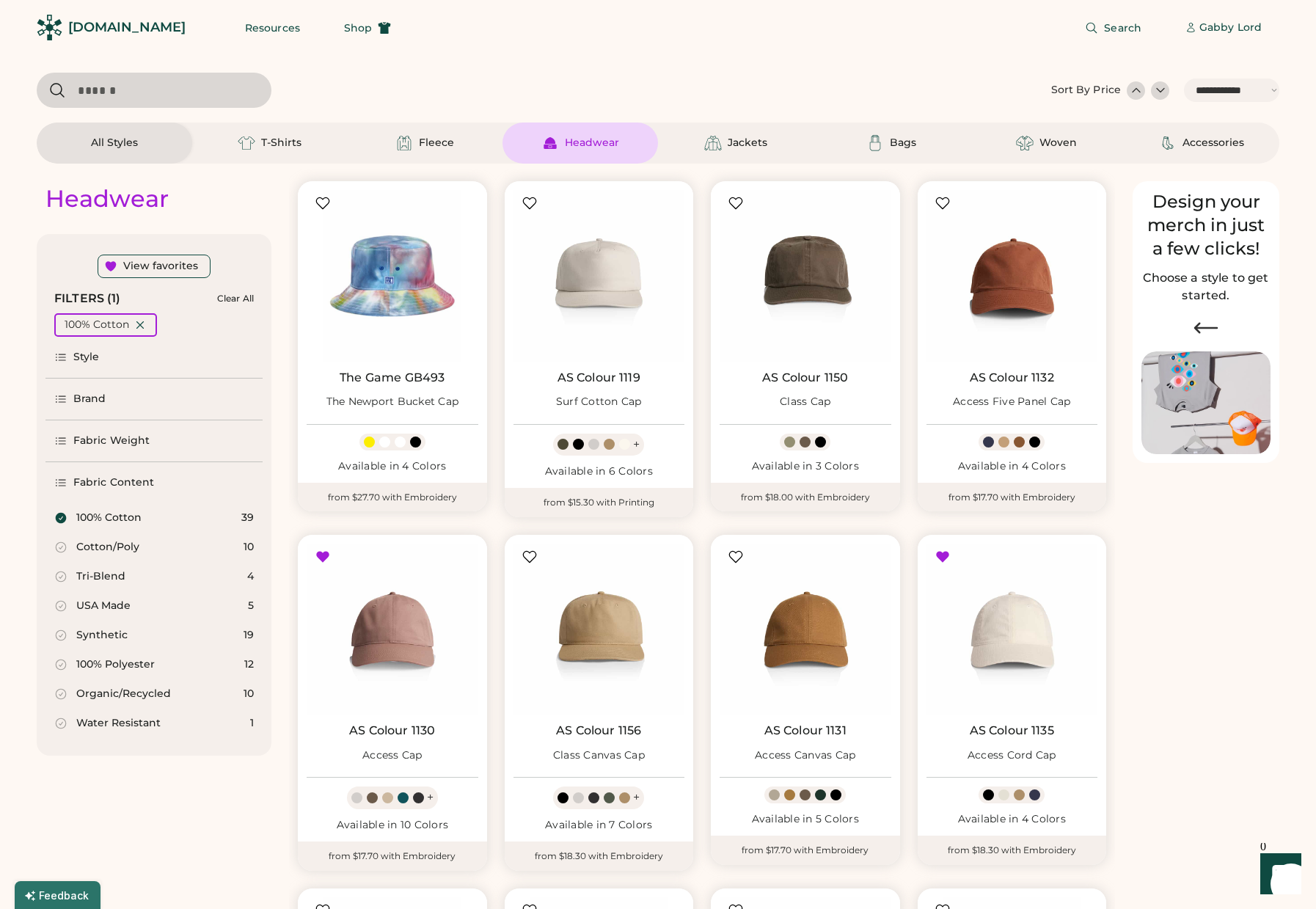
drag, startPoint x: 60, startPoint y: 518, endPoint x: 72, endPoint y: 489, distance: 31.4
click at [60, 518] on icon at bounding box center [61, 518] width 11 height 11
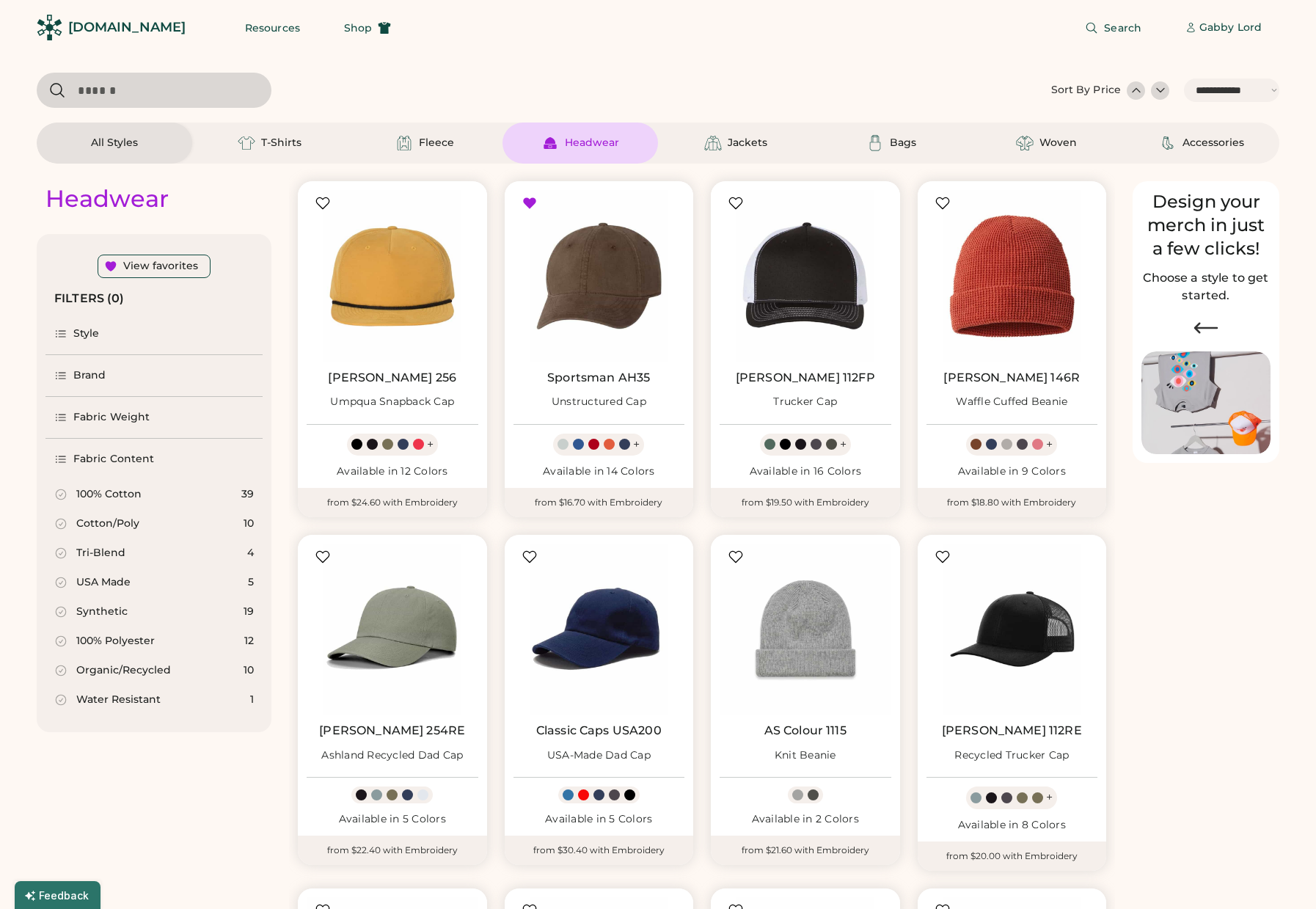
click at [96, 330] on div "Style" at bounding box center [86, 334] width 26 height 15
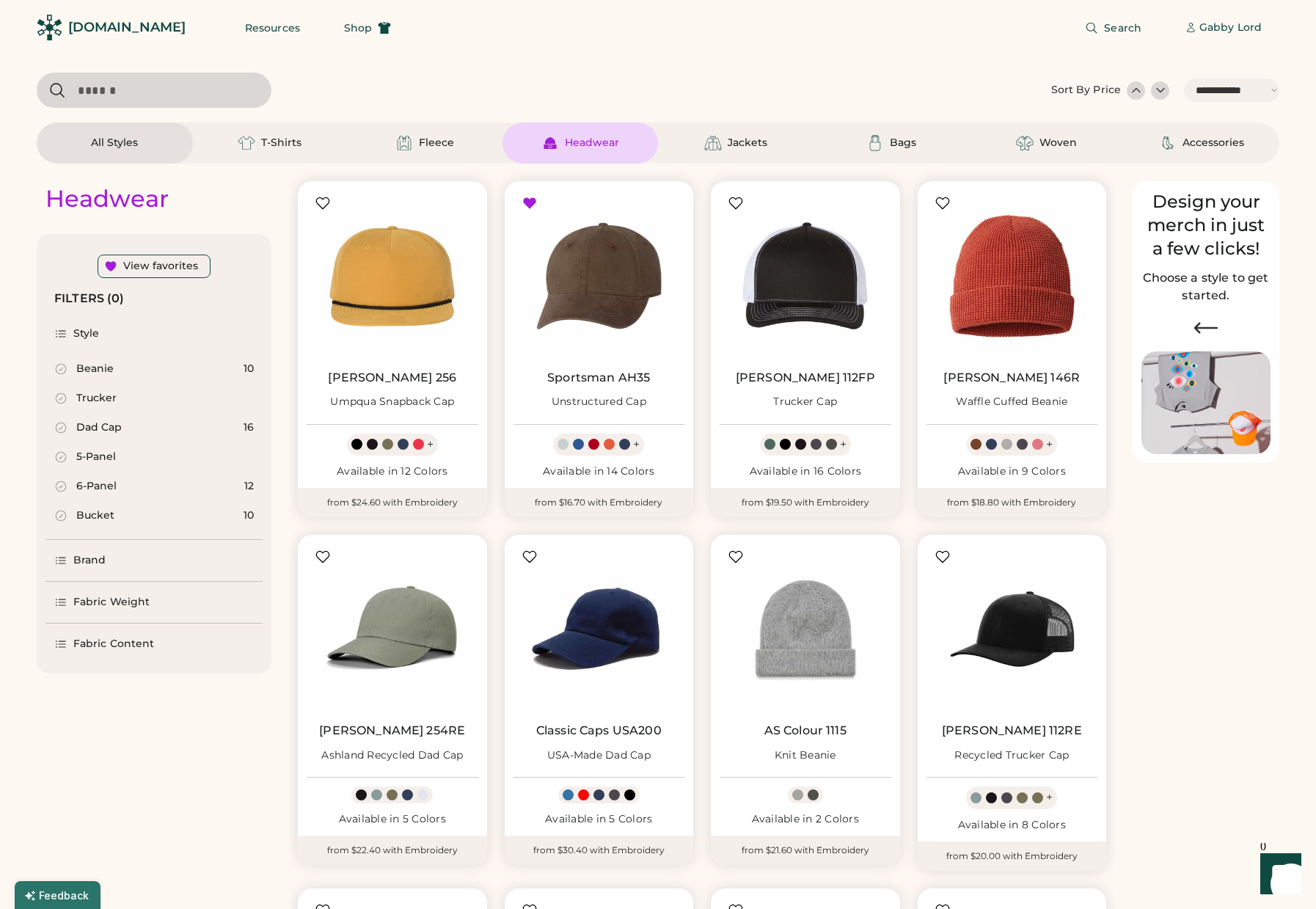
click at [62, 453] on icon at bounding box center [61, 457] width 13 height 13
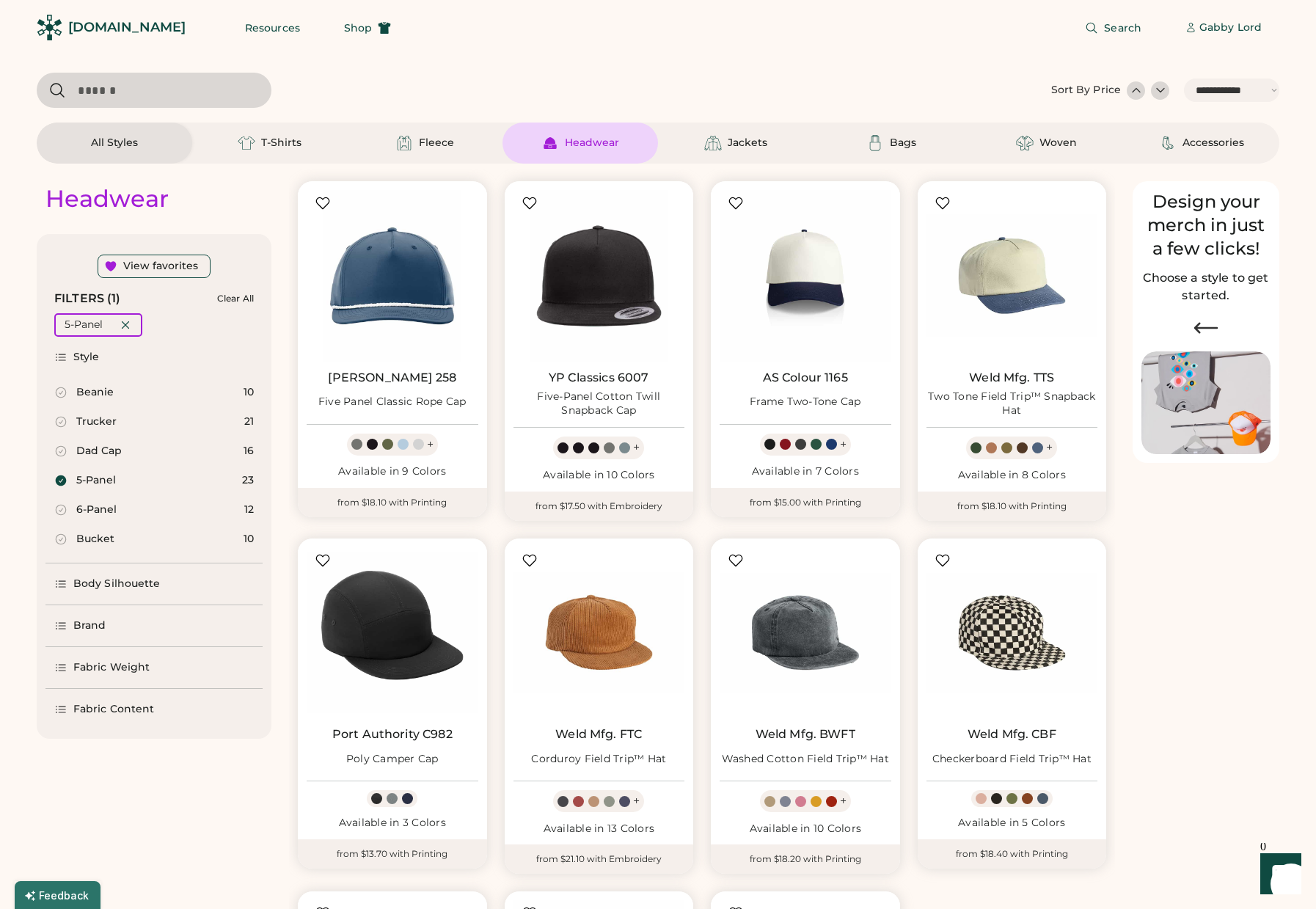
click at [65, 481] on icon at bounding box center [61, 481] width 11 height 11
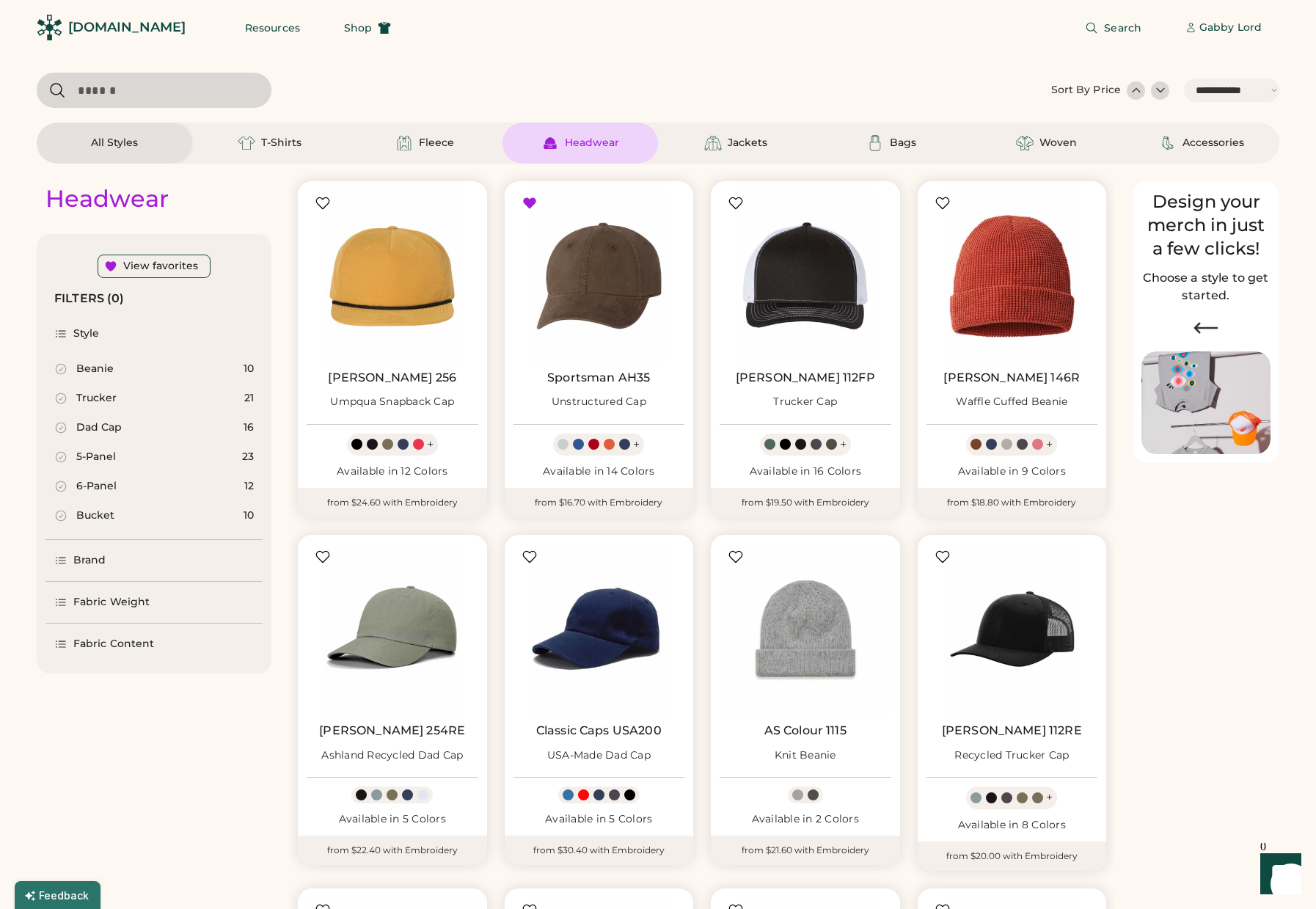
click at [99, 564] on div "Brand" at bounding box center [90, 561] width 33 height 15
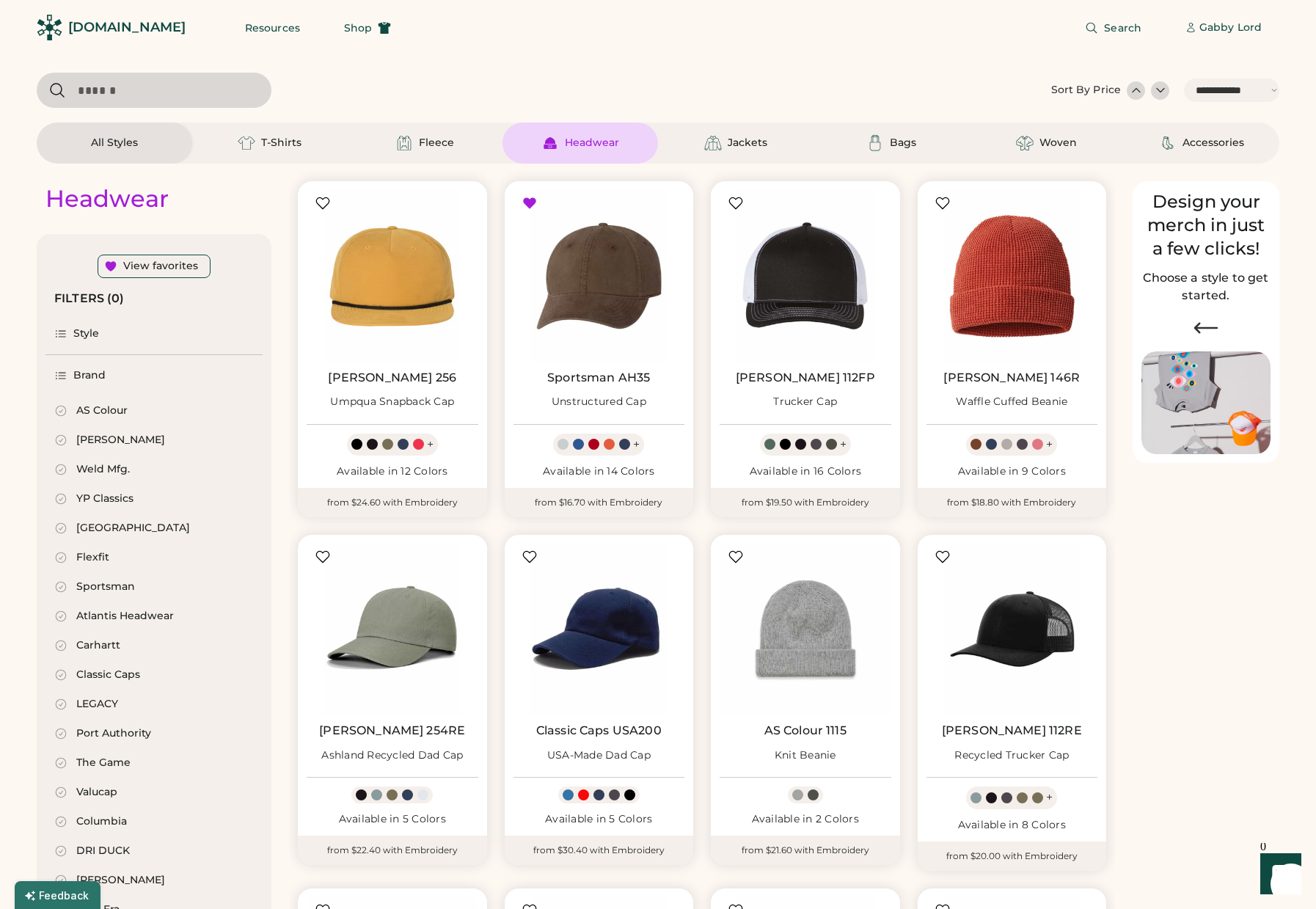
click at [63, 411] on icon at bounding box center [61, 411] width 13 height 13
select select "*"
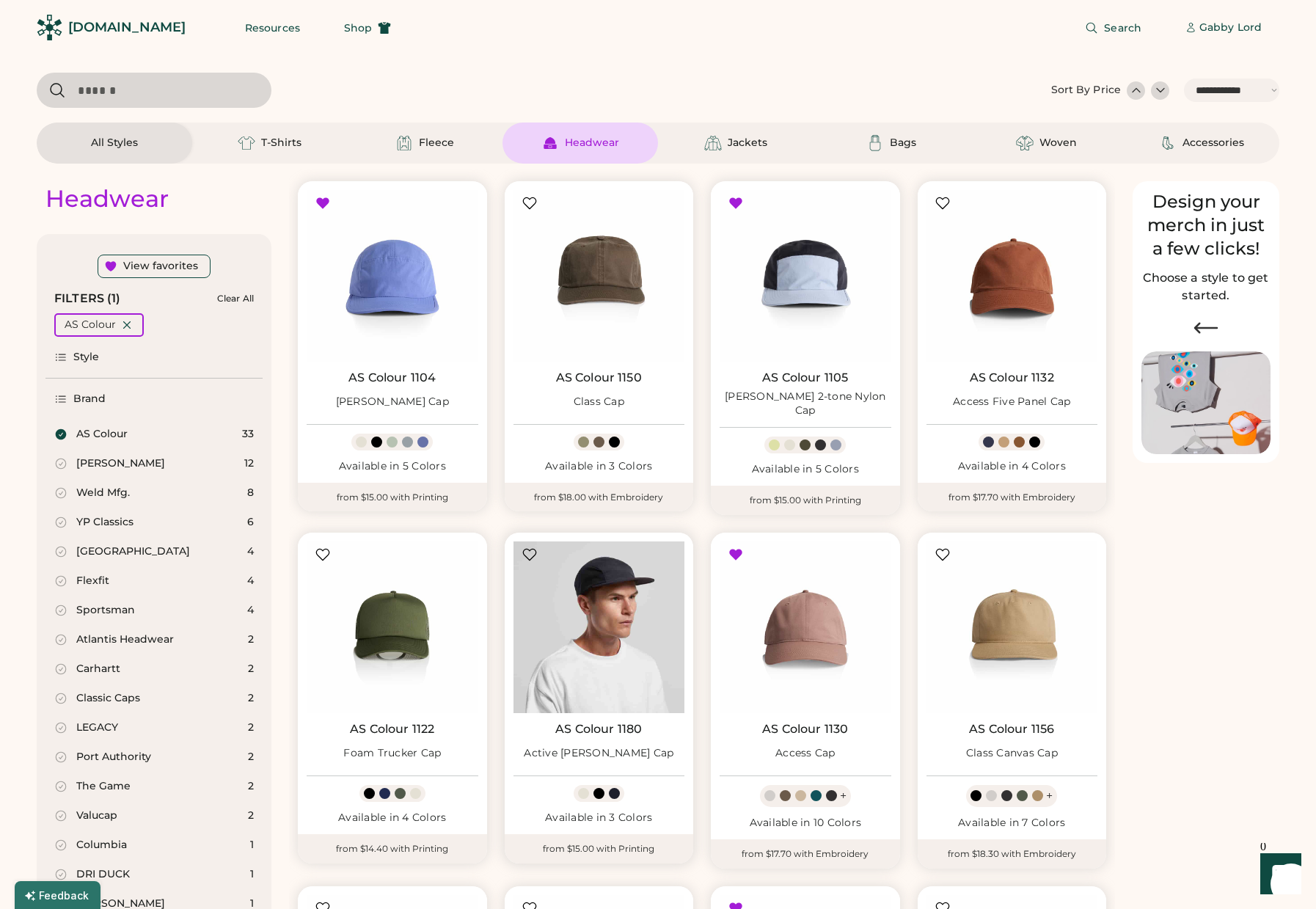
click at [608, 638] on img at bounding box center [599, 627] width 172 height 172
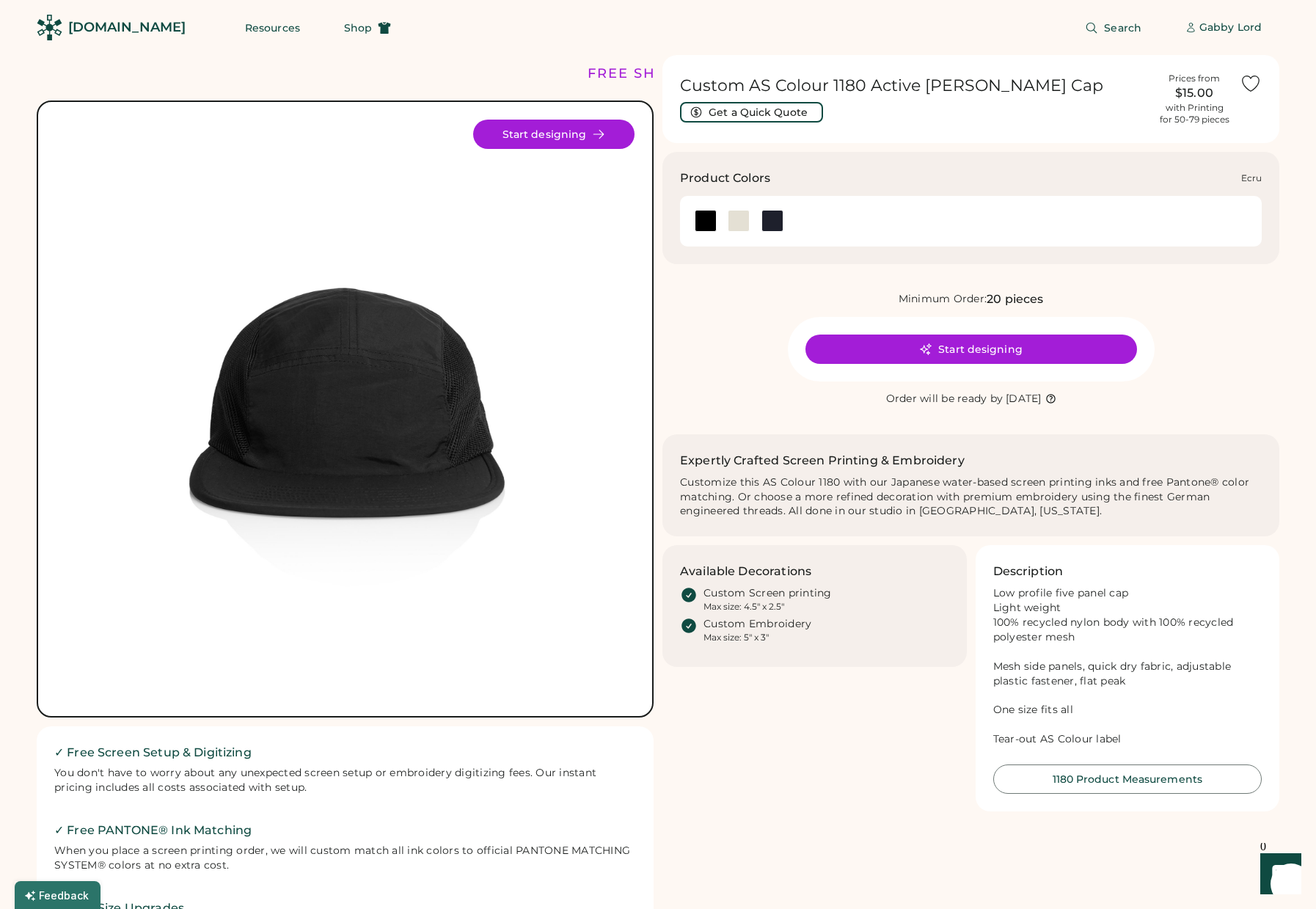
click at [736, 219] on div at bounding box center [739, 220] width 22 height 22
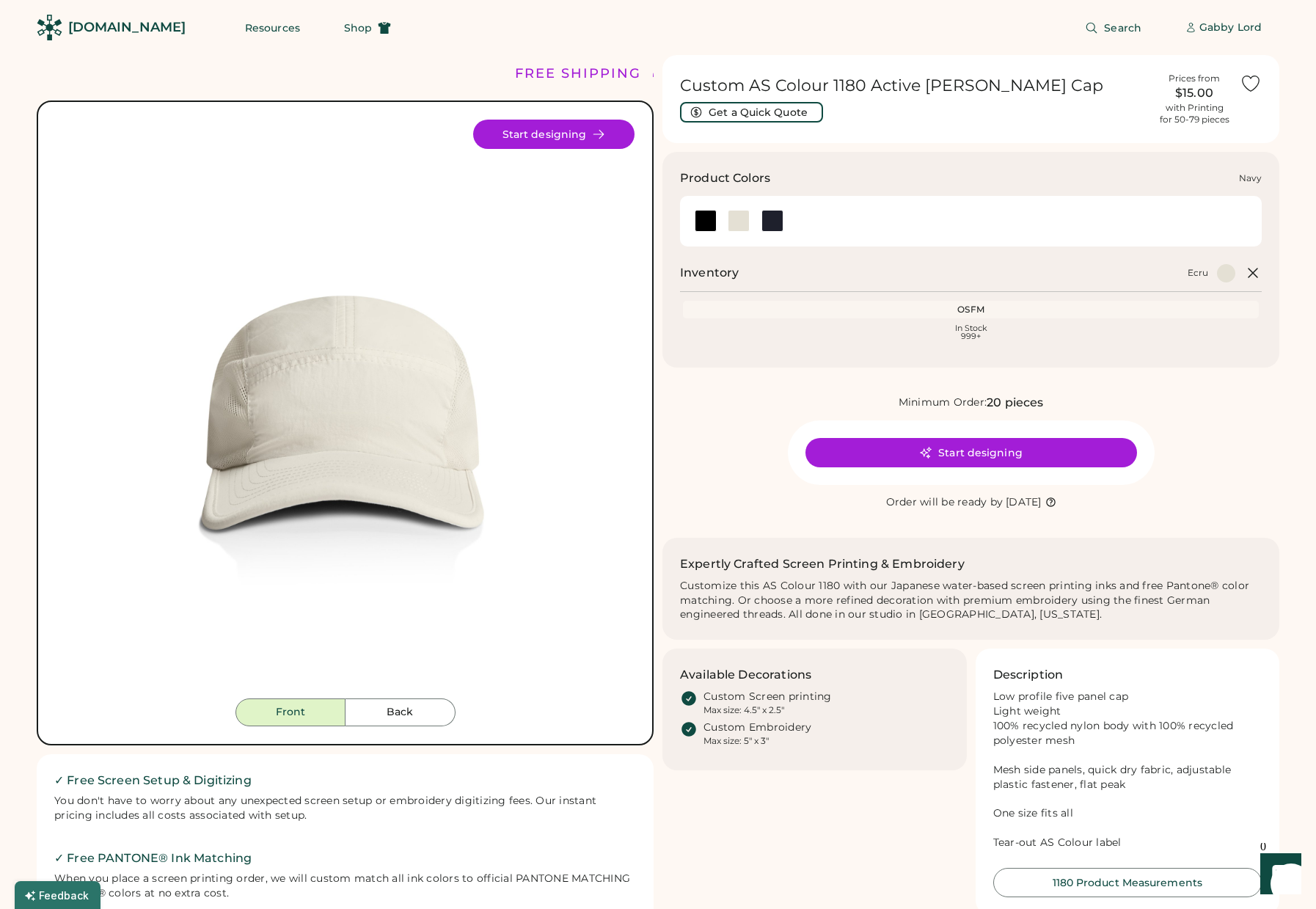
click at [775, 227] on div at bounding box center [772, 220] width 22 height 22
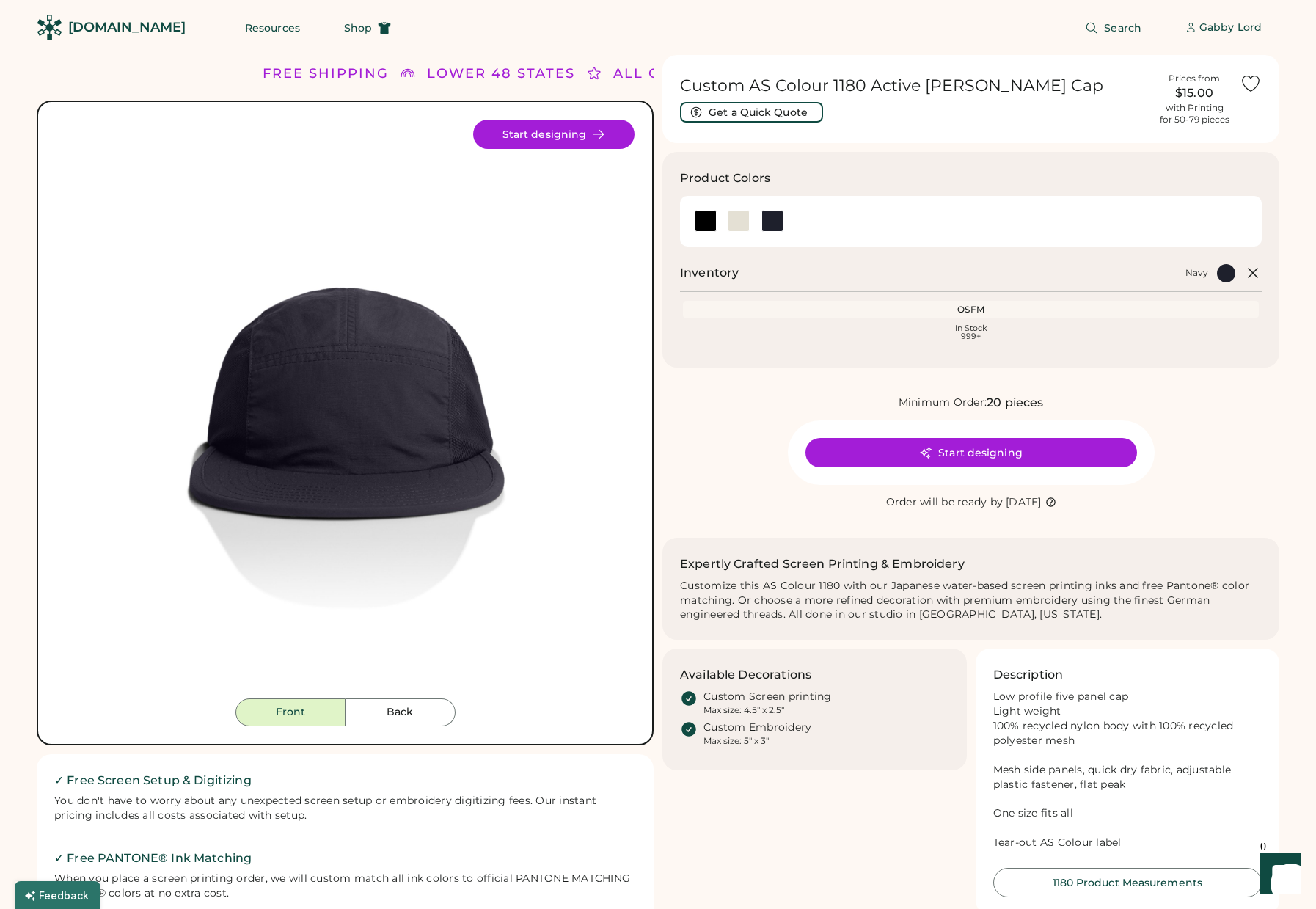
drag, startPoint x: 385, startPoint y: 681, endPoint x: 396, endPoint y: 723, distance: 43.4
click at [393, 731] on div "Front Back Start designing" at bounding box center [345, 422] width 617 height 645
drag, startPoint x: 402, startPoint y: 714, endPoint x: 393, endPoint y: 713, distance: 9.1
click at [401, 714] on button "Back" at bounding box center [401, 713] width 110 height 28
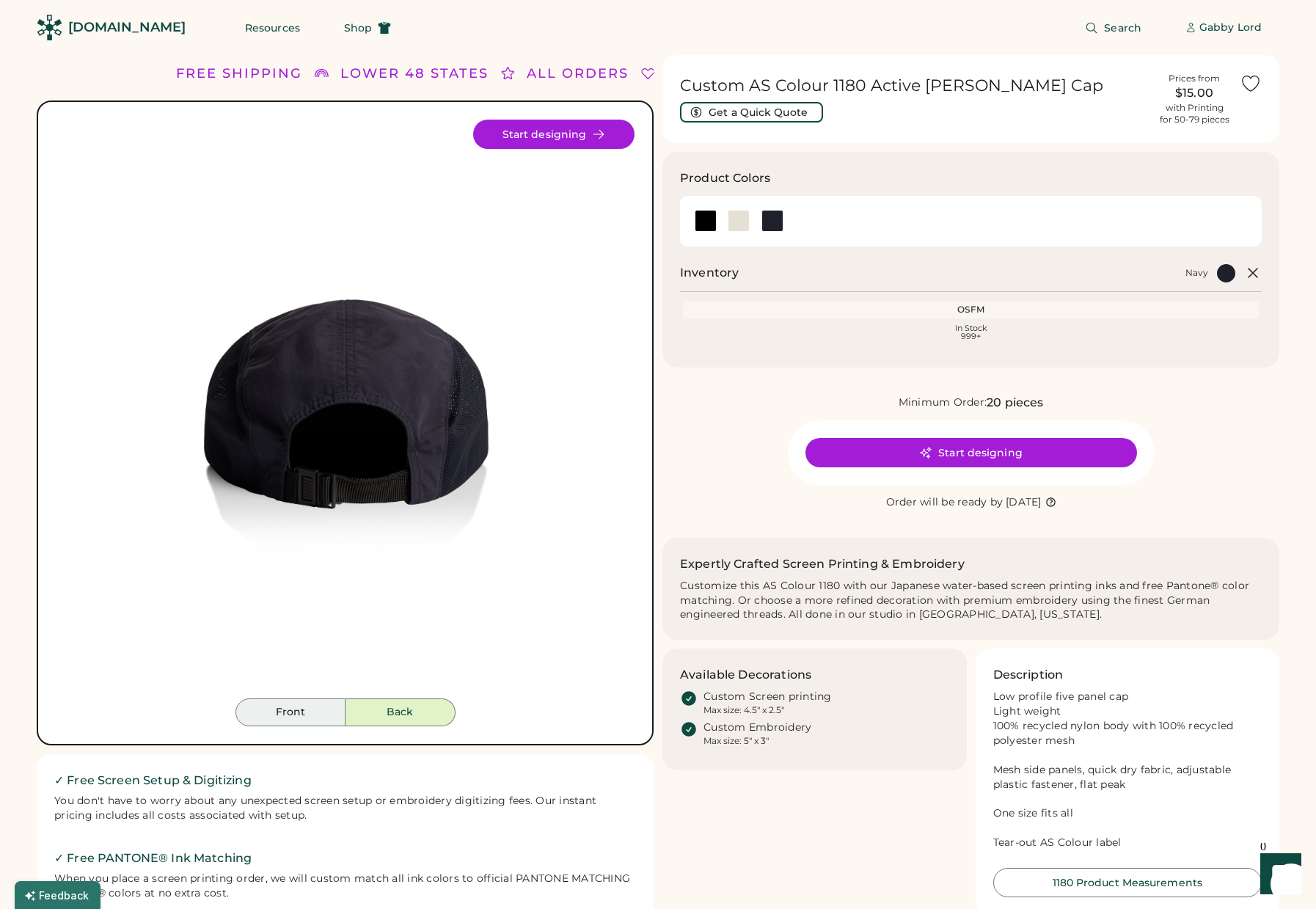
click at [308, 714] on button "Front" at bounding box center [291, 713] width 110 height 28
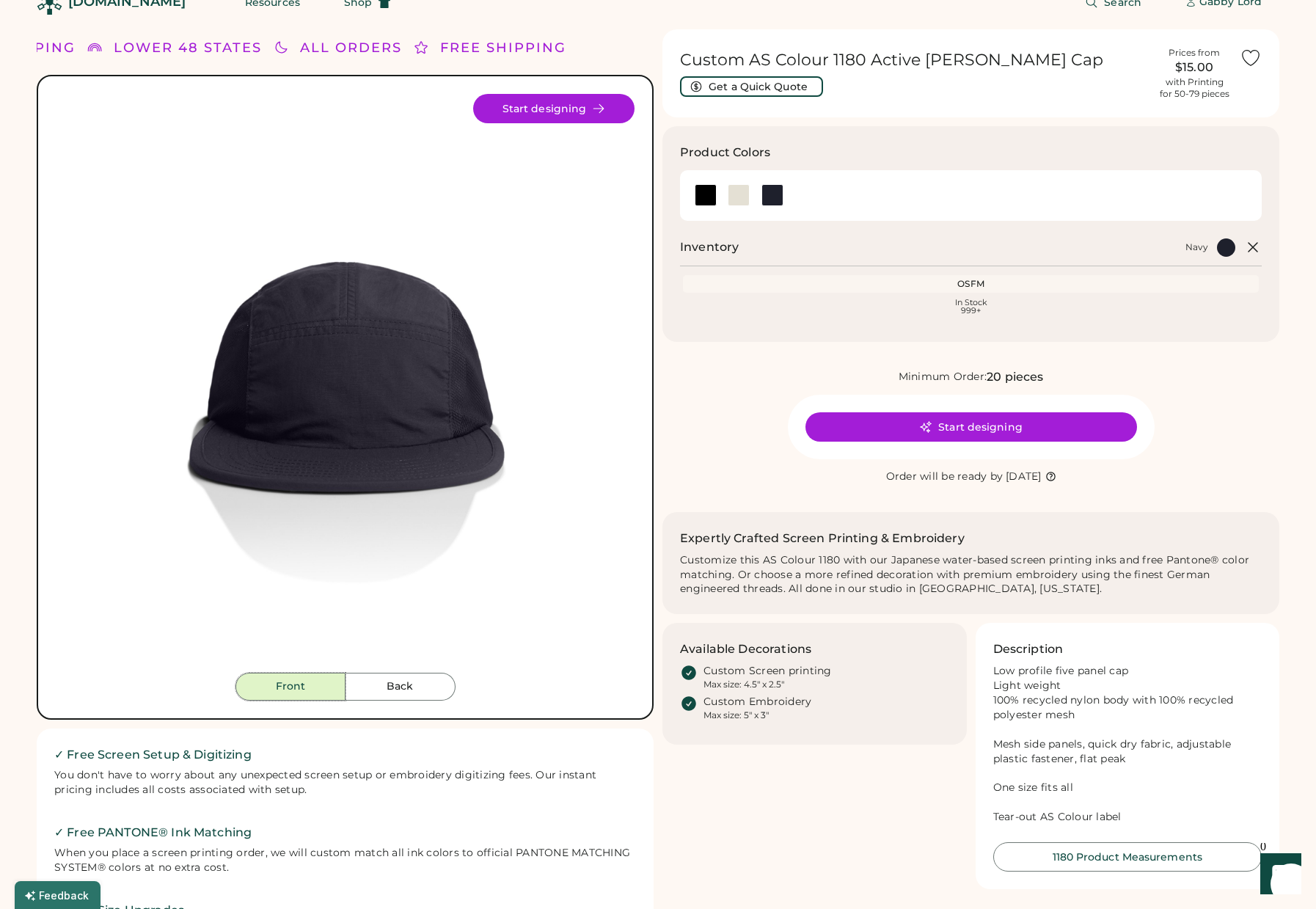
scroll to position [16, 0]
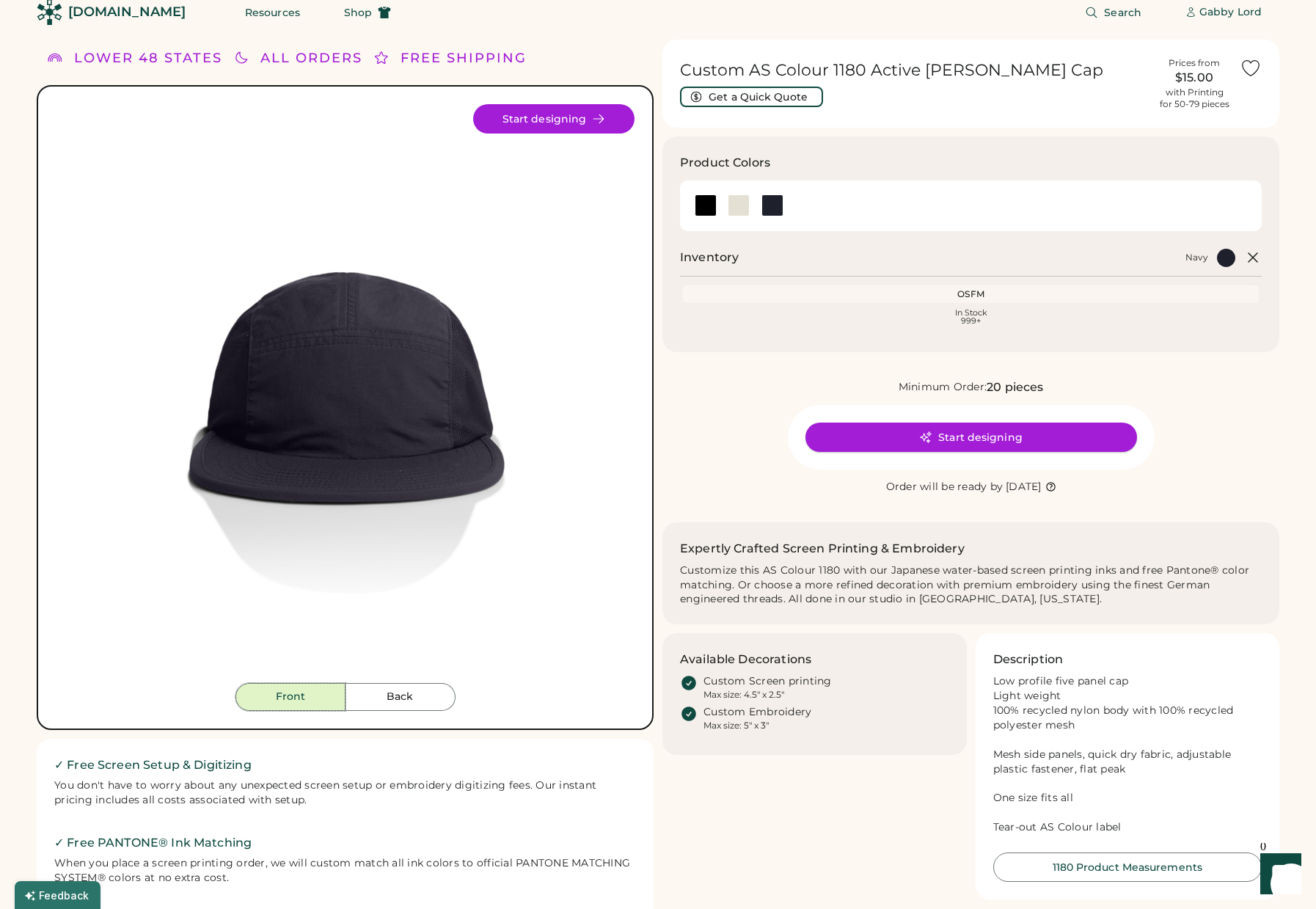
click at [1005, 436] on button "Start designing" at bounding box center [972, 437] width 332 height 30
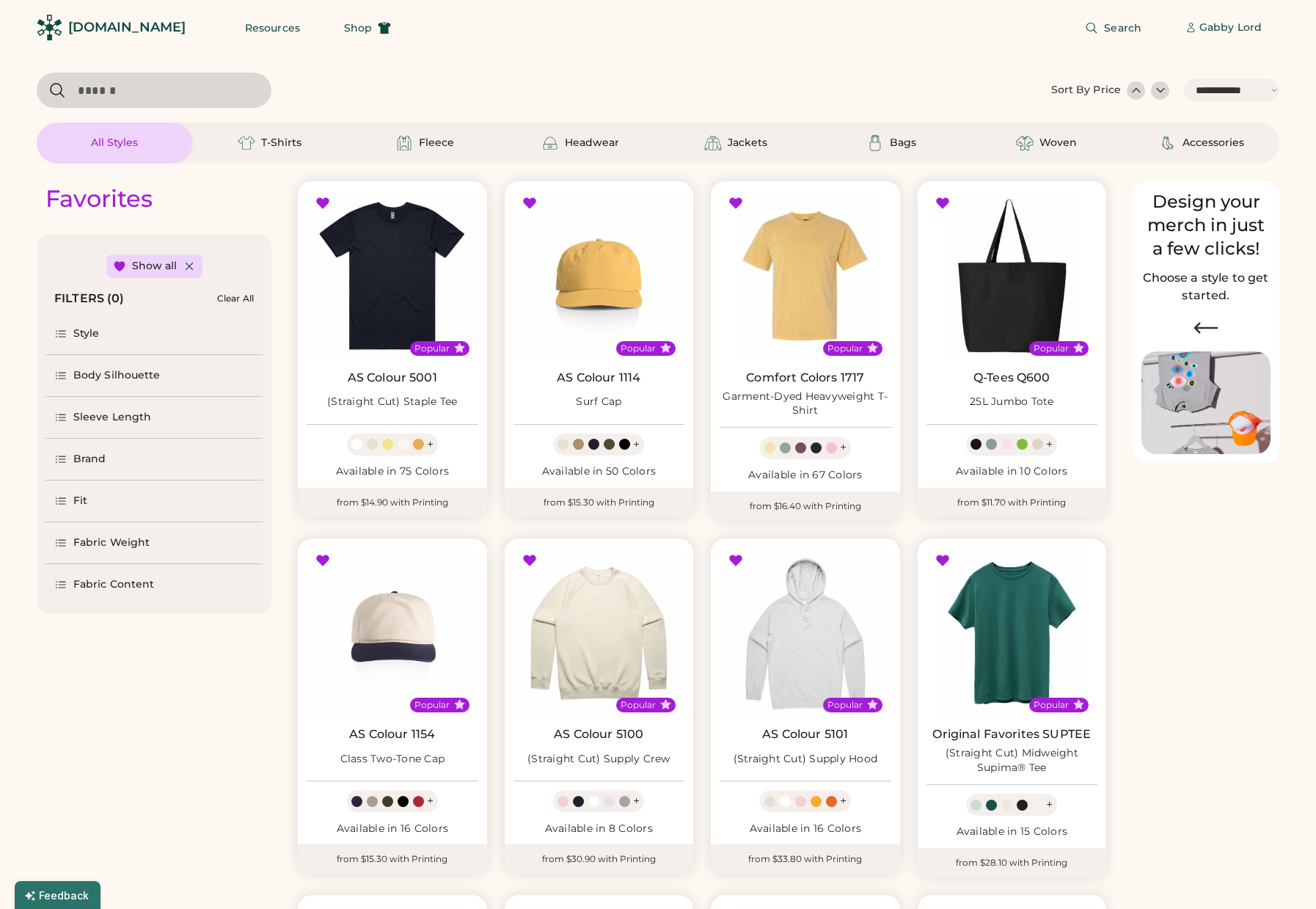
select select "*****"
select select "*"
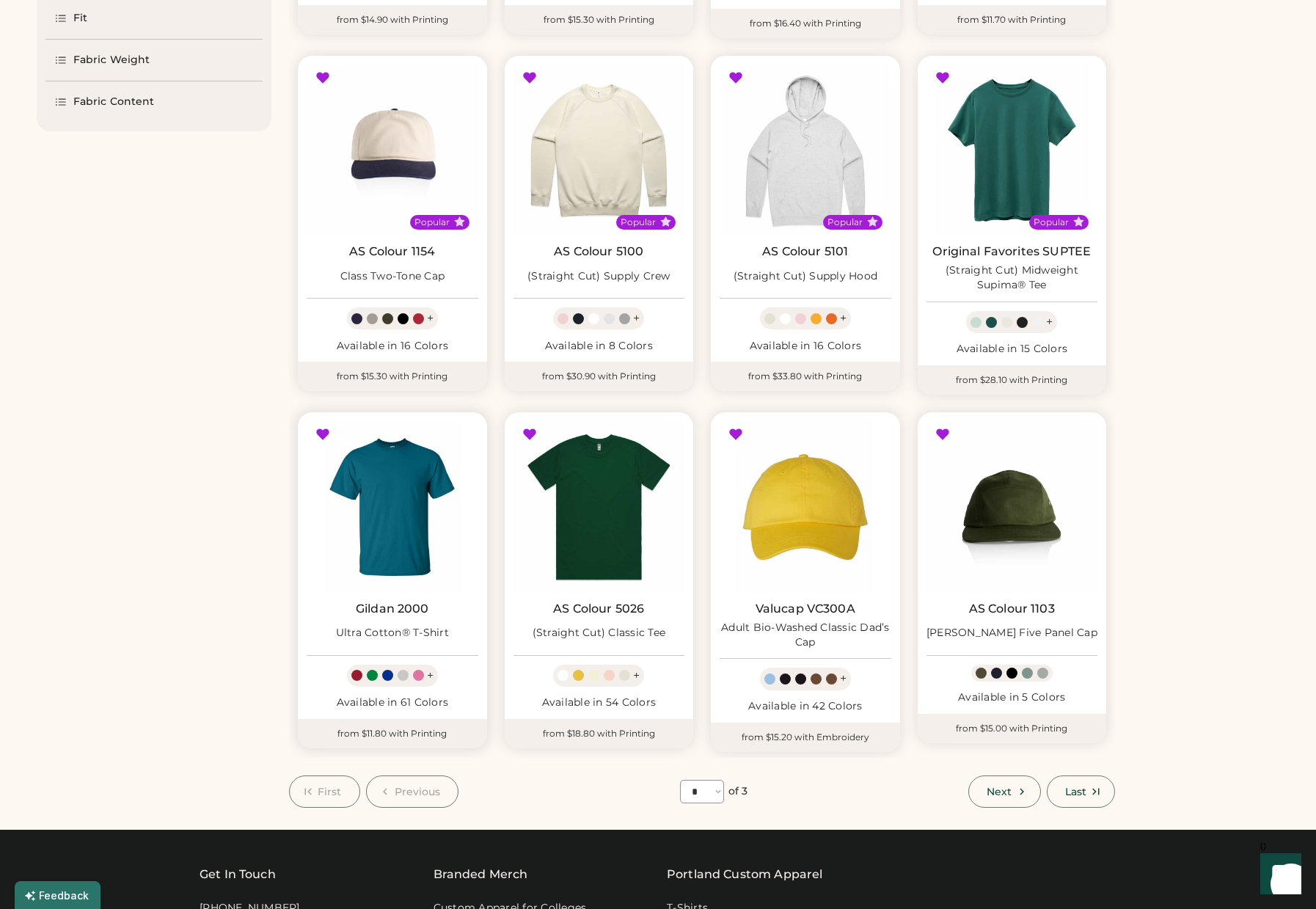
select select "*****"
select select "*"
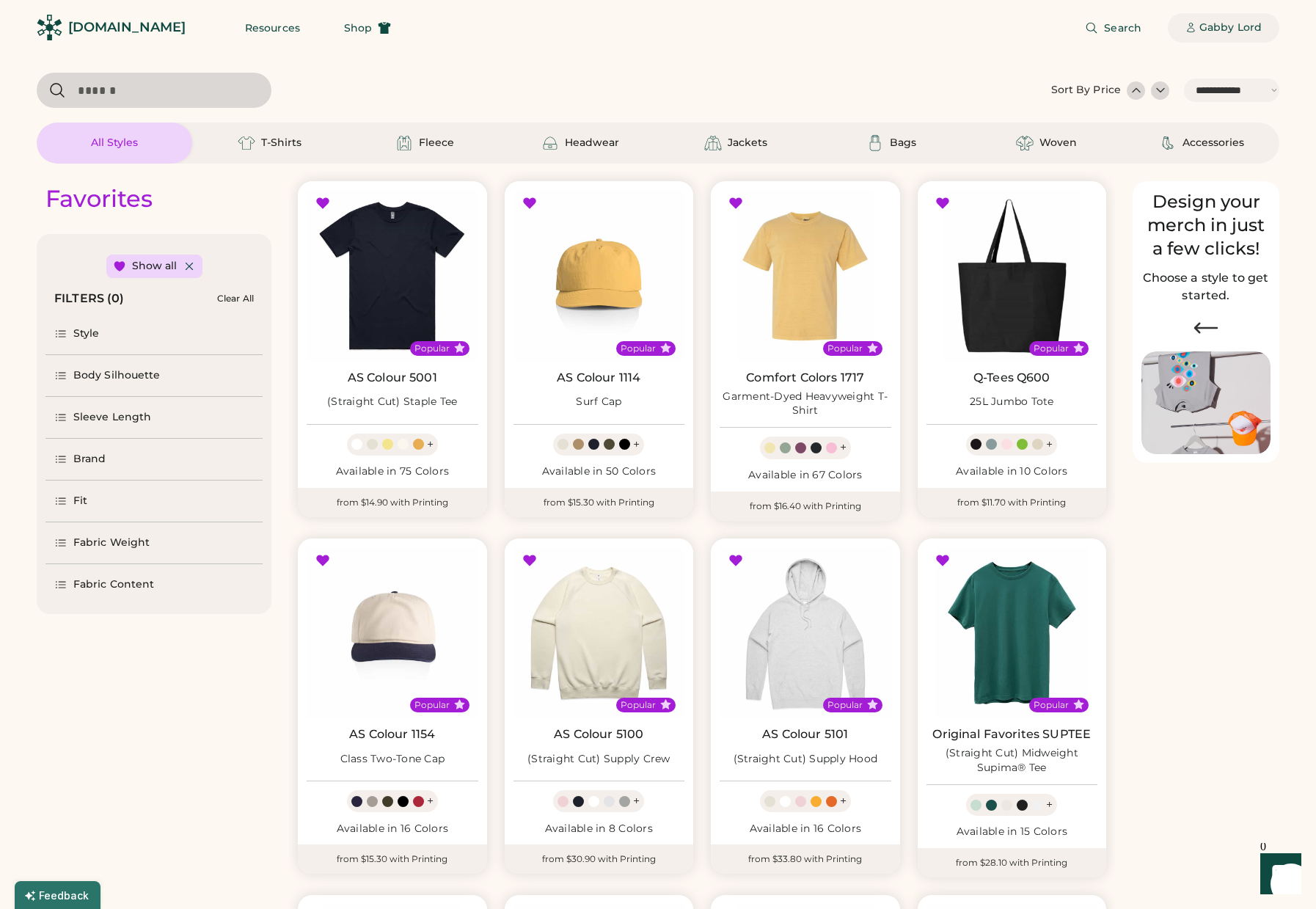
click at [1205, 31] on div "Gabby Lord" at bounding box center [1231, 28] width 62 height 15
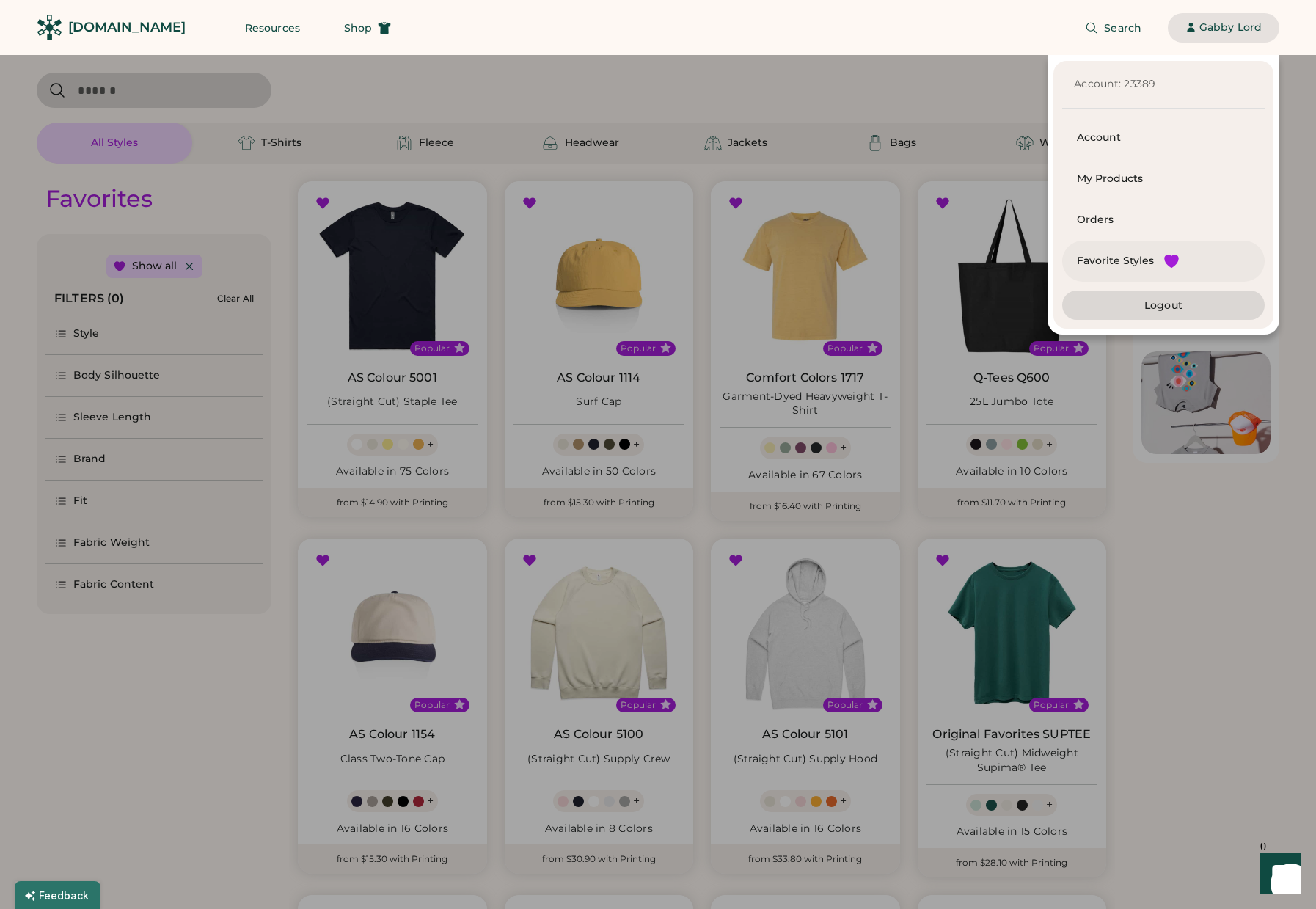
click at [1112, 266] on div "Favorite Styles" at bounding box center [1116, 261] width 77 height 15
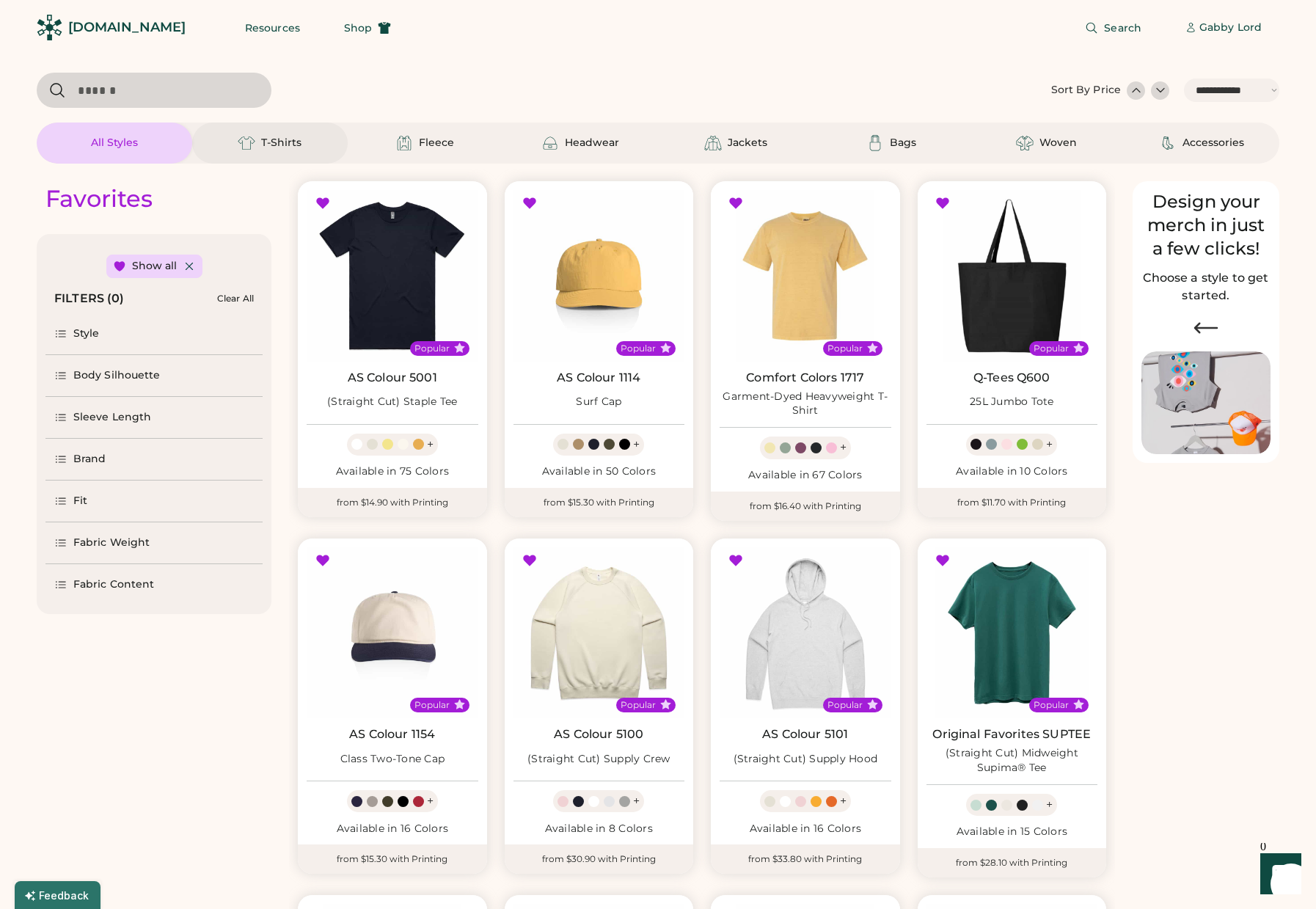
click at [305, 145] on div "T-Shirts" at bounding box center [269, 143] width 155 height 41
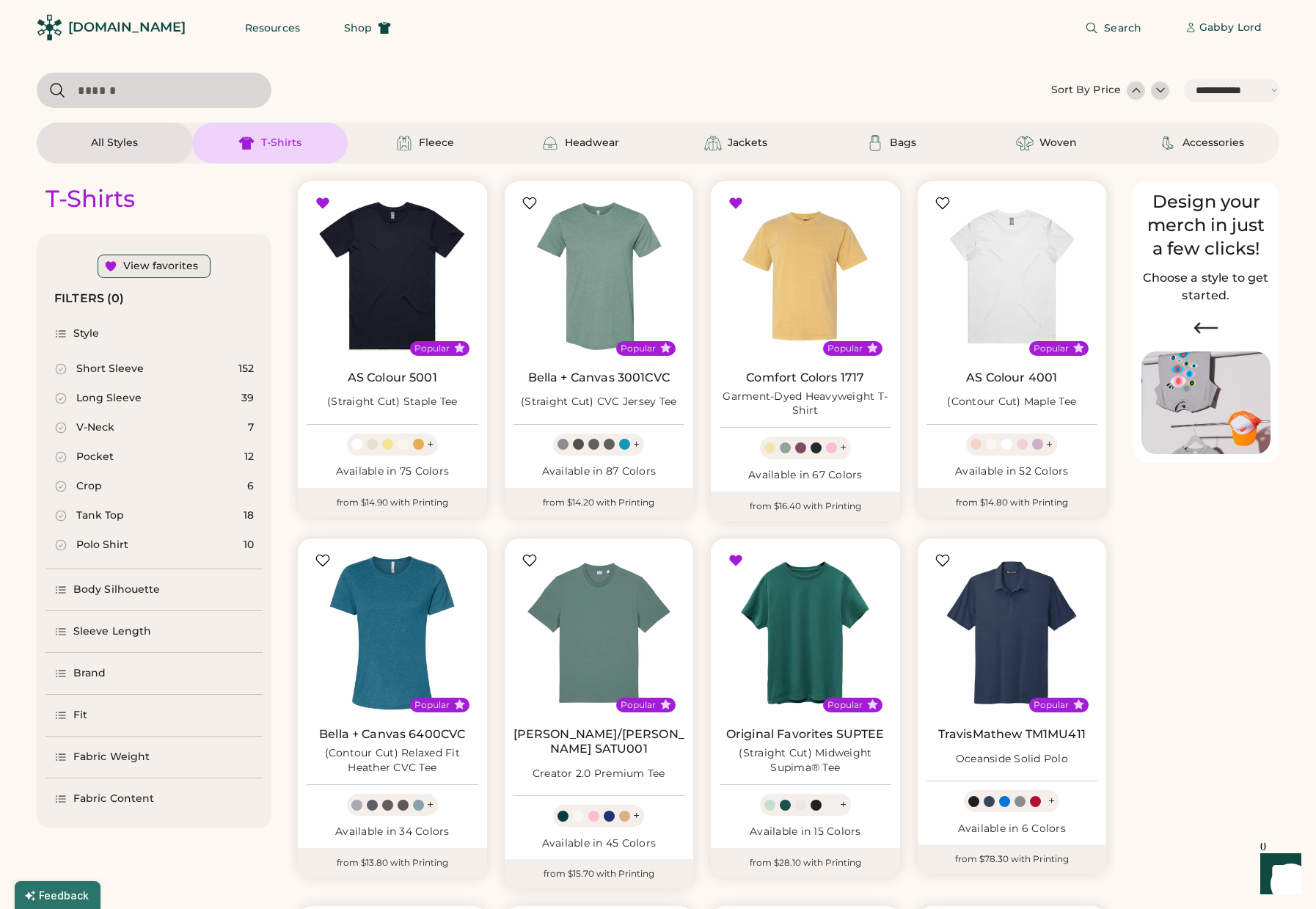
click at [148, 264] on div "View favorites" at bounding box center [160, 266] width 75 height 15
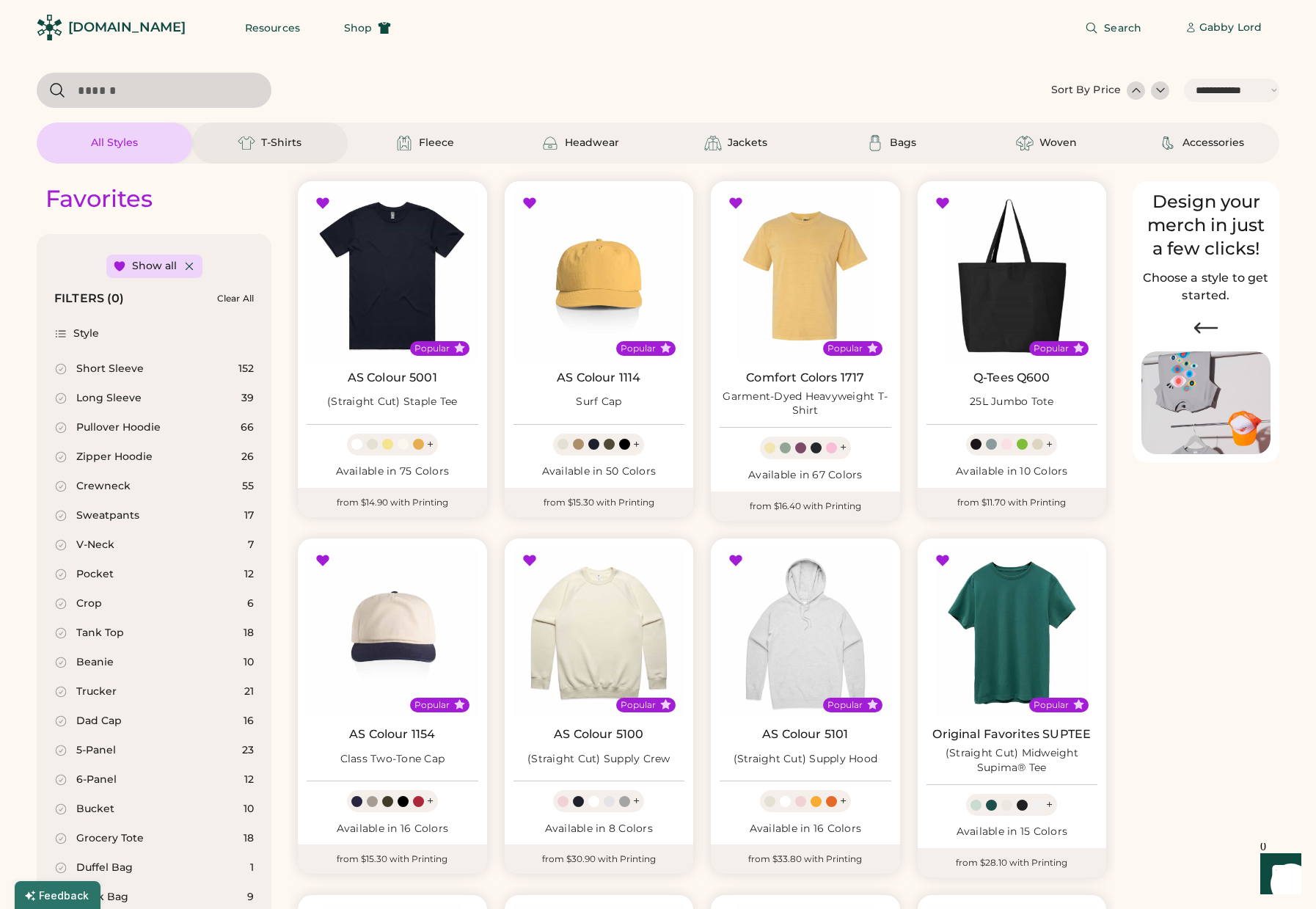
click at [299, 149] on div "T-Shirts" at bounding box center [281, 143] width 40 height 15
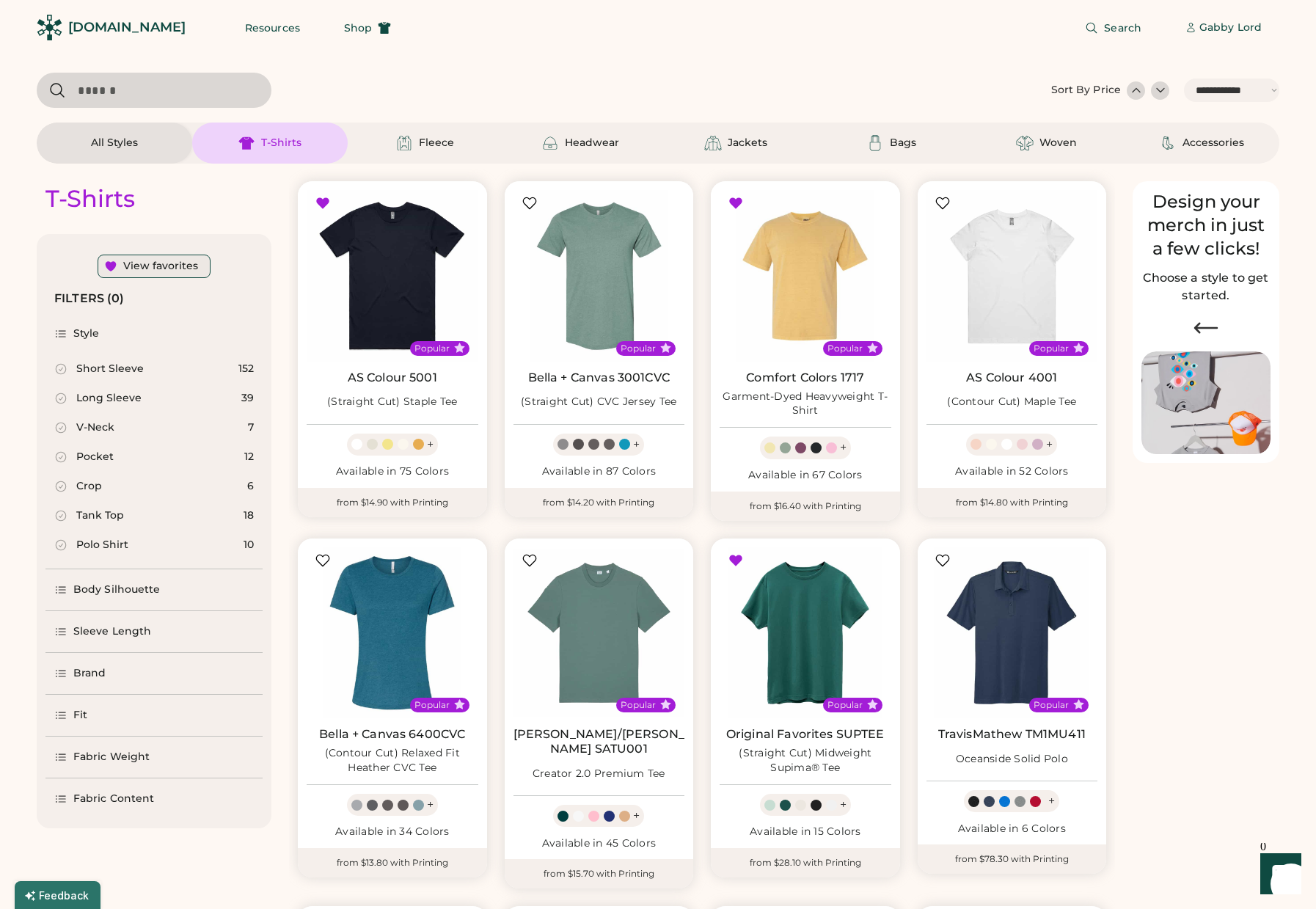
click at [170, 270] on div "View favorites" at bounding box center [160, 266] width 75 height 15
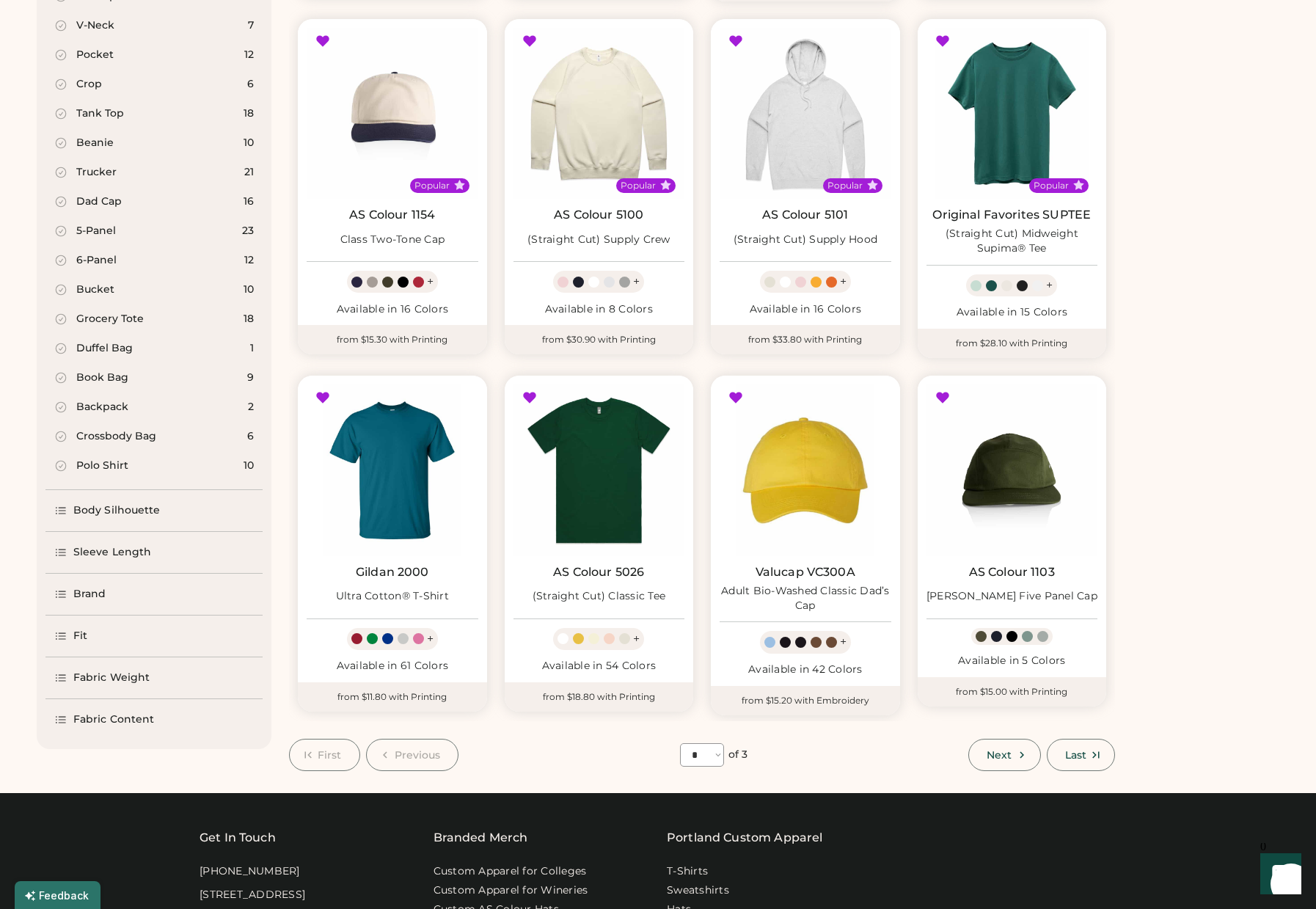
scroll to position [556, 0]
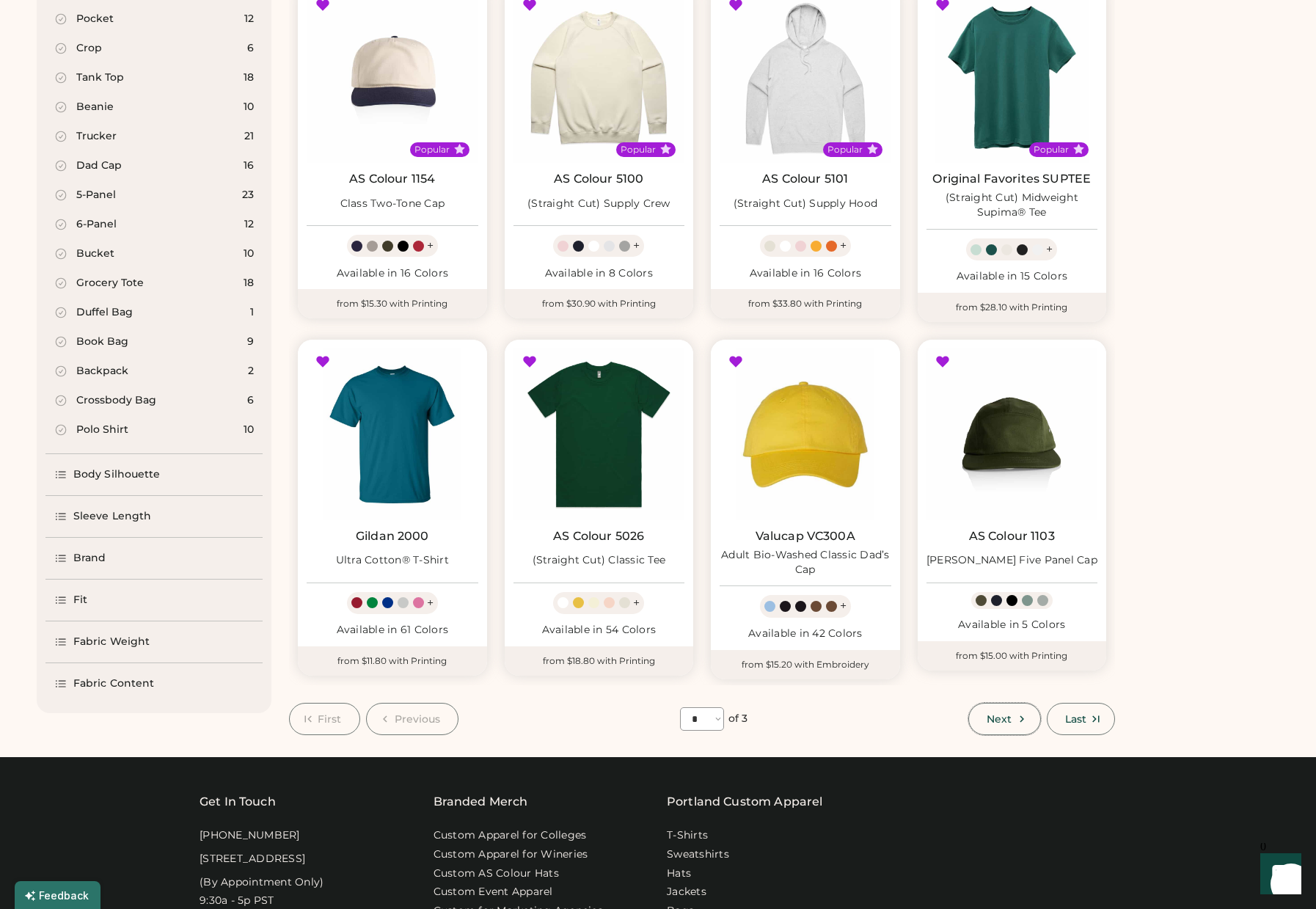
click at [1008, 710] on button "Next" at bounding box center [1005, 718] width 72 height 32
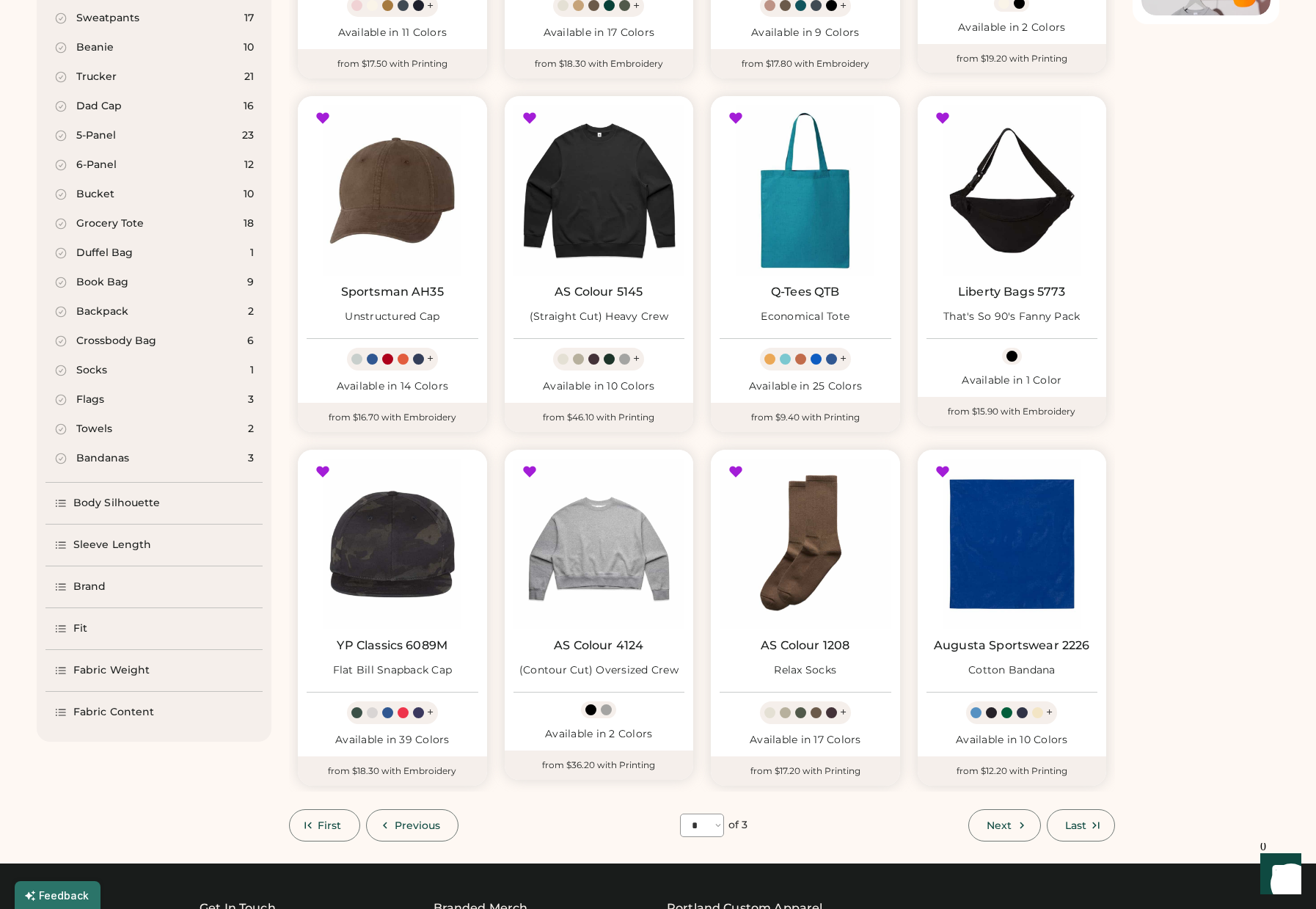
scroll to position [611, 0]
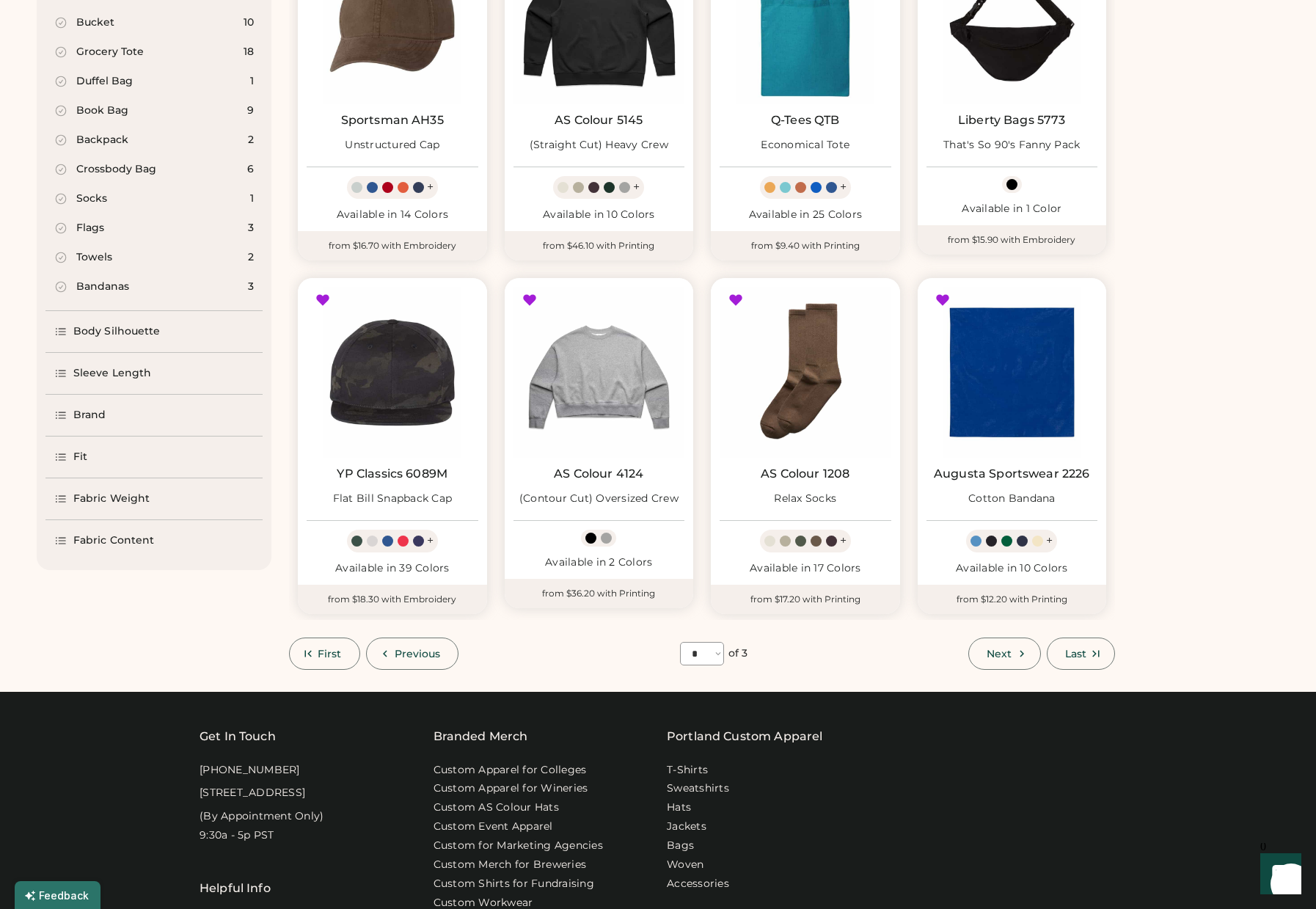
click at [1004, 650] on span "Next" at bounding box center [999, 653] width 25 height 11
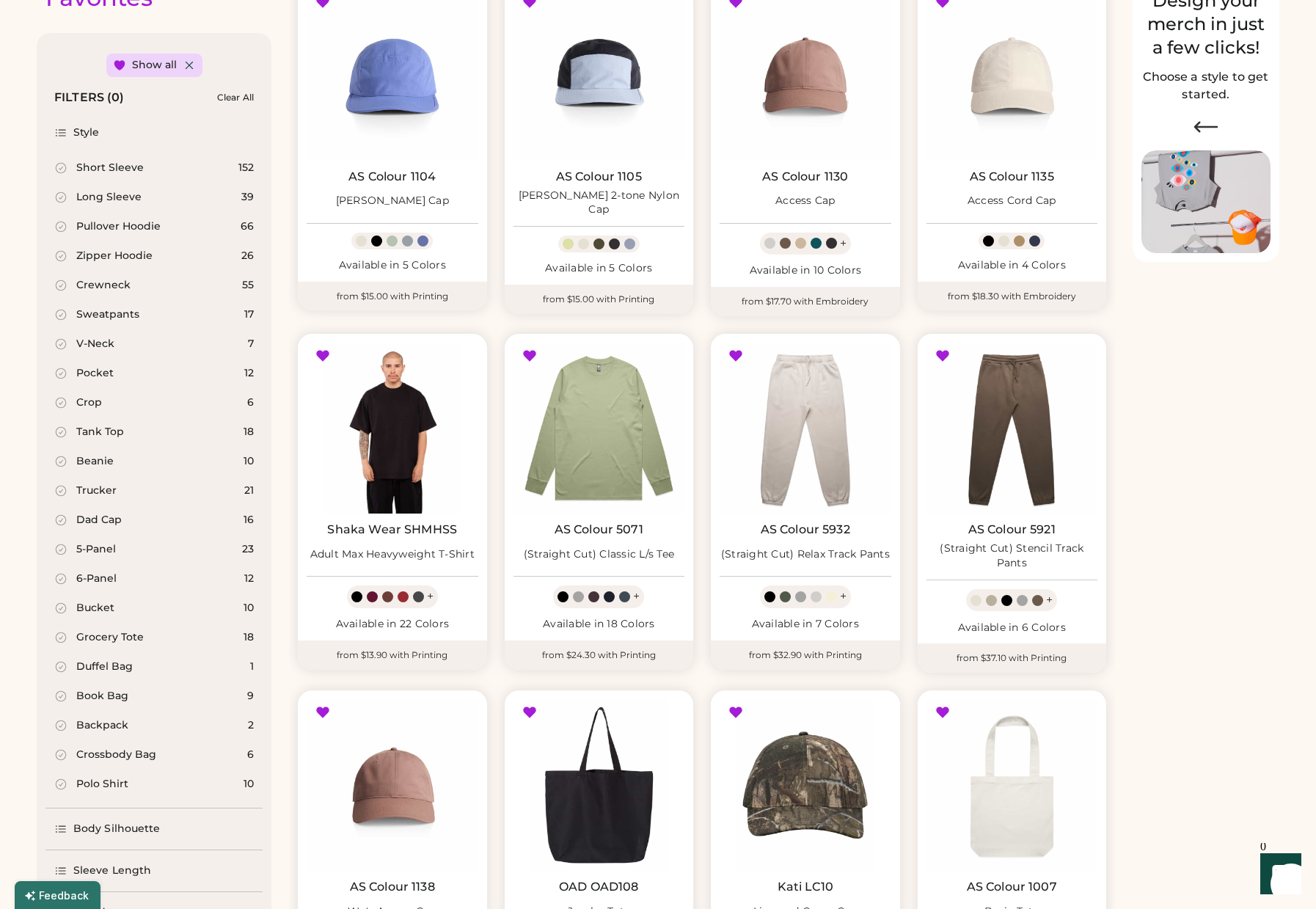
scroll to position [197, 0]
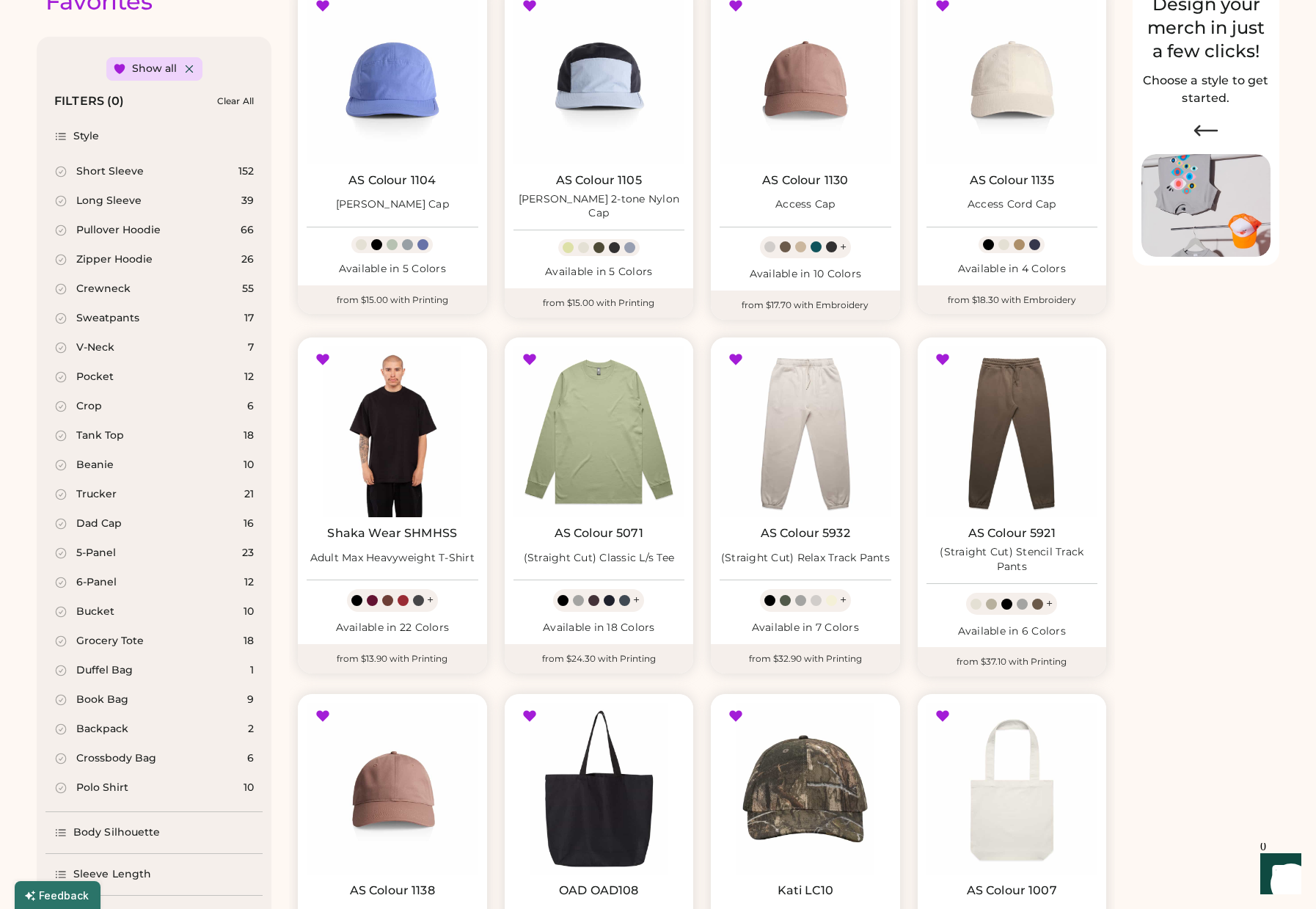
drag, startPoint x: 99, startPoint y: 290, endPoint x: 140, endPoint y: 290, distance: 41.0
click at [99, 290] on div "Crewneck" at bounding box center [104, 289] width 54 height 15
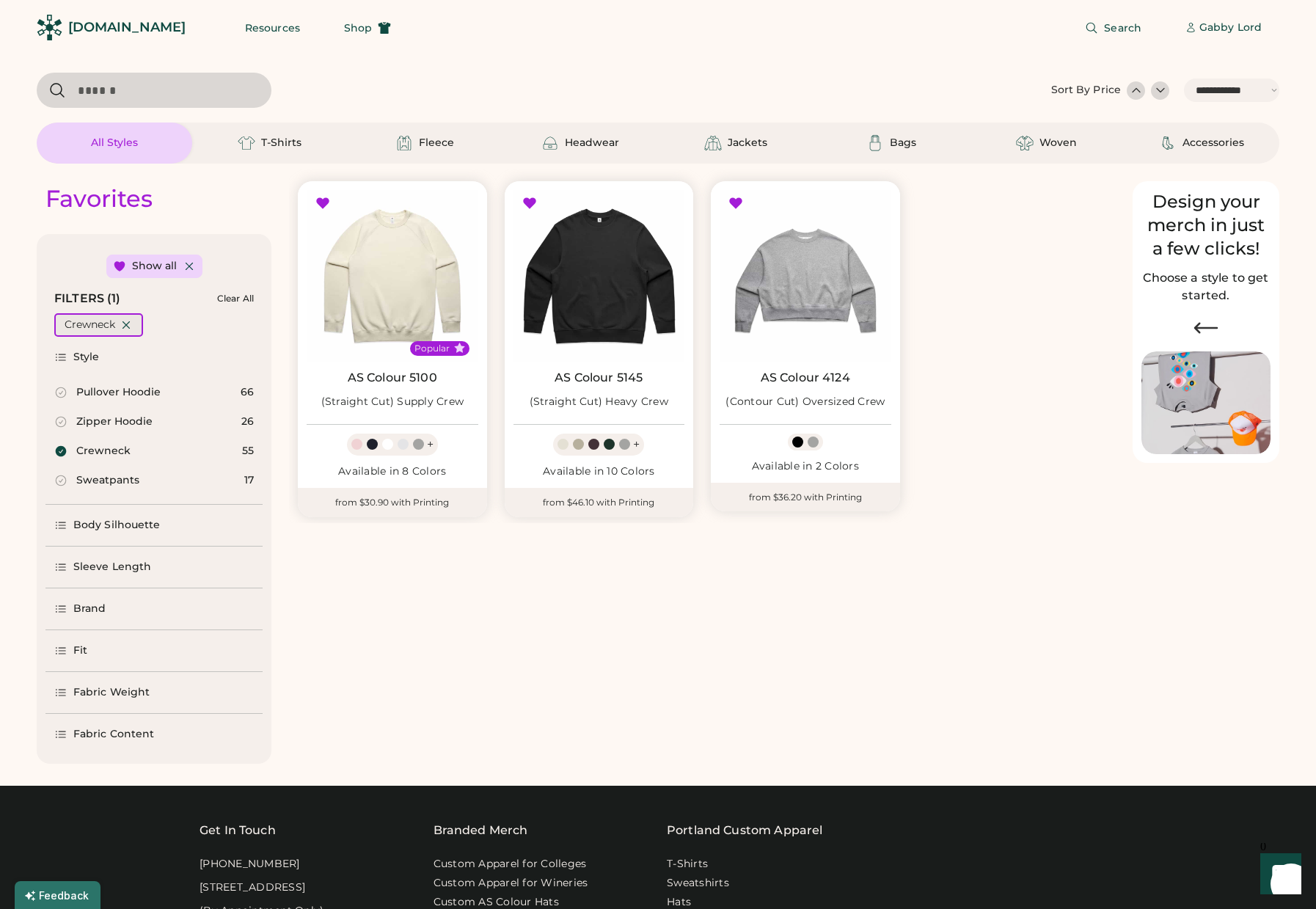
click at [130, 325] on icon at bounding box center [127, 325] width 13 height 13
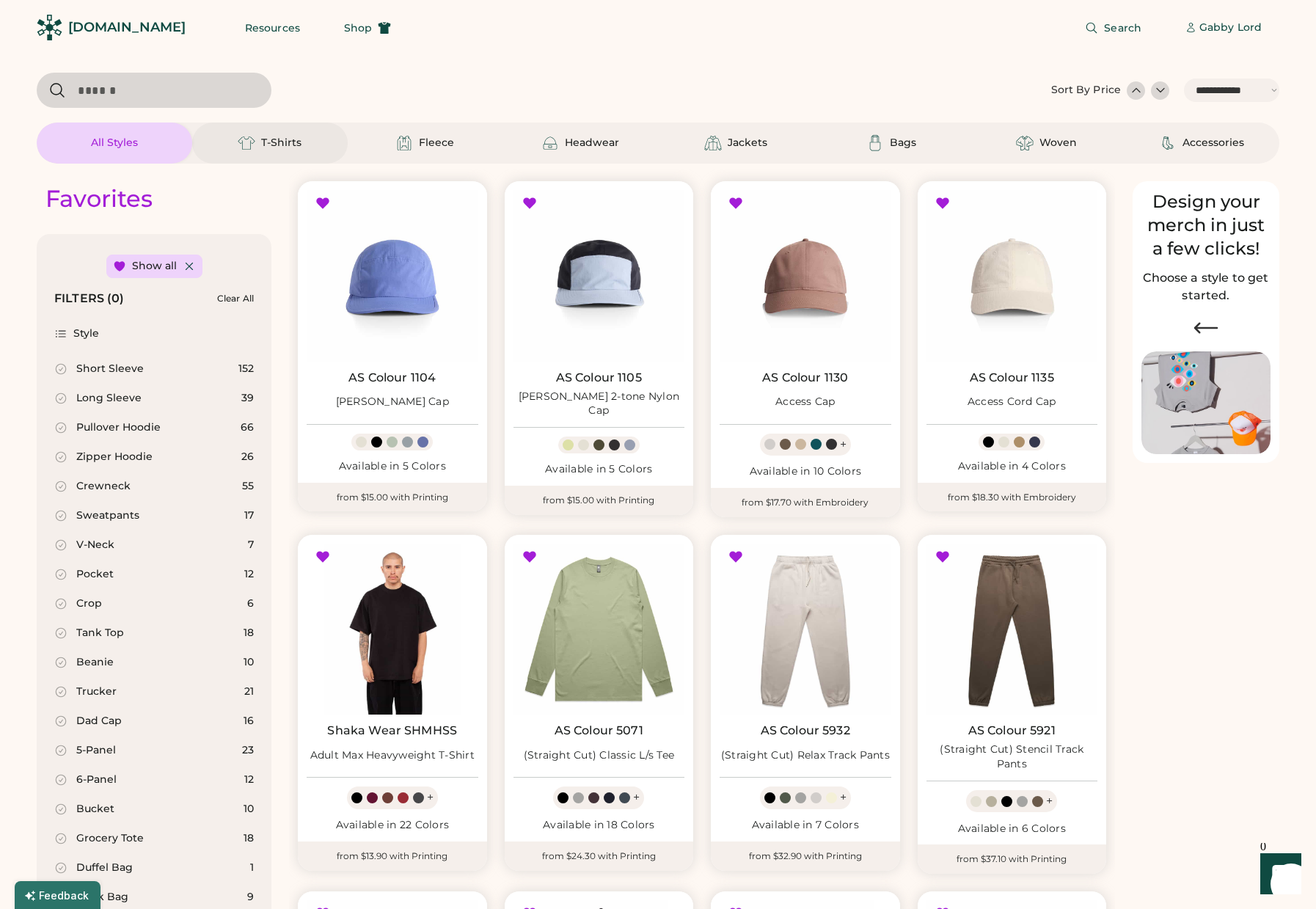
click at [300, 151] on div "T-Shirts" at bounding box center [269, 142] width 66 height 17
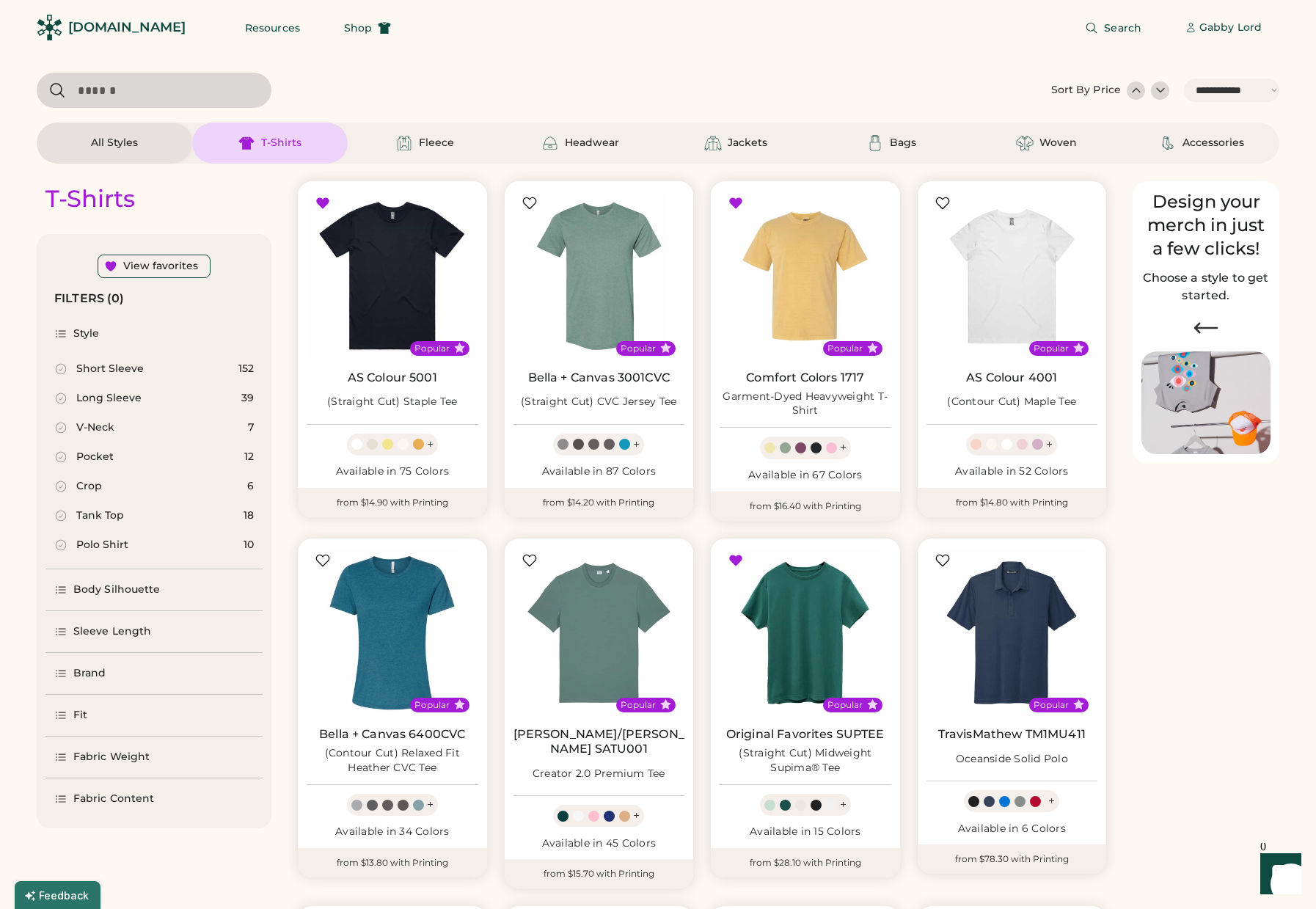
click at [102, 755] on div "Fabric Weight" at bounding box center [111, 758] width 76 height 15
click at [113, 845] on div "Heavyweight" at bounding box center [112, 851] width 71 height 15
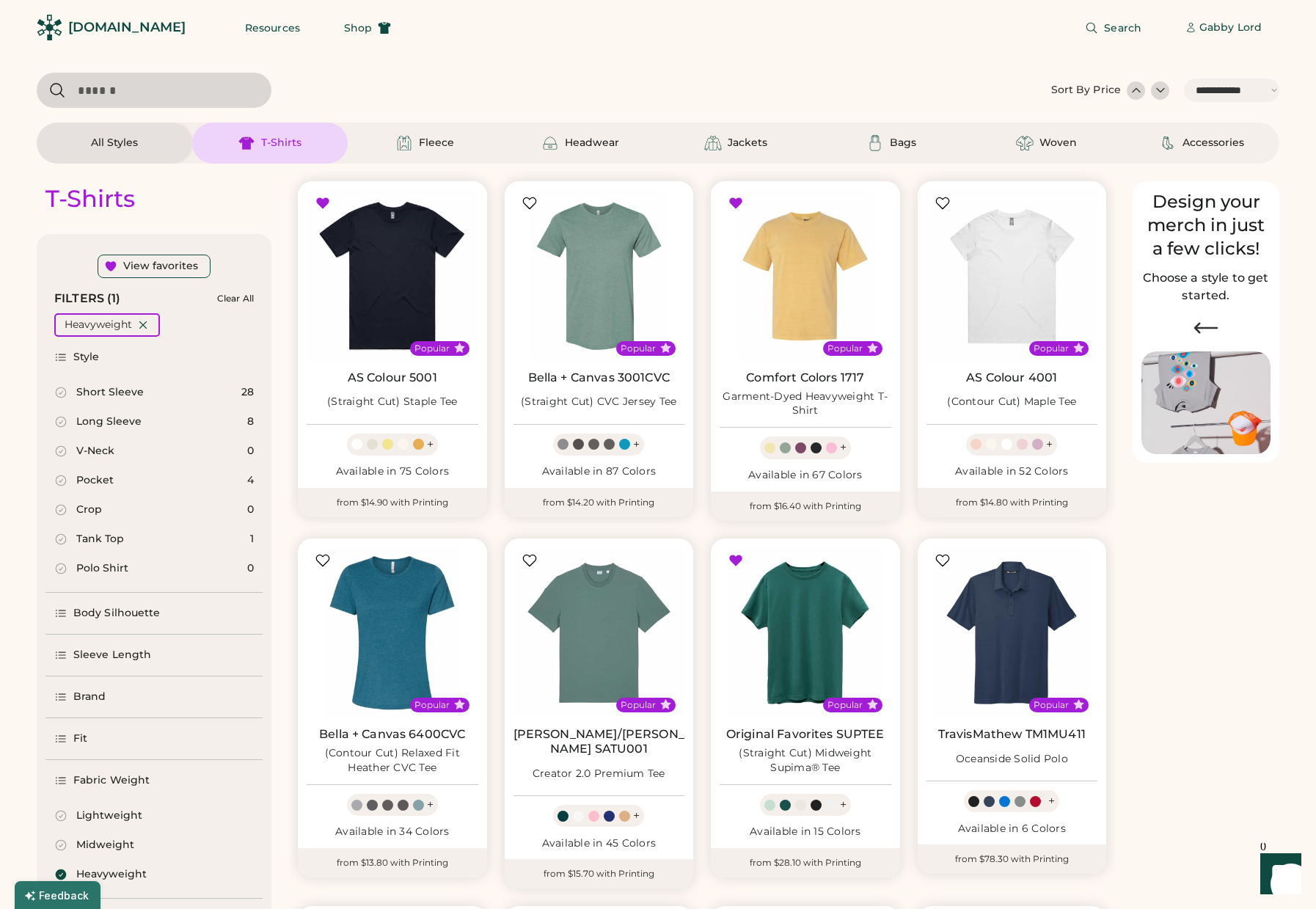
select select "*"
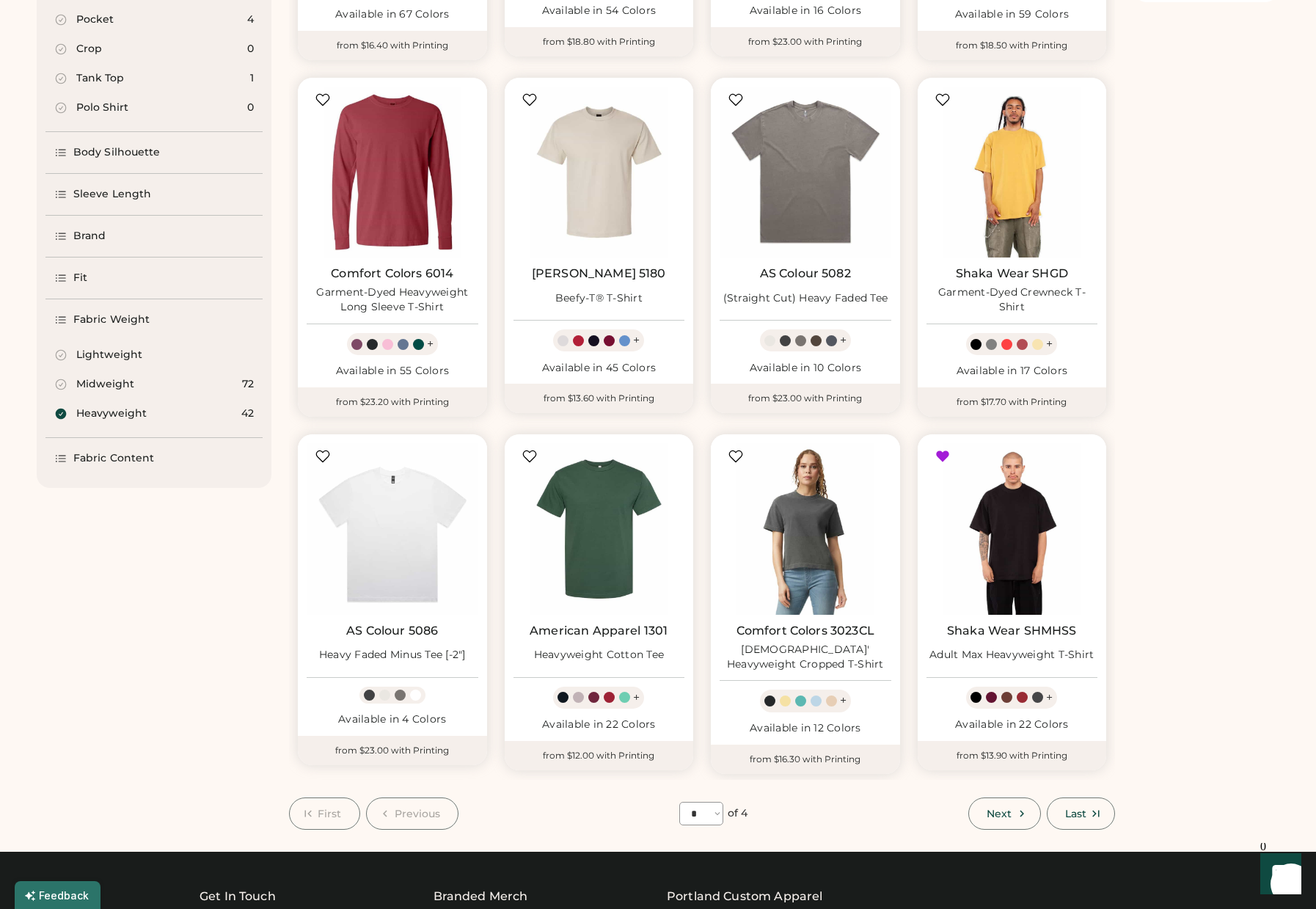
scroll to position [463, 0]
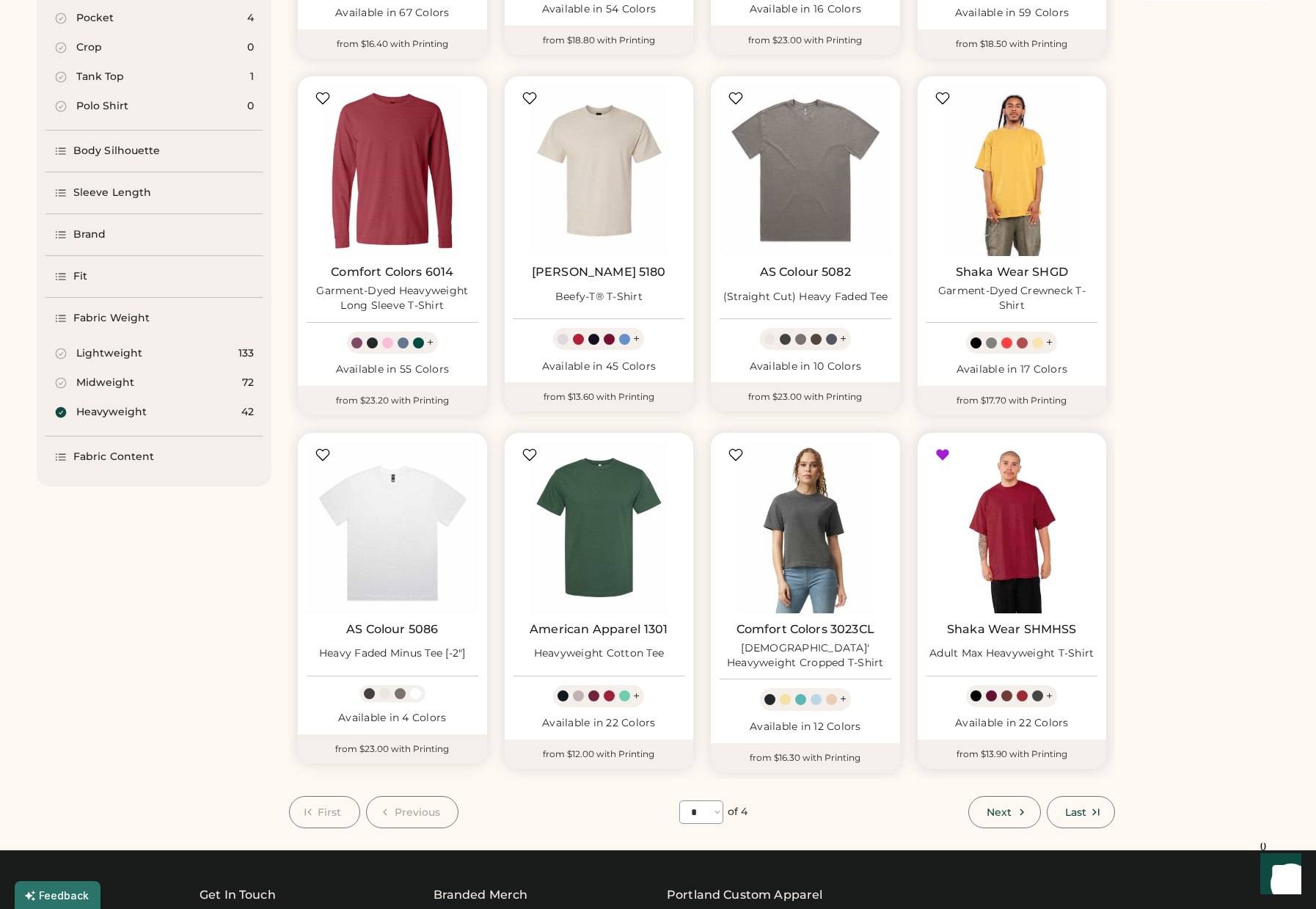
click at [1007, 544] on img at bounding box center [1012, 528] width 172 height 172
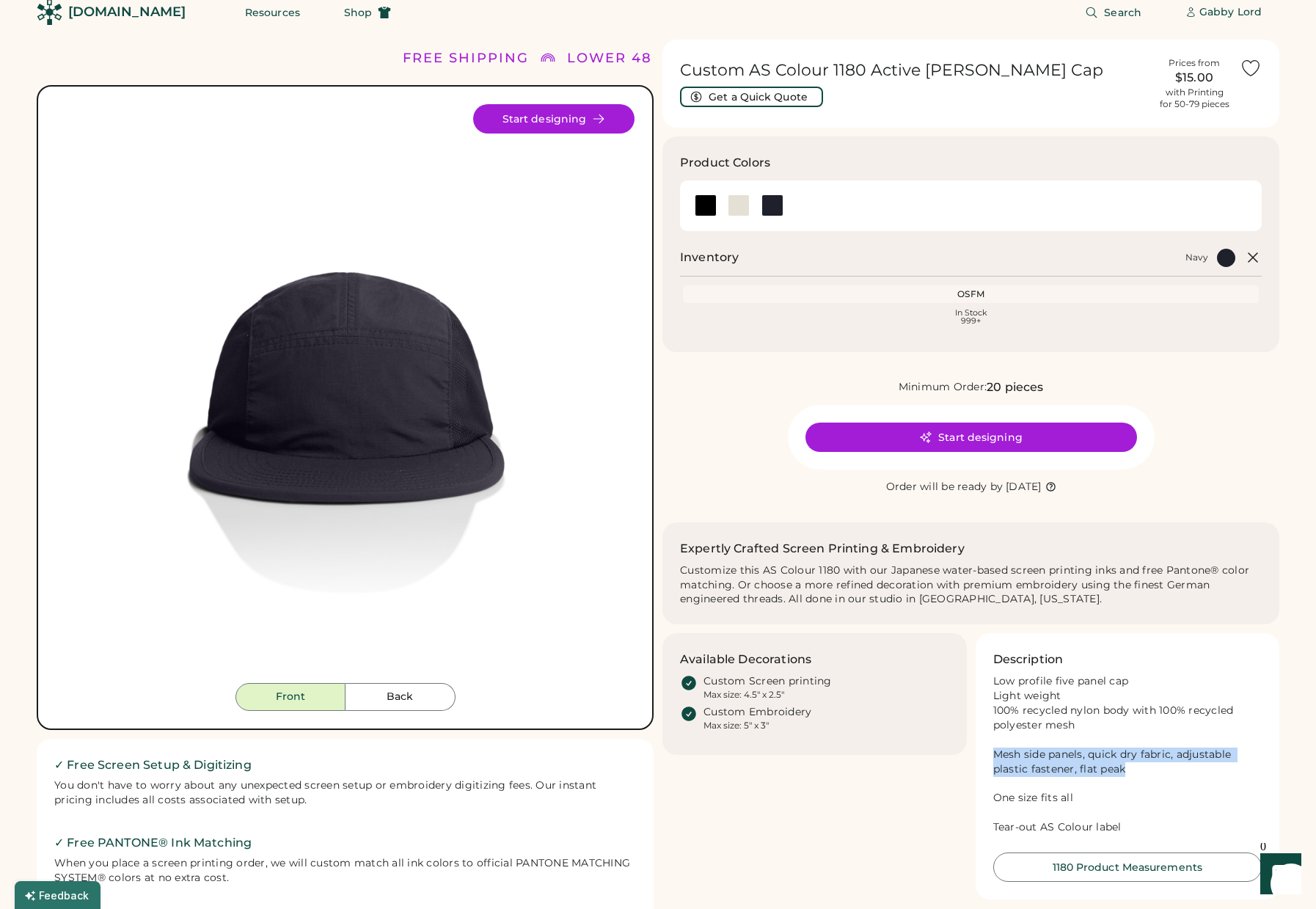
drag, startPoint x: 1150, startPoint y: 773, endPoint x: 996, endPoint y: 754, distance: 155.2
click at [996, 754] on div "Low profile five panel cap Light weight 100% recycled nylon body with 100% recy…" at bounding box center [1128, 755] width 269 height 161
click at [1051, 772] on div "Low profile five panel cap Light weight 100% recycled nylon body with 100% recy…" at bounding box center [1128, 755] width 269 height 161
click at [786, 96] on button "Get a Quick Quote" at bounding box center [752, 96] width 143 height 21
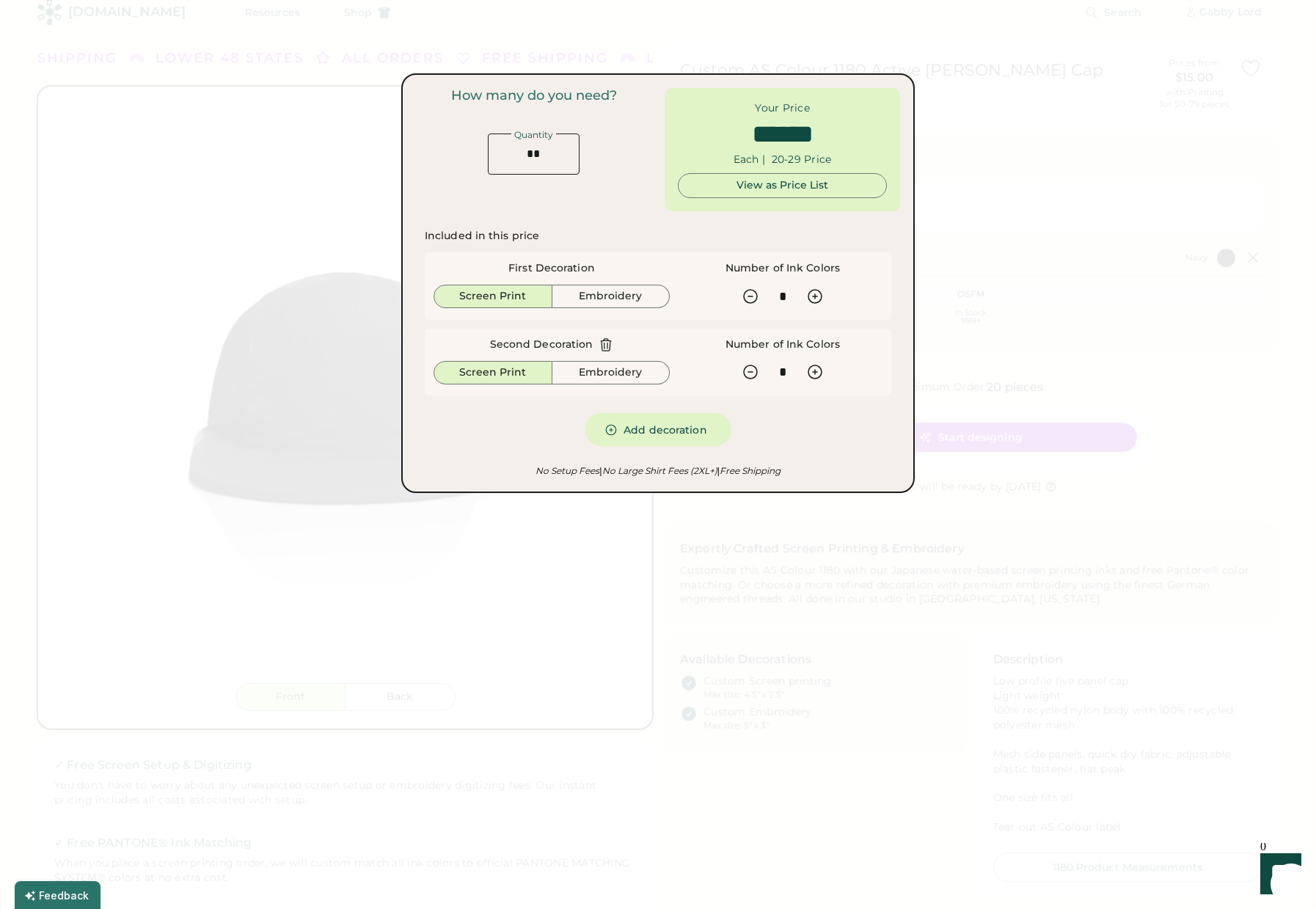
click at [606, 344] on icon at bounding box center [605, 344] width 11 height 12
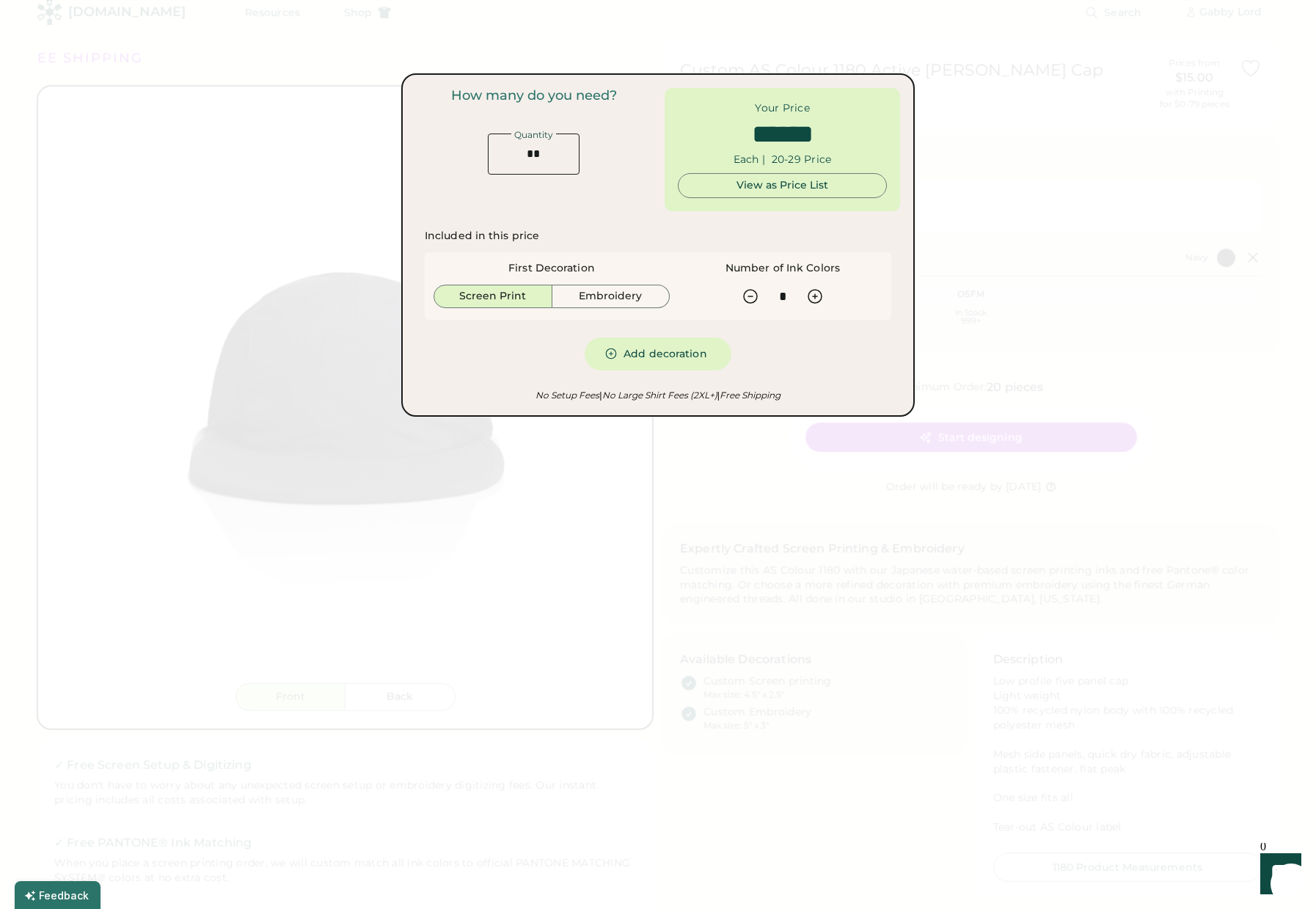
type input "******"
type input "*"
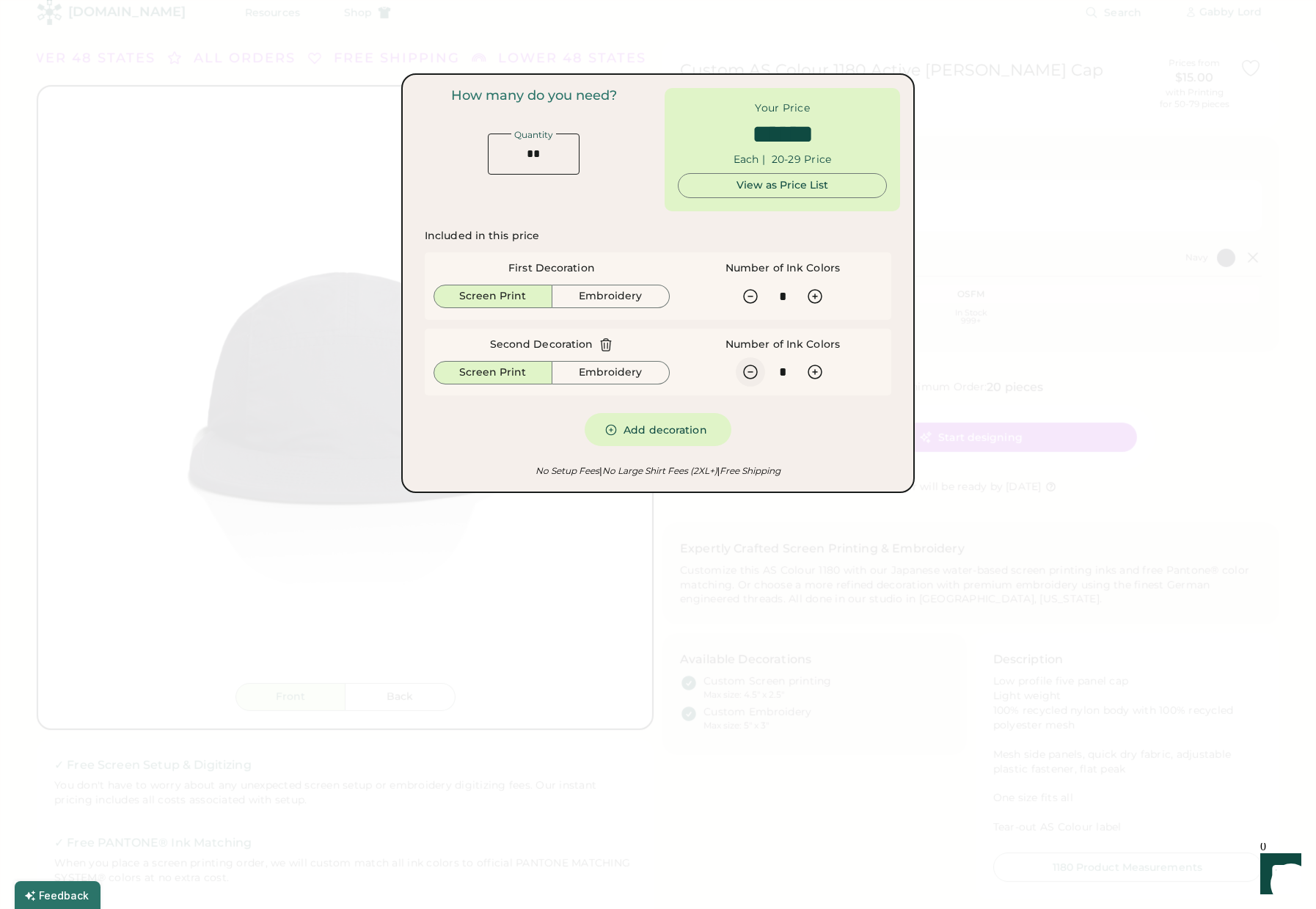
click at [752, 374] on icon at bounding box center [750, 371] width 17 height 17
type input "******"
type input "*"
click at [752, 374] on icon at bounding box center [750, 371] width 17 height 17
click at [752, 373] on icon at bounding box center [750, 371] width 17 height 17
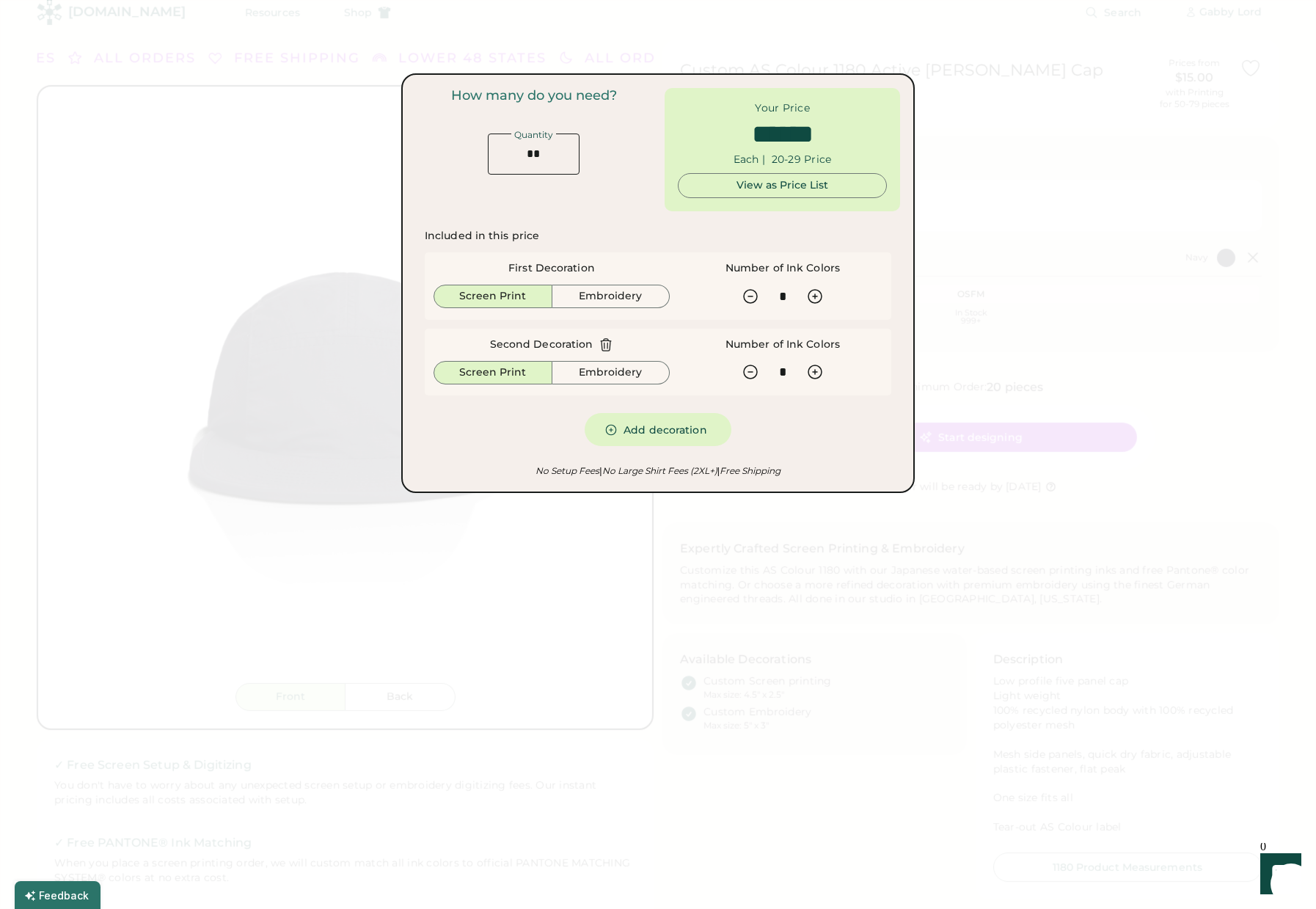
click at [607, 345] on icon at bounding box center [606, 345] width 15 height 15
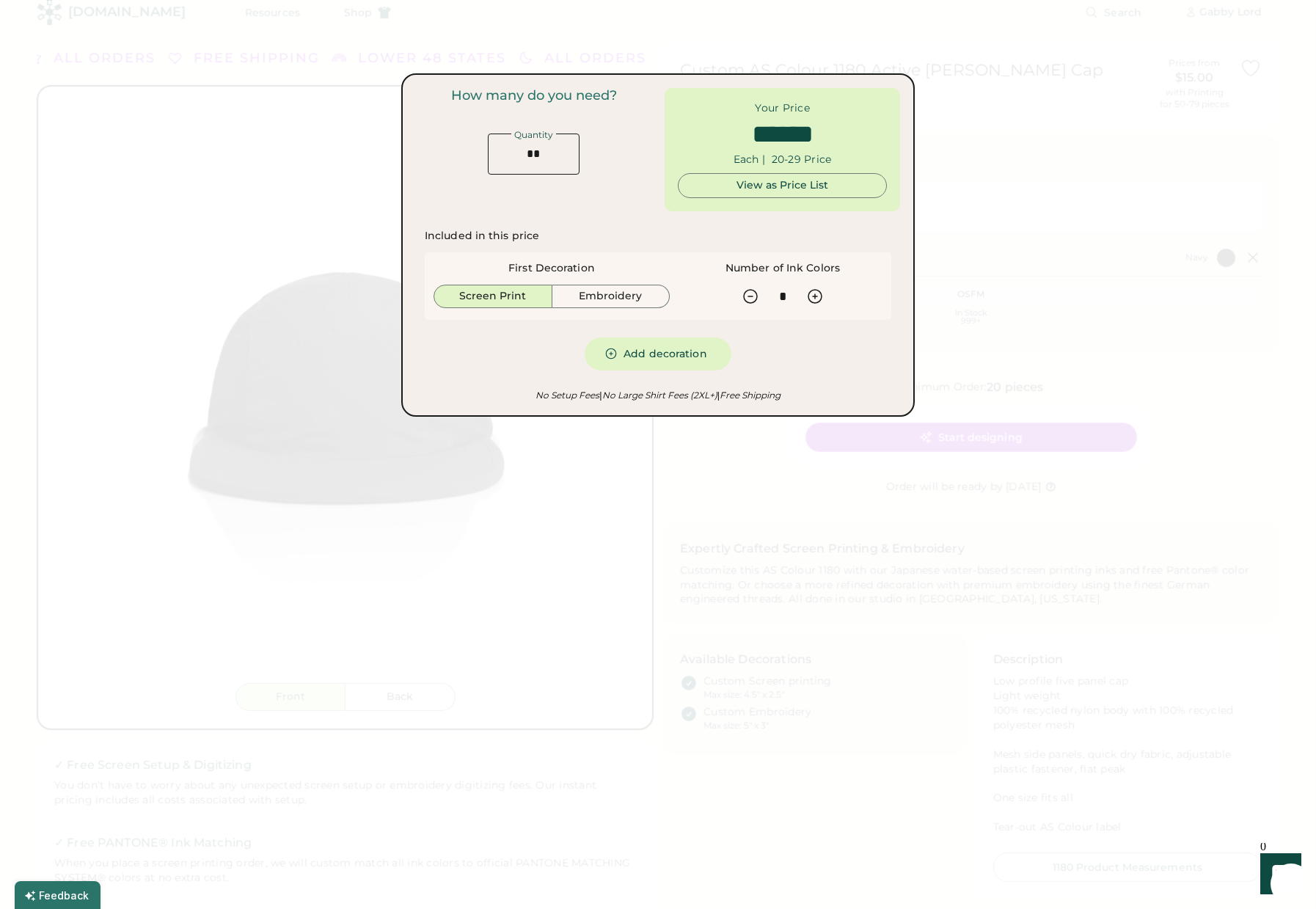
type input "******"
type input "*"
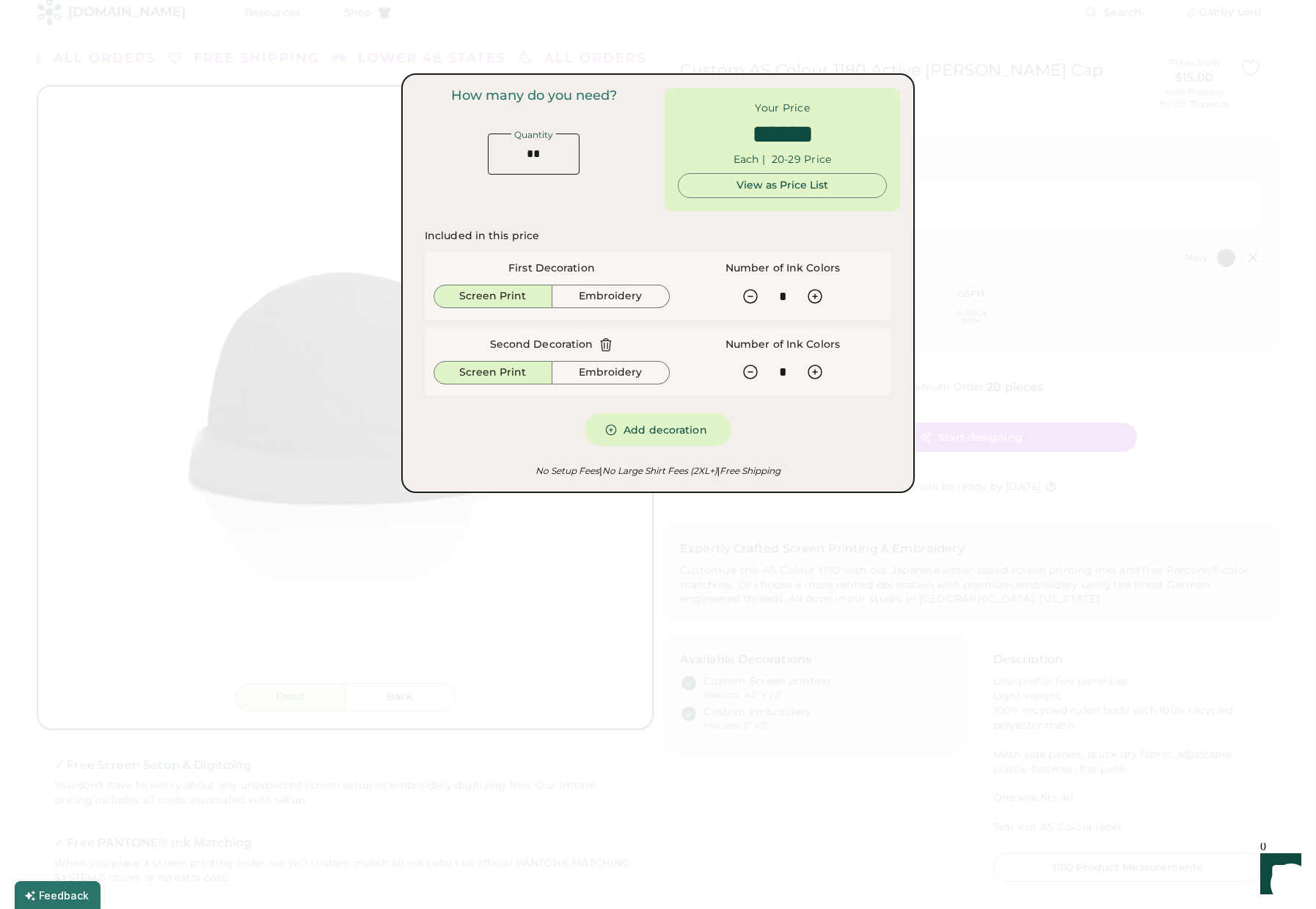
type input "******"
type input "*"
type input "******"
type input "*"
click at [752, 370] on icon at bounding box center [750, 371] width 17 height 17
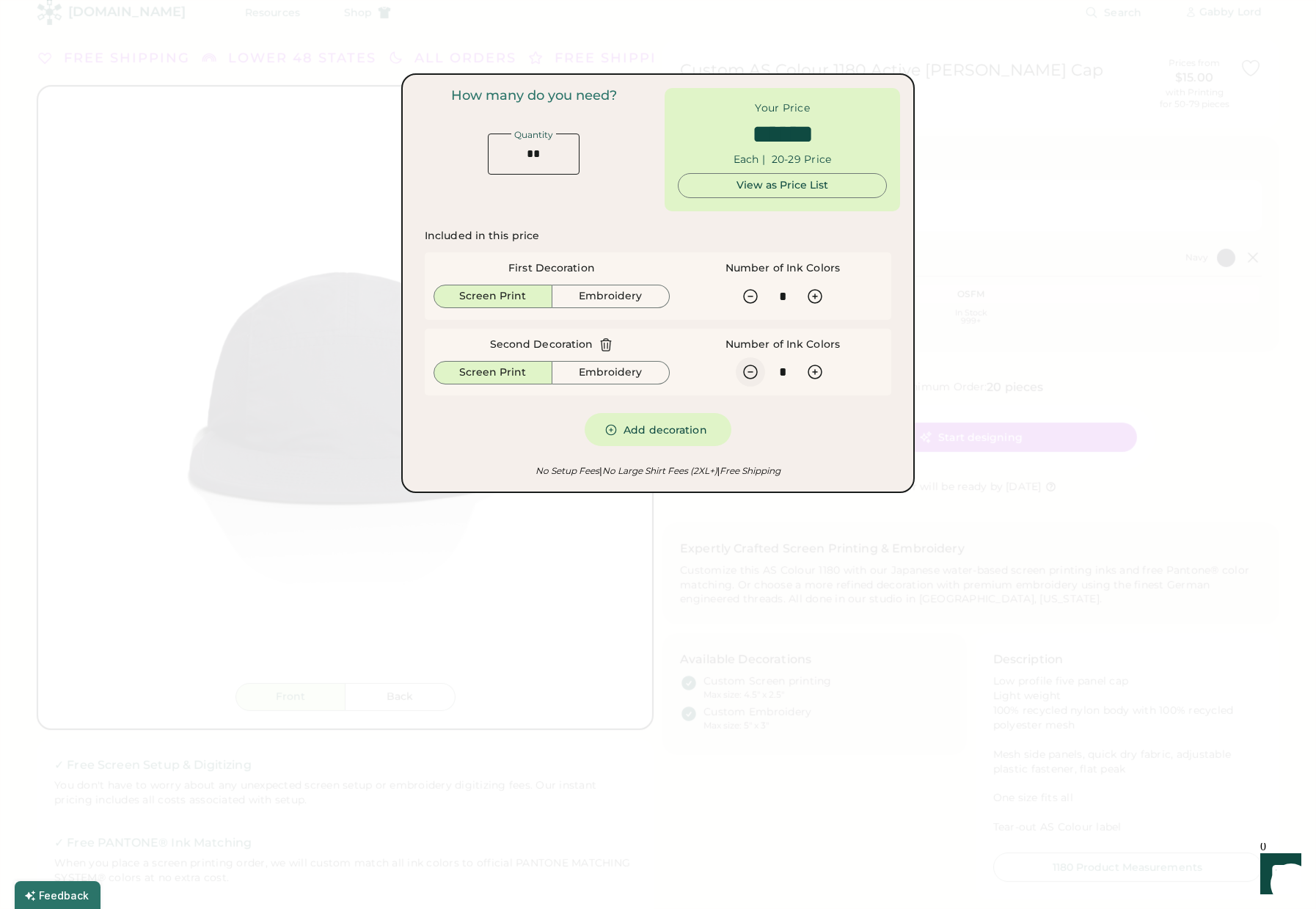
type input "******"
type input "*"
click at [752, 370] on icon at bounding box center [750, 371] width 17 height 17
click at [998, 199] on div at bounding box center [658, 454] width 1316 height 909
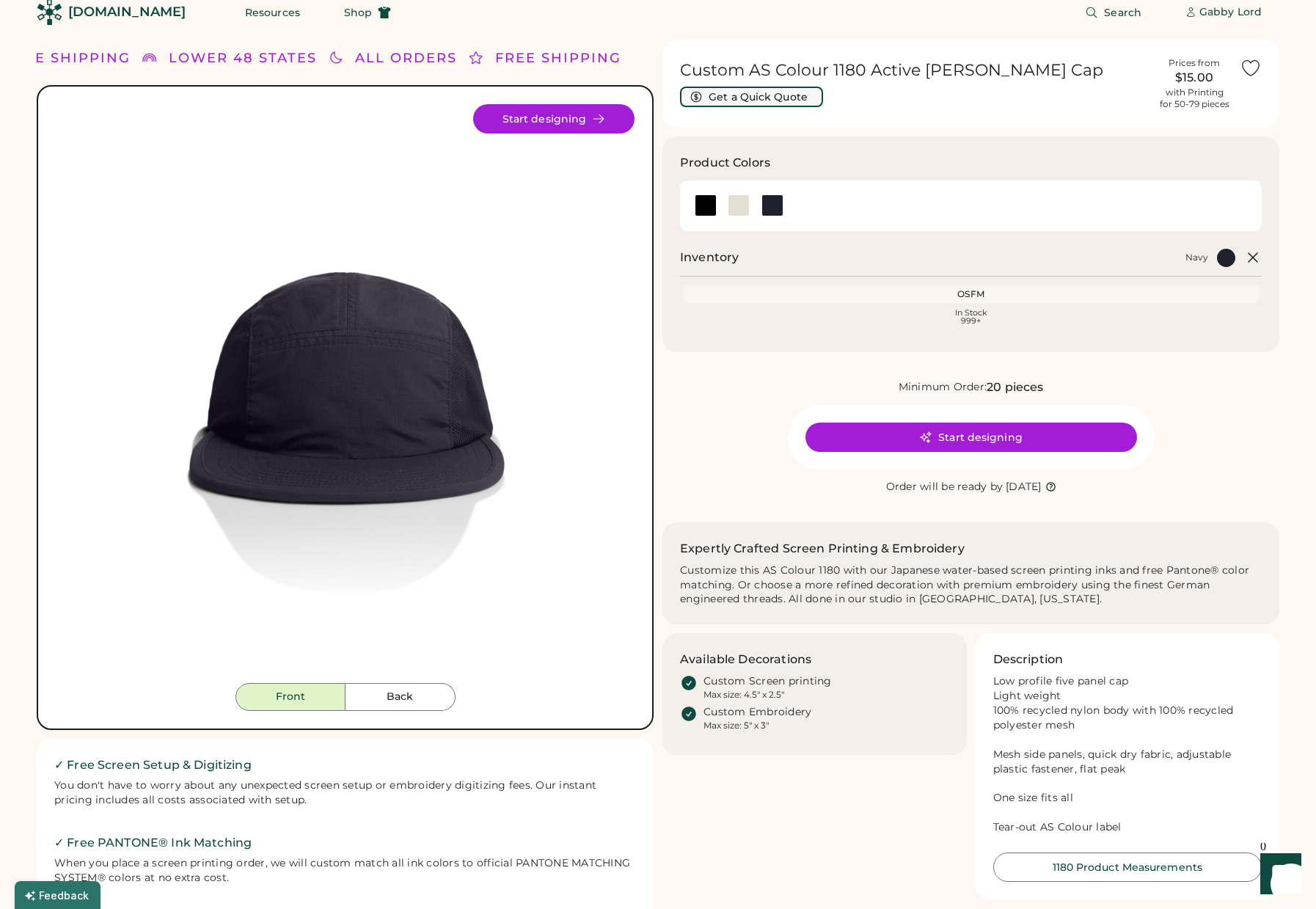
click at [766, 101] on button "Get a Quick Quote" at bounding box center [752, 96] width 143 height 21
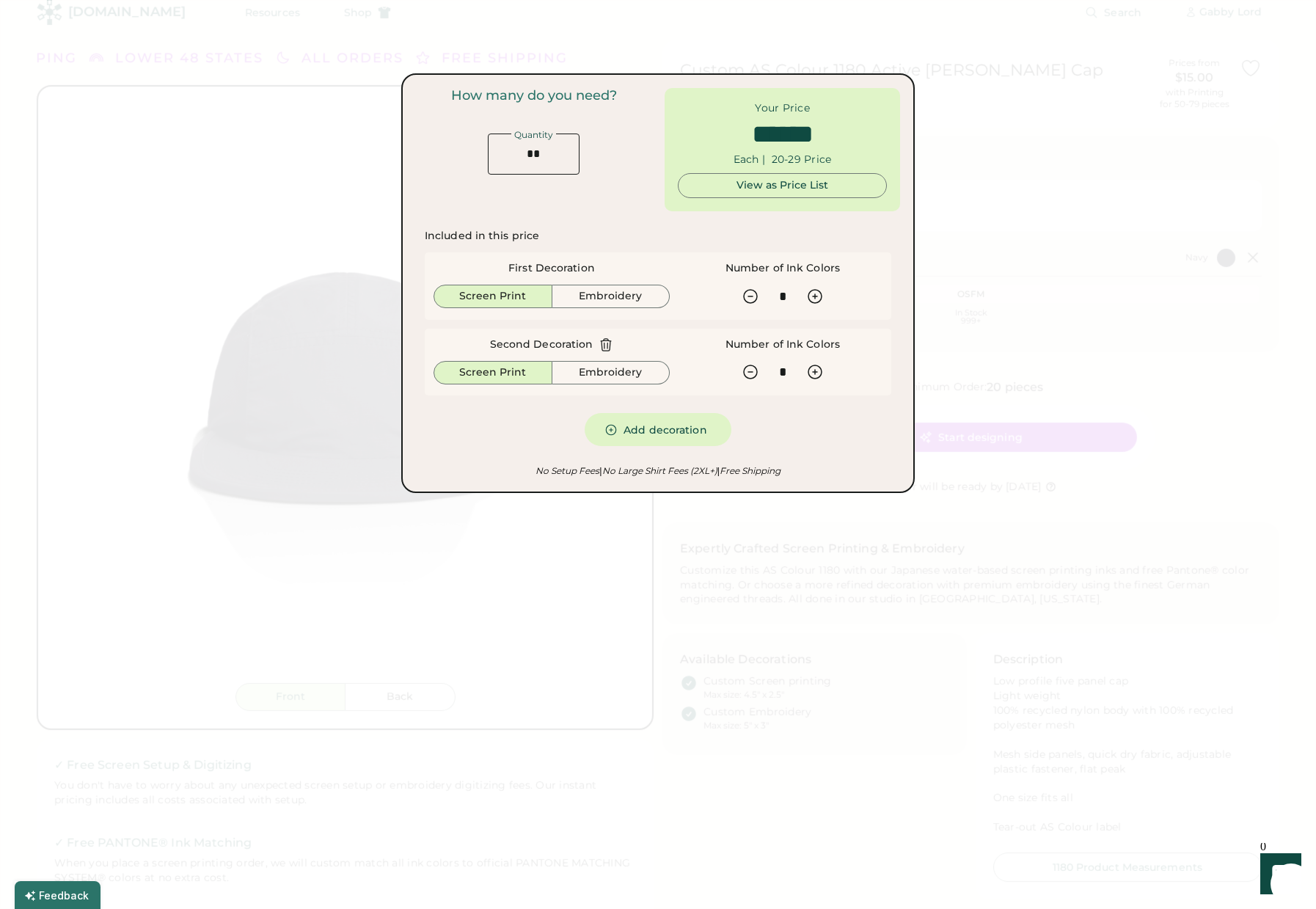
click at [605, 341] on icon at bounding box center [606, 345] width 15 height 15
type input "******"
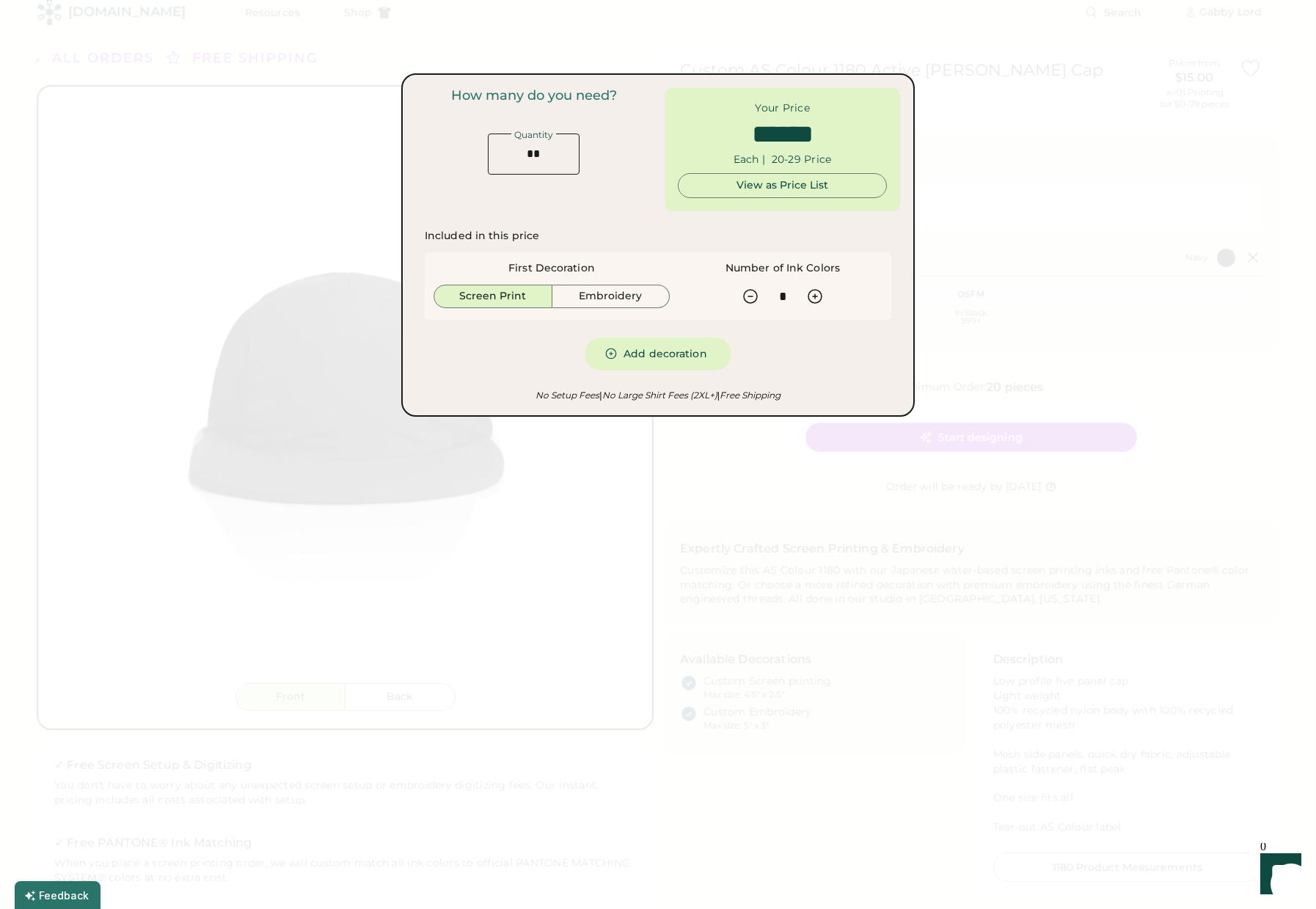
click at [1071, 293] on div at bounding box center [658, 454] width 1316 height 909
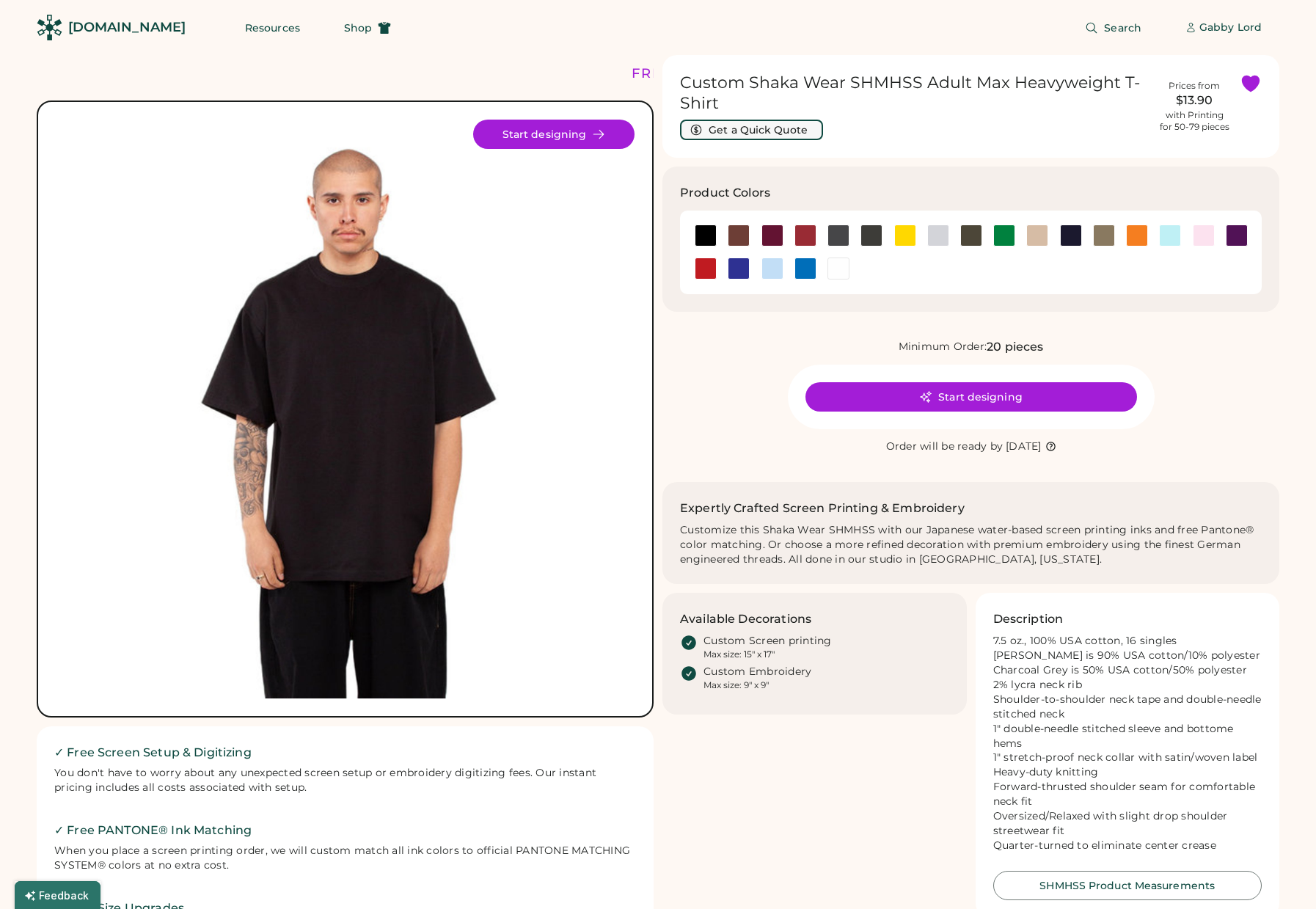
click at [775, 135] on button "Get a Quick Quote" at bounding box center [752, 130] width 143 height 21
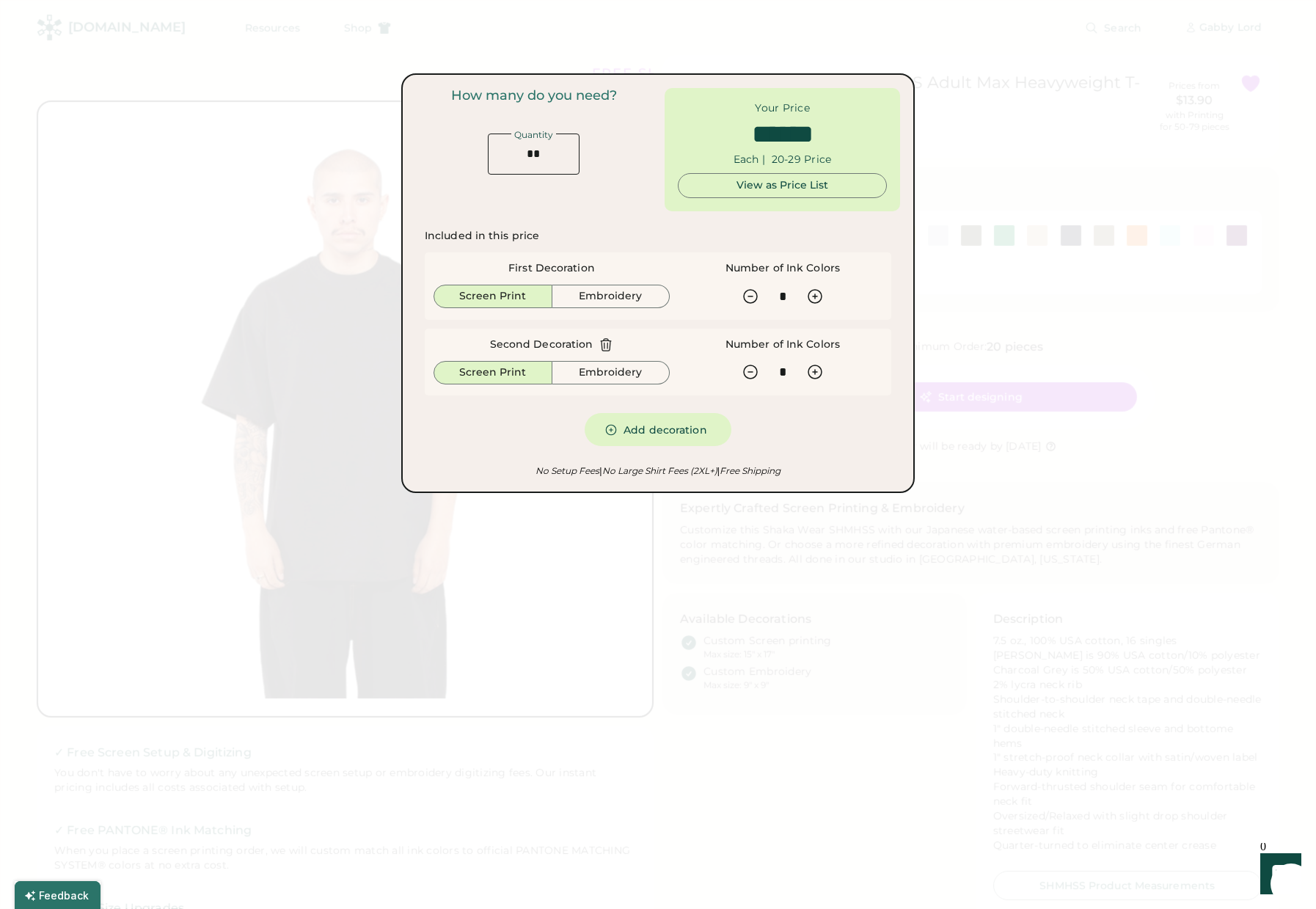
type input "******"
click at [813, 371] on icon at bounding box center [814, 371] width 17 height 17
type input "*"
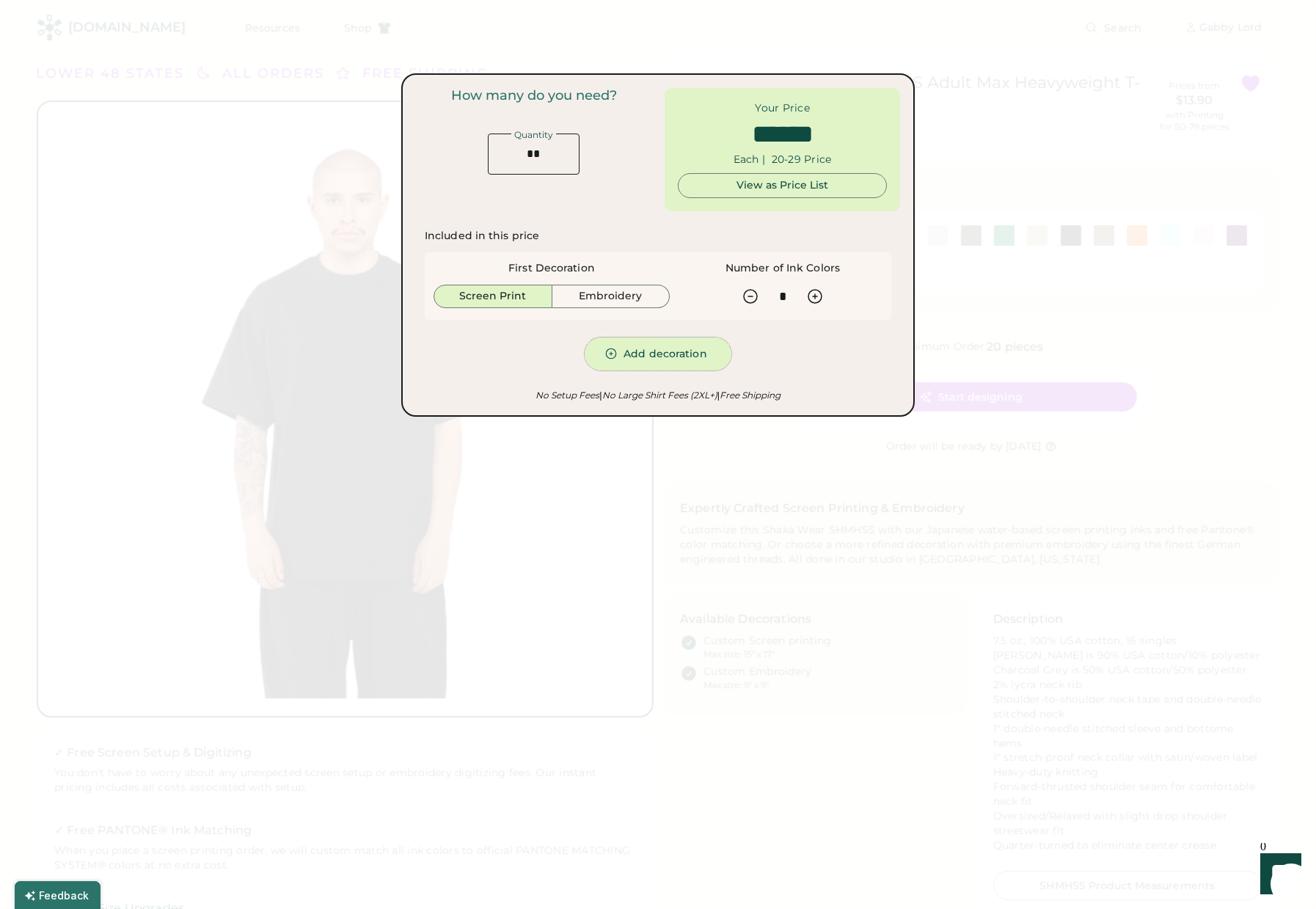
click at [656, 353] on button "Add decoration" at bounding box center [658, 354] width 147 height 33
type input "******"
type input "*"
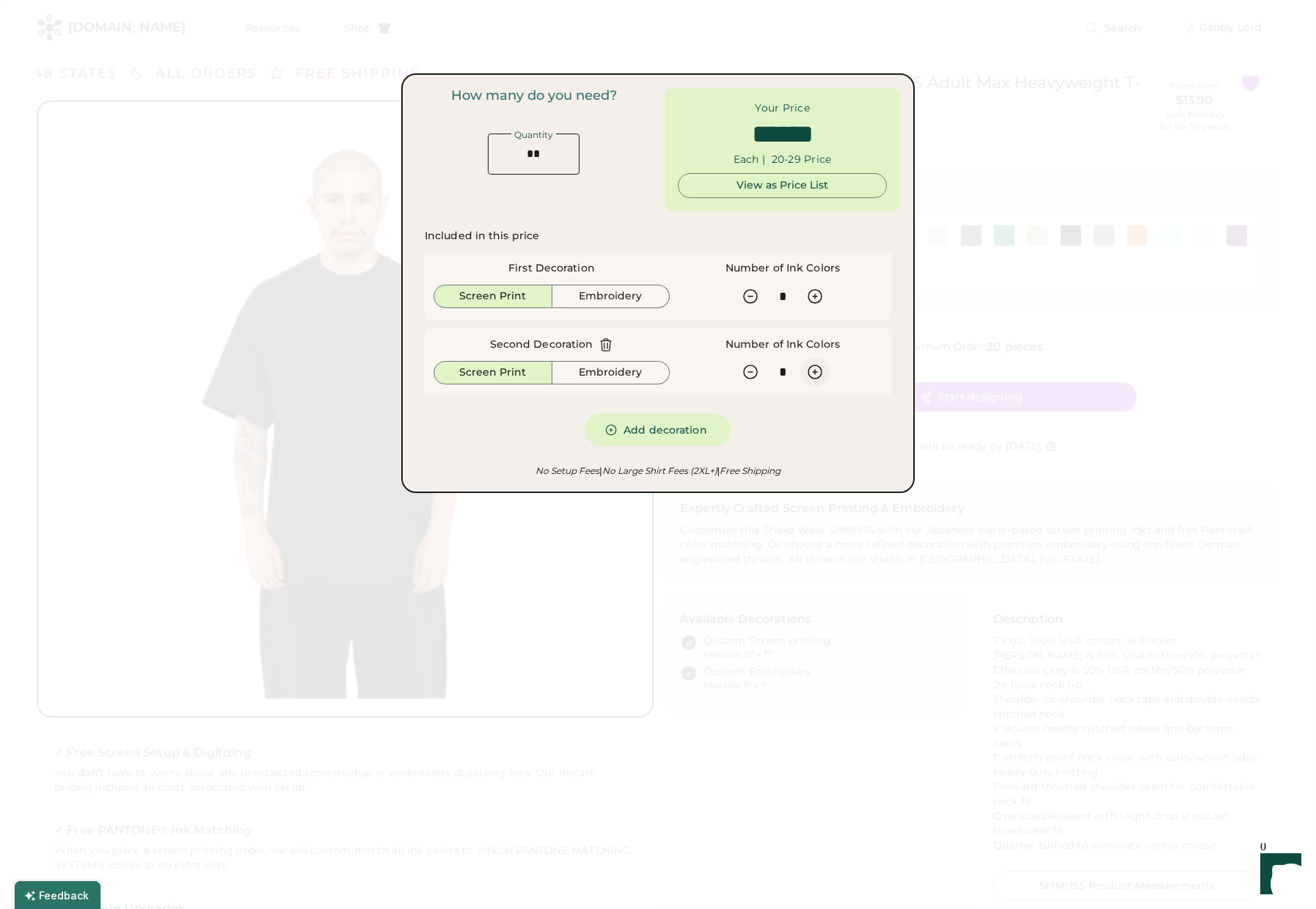
click at [817, 367] on icon at bounding box center [814, 371] width 17 height 17
type input "******"
click at [817, 367] on icon at bounding box center [814, 371] width 17 height 17
type input "*"
click at [748, 374] on icon at bounding box center [750, 371] width 17 height 17
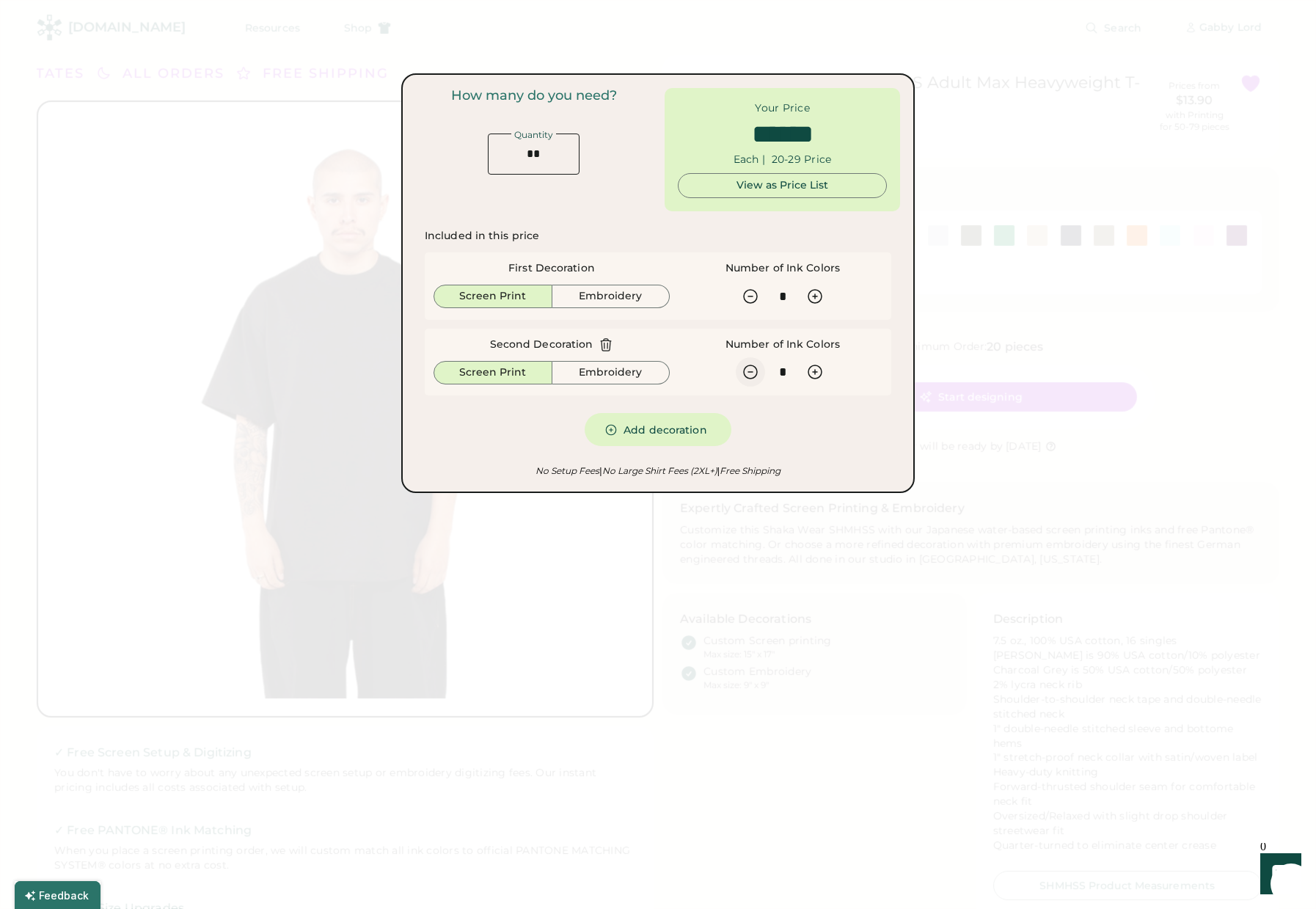
type input "******"
type input "*"
type input "******"
type input "*"
type input "******"
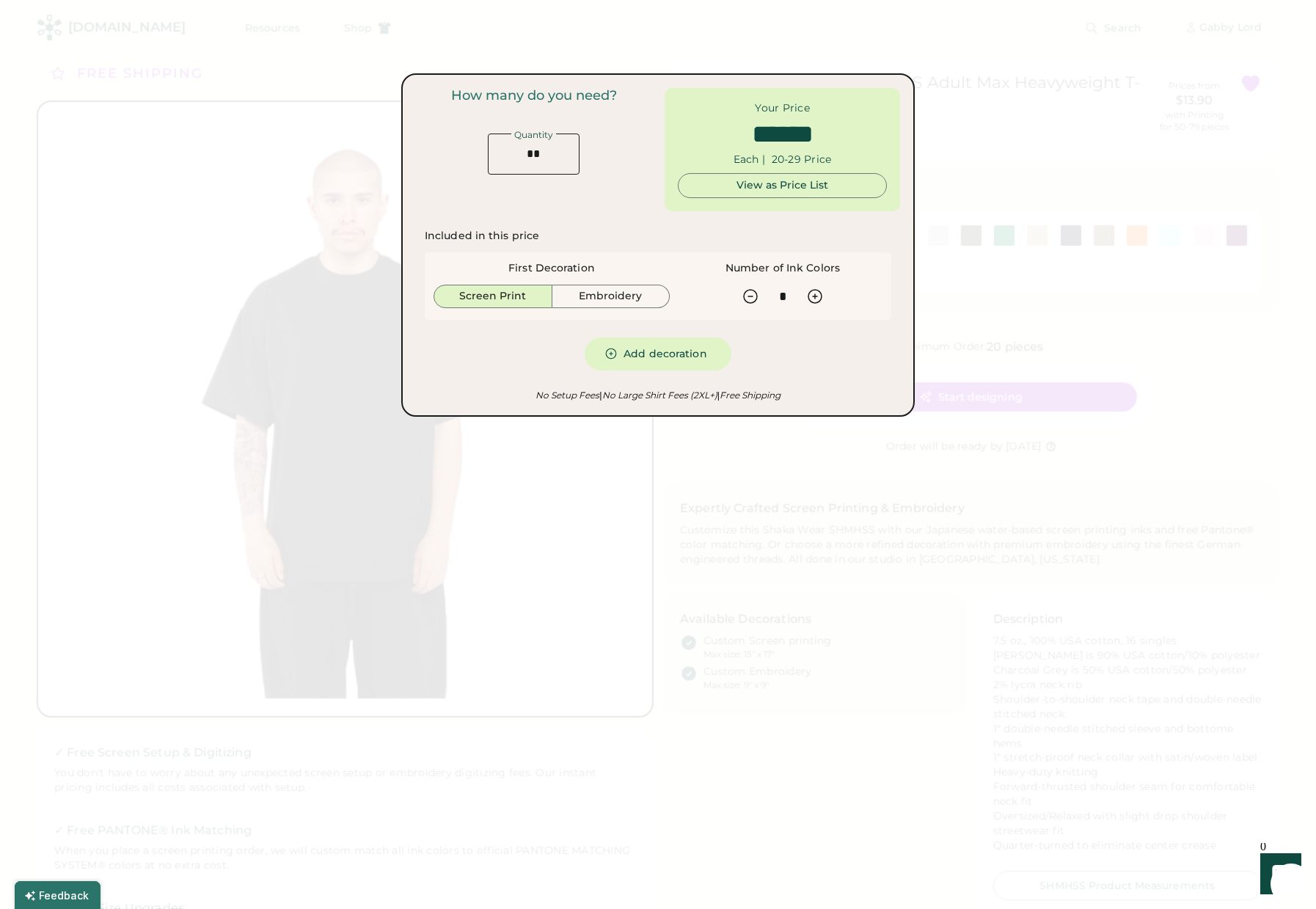
click at [755, 460] on div at bounding box center [658, 454] width 1316 height 909
